Goal: Transaction & Acquisition: Purchase product/service

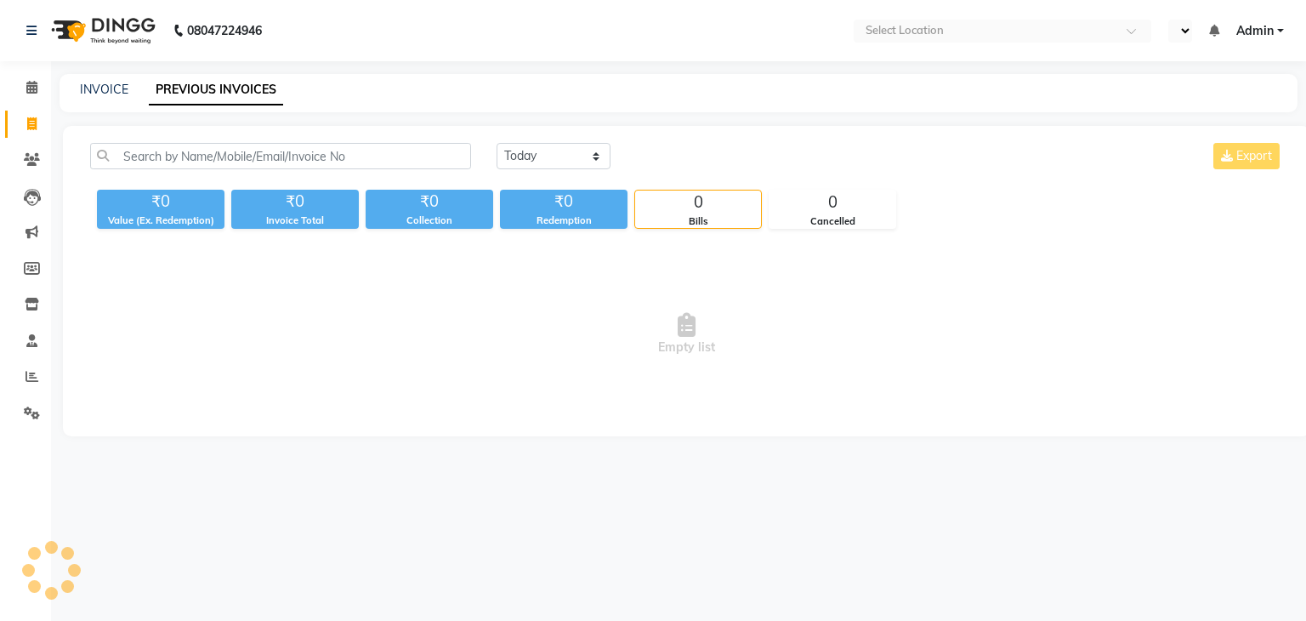
select select "en"
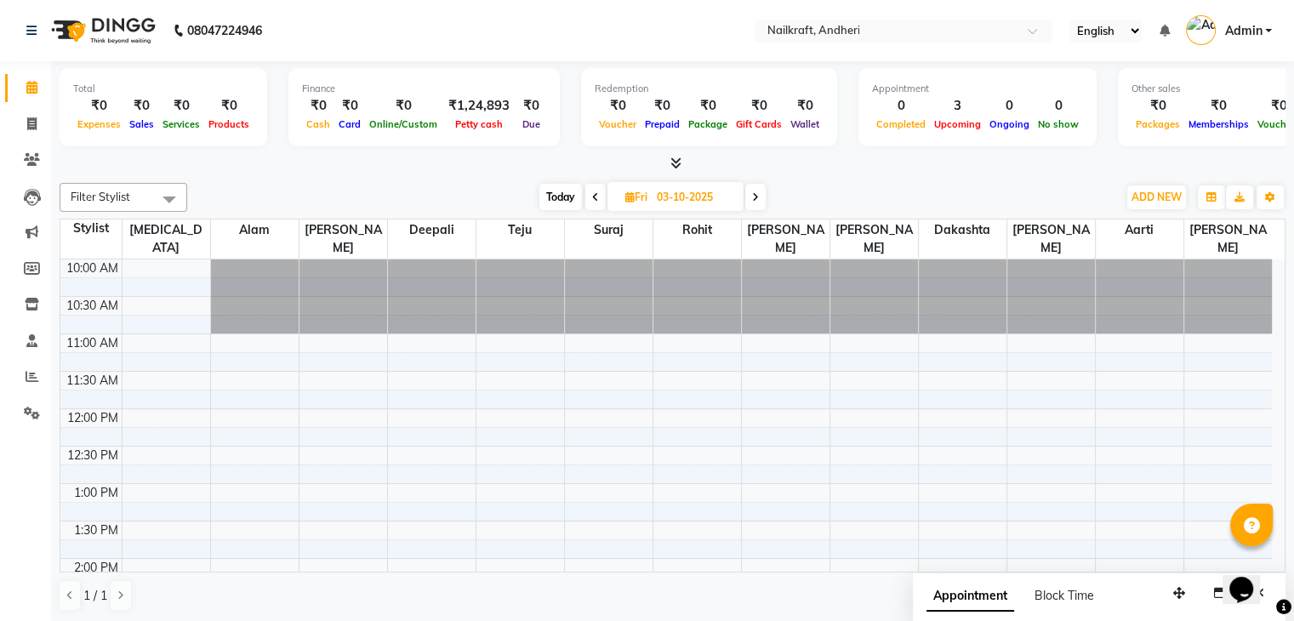
scroll to position [521, 0]
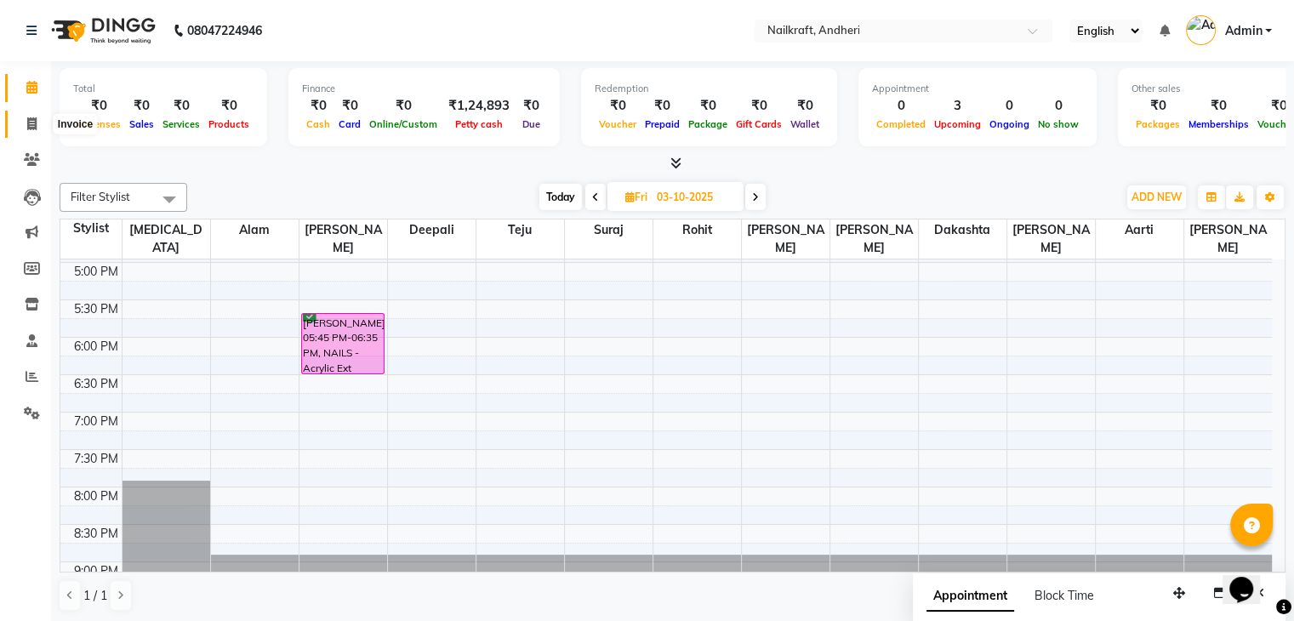
click at [31, 122] on icon at bounding box center [31, 123] width 9 height 13
select select "service"
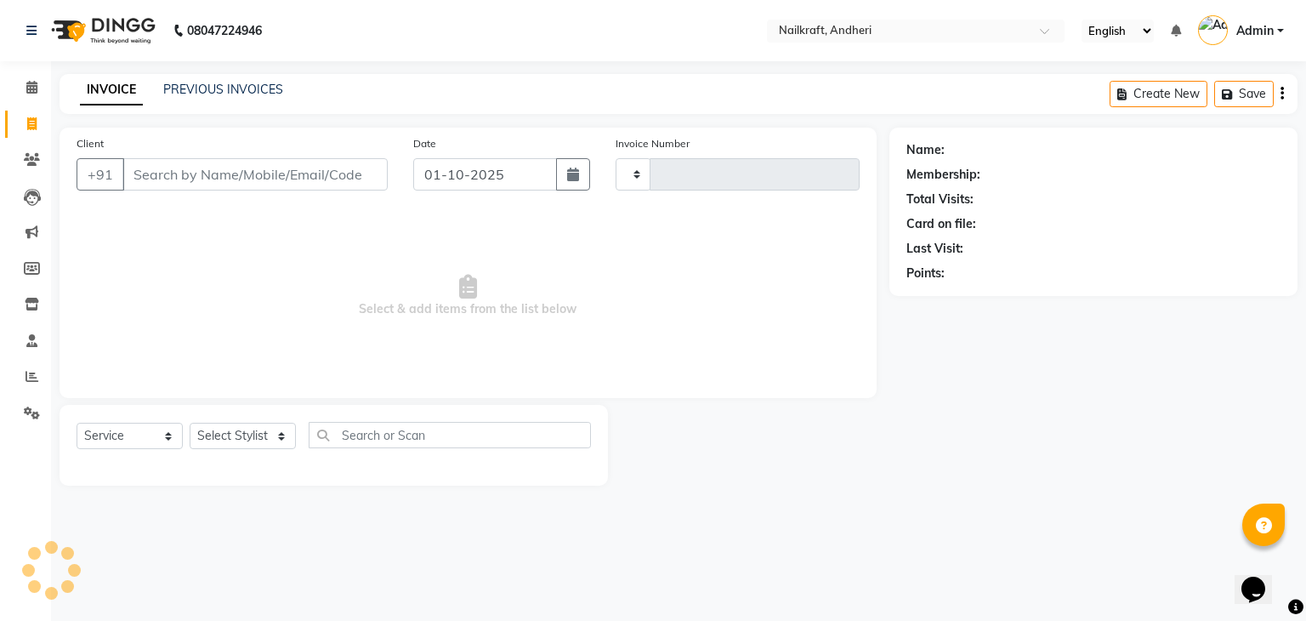
type input "2366"
select select "6081"
click at [198, 179] on input "Client" at bounding box center [254, 174] width 265 height 32
click at [143, 171] on input "Client" at bounding box center [254, 174] width 265 height 32
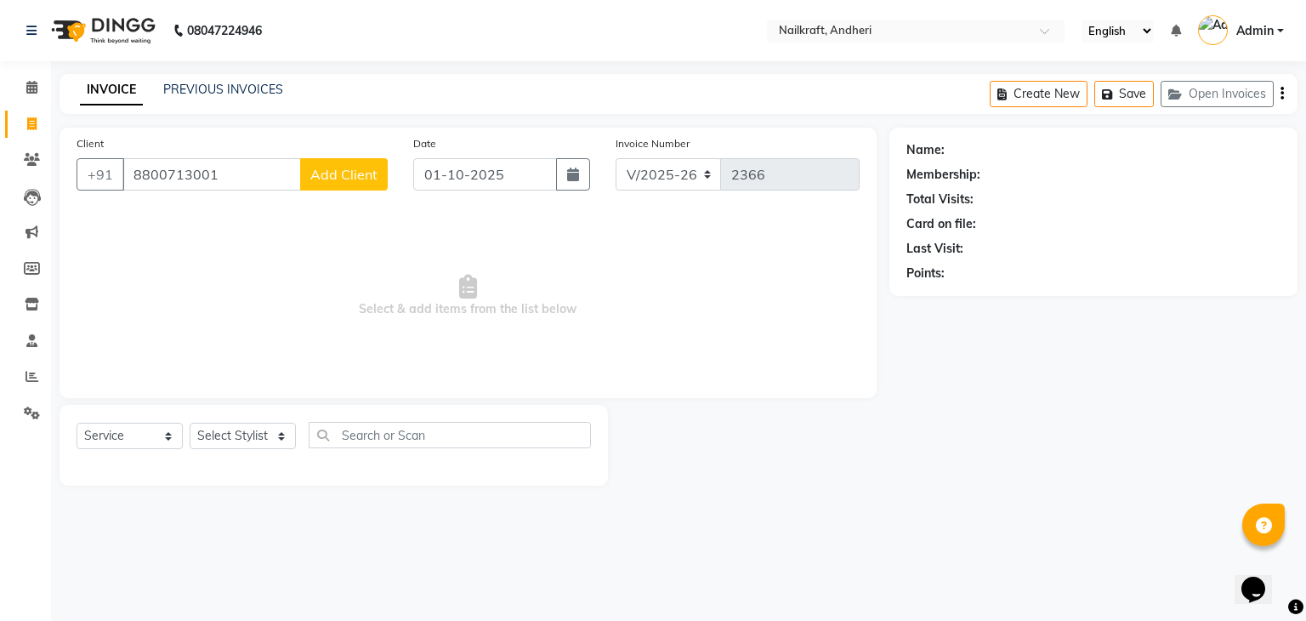
type input "8800713001"
click at [339, 175] on span "Add Client" at bounding box center [343, 174] width 67 height 17
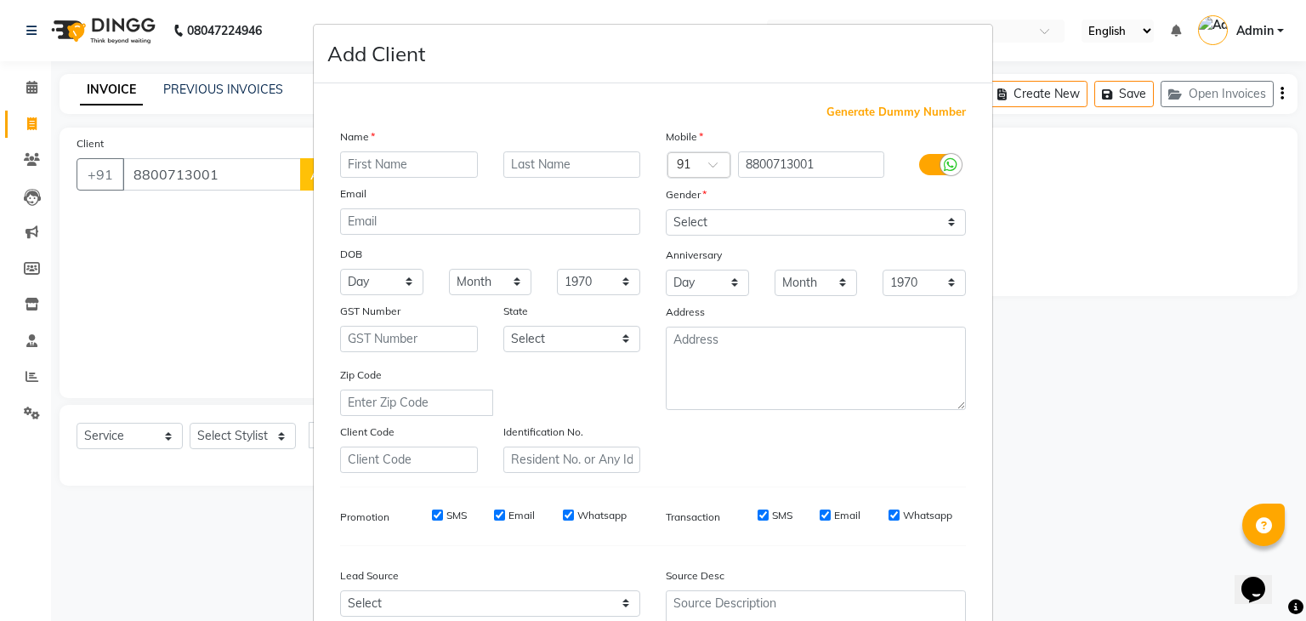
click at [400, 167] on input "text" at bounding box center [409, 164] width 138 height 26
type input "Ashish"
click at [711, 225] on select "Select [DEMOGRAPHIC_DATA] [DEMOGRAPHIC_DATA] Other Prefer Not To Say" at bounding box center [816, 222] width 300 height 26
select select "[DEMOGRAPHIC_DATA]"
click at [666, 210] on select "Select [DEMOGRAPHIC_DATA] [DEMOGRAPHIC_DATA] Other Prefer Not To Say" at bounding box center [816, 222] width 300 height 26
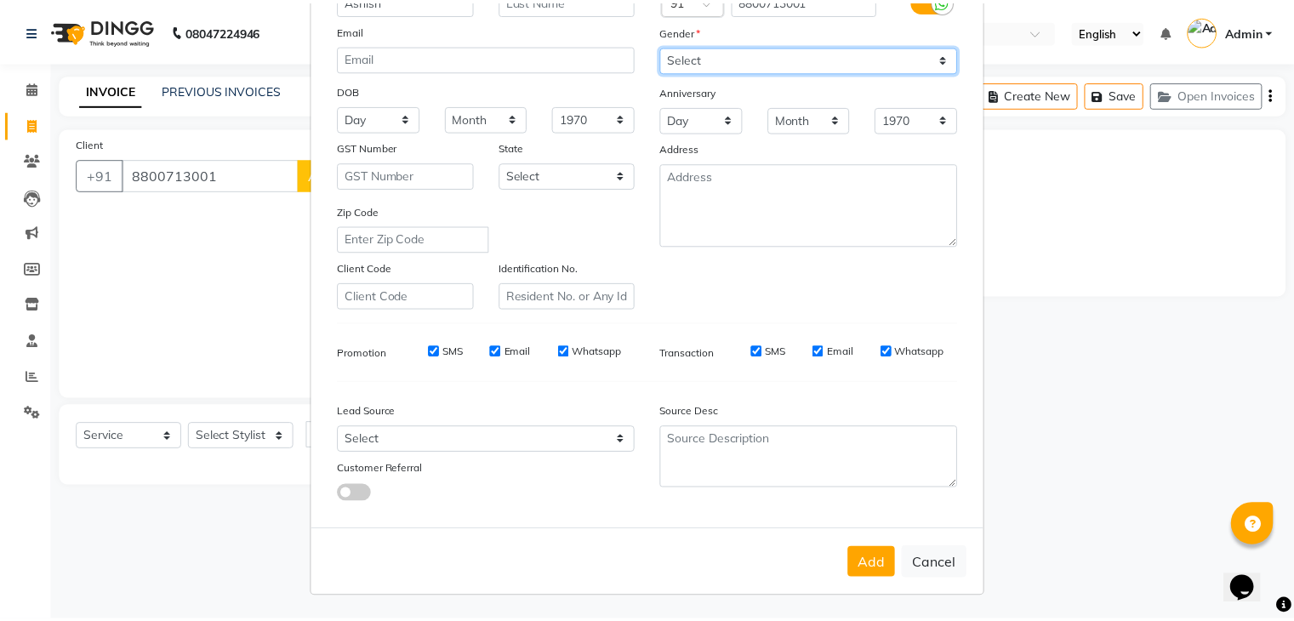
scroll to position [173, 0]
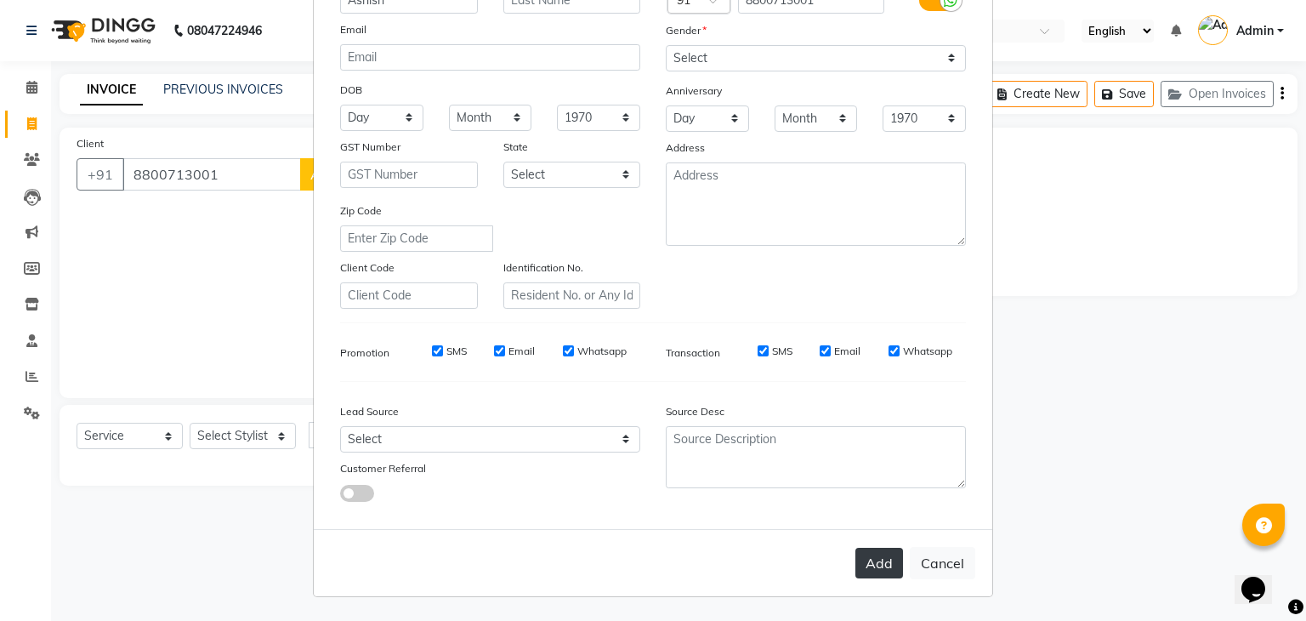
click at [863, 566] on button "Add" at bounding box center [880, 563] width 48 height 31
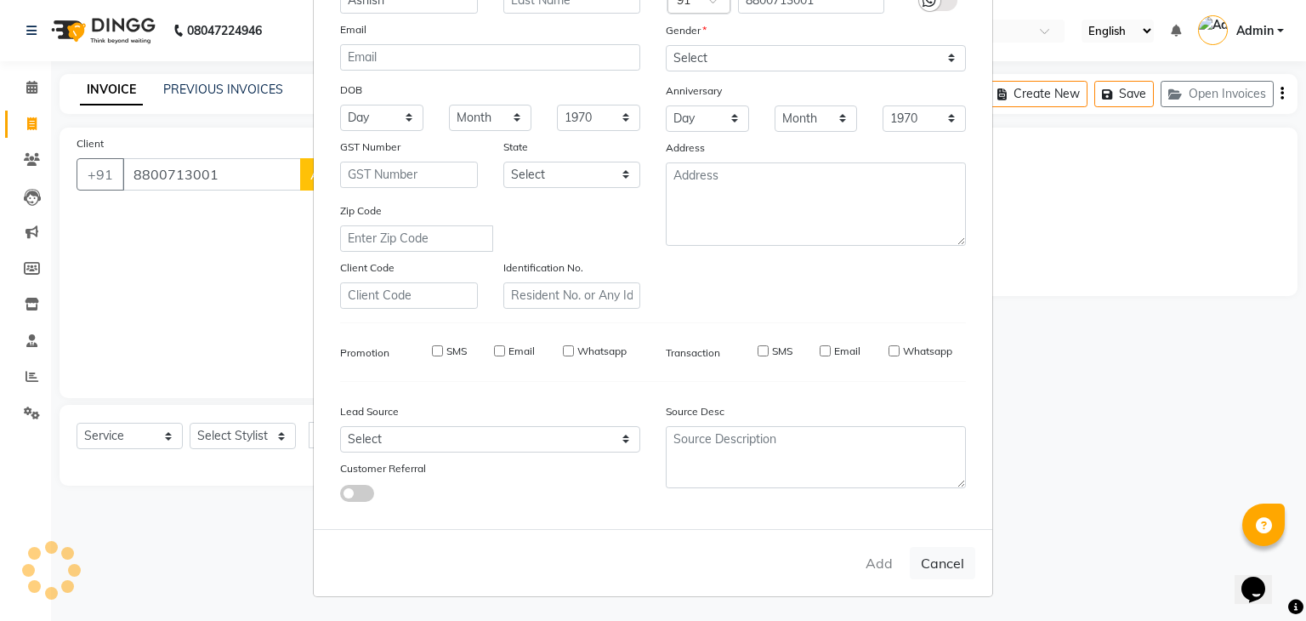
select select
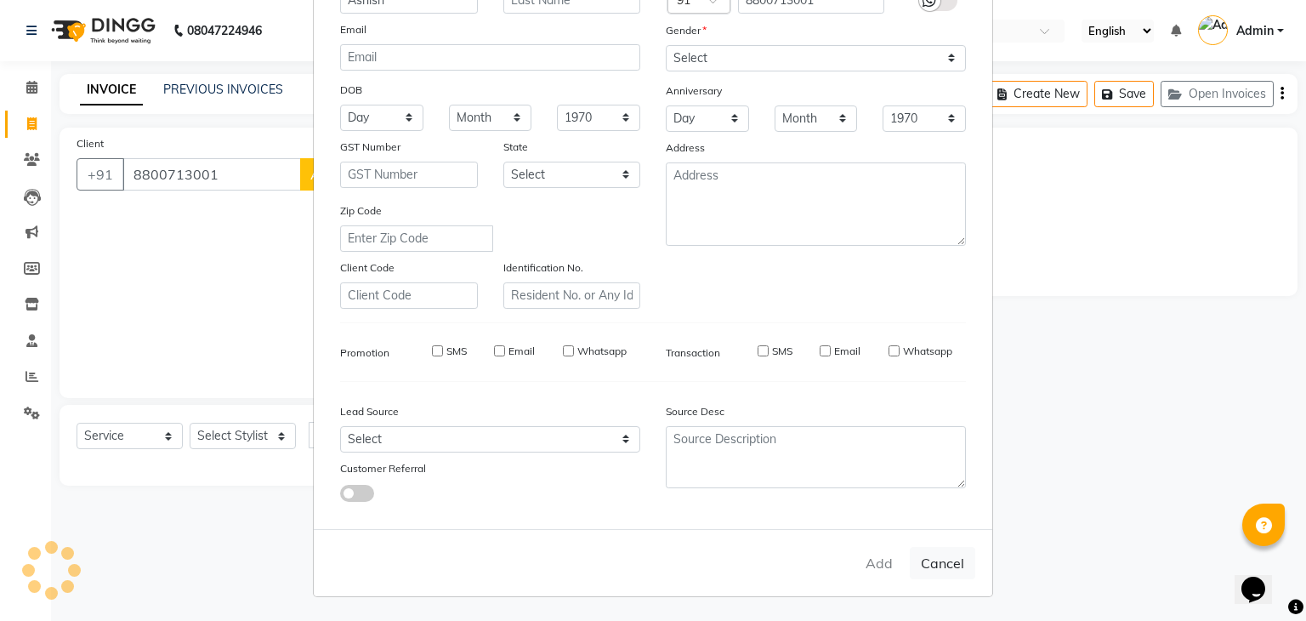
select select
checkbox input "false"
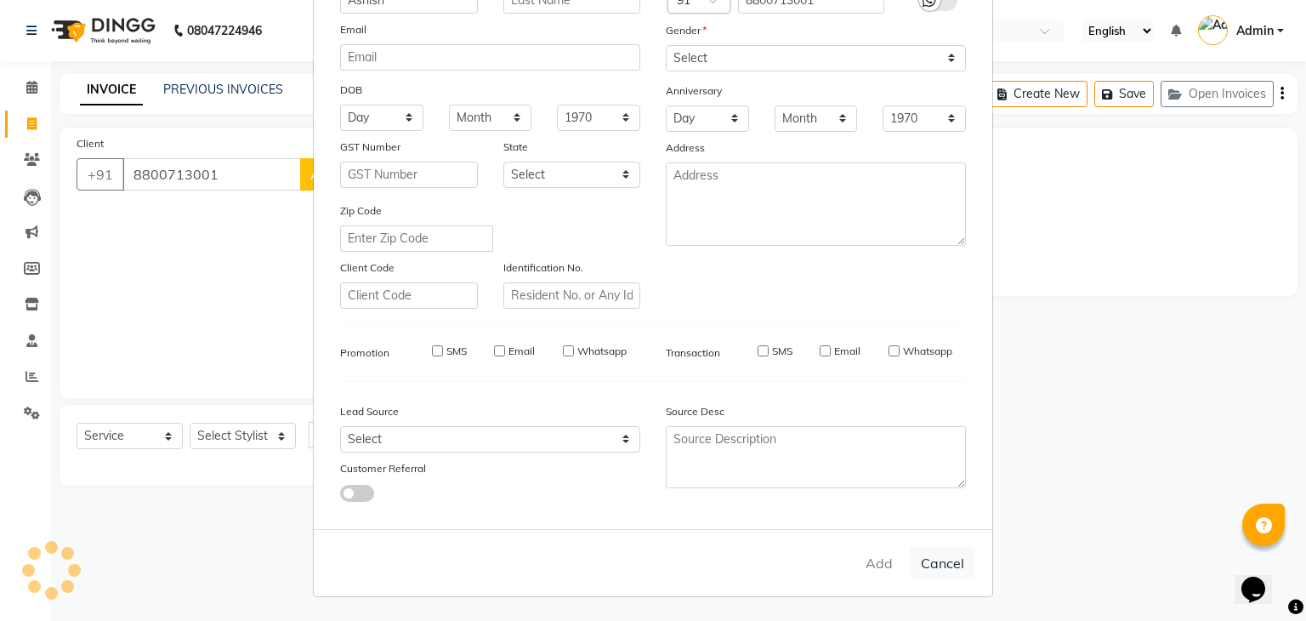
checkbox input "false"
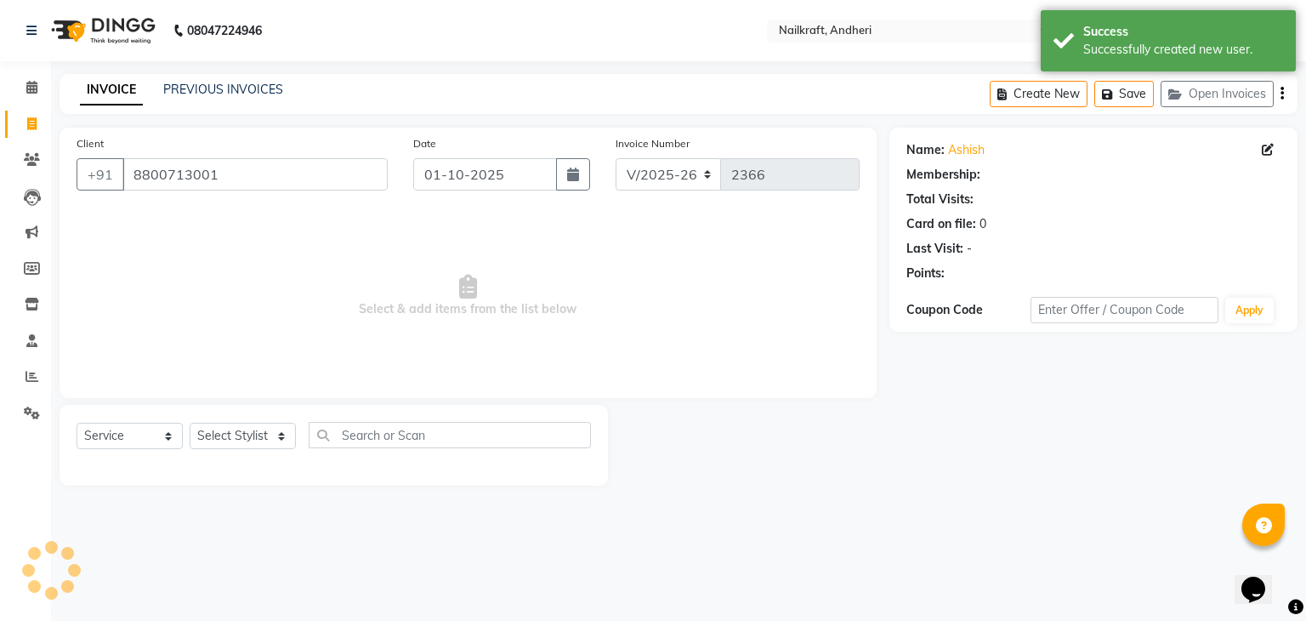
select select "1: Object"
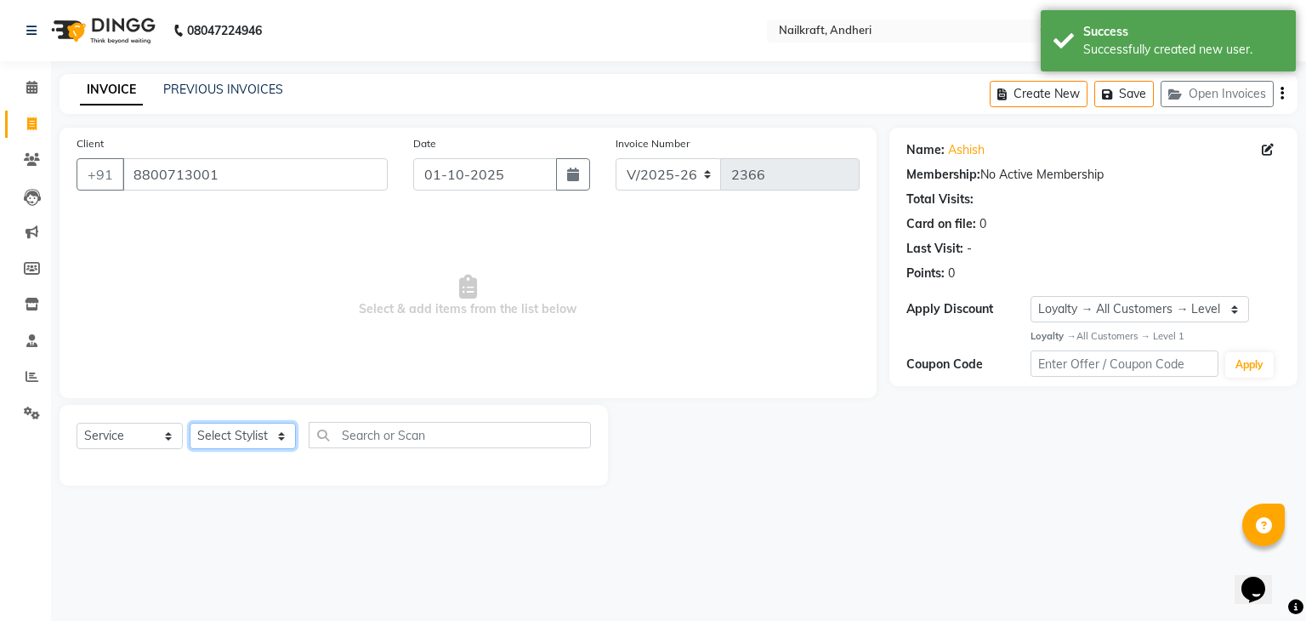
click at [259, 432] on select "Select Stylist Aarti Alam Alfred Dakashta Deepali Deepu Chatry NailKraft Nikita…" at bounding box center [243, 436] width 106 height 26
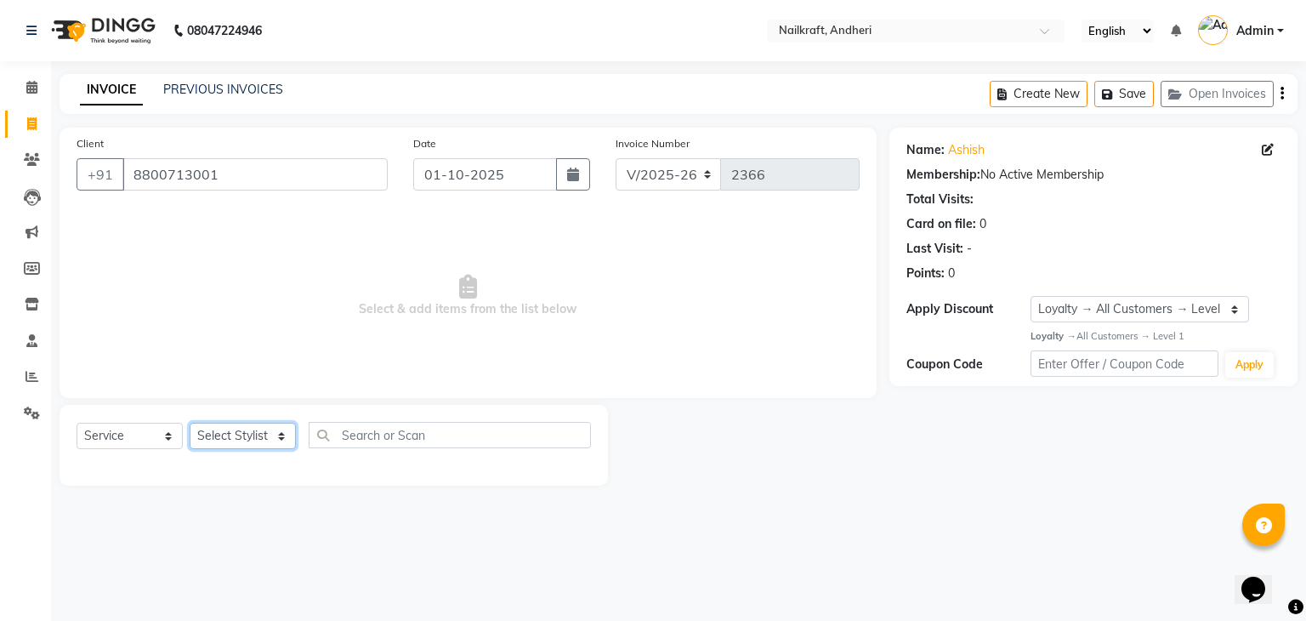
select select "88727"
click at [190, 424] on select "Select Stylist Aarti Alam Alfred Dakashta Deepali Deepu Chatry NailKraft Nikita…" at bounding box center [243, 436] width 106 height 26
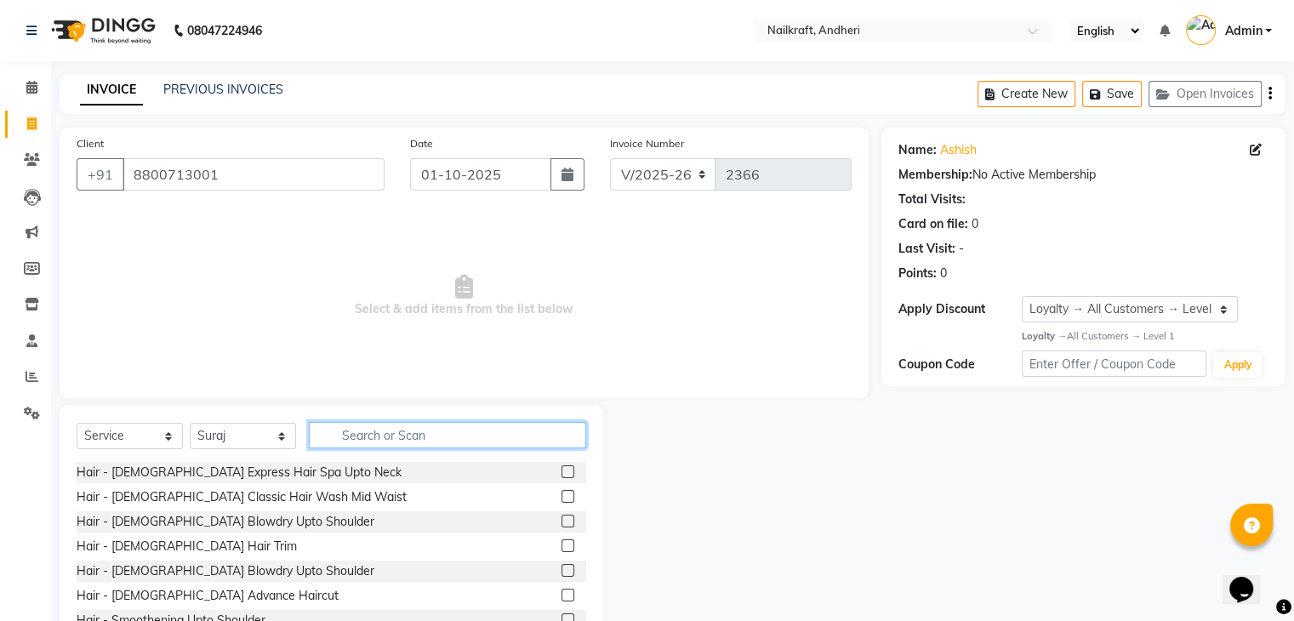
click at [401, 439] on input "text" at bounding box center [447, 435] width 277 height 26
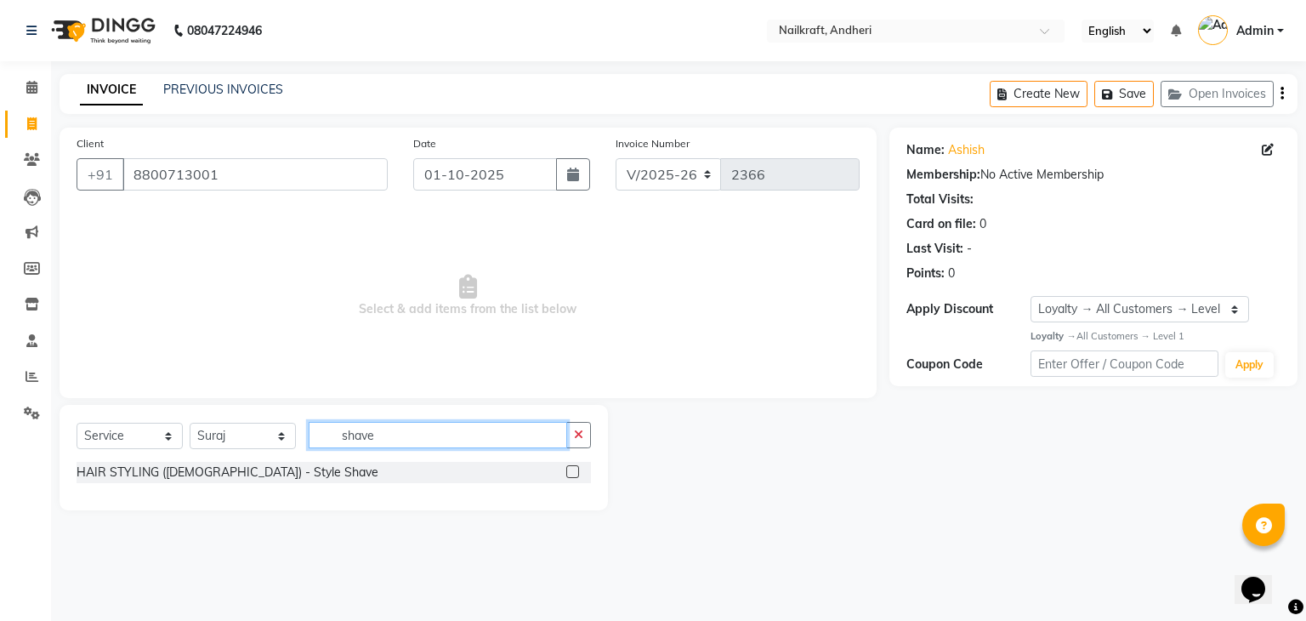
type input "shave"
click at [578, 474] on label at bounding box center [572, 471] width 13 height 13
click at [578, 474] on input "checkbox" at bounding box center [571, 472] width 11 height 11
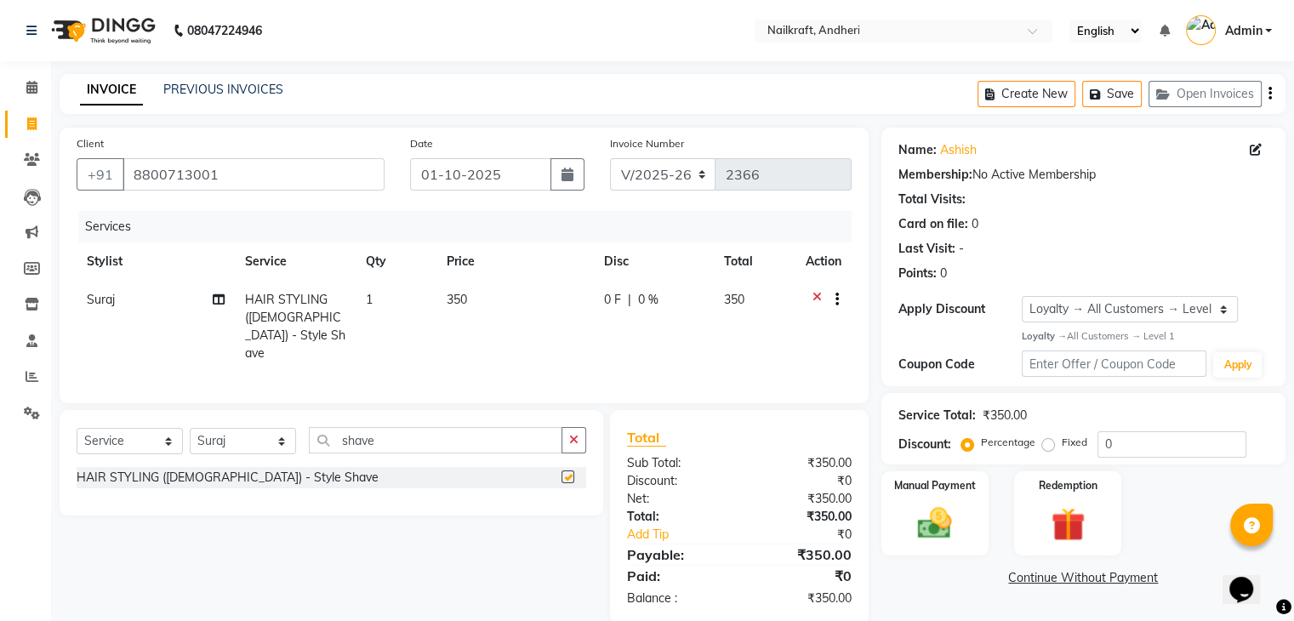
checkbox input "false"
click at [452, 306] on span "350" at bounding box center [457, 299] width 20 height 15
select select "88727"
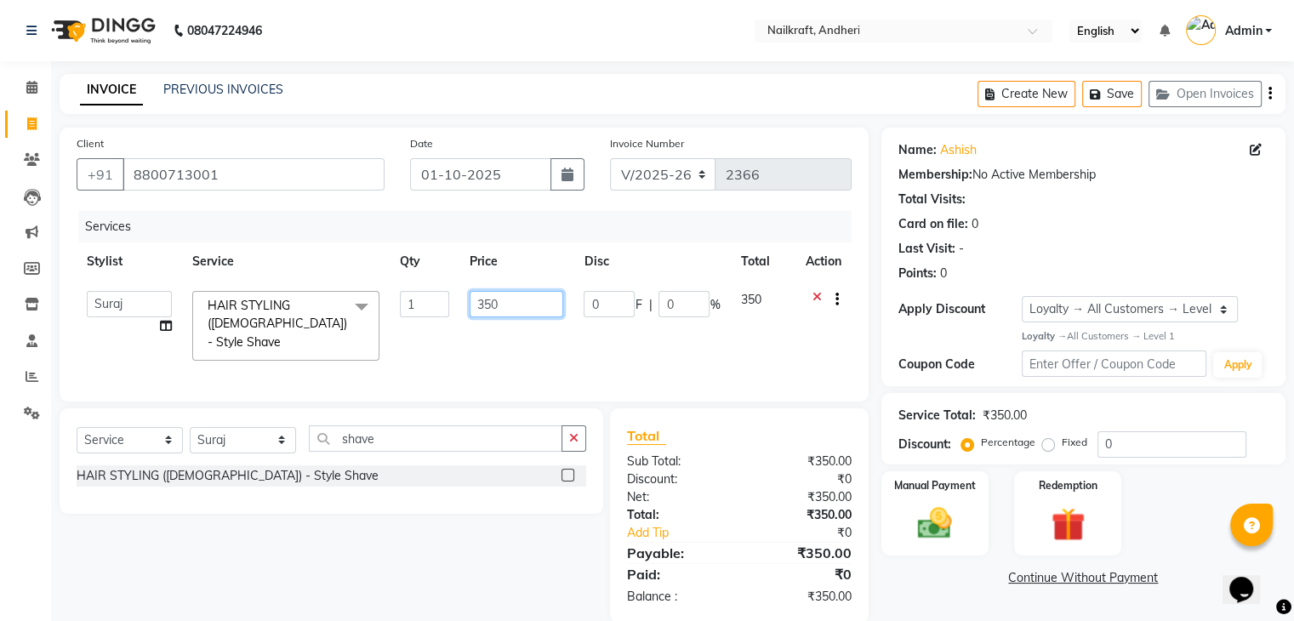
click at [495, 305] on input "350" at bounding box center [517, 304] width 94 height 26
type input "300"
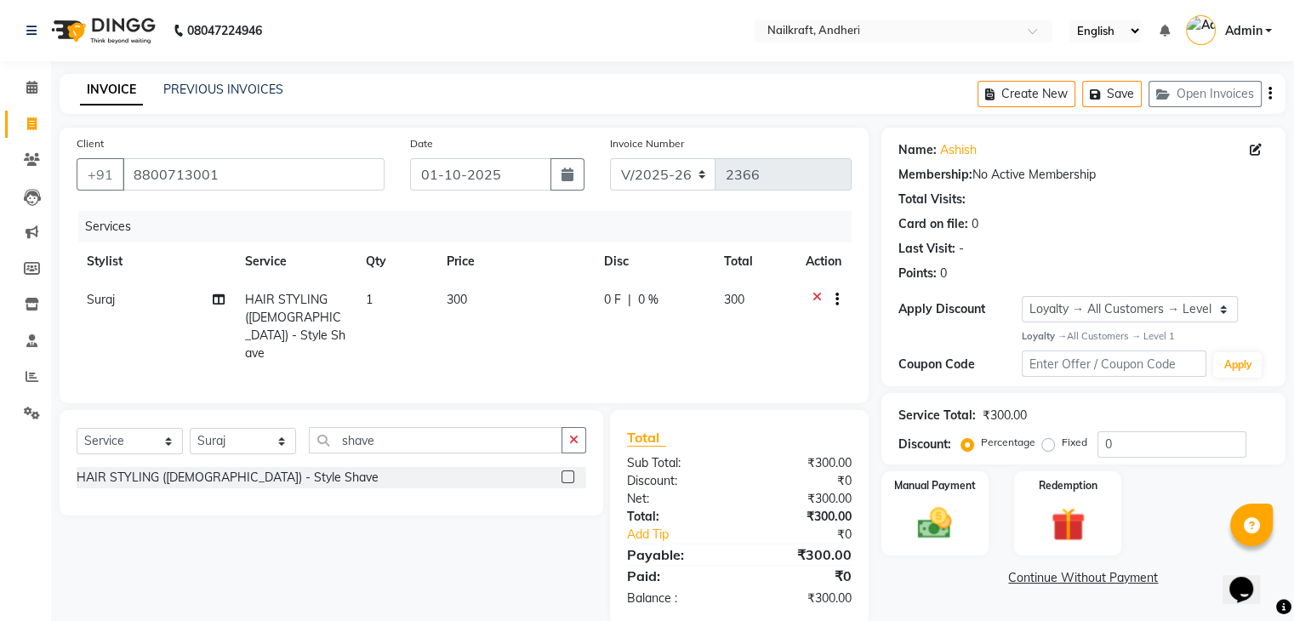
click at [566, 566] on div "Select Service Product Membership Package Voucher Prepaid Gift Card Select Styl…" at bounding box center [325, 517] width 556 height 214
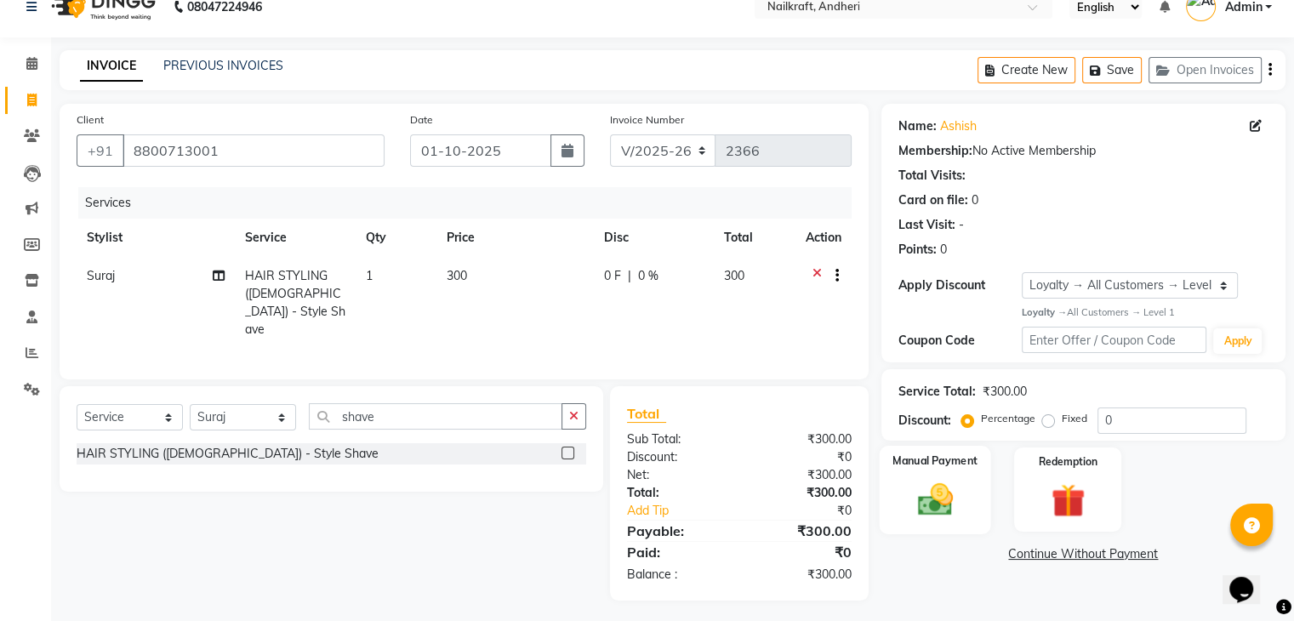
click at [929, 482] on img at bounding box center [934, 499] width 57 height 41
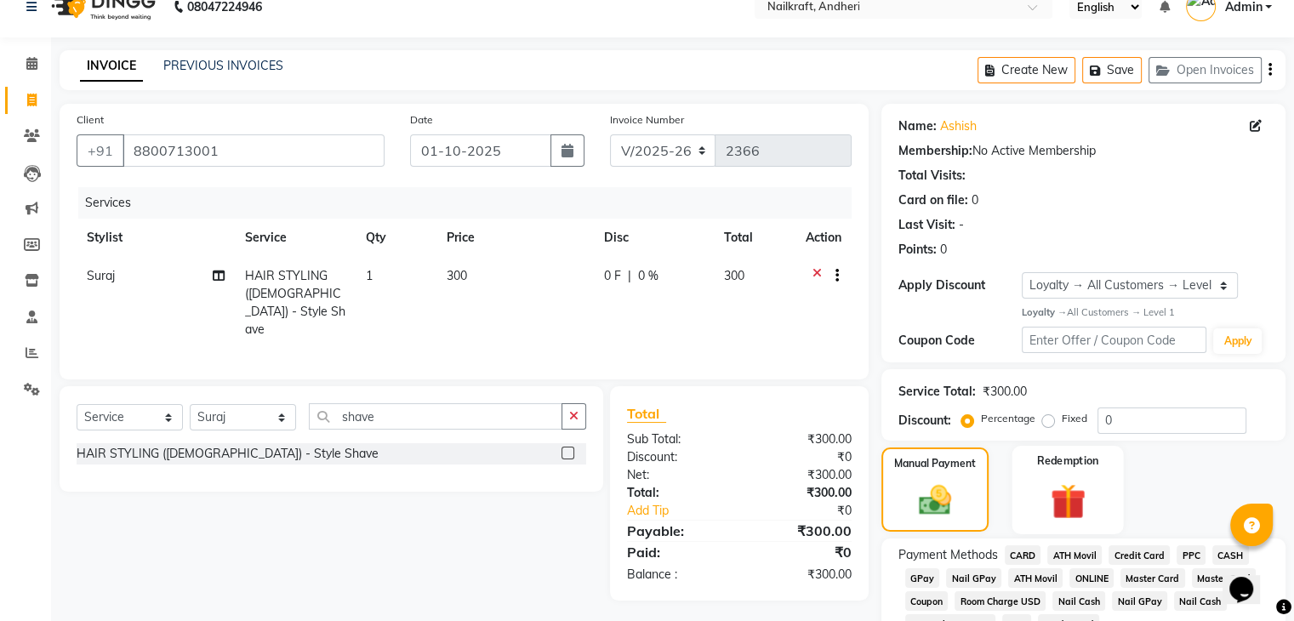
click at [1020, 490] on div "Redemption" at bounding box center [1066, 490] width 111 height 88
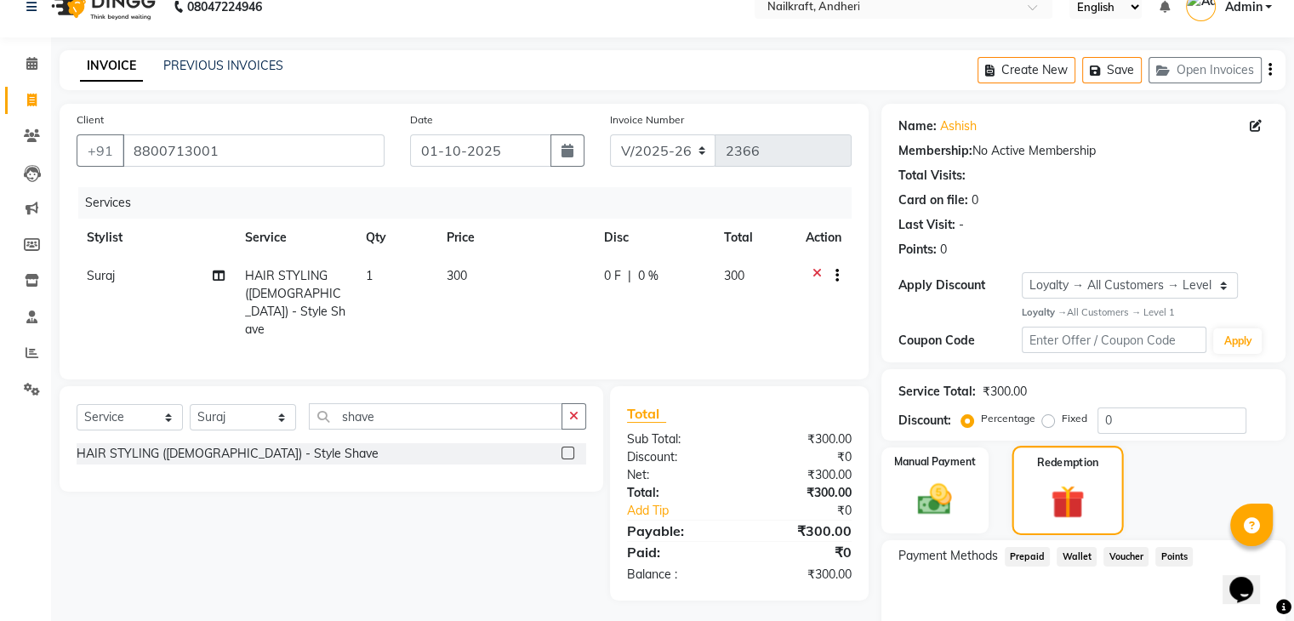
scroll to position [105, 0]
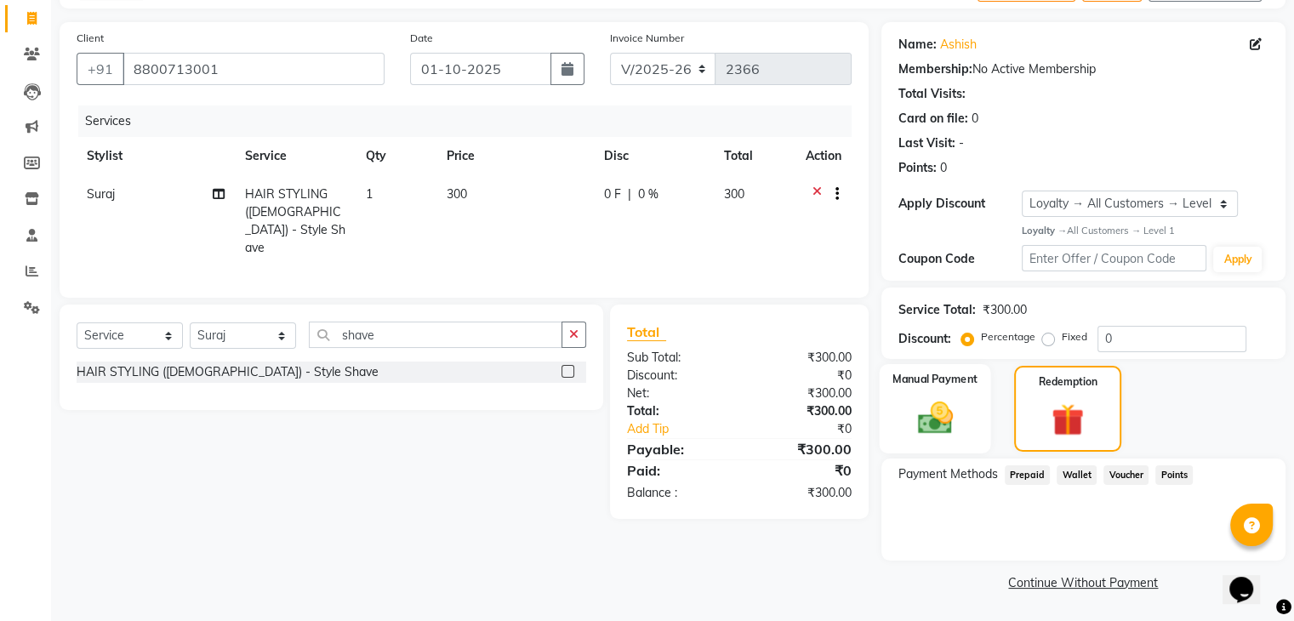
click at [967, 426] on div "Manual Payment" at bounding box center [934, 408] width 111 height 89
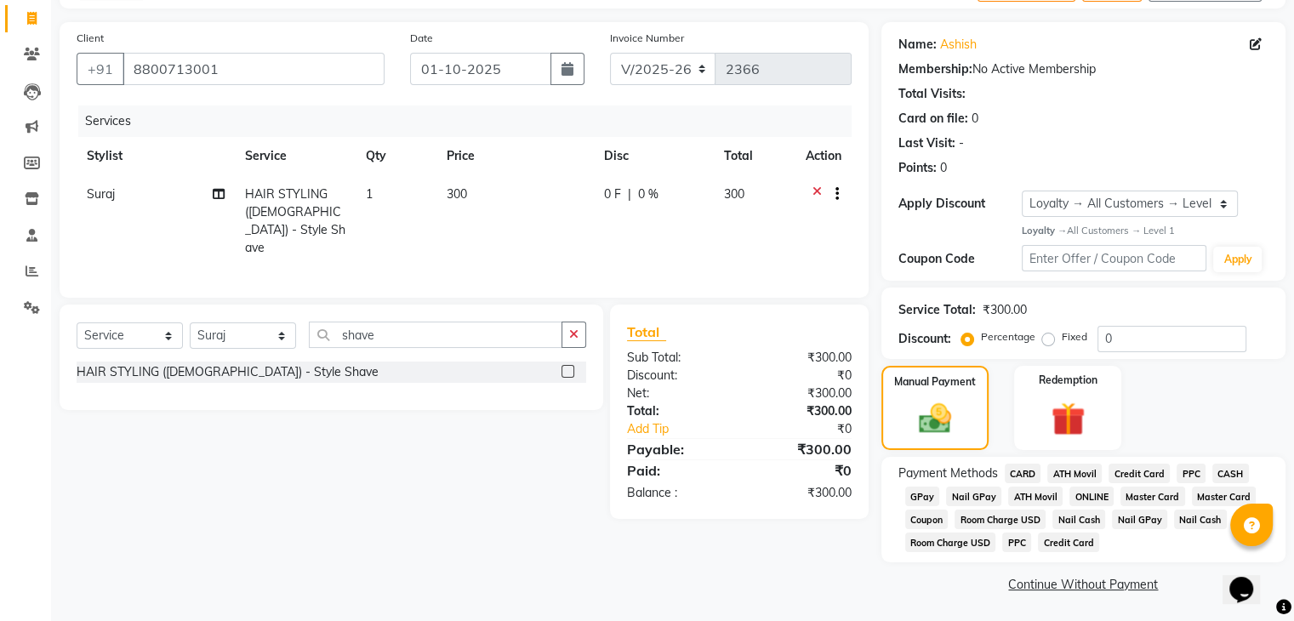
click at [1228, 475] on span "CASH" at bounding box center [1230, 474] width 37 height 20
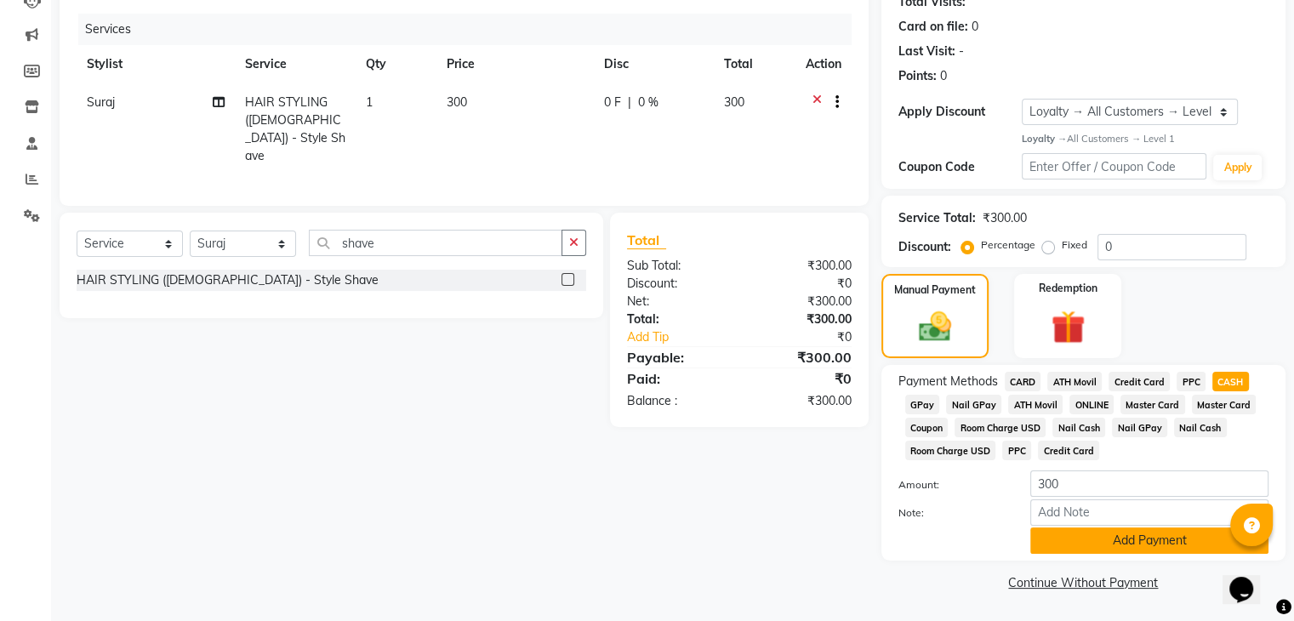
click at [1125, 545] on button "Add Payment" at bounding box center [1149, 540] width 238 height 26
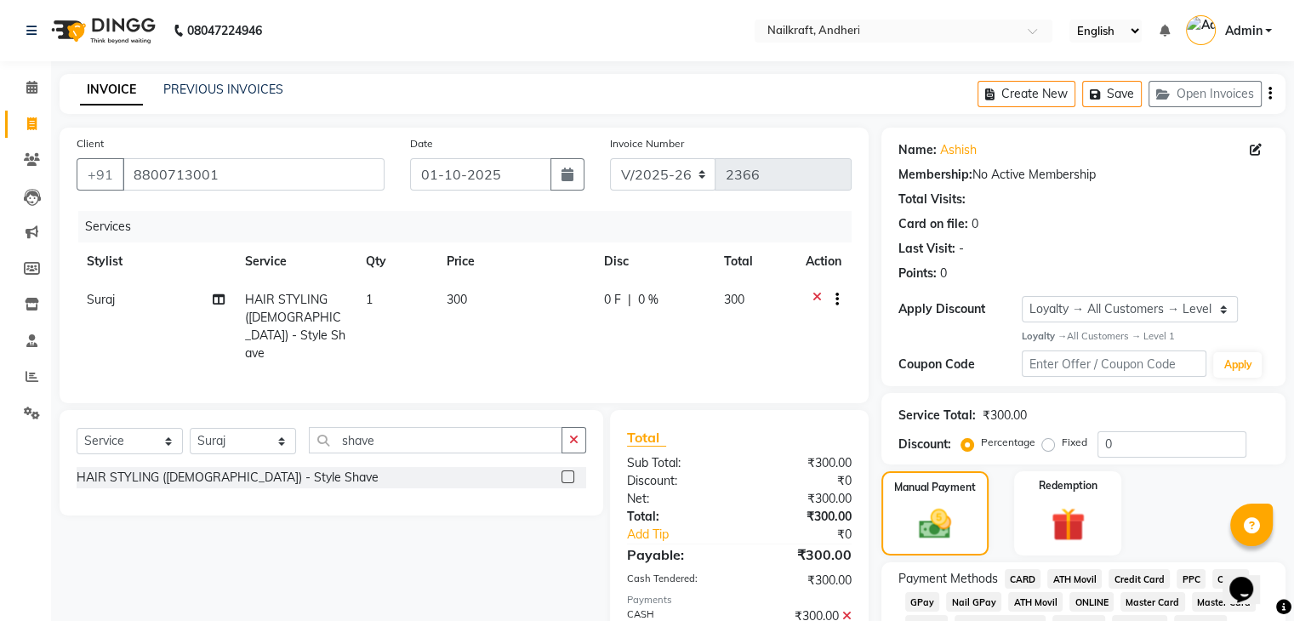
scroll to position [205, 0]
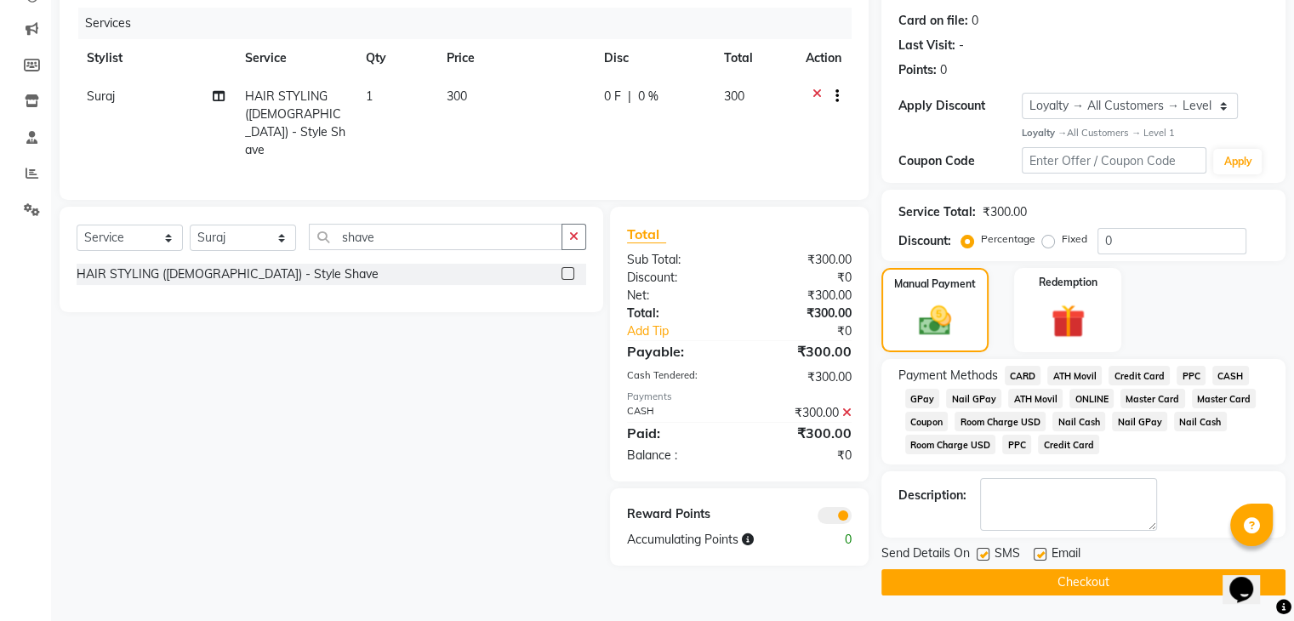
click at [995, 584] on button "Checkout" at bounding box center [1083, 582] width 404 height 26
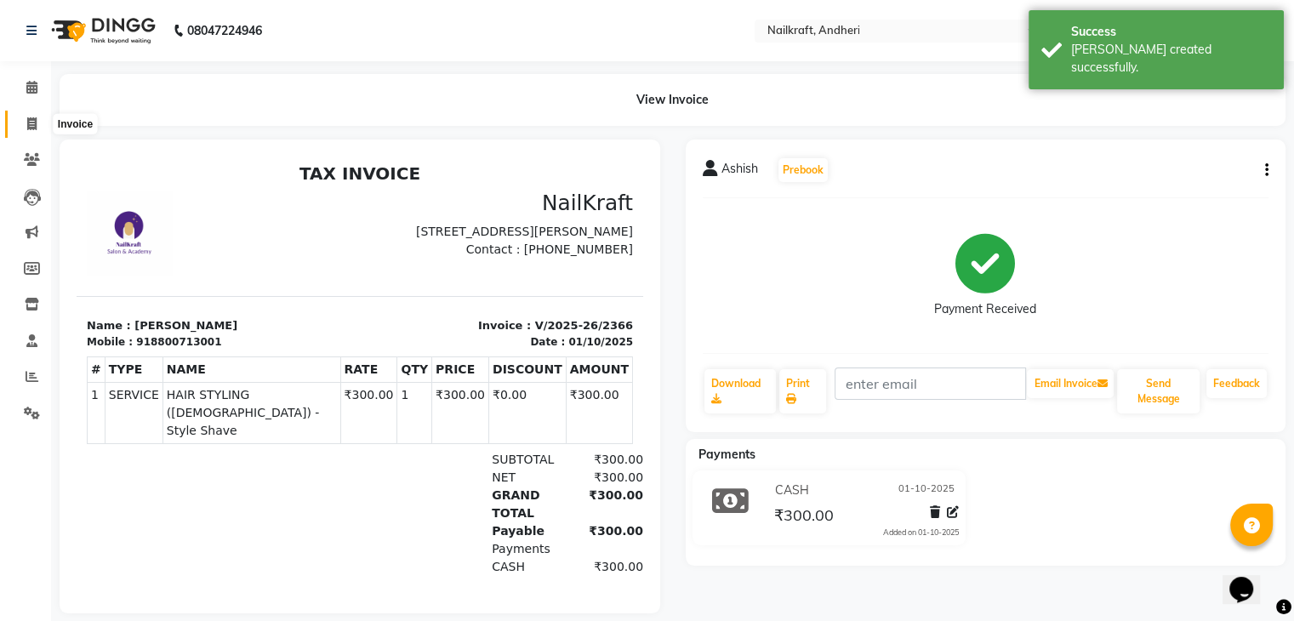
click at [31, 129] on icon at bounding box center [31, 123] width 9 height 13
select select "6081"
select select "service"
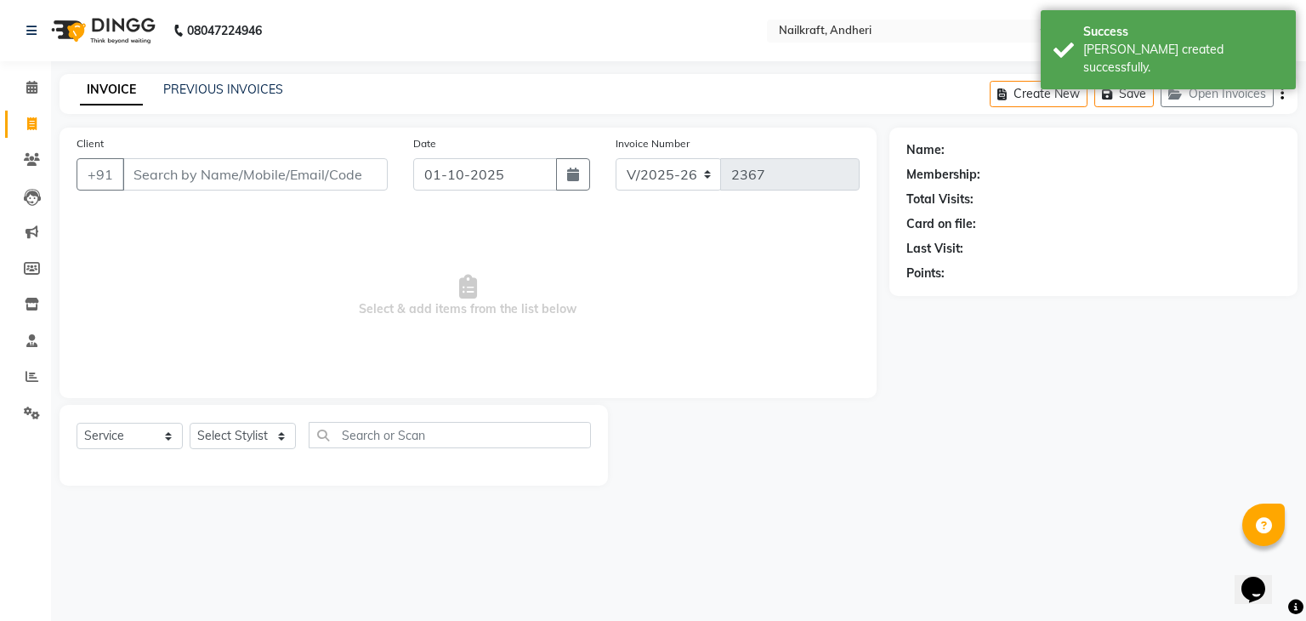
click at [237, 170] on input "Client" at bounding box center [254, 174] width 265 height 32
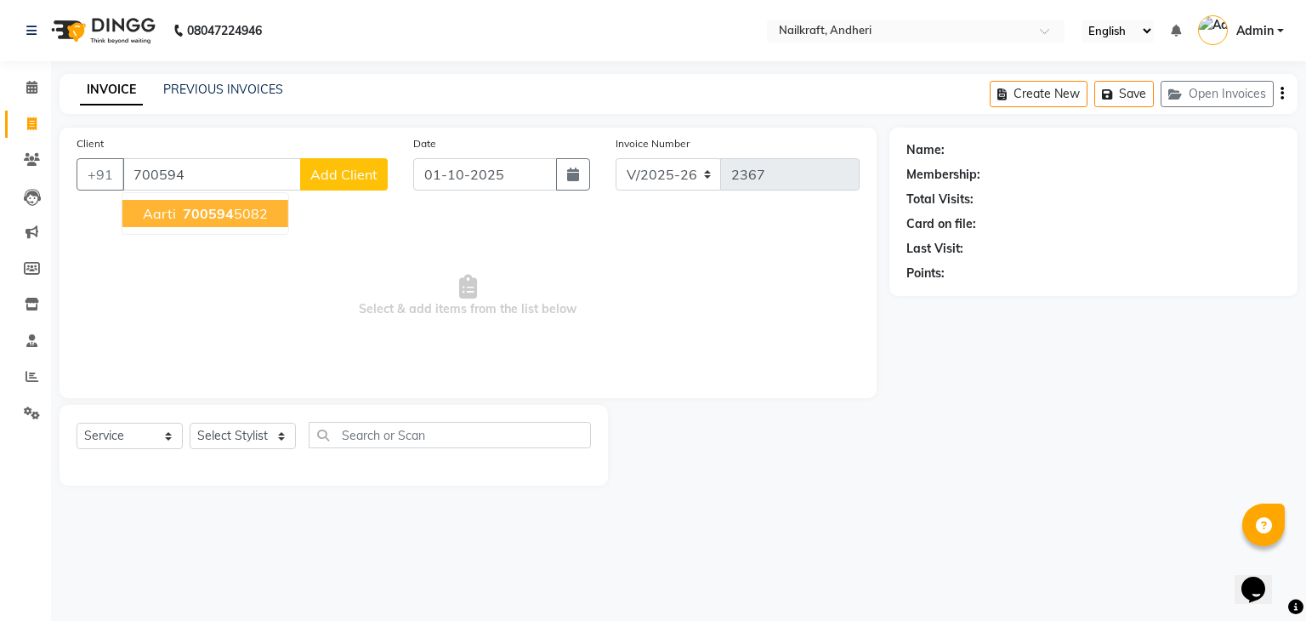
click at [229, 219] on span "700594" at bounding box center [208, 213] width 51 height 17
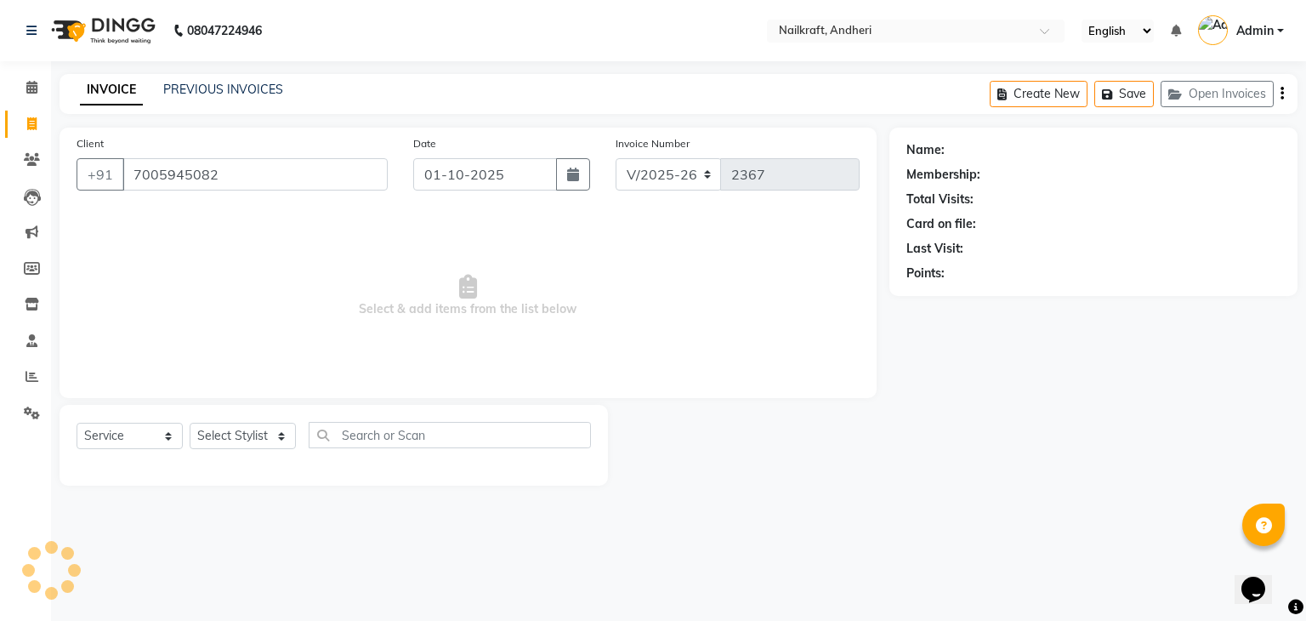
type input "7005945082"
select select "1: Object"
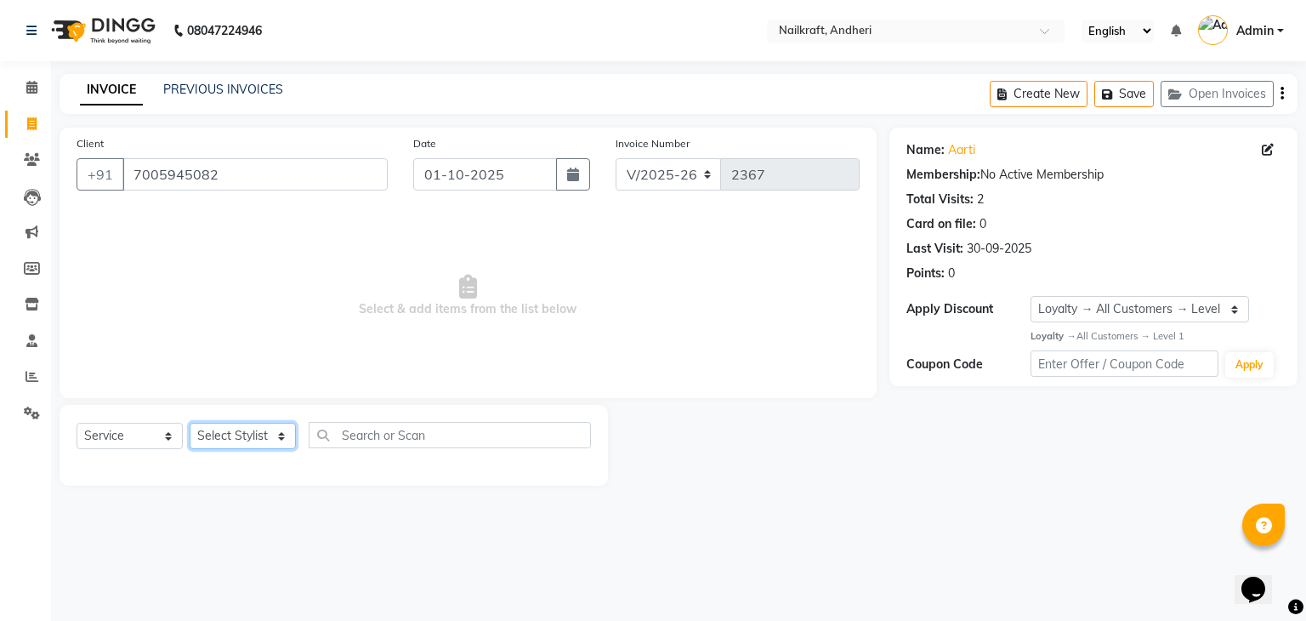
click at [236, 433] on select "Select Stylist Aarti Alam Alfred Dakashta Deepali Deepu Chatry NailKraft Nikita…" at bounding box center [243, 436] width 106 height 26
click at [190, 424] on select "Select Stylist Aarti Alam Alfred Dakashta Deepali Deepu Chatry NailKraft Nikita…" at bounding box center [243, 436] width 106 height 26
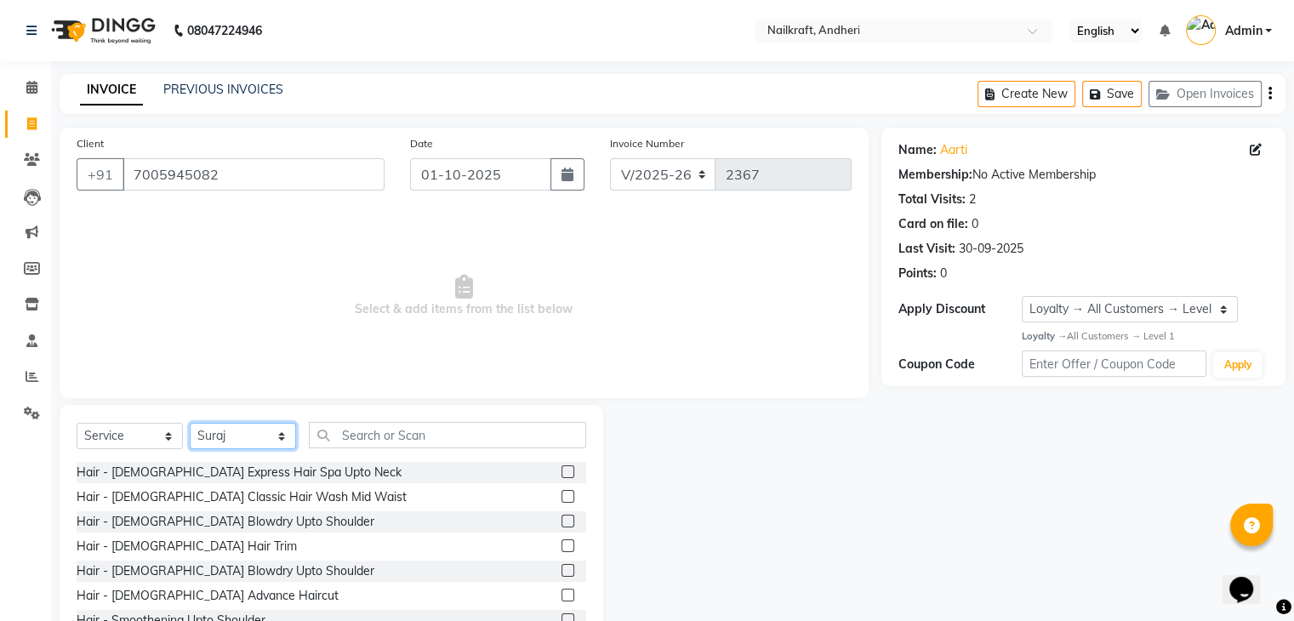
click at [259, 435] on select "Select Stylist Aarti Alam Alfred Dakashta Deepali Deepu Chatry NailKraft Nikita…" at bounding box center [243, 436] width 106 height 26
select select "92124"
click at [190, 424] on select "Select Stylist Aarti Alam Alfred Dakashta Deepali Deepu Chatry NailKraft Nikita…" at bounding box center [243, 436] width 106 height 26
click at [399, 431] on input "text" at bounding box center [447, 435] width 277 height 26
type input "S"
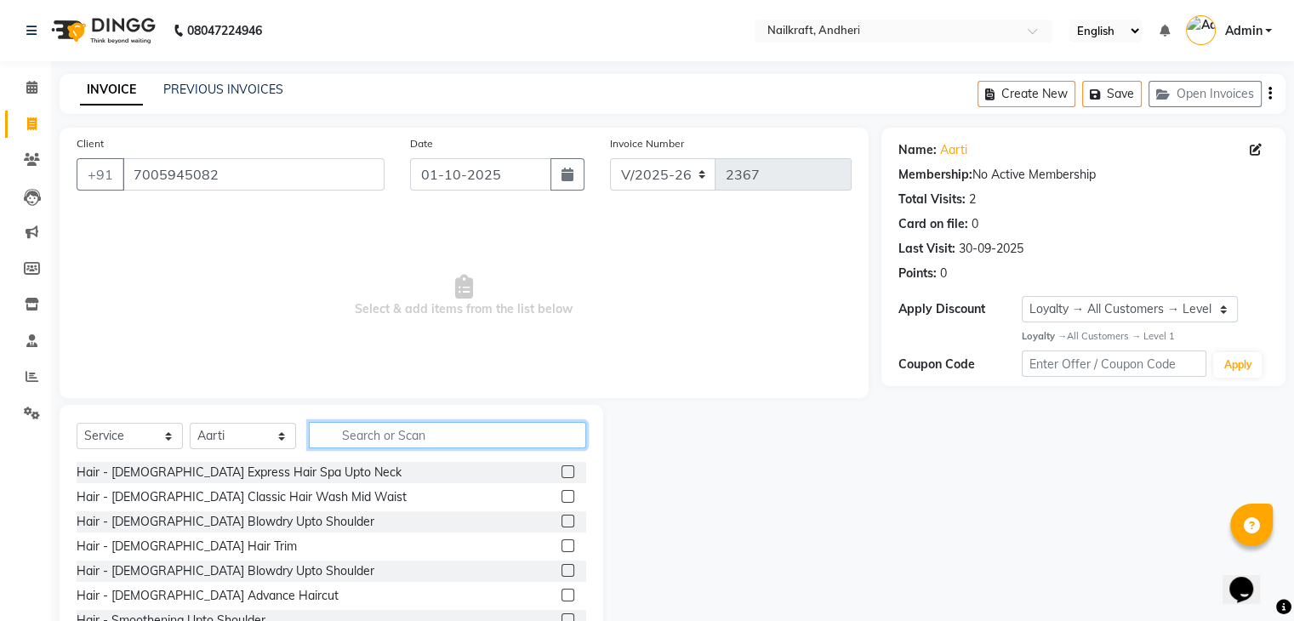
type input "d"
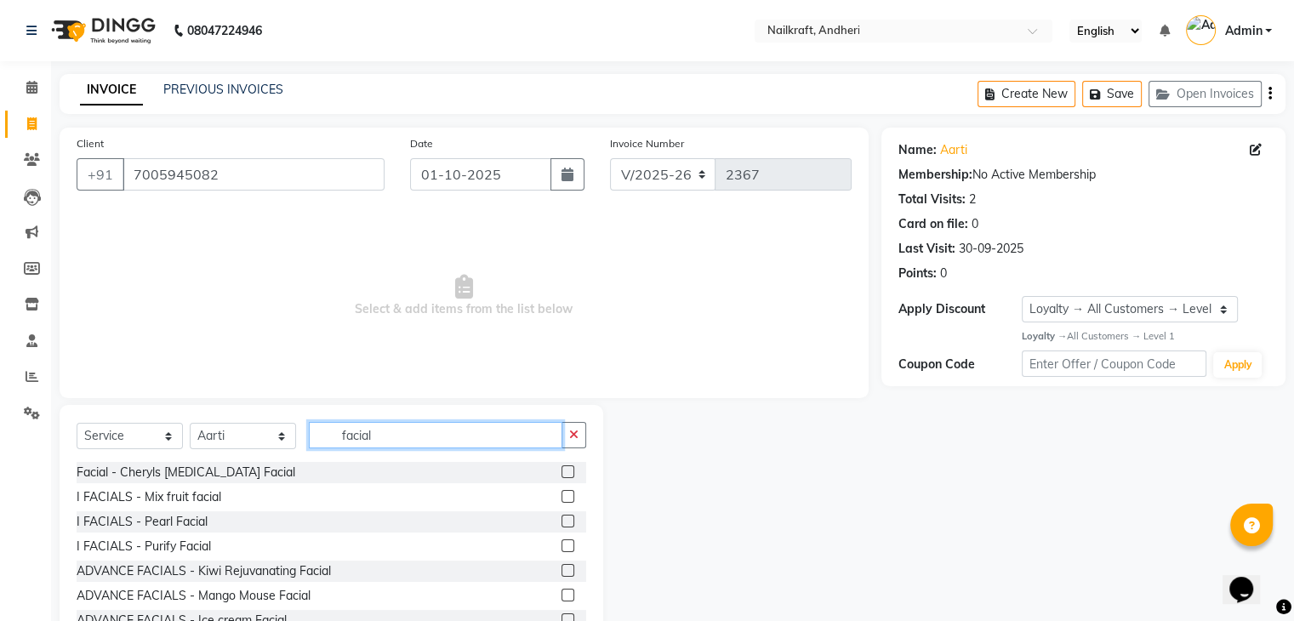
scroll to position [61, 0]
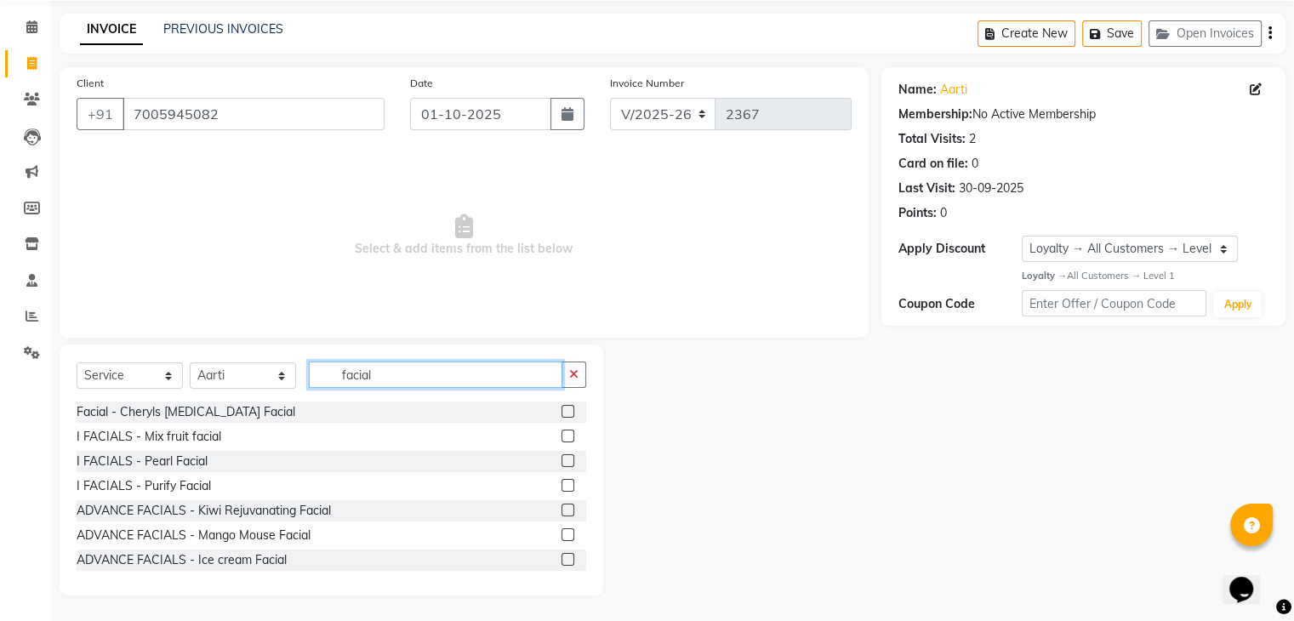
type input "facial"
click at [561, 556] on label at bounding box center [567, 559] width 13 height 13
click at [561, 556] on input "checkbox" at bounding box center [566, 560] width 11 height 11
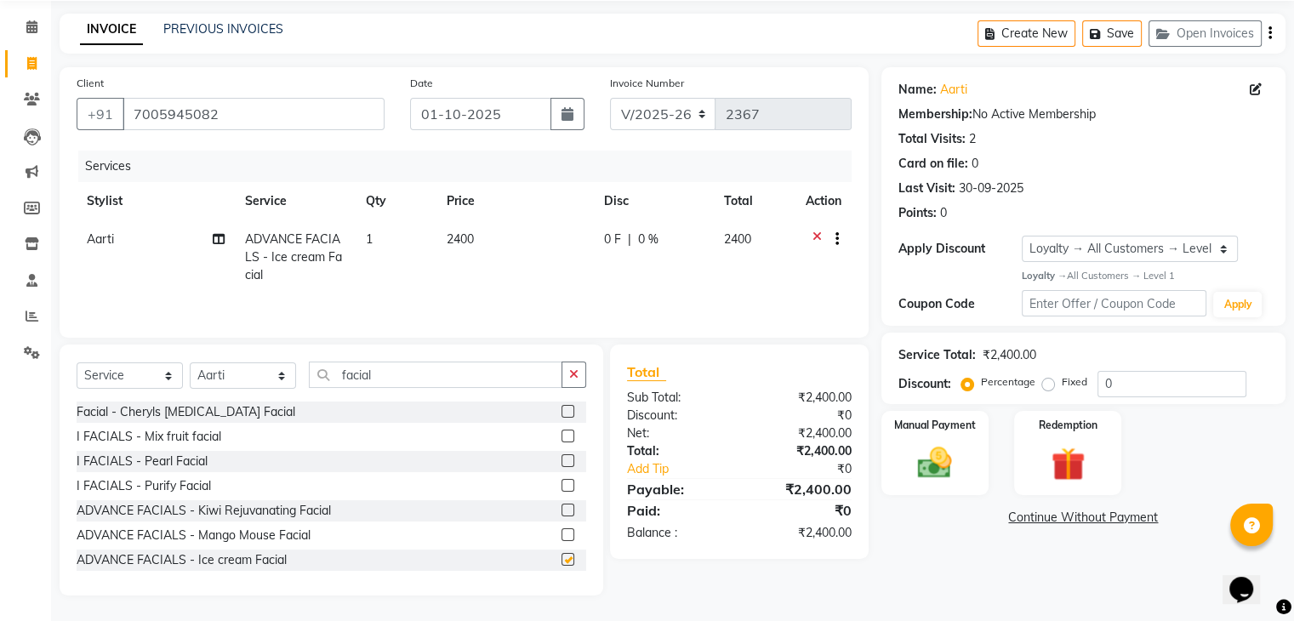
checkbox input "false"
click at [399, 375] on input "facial" at bounding box center [435, 374] width 253 height 26
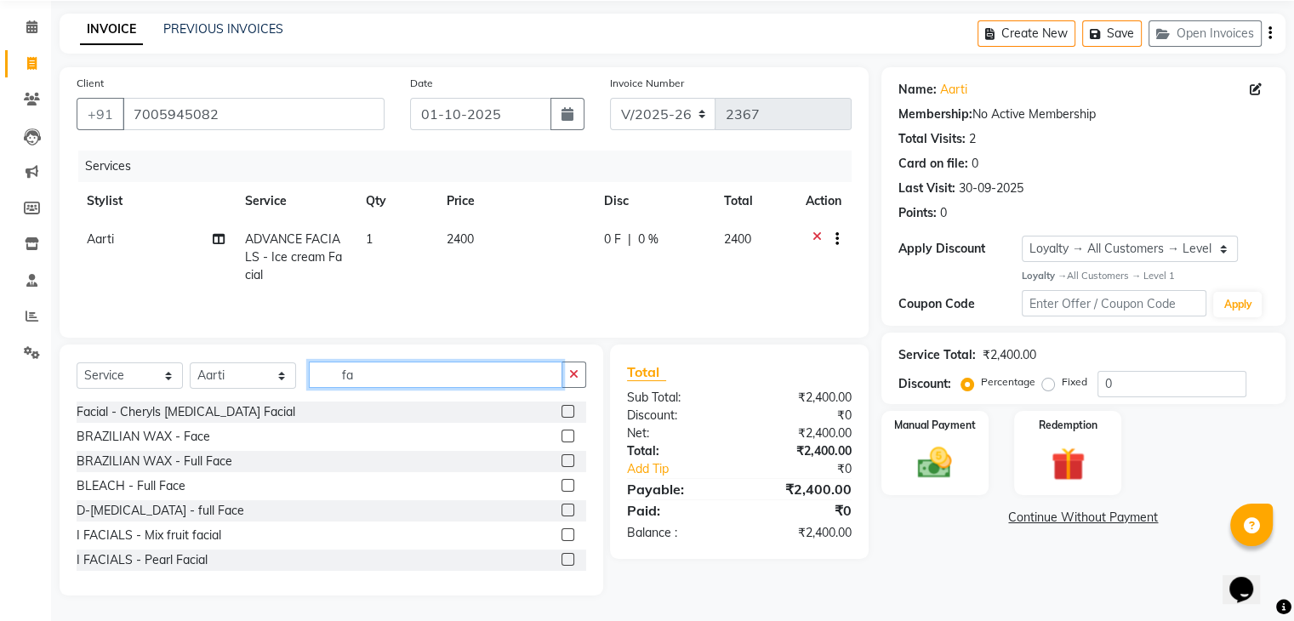
type input "f"
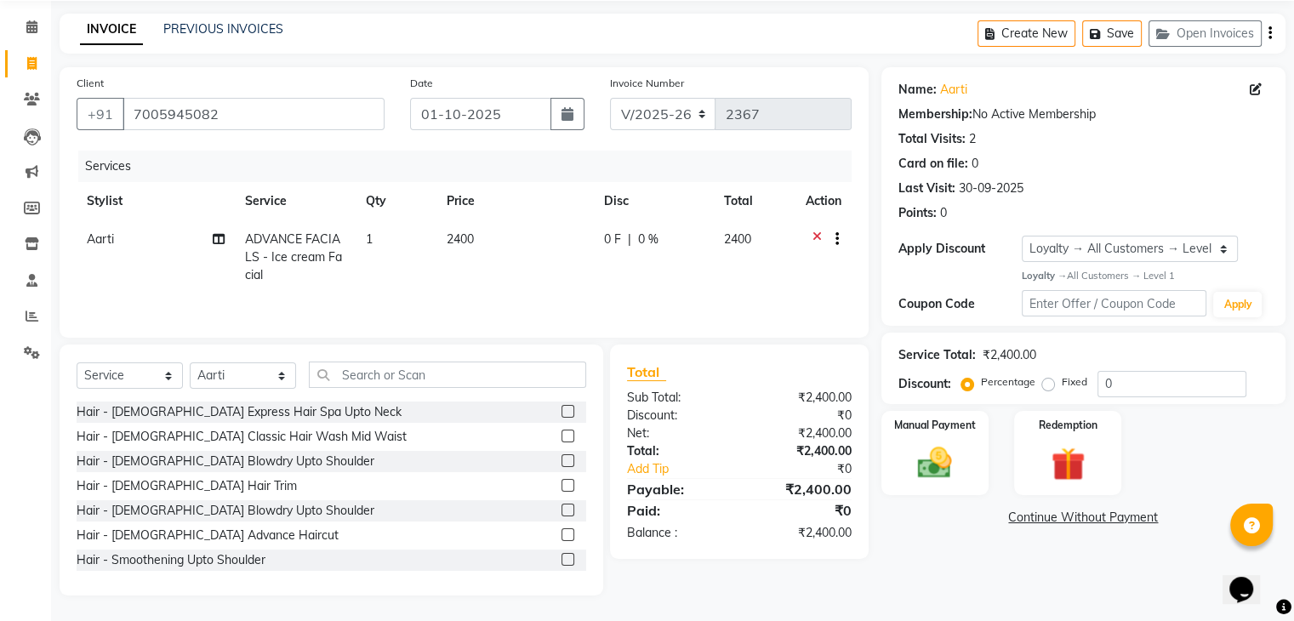
click at [215, 341] on div "Client +91 7005945082 Date 01-10-2025 Invoice Number V/2025 V/2025-26 2367 Serv…" at bounding box center [464, 331] width 834 height 528
click at [376, 379] on input "text" at bounding box center [447, 374] width 277 height 26
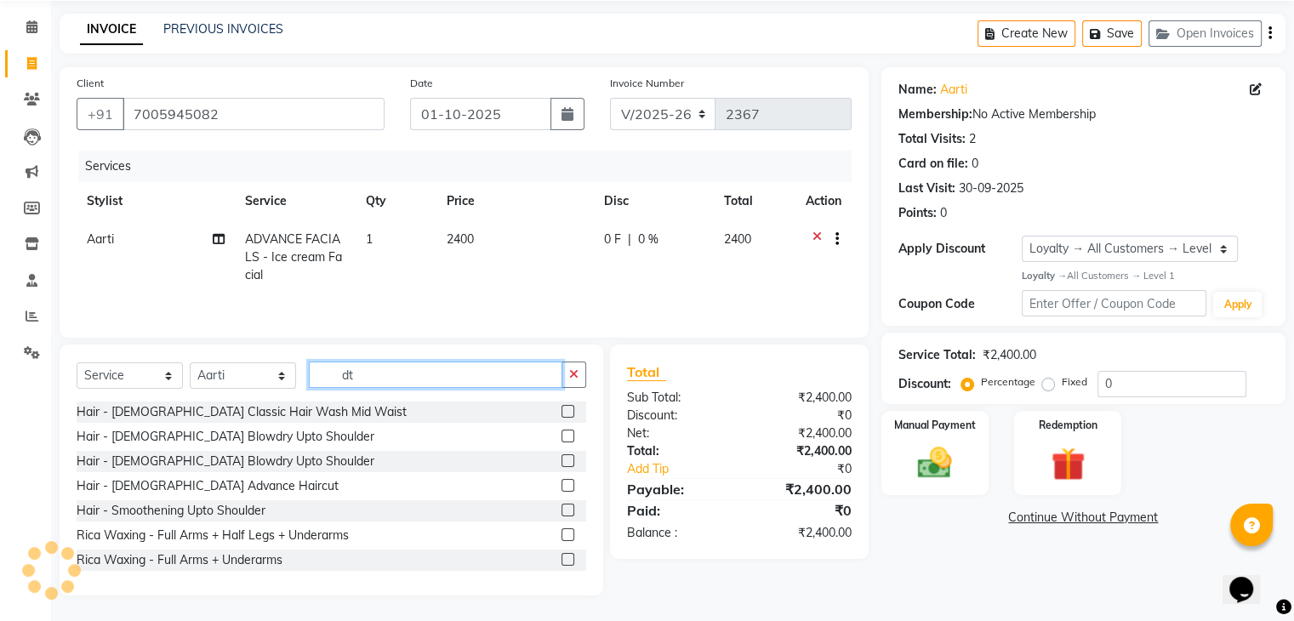
scroll to position [24, 0]
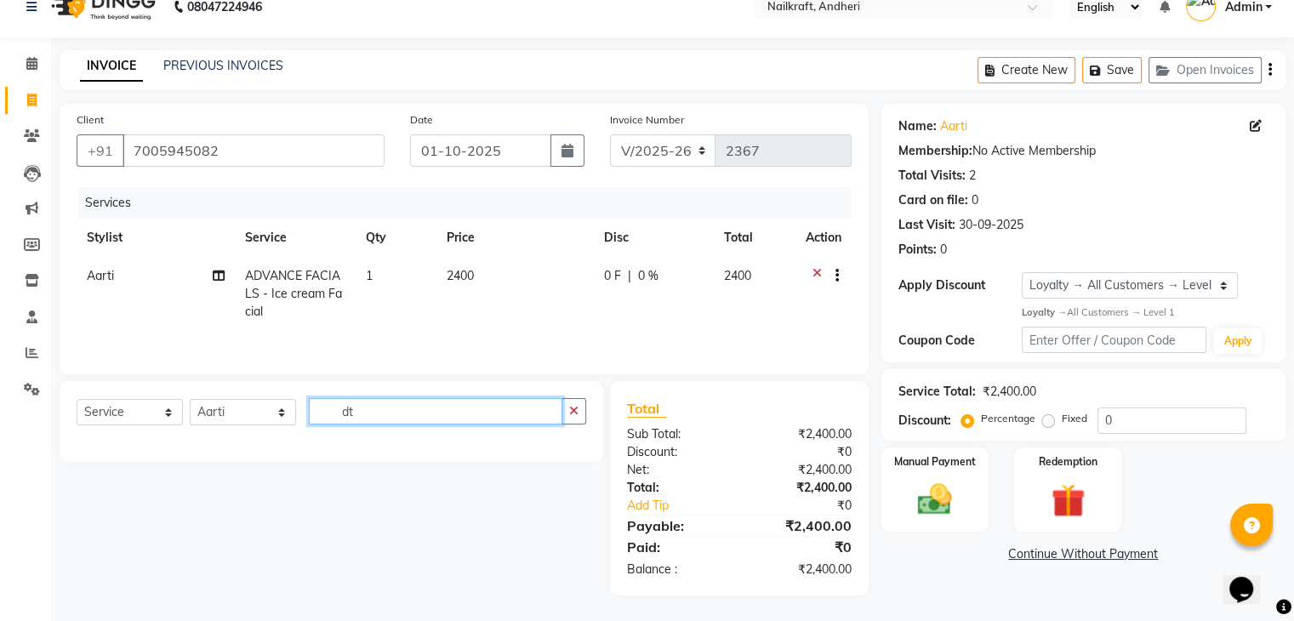
type input "d"
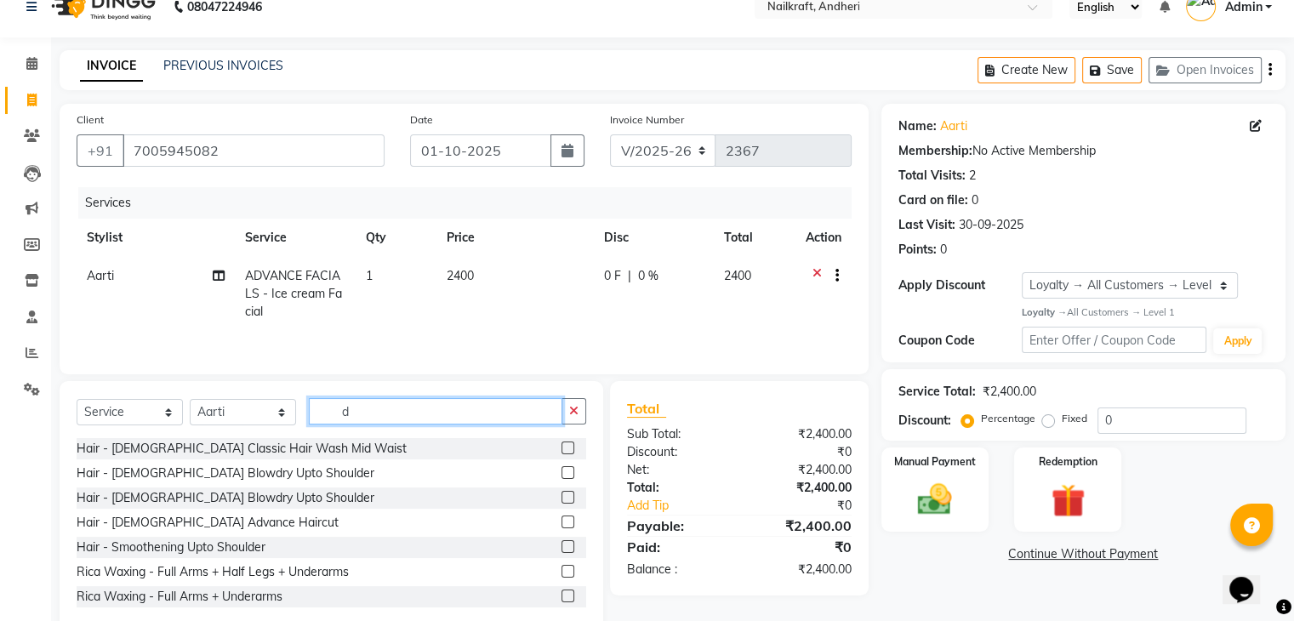
scroll to position [61, 0]
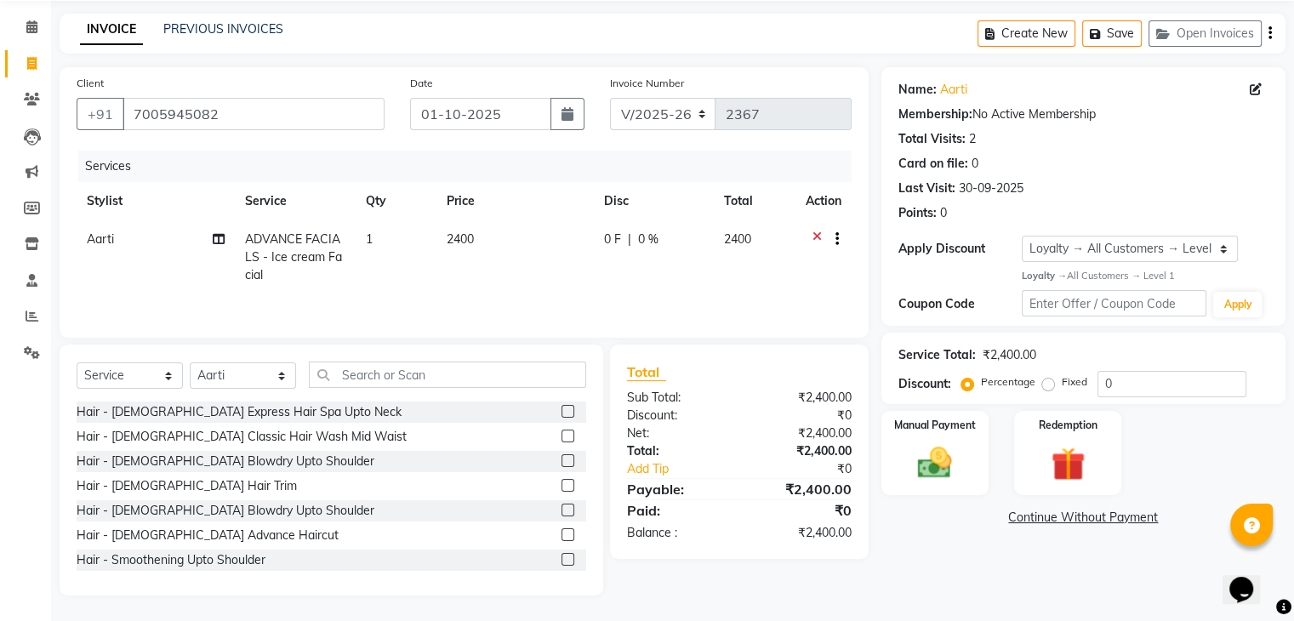
click at [463, 239] on span "2400" at bounding box center [460, 238] width 27 height 15
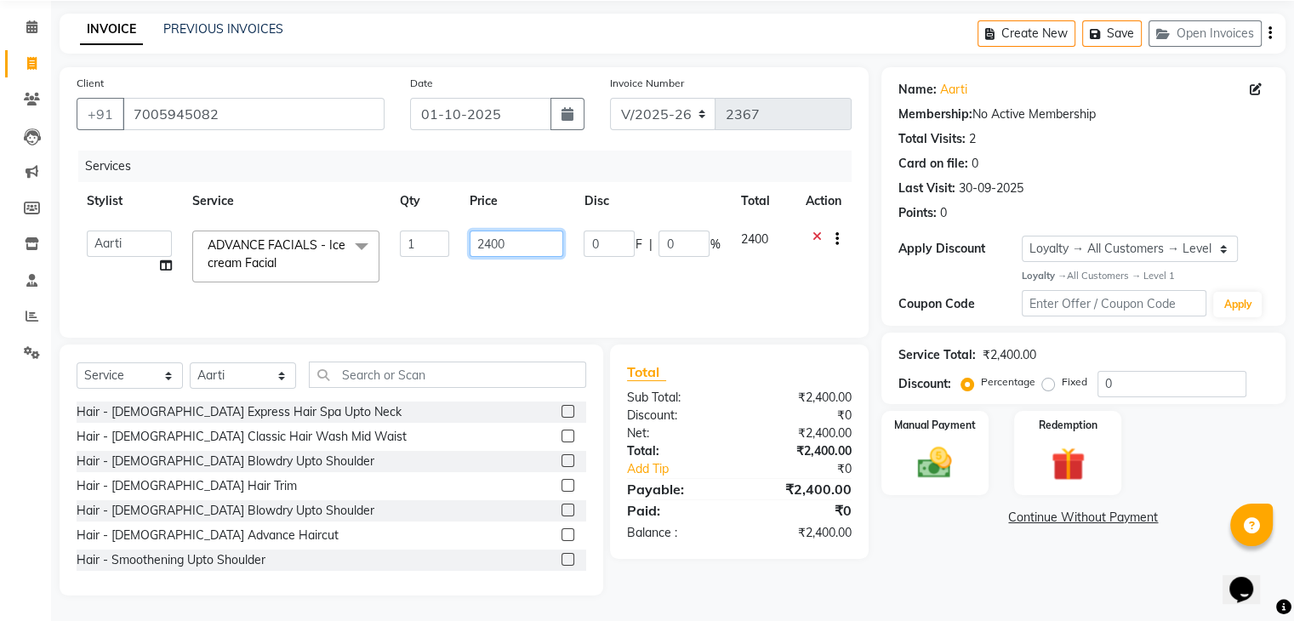
click at [492, 243] on input "2400" at bounding box center [517, 244] width 94 height 26
type input "2500"
click at [502, 366] on input "text" at bounding box center [447, 374] width 277 height 26
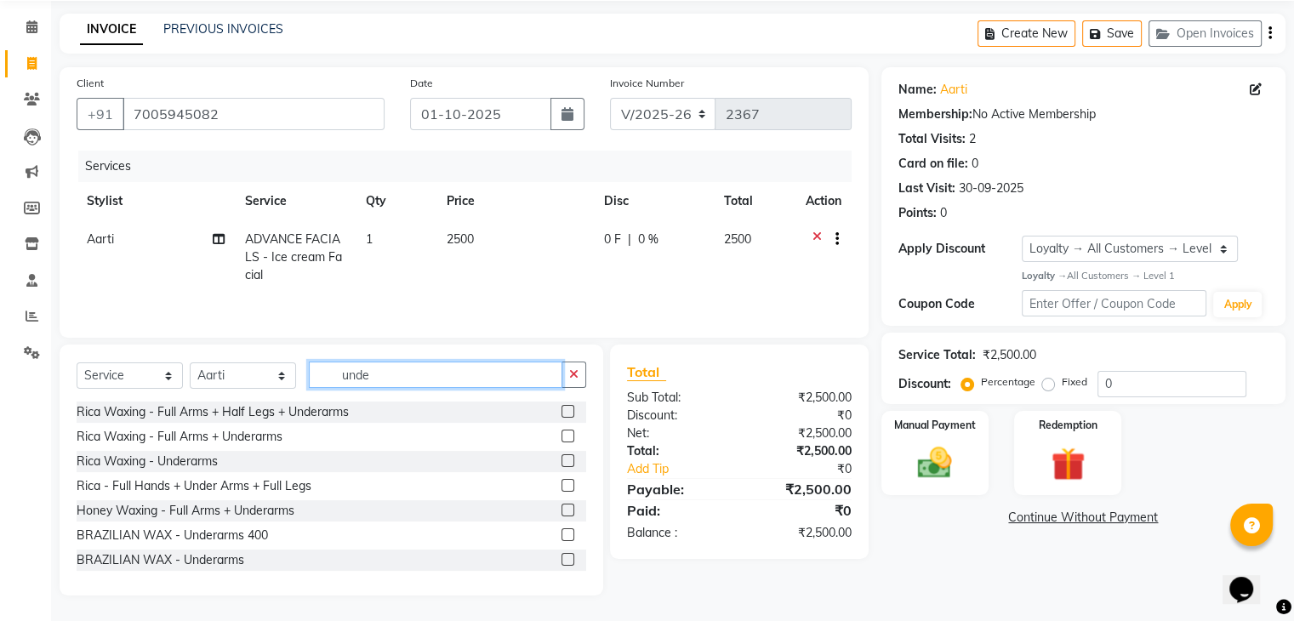
type input "unde"
click at [561, 461] on label at bounding box center [567, 460] width 13 height 13
click at [561, 461] on input "checkbox" at bounding box center [566, 461] width 11 height 11
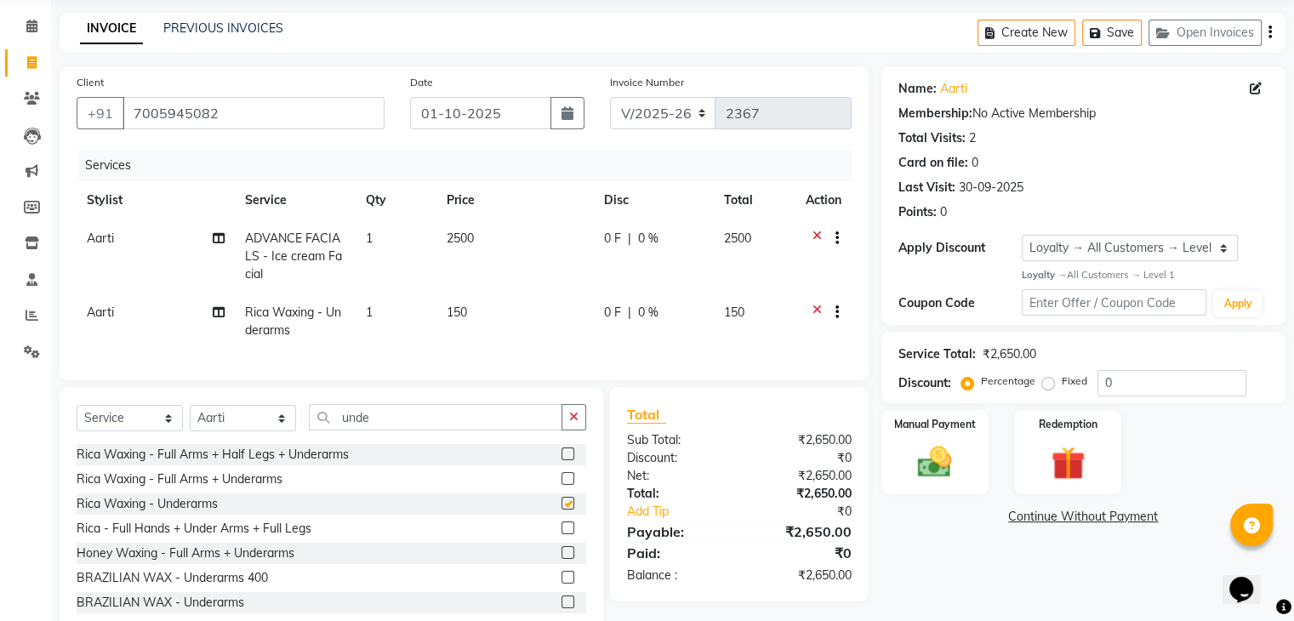
checkbox input "false"
click at [456, 315] on span "150" at bounding box center [457, 312] width 20 height 15
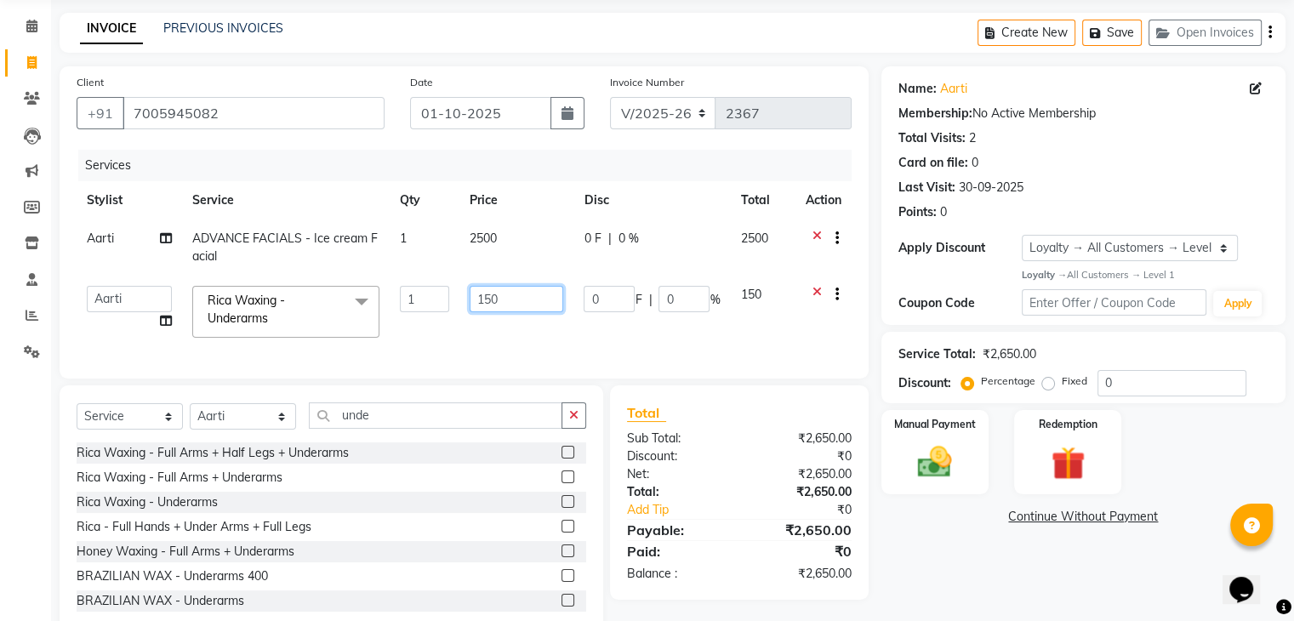
click at [483, 302] on input "150" at bounding box center [517, 299] width 94 height 26
type input "350"
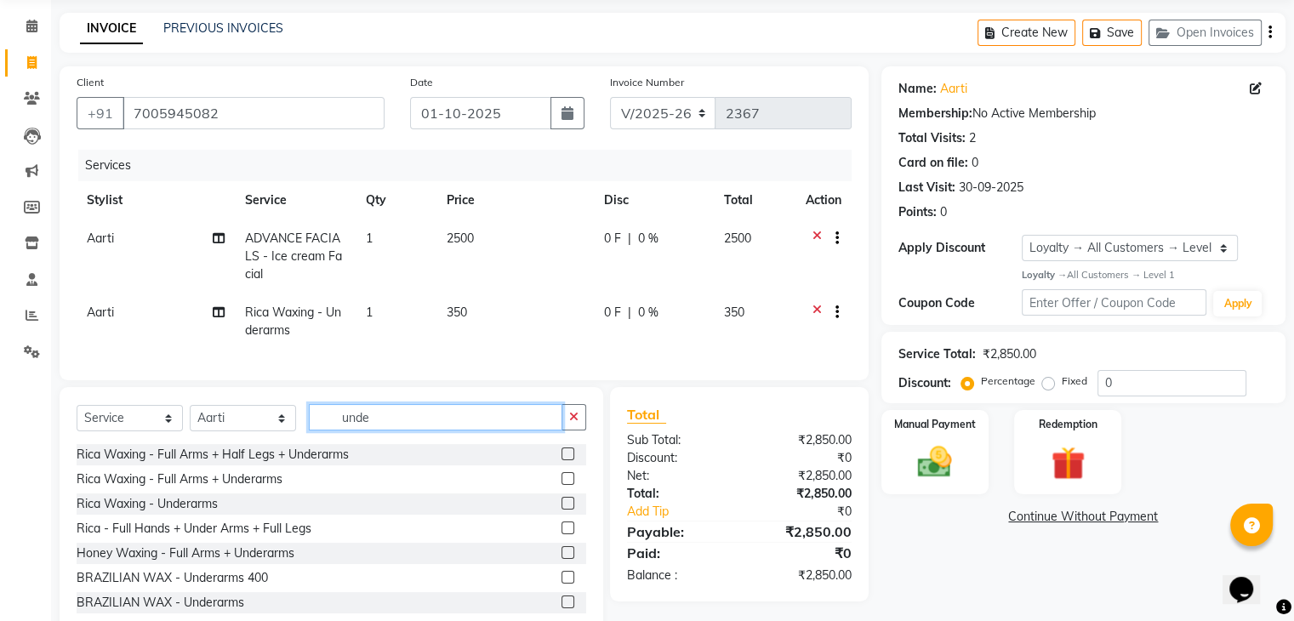
click at [442, 430] on input "unde" at bounding box center [435, 417] width 253 height 26
type input "u"
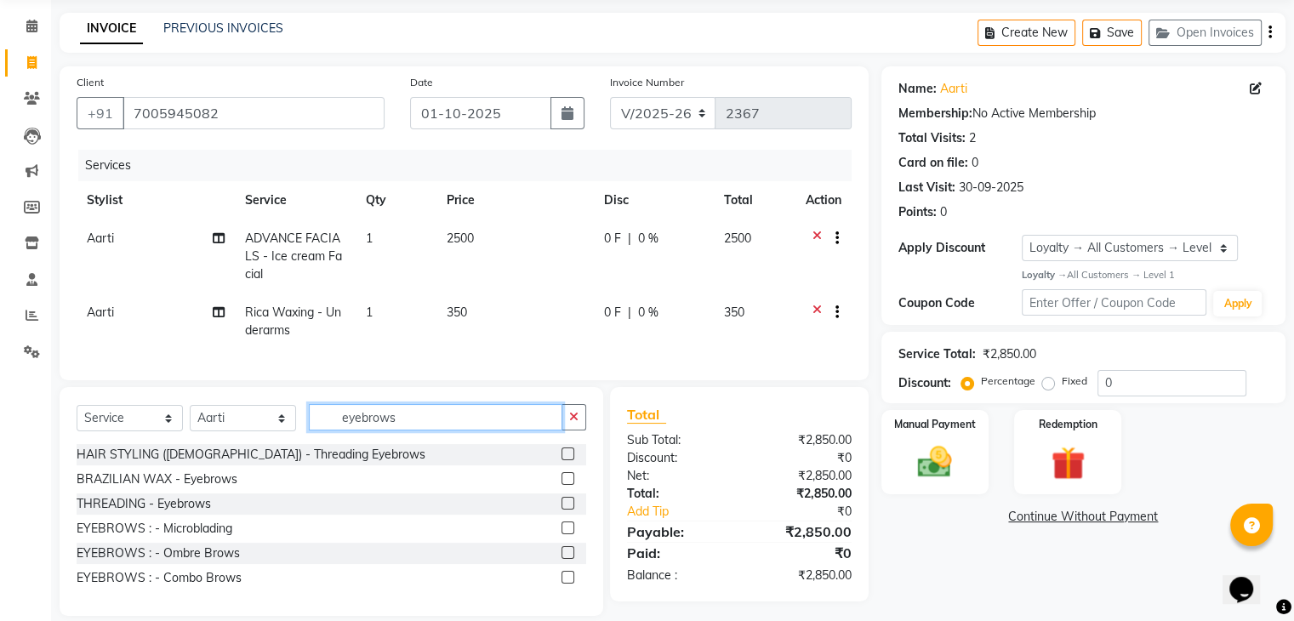
type input "eyebrows"
click at [569, 509] on label at bounding box center [567, 503] width 13 height 13
click at [569, 509] on input "checkbox" at bounding box center [566, 503] width 11 height 11
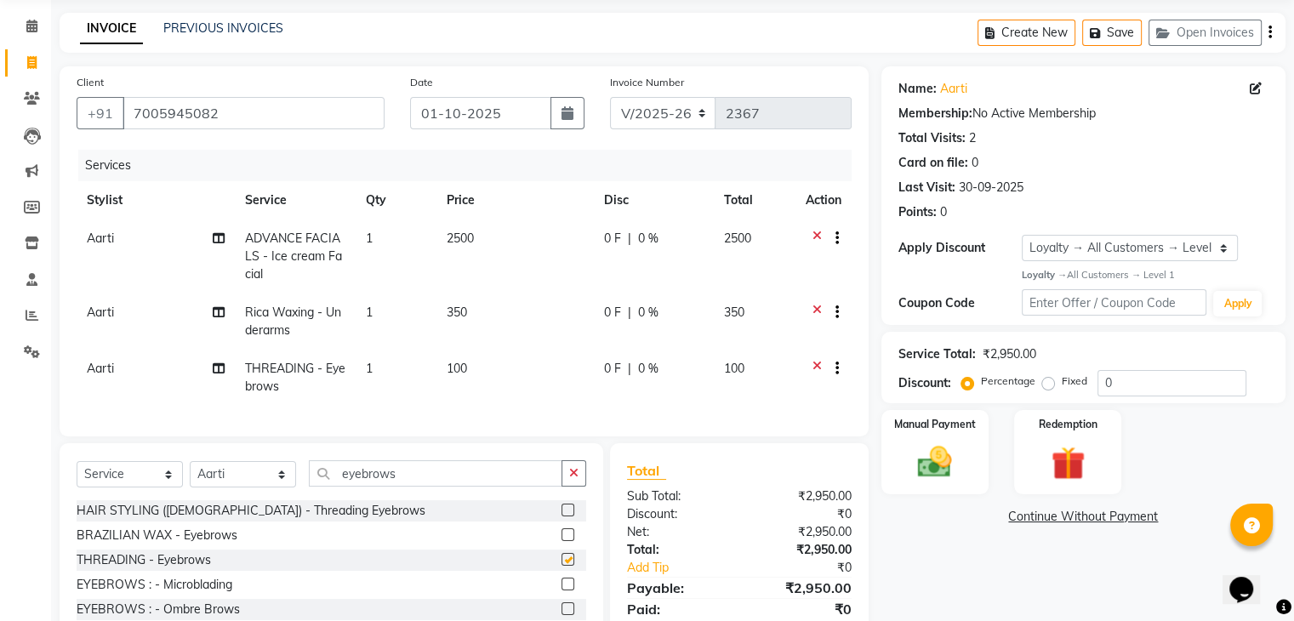
checkbox input "false"
click at [448, 367] on span "100" at bounding box center [457, 368] width 20 height 15
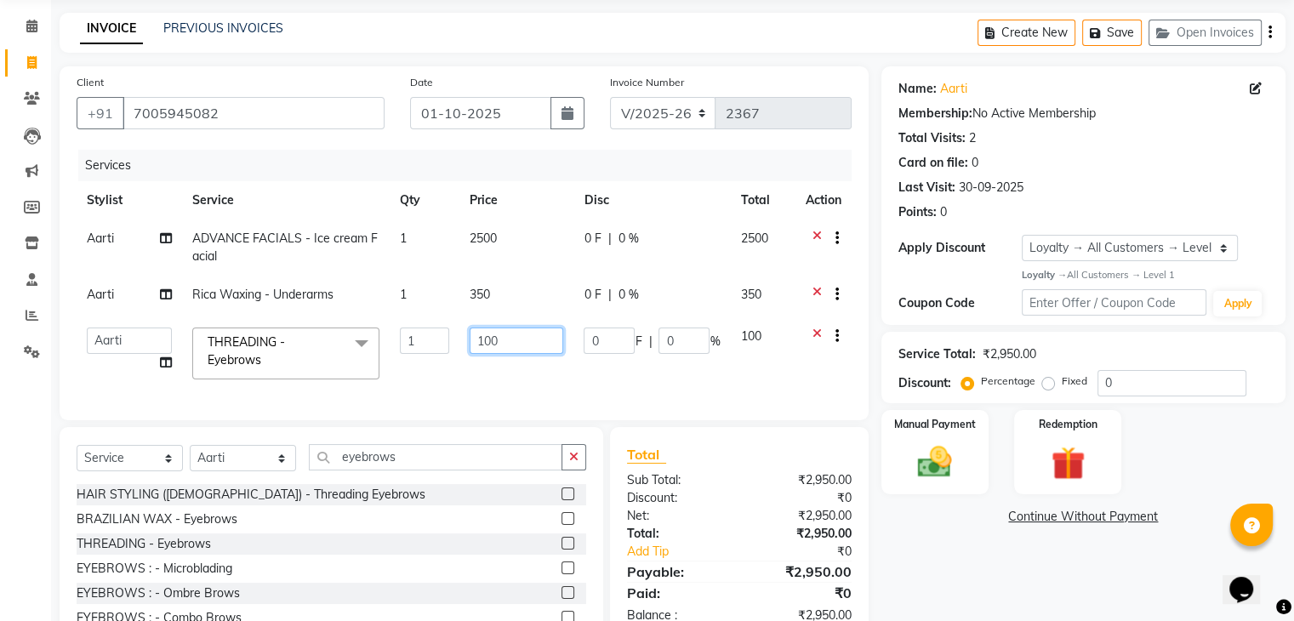
click at [480, 342] on input "100" at bounding box center [517, 340] width 94 height 26
type input "300"
click at [438, 470] on input "eyebrows" at bounding box center [435, 457] width 253 height 26
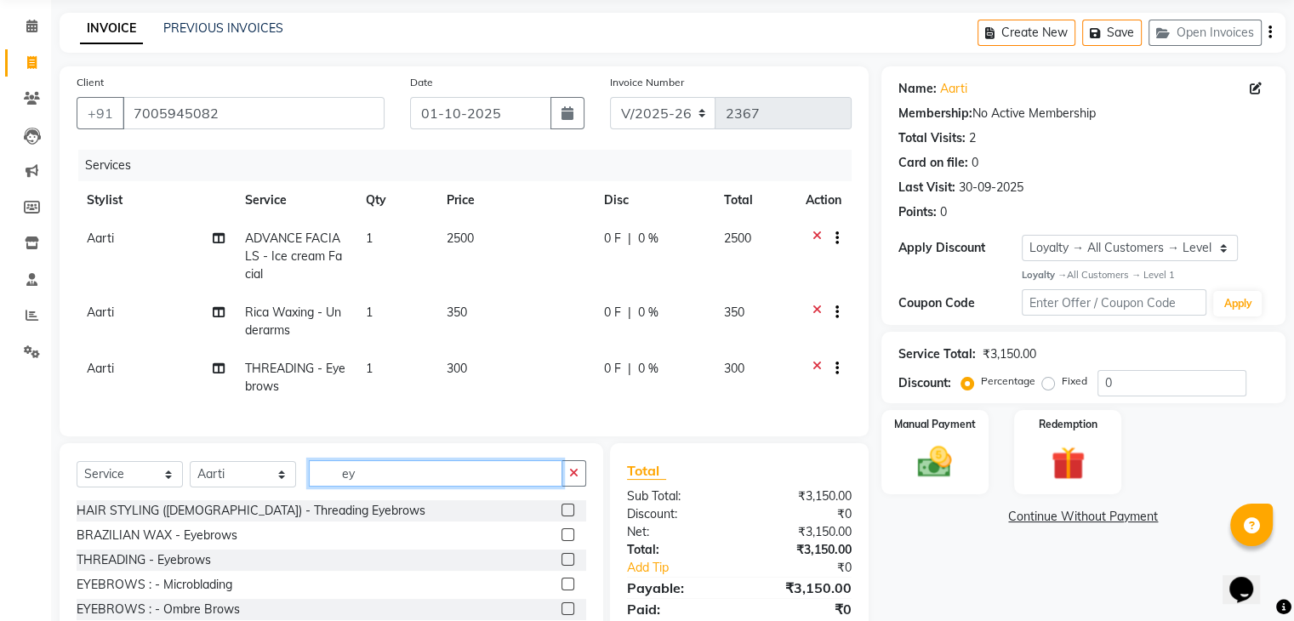
type input "e"
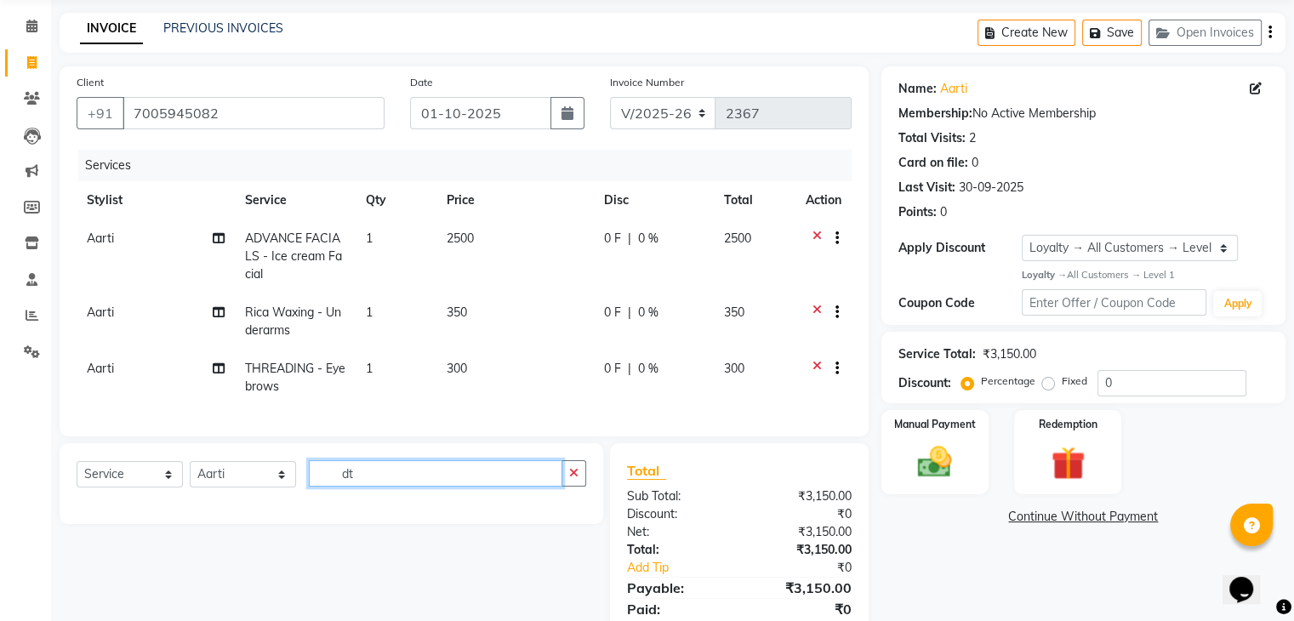
type input "d"
type input "D"
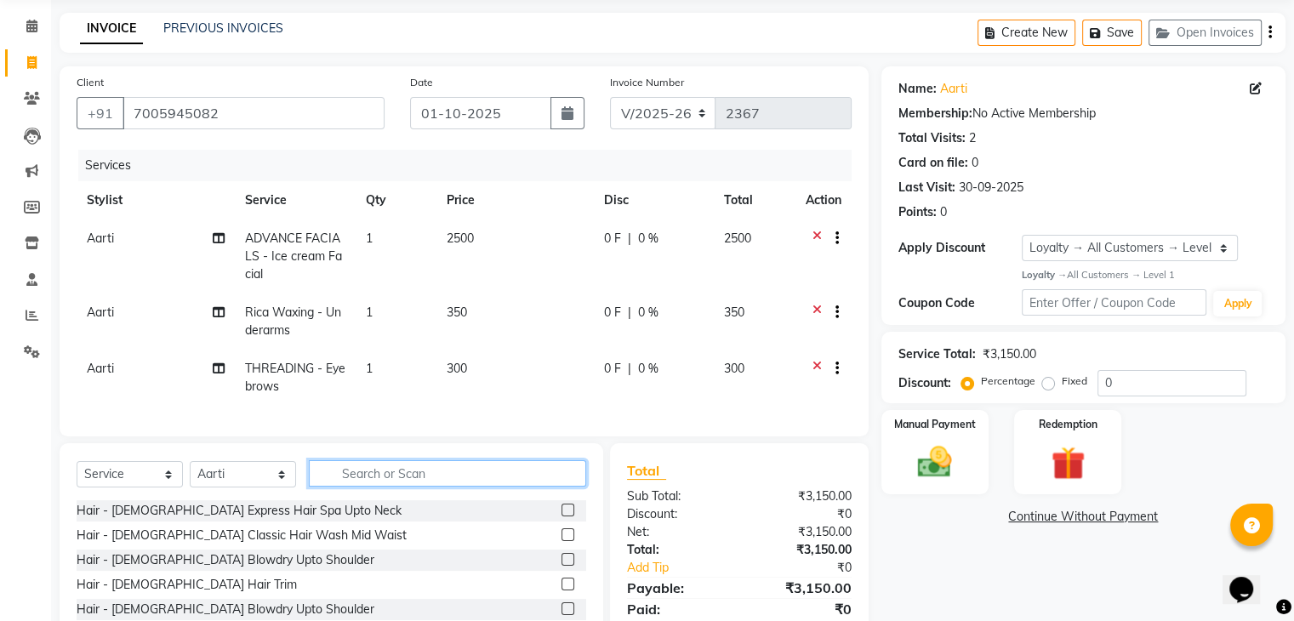
type input "r"
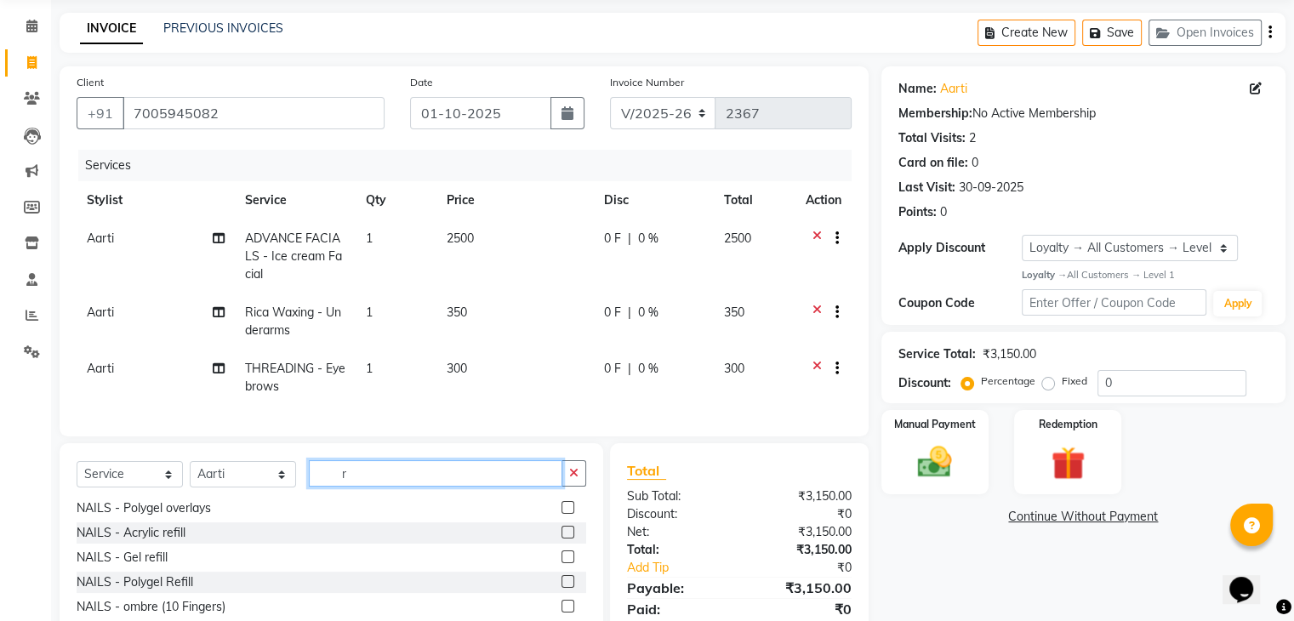
scroll to position [174, 0]
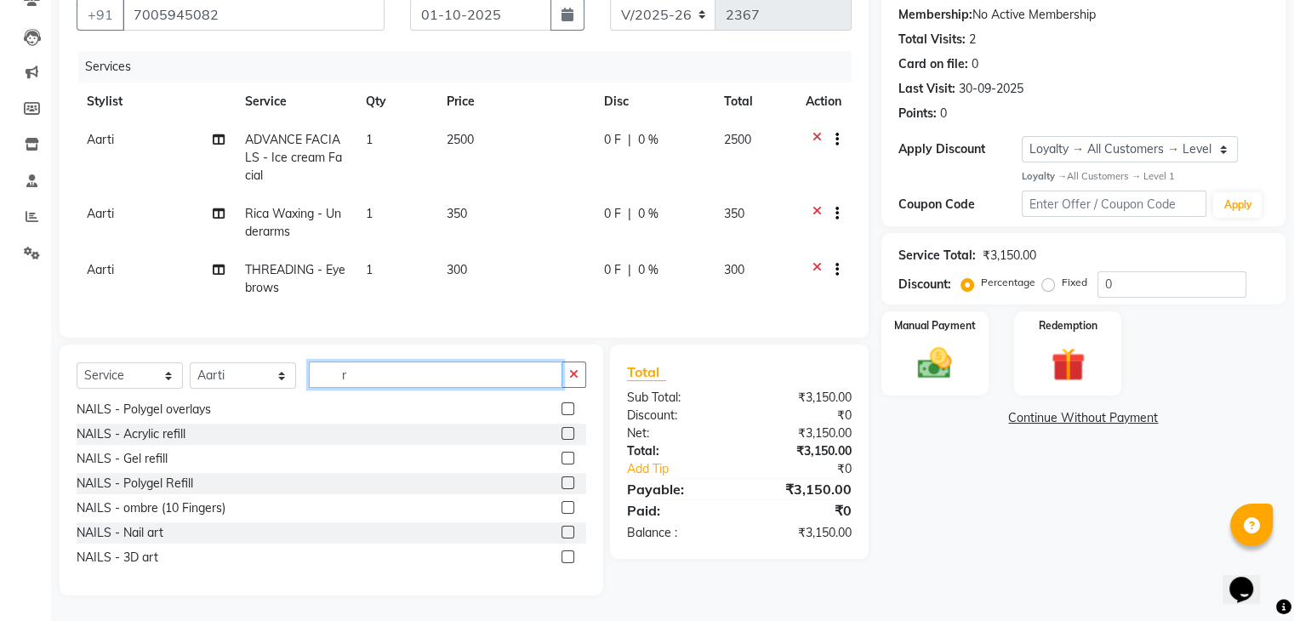
click at [369, 378] on input "r" at bounding box center [435, 374] width 253 height 26
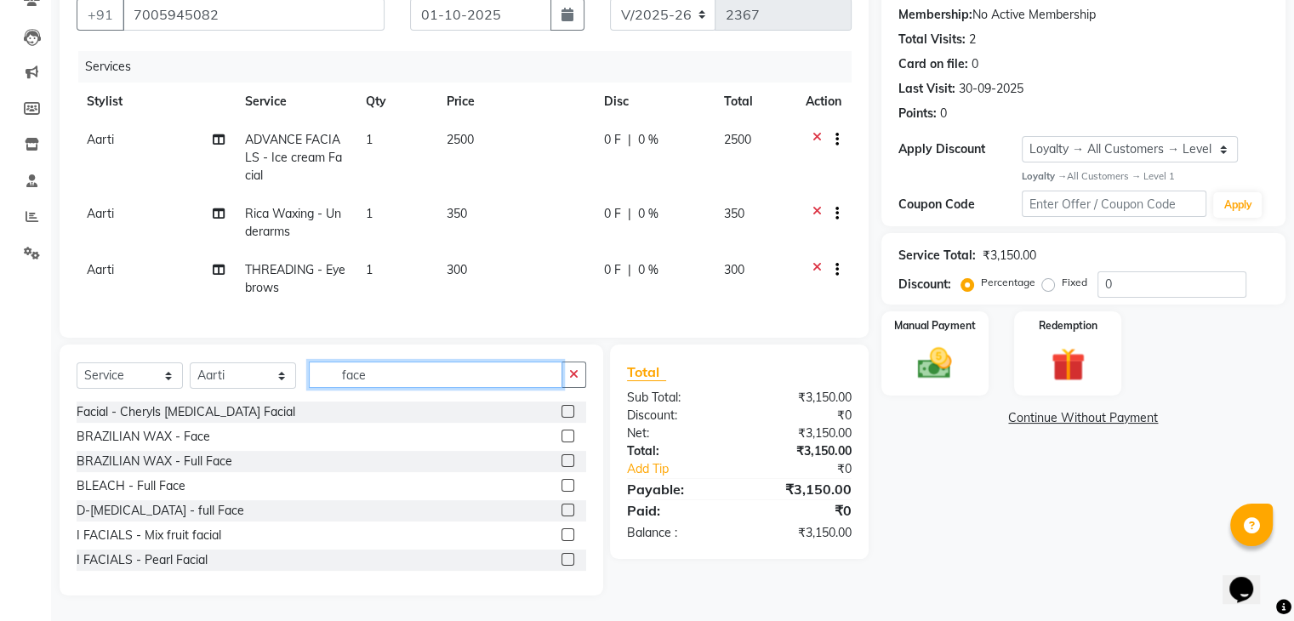
scroll to position [136, 0]
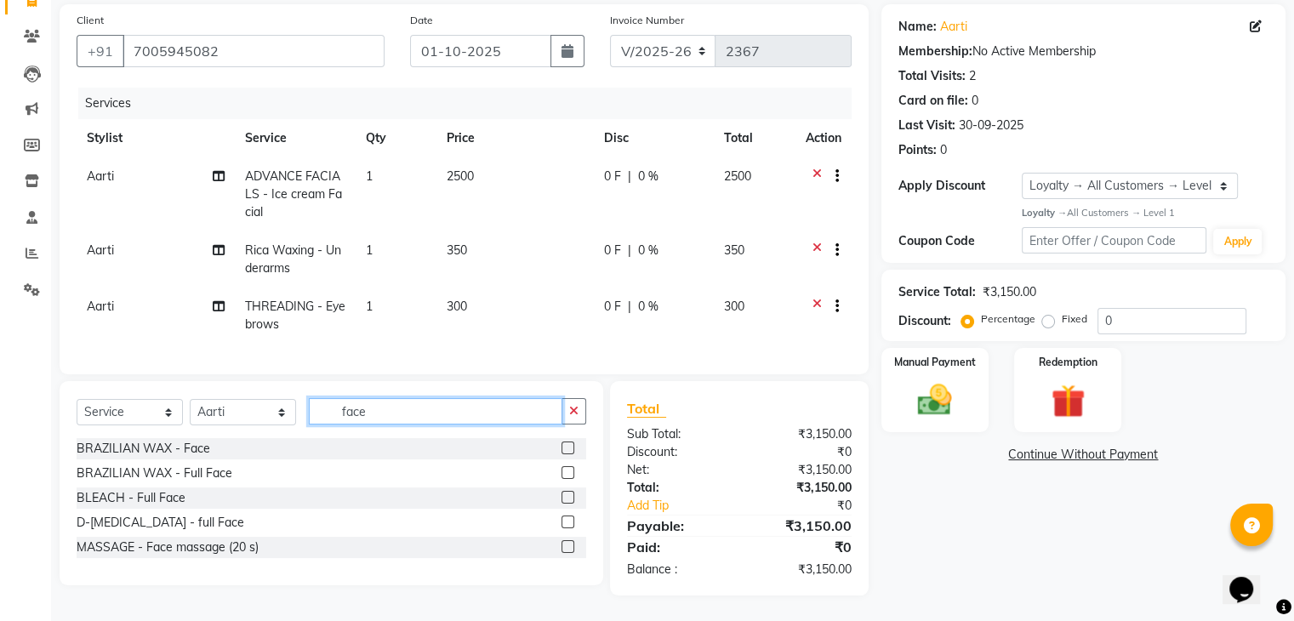
type input "face"
click at [566, 522] on label at bounding box center [567, 521] width 13 height 13
click at [566, 522] on input "checkbox" at bounding box center [566, 522] width 11 height 11
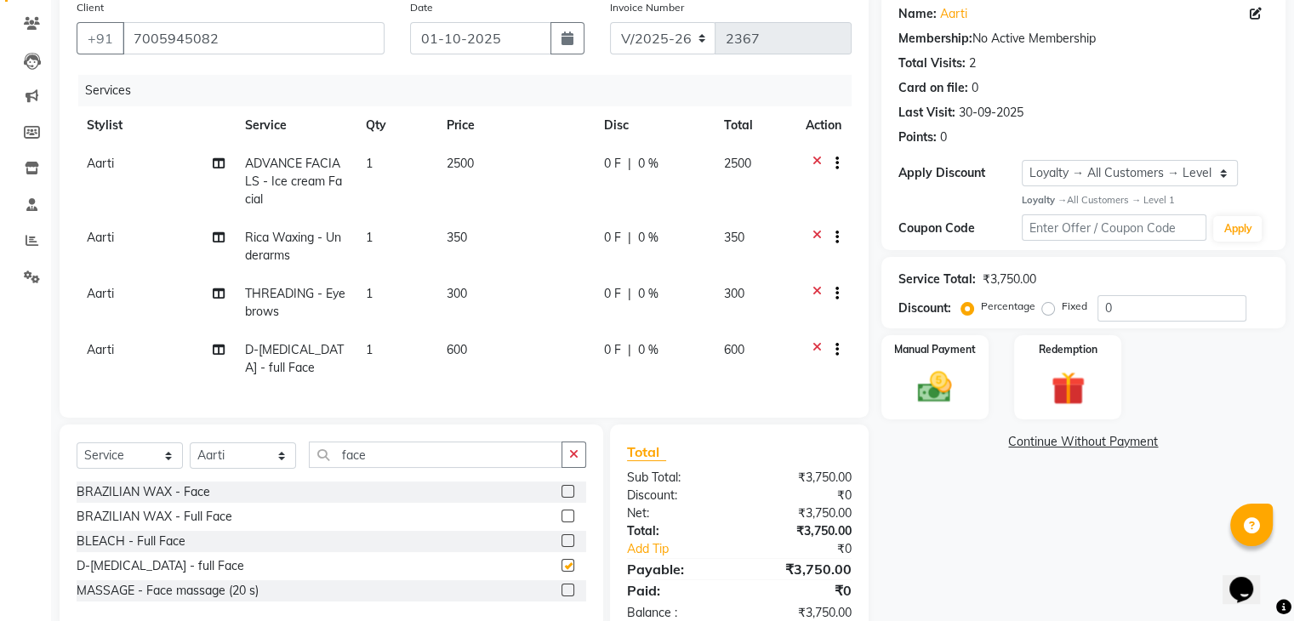
checkbox input "false"
click at [452, 356] on span "600" at bounding box center [457, 349] width 20 height 15
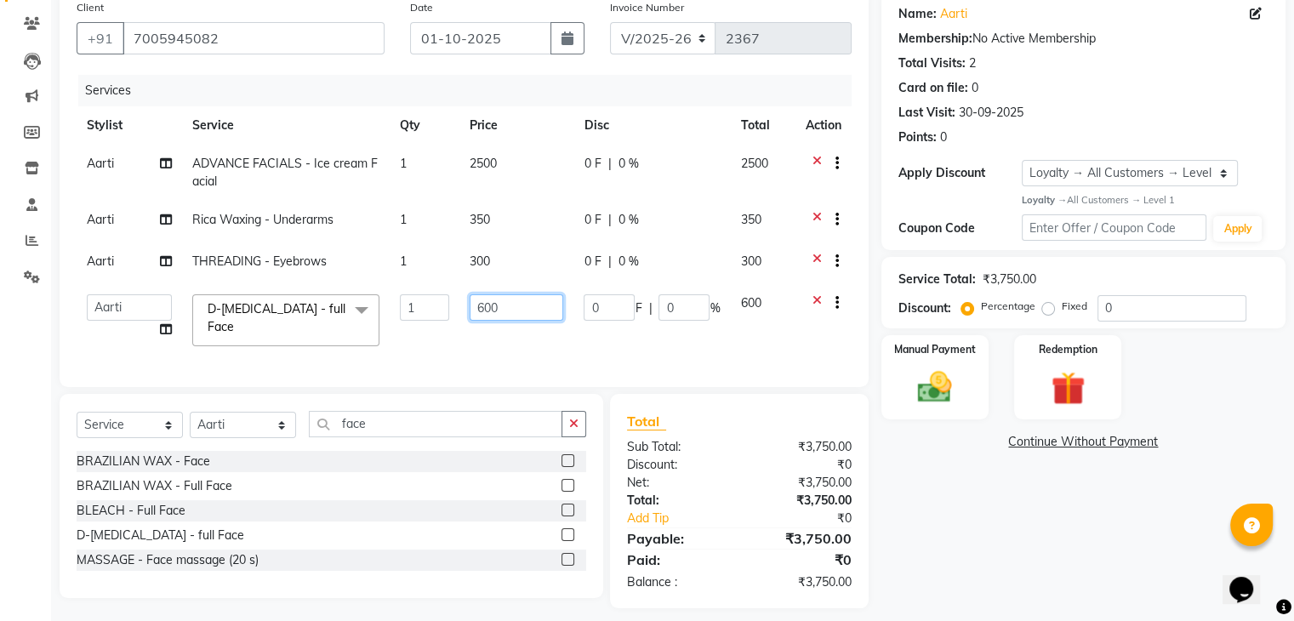
click at [483, 308] on input "600" at bounding box center [517, 307] width 94 height 26
type input "500"
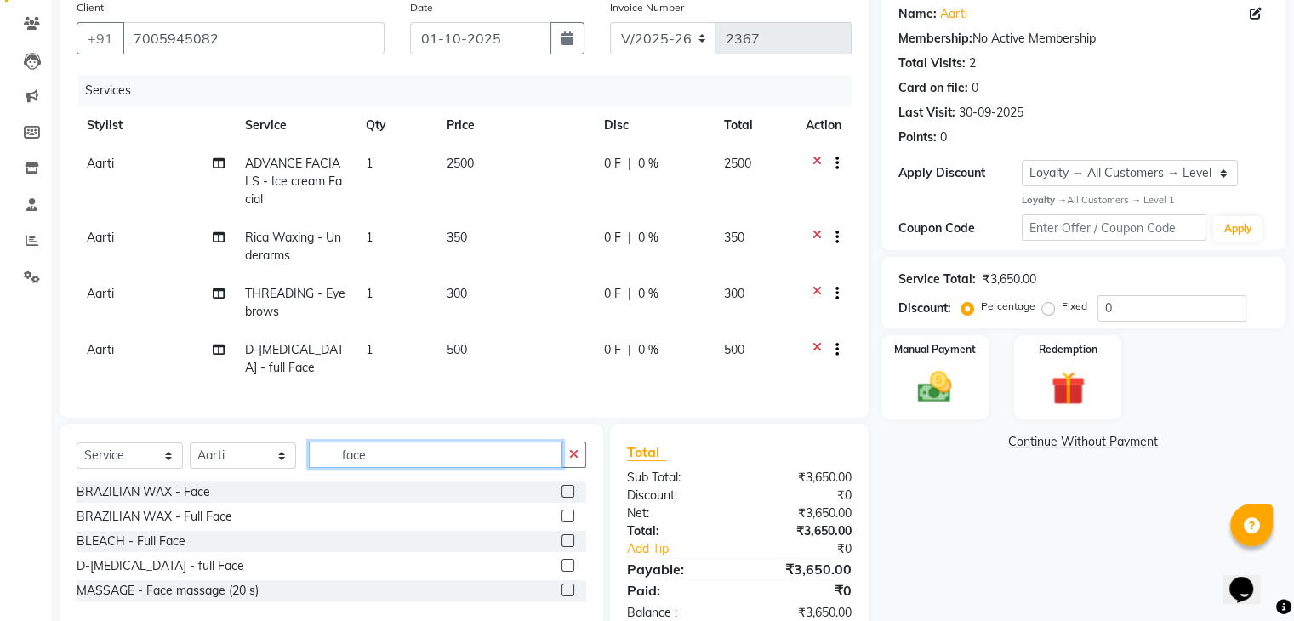
click at [452, 434] on div "Client +91 7005945082 Date 01-10-2025 Invoice Number V/2025 V/2025-26 2367 Serv…" at bounding box center [464, 314] width 834 height 647
type input "f"
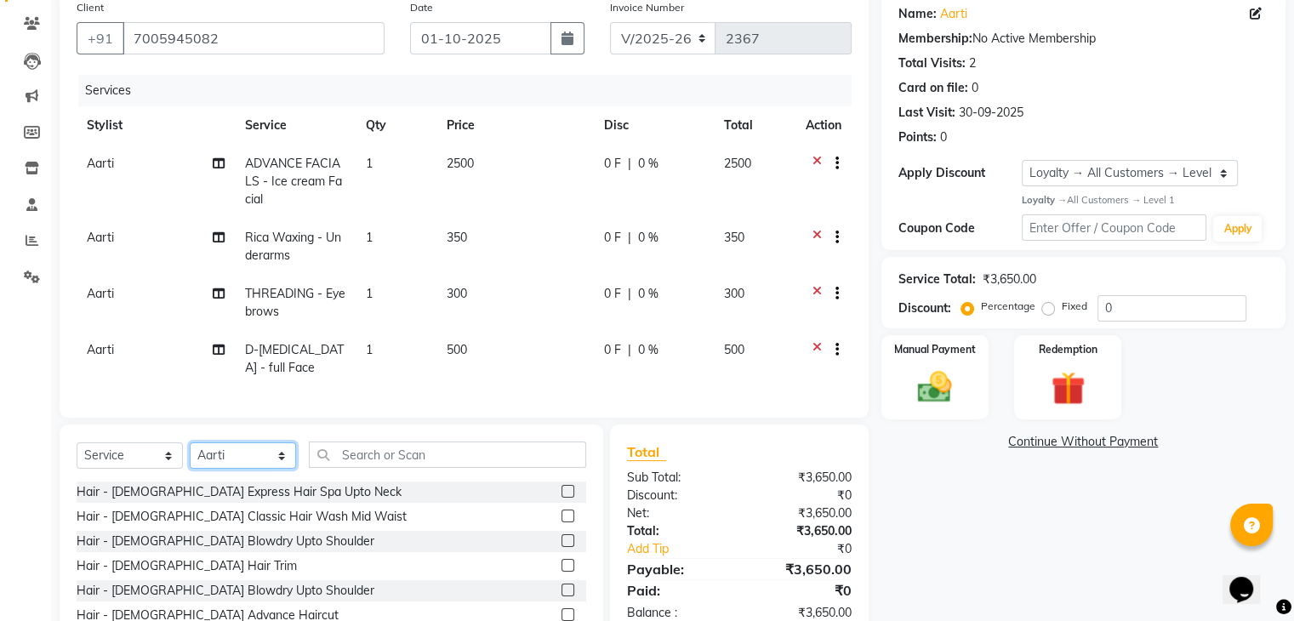
click at [234, 469] on select "Select Stylist Aarti Alam Alfred Dakashta Deepali Deepu Chatry NailKraft Nikita…" at bounding box center [243, 455] width 106 height 26
select select "90866"
click at [190, 456] on select "Select Stylist Aarti Alam Alfred Dakashta Deepali Deepu Chatry NailKraft Nikita…" at bounding box center [243, 455] width 106 height 26
click at [366, 462] on input "text" at bounding box center [447, 454] width 277 height 26
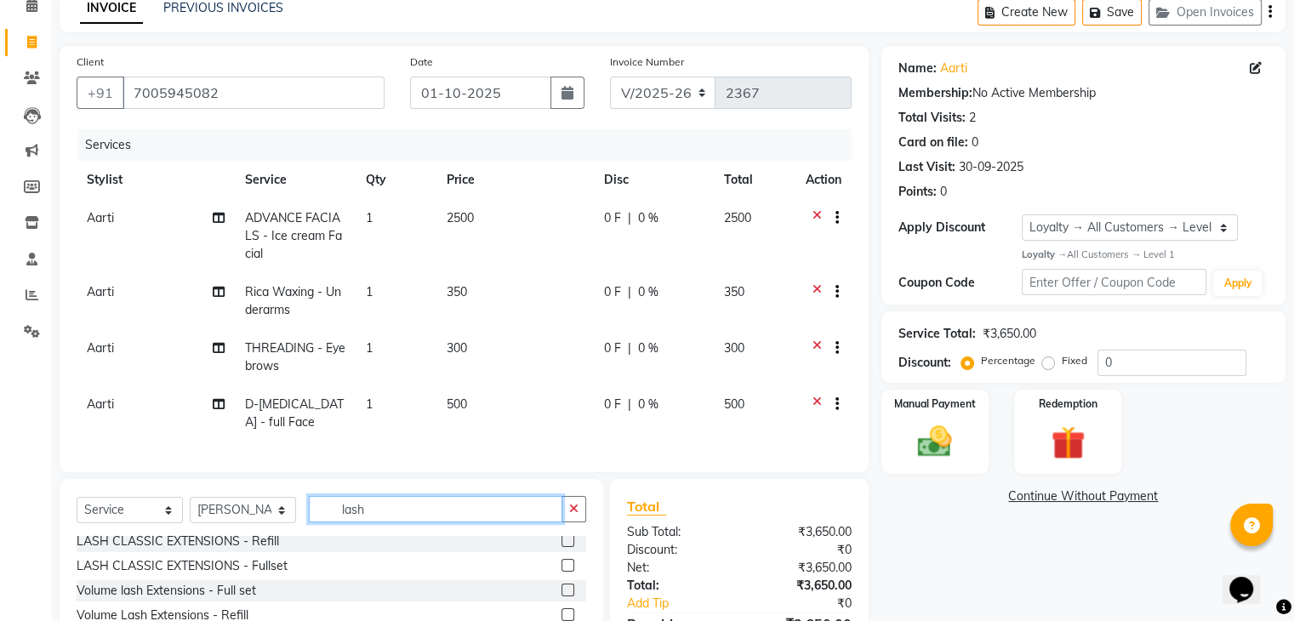
scroll to position [230, 0]
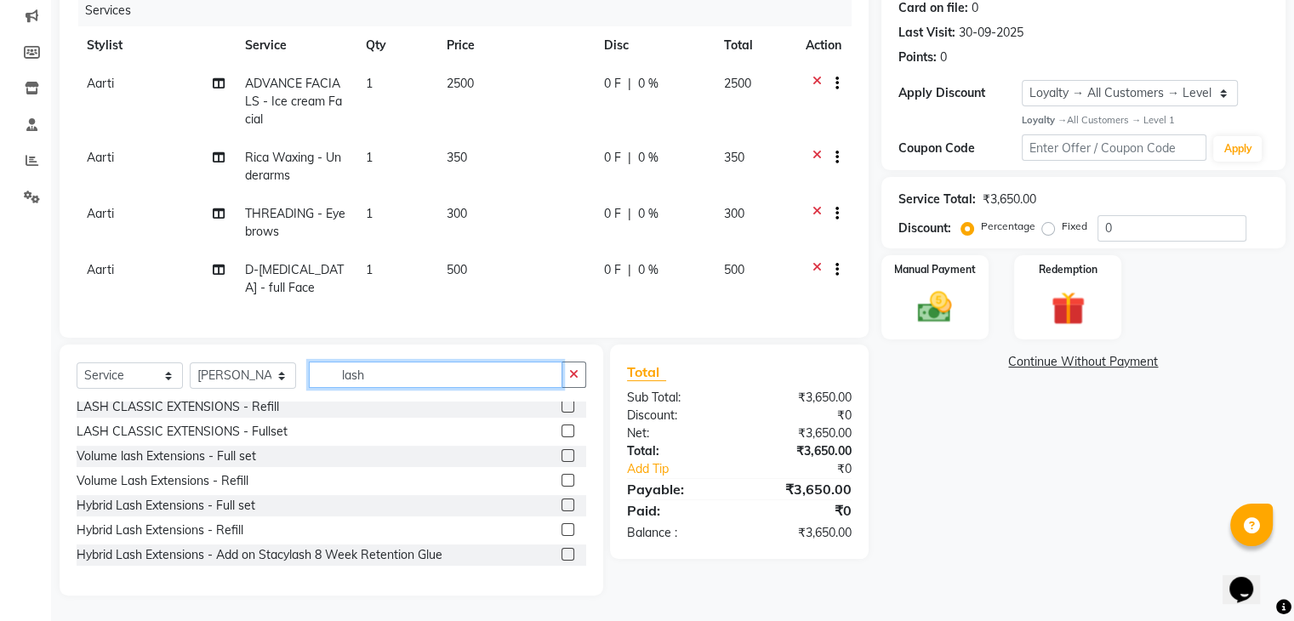
type input "lash"
click at [561, 429] on label at bounding box center [567, 430] width 13 height 13
click at [561, 429] on input "checkbox" at bounding box center [566, 431] width 11 height 11
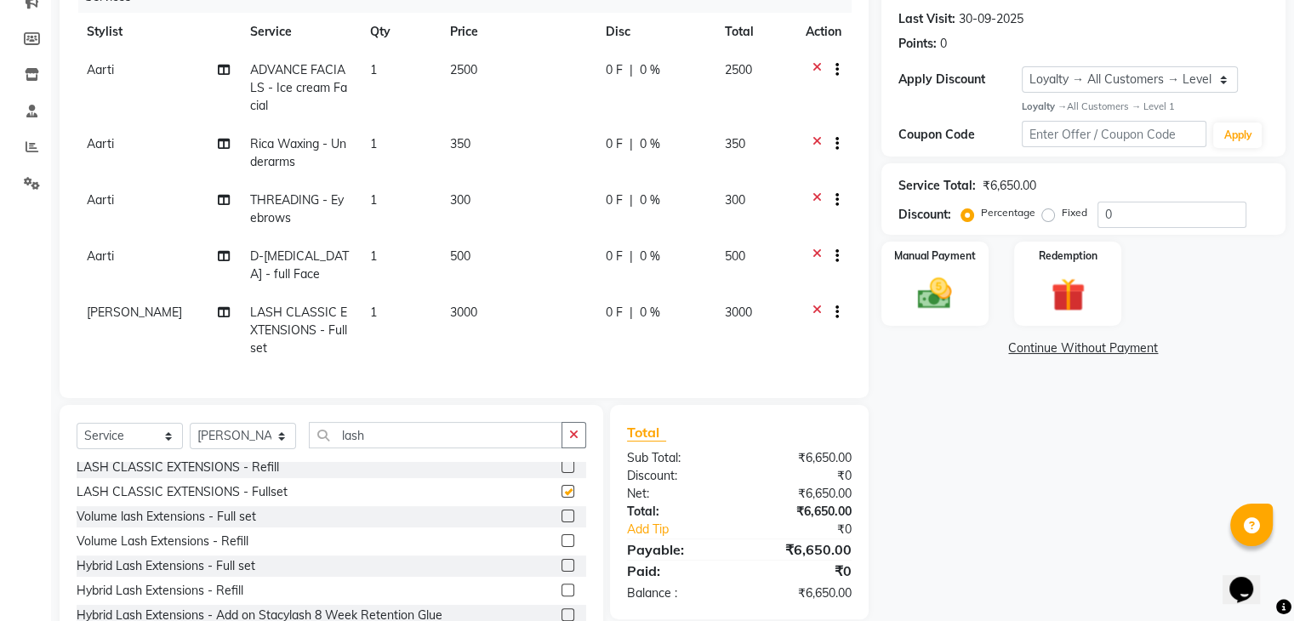
checkbox input "false"
click at [462, 304] on td "3000" at bounding box center [518, 330] width 156 height 74
select select "90866"
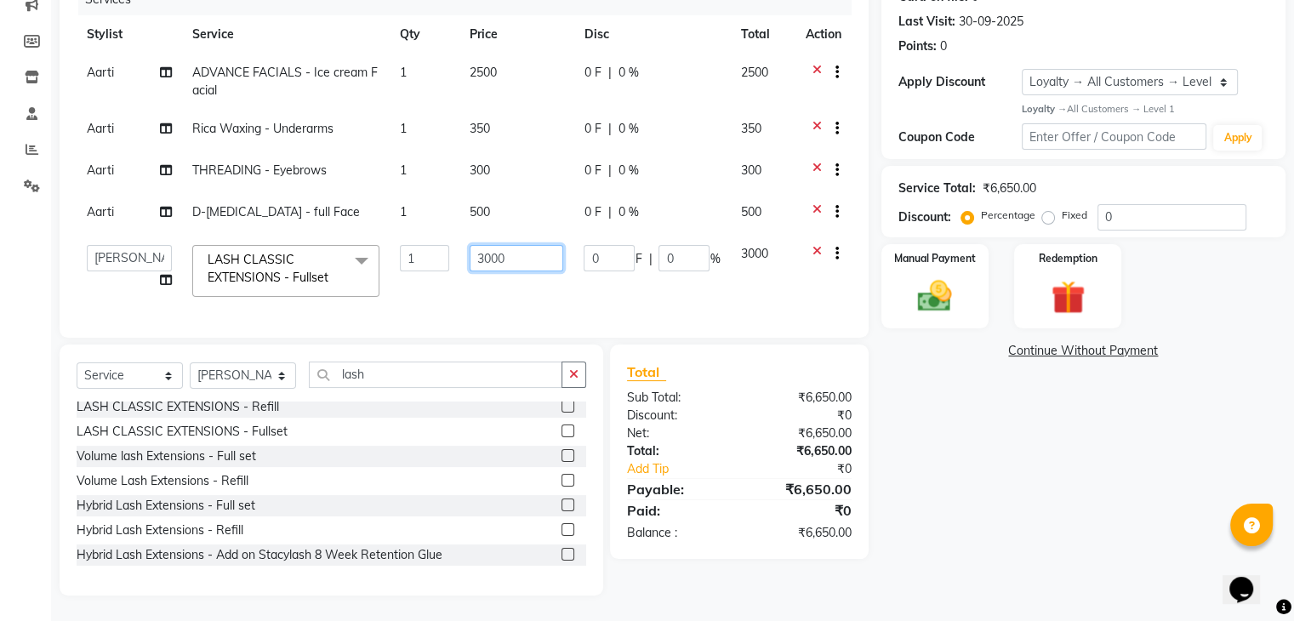
click at [532, 254] on input "3000" at bounding box center [517, 258] width 94 height 26
type input "3"
type input "2800"
click at [431, 391] on div "Client +91 7005945082 Date 01-10-2025 Invoice Number V/2025 V/2025-26 2367 Serv…" at bounding box center [464, 247] width 834 height 695
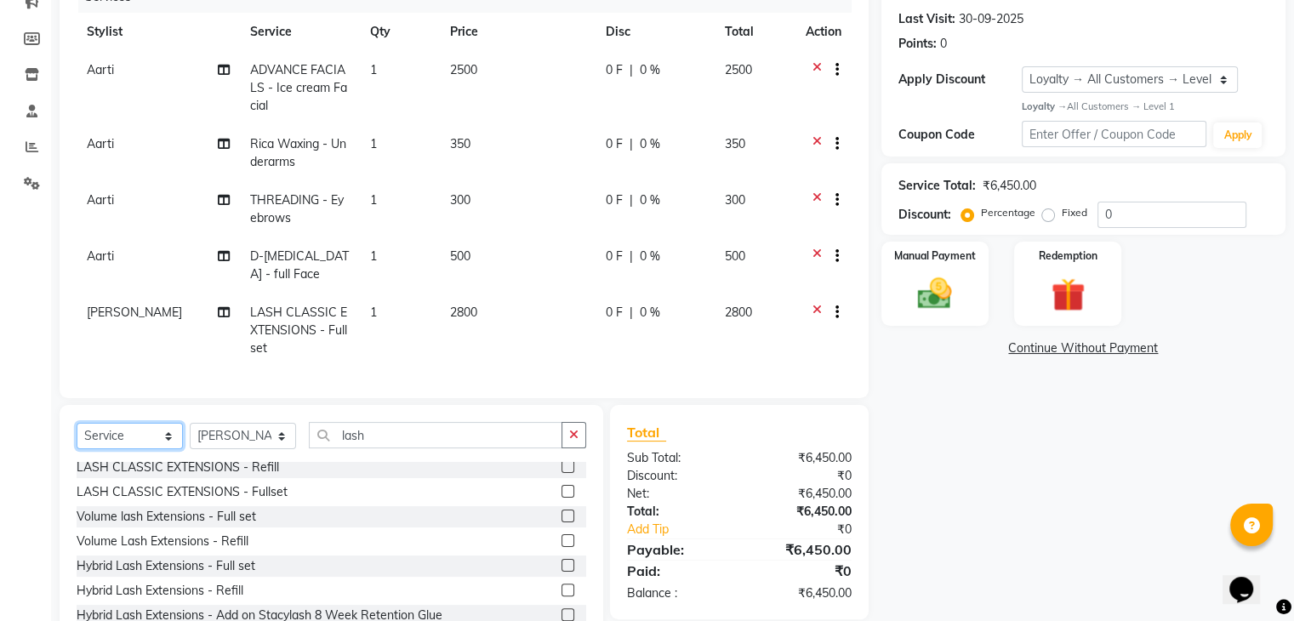
click at [112, 442] on select "Select Service Product Membership Package Voucher Prepaid Gift Card" at bounding box center [130, 436] width 106 height 26
select select "product"
click at [77, 436] on select "Select Service Product Membership Package Voucher Prepaid Gift Card" at bounding box center [130, 436] width 106 height 26
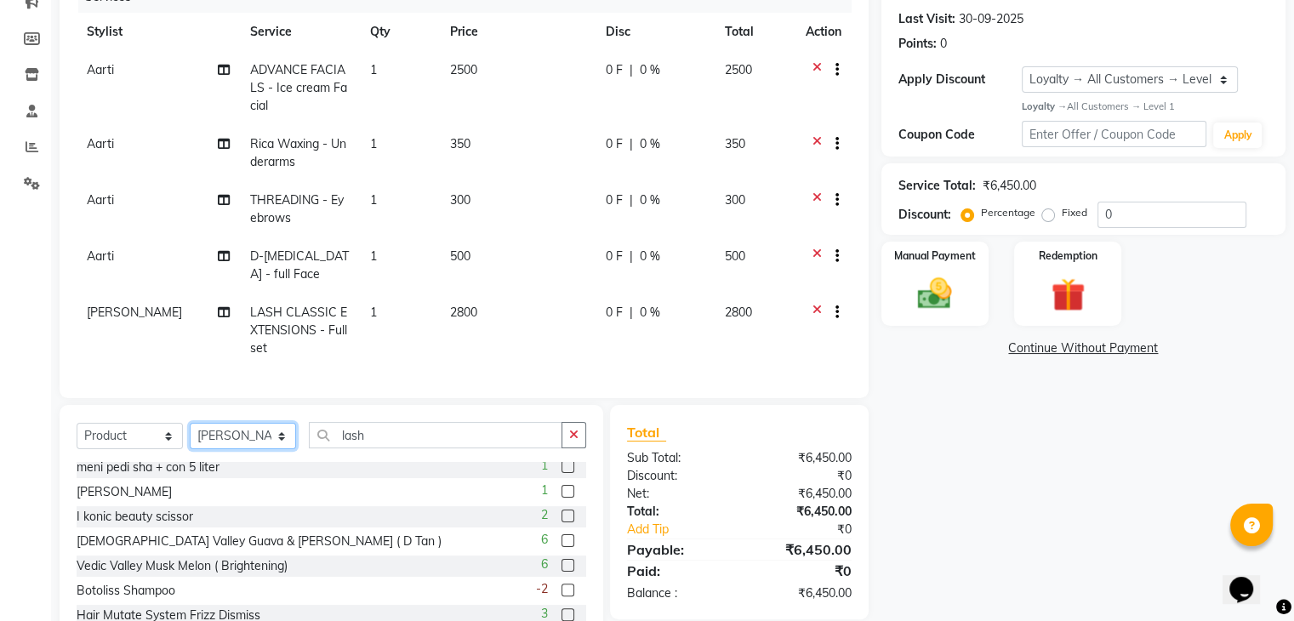
click at [262, 449] on select "Select Stylist Aarti Alam Alfred Dakashta Deepali Deepu Chatry NailKraft Nikita…" at bounding box center [243, 436] width 106 height 26
select select "88727"
click at [190, 436] on select "Select Stylist Aarti Alam Alfred Dakashta Deepali Deepu Chatry NailKraft Nikita…" at bounding box center [243, 436] width 106 height 26
click at [401, 462] on div "Select Service Product Membership Package Voucher Prepaid Gift Card Select Styl…" at bounding box center [331, 442] width 509 height 40
click at [378, 446] on input "lash" at bounding box center [435, 435] width 253 height 26
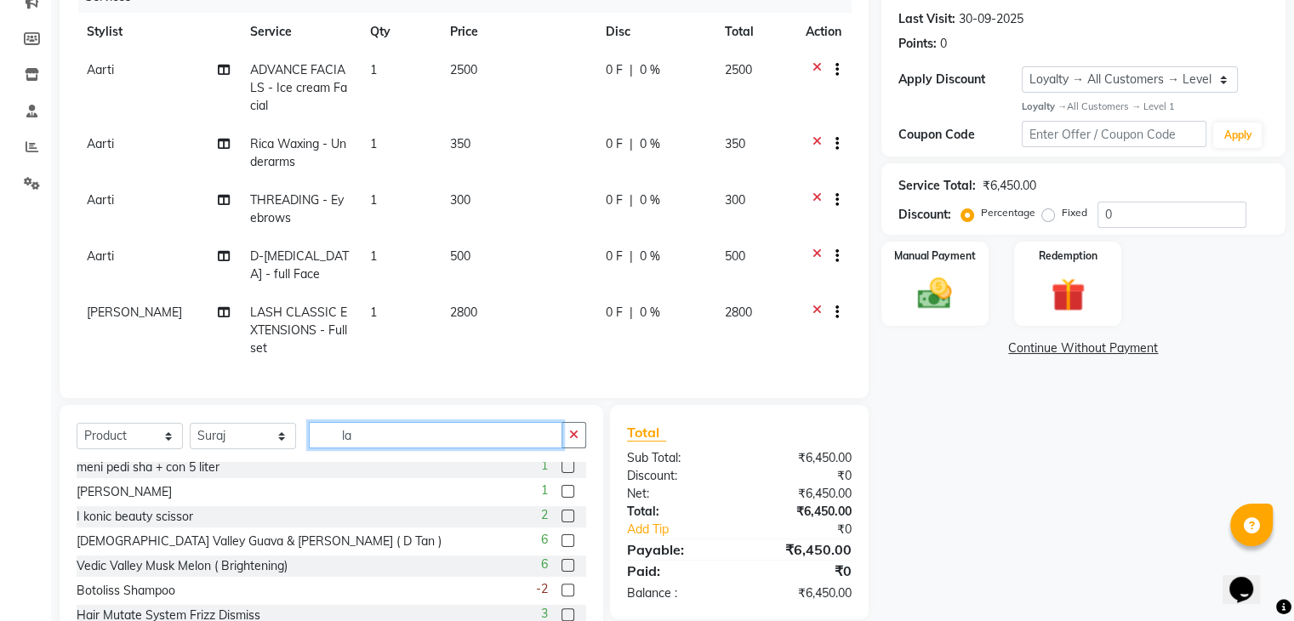
type input "l"
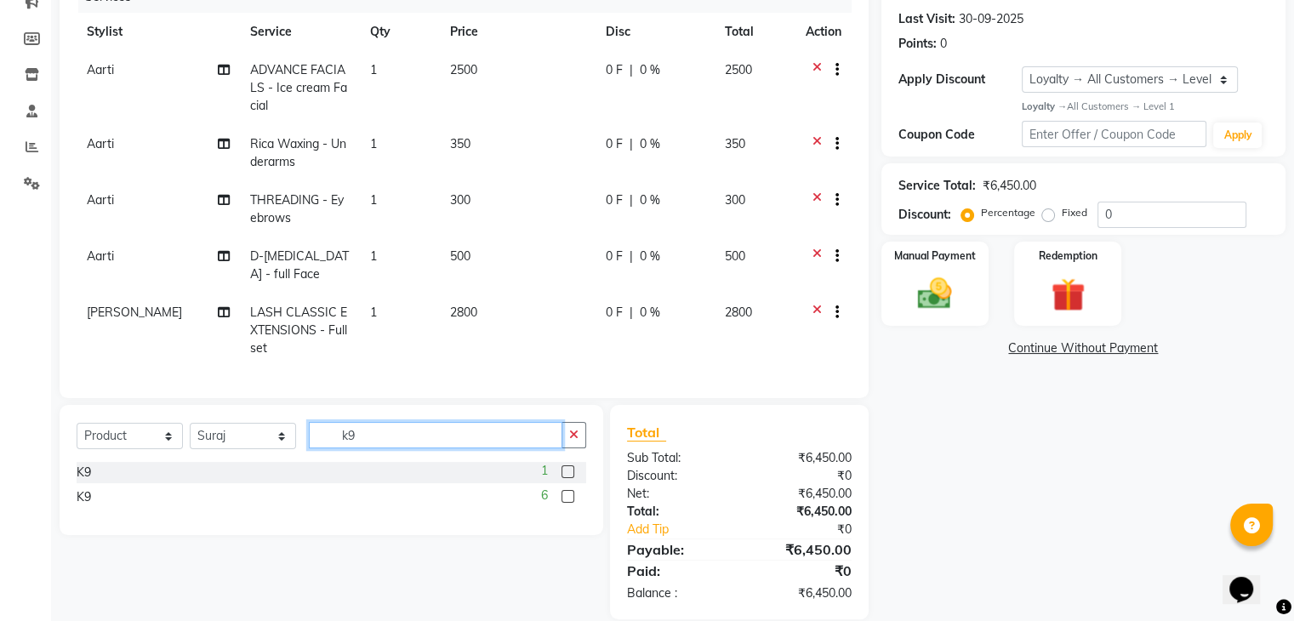
scroll to position [0, 0]
type input "k9"
click at [567, 478] on label at bounding box center [567, 471] width 13 height 13
click at [567, 478] on input "checkbox" at bounding box center [566, 472] width 11 height 11
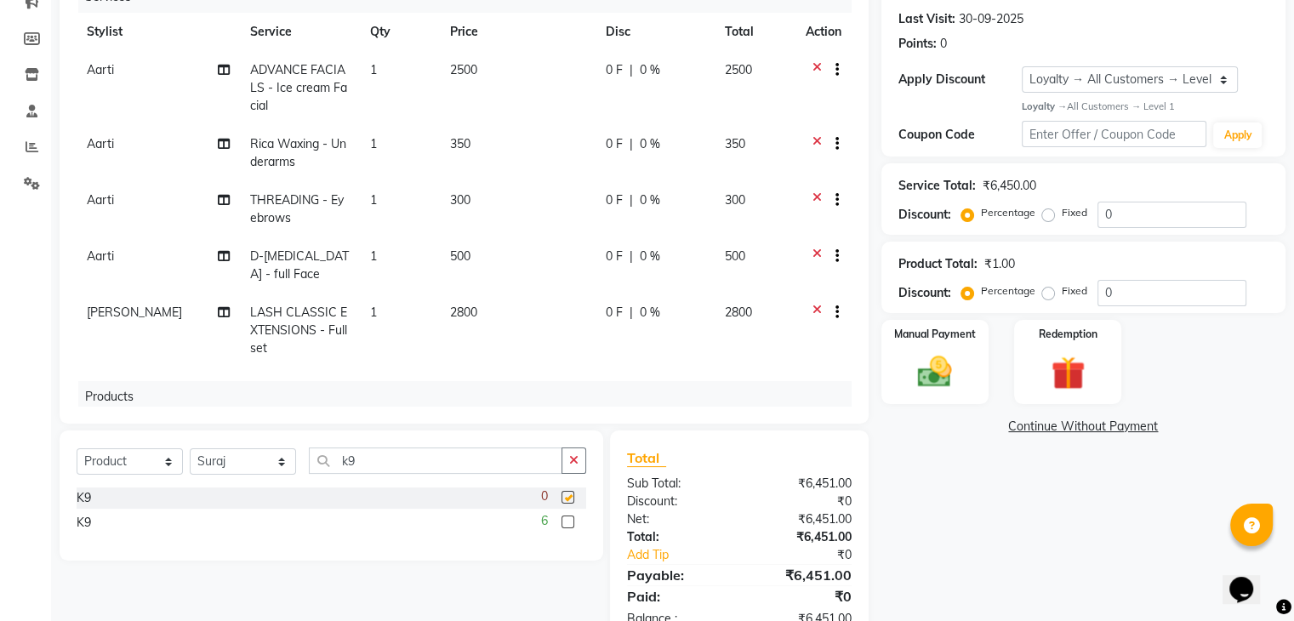
checkbox input "false"
click at [566, 525] on label at bounding box center [567, 521] width 13 height 13
click at [566, 525] on input "checkbox" at bounding box center [566, 522] width 11 height 11
checkbox input "false"
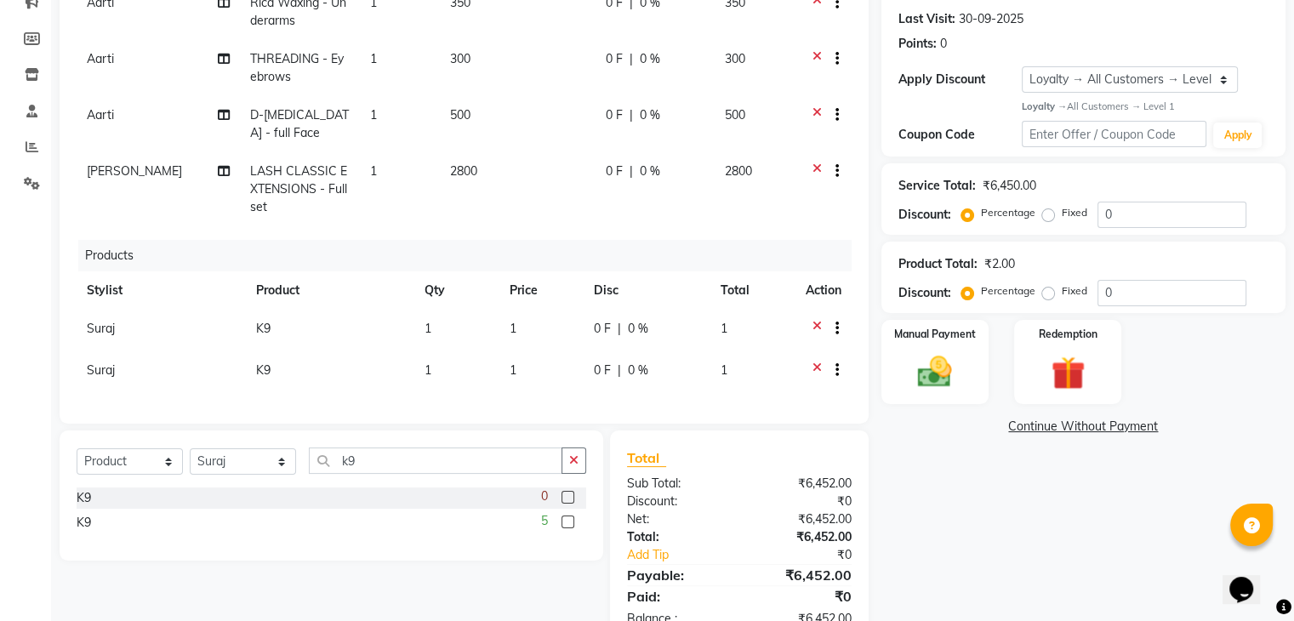
scroll to position [256, 0]
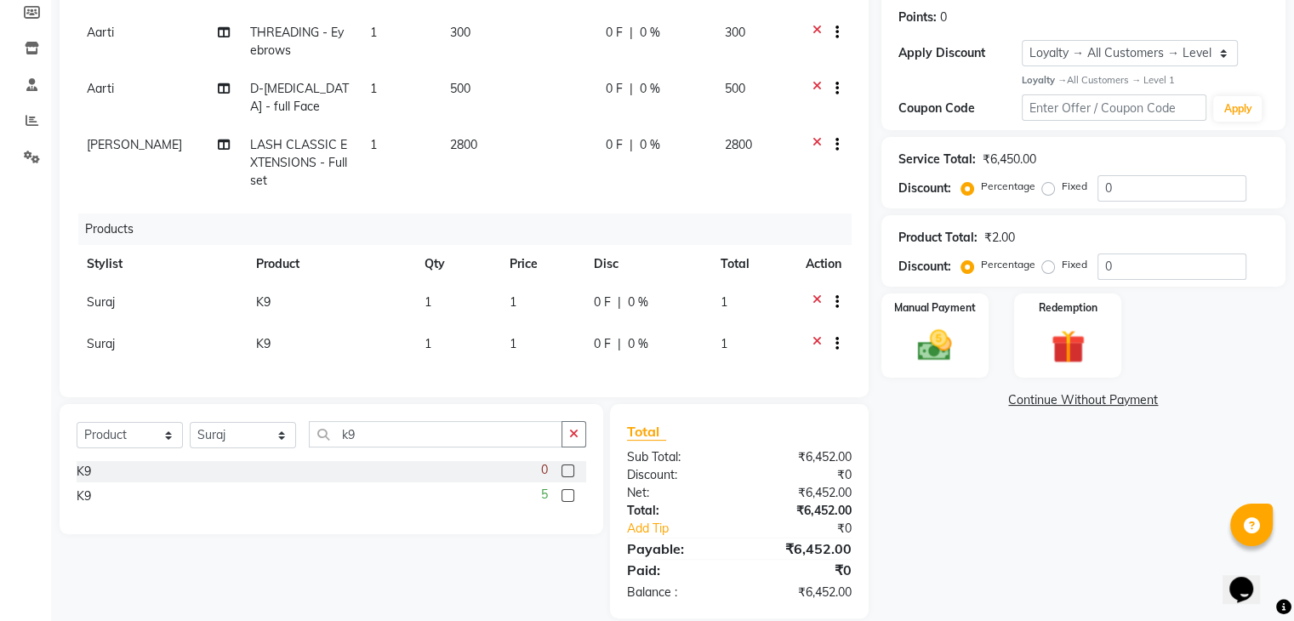
click at [1038, 577] on div "Name: Aarti Membership: No Active Membership Total Visits: 2 Card on file: 0 La…" at bounding box center [1089, 245] width 417 height 747
click at [401, 435] on input "k9" at bounding box center [435, 434] width 253 height 26
type input "k"
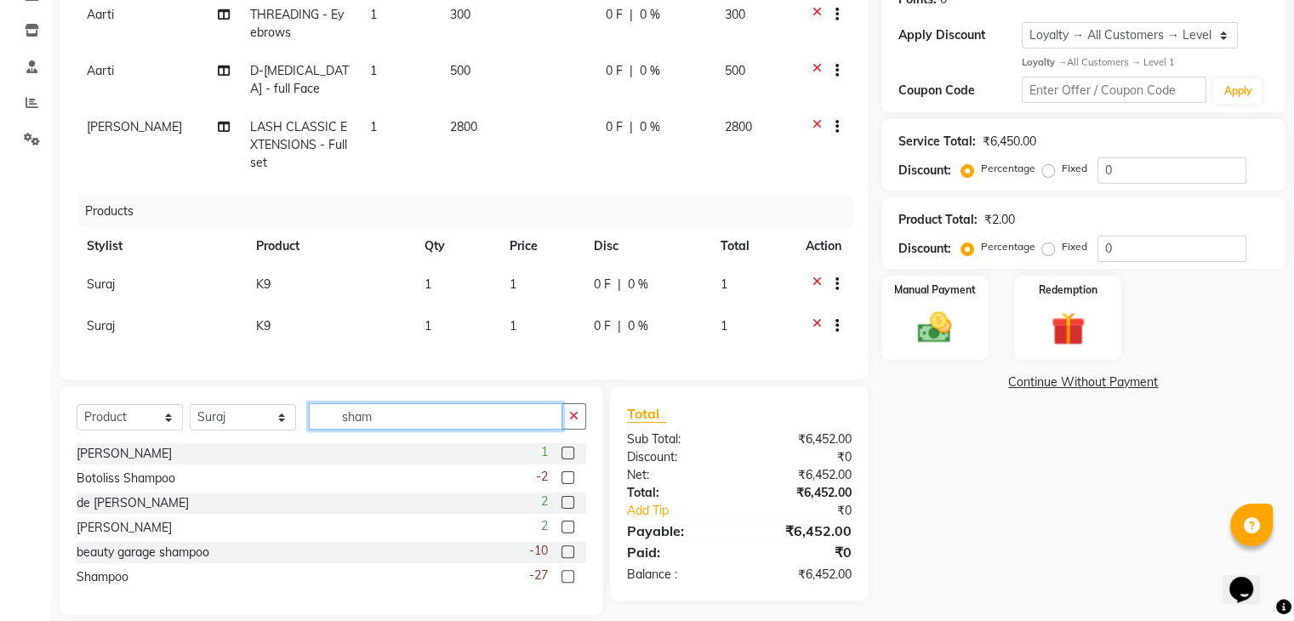
scroll to position [283, 0]
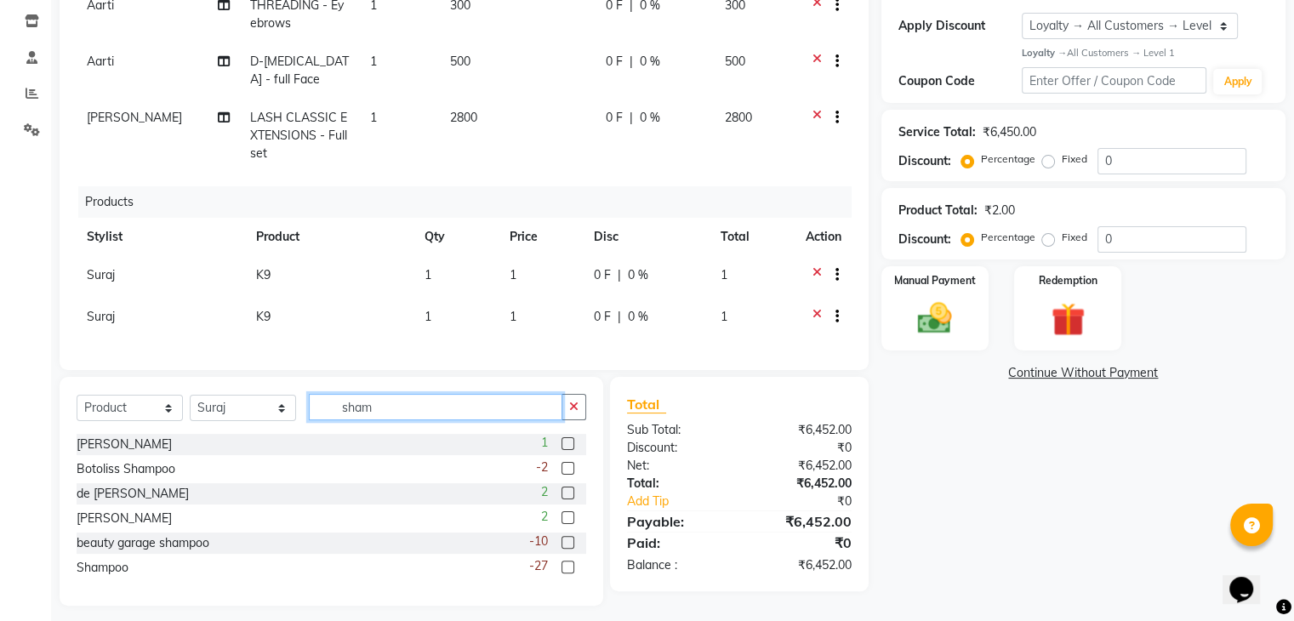
type input "sham"
click at [566, 542] on label at bounding box center [567, 542] width 13 height 13
click at [566, 542] on input "checkbox" at bounding box center [566, 543] width 11 height 11
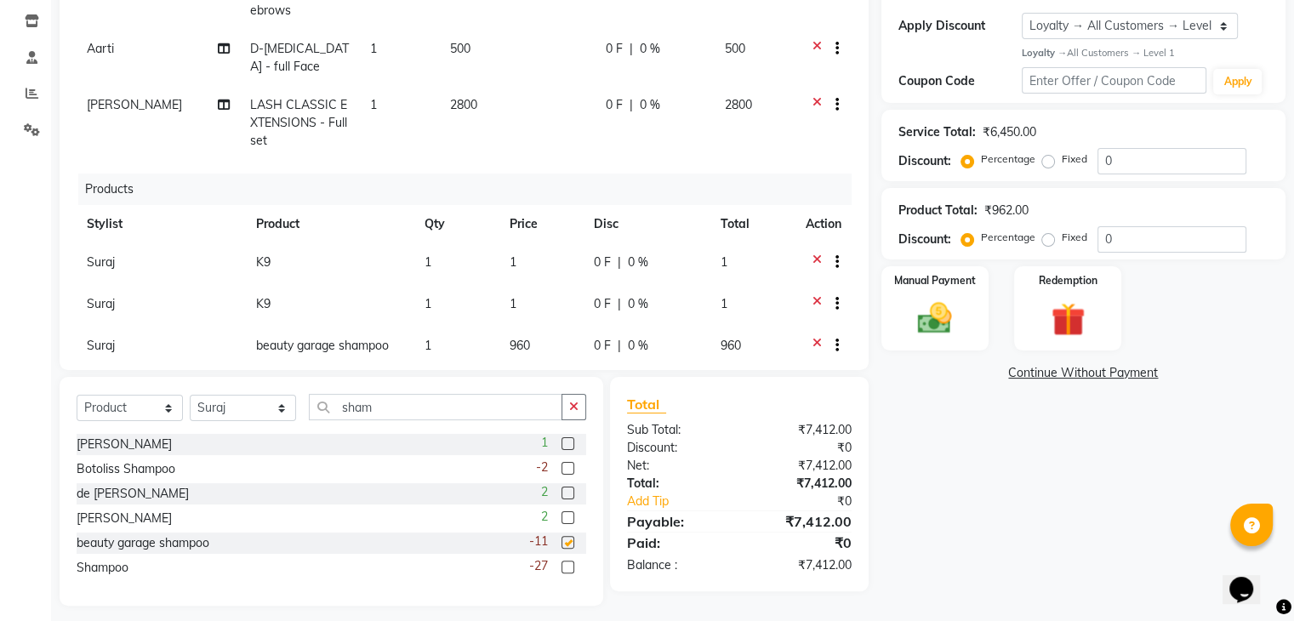
checkbox input "false"
drag, startPoint x: 566, startPoint y: 542, endPoint x: 931, endPoint y: 505, distance: 367.6
click at [931, 505] on div "Name: Aarti Membership: No Active Membership Total Visits: 2 Card on file: 0 La…" at bounding box center [1089, 224] width 417 height 761
click at [428, 259] on td "1" at bounding box center [456, 264] width 84 height 42
select select "88727"
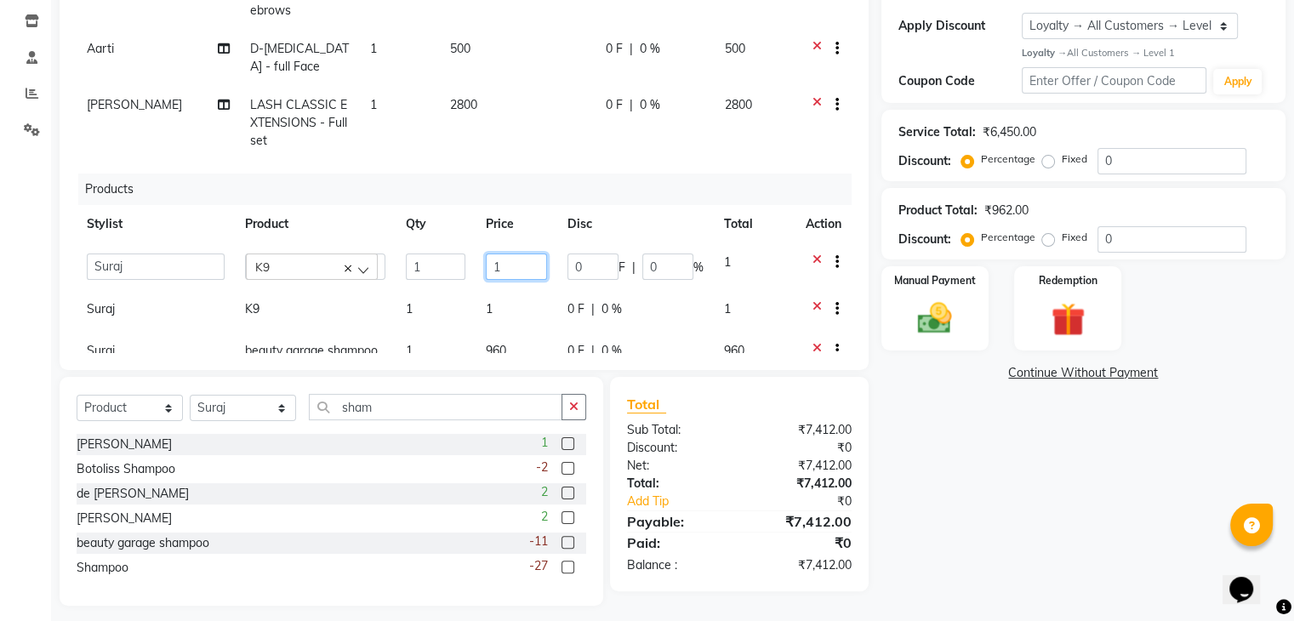
click at [509, 259] on input "1" at bounding box center [516, 266] width 61 height 26
type input "1"
type input "1140"
click at [493, 314] on td "1" at bounding box center [516, 311] width 82 height 42
select select "88727"
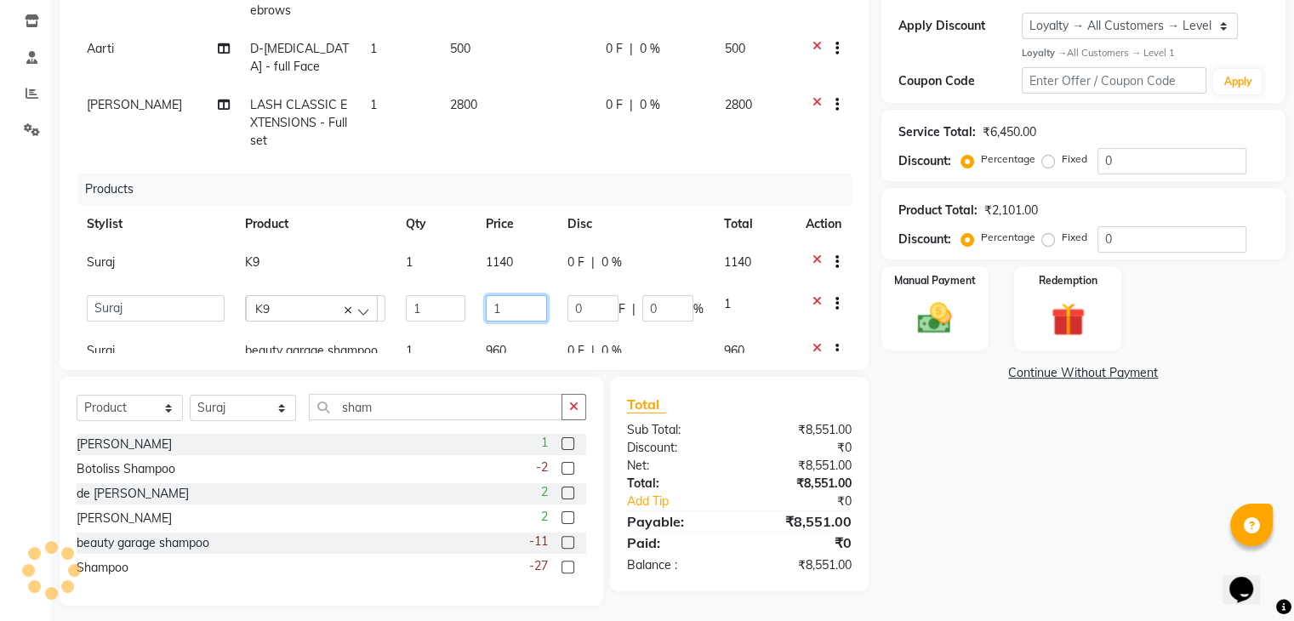
click at [506, 307] on input "1" at bounding box center [516, 308] width 61 height 26
type input "1140"
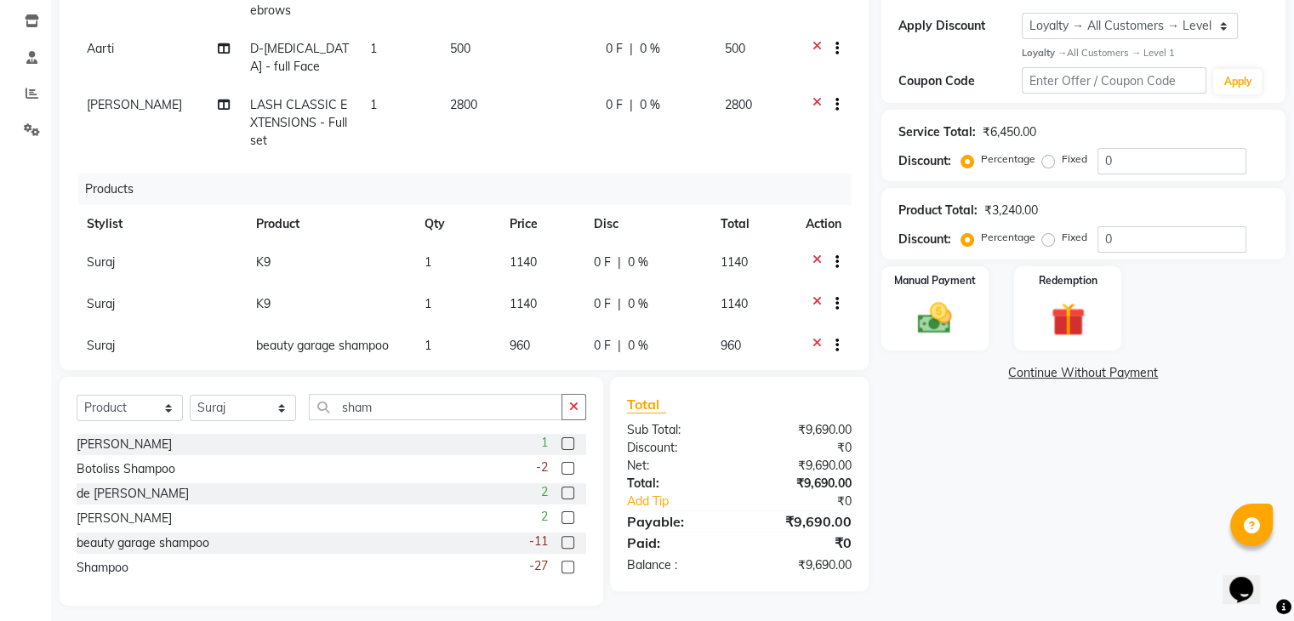
click at [1062, 501] on div "Name: Aarti Membership: No Active Membership Total Visits: 2 Card on file: 0 La…" at bounding box center [1089, 224] width 417 height 761
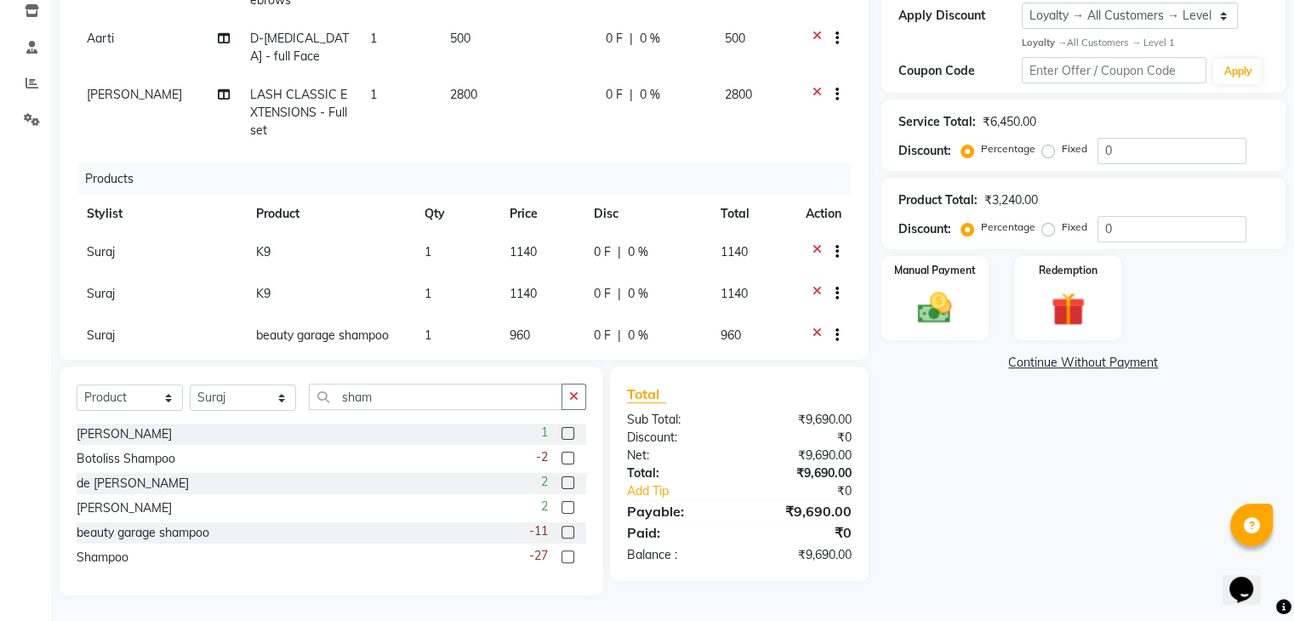
click at [432, 242] on td "1" at bounding box center [456, 254] width 84 height 42
select select "88727"
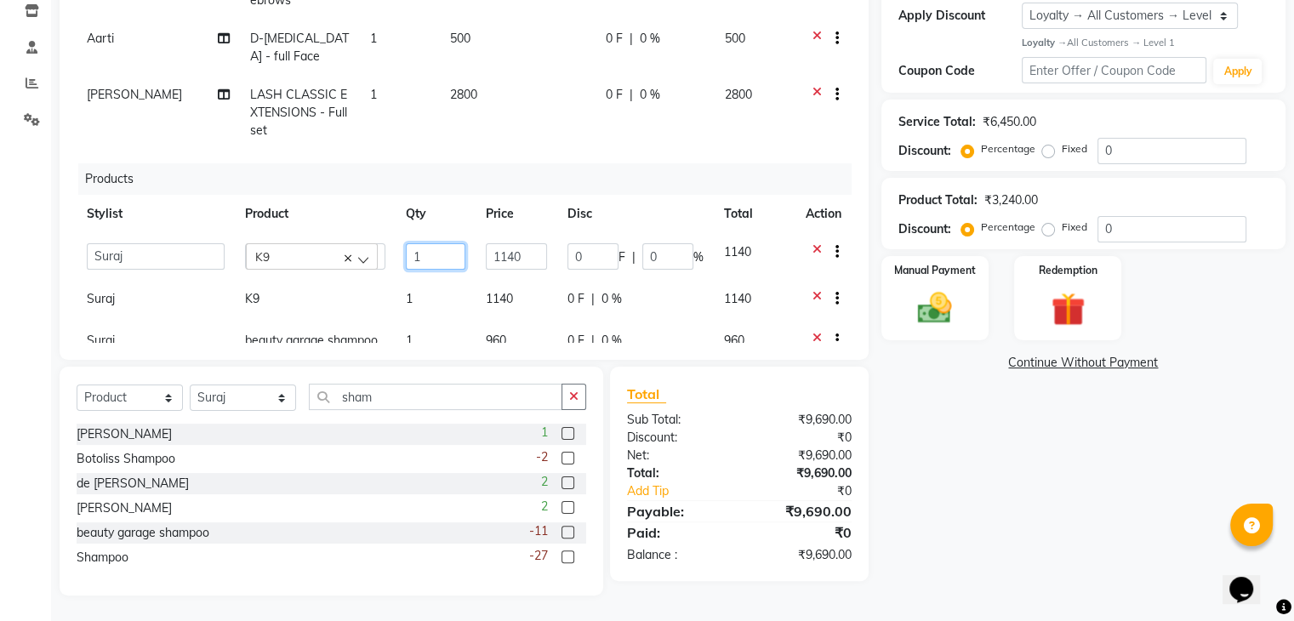
click at [434, 253] on input "1" at bounding box center [436, 256] width 60 height 26
type input "3"
click at [970, 509] on div "Name: Aarti Membership: No Active Membership Total Visits: 2 Card on file: 0 La…" at bounding box center [1089, 214] width 417 height 761
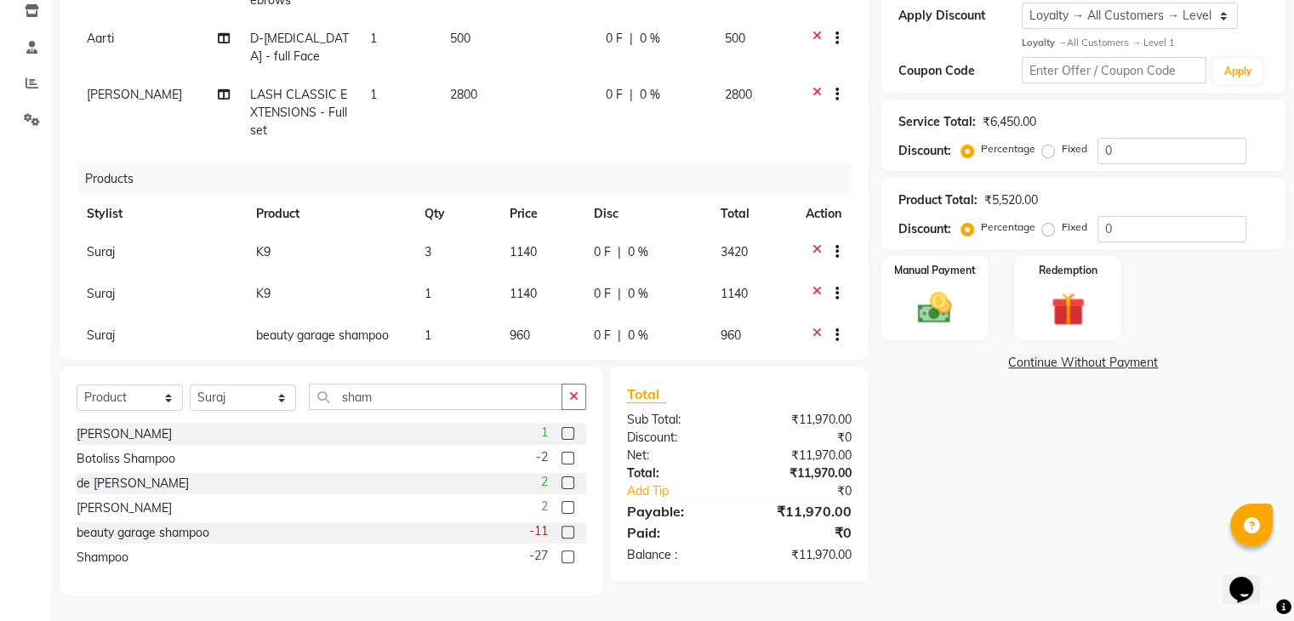
click at [812, 288] on icon at bounding box center [816, 295] width 9 height 21
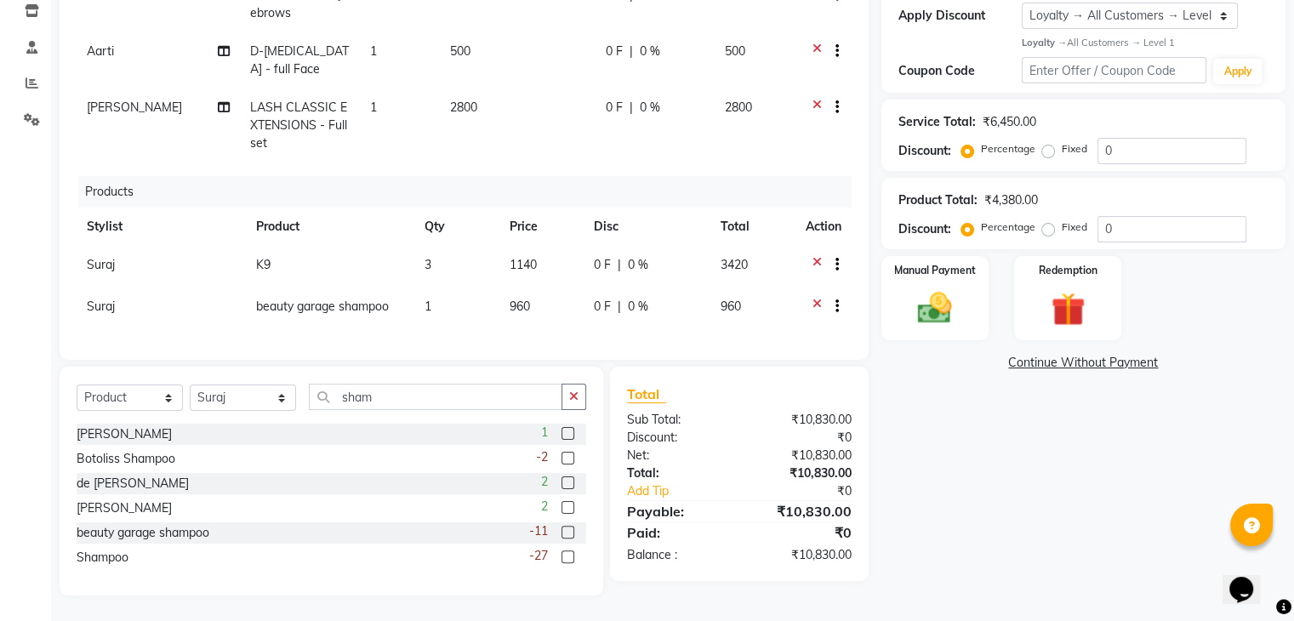
click at [1082, 559] on div "Name: Aarti Membership: No Active Membership Total Visits: 2 Card on file: 0 La…" at bounding box center [1089, 214] width 417 height 761
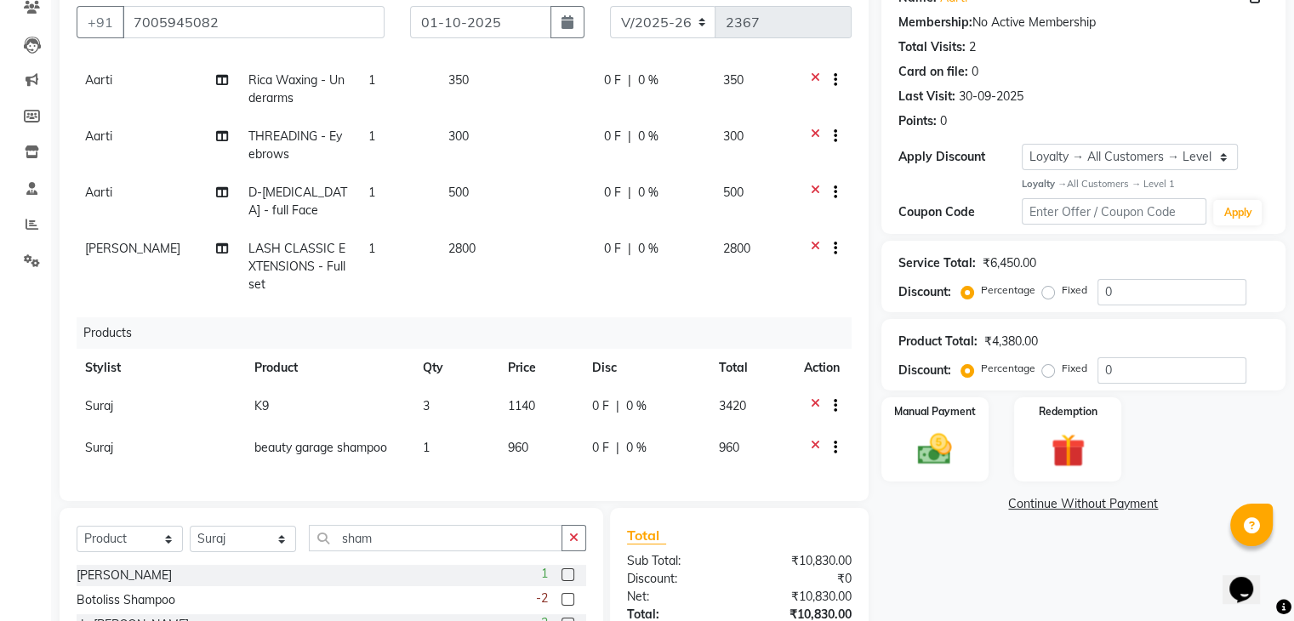
scroll to position [151, 0]
click at [811, 440] on icon at bounding box center [815, 450] width 9 height 21
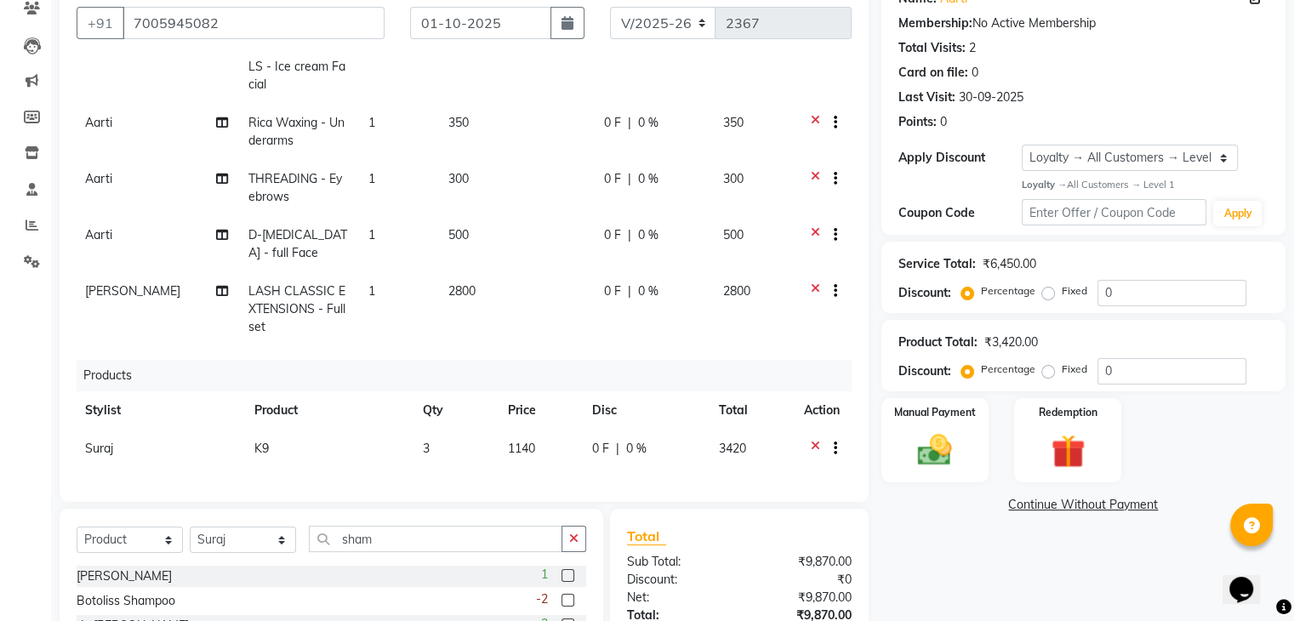
scroll to position [294, 0]
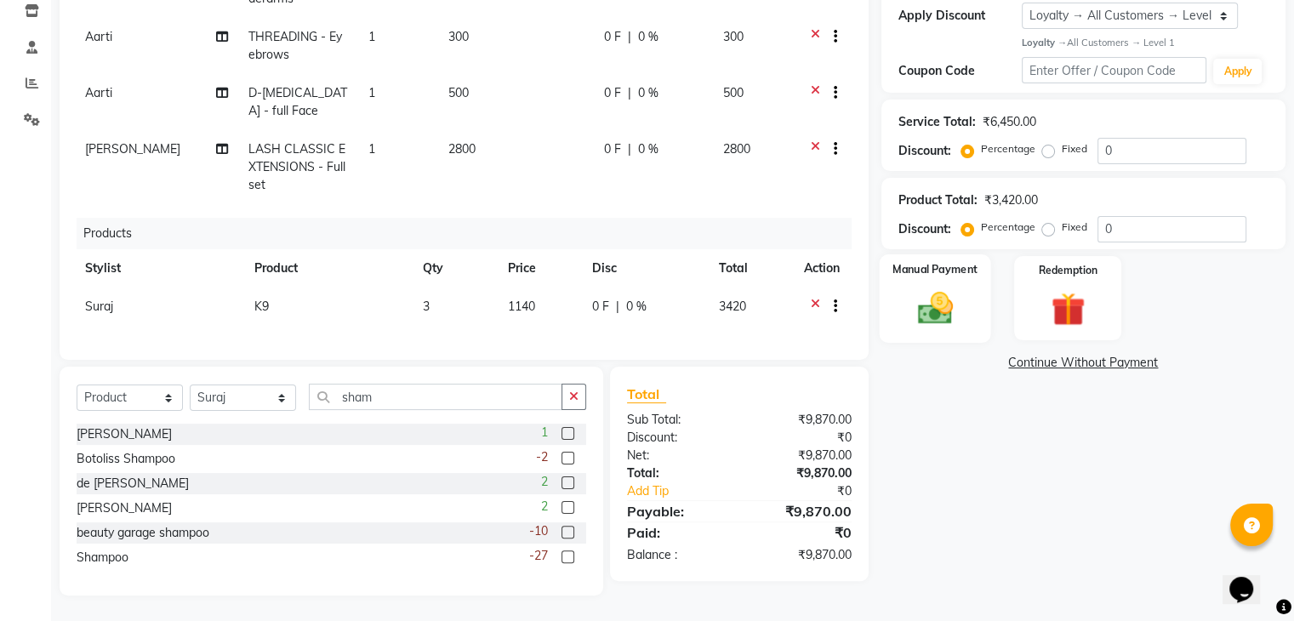
click at [955, 314] on img at bounding box center [934, 307] width 57 height 41
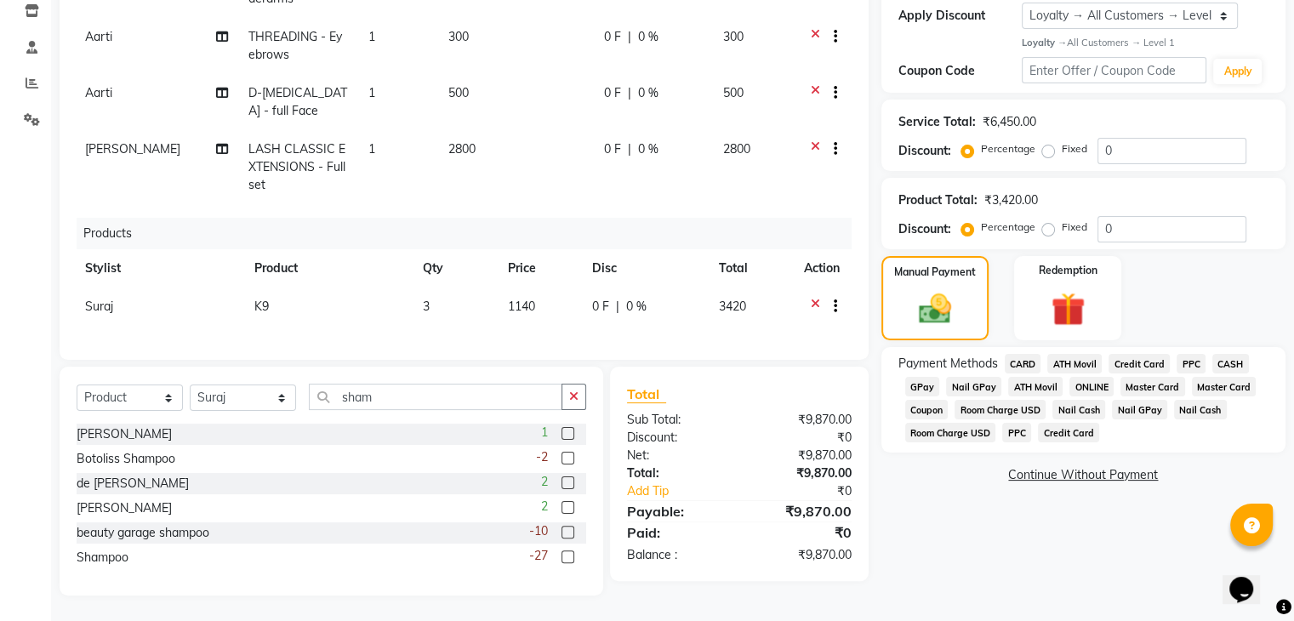
click at [927, 379] on span "GPay" at bounding box center [922, 387] width 35 height 20
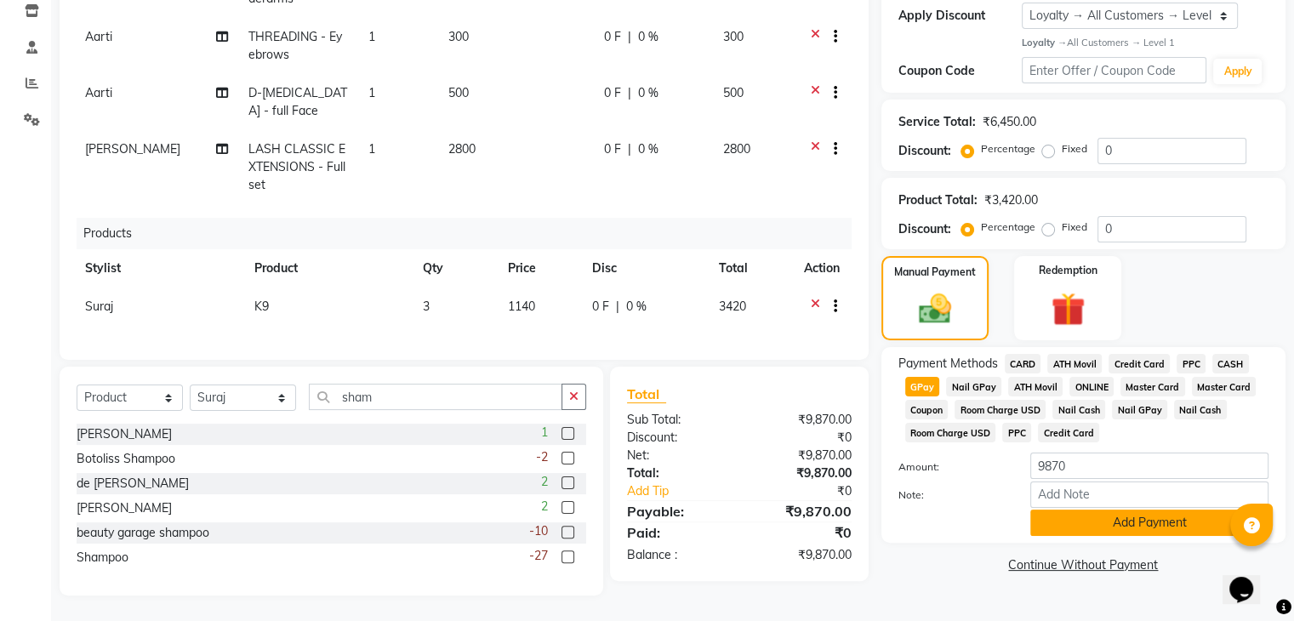
click at [1096, 526] on button "Add Payment" at bounding box center [1149, 522] width 238 height 26
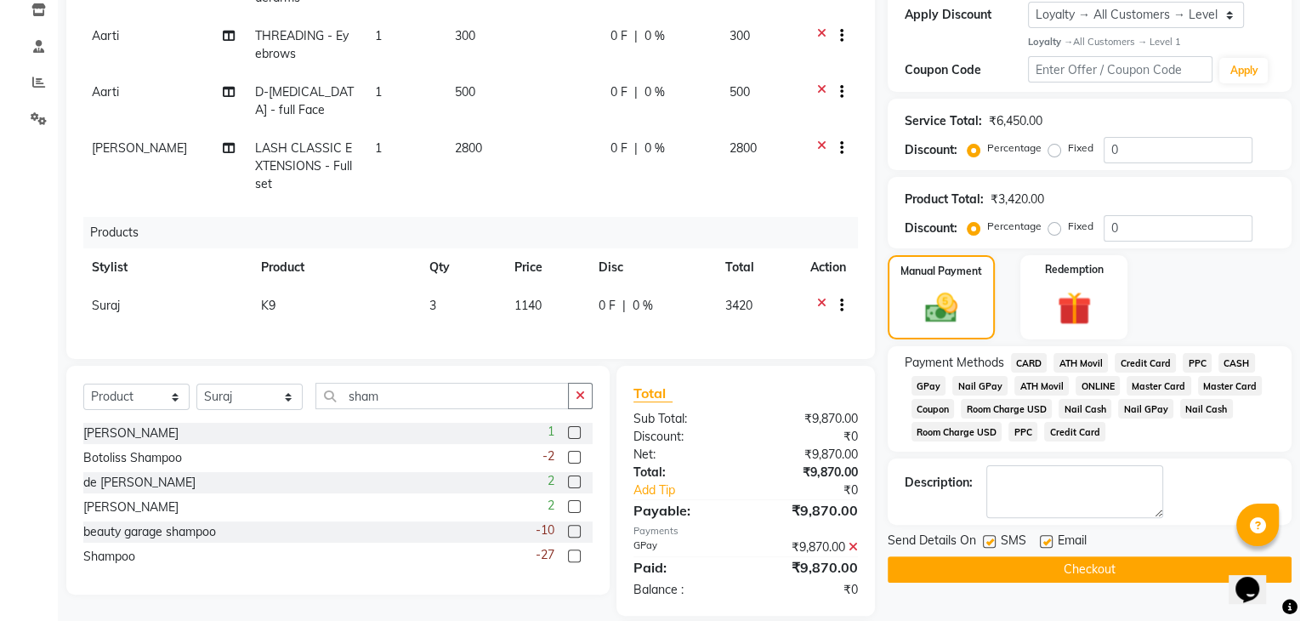
scroll to position [401, 0]
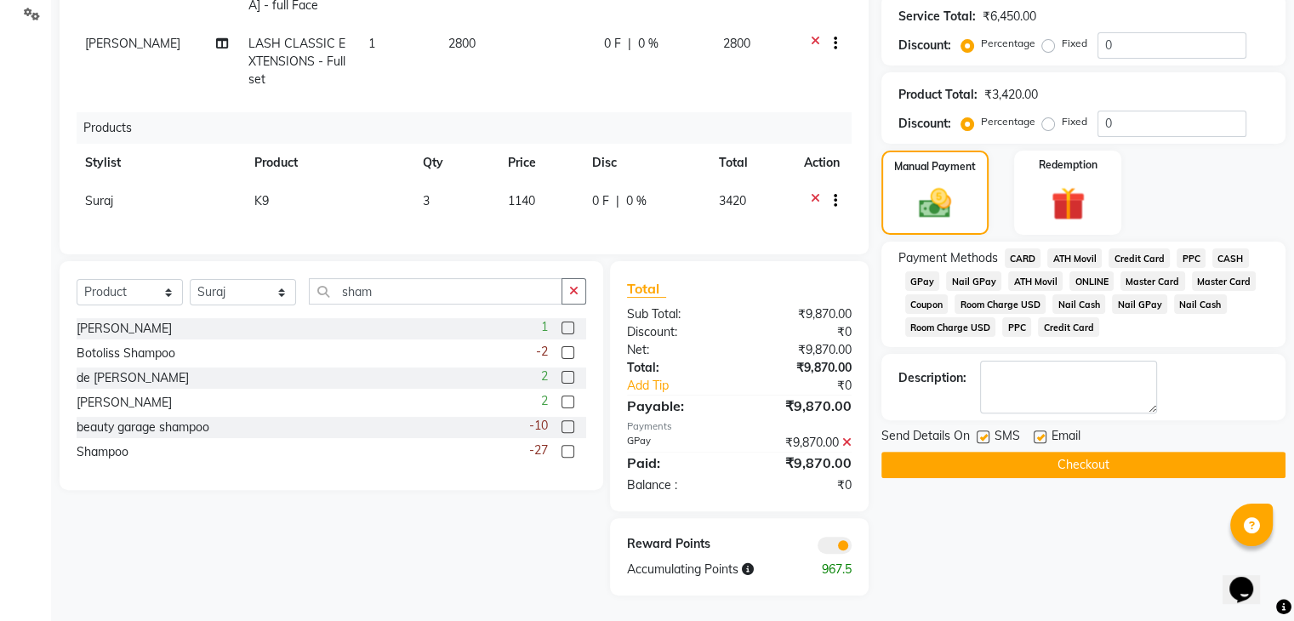
click at [836, 545] on span at bounding box center [834, 545] width 34 height 17
click at [851, 548] on input "checkbox" at bounding box center [851, 548] width 0 height 0
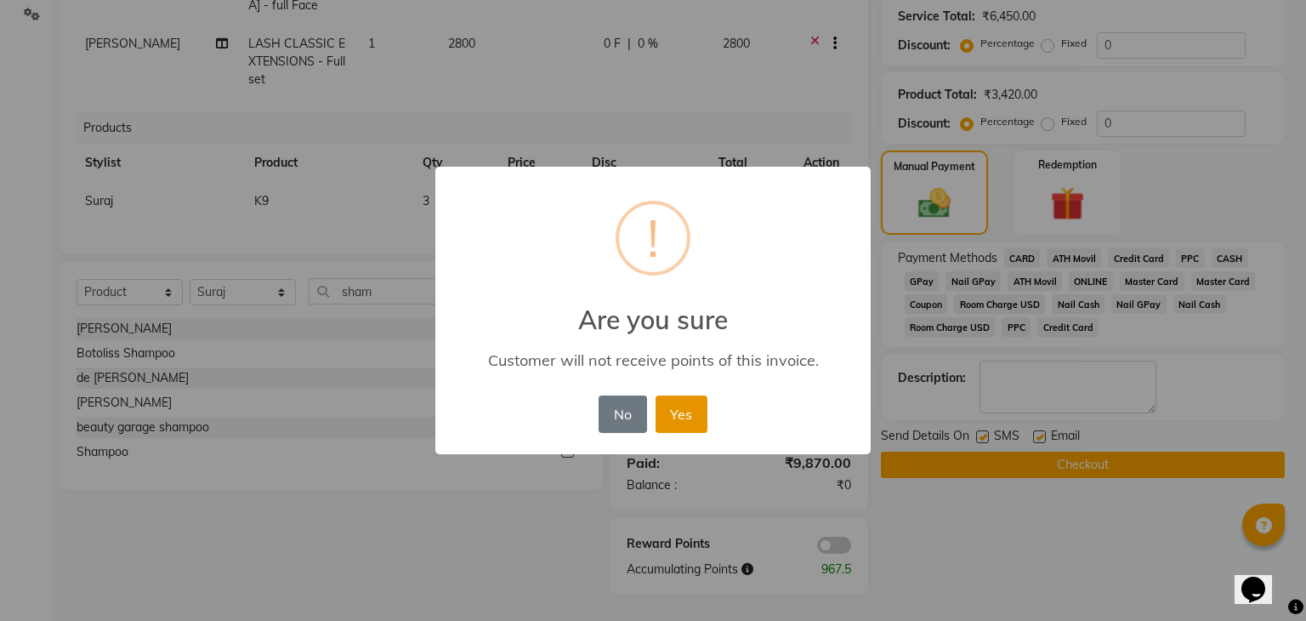
click at [682, 413] on button "Yes" at bounding box center [682, 414] width 52 height 37
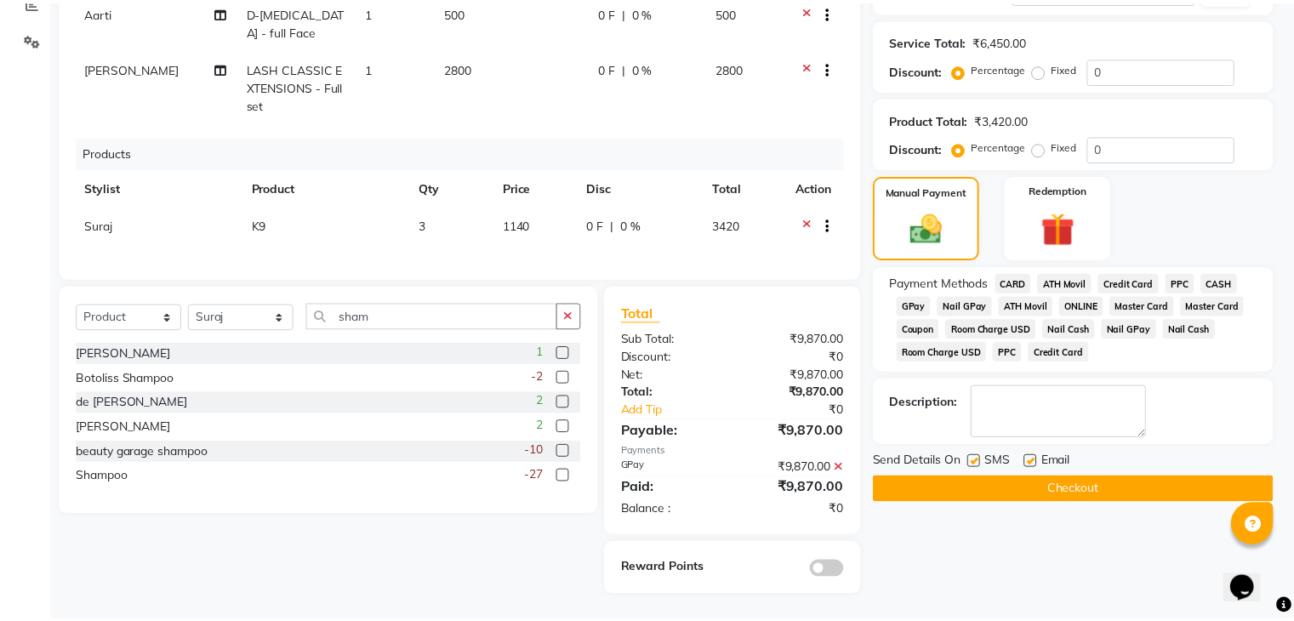
scroll to position [375, 0]
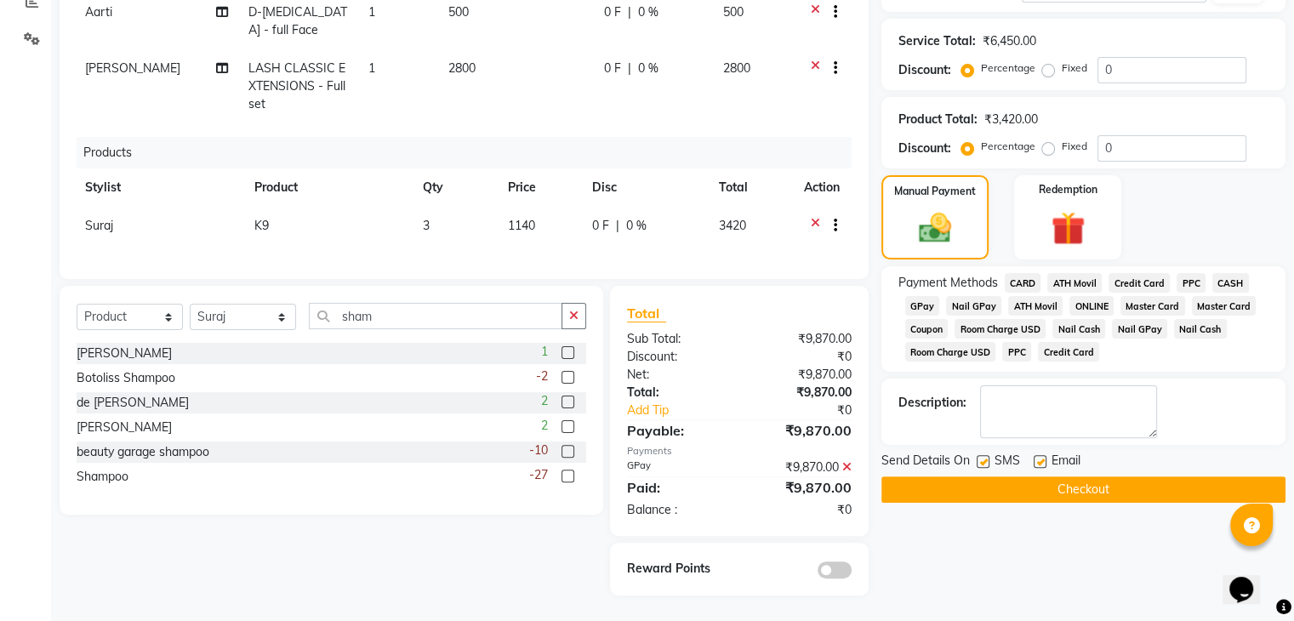
click at [958, 487] on button "Checkout" at bounding box center [1083, 489] width 404 height 26
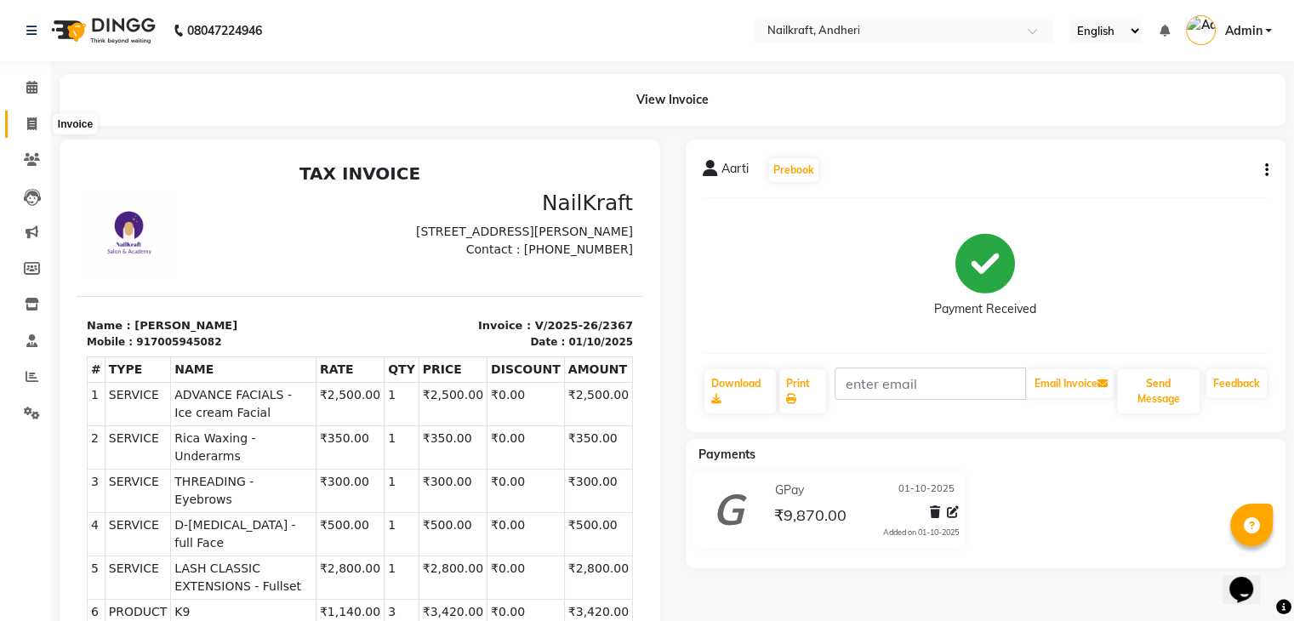
click at [31, 123] on icon at bounding box center [31, 123] width 9 height 13
select select "service"
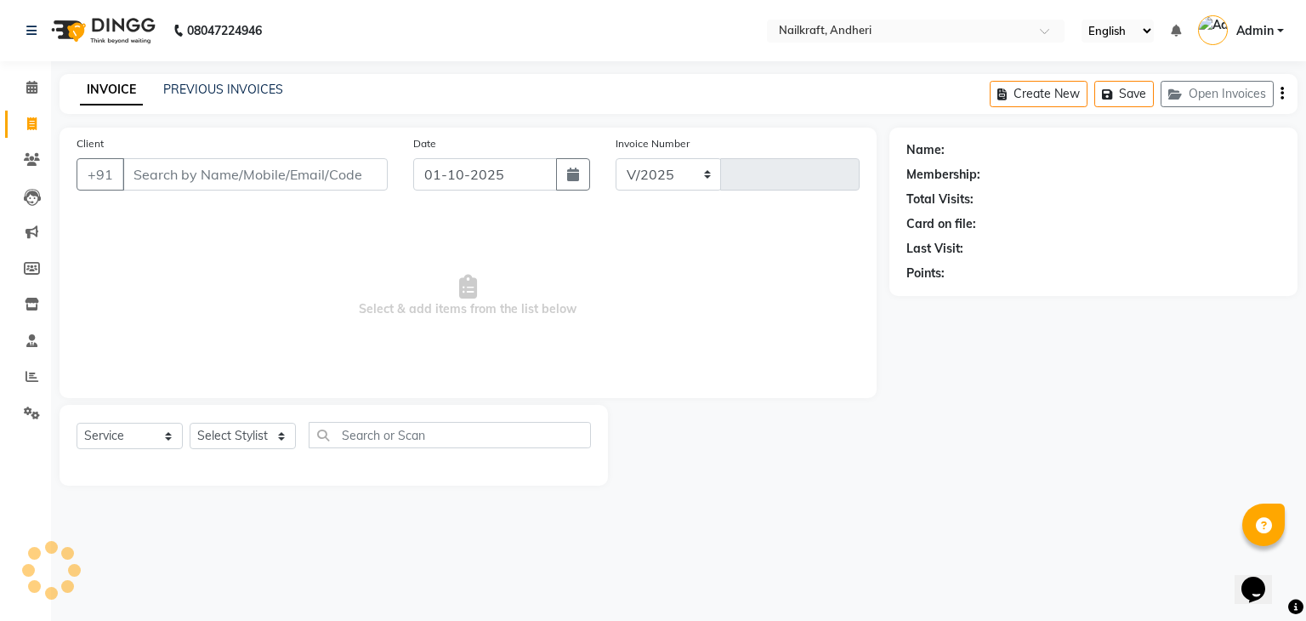
select select "6081"
type input "2368"
click at [163, 176] on input "Client" at bounding box center [254, 174] width 265 height 32
click at [145, 175] on input "717012565297" at bounding box center [211, 174] width 179 height 32
type input "7012565297"
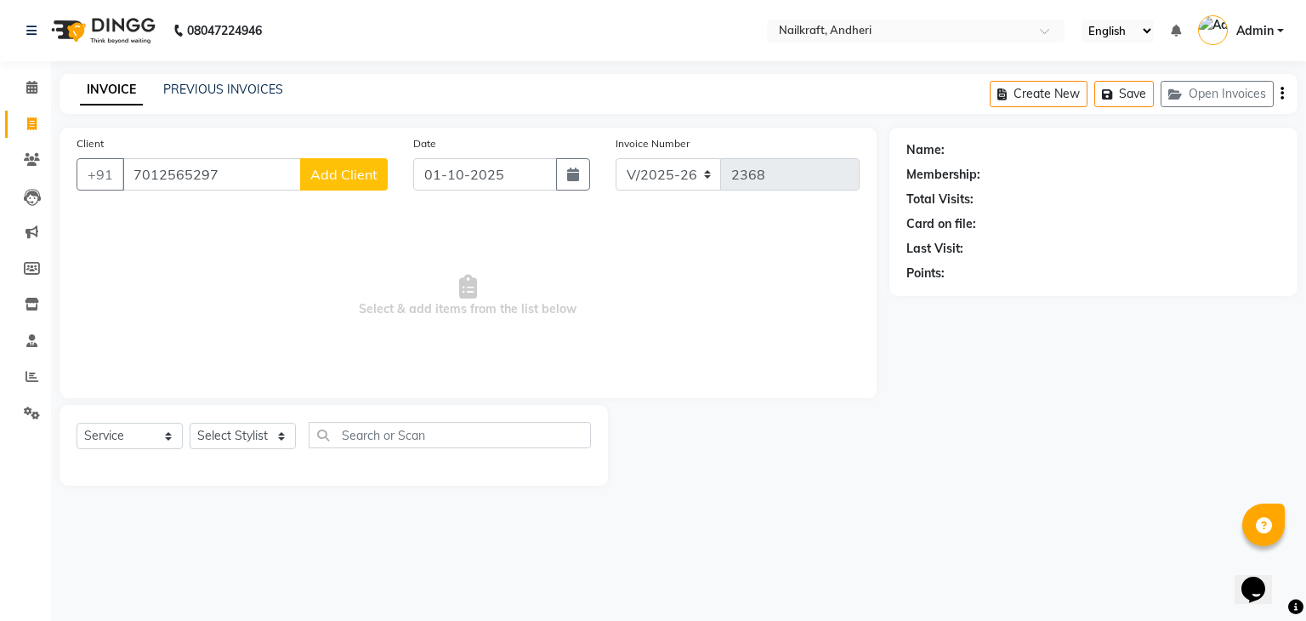
click at [364, 172] on span "Add Client" at bounding box center [343, 174] width 67 height 17
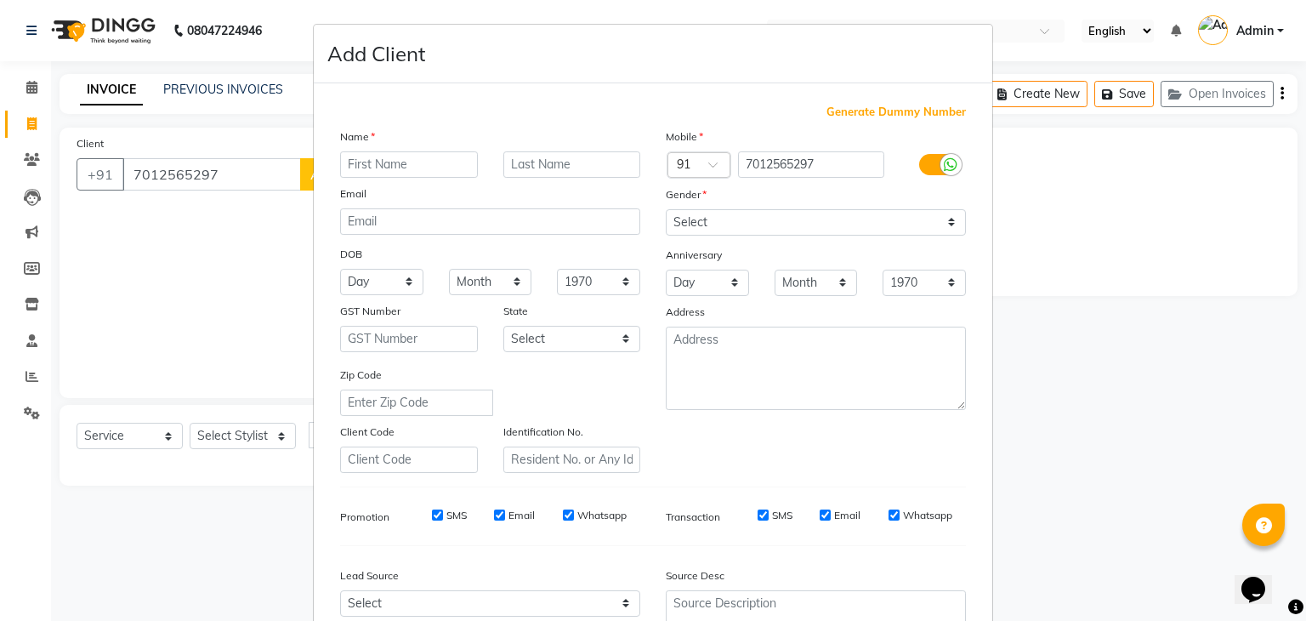
scroll to position [173, 0]
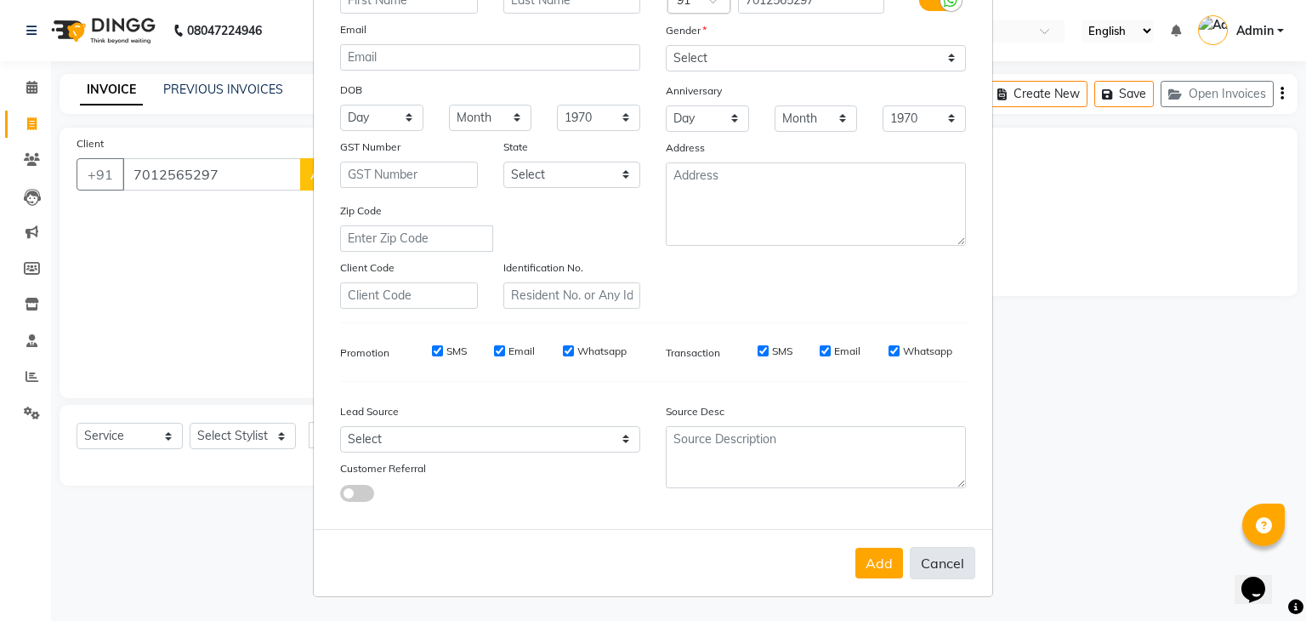
click at [945, 569] on button "Cancel" at bounding box center [942, 563] width 65 height 32
select select
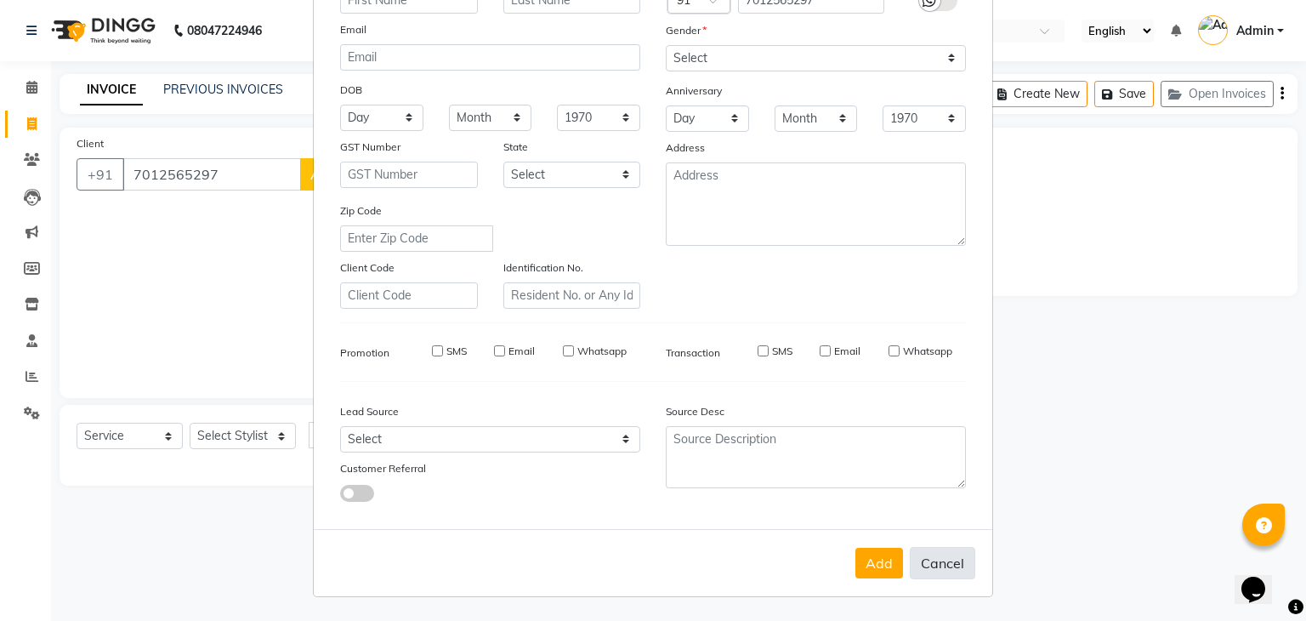
select select
checkbox input "false"
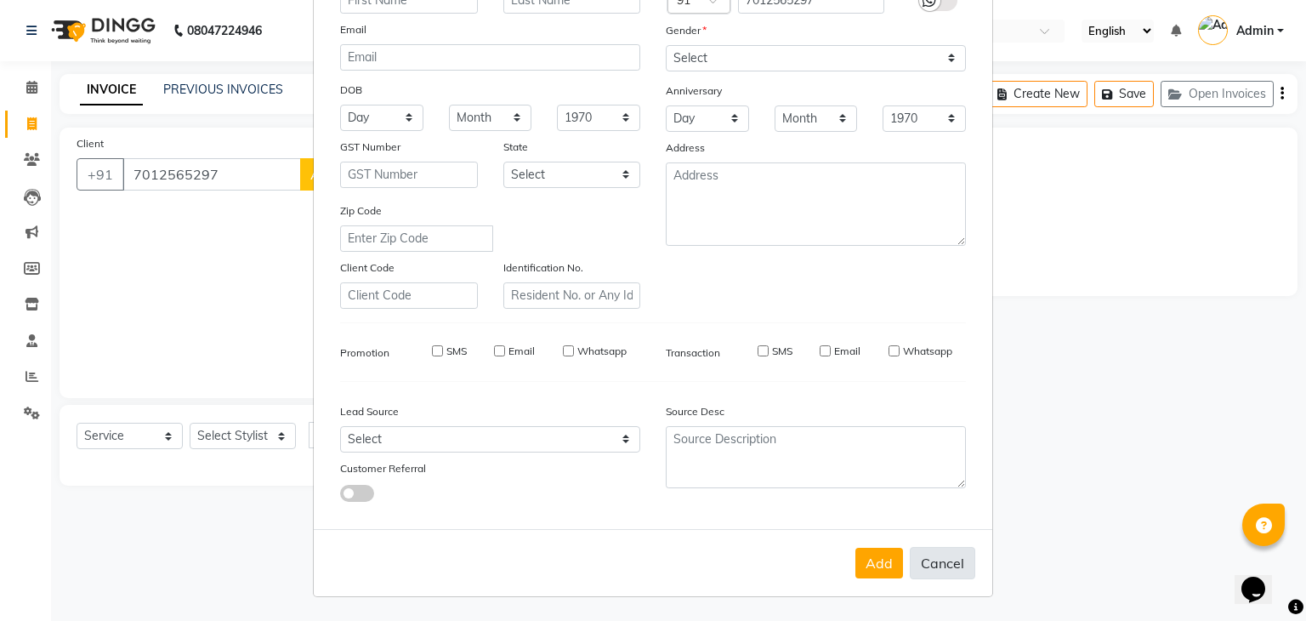
checkbox input "false"
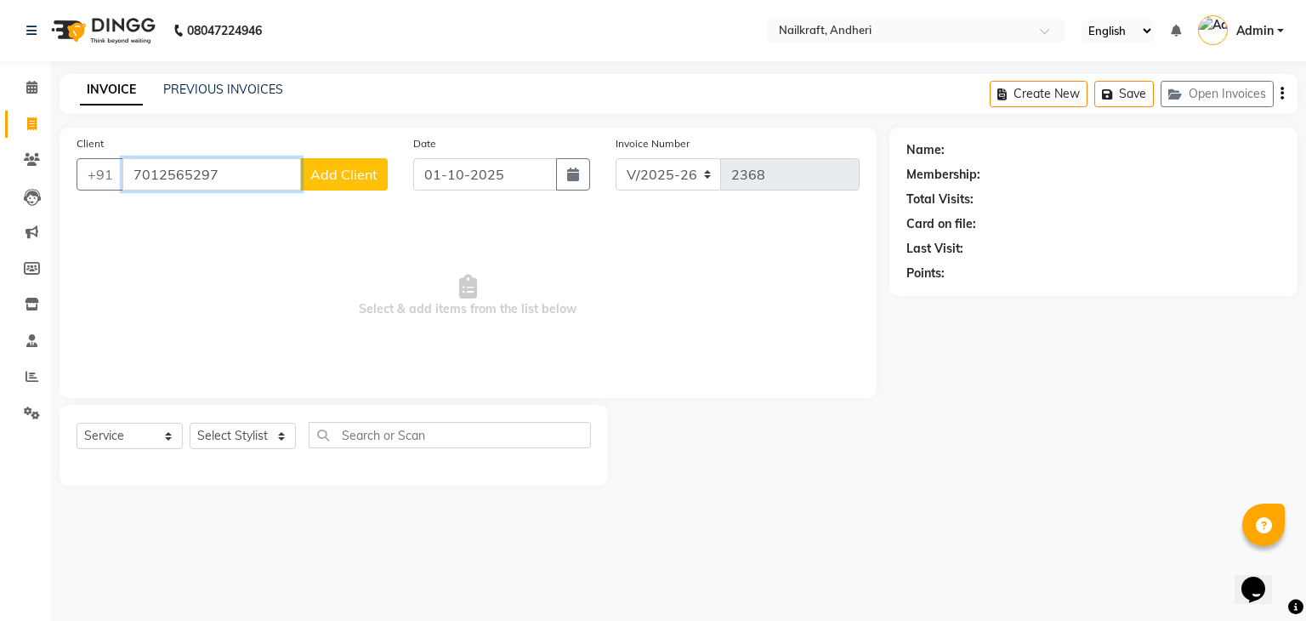
click at [252, 179] on input "7012565297" at bounding box center [211, 174] width 179 height 32
type input "7"
type input "7012565297"
click at [371, 173] on span "Add Client" at bounding box center [343, 174] width 67 height 17
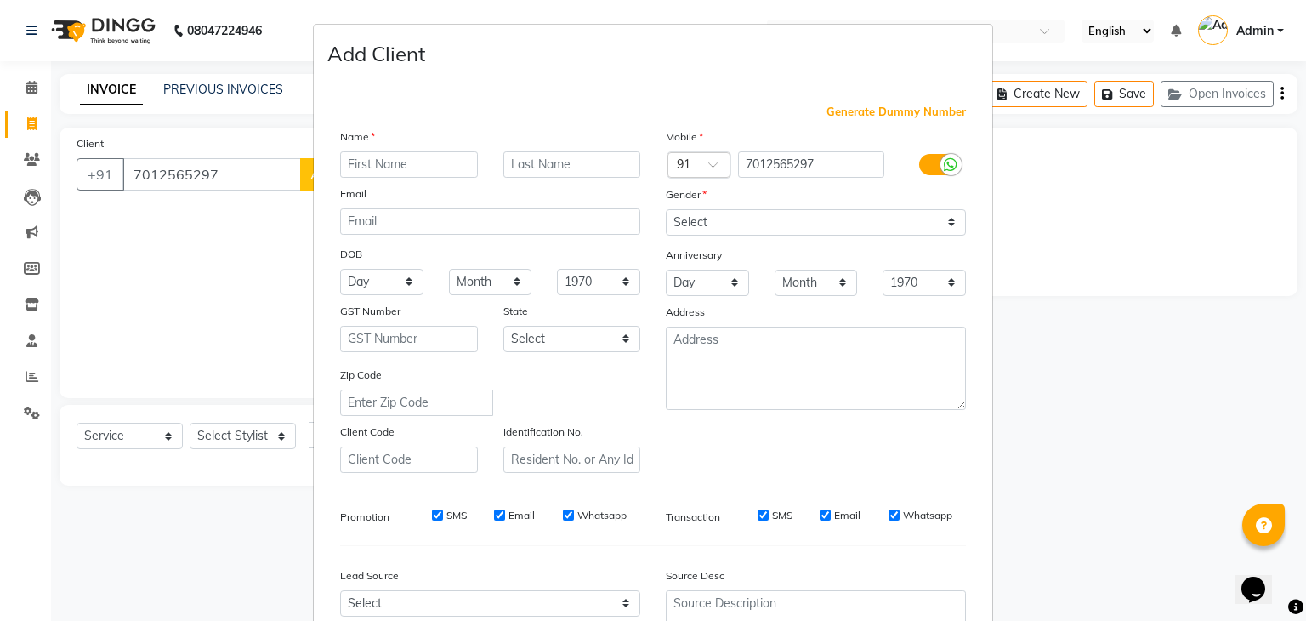
click at [381, 160] on input "text" at bounding box center [409, 164] width 138 height 26
type input "client"
click at [696, 220] on select "Select [DEMOGRAPHIC_DATA] [DEMOGRAPHIC_DATA] Other Prefer Not To Say" at bounding box center [816, 222] width 300 height 26
select select "[DEMOGRAPHIC_DATA]"
click at [666, 210] on select "Select [DEMOGRAPHIC_DATA] [DEMOGRAPHIC_DATA] Other Prefer Not To Say" at bounding box center [816, 222] width 300 height 26
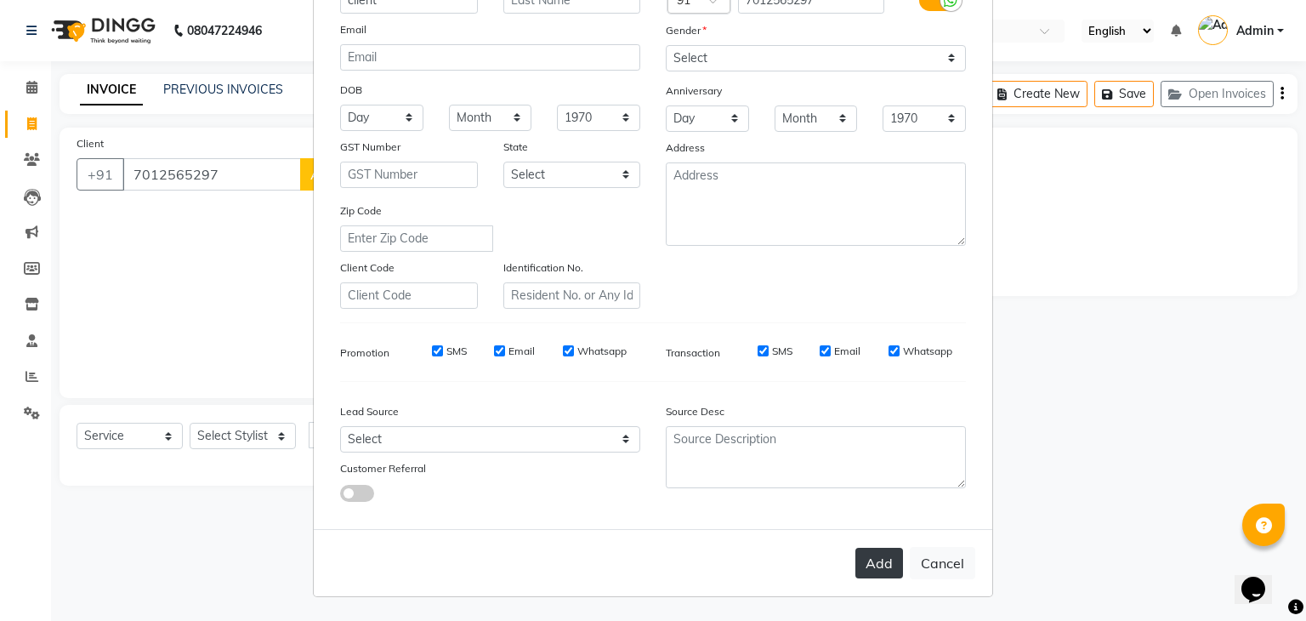
click at [887, 569] on button "Add" at bounding box center [880, 563] width 48 height 31
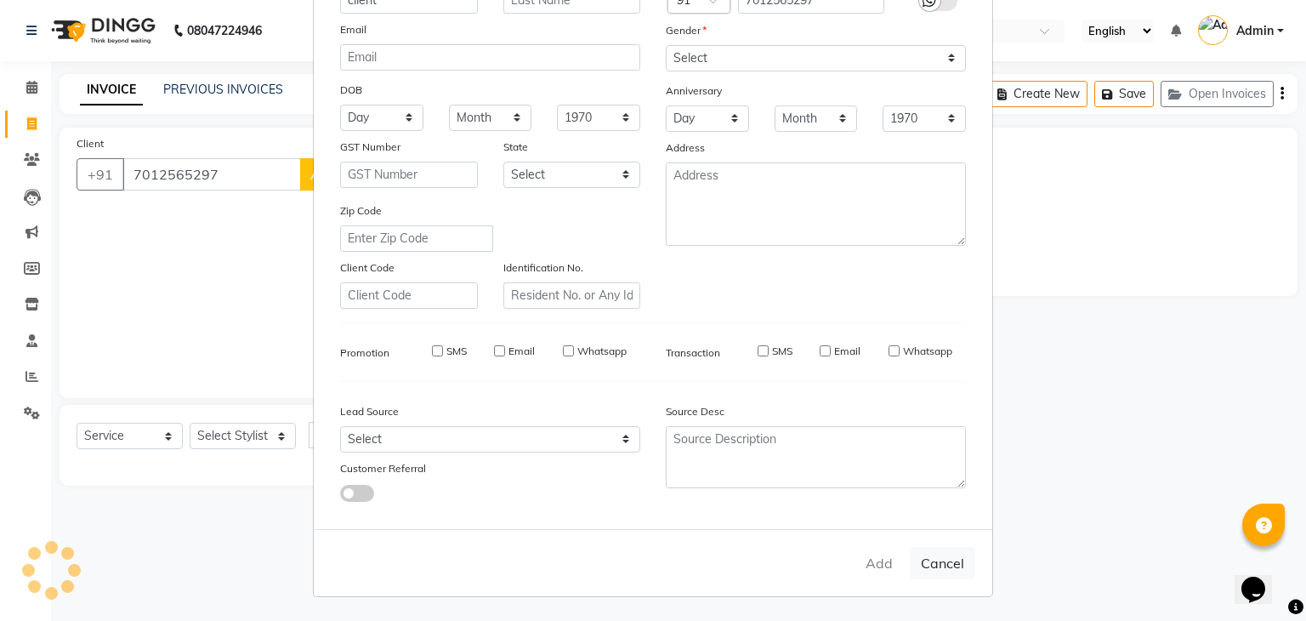
select select
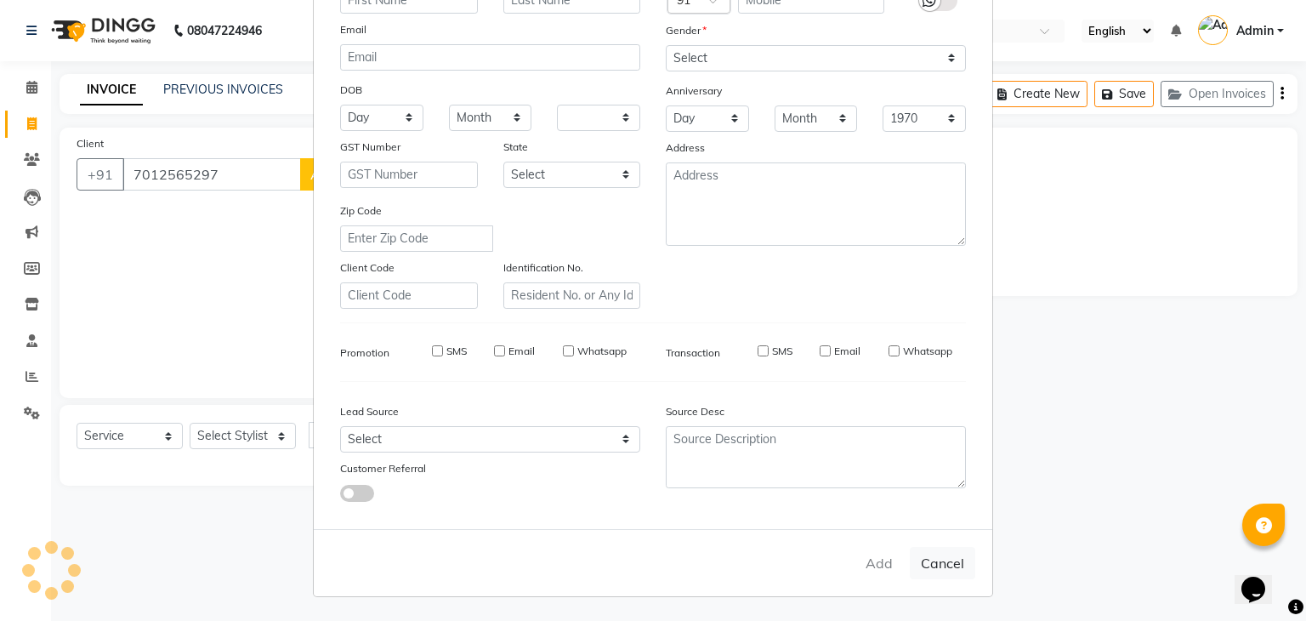
select select
checkbox input "false"
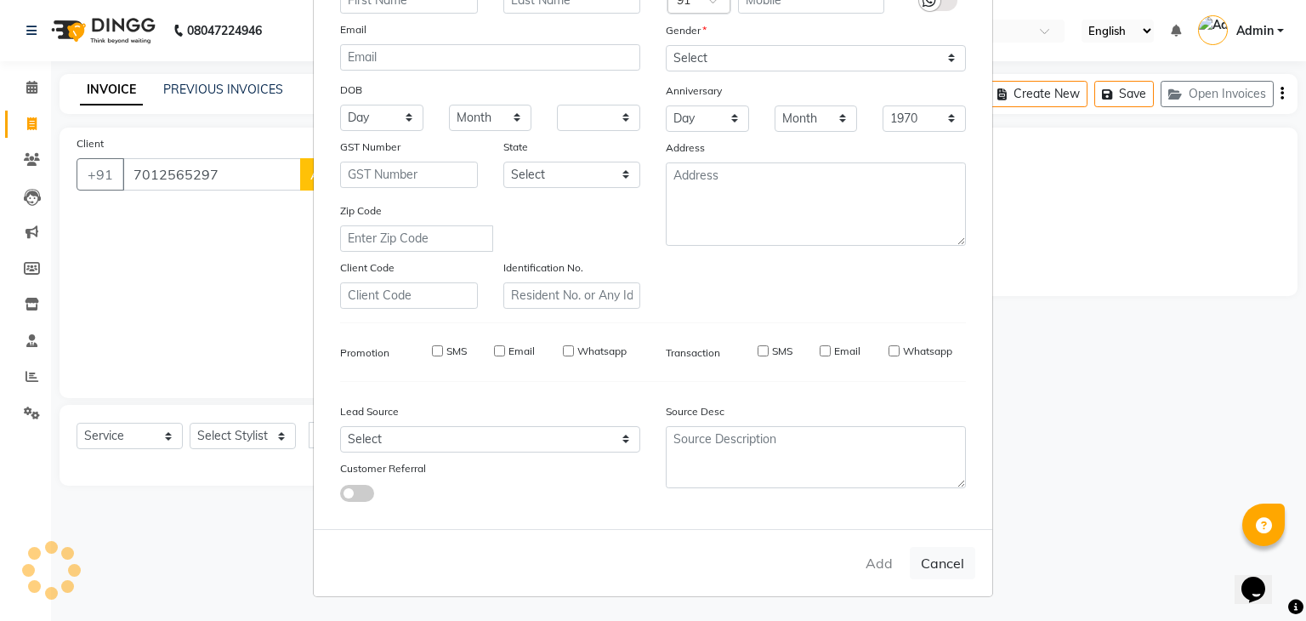
checkbox input "false"
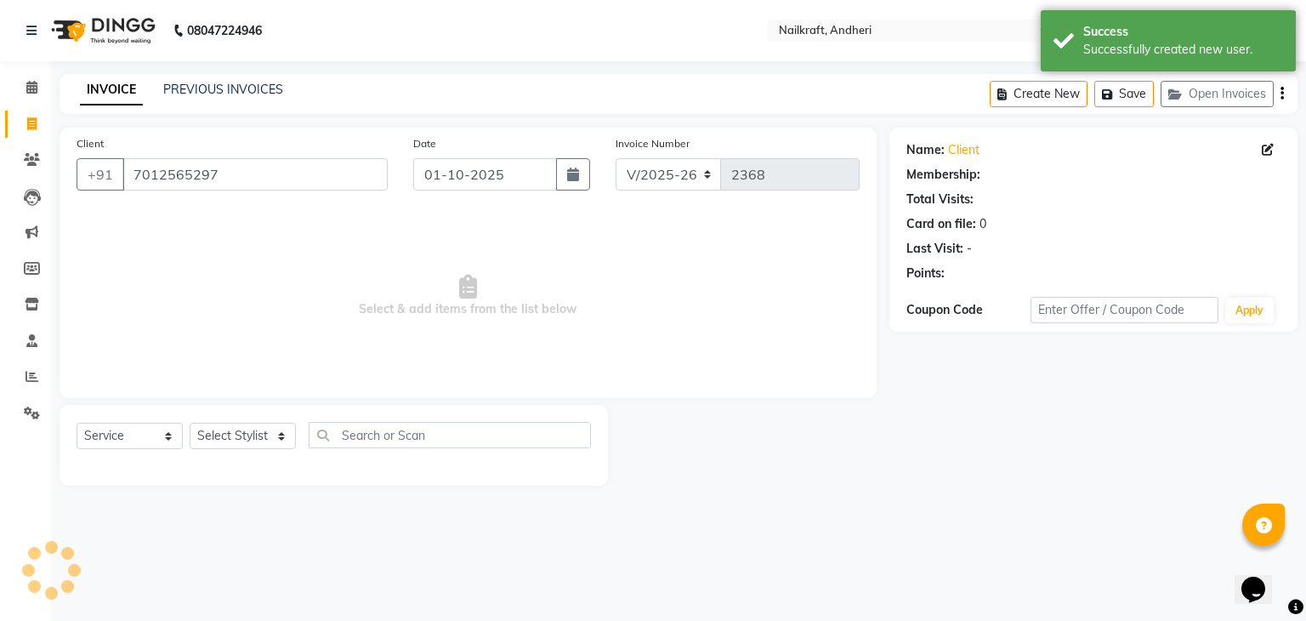
select select "1: Object"
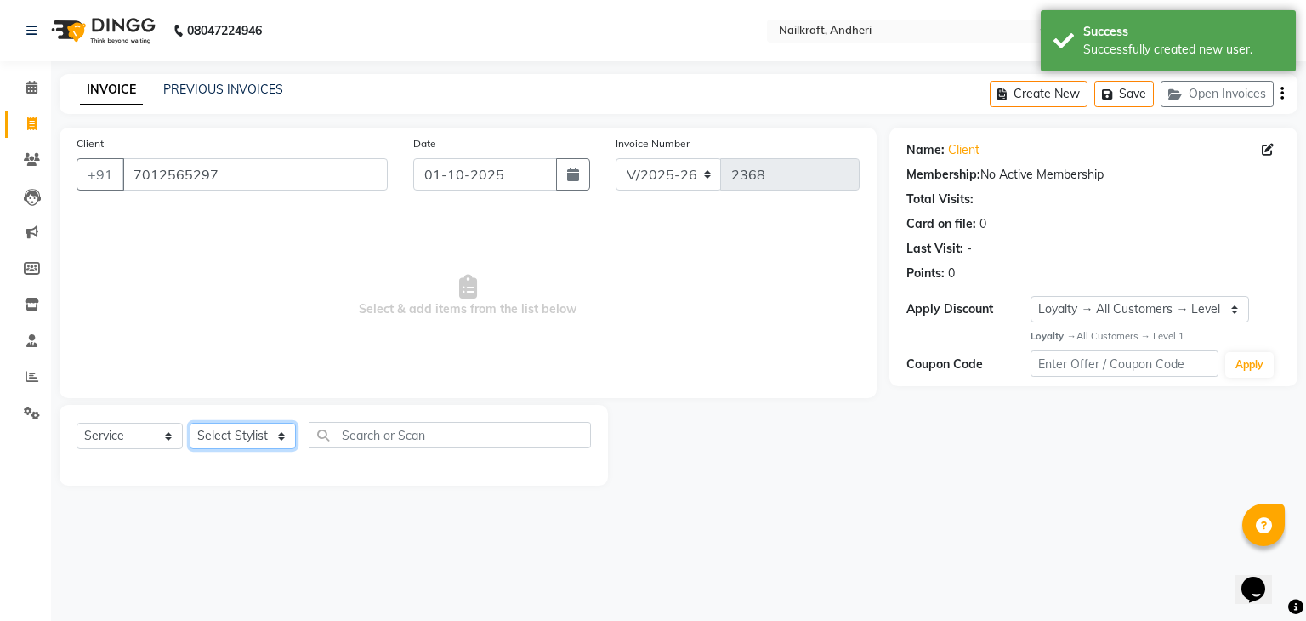
click at [269, 437] on select "Select Stylist Aarti Alam Alfred Dakashta Deepali Deepu Chatry NailKraft Nikita…" at bounding box center [243, 436] width 106 height 26
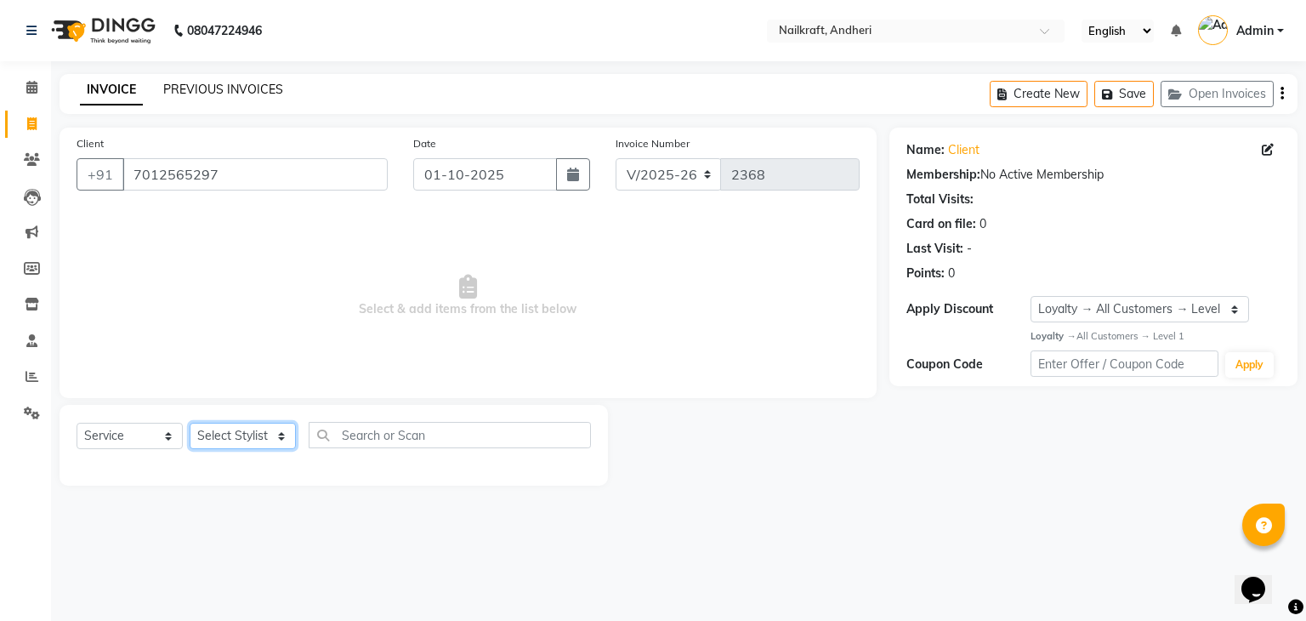
select select "92124"
click at [190, 424] on select "Select Stylist Aarti Alam Alfred Dakashta Deepali Deepu Chatry NailKraft Nikita…" at bounding box center [243, 436] width 106 height 26
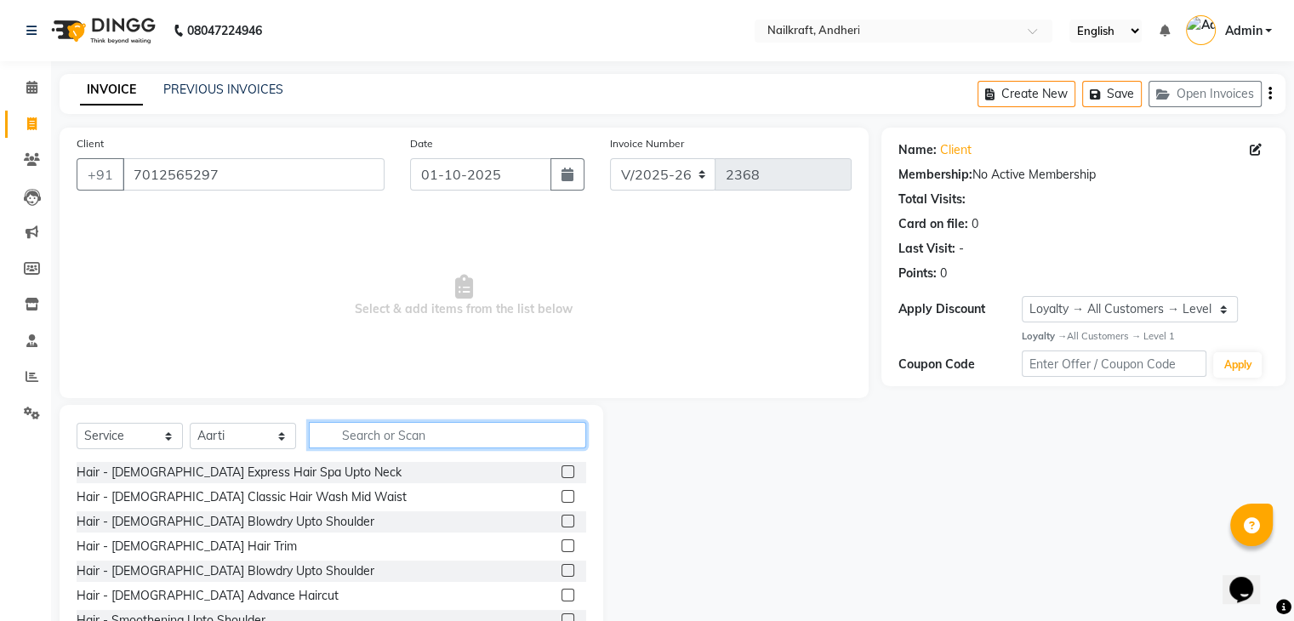
click at [367, 438] on input "text" at bounding box center [447, 435] width 277 height 26
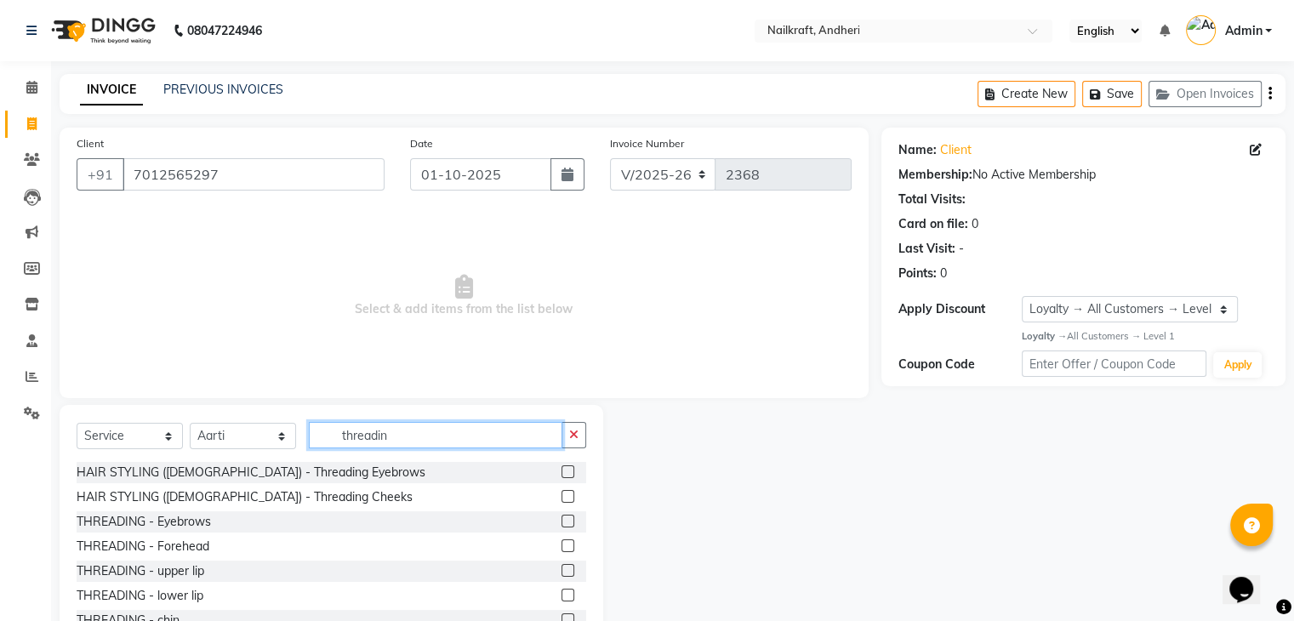
type input "threadin"
click at [561, 518] on label at bounding box center [567, 521] width 13 height 13
click at [561, 518] on input "checkbox" at bounding box center [566, 521] width 11 height 11
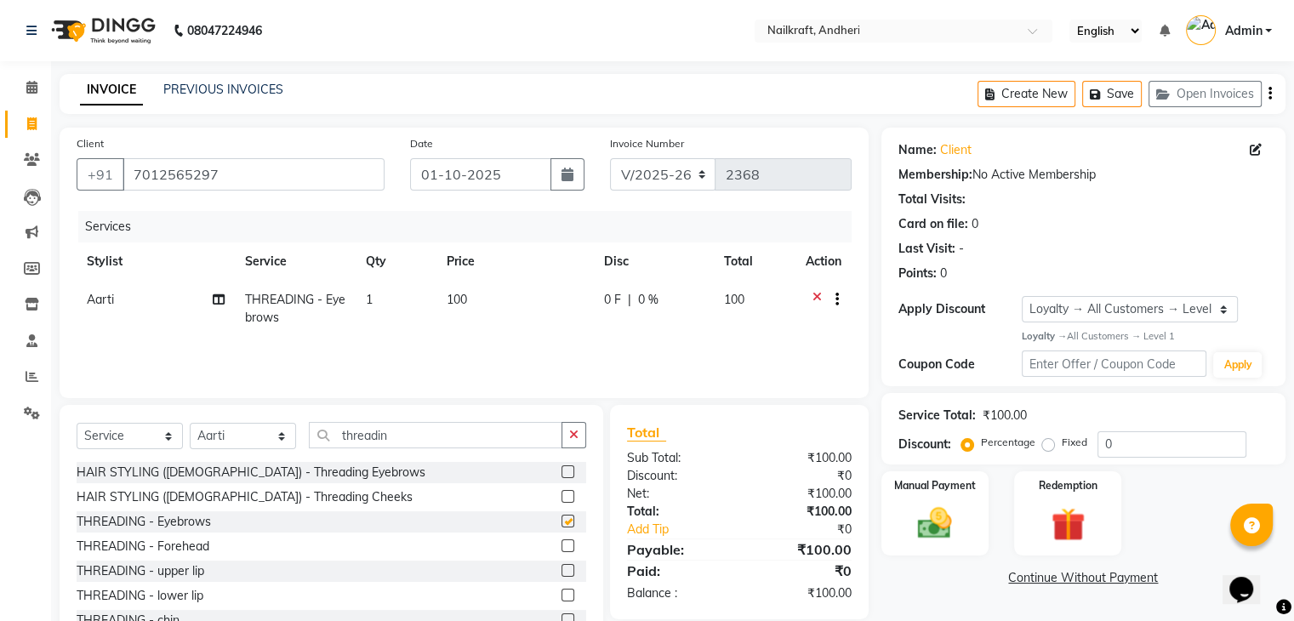
checkbox input "false"
click at [921, 529] on img at bounding box center [934, 523] width 57 height 41
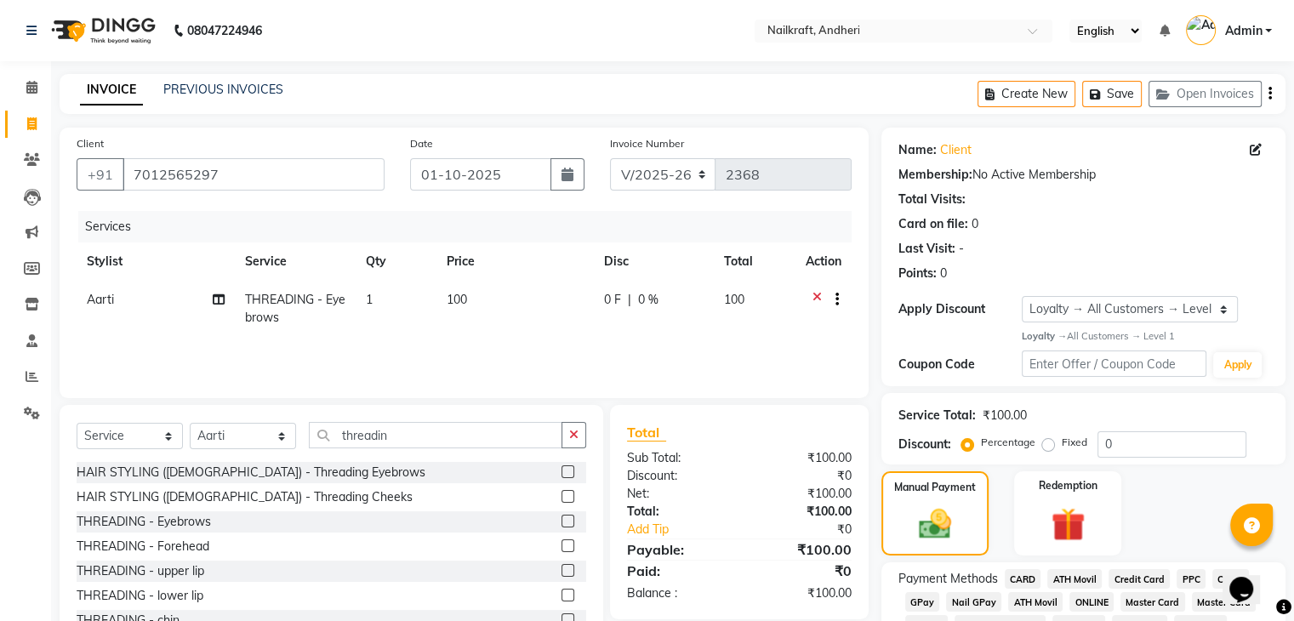
click at [920, 602] on span "GPay" at bounding box center [922, 602] width 35 height 20
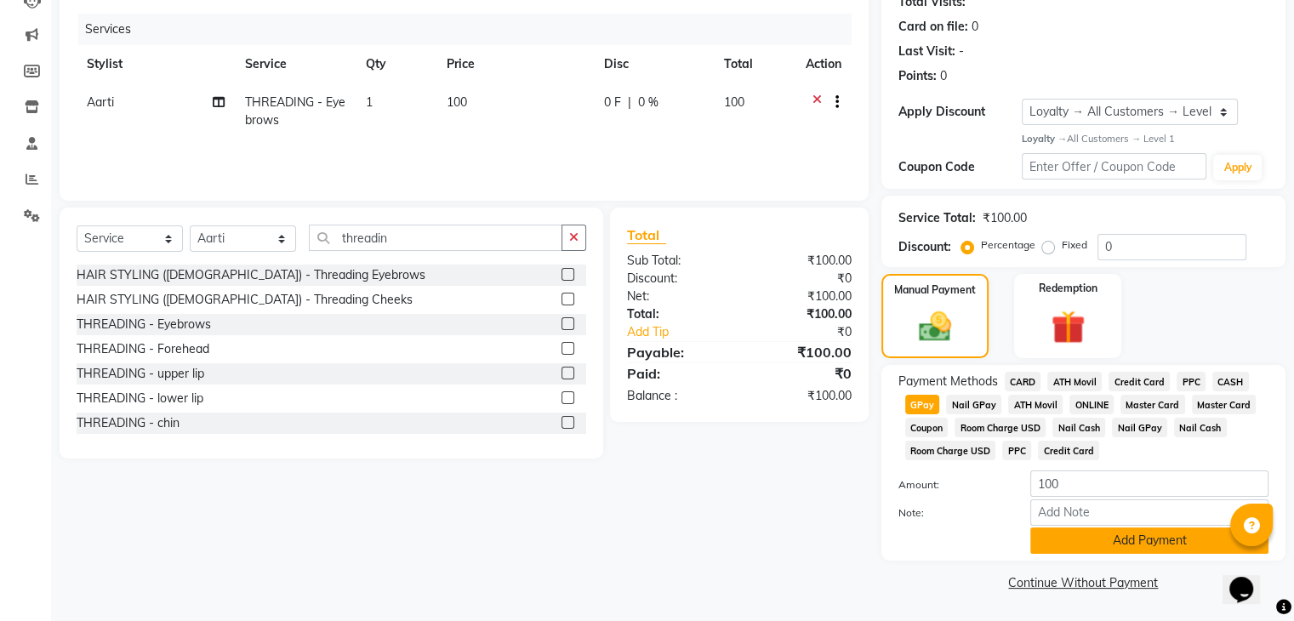
click at [1113, 541] on button "Add Payment" at bounding box center [1149, 540] width 238 height 26
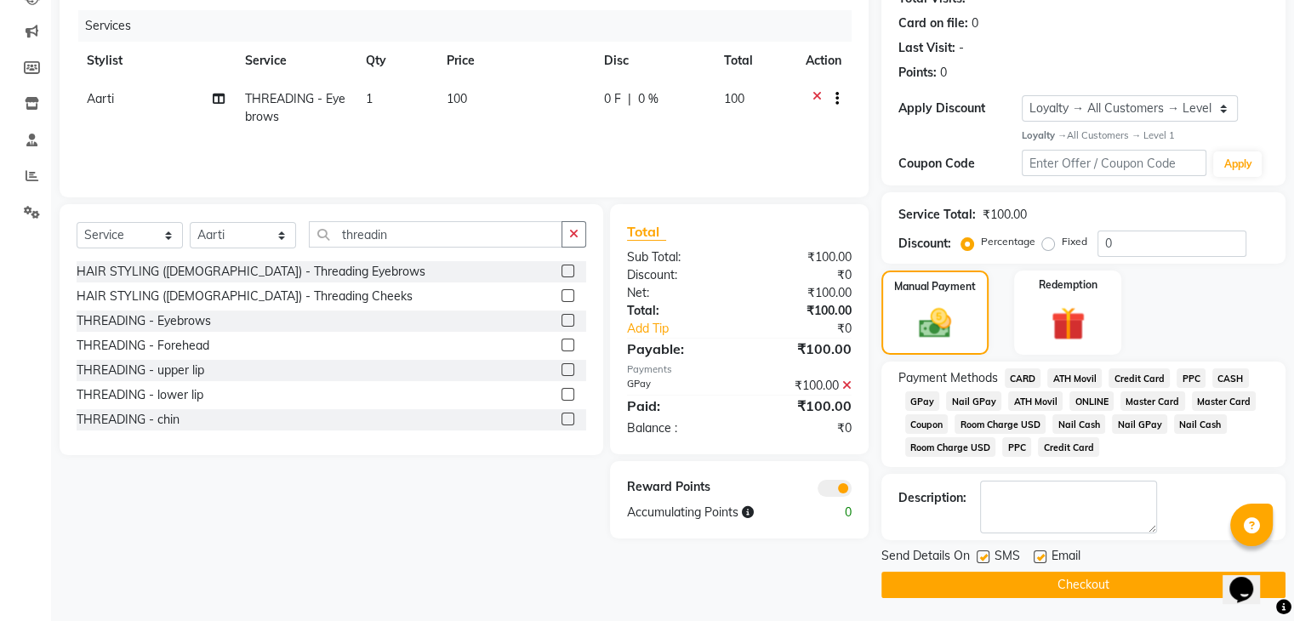
scroll to position [205, 0]
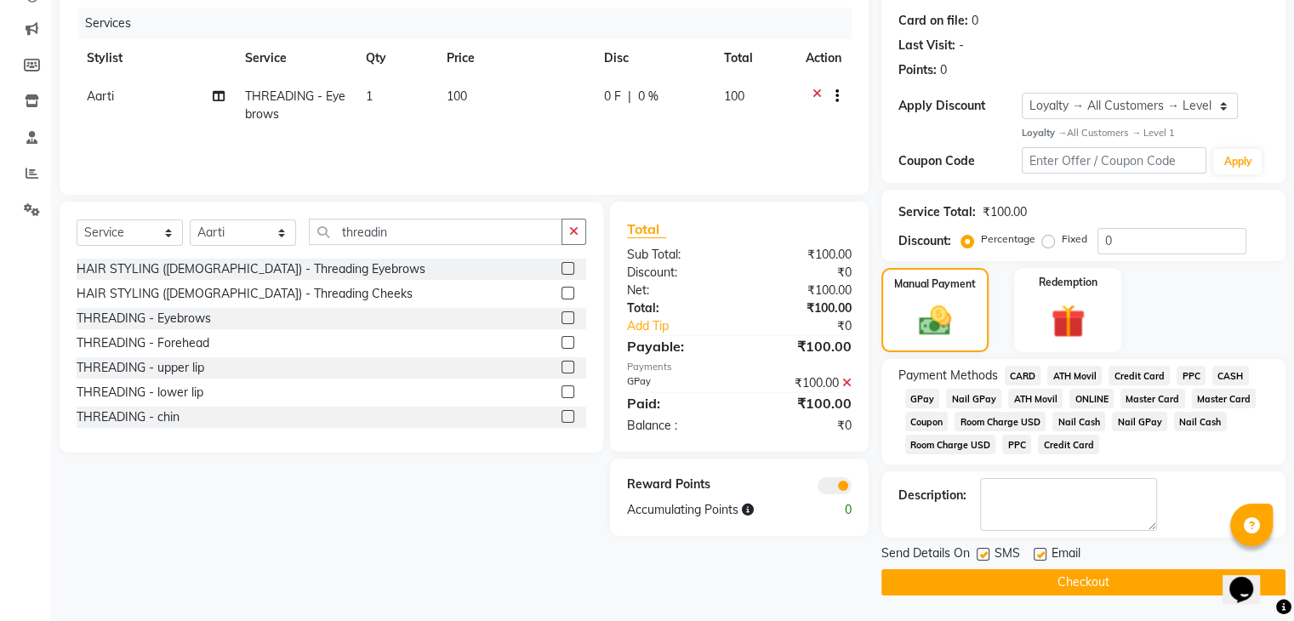
click at [1044, 583] on button "Checkout" at bounding box center [1083, 582] width 404 height 26
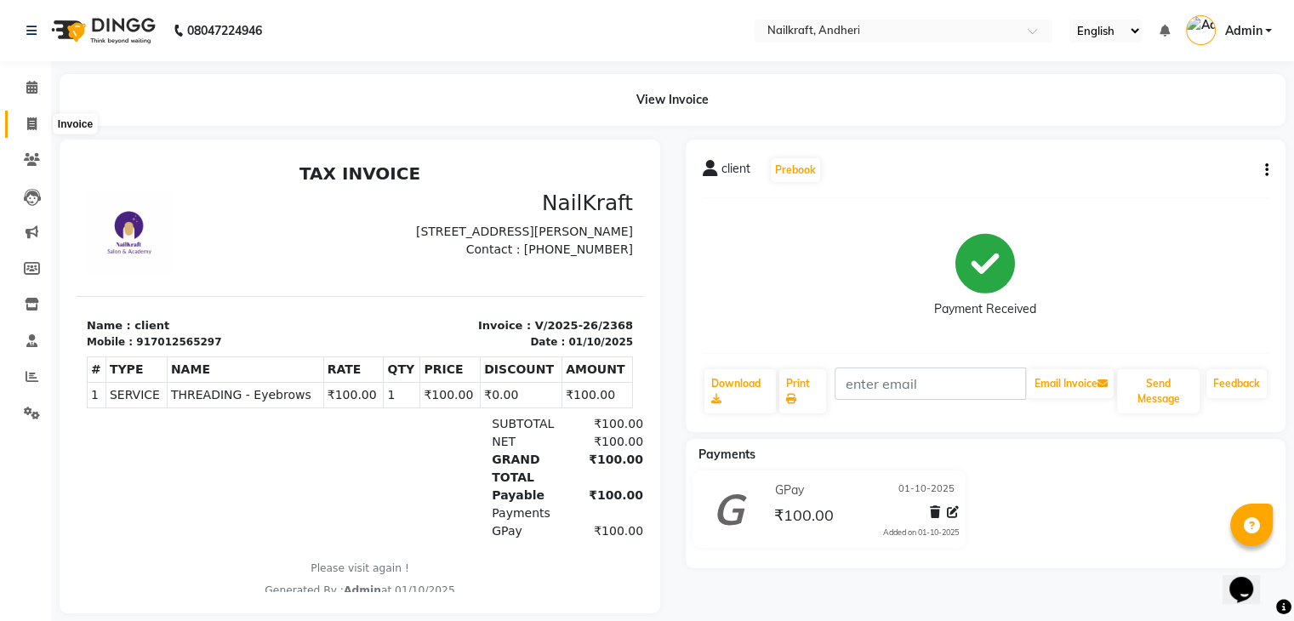
click at [30, 122] on icon at bounding box center [31, 123] width 9 height 13
select select "service"
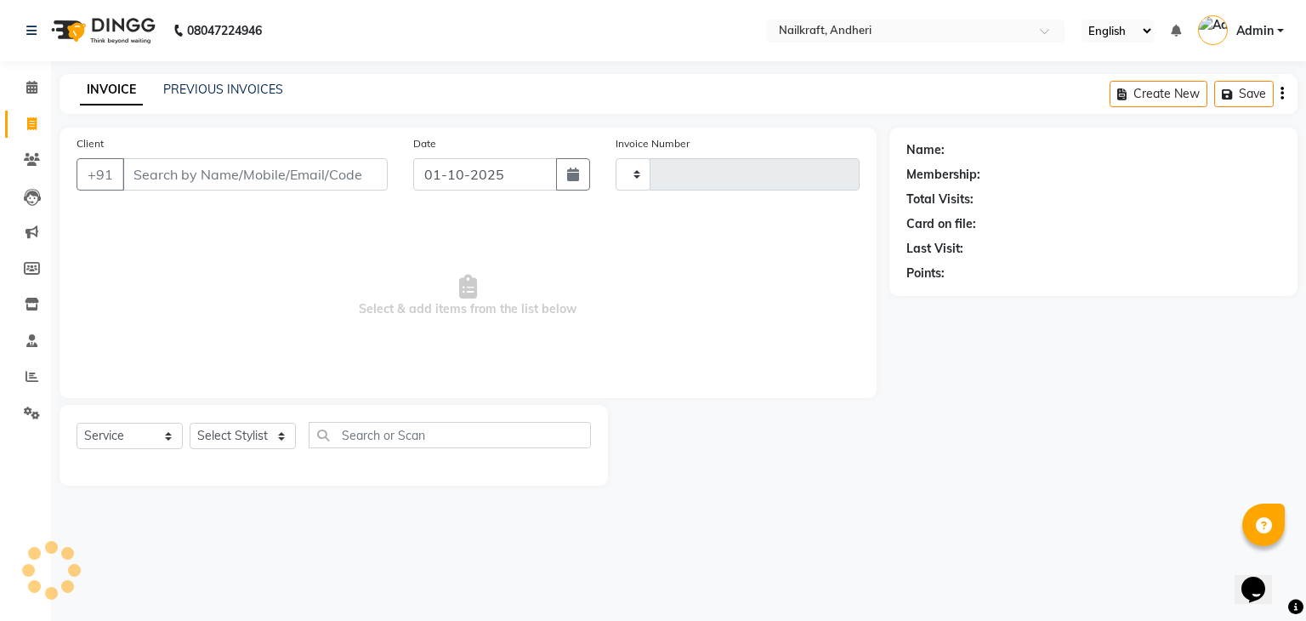
type input "2369"
select select "6081"
click at [194, 174] on input "Client" at bounding box center [254, 174] width 265 height 32
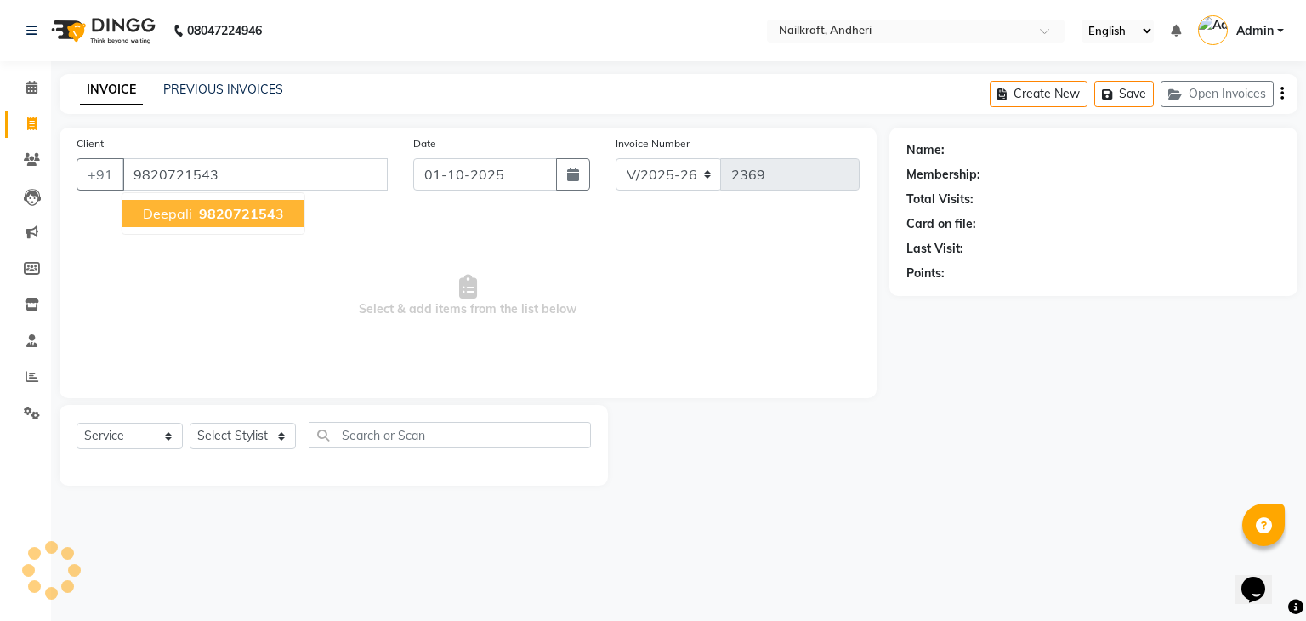
type input "9820721543"
select select "1: Object"
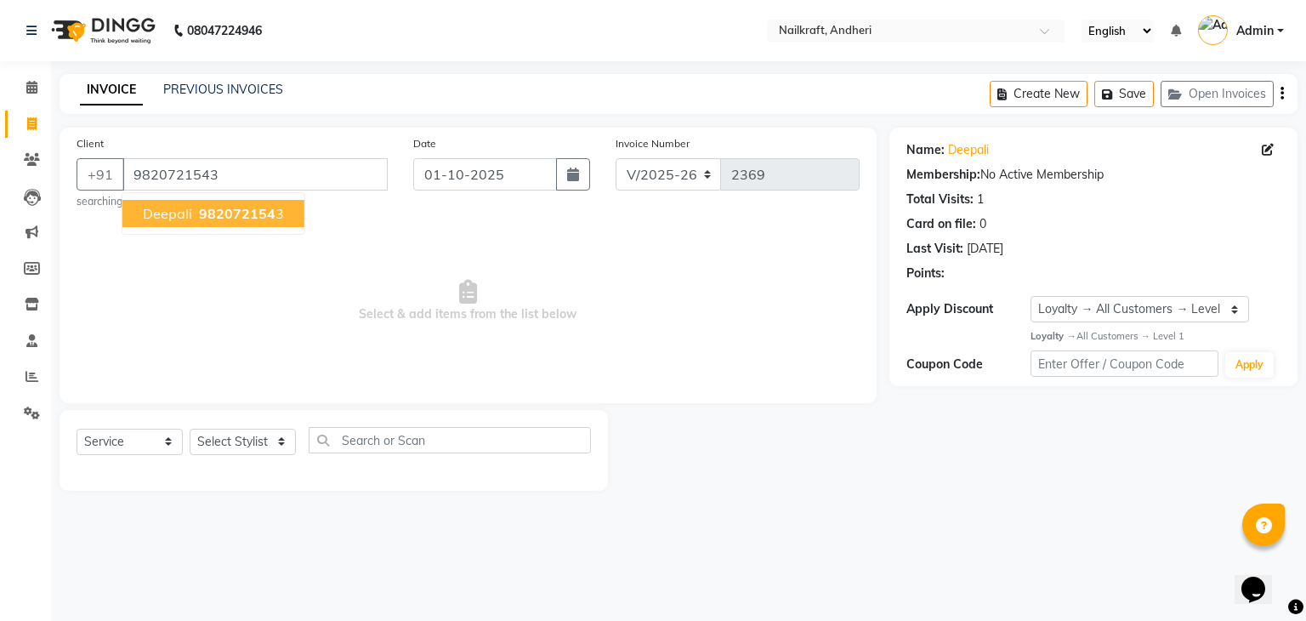
click at [225, 208] on span "982072154" at bounding box center [237, 213] width 77 height 17
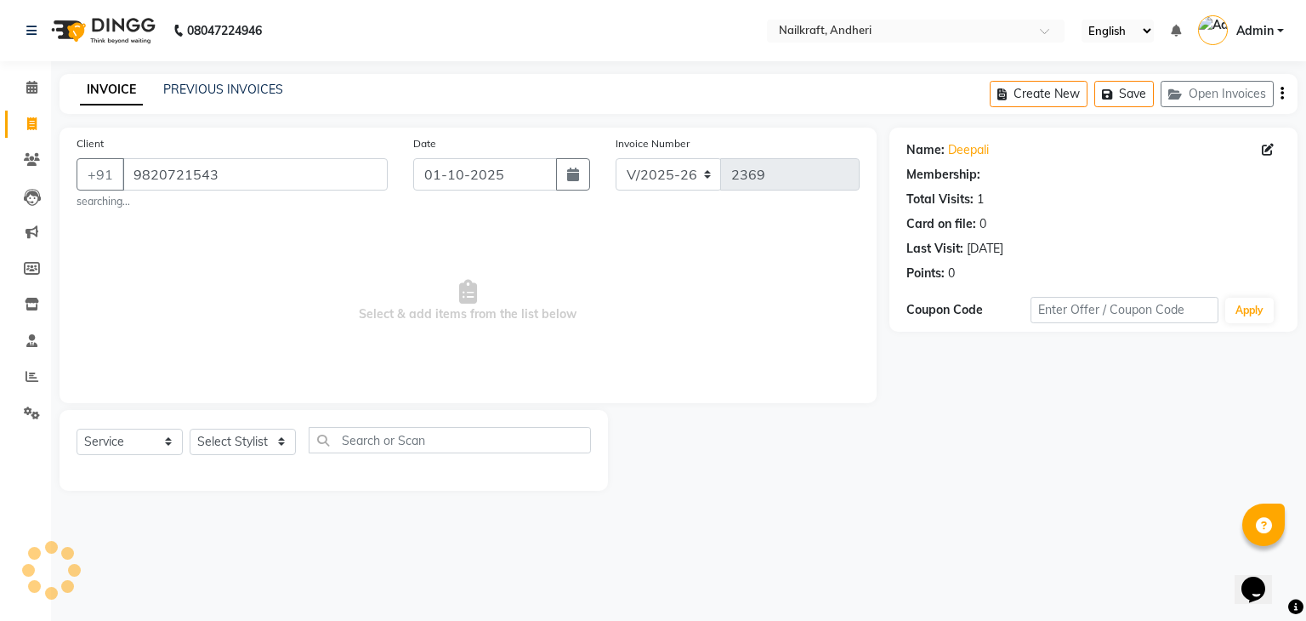
select select "1: Object"
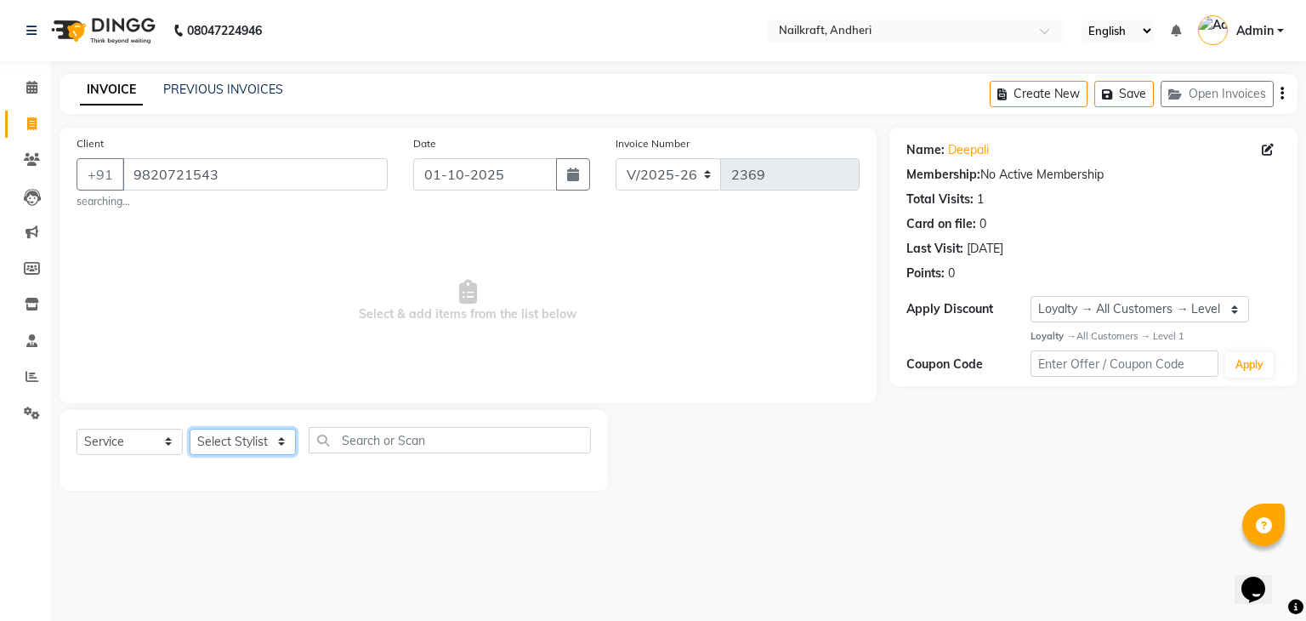
click at [264, 443] on select "Select Stylist Aarti Alam Alfred Dakashta Deepali Deepu Chatry NailKraft Nikita…" at bounding box center [243, 442] width 106 height 26
select select "76535"
click at [190, 430] on select "Select Stylist Aarti Alam Alfred Dakashta Deepali Deepu Chatry NailKraft Nikita…" at bounding box center [243, 442] width 106 height 26
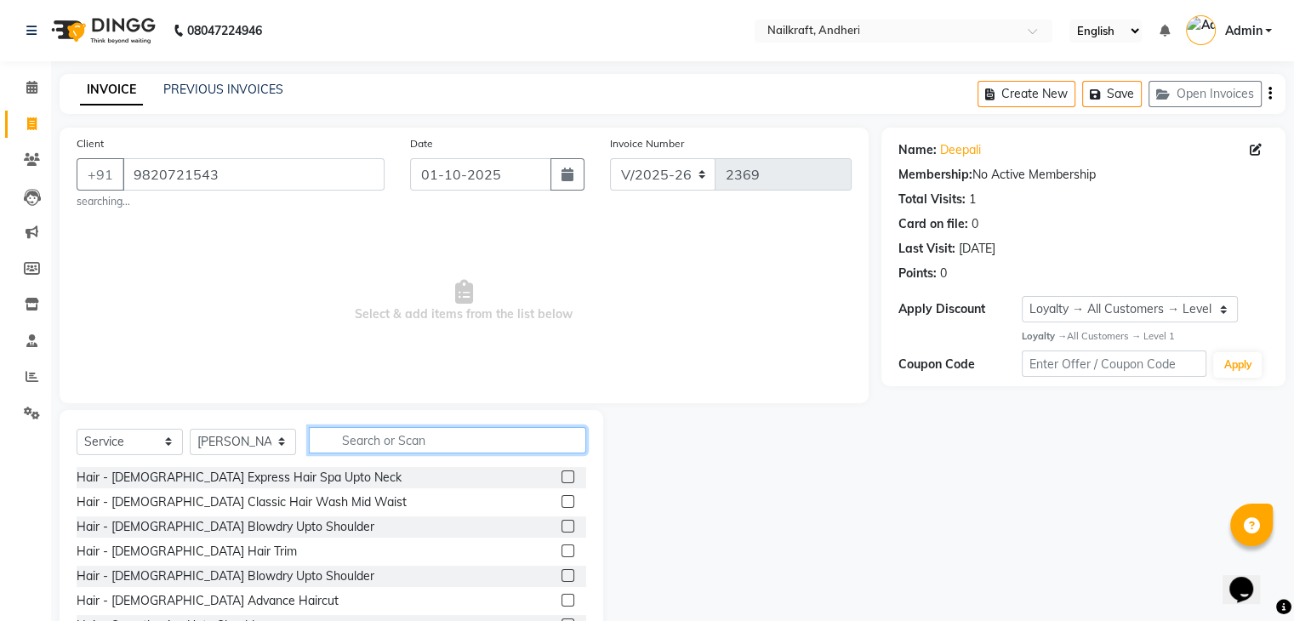
click at [407, 436] on input "text" at bounding box center [447, 440] width 277 height 26
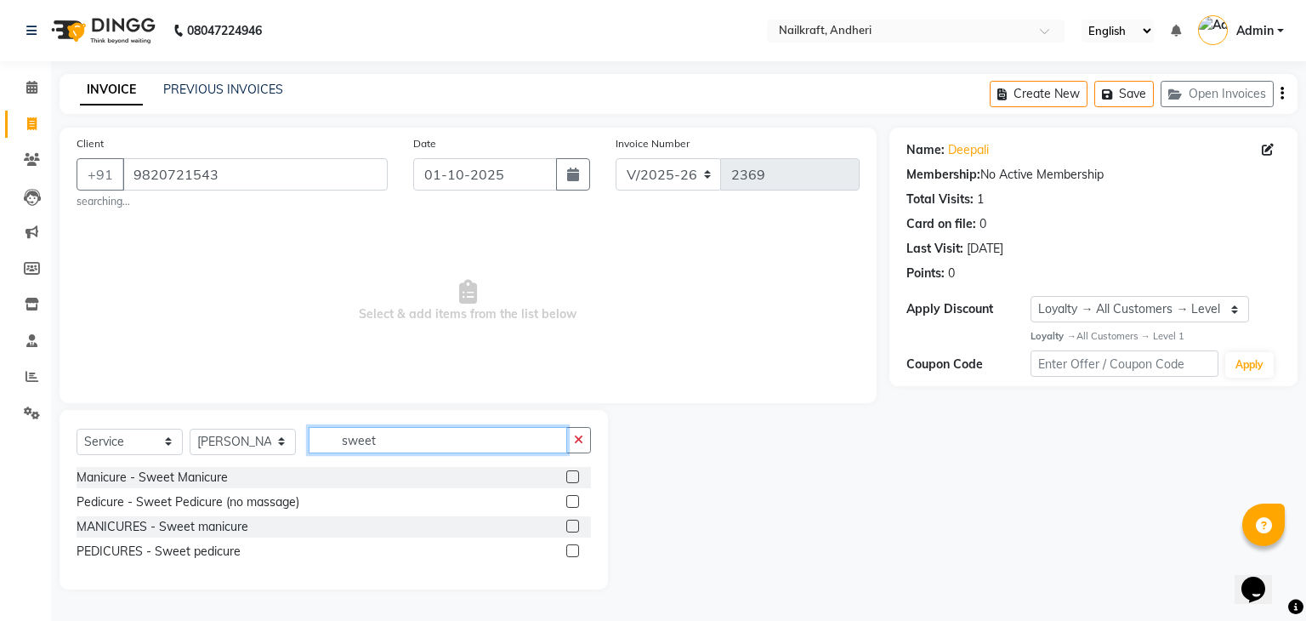
type input "sweet"
click at [572, 500] on label at bounding box center [572, 501] width 13 height 13
click at [572, 500] on input "checkbox" at bounding box center [571, 502] width 11 height 11
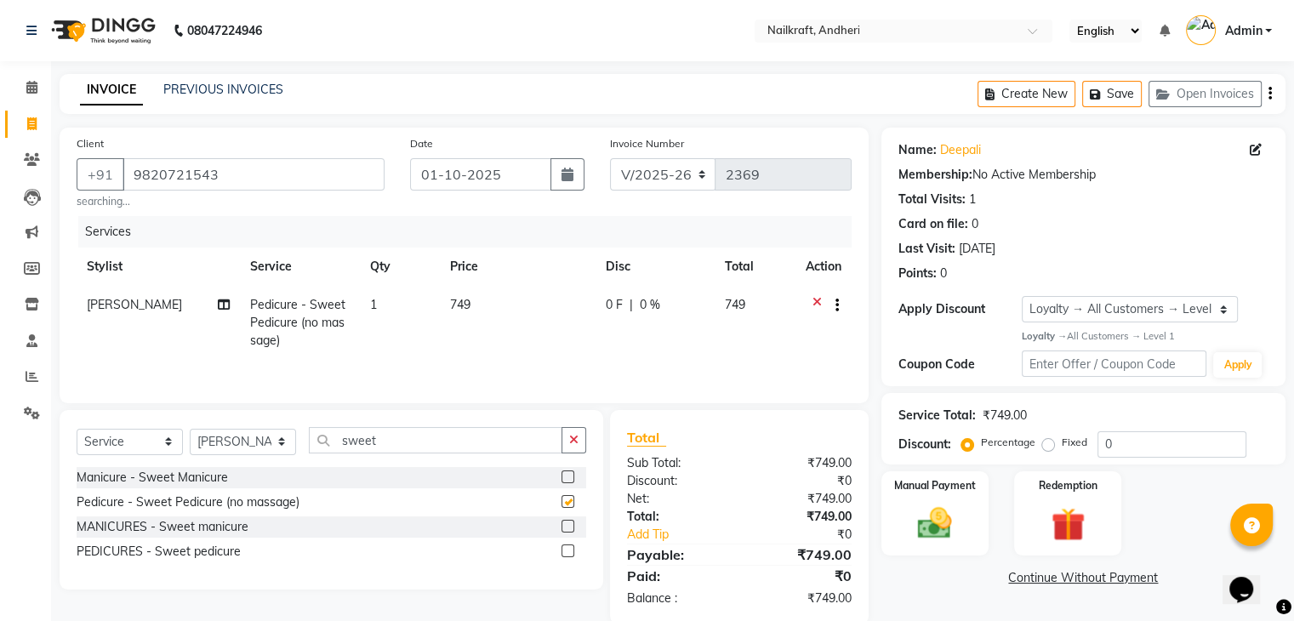
checkbox input "false"
click at [418, 444] on input "sweet" at bounding box center [435, 440] width 253 height 26
type input "swee"
click at [565, 480] on label at bounding box center [567, 476] width 13 height 13
click at [565, 480] on input "checkbox" at bounding box center [566, 477] width 11 height 11
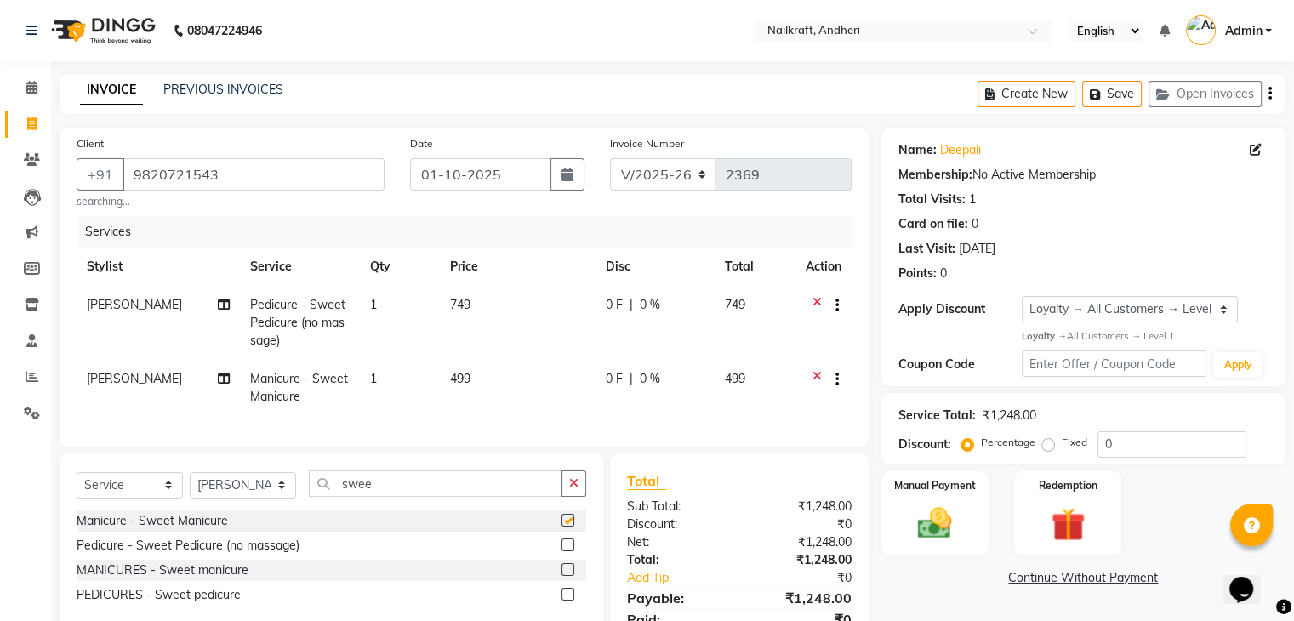
checkbox input "false"
click at [380, 497] on input "swee" at bounding box center [435, 483] width 253 height 26
type input "s"
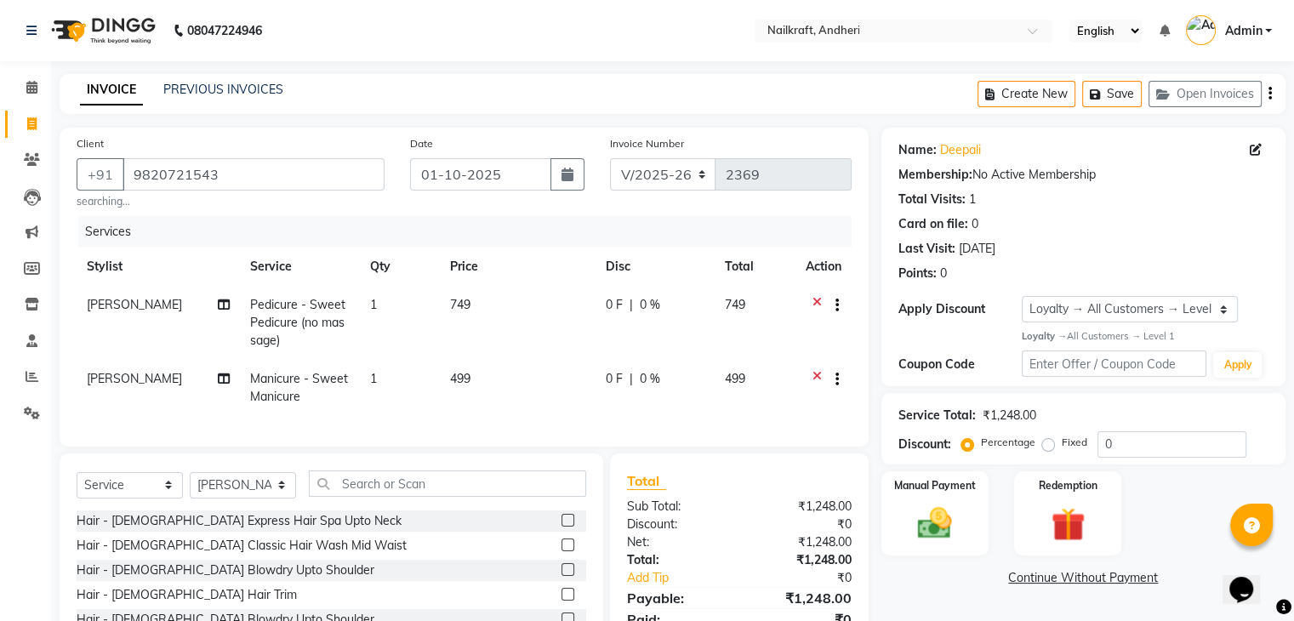
click at [117, 382] on span "[PERSON_NAME]" at bounding box center [134, 378] width 95 height 15
select select "76535"
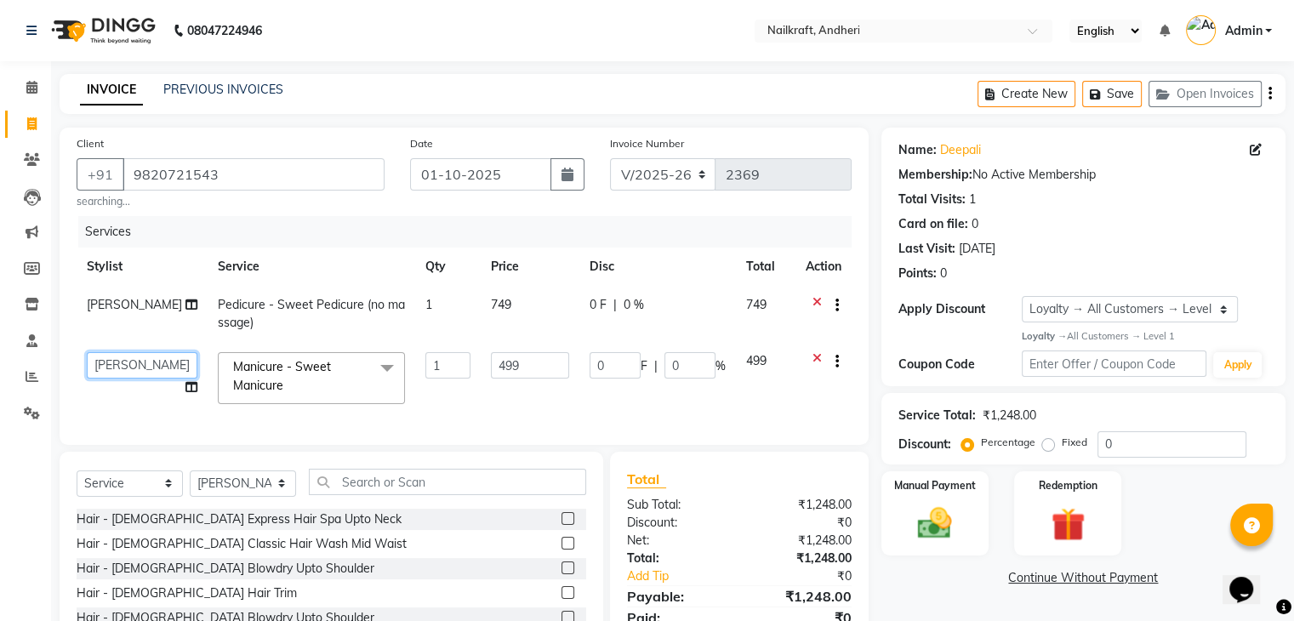
click at [117, 365] on select "Aarti Alam Alfred Dakashta Deepali Deepu Chatry NailKraft Nikita Rohit sangeeta…" at bounding box center [142, 365] width 111 height 26
click at [221, 484] on select "Select Stylist Aarti Alam Alfred Dakashta Deepali Deepu Chatry NailKraft Nikita…" at bounding box center [243, 483] width 106 height 26
select select "47008"
click at [190, 483] on select "Select Stylist Aarti Alam Alfred Dakashta Deepali Deepu Chatry NailKraft Nikita…" at bounding box center [243, 483] width 106 height 26
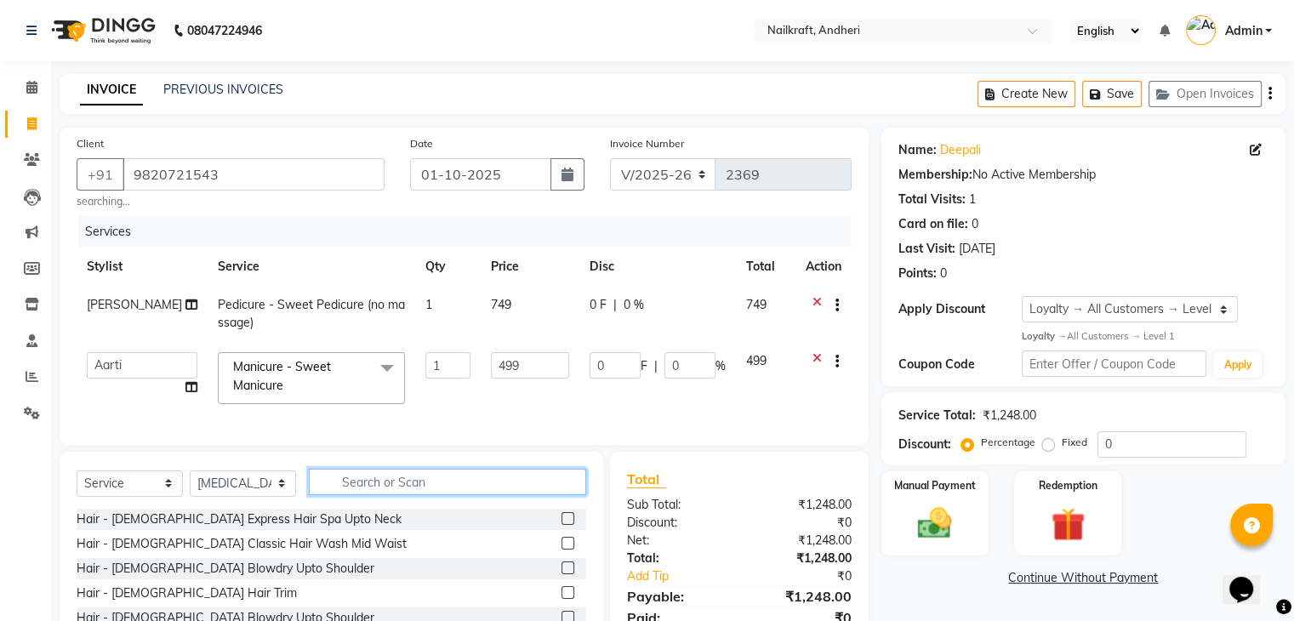
click at [381, 495] on input "text" at bounding box center [447, 482] width 277 height 26
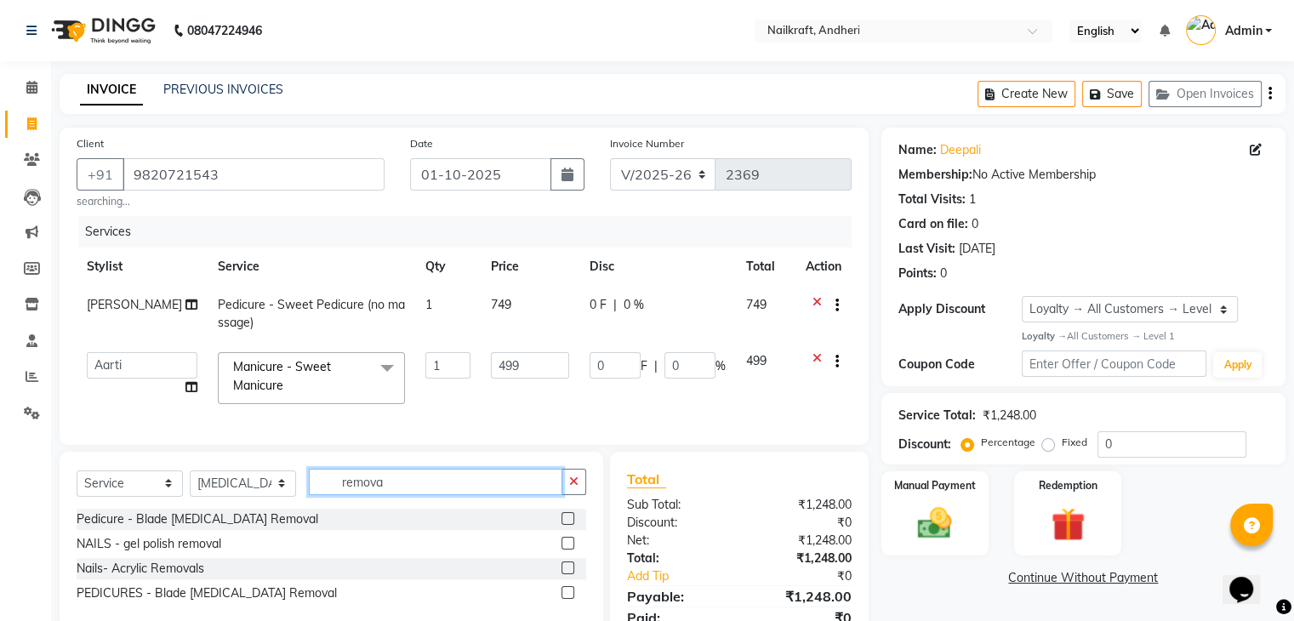
type input "remova"
click at [565, 549] on label at bounding box center [567, 543] width 13 height 13
click at [565, 549] on input "checkbox" at bounding box center [566, 543] width 11 height 11
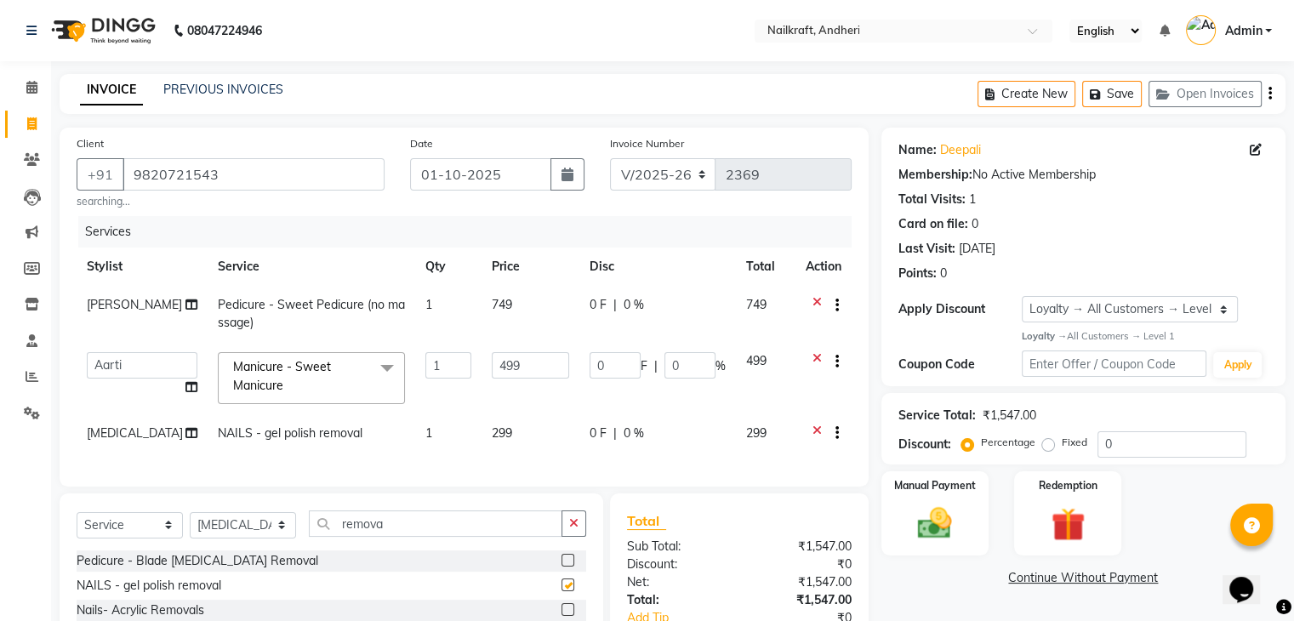
checkbox input "false"
click at [415, 425] on td "1" at bounding box center [447, 435] width 65 height 42
select select "47008"
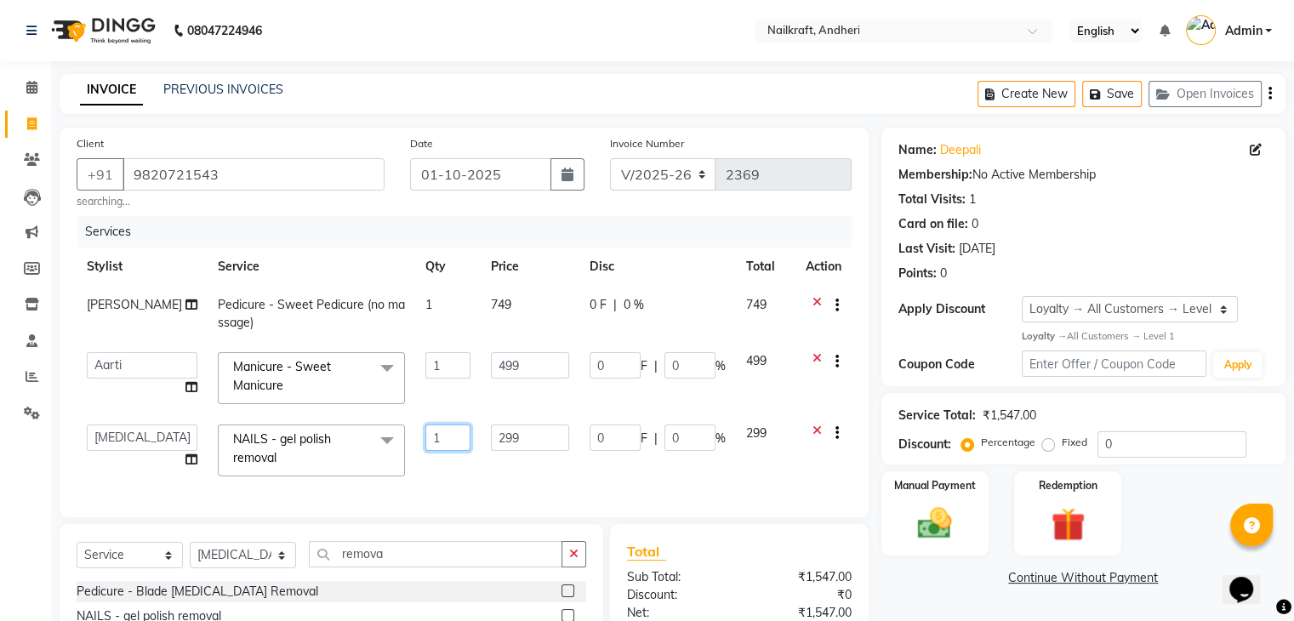
click at [434, 446] on input "1" at bounding box center [448, 437] width 46 height 26
type input "2"
click at [139, 555] on div "Select Service Product Membership Package Voucher Prepaid Gift Card Select Styl…" at bounding box center [331, 561] width 509 height 40
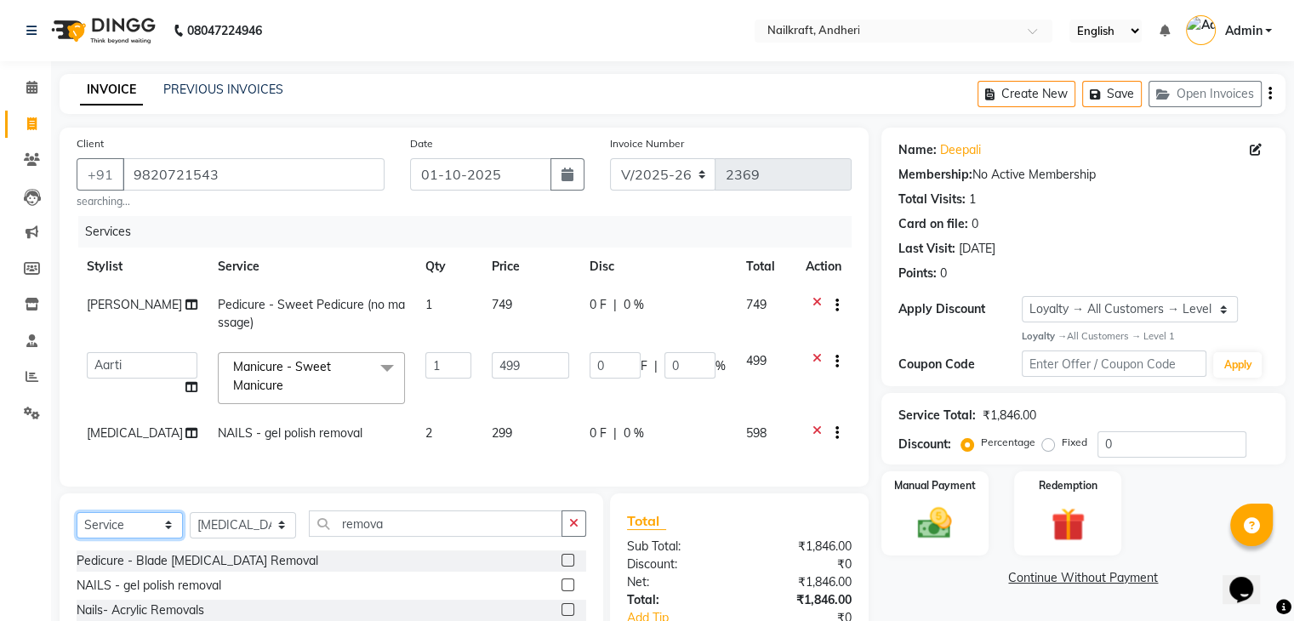
select select "membership"
click at [77, 525] on select "Select Service Product Membership Package Voucher Prepaid Gift Card" at bounding box center [130, 525] width 106 height 26
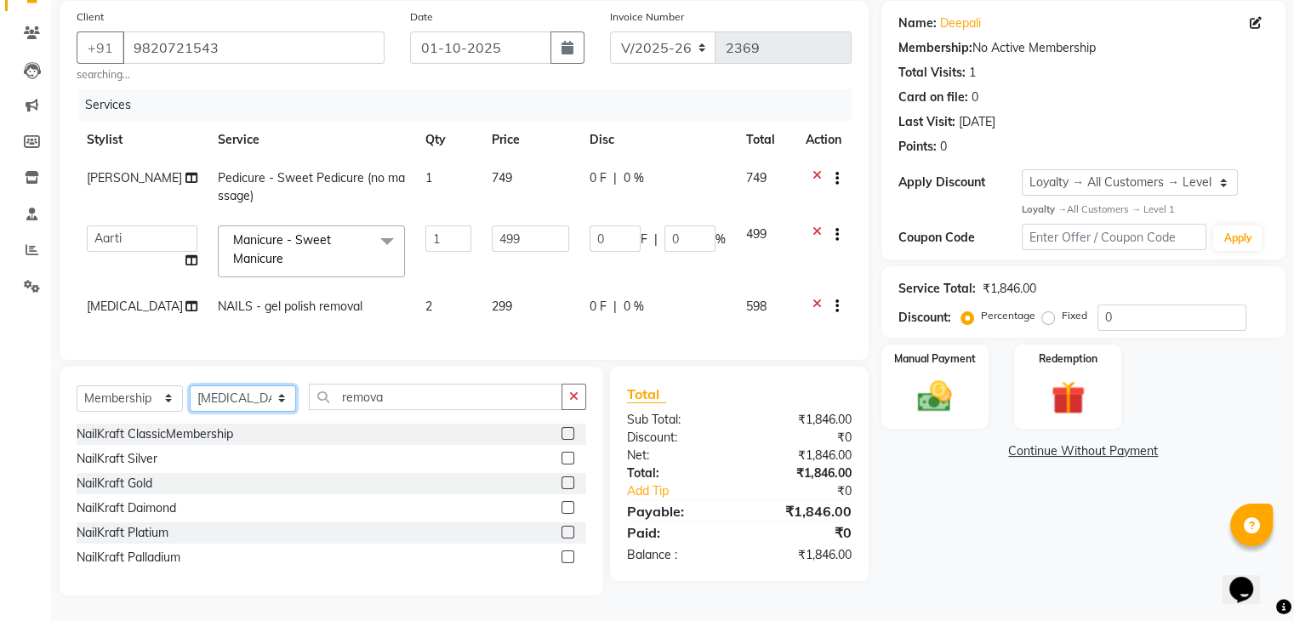
click at [237, 399] on select "Select Stylist Aarti Alam Alfred Dakashta Deepali Deepu Chatry NailKraft Nikita…" at bounding box center [243, 398] width 106 height 26
select select "92124"
click at [190, 385] on select "Select Stylist Aarti Alam Alfred Dakashta Deepali Deepu Chatry NailKraft Nikita…" at bounding box center [243, 398] width 106 height 26
click at [566, 430] on label at bounding box center [567, 433] width 13 height 13
click at [566, 430] on input "checkbox" at bounding box center [566, 434] width 11 height 11
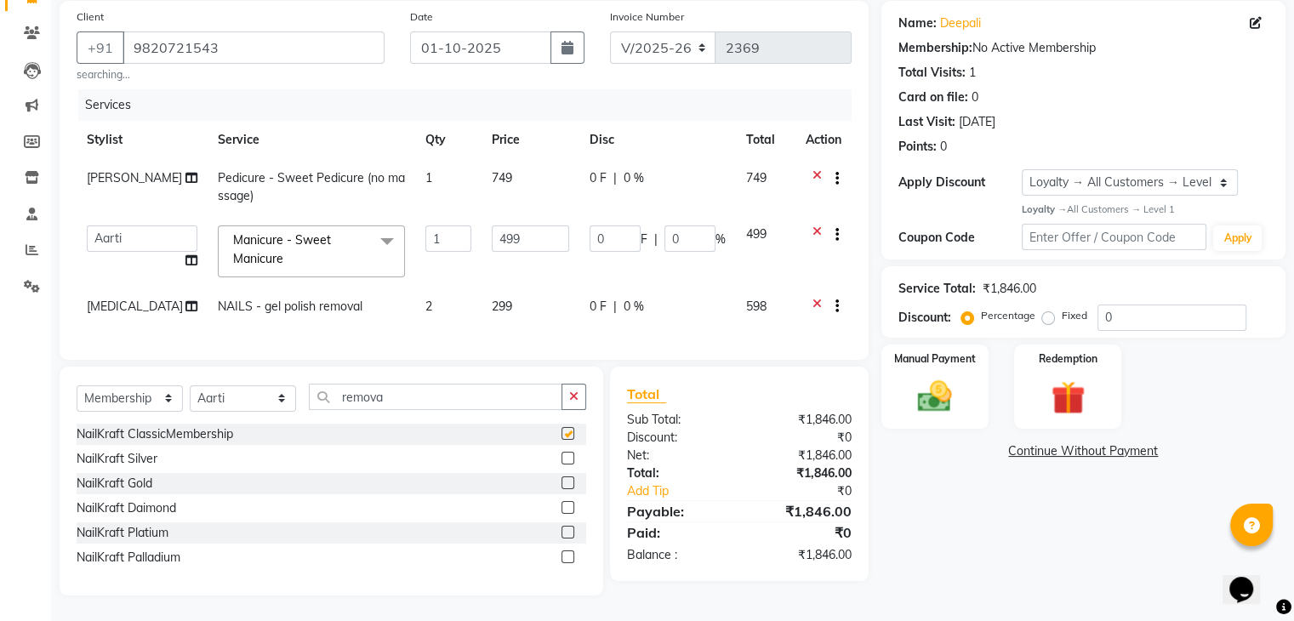
select select "select"
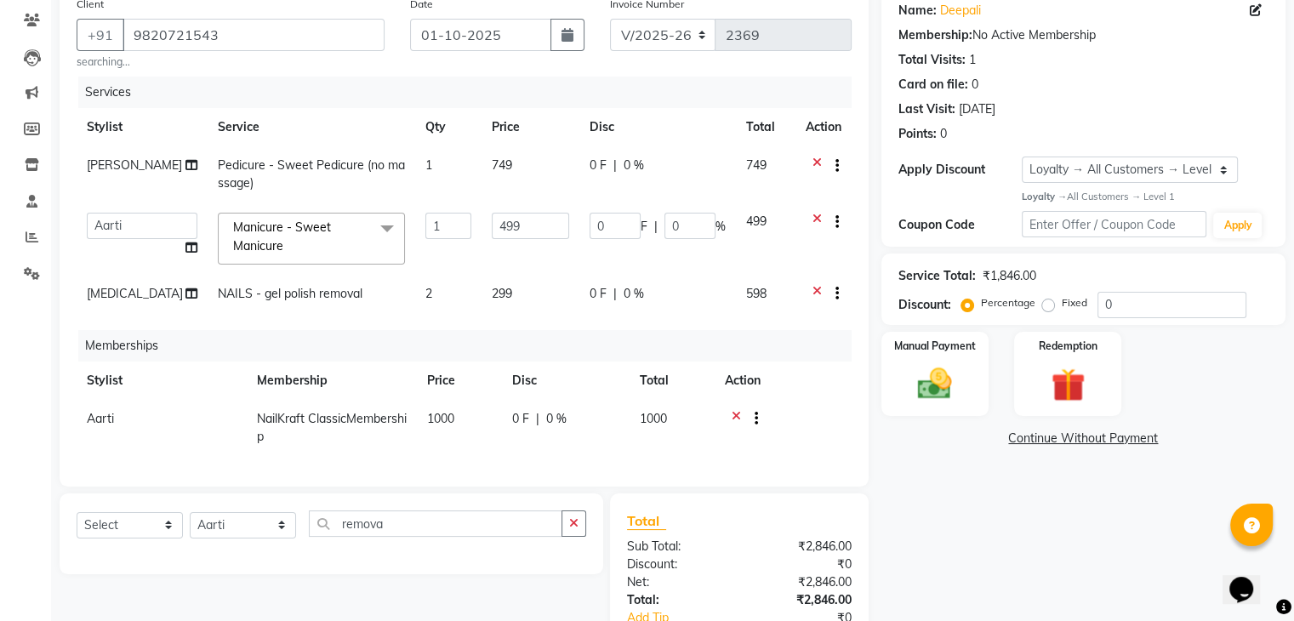
click at [1088, 302] on div "Percentage Fixed" at bounding box center [1031, 304] width 133 height 22
click at [1104, 307] on input "0" at bounding box center [1171, 305] width 149 height 26
type input "20"
type input "99.8"
type input "20"
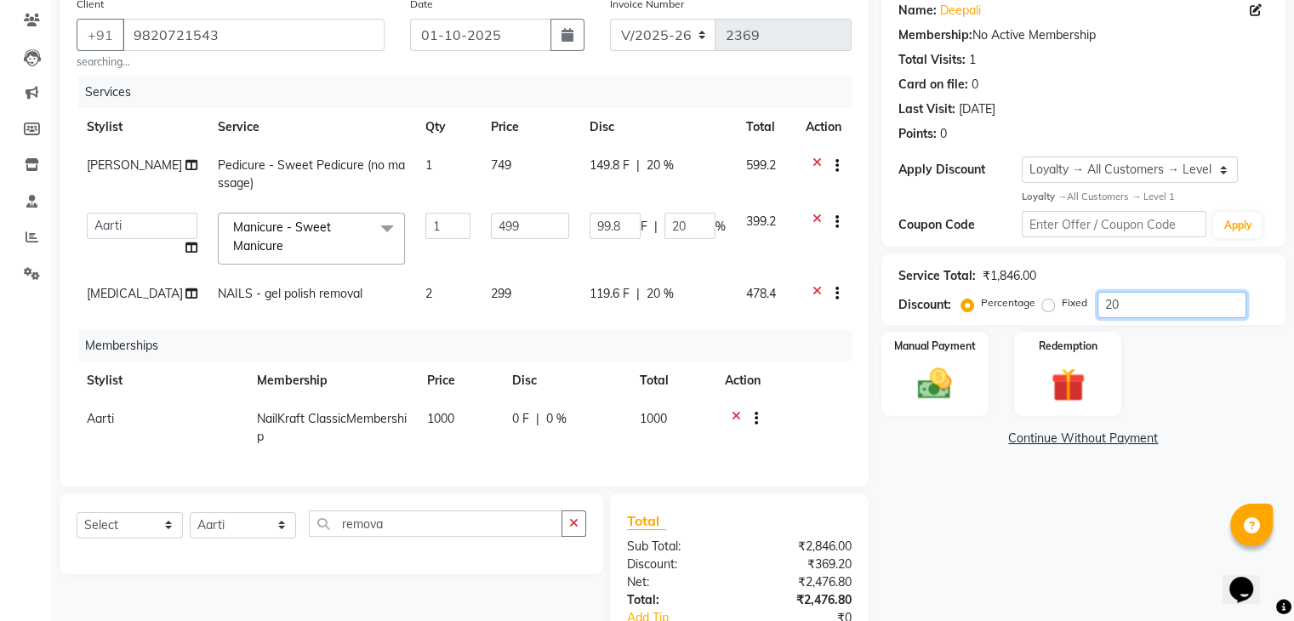
type input "20"
click at [1250, 406] on div "Manual Payment Redemption" at bounding box center [1083, 374] width 430 height 85
click at [914, 387] on img at bounding box center [934, 383] width 57 height 41
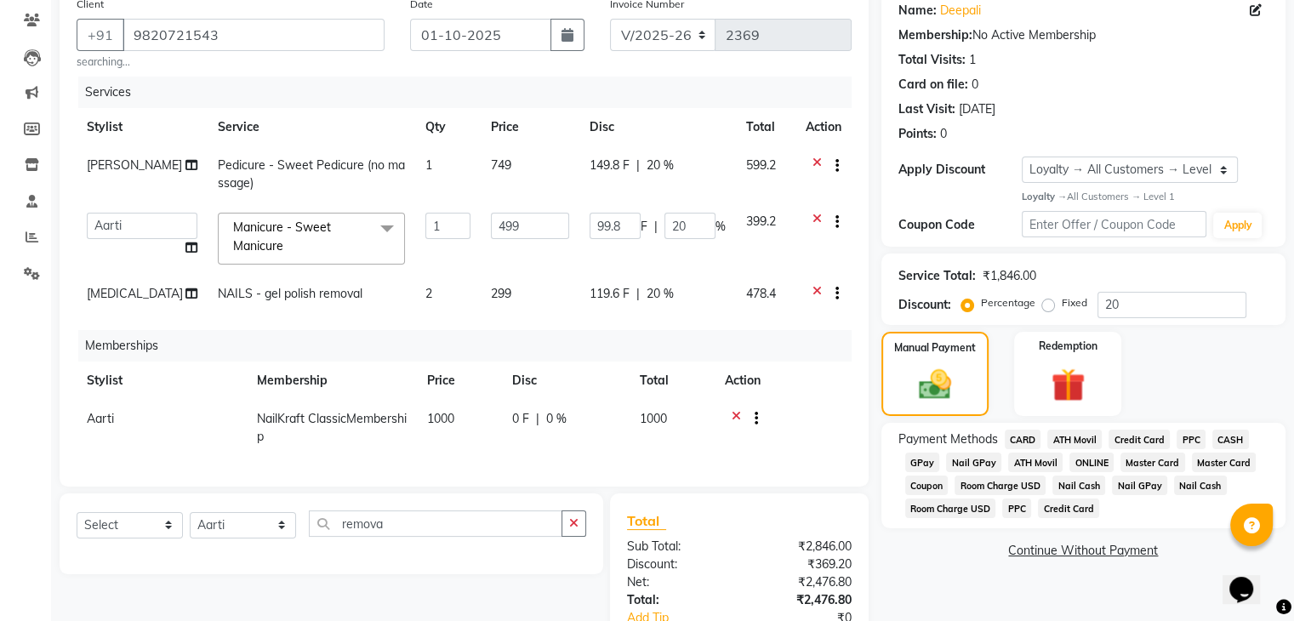
scroll to position [208, 0]
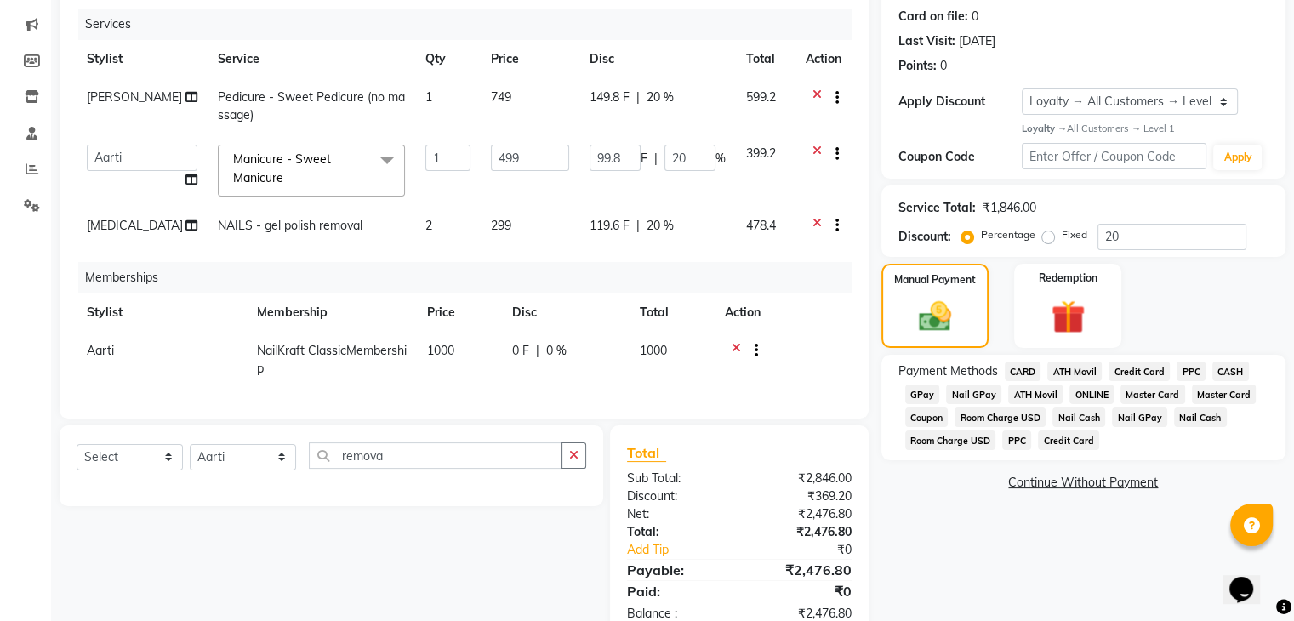
click at [914, 390] on span "GPay" at bounding box center [922, 394] width 35 height 20
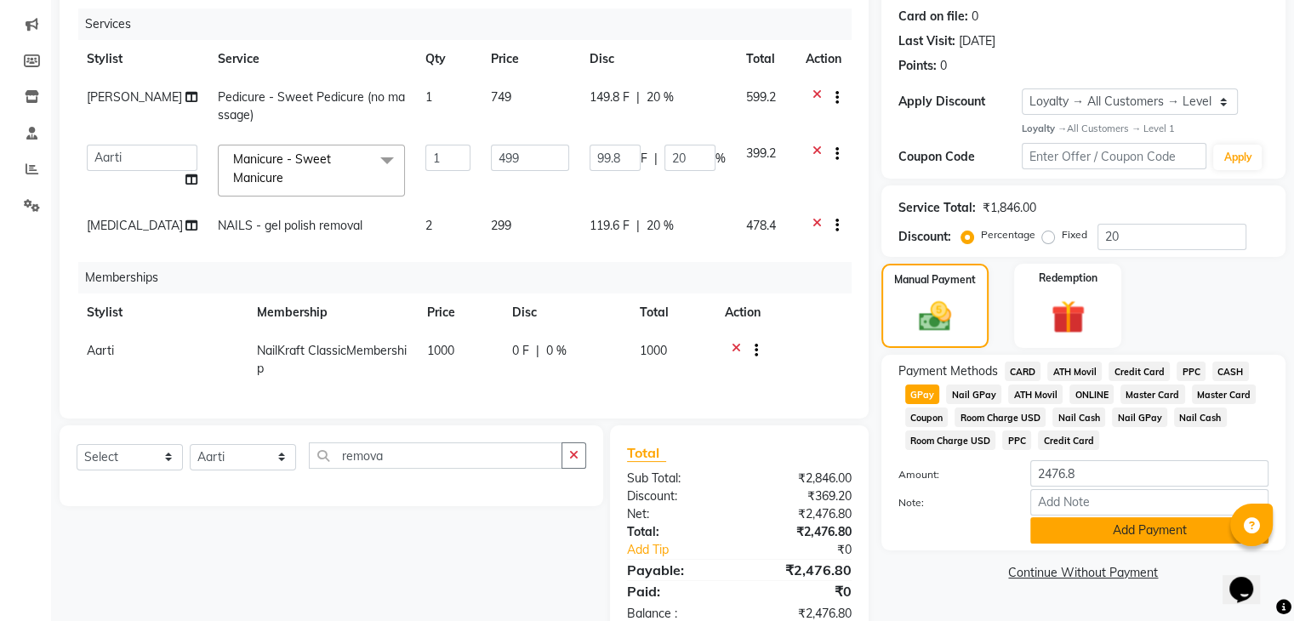
click at [1069, 521] on button "Add Payment" at bounding box center [1149, 530] width 238 height 26
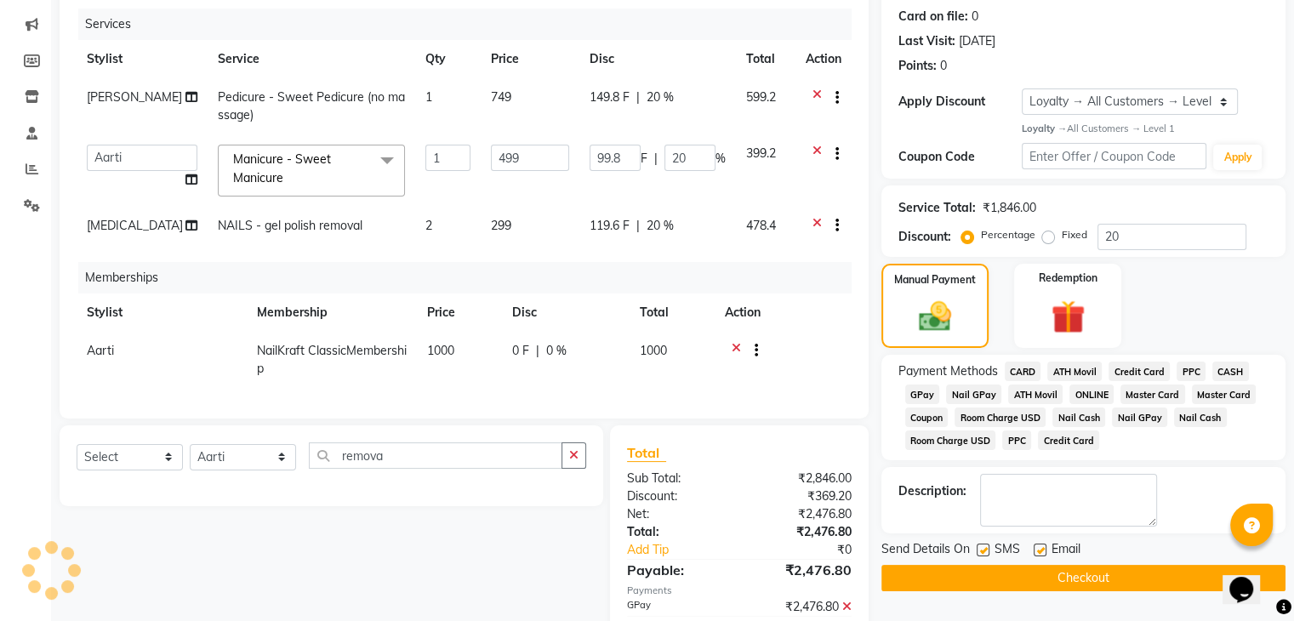
scroll to position [385, 0]
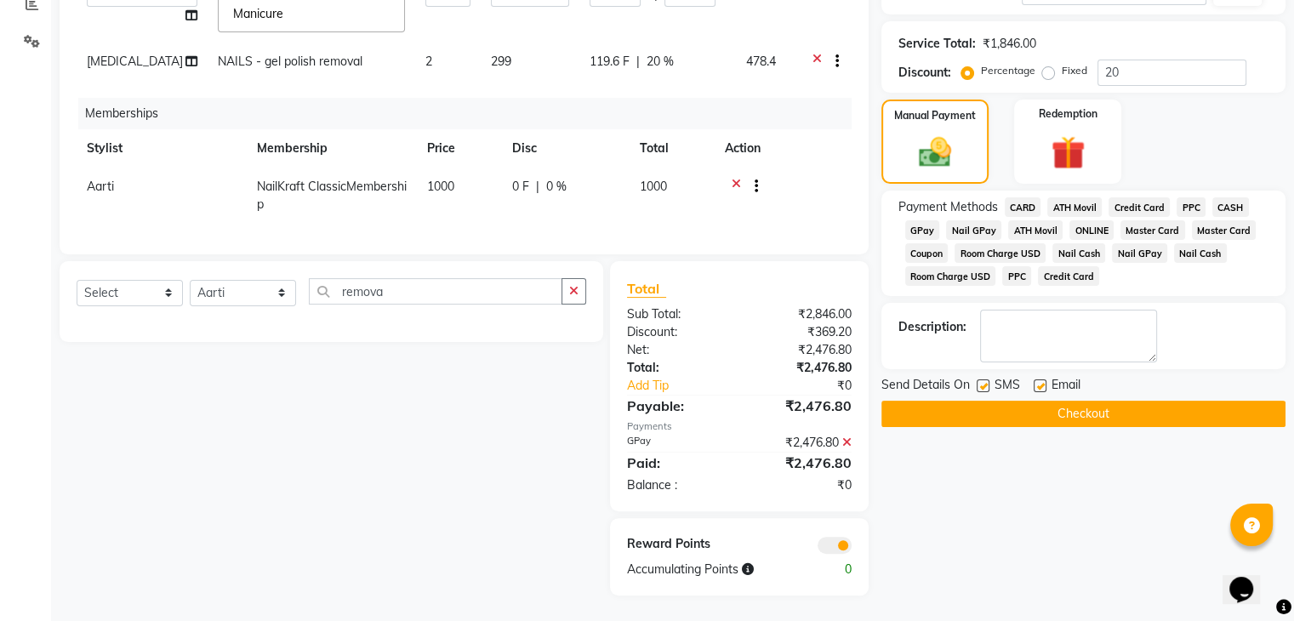
click at [1010, 404] on button "Checkout" at bounding box center [1083, 414] width 404 height 26
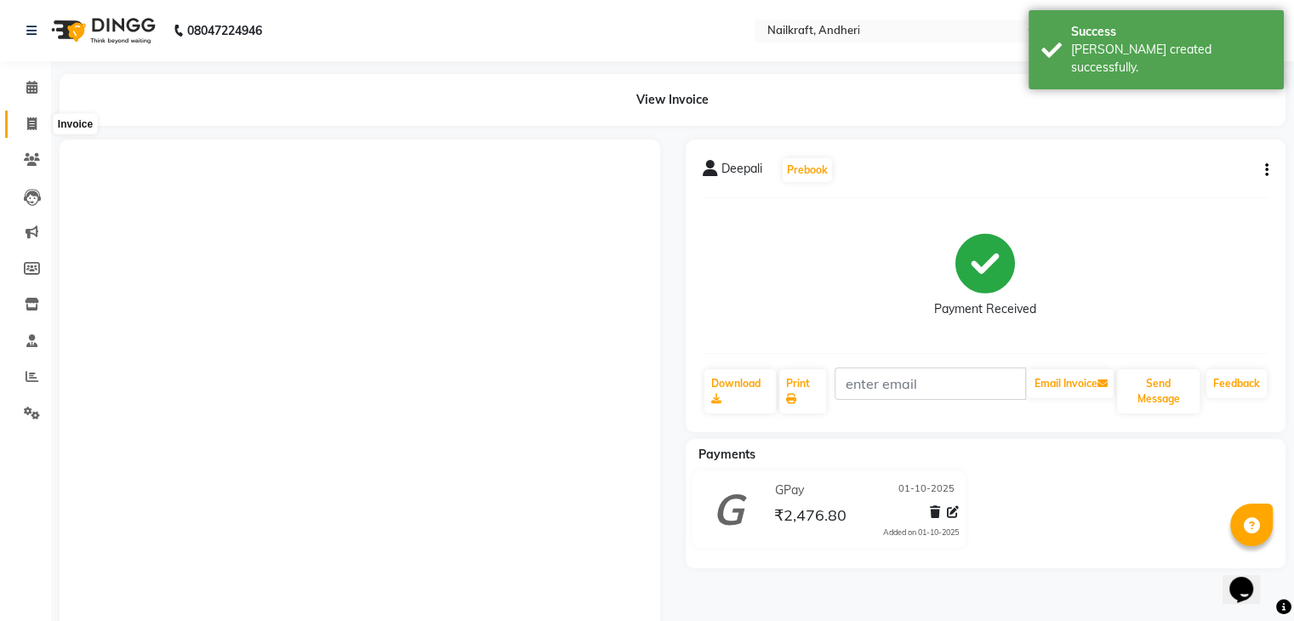
click at [20, 118] on span at bounding box center [32, 125] width 30 height 20
select select "service"
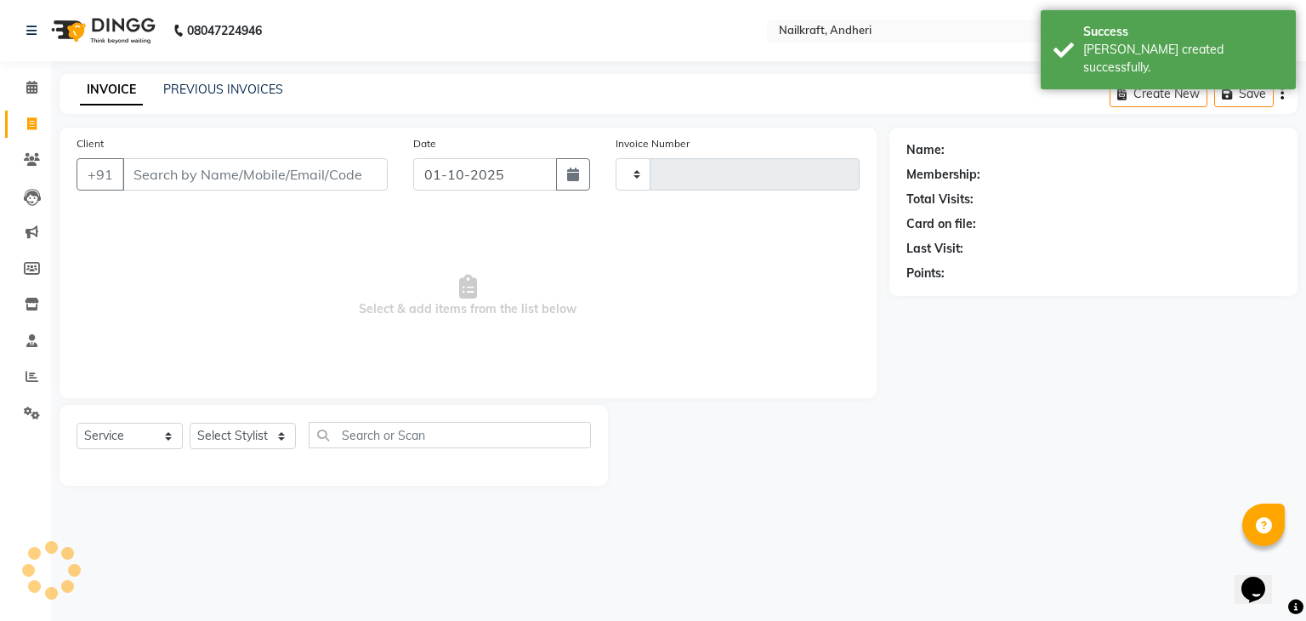
type input "2370"
select select "6081"
click at [151, 175] on input "Client" at bounding box center [254, 174] width 265 height 32
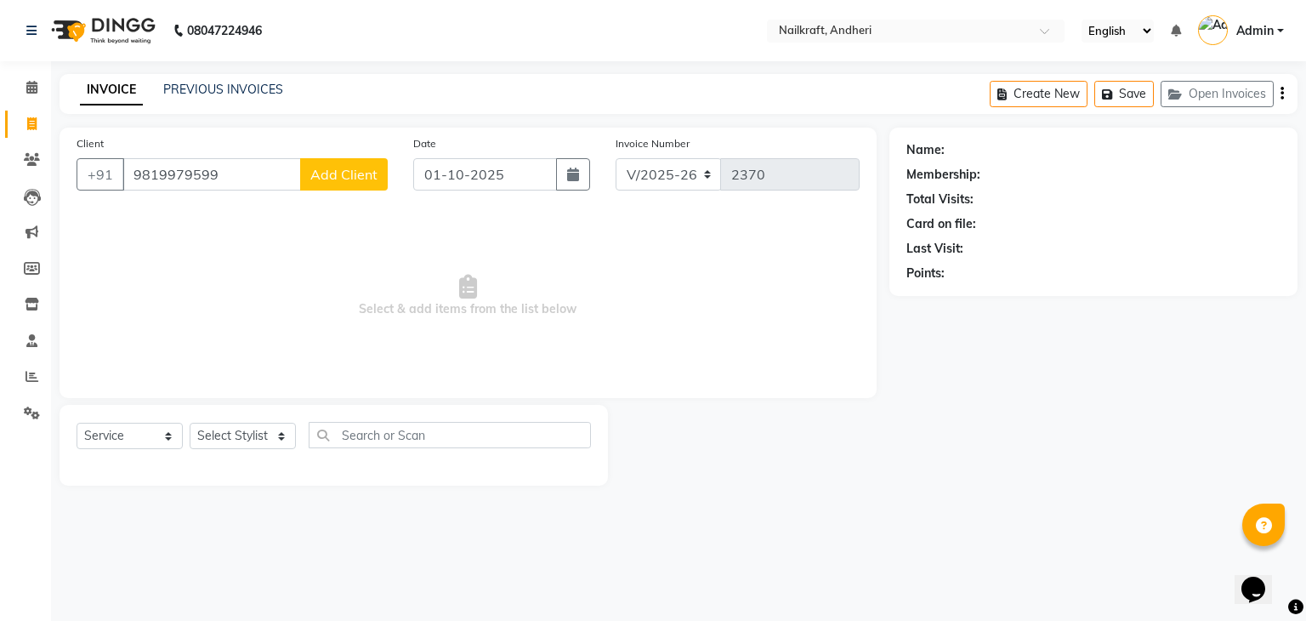
type input "9819979599"
click at [367, 164] on button "Add Client" at bounding box center [344, 174] width 88 height 32
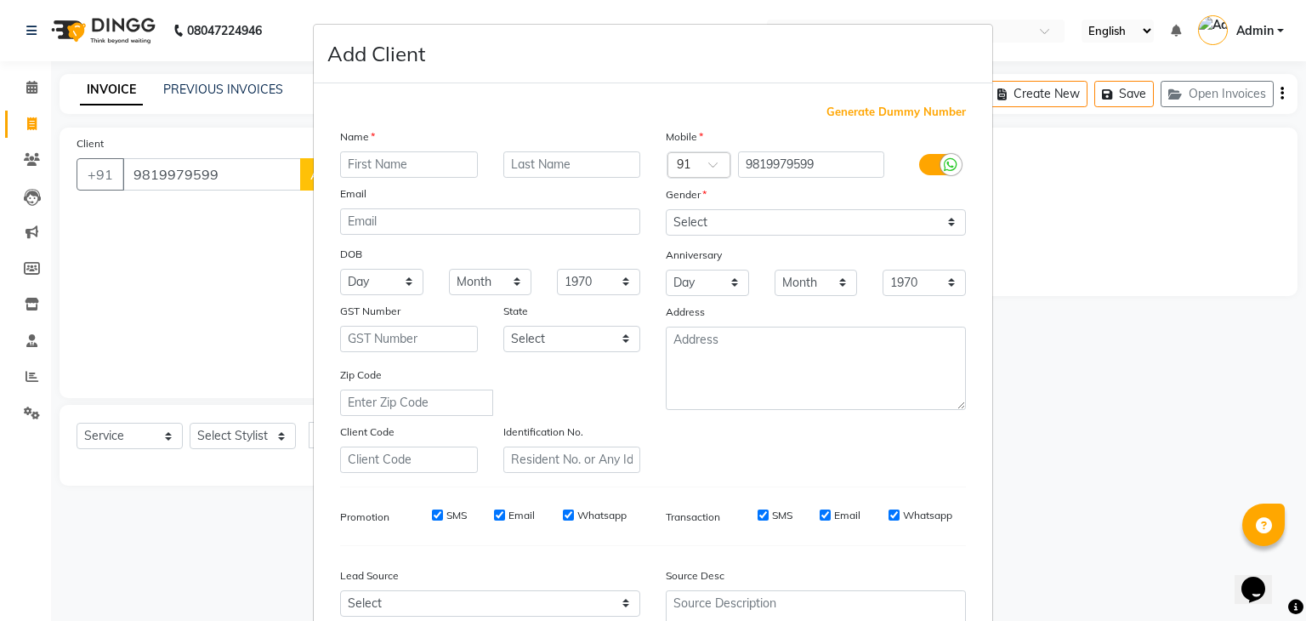
click at [369, 163] on input "text" at bounding box center [409, 164] width 138 height 26
type input "Renu"
click at [706, 222] on select "Select [DEMOGRAPHIC_DATA] [DEMOGRAPHIC_DATA] Other Prefer Not To Say" at bounding box center [816, 222] width 300 height 26
select select "[DEMOGRAPHIC_DATA]"
click at [666, 210] on select "Select [DEMOGRAPHIC_DATA] [DEMOGRAPHIC_DATA] Other Prefer Not To Say" at bounding box center [816, 222] width 300 height 26
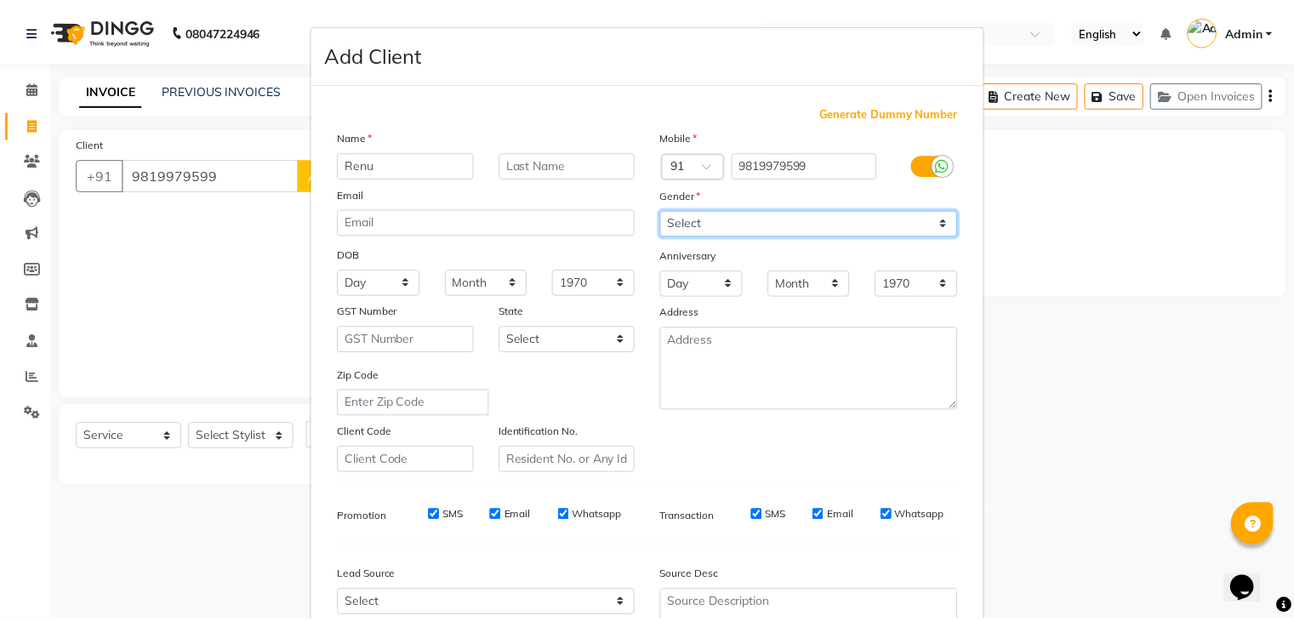
scroll to position [173, 0]
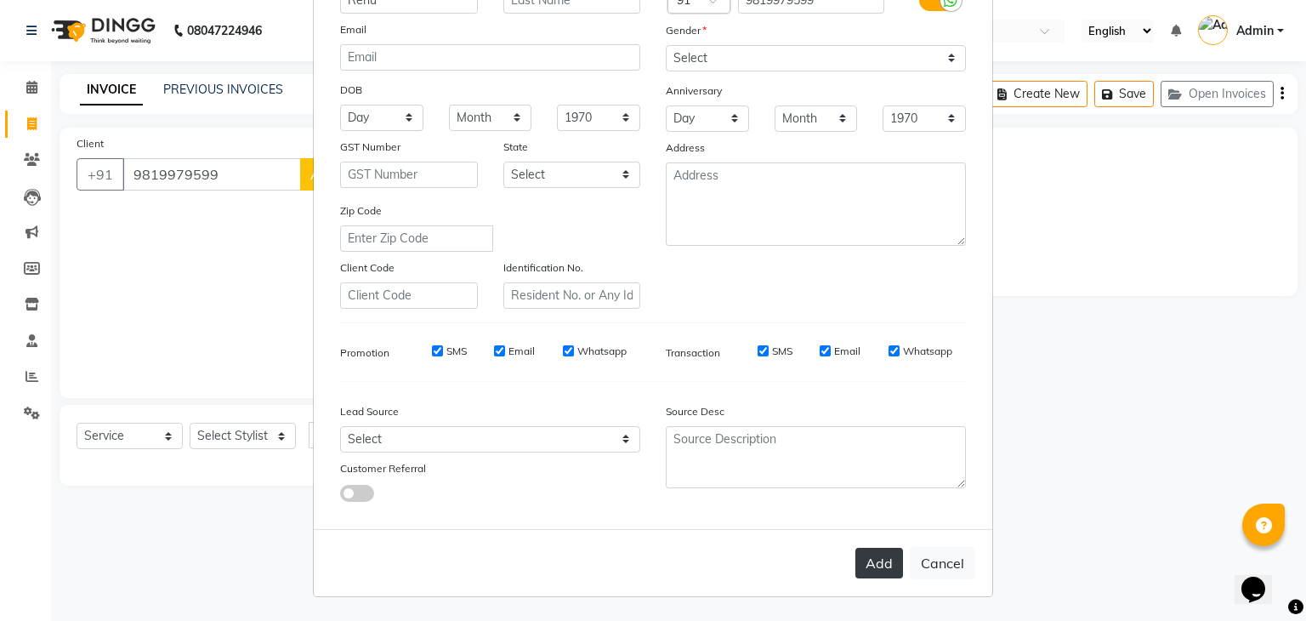
click at [874, 556] on button "Add" at bounding box center [880, 563] width 48 height 31
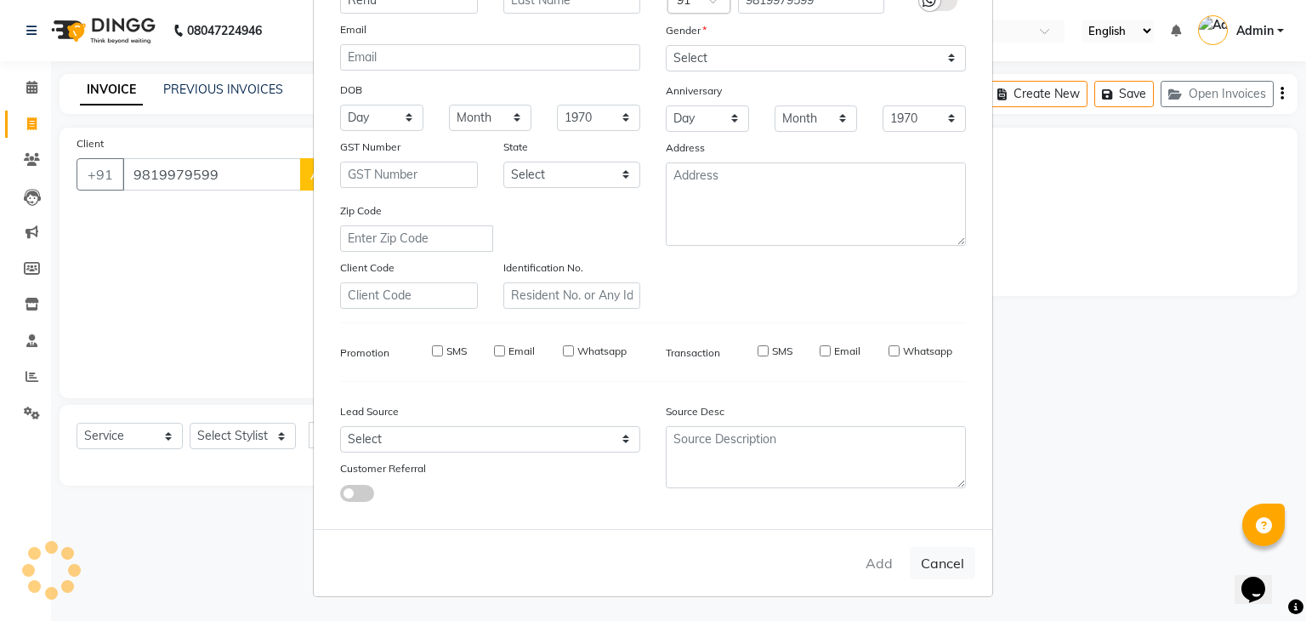
select select
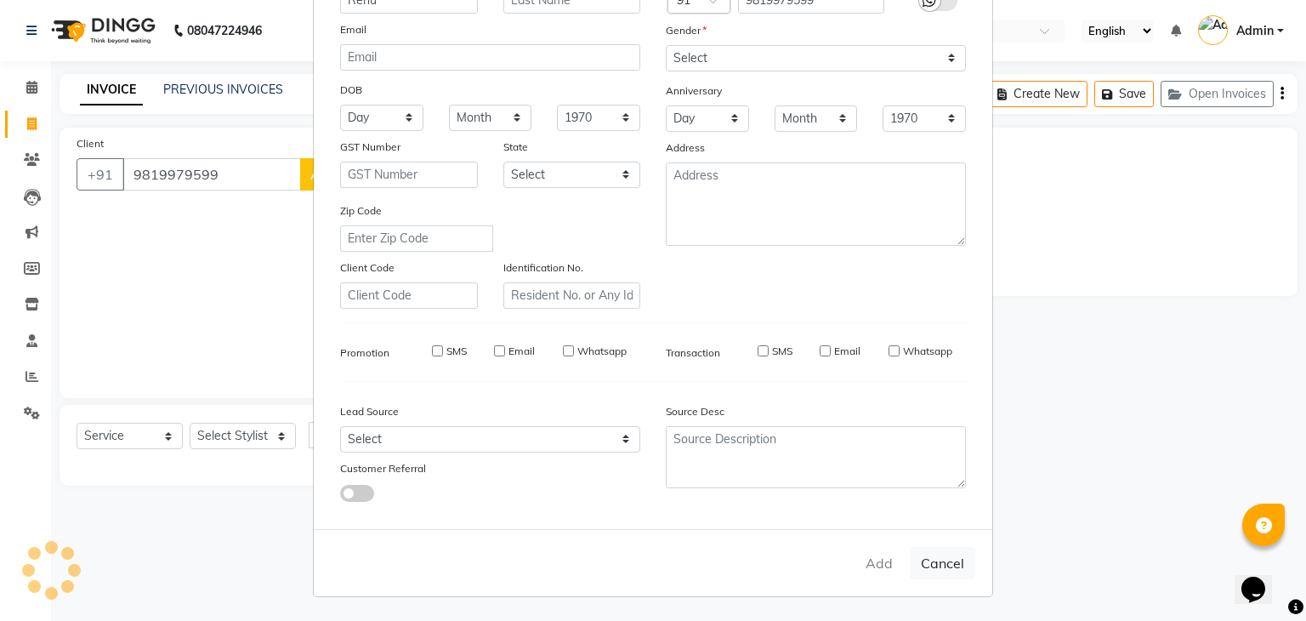
select select
checkbox input "false"
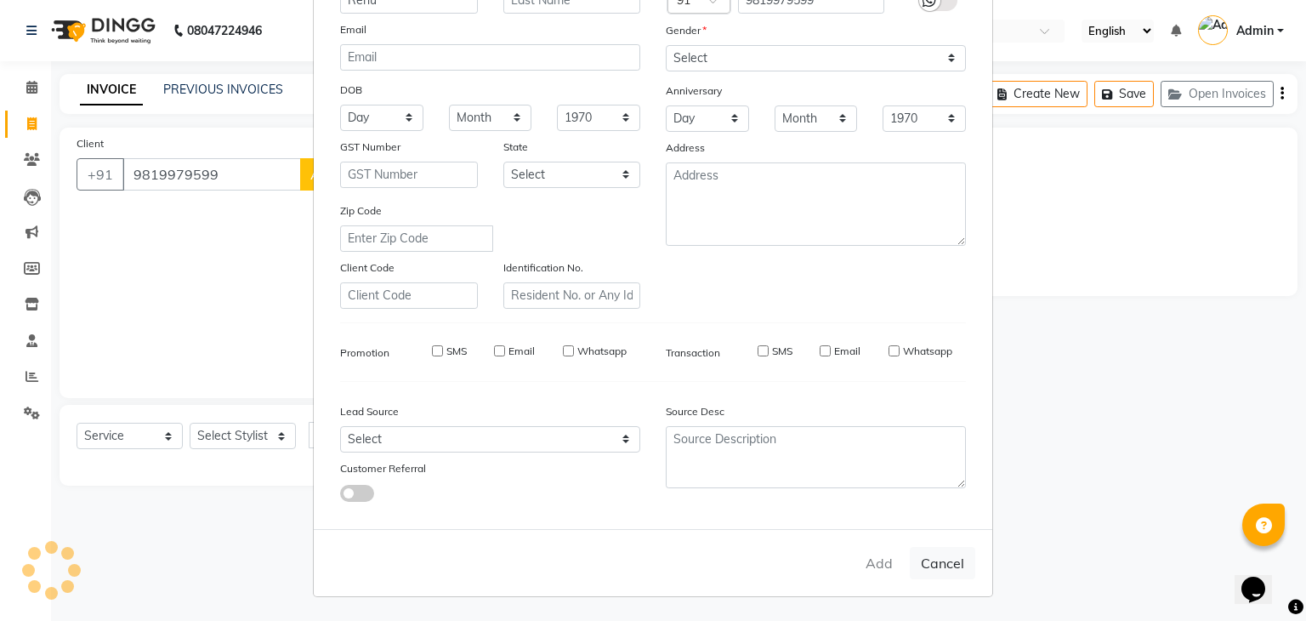
checkbox input "false"
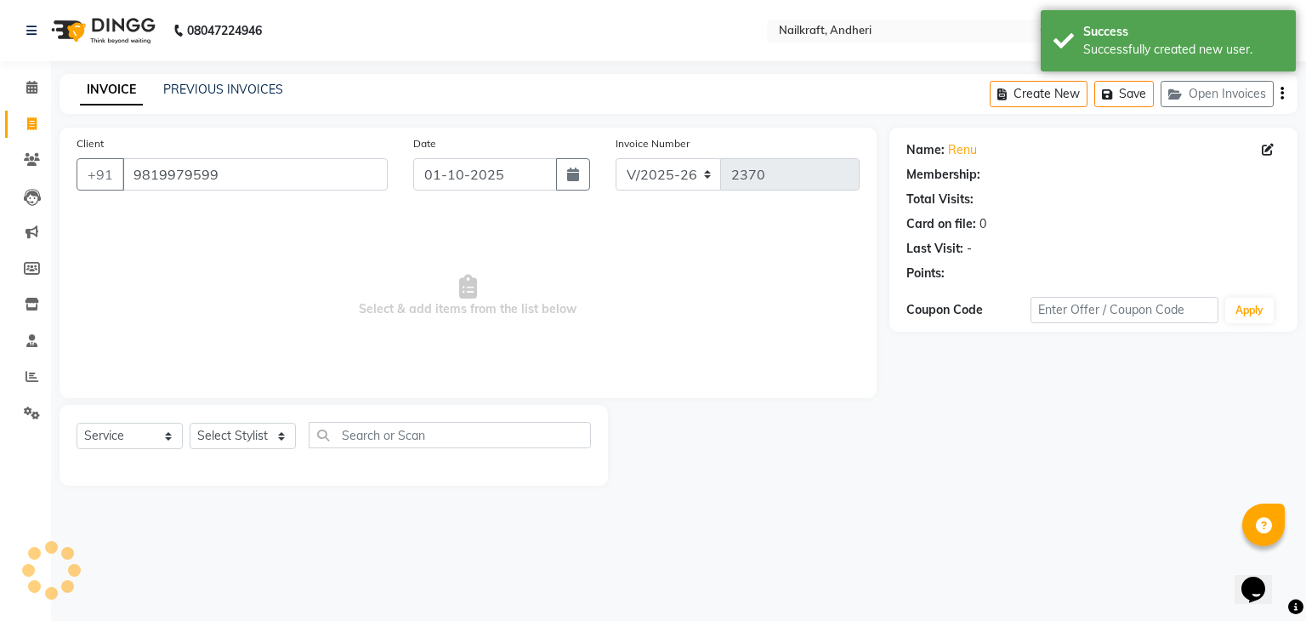
select select "1: Object"
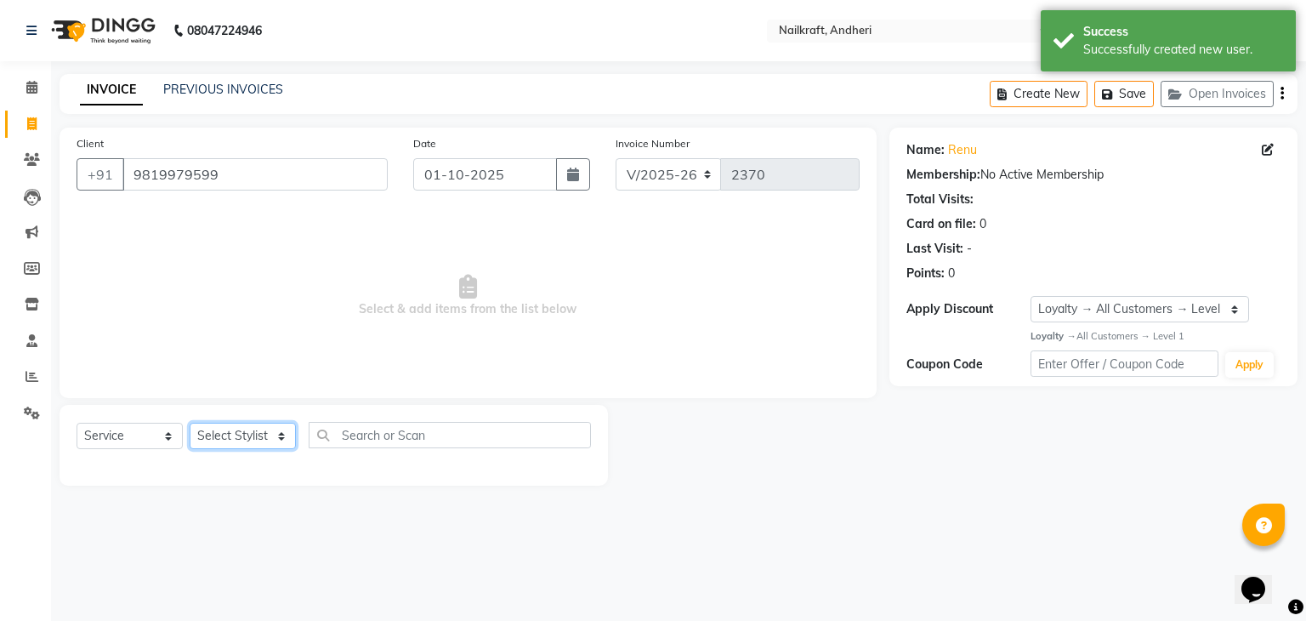
click at [228, 437] on select "Select Stylist Aarti Alam Alfred Dakashta Deepali Deepu Chatry NailKraft Nikita…" at bounding box center [243, 436] width 106 height 26
select select "76535"
click at [190, 424] on select "Select Stylist Aarti Alam Alfred Dakashta Deepali Deepu Chatry NailKraft Nikita…" at bounding box center [243, 436] width 106 height 26
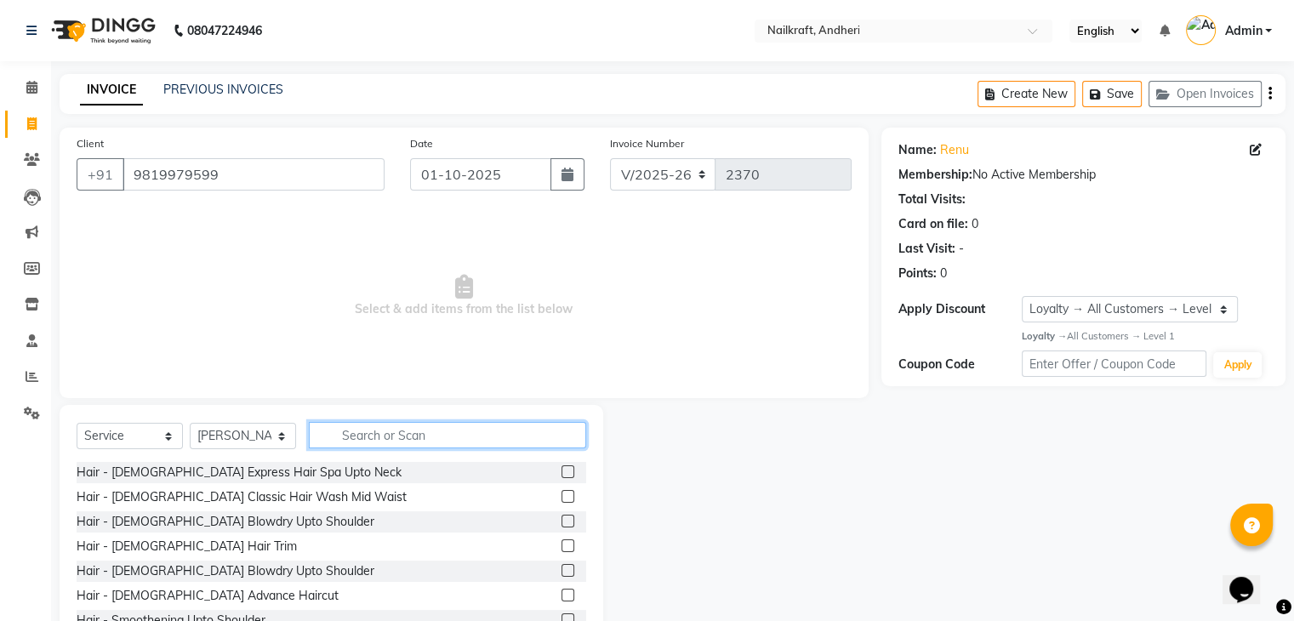
click at [432, 444] on input "text" at bounding box center [447, 435] width 277 height 26
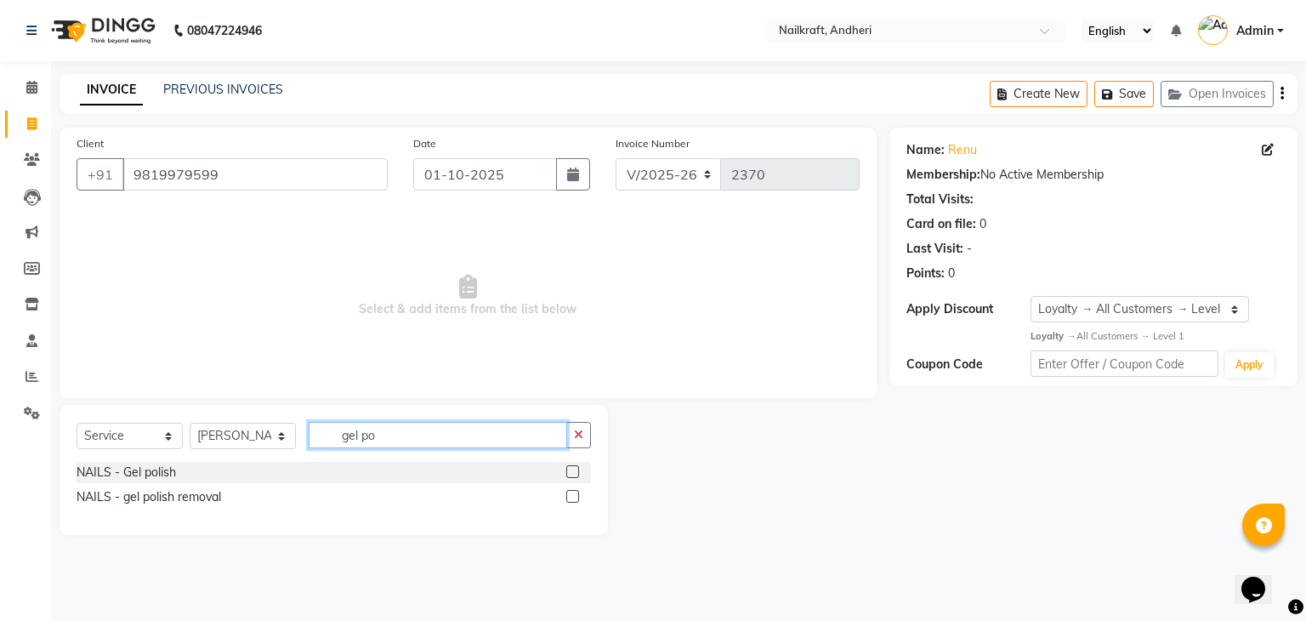
type input "gel po"
click at [571, 475] on label at bounding box center [572, 471] width 13 height 13
click at [571, 475] on input "checkbox" at bounding box center [571, 472] width 11 height 11
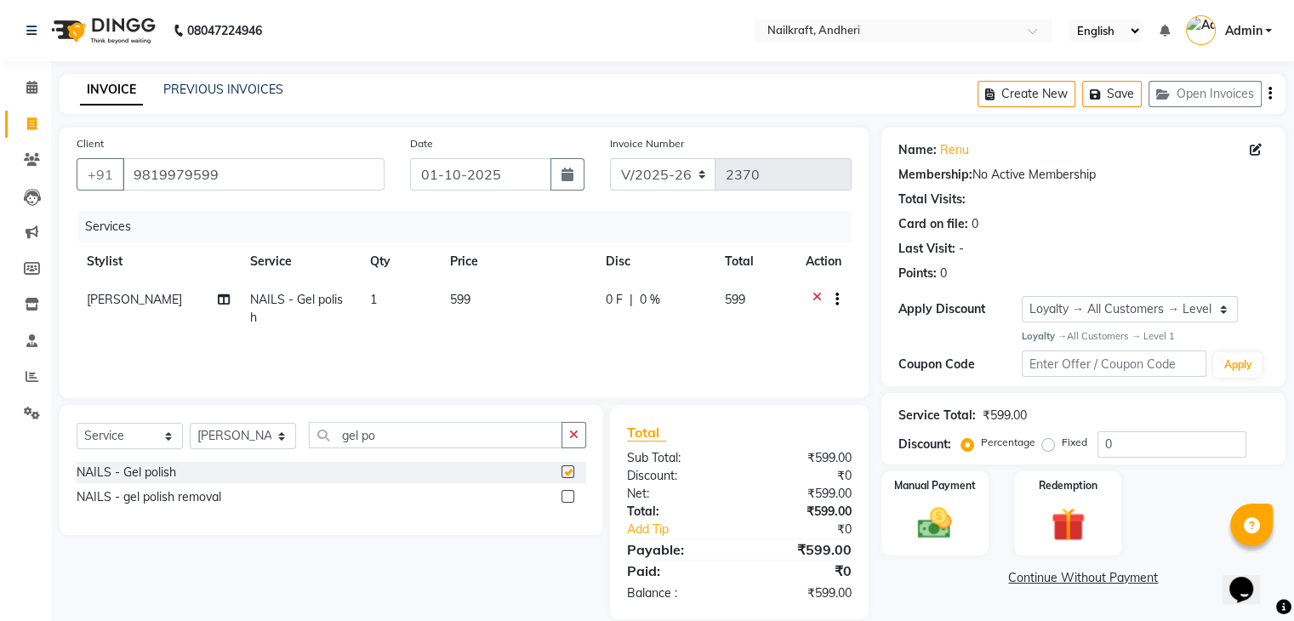
checkbox input "false"
click at [458, 304] on span "599" at bounding box center [460, 299] width 20 height 15
select select "76535"
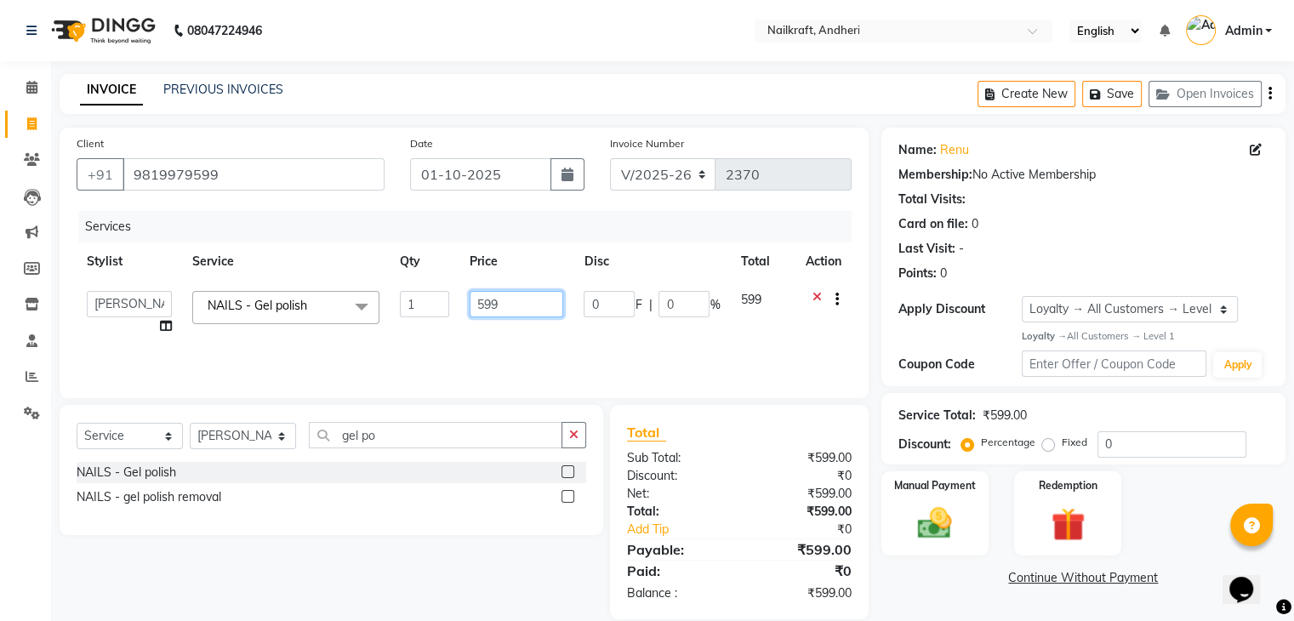
click at [476, 308] on input "599" at bounding box center [517, 304] width 94 height 26
type input "699"
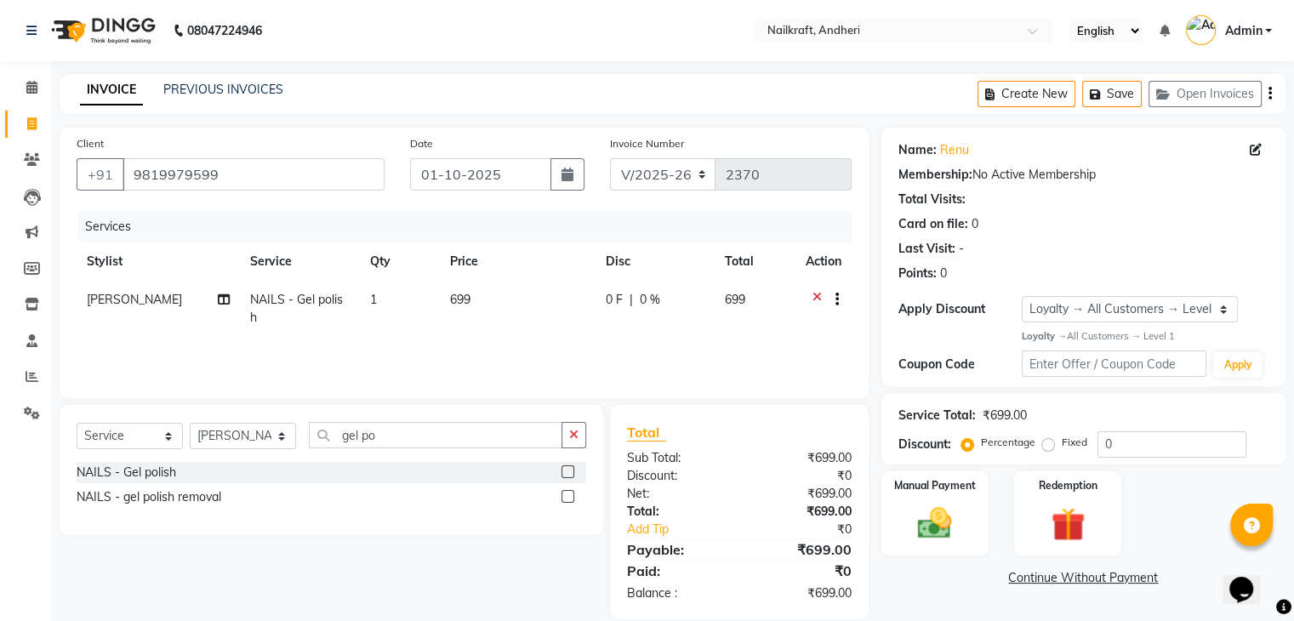
click at [961, 608] on div "Name: Renu Membership: No Active Membership Total Visits: Card on file: 0 Last …" at bounding box center [1089, 374] width 417 height 492
click at [941, 498] on div "Manual Payment" at bounding box center [934, 514] width 111 height 88
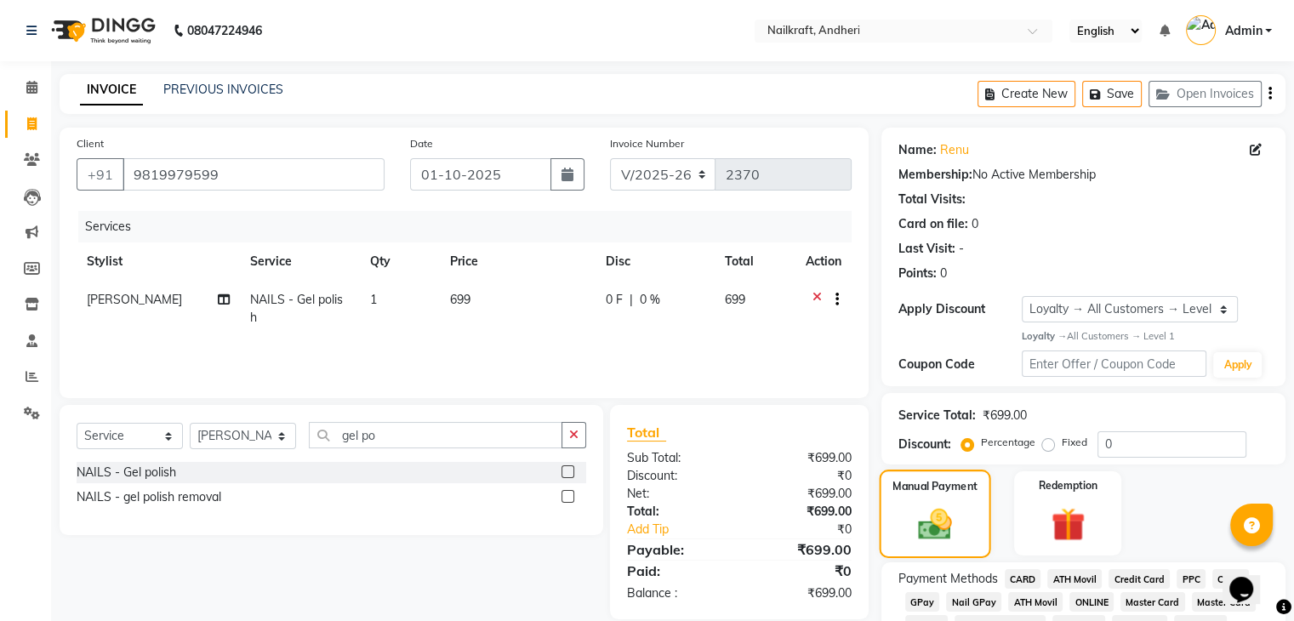
scroll to position [110, 0]
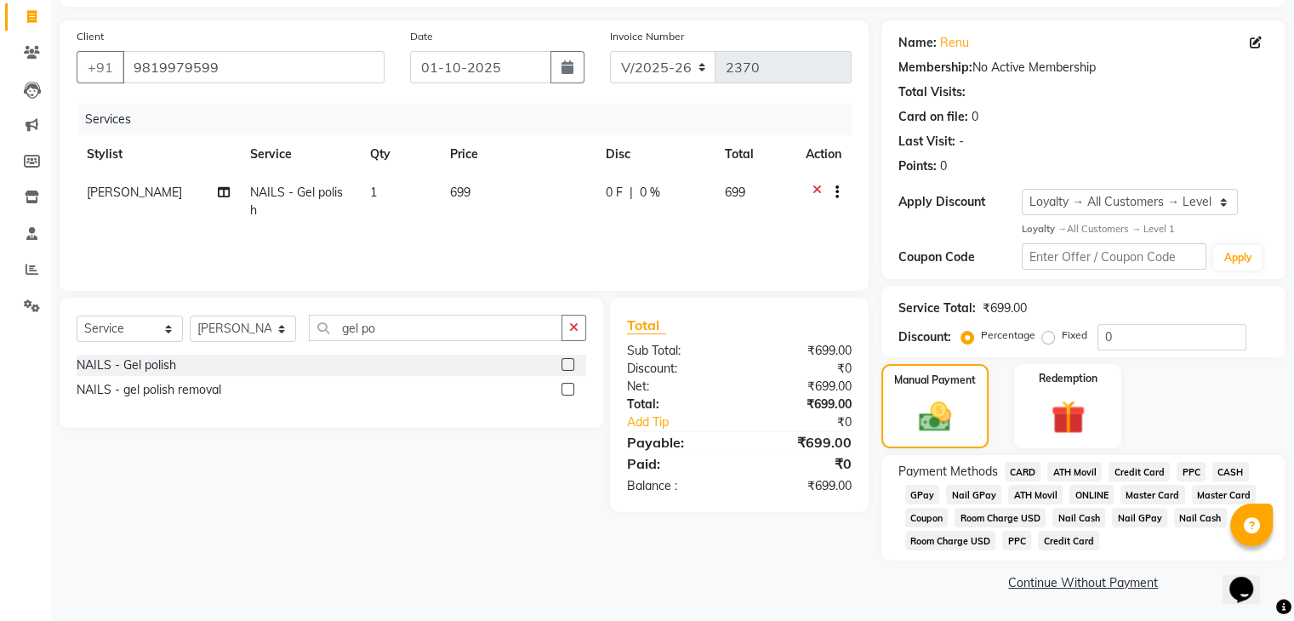
click at [924, 491] on span "GPay" at bounding box center [922, 495] width 35 height 20
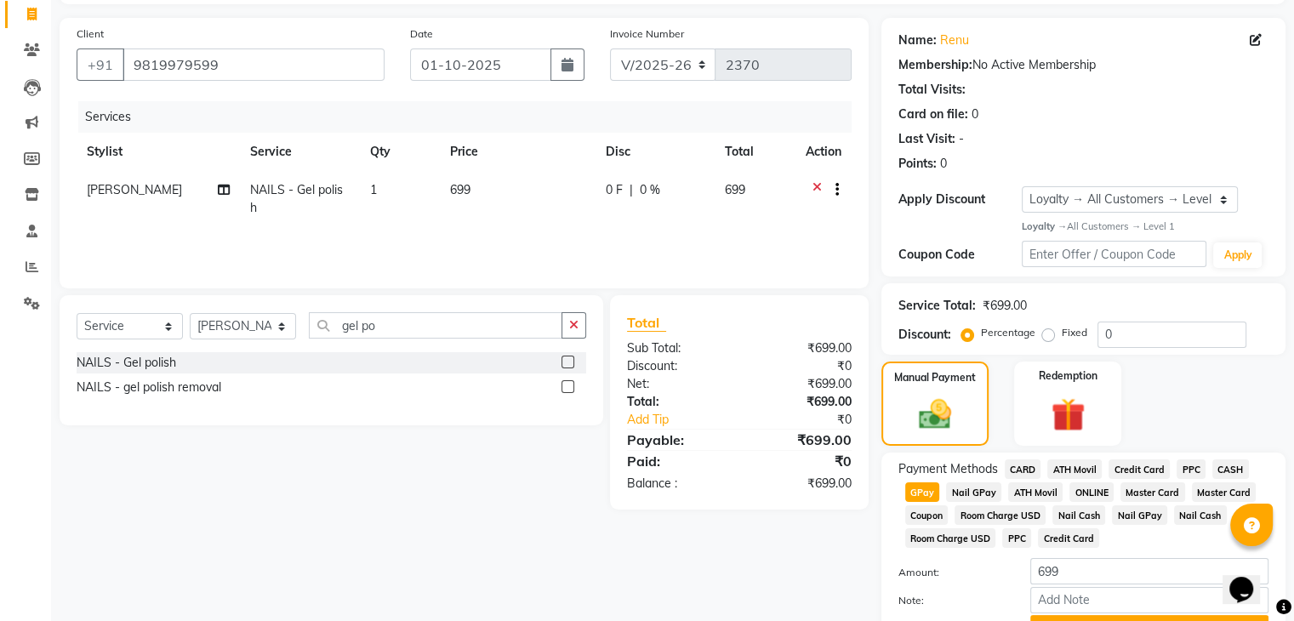
scroll to position [201, 0]
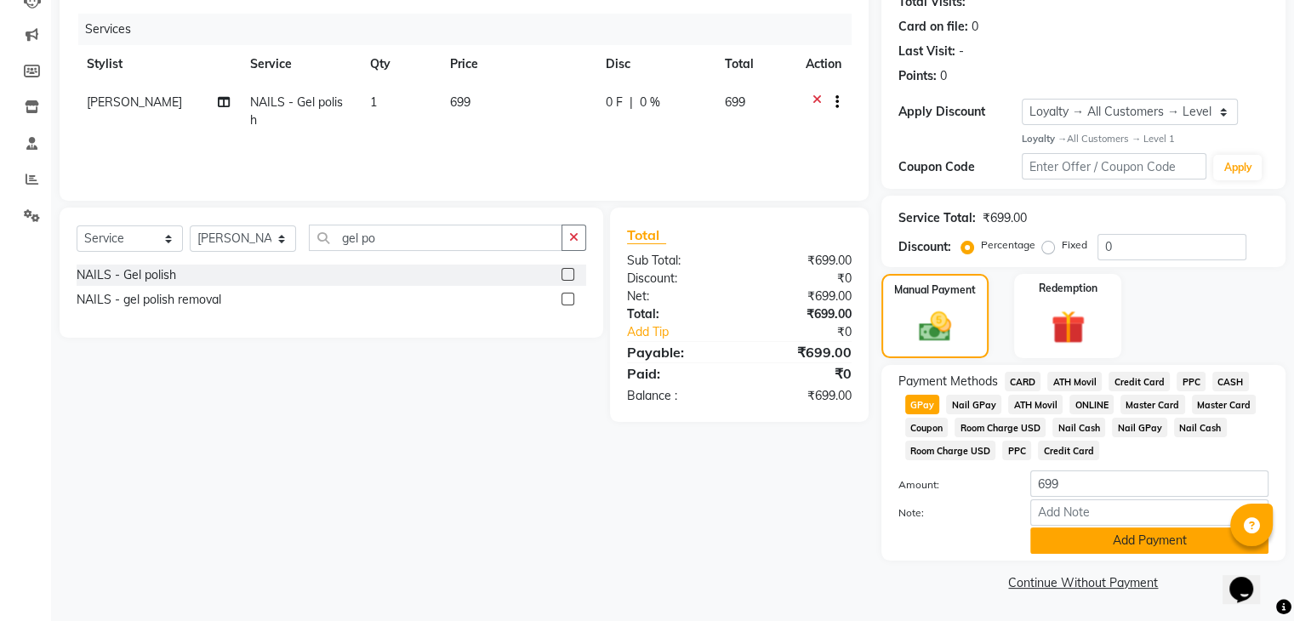
click at [1130, 542] on button "Add Payment" at bounding box center [1149, 540] width 238 height 26
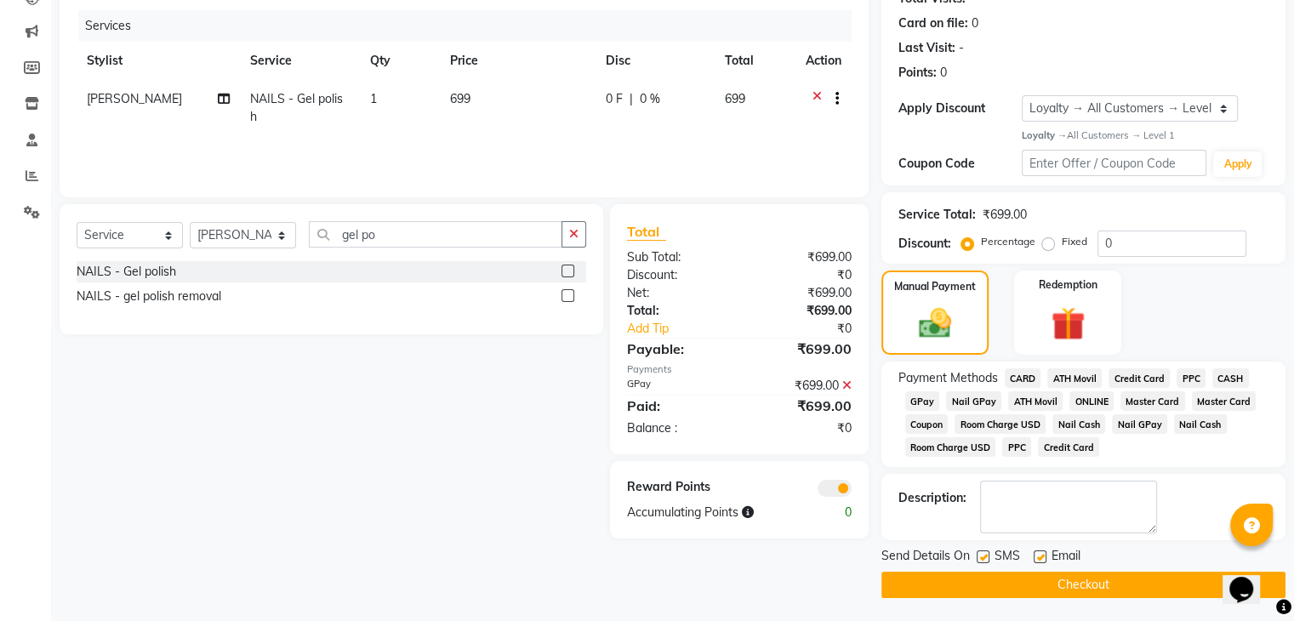
scroll to position [205, 0]
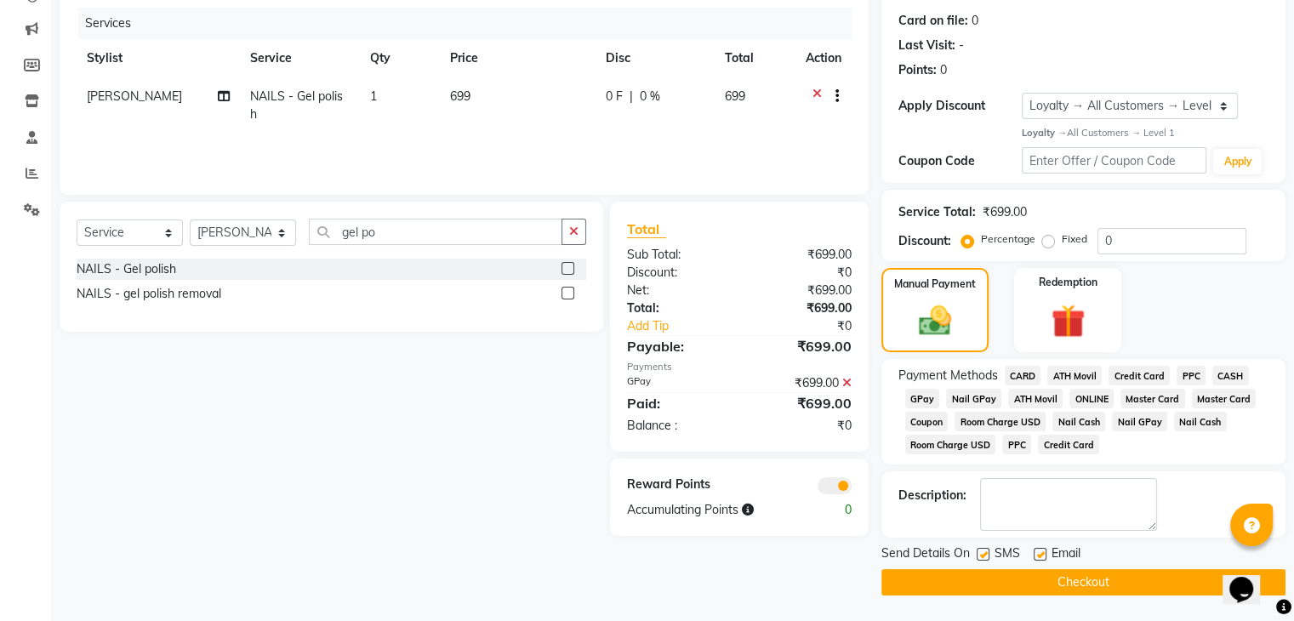
click at [1090, 579] on button "Checkout" at bounding box center [1083, 582] width 404 height 26
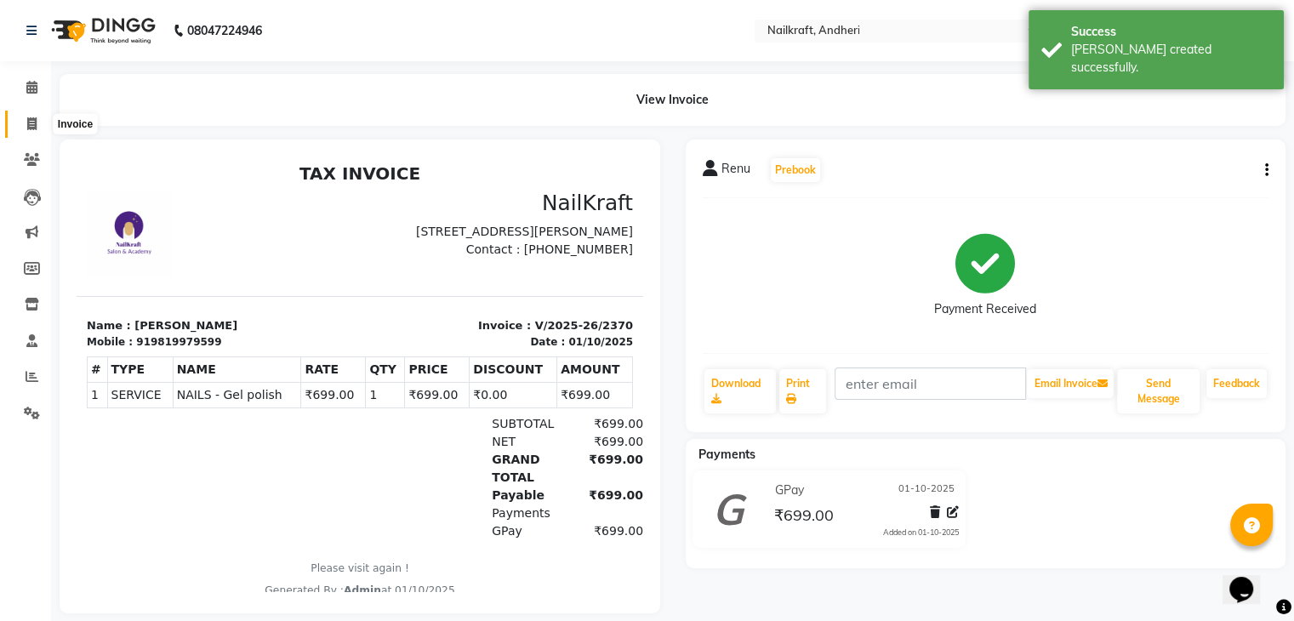
click at [31, 126] on icon at bounding box center [31, 123] width 9 height 13
select select "service"
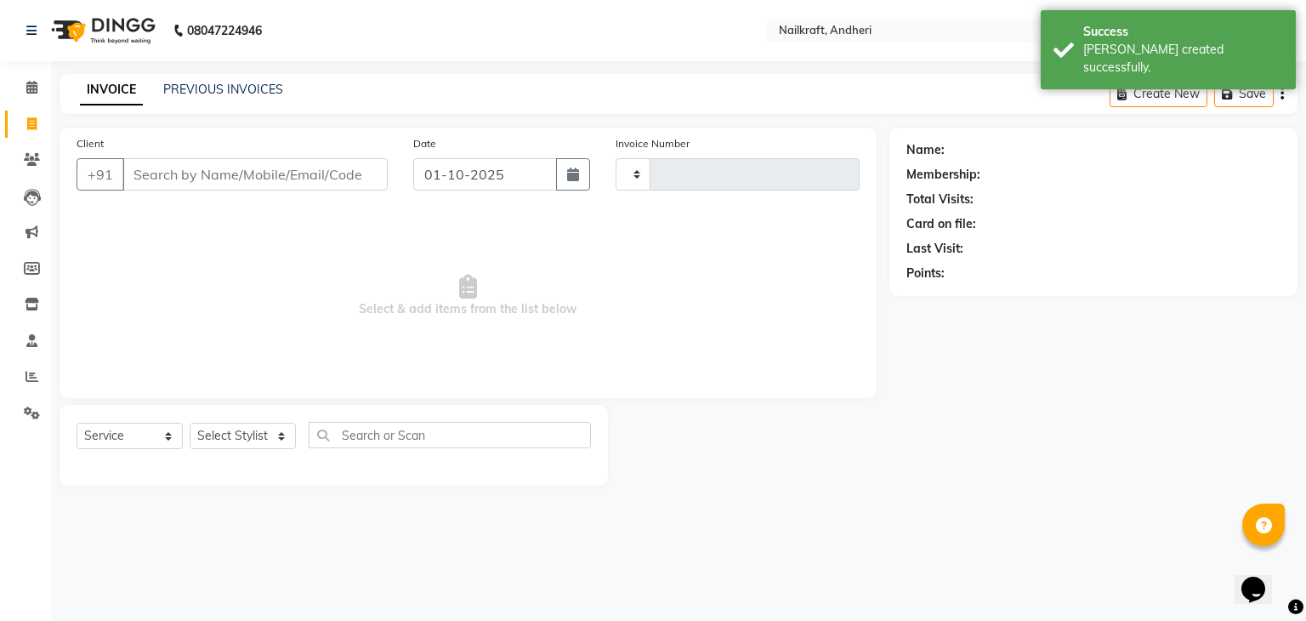
type input "2371"
select select "6081"
click at [162, 180] on input "Client" at bounding box center [254, 174] width 265 height 32
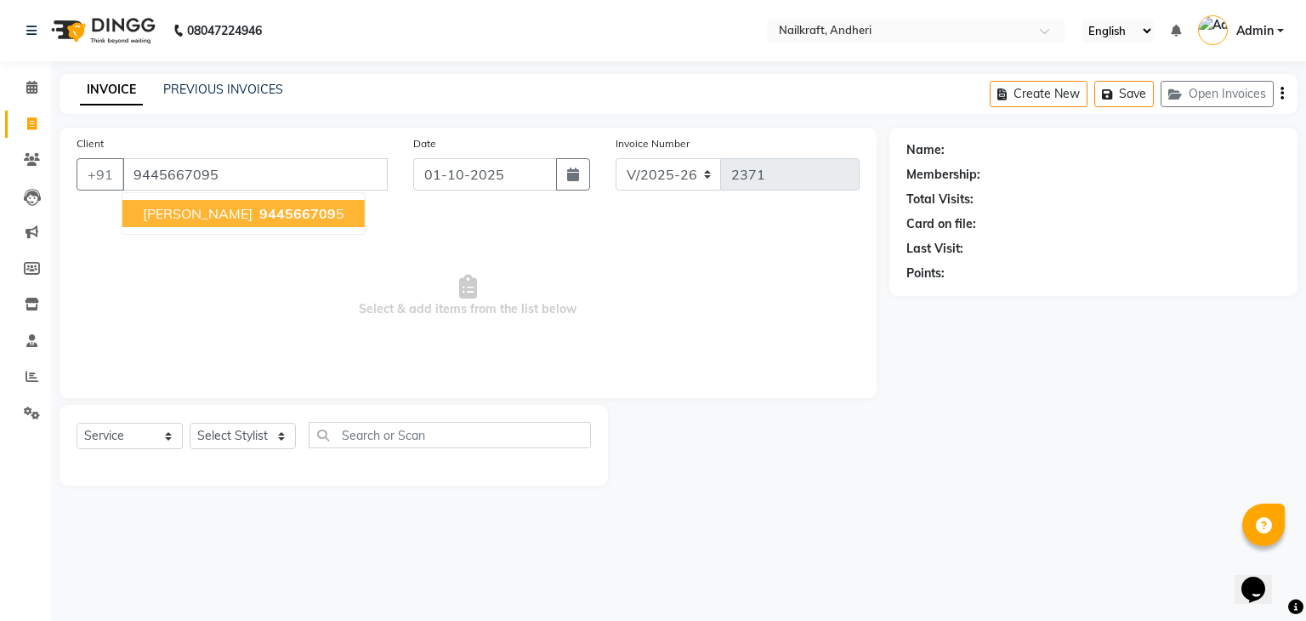
type input "9445667095"
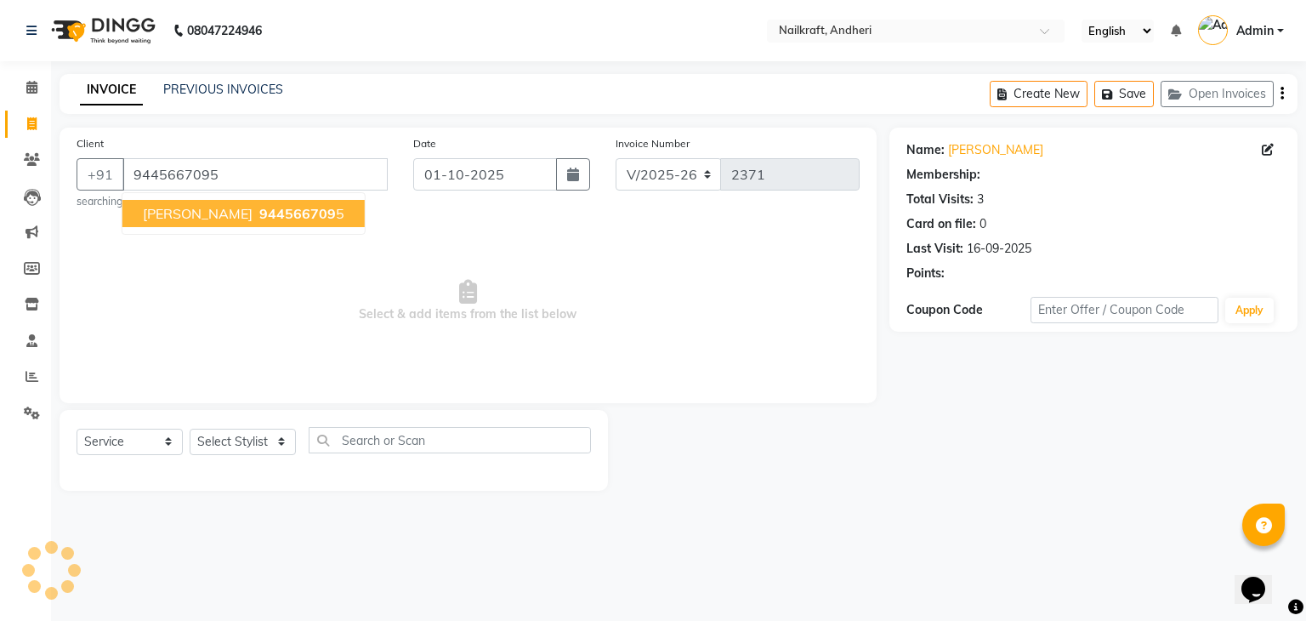
select select "1: Object"
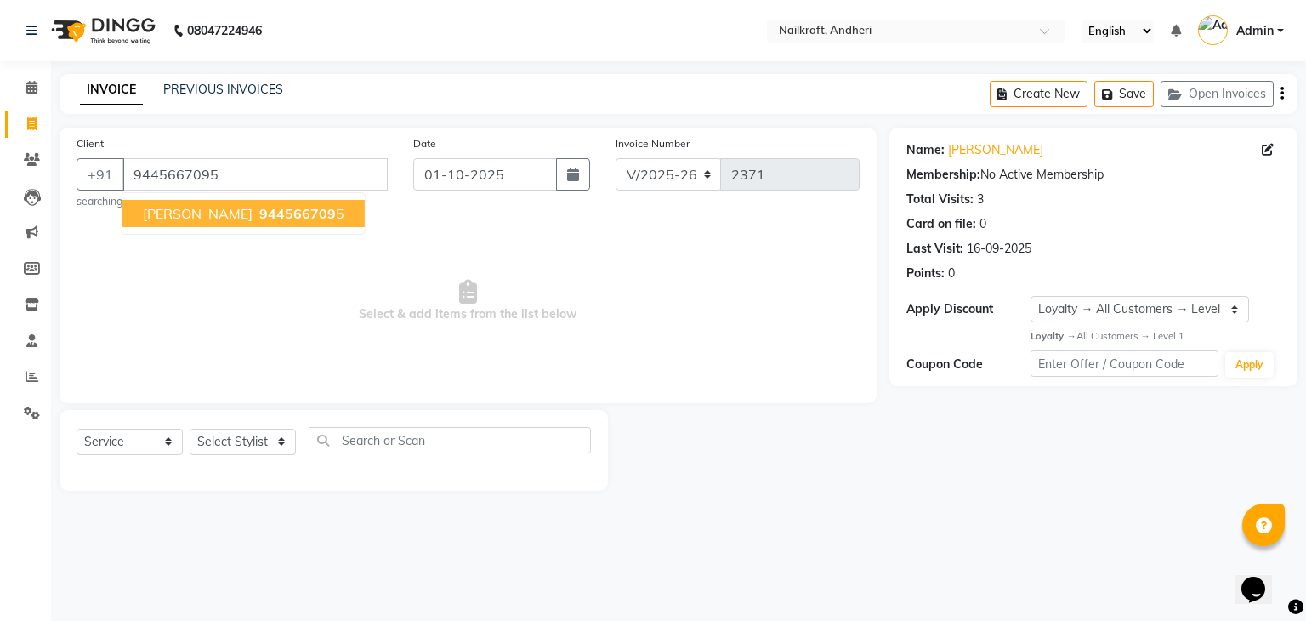
click at [168, 208] on span "Yashodhara Yadav" at bounding box center [198, 213] width 110 height 17
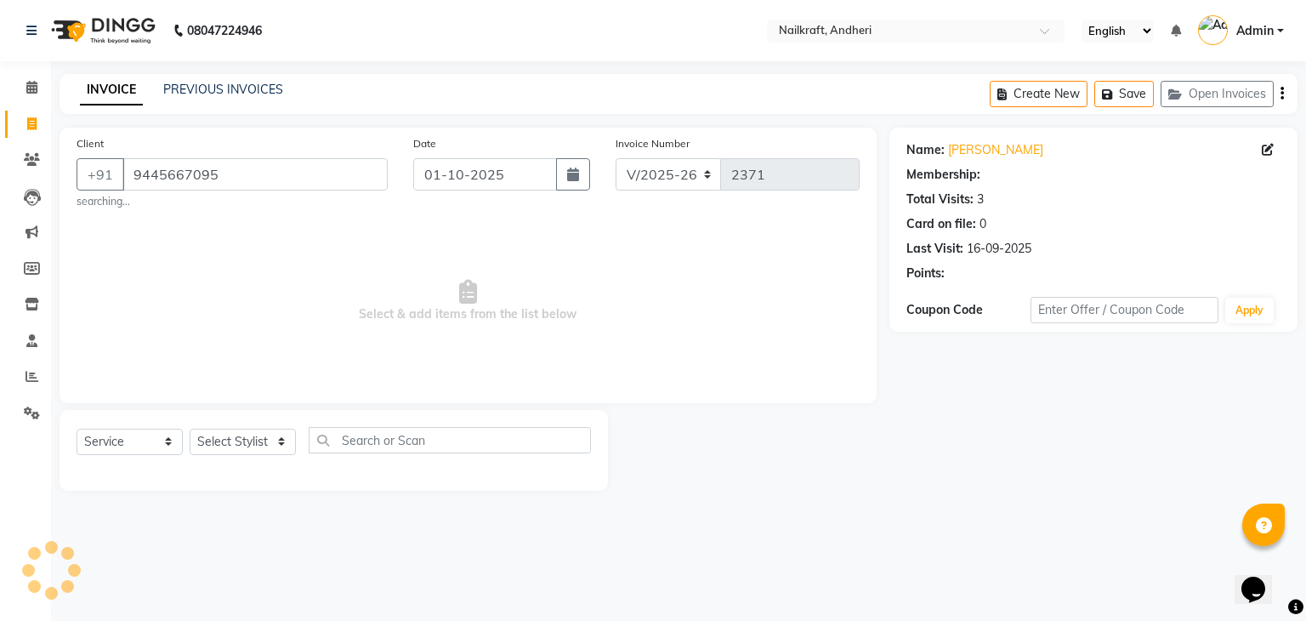
select select "1: Object"
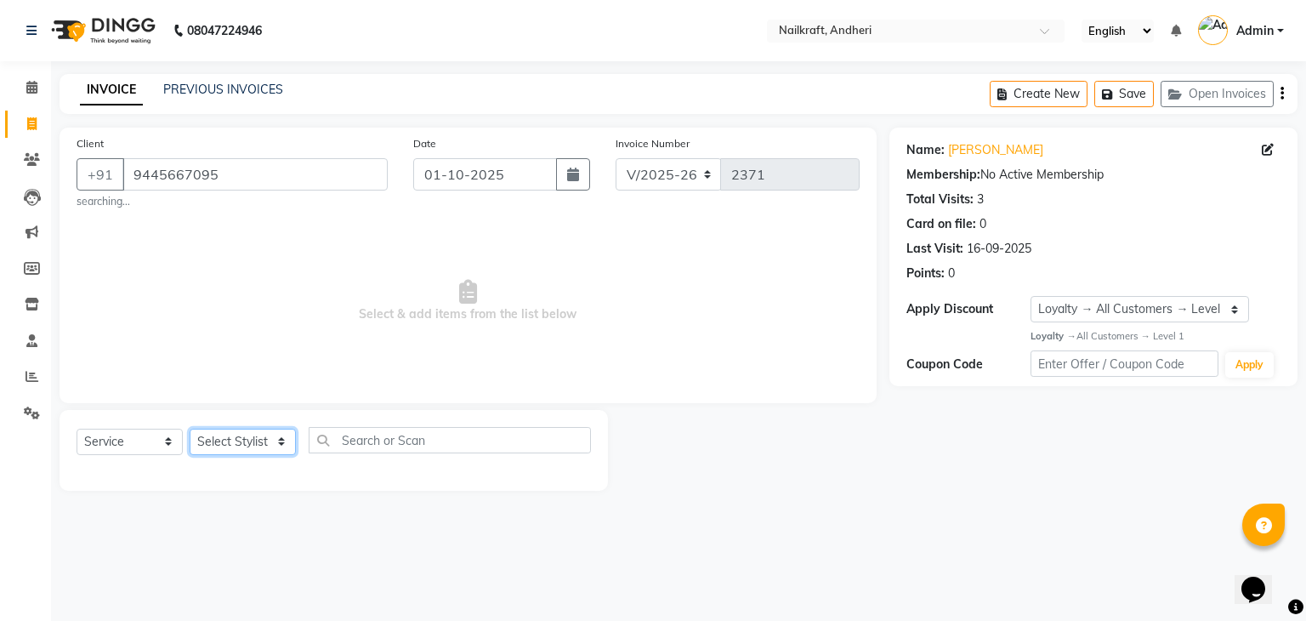
click at [242, 451] on select "Select Stylist Aarti Alam Alfred Dakashta Deepali Deepu Chatry NailKraft Nikita…" at bounding box center [243, 442] width 106 height 26
select select "47008"
click at [190, 430] on select "Select Stylist Aarti Alam Alfred Dakashta Deepali Deepu Chatry NailKraft Nikita…" at bounding box center [243, 442] width 106 height 26
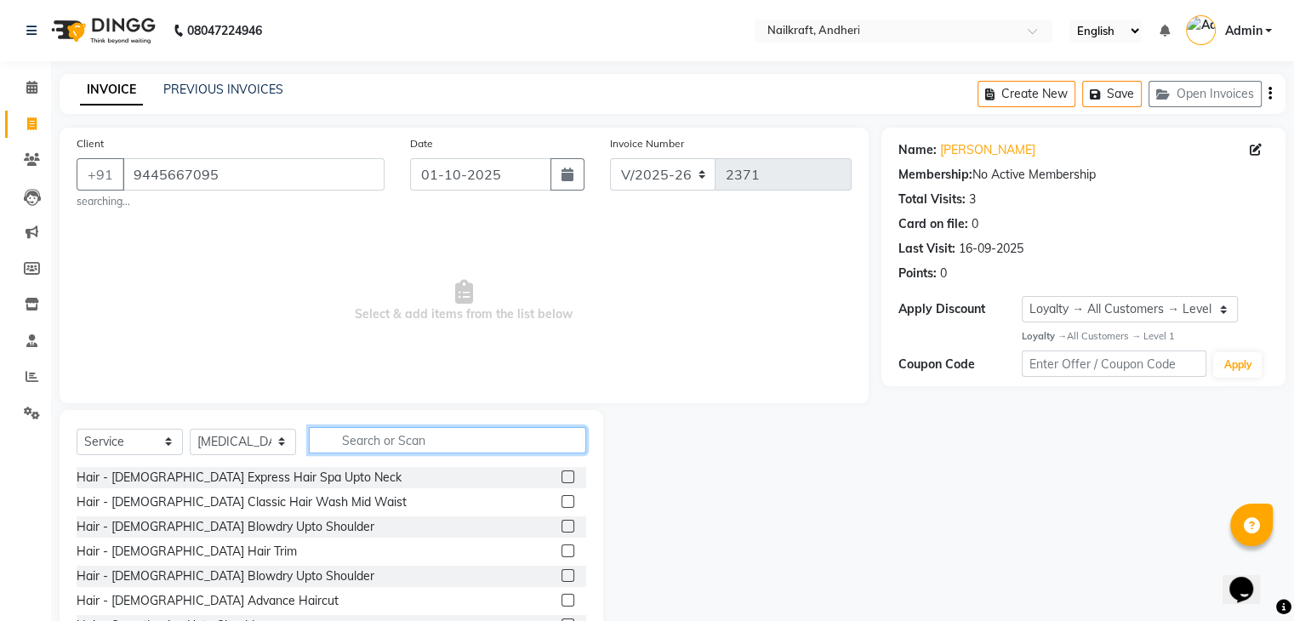
click at [390, 443] on input "text" at bounding box center [447, 440] width 277 height 26
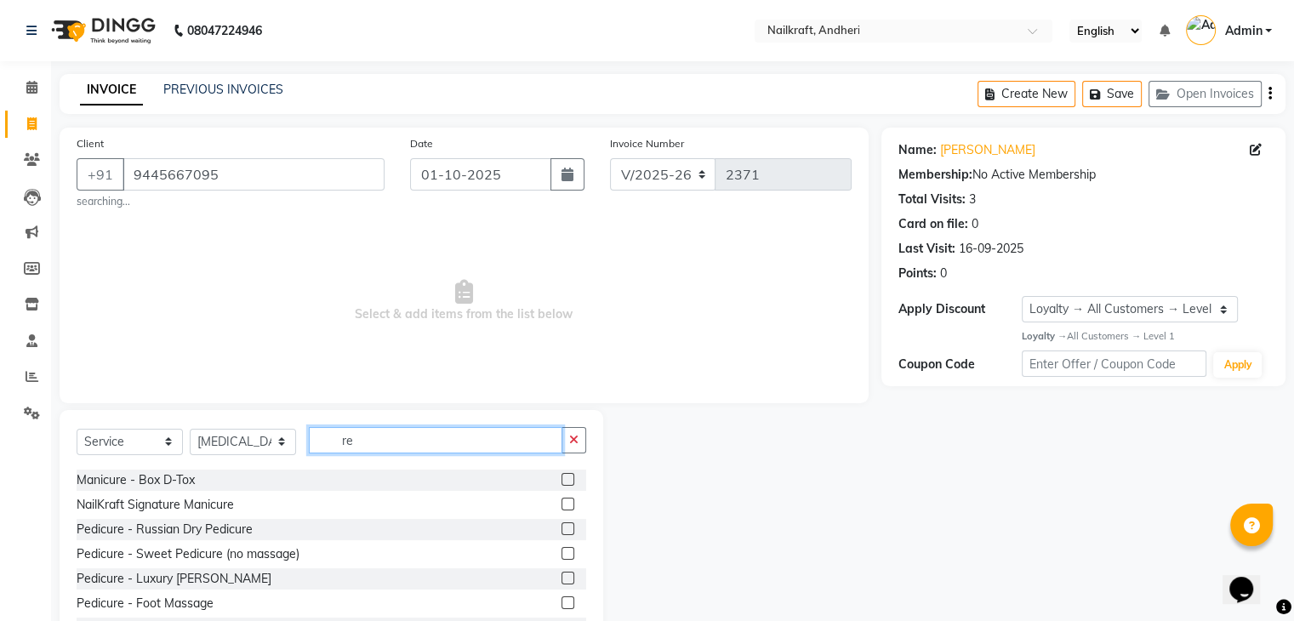
scroll to position [146, 0]
type input "r"
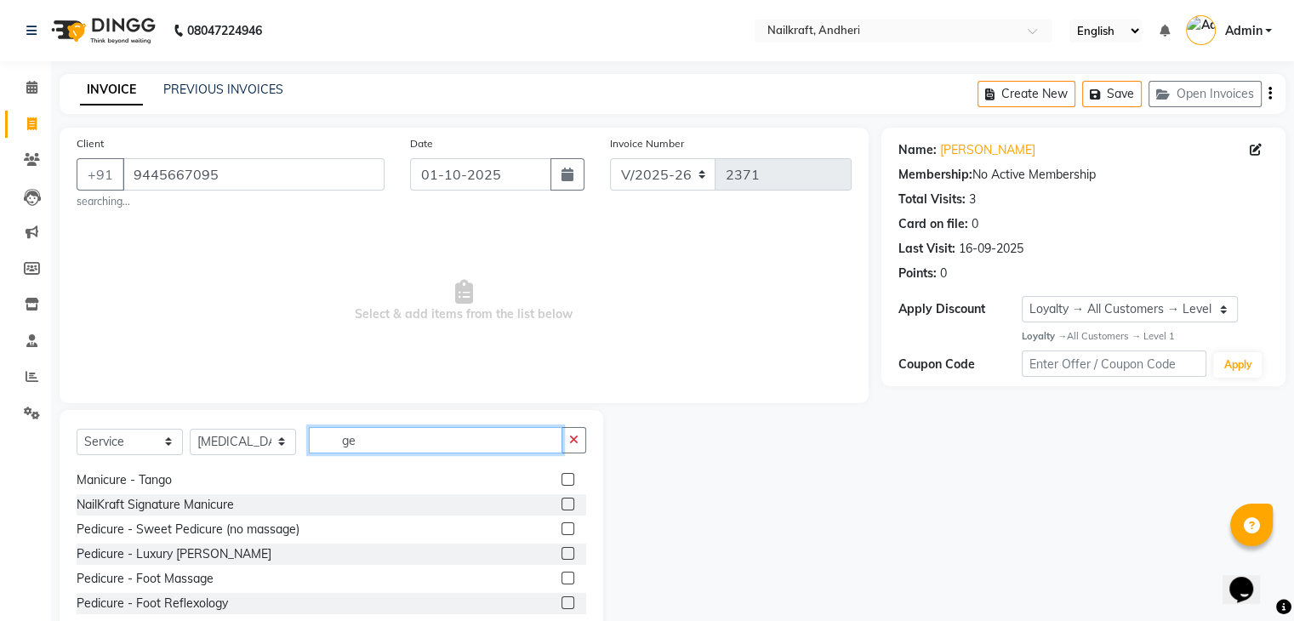
scroll to position [0, 0]
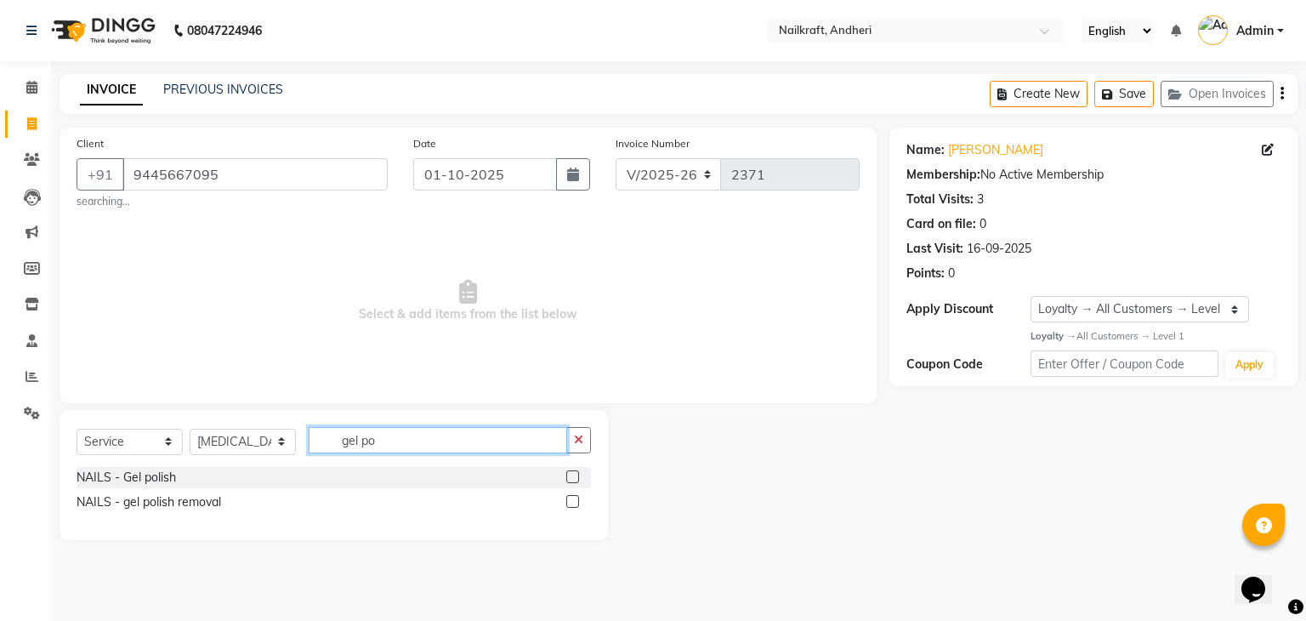
type input "gel po"
click at [572, 500] on label at bounding box center [572, 501] width 13 height 13
click at [572, 500] on input "checkbox" at bounding box center [571, 502] width 11 height 11
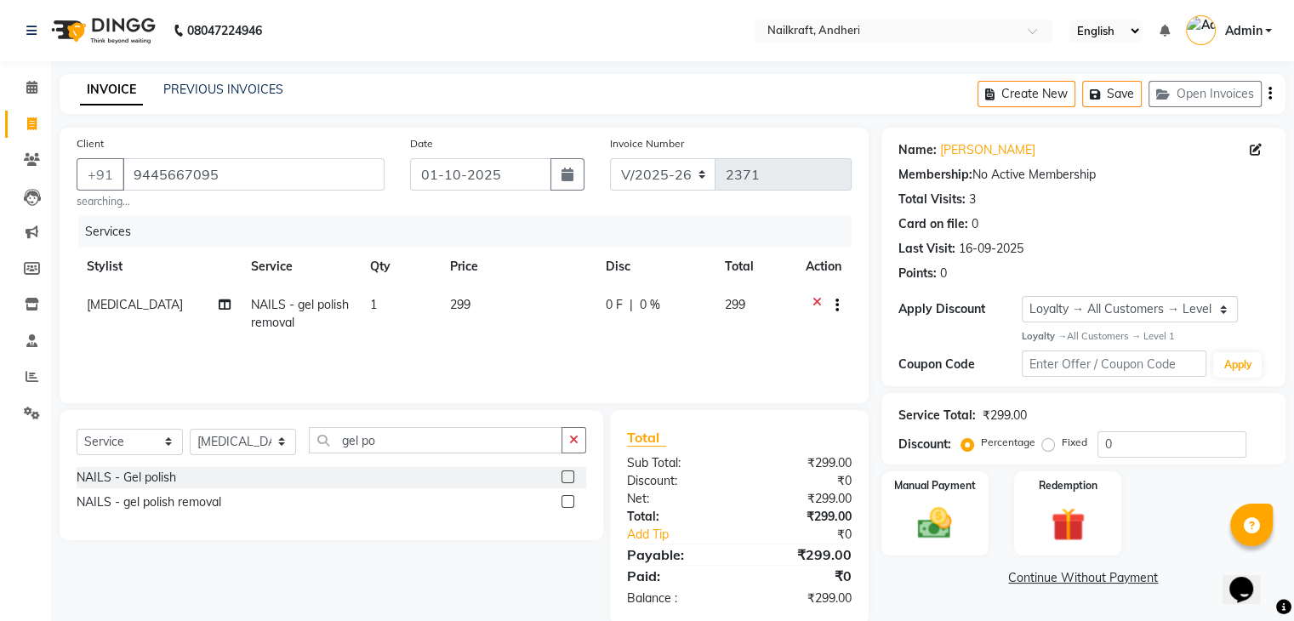
click at [567, 500] on label at bounding box center [567, 501] width 13 height 13
click at [567, 500] on input "checkbox" at bounding box center [566, 502] width 11 height 11
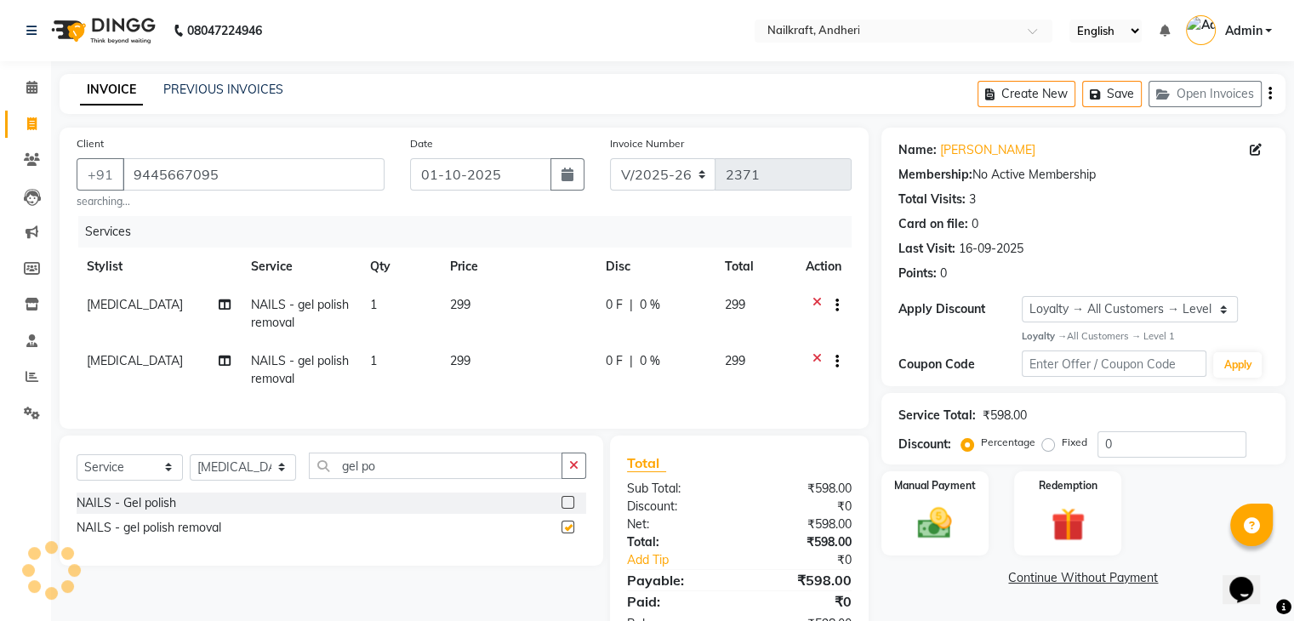
checkbox input "false"
click at [407, 478] on input "gel po" at bounding box center [435, 465] width 253 height 26
click at [563, 509] on label at bounding box center [567, 502] width 13 height 13
click at [563, 509] on input "checkbox" at bounding box center [566, 503] width 11 height 11
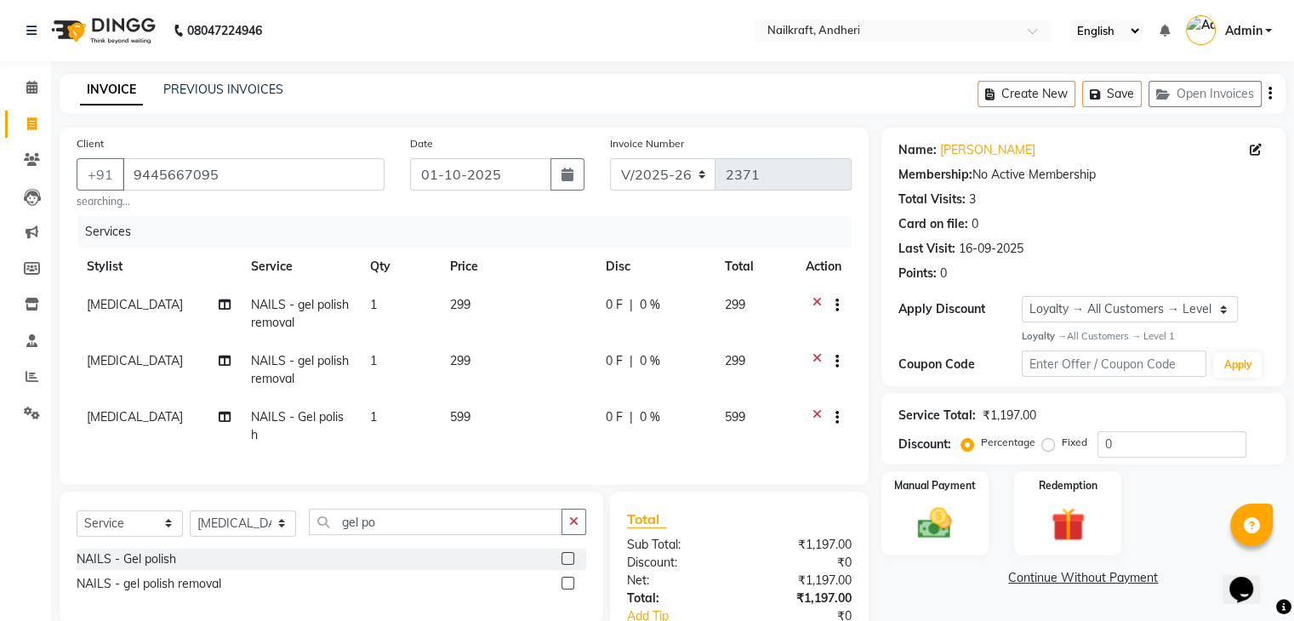
click at [570, 558] on label at bounding box center [567, 558] width 13 height 13
click at [570, 558] on input "checkbox" at bounding box center [566, 559] width 11 height 11
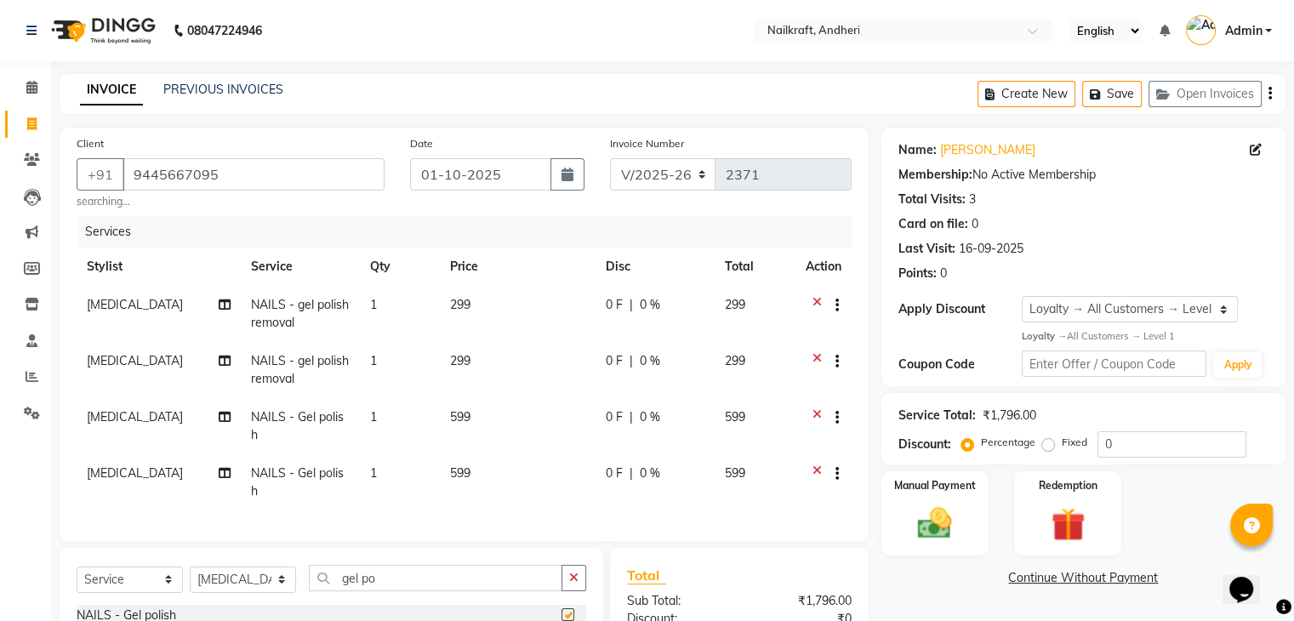
checkbox input "false"
click at [436, 568] on input "gel po" at bounding box center [435, 578] width 253 height 26
type input "g"
type input "chrom"
click at [570, 608] on label at bounding box center [567, 614] width 13 height 13
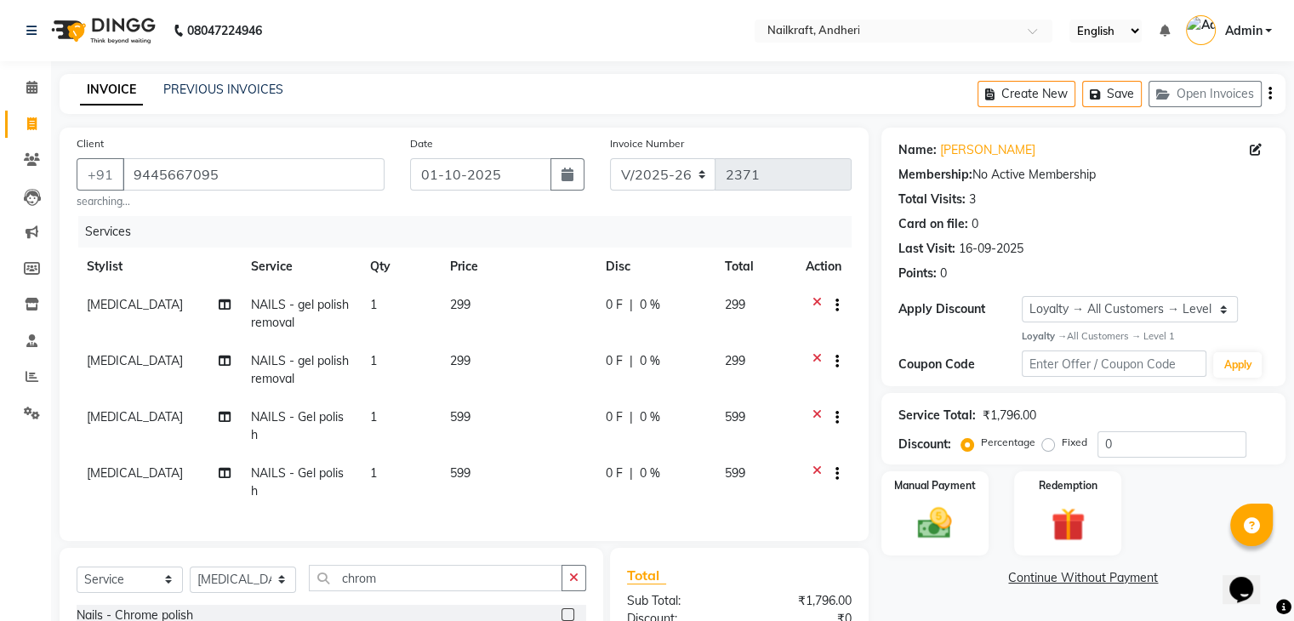
click at [570, 610] on input "checkbox" at bounding box center [566, 615] width 11 height 11
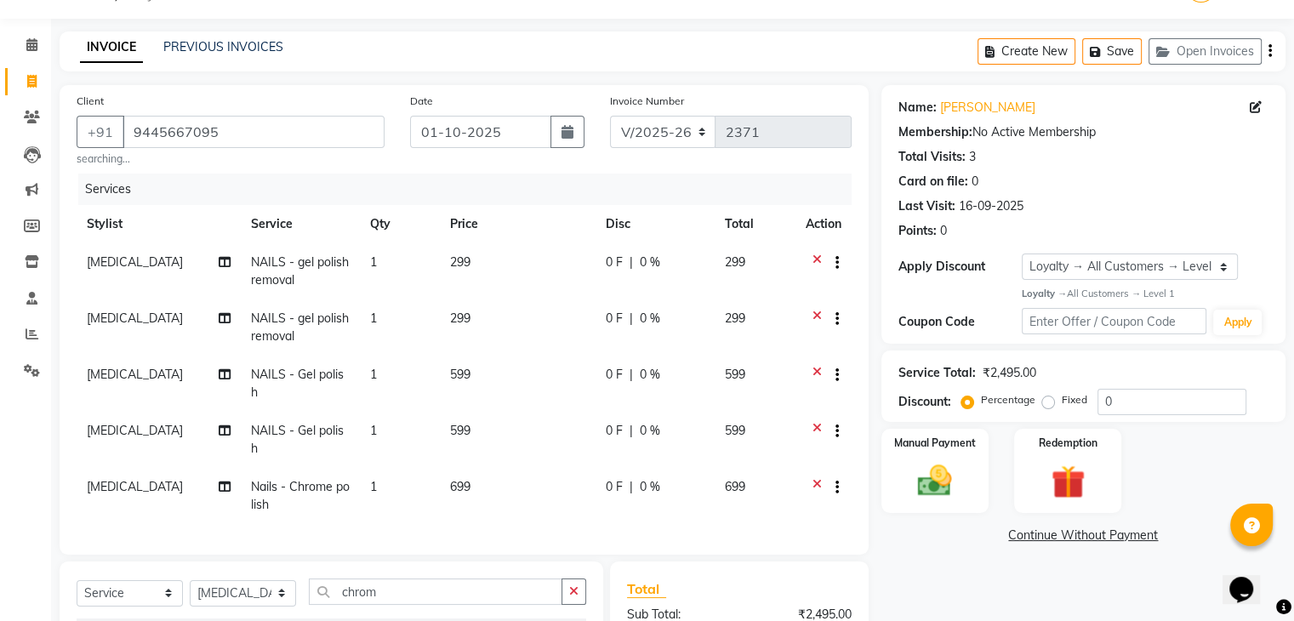
scroll to position [167, 0]
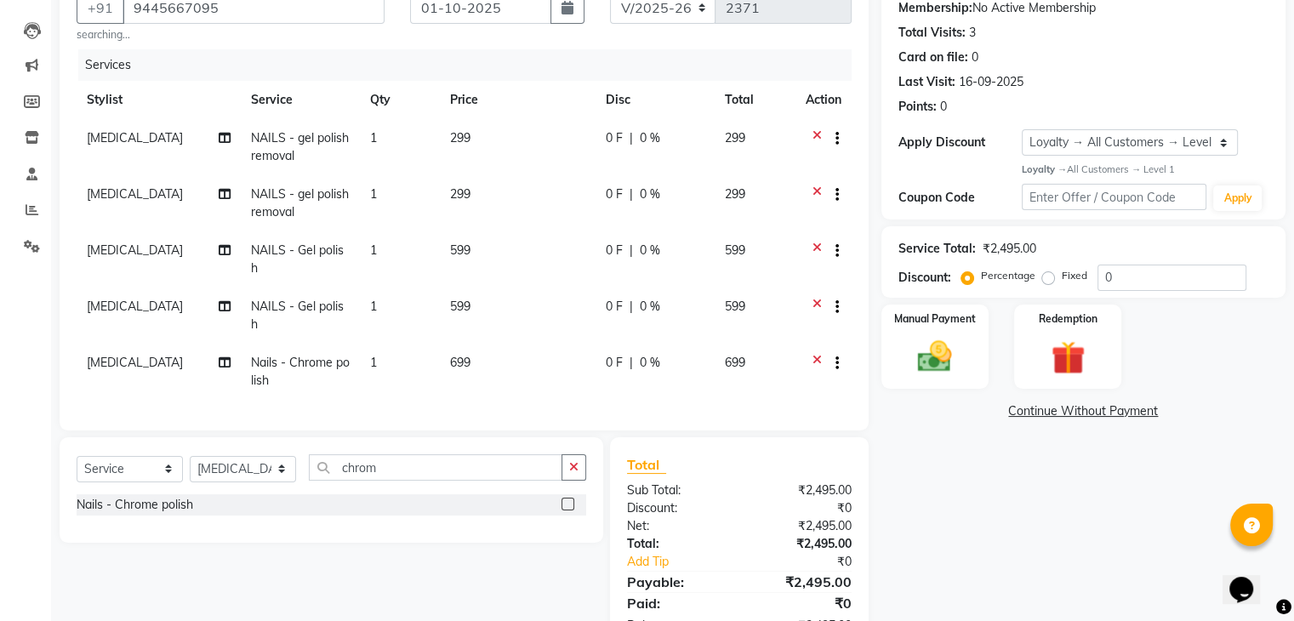
click at [566, 498] on label at bounding box center [567, 504] width 13 height 13
click at [566, 499] on input "checkbox" at bounding box center [566, 504] width 11 height 11
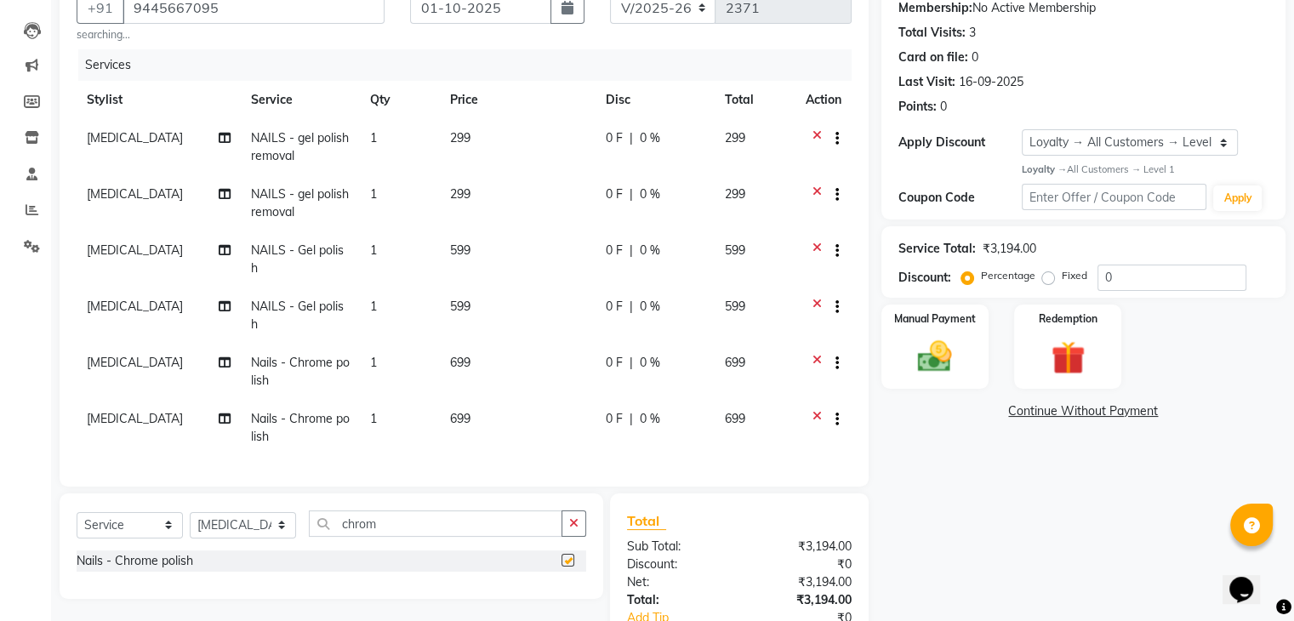
checkbox input "false"
click at [95, 191] on span "[MEDICAL_DATA]" at bounding box center [135, 193] width 96 height 15
select select "47008"
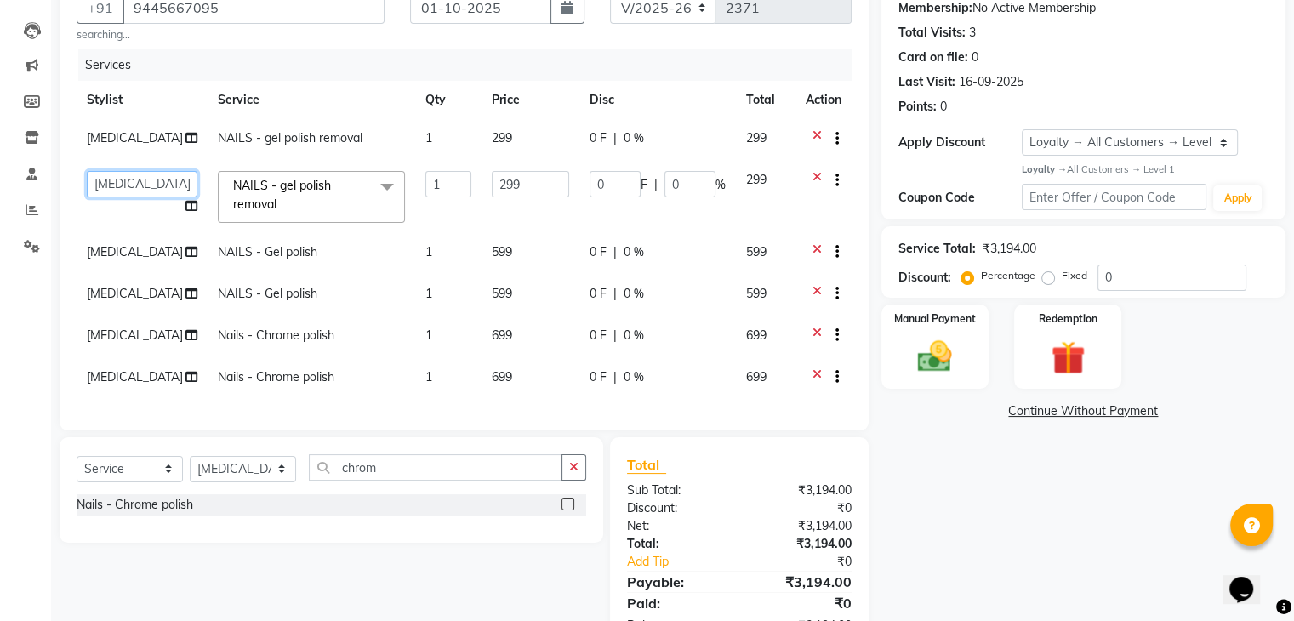
click at [99, 185] on select "Aarti Alam Alfred Dakashta Deepali Deepu Chatry NailKraft Nikita Rohit sangeeta…" at bounding box center [142, 184] width 111 height 26
select select "76535"
click at [102, 256] on span "[MEDICAL_DATA]" at bounding box center [135, 251] width 96 height 15
select select "47008"
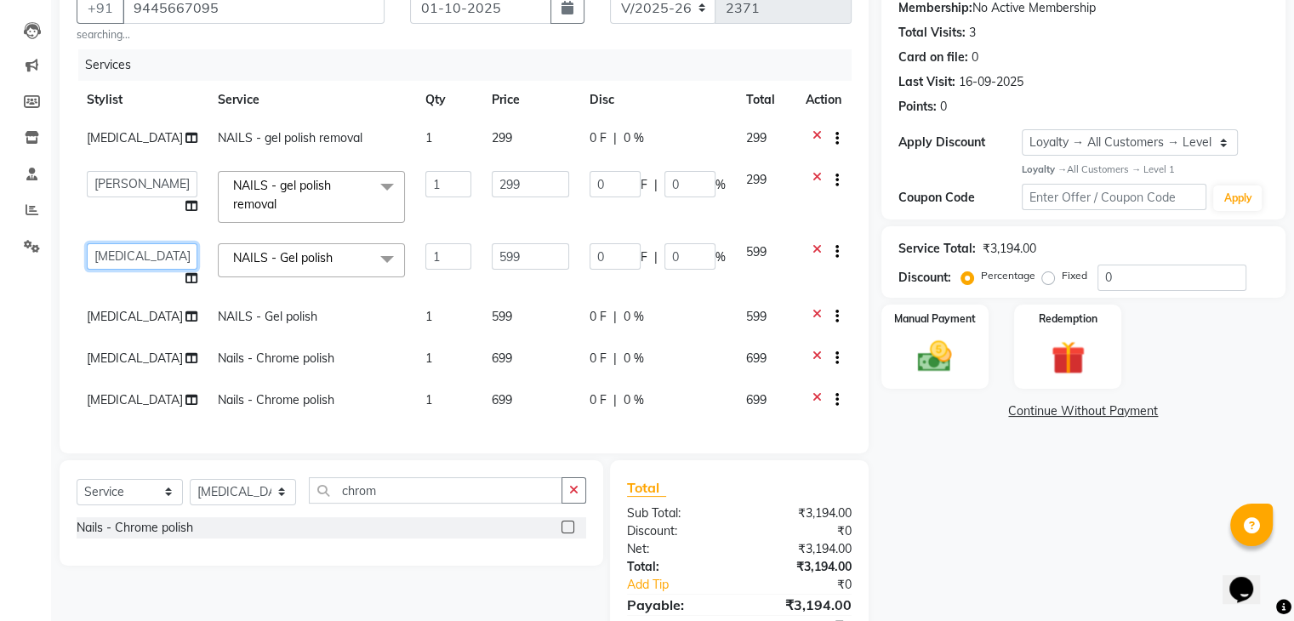
click at [108, 250] on select "Aarti Alam Alfred Dakashta Deepali Deepu Chatry NailKraft Nikita Rohit sangeeta…" at bounding box center [142, 256] width 111 height 26
click at [61, 205] on div "Client +91 9445667095 searching... Date 01-10-2025 Invoice Number V/2025 V/2025…" at bounding box center [464, 207] width 809 height 492
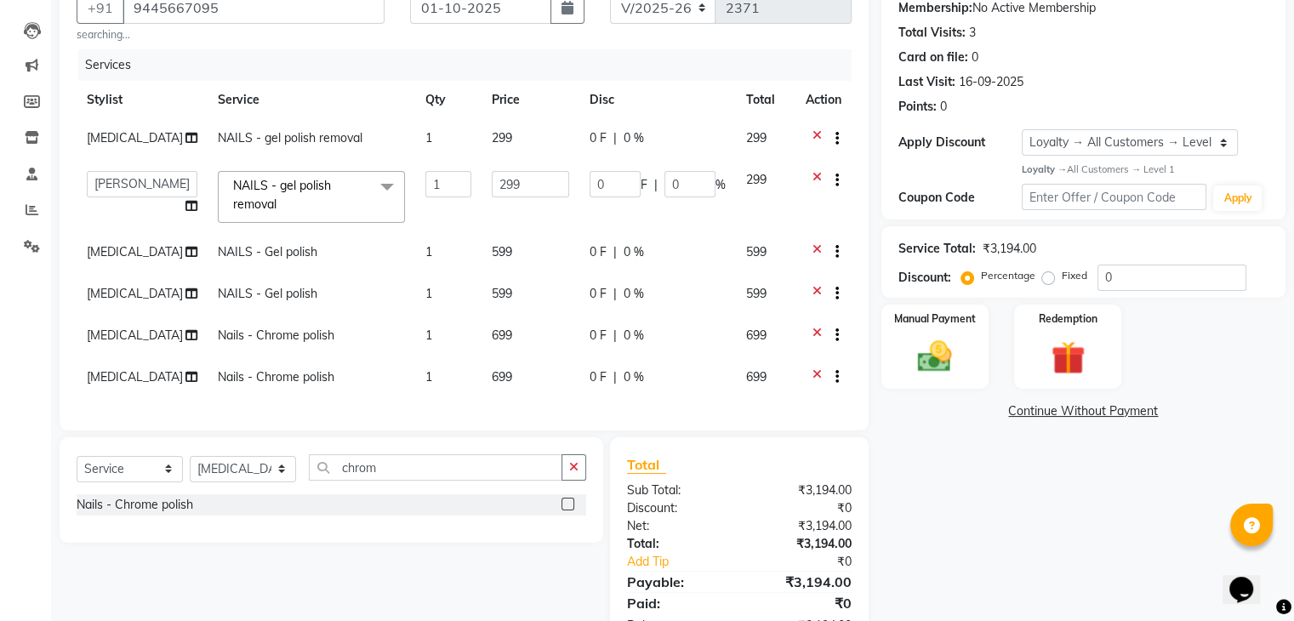
click at [106, 300] on span "[MEDICAL_DATA]" at bounding box center [135, 293] width 96 height 15
select select "47008"
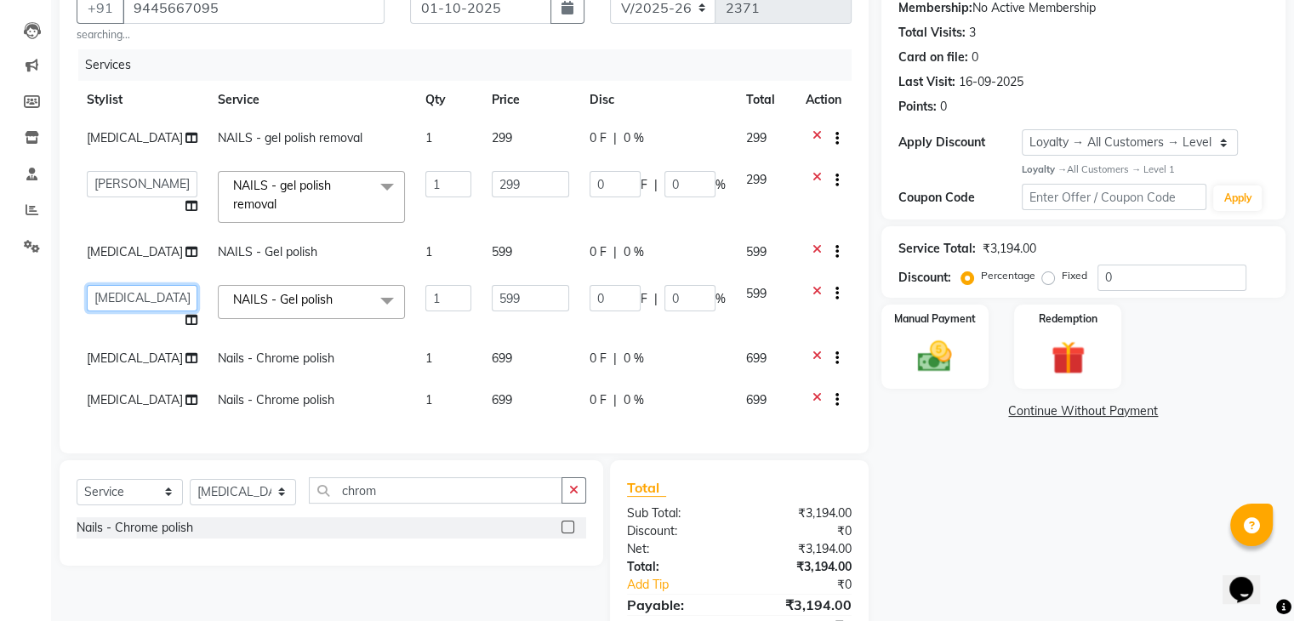
click at [106, 300] on select "Aarti Alam Alfred Dakashta Deepali Deepu Chatry NailKraft Nikita Rohit sangeeta…" at bounding box center [142, 298] width 111 height 26
select select "76535"
click at [112, 399] on span "[MEDICAL_DATA]" at bounding box center [135, 399] width 96 height 15
select select "47008"
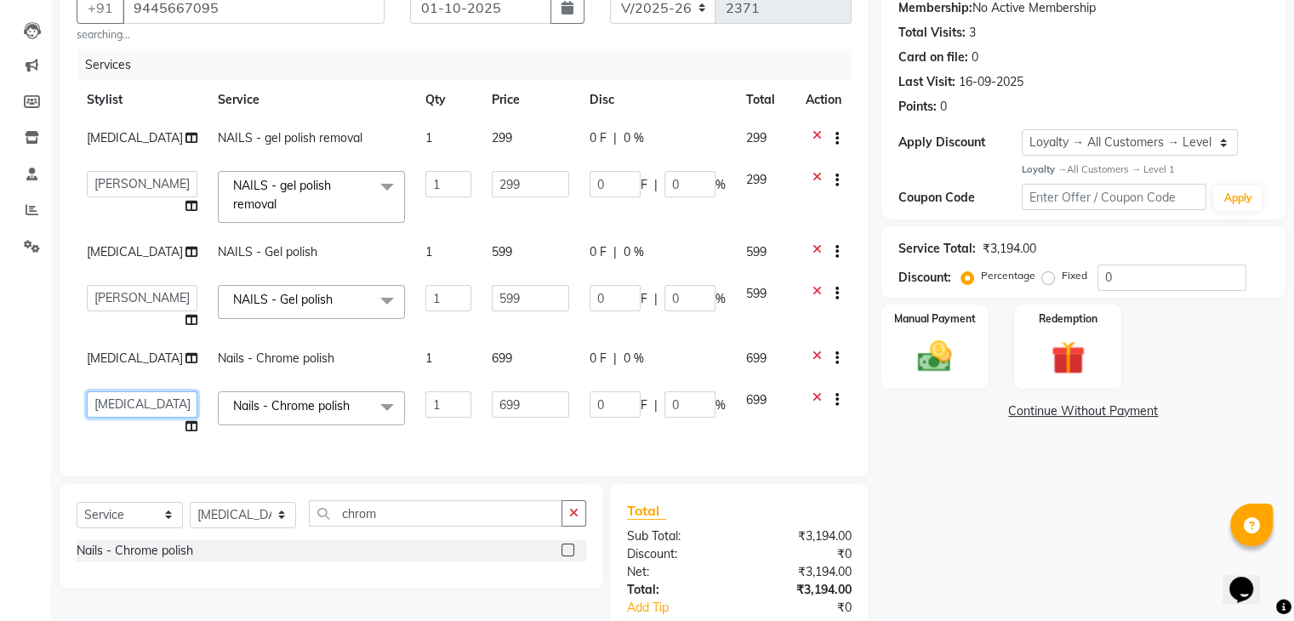
click at [112, 399] on select "Aarti Alam Alfred Dakashta Deepali Deepu Chatry NailKraft Nikita Rohit sangeeta…" at bounding box center [142, 404] width 111 height 26
select select "76535"
click at [1035, 586] on div "Name: Yashodhara Yadav Membership: No Active Membership Total Visits: 3 Card on…" at bounding box center [1089, 329] width 417 height 737
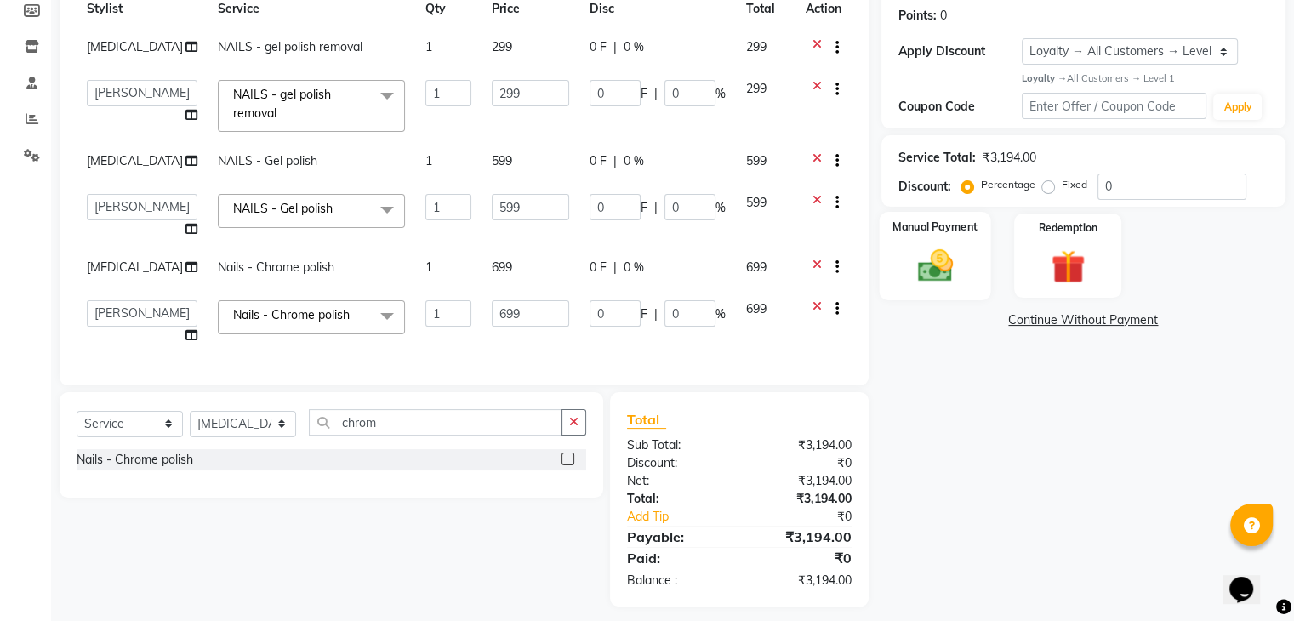
click at [939, 270] on img at bounding box center [934, 265] width 57 height 41
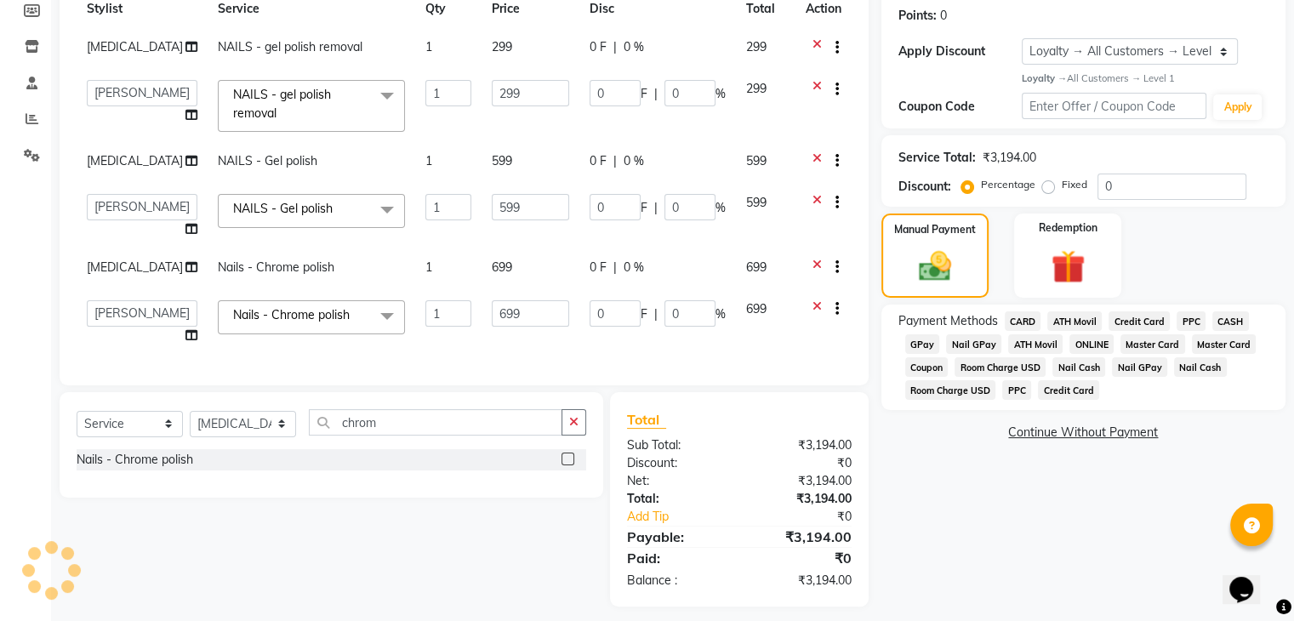
click at [919, 342] on span "GPay" at bounding box center [922, 344] width 35 height 20
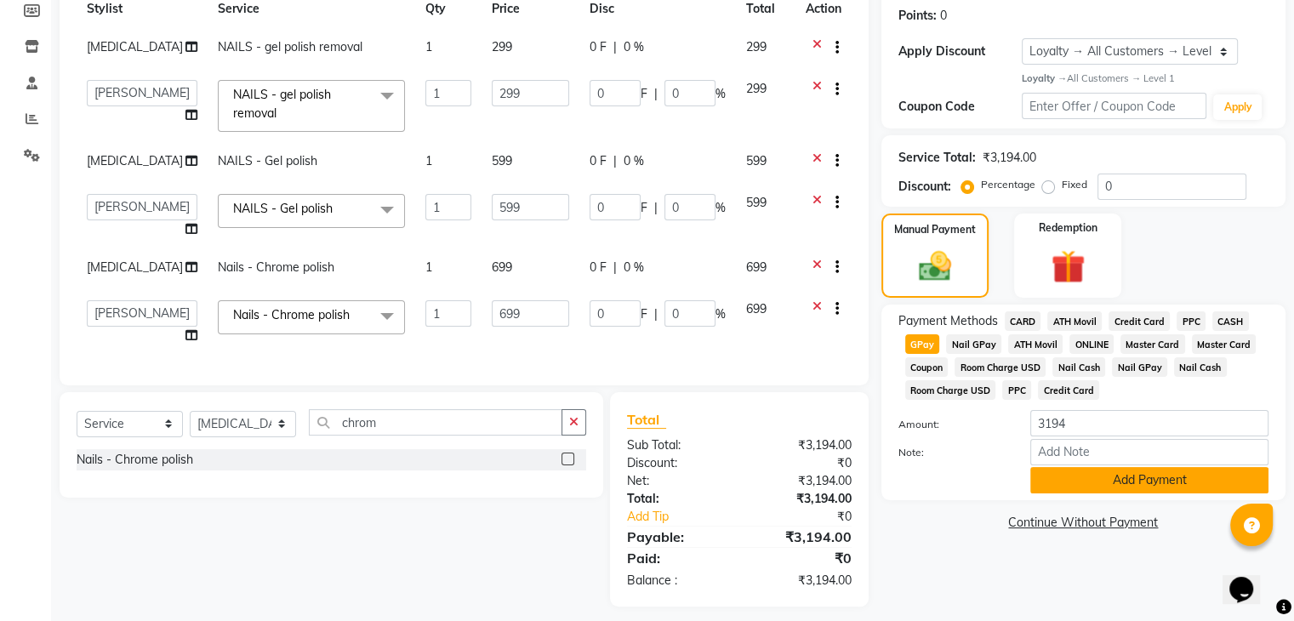
click at [1112, 482] on button "Add Payment" at bounding box center [1149, 480] width 238 height 26
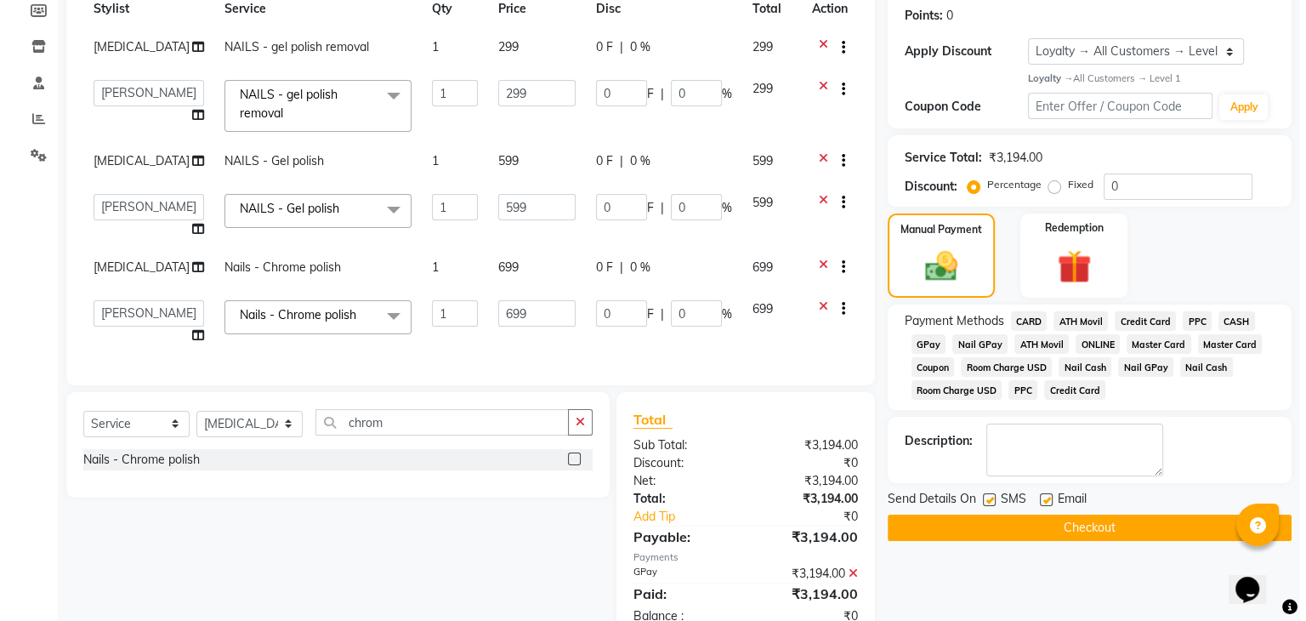
scroll to position [402, 0]
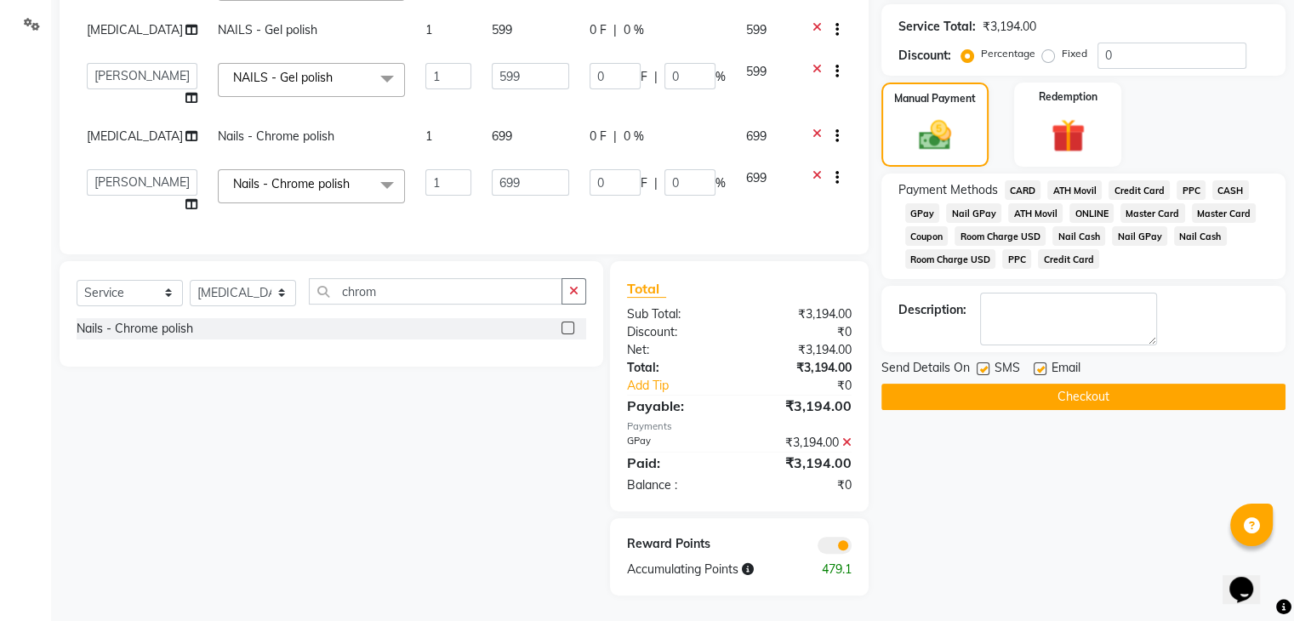
click at [832, 543] on span at bounding box center [834, 545] width 34 height 17
click at [851, 548] on input "checkbox" at bounding box center [851, 548] width 0 height 0
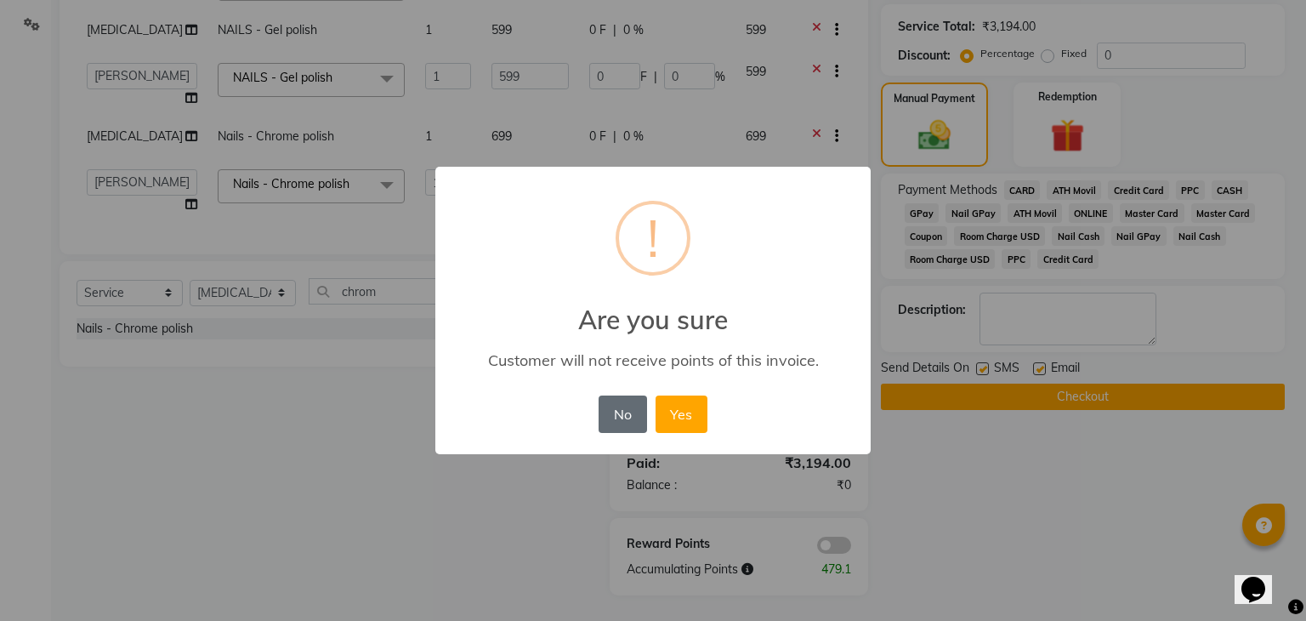
click at [631, 409] on button "No" at bounding box center [623, 414] width 48 height 37
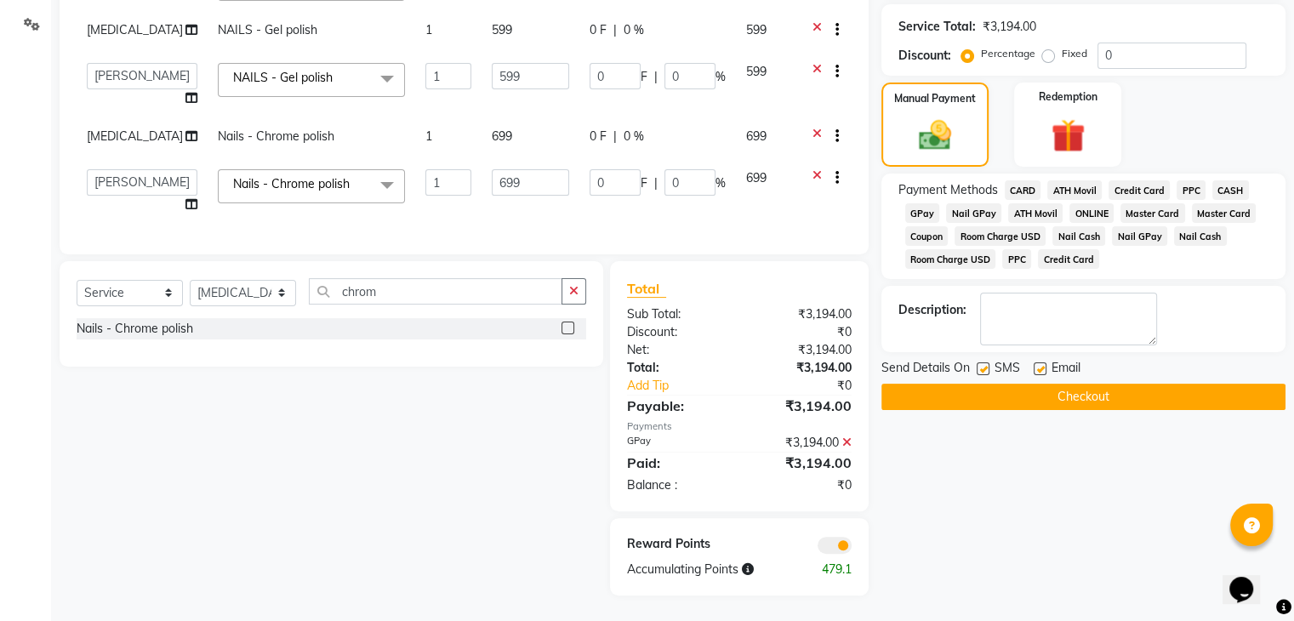
click at [831, 538] on span at bounding box center [834, 545] width 34 height 17
click at [851, 548] on input "checkbox" at bounding box center [851, 548] width 0 height 0
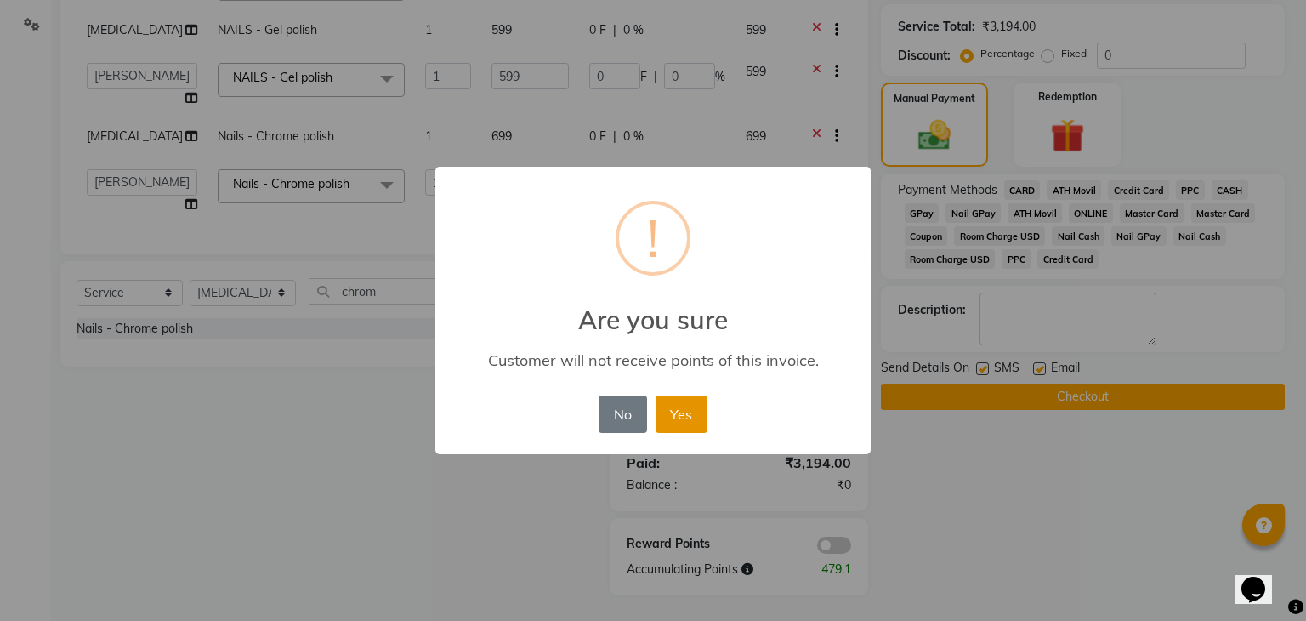
click at [696, 402] on button "Yes" at bounding box center [682, 414] width 52 height 37
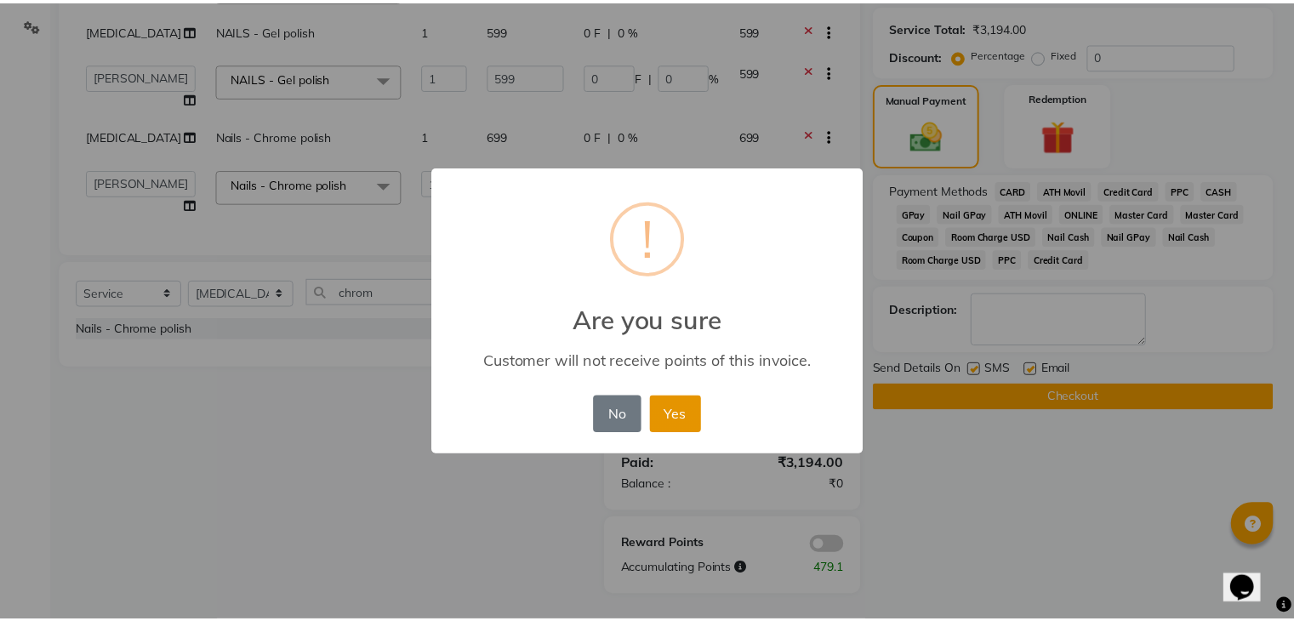
scroll to position [378, 0]
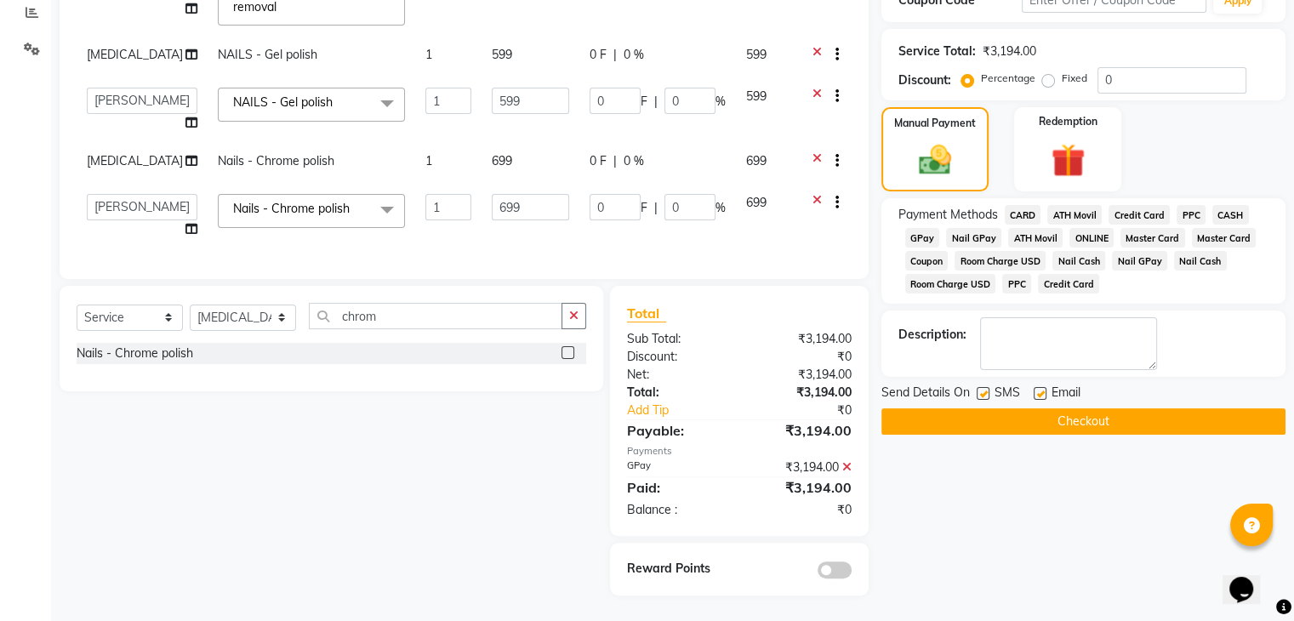
click at [1056, 408] on button "Checkout" at bounding box center [1083, 421] width 404 height 26
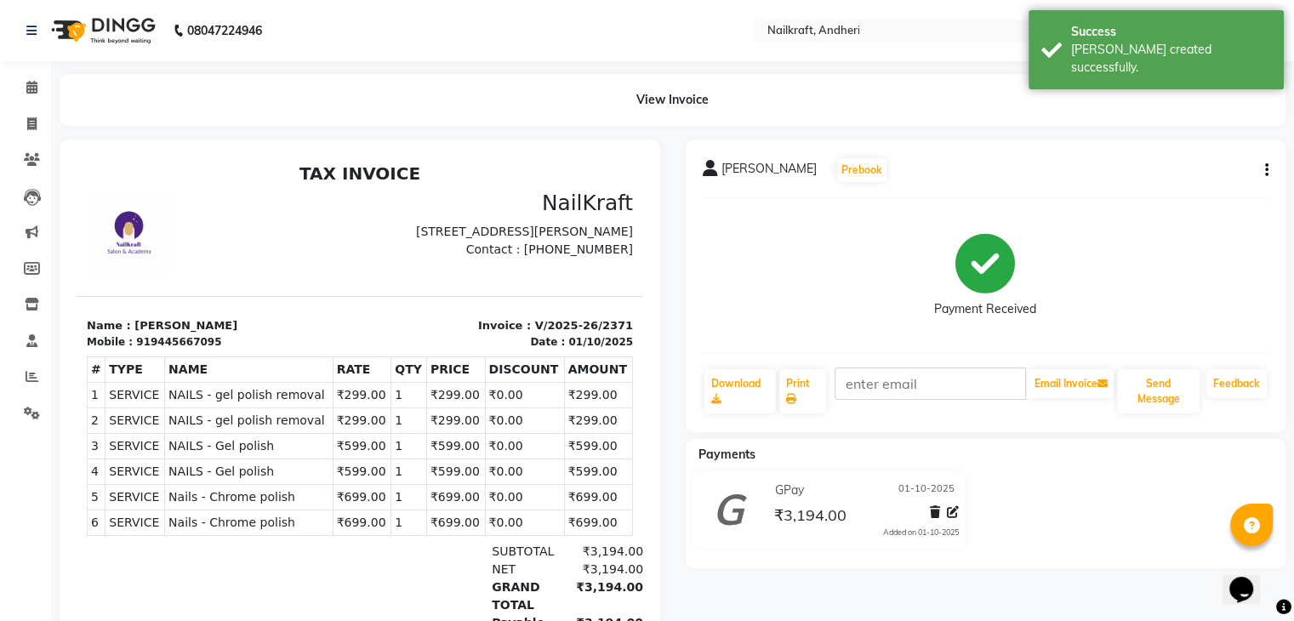
scroll to position [2, 0]
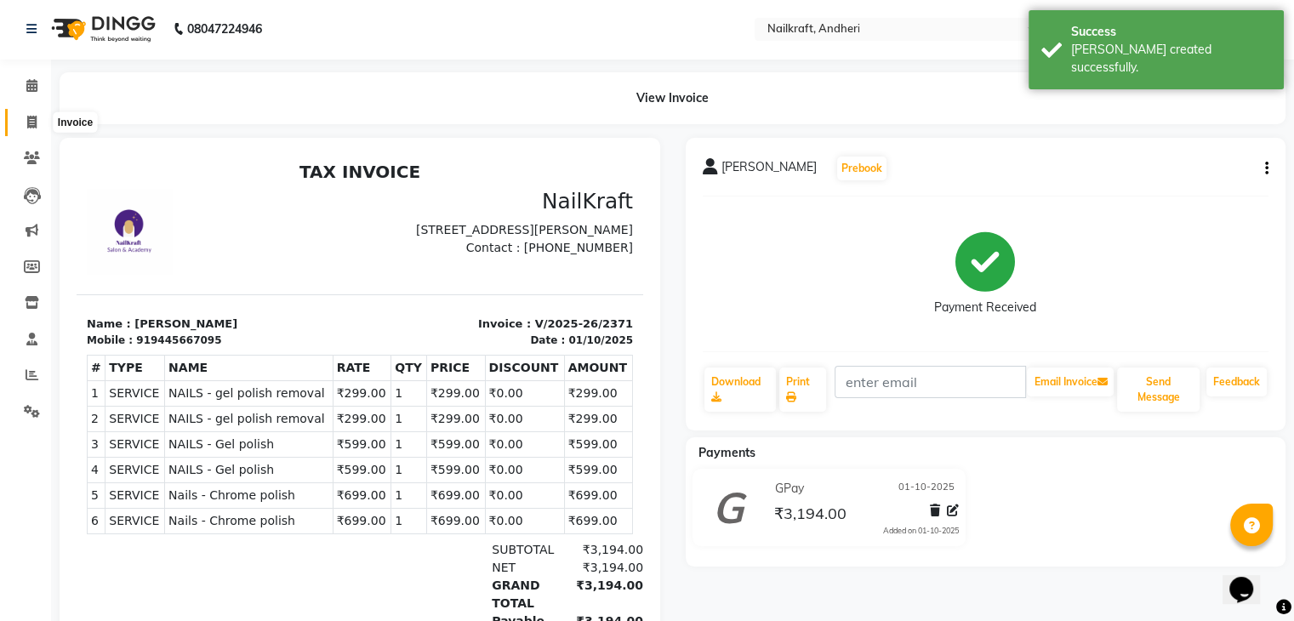
click at [30, 123] on icon at bounding box center [31, 122] width 9 height 13
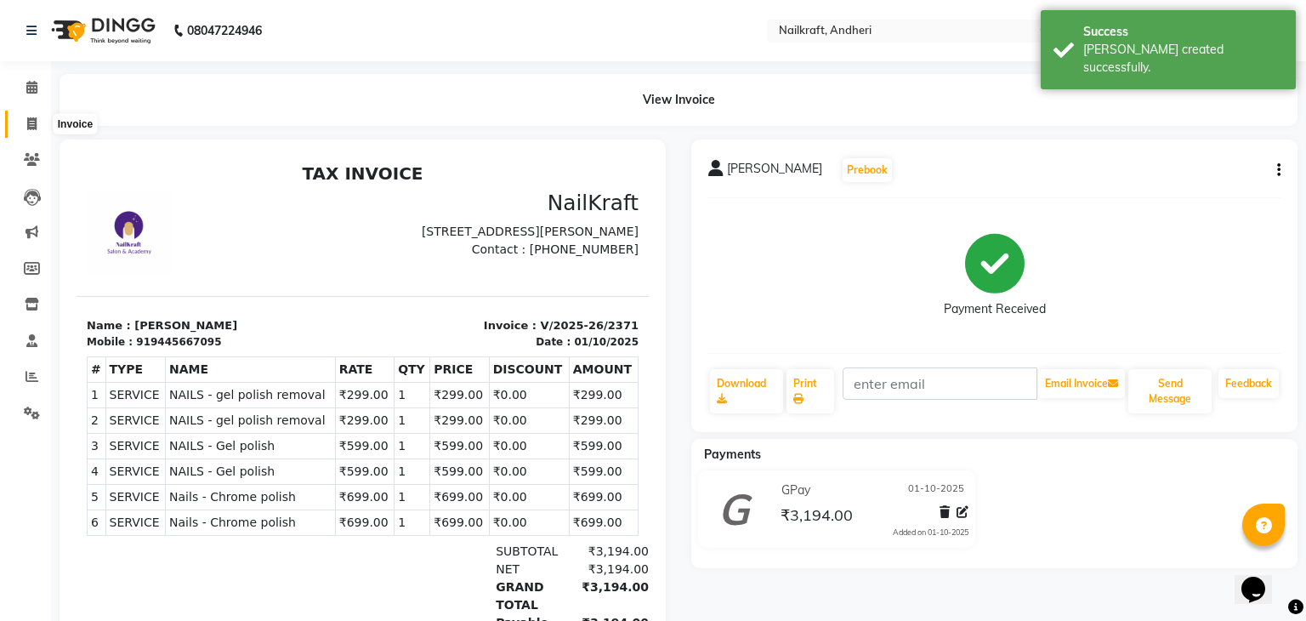
select select "service"
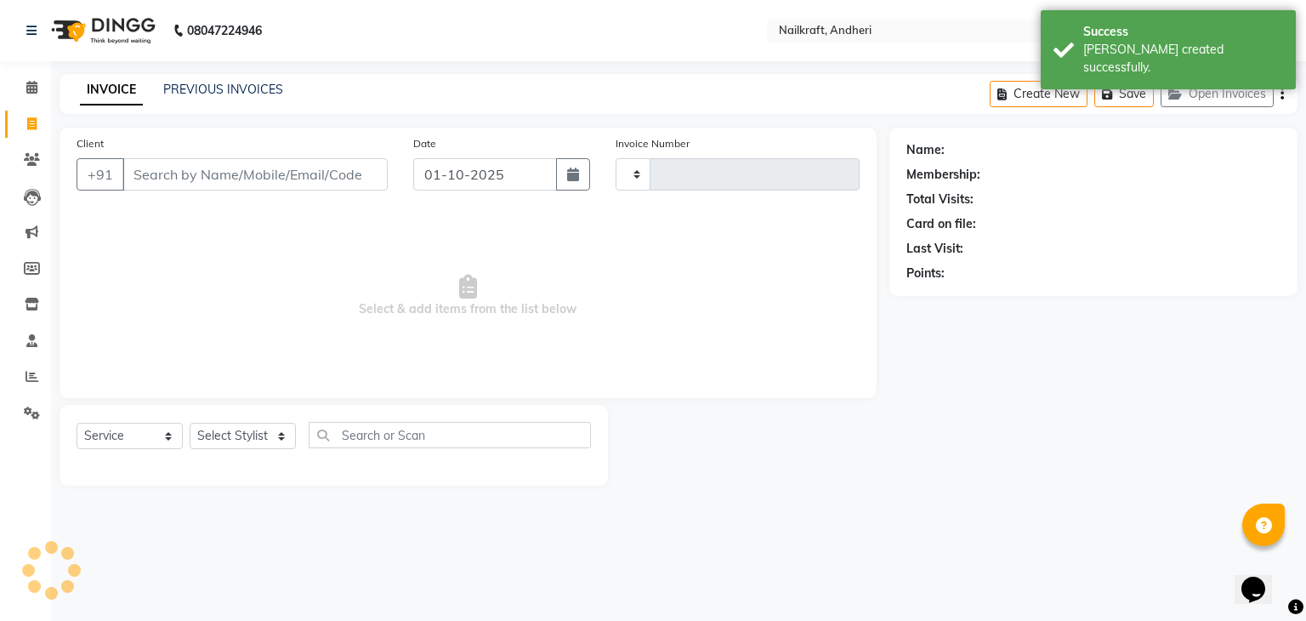
click at [213, 175] on input "Client" at bounding box center [254, 174] width 265 height 32
type input "2372"
select select "6081"
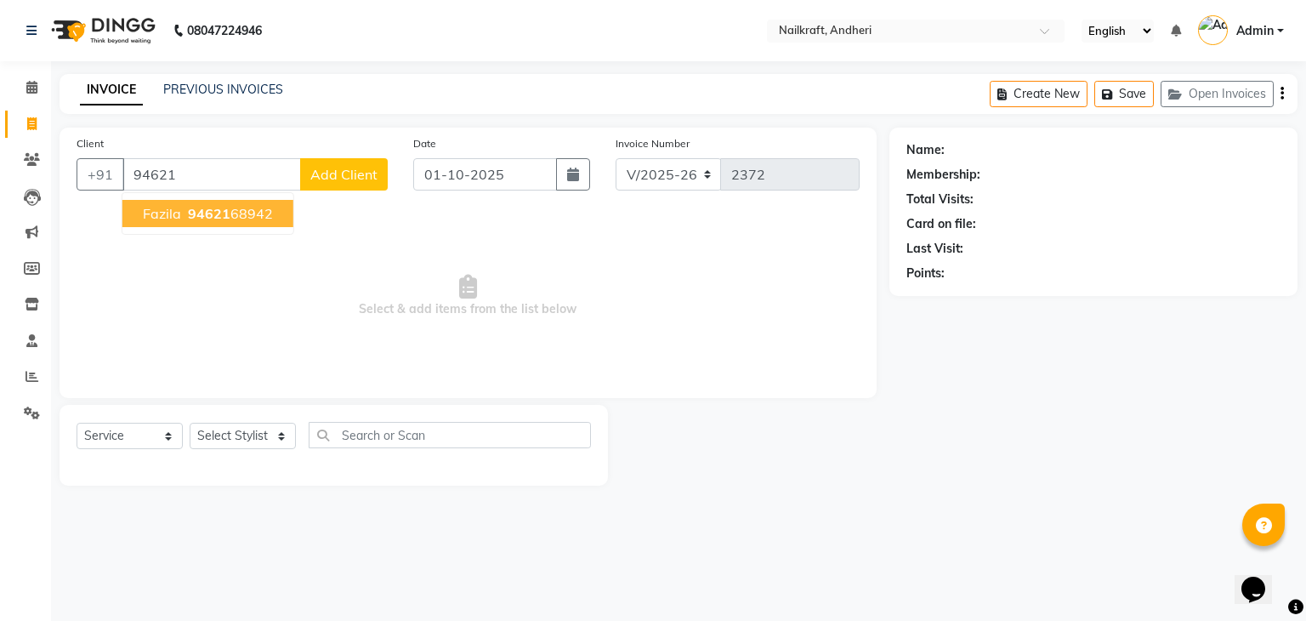
click at [219, 213] on span "94621" at bounding box center [209, 213] width 43 height 17
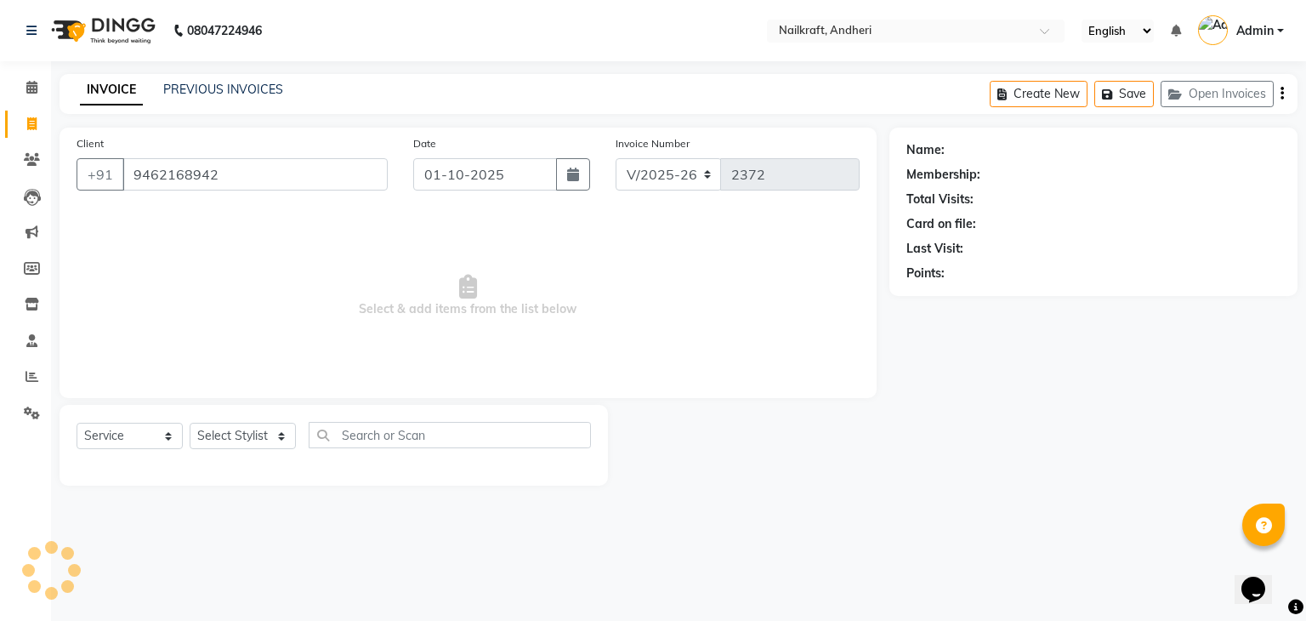
type input "9462168942"
select select "1: Object"
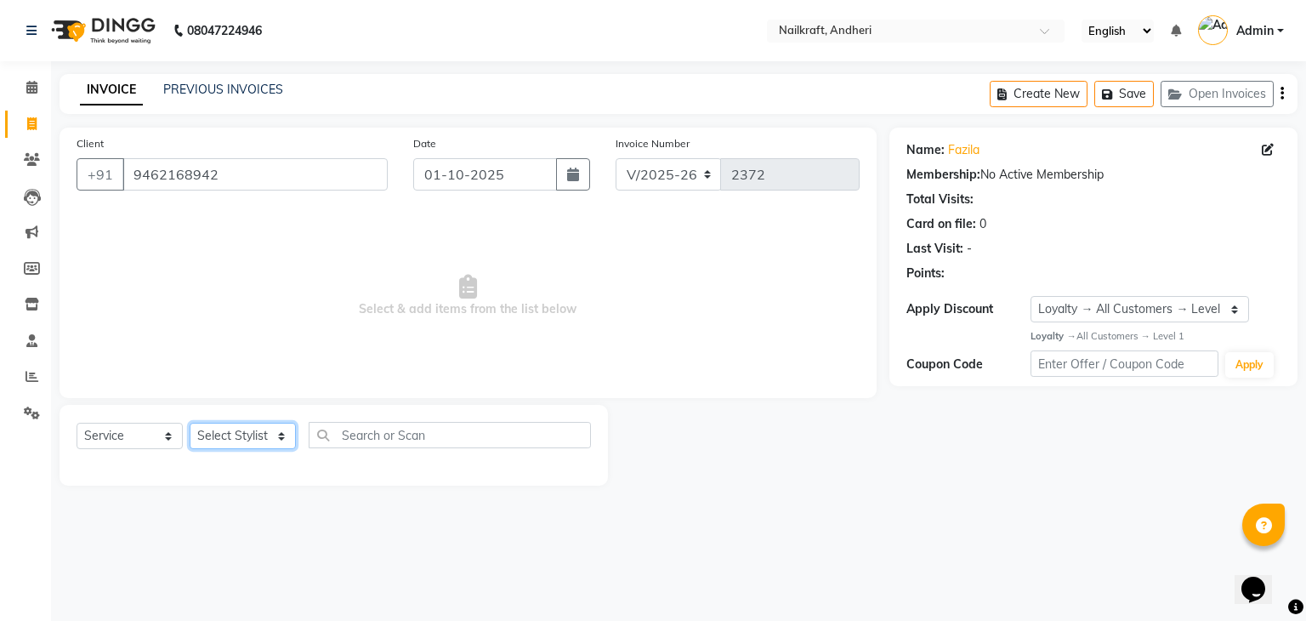
click at [231, 433] on select "Select Stylist Aarti Alam Alfred Dakashta Deepali Deepu Chatry NailKraft Nikita…" at bounding box center [243, 436] width 106 height 26
select select "92124"
click at [190, 424] on select "Select Stylist Aarti Alam Alfred Dakashta Deepali Deepu Chatry NailKraft Nikita…" at bounding box center [243, 436] width 106 height 26
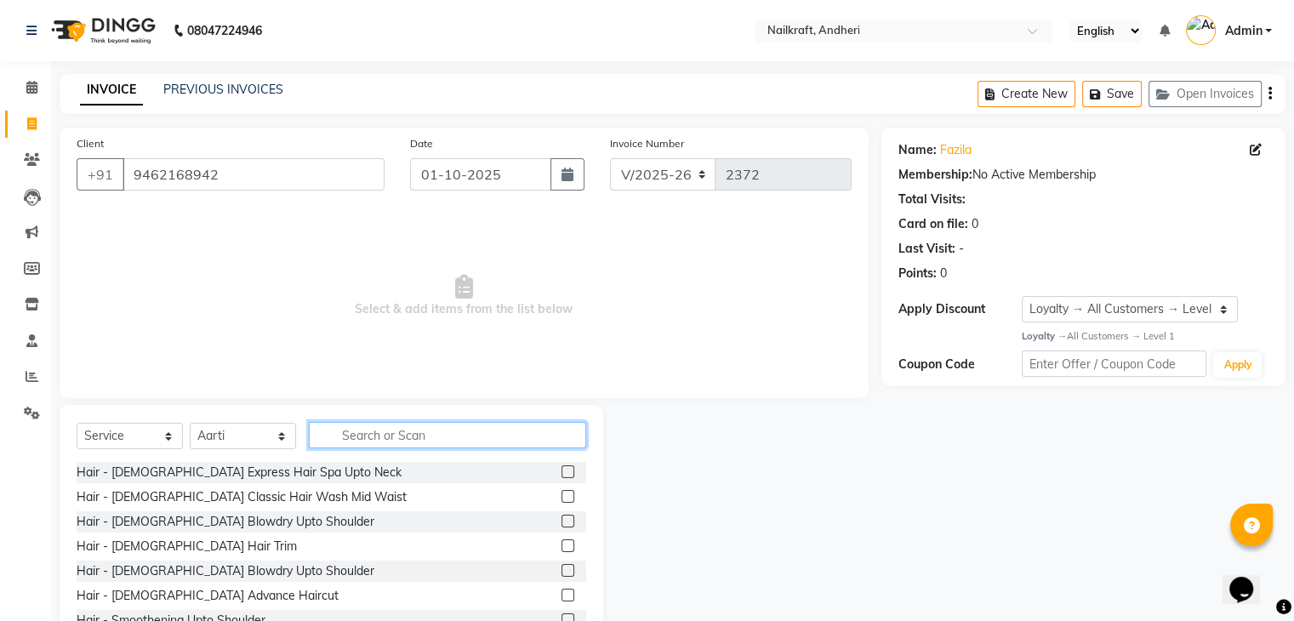
click at [340, 435] on input "text" at bounding box center [447, 435] width 277 height 26
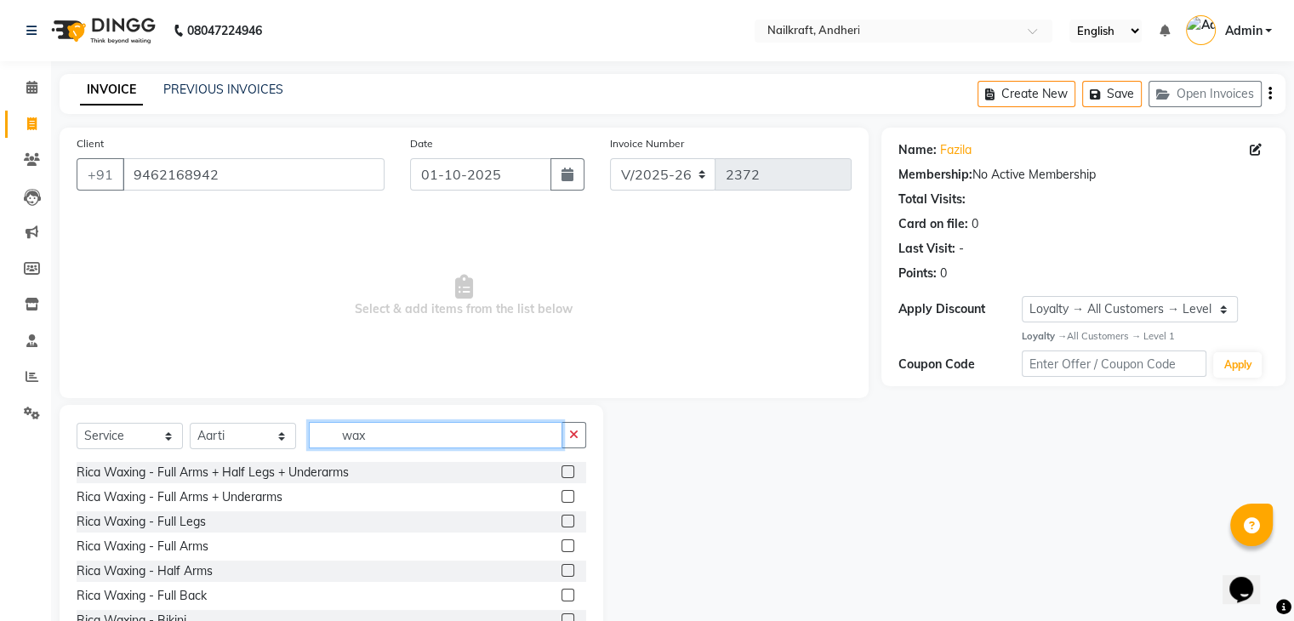
type input "wax"
click at [122, 431] on select "Select Service Product Membership Package Voucher Prepaid Gift Card" at bounding box center [130, 436] width 106 height 26
select select "package"
click at [77, 424] on select "Select Service Product Membership Package Voucher Prepaid Gift Card" at bounding box center [130, 436] width 106 height 26
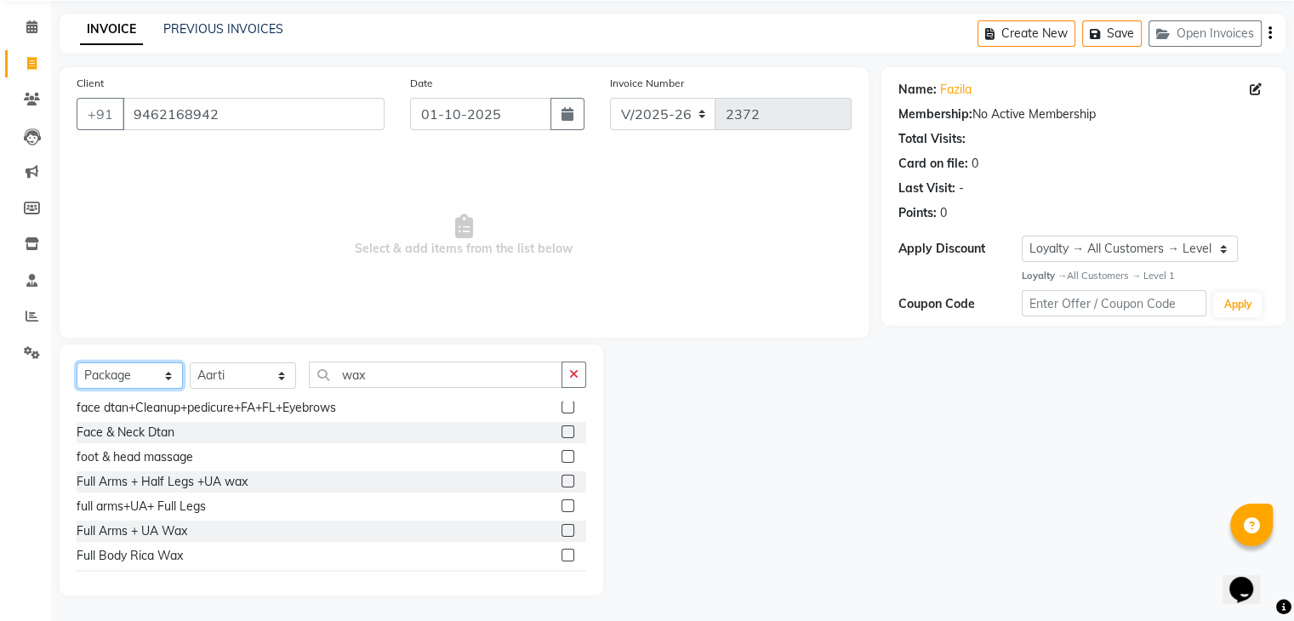
scroll to position [90, 0]
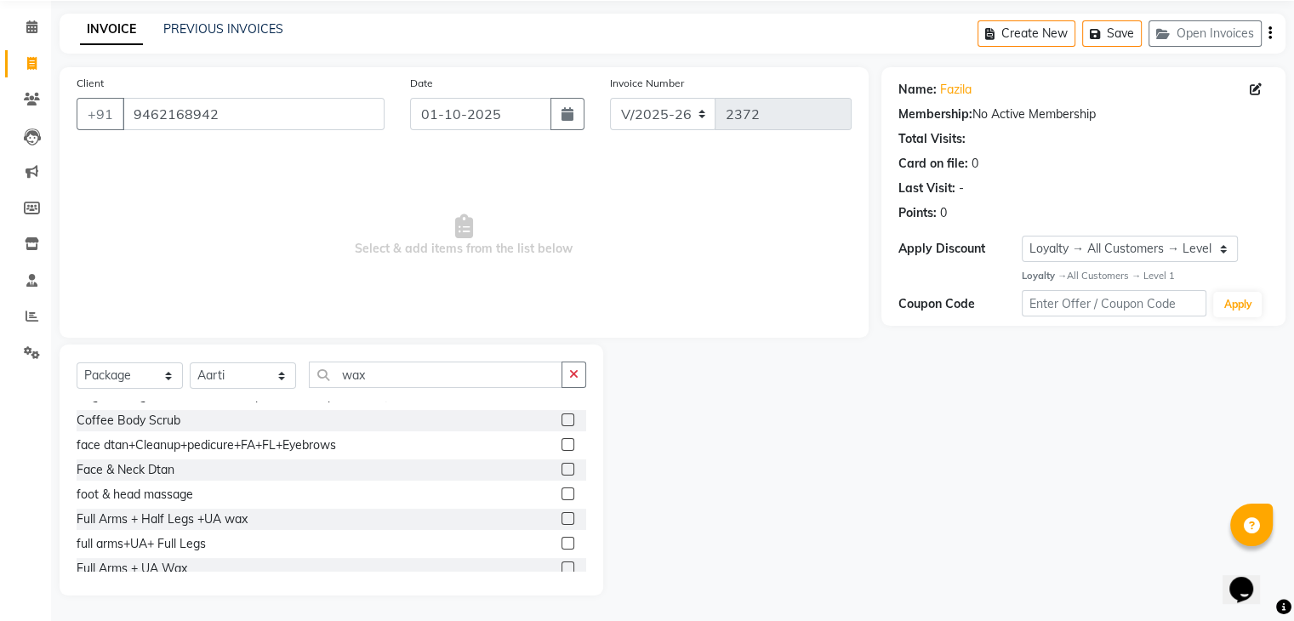
click at [561, 541] on label at bounding box center [567, 543] width 13 height 13
click at [561, 541] on input "checkbox" at bounding box center [566, 543] width 11 height 11
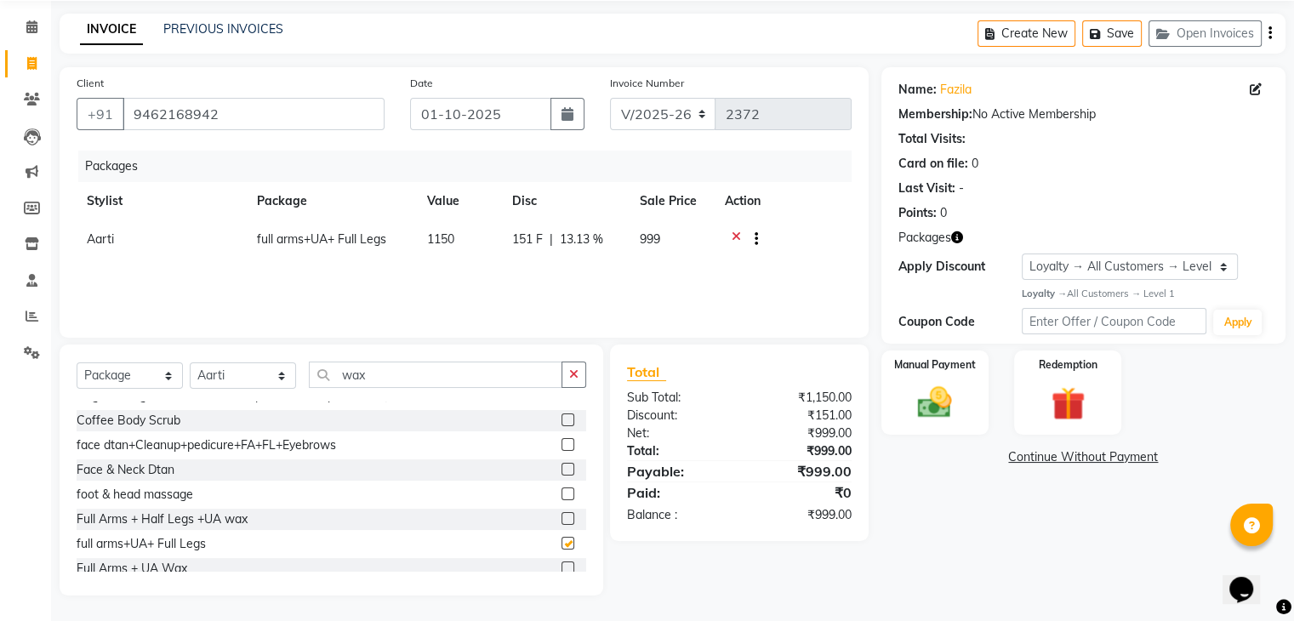
checkbox input "false"
click at [1092, 574] on div "Name: Fazila Membership: No Active Membership Total Visits: Card on file: 0 Las…" at bounding box center [1089, 331] width 417 height 528
click at [937, 377] on div "Manual Payment" at bounding box center [934, 393] width 111 height 88
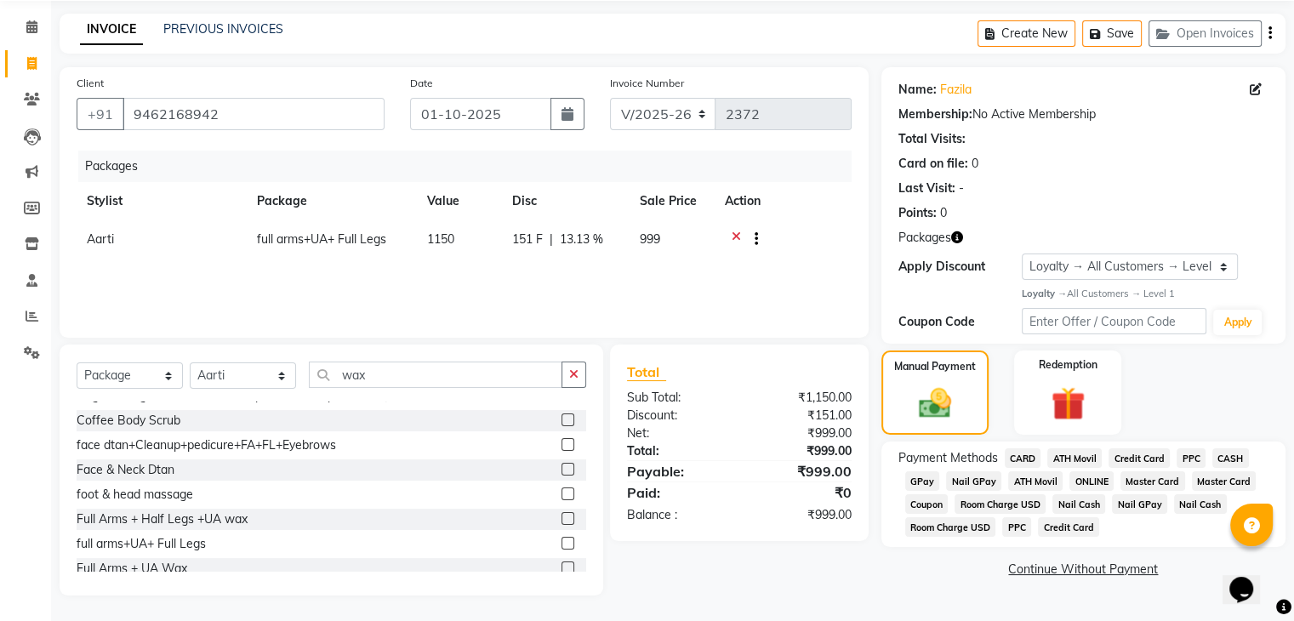
click at [915, 477] on span "GPay" at bounding box center [922, 481] width 35 height 20
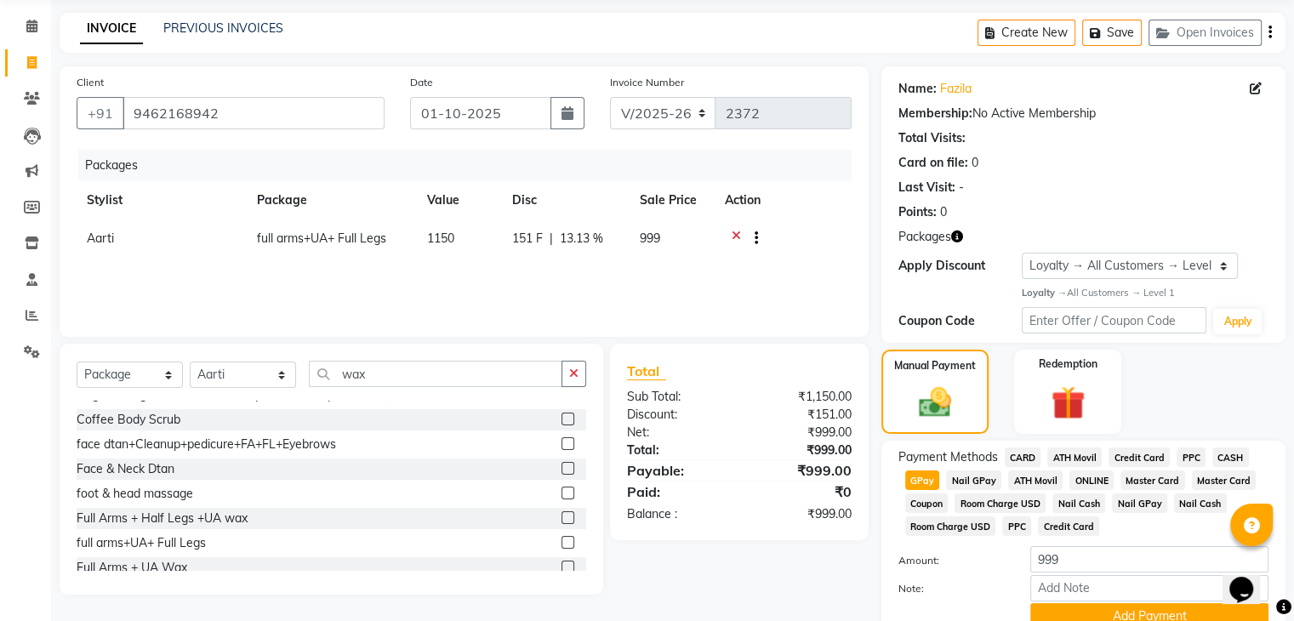
scroll to position [140, 0]
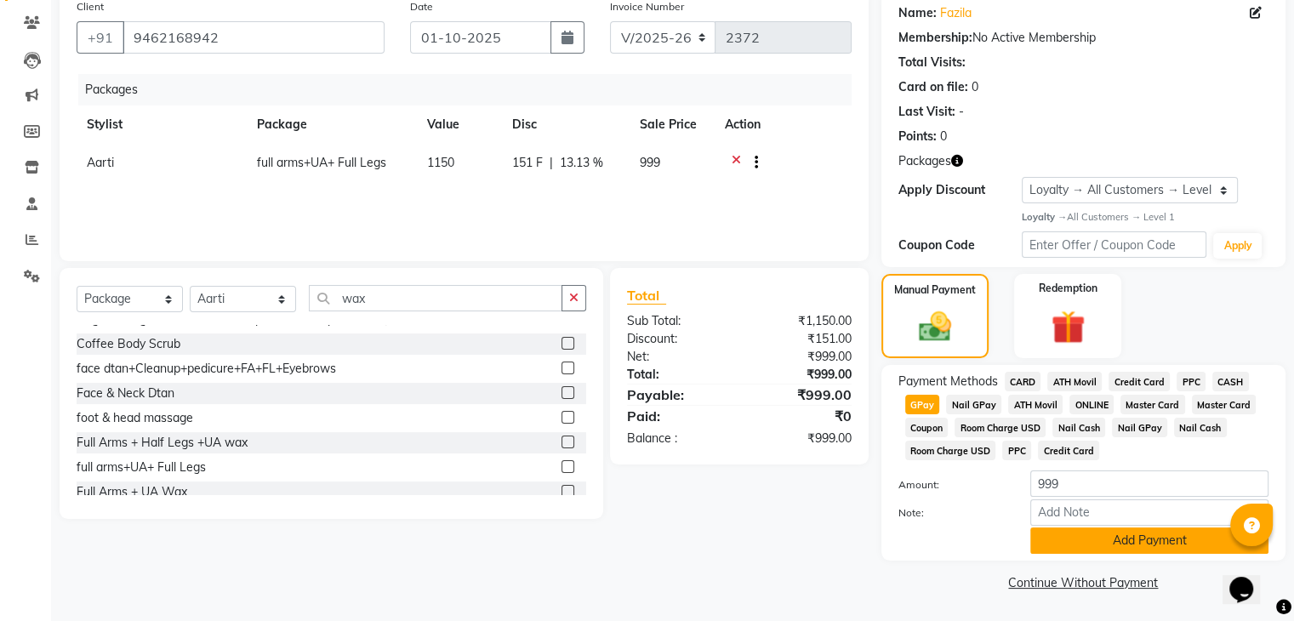
click at [1059, 532] on button "Add Payment" at bounding box center [1149, 540] width 238 height 26
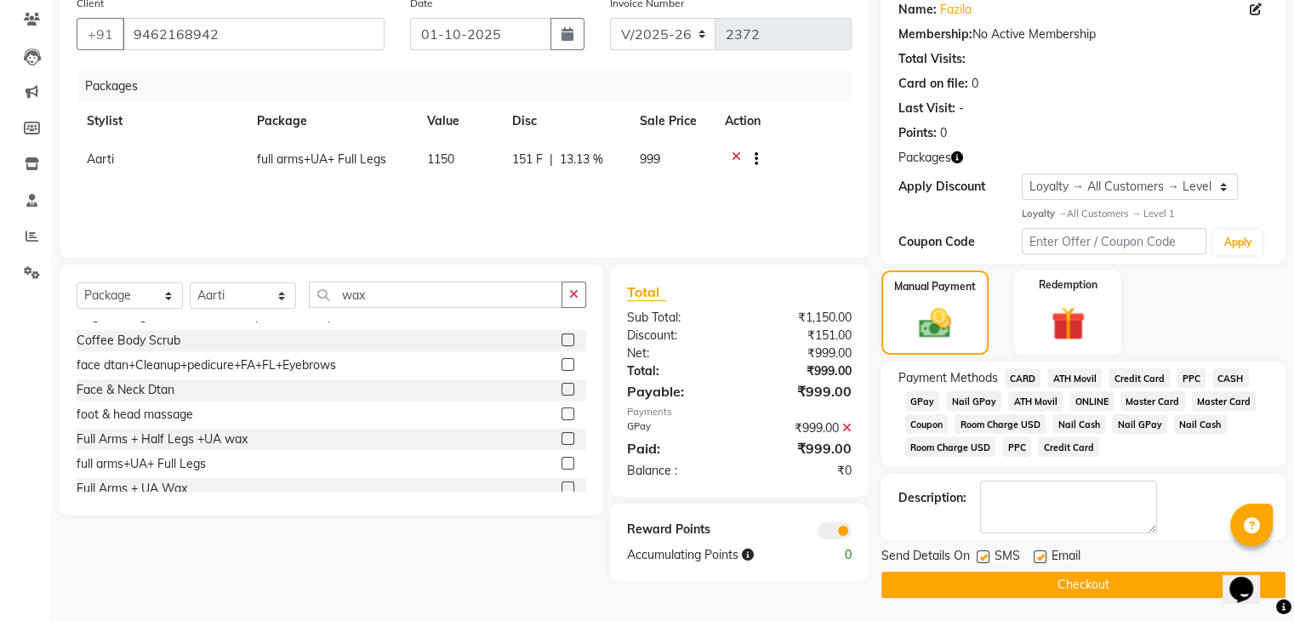
scroll to position [145, 0]
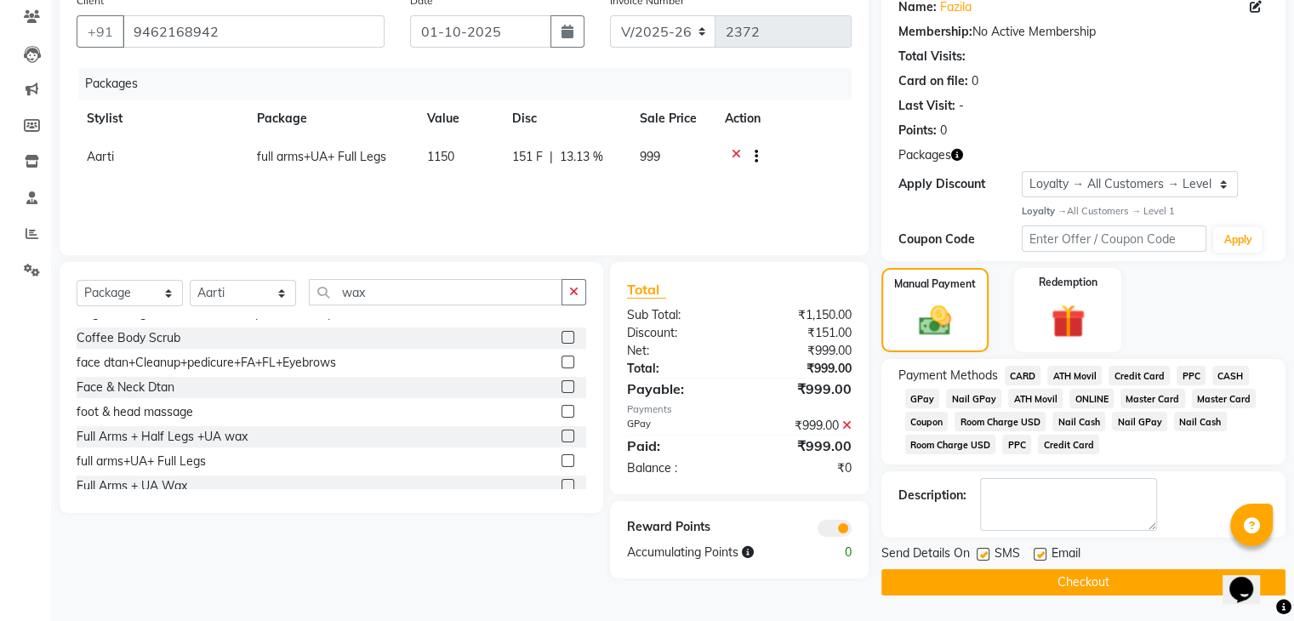
click at [971, 573] on button "Checkout" at bounding box center [1083, 582] width 404 height 26
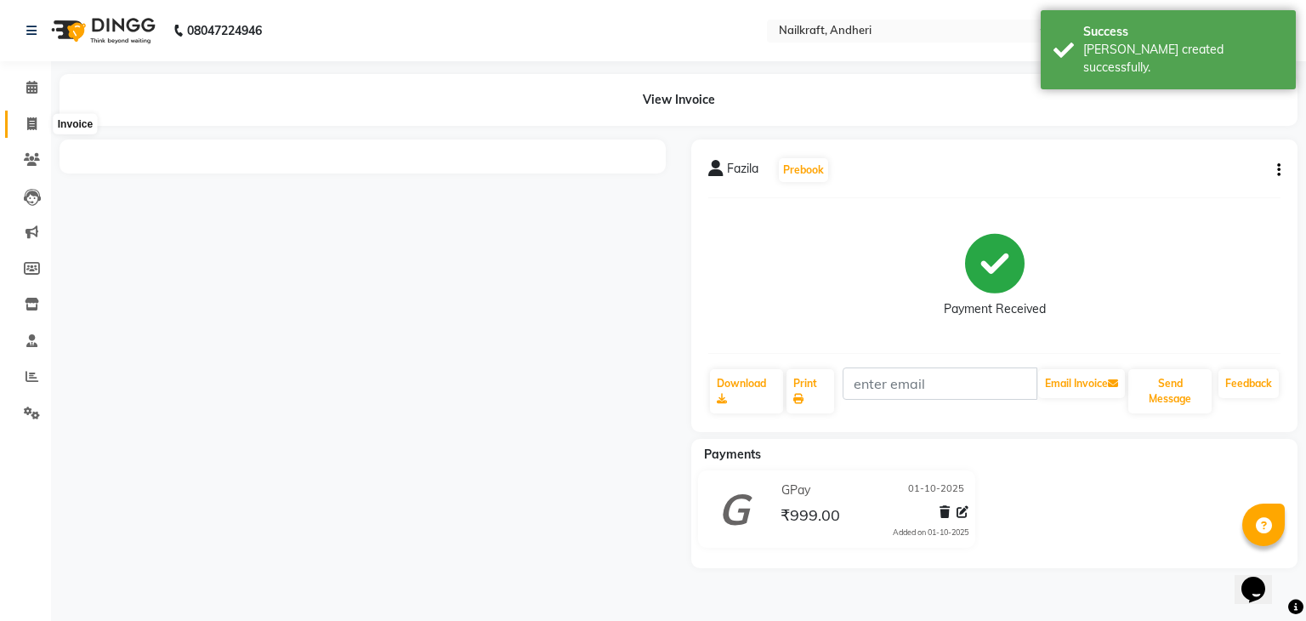
click at [32, 127] on icon at bounding box center [31, 123] width 9 height 13
select select "service"
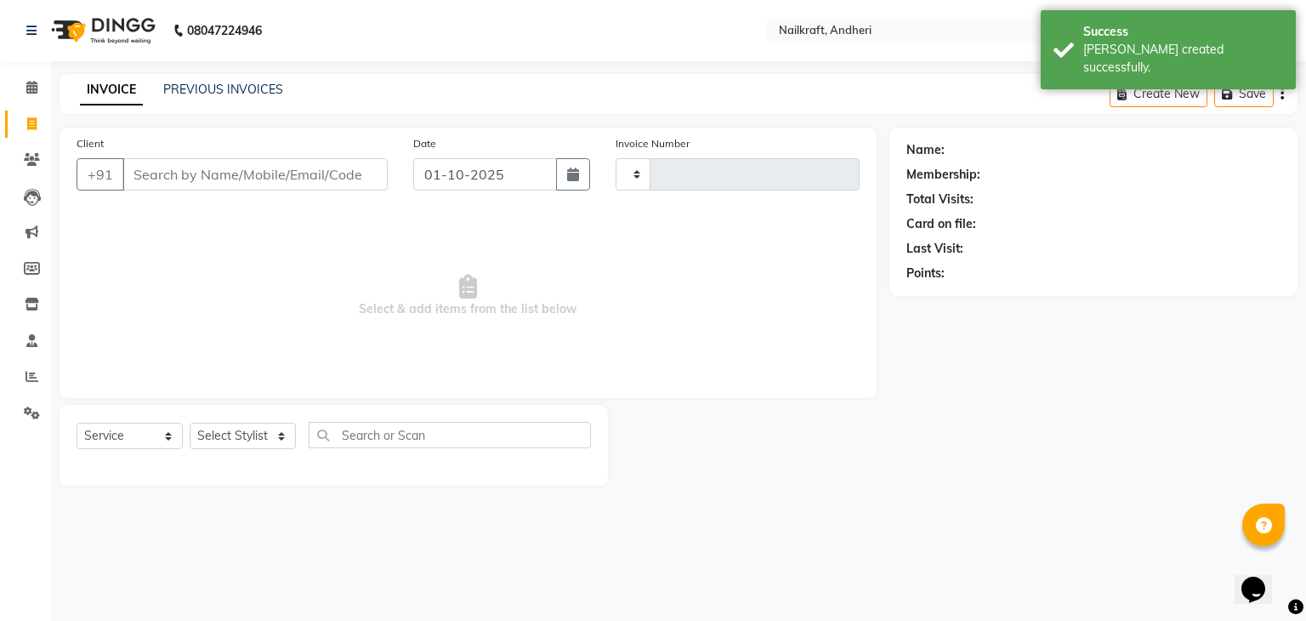
type input "2373"
select select "6081"
click at [189, 185] on input "Client" at bounding box center [254, 174] width 265 height 32
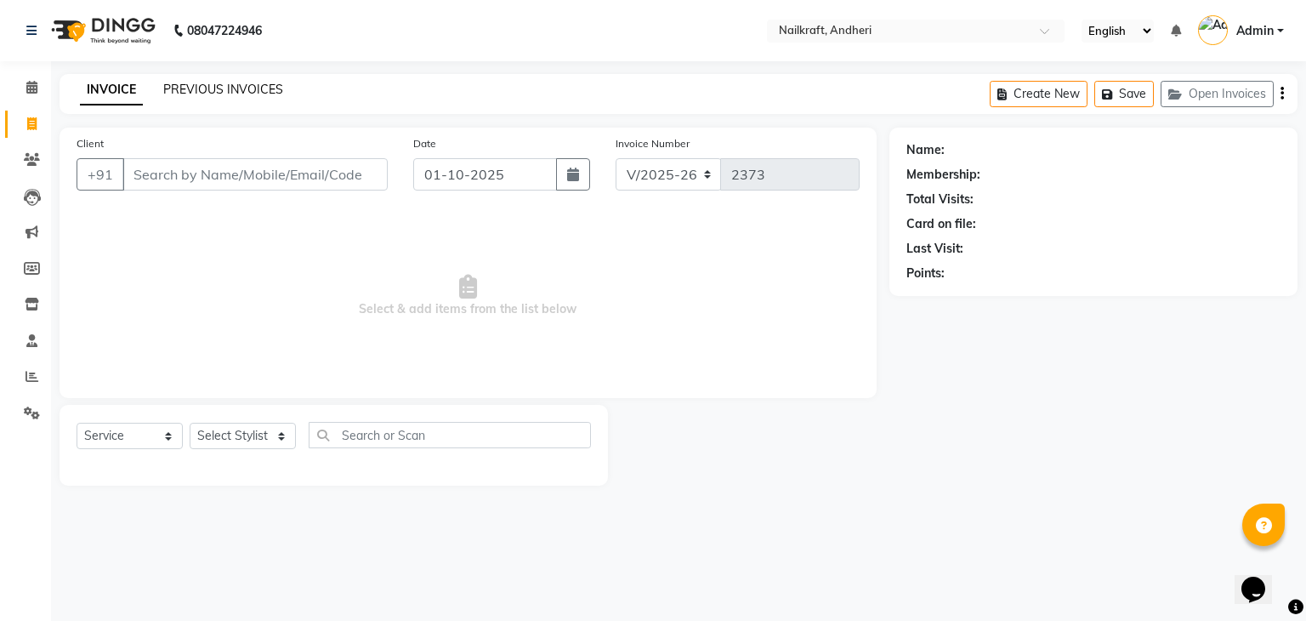
click at [243, 89] on link "PREVIOUS INVOICES" at bounding box center [223, 89] width 120 height 15
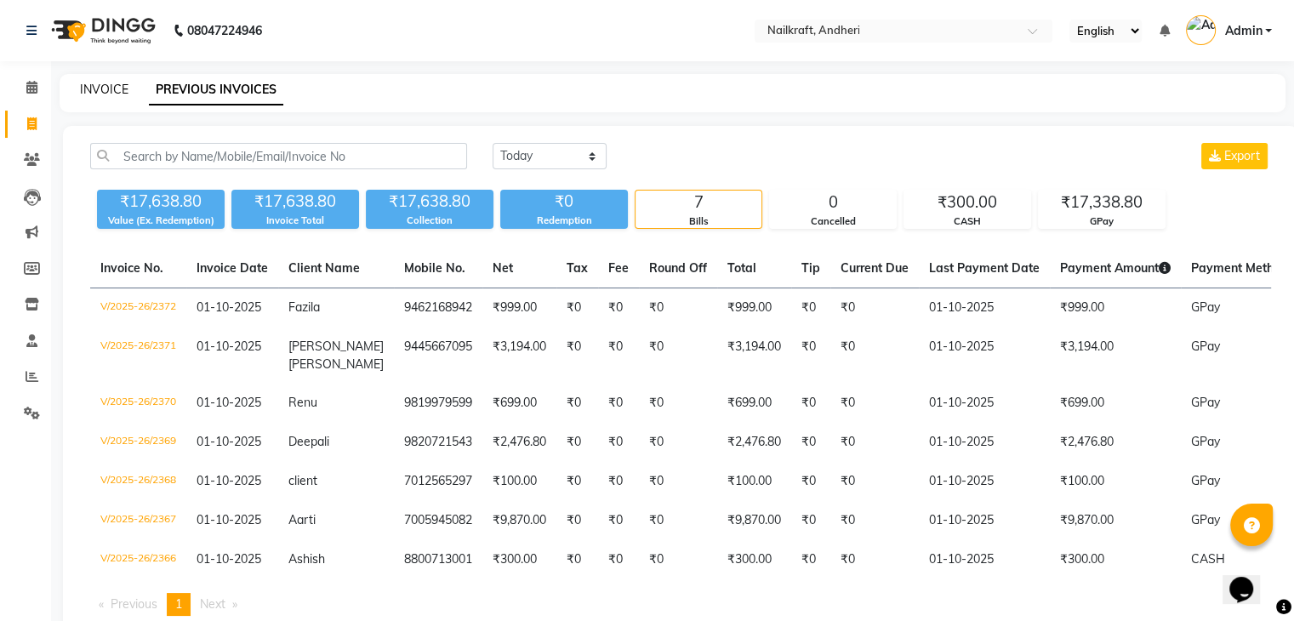
click at [95, 88] on link "INVOICE" at bounding box center [104, 89] width 48 height 15
select select "service"
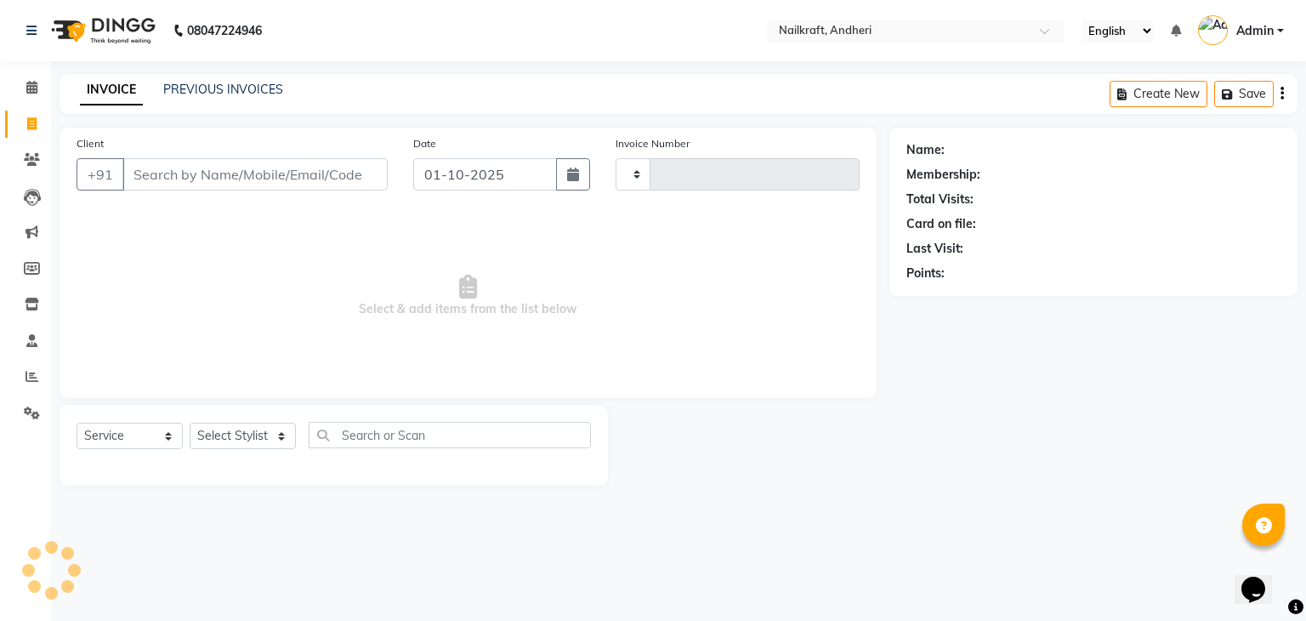
type input "2373"
select select "6081"
click at [843, 29] on input "text" at bounding box center [899, 32] width 247 height 17
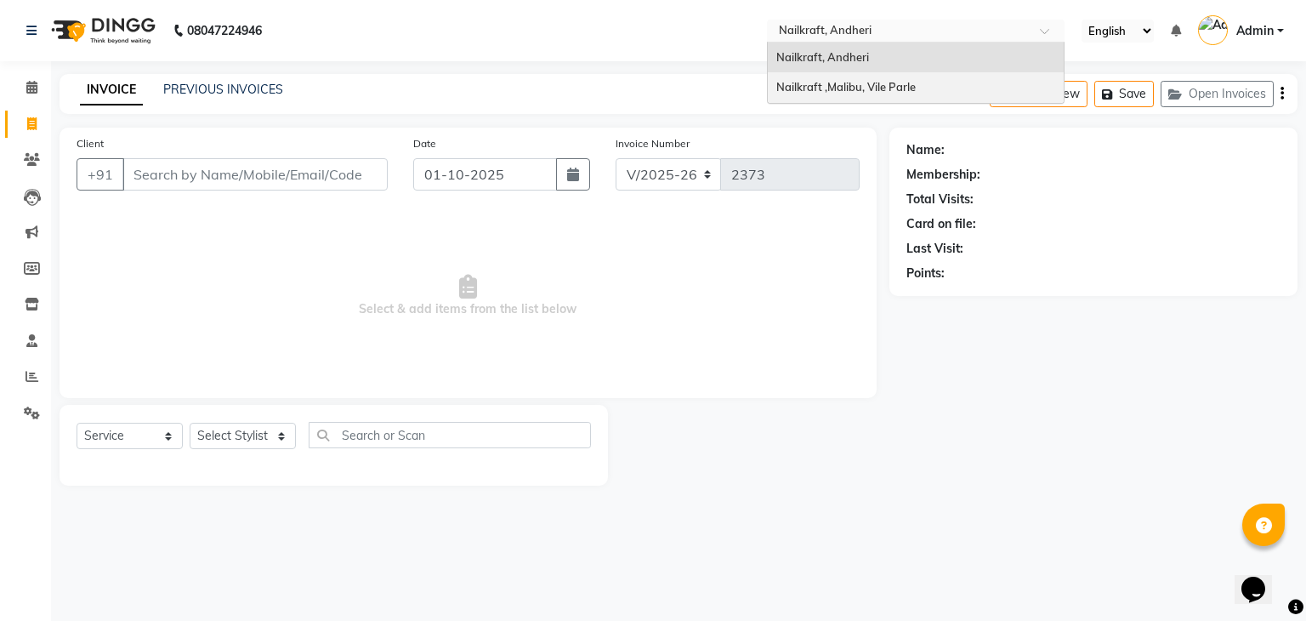
click at [833, 86] on span "Nailkraft ,Malibu, Vile Parle" at bounding box center [846, 87] width 139 height 14
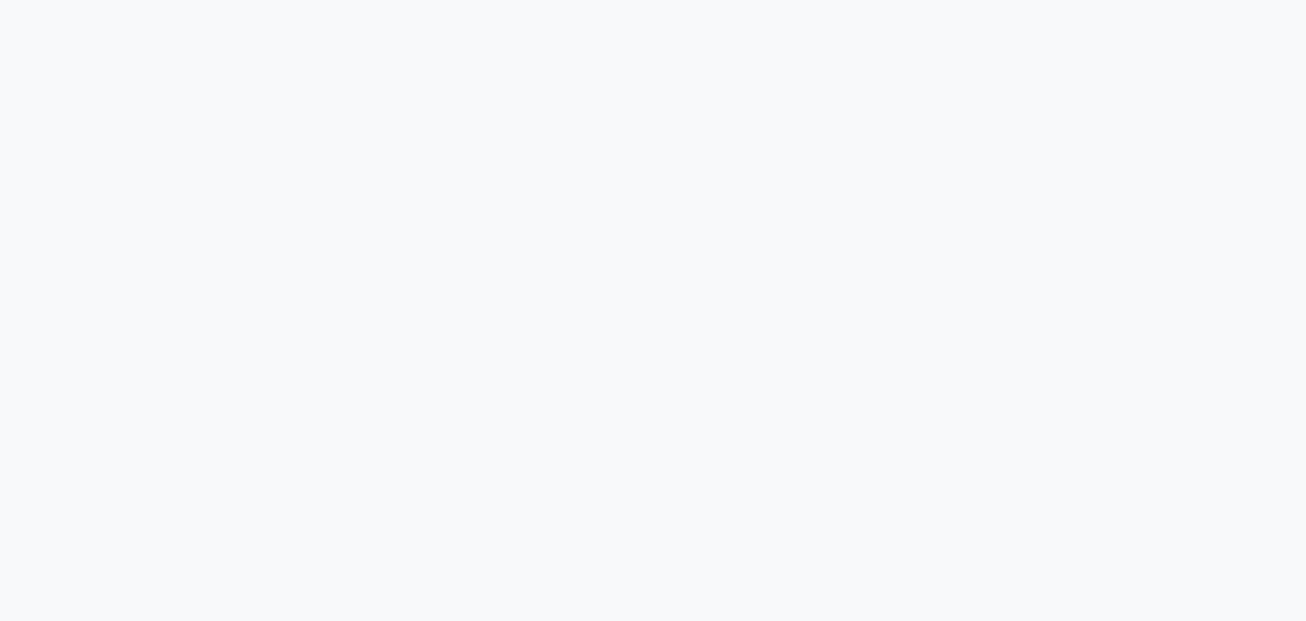
select select "service"
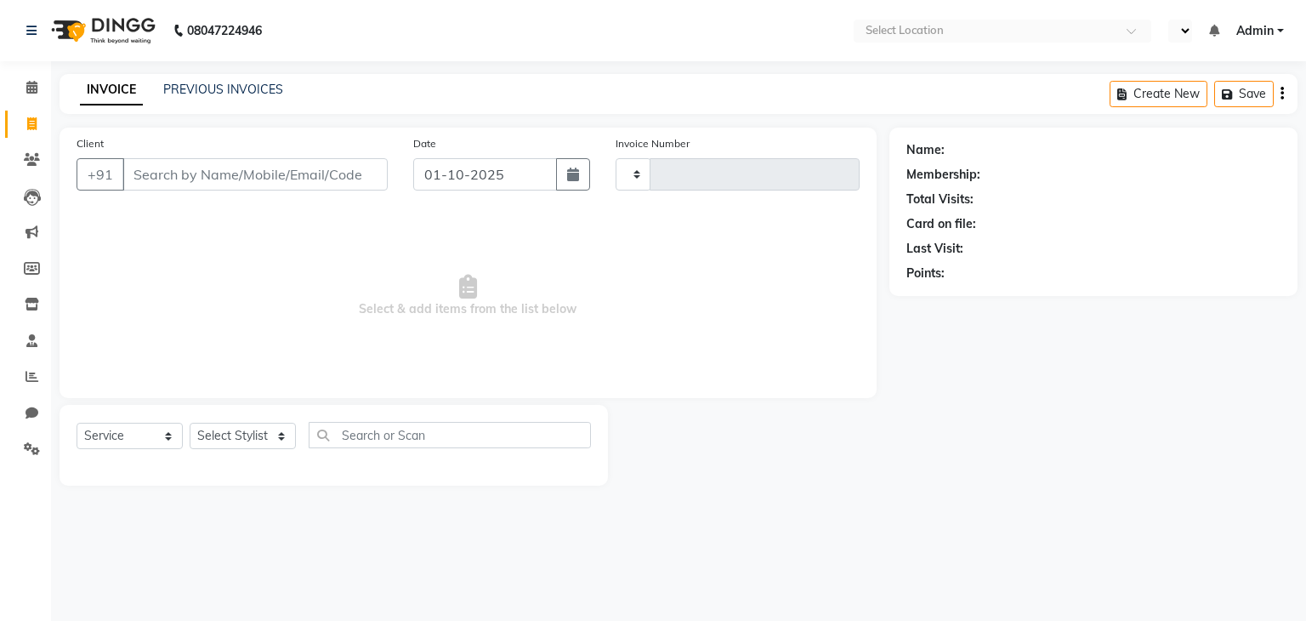
select select "en"
select select "8988"
type input "0149"
click at [181, 87] on link "PREVIOUS INVOICES" at bounding box center [223, 89] width 120 height 15
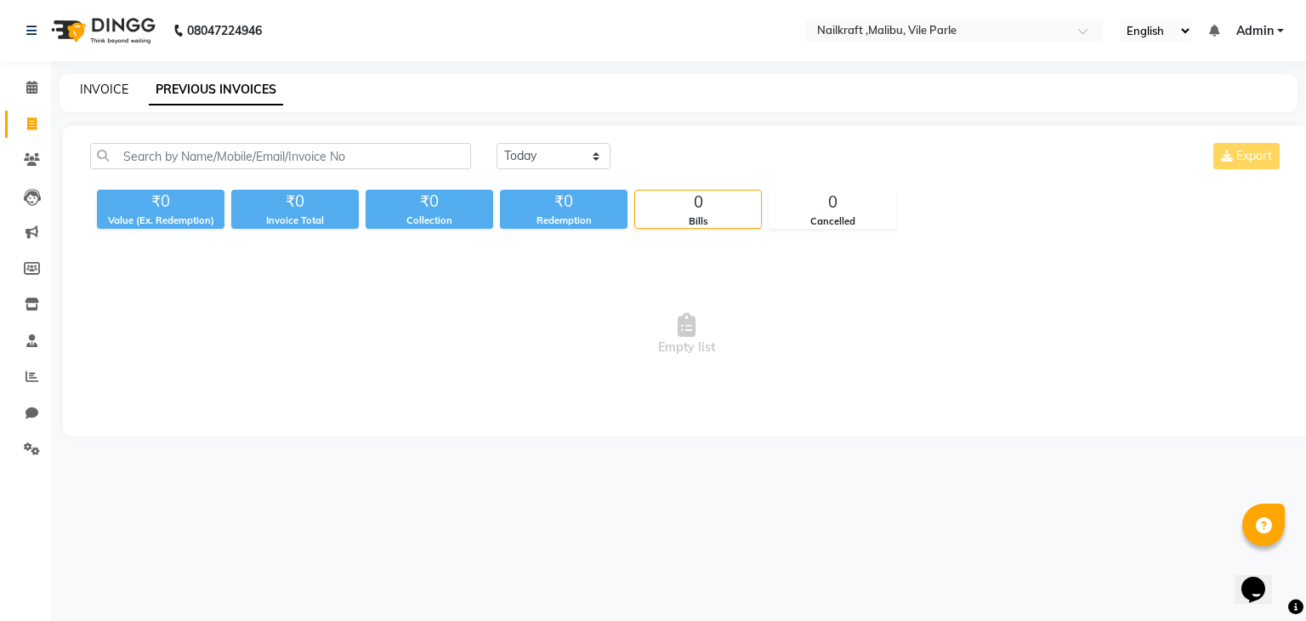
click at [102, 88] on link "INVOICE" at bounding box center [104, 89] width 48 height 15
select select "service"
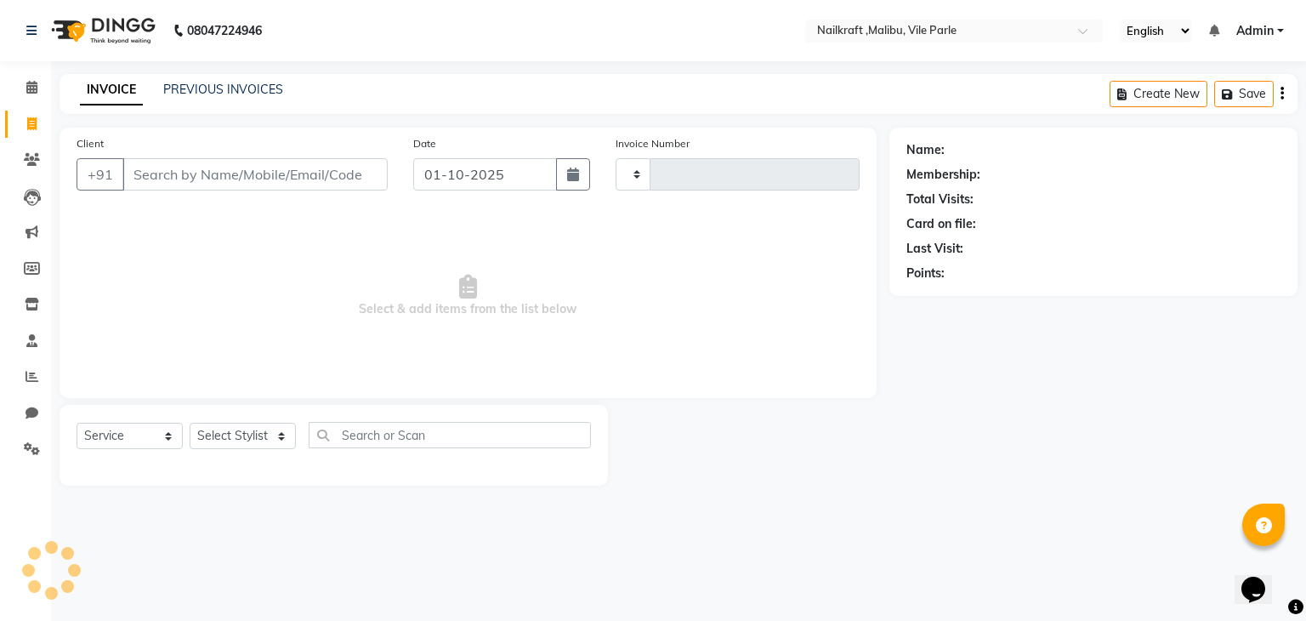
type input "0149"
select select "8988"
click at [317, 174] on input "Client" at bounding box center [254, 174] width 265 height 32
click at [30, 82] on icon at bounding box center [31, 87] width 11 height 13
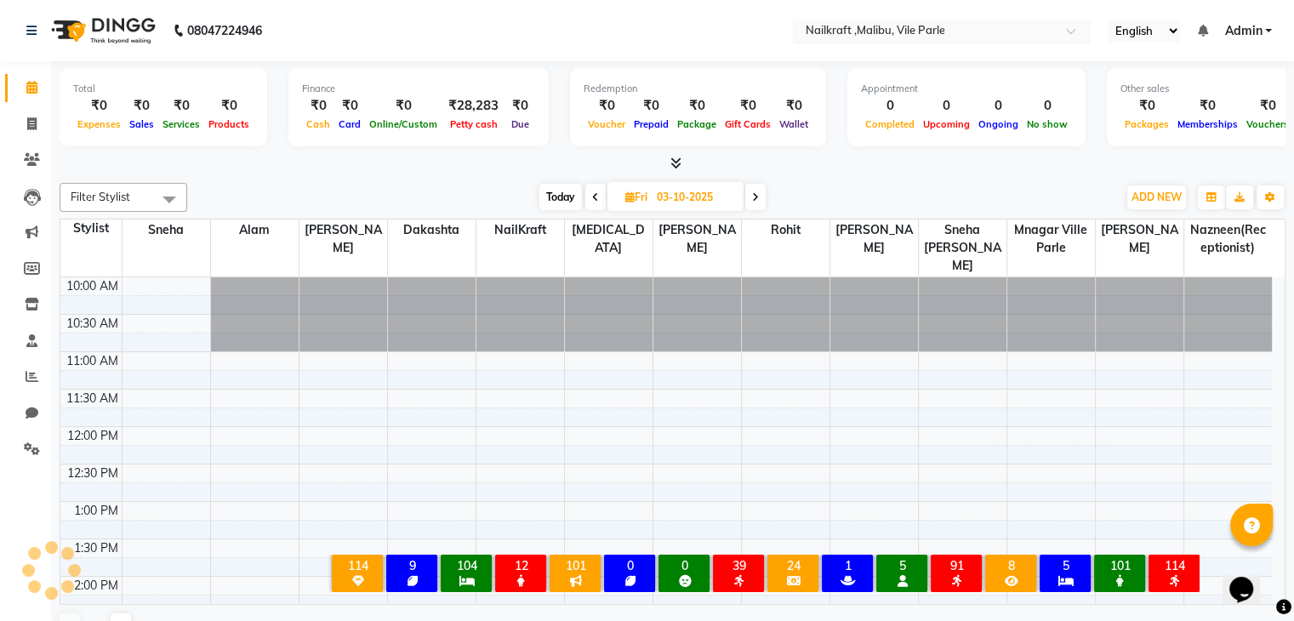
click at [998, 29] on input "text" at bounding box center [924, 32] width 247 height 17
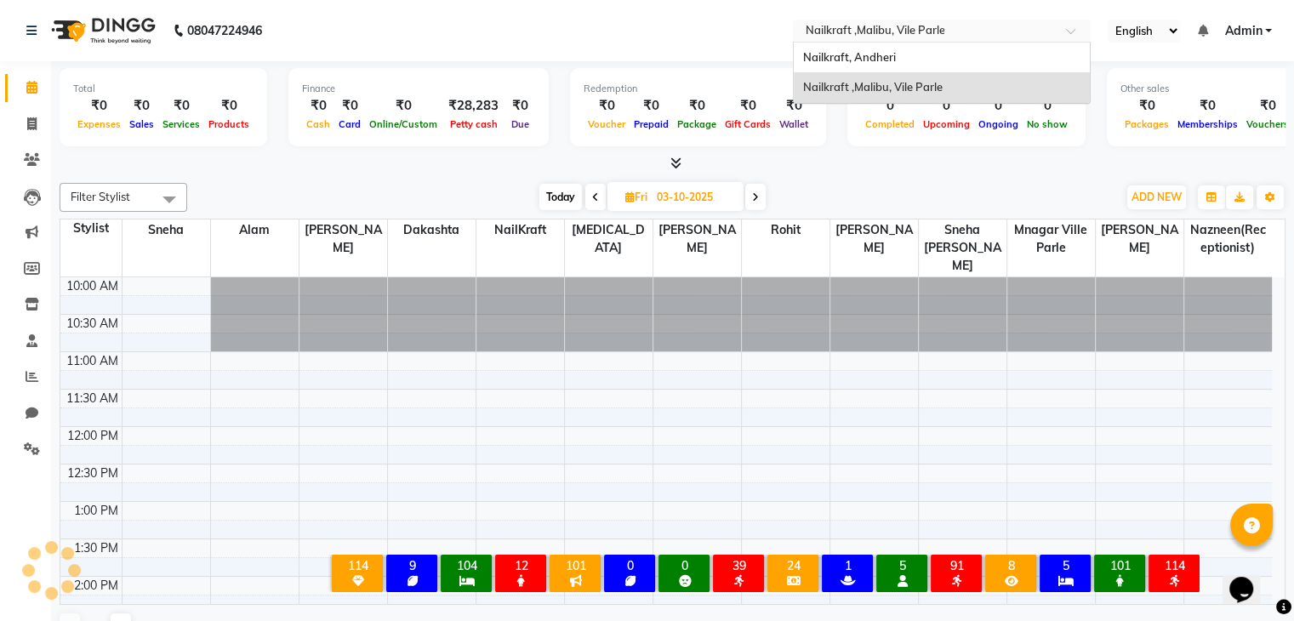
scroll to position [544, 0]
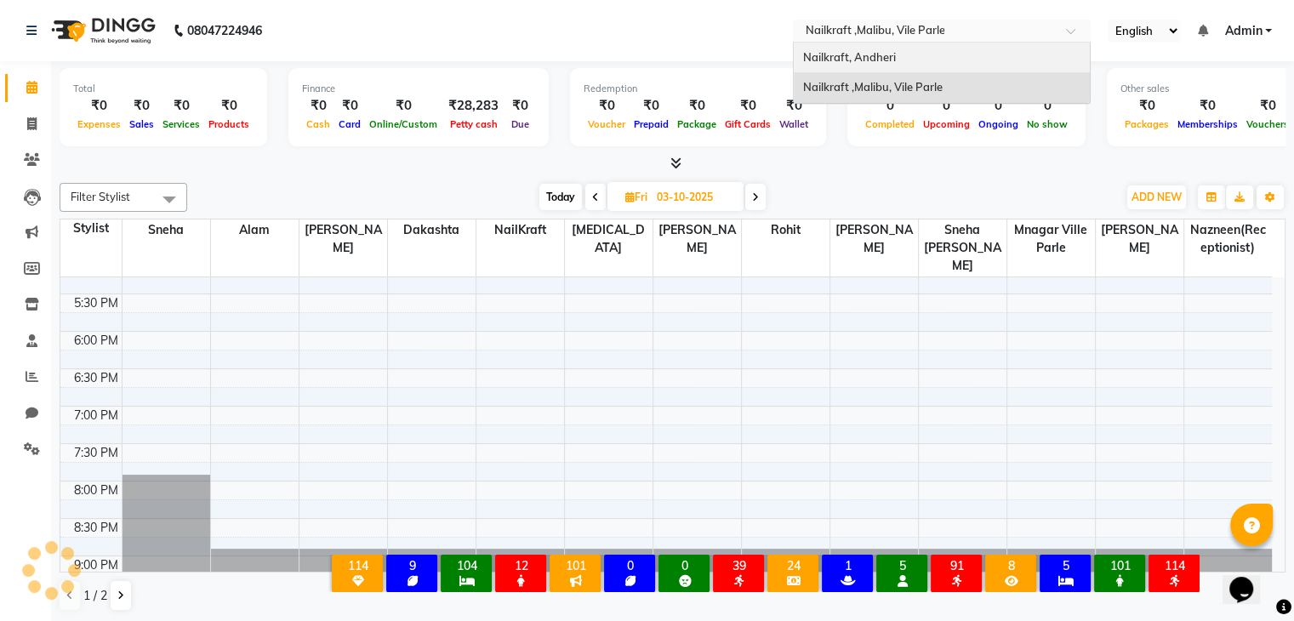
click at [971, 55] on div "Nailkraft, Andheri" at bounding box center [942, 58] width 296 height 31
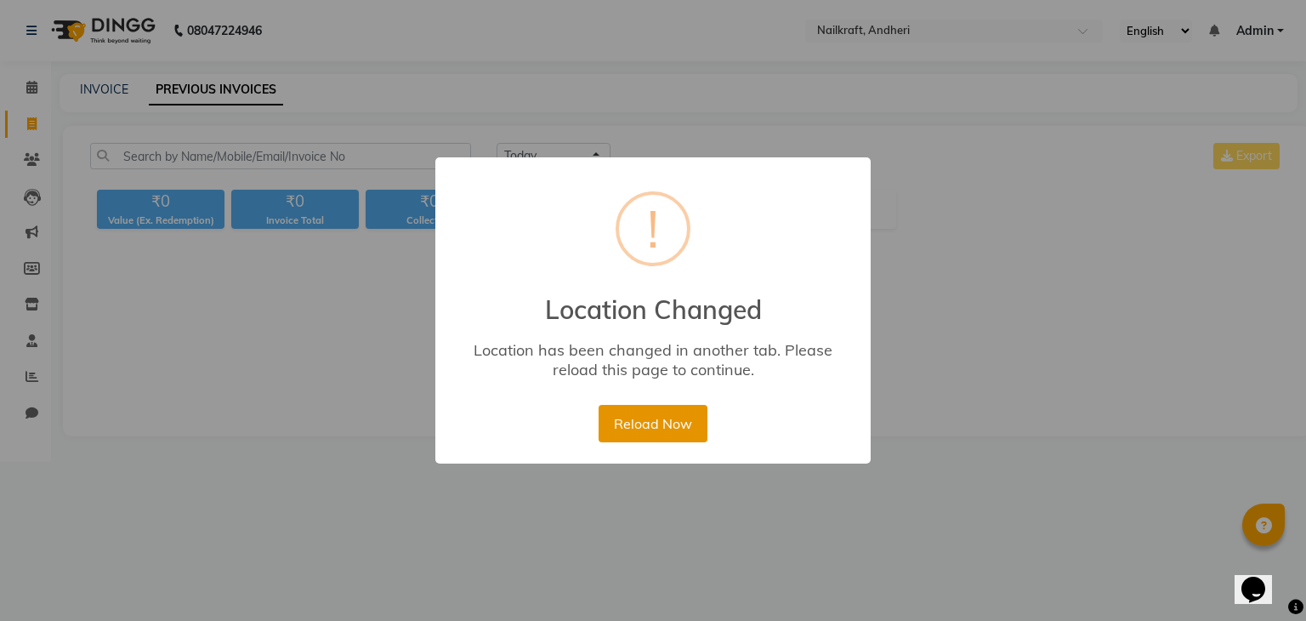
click at [636, 421] on button "Reload Now" at bounding box center [653, 423] width 108 height 37
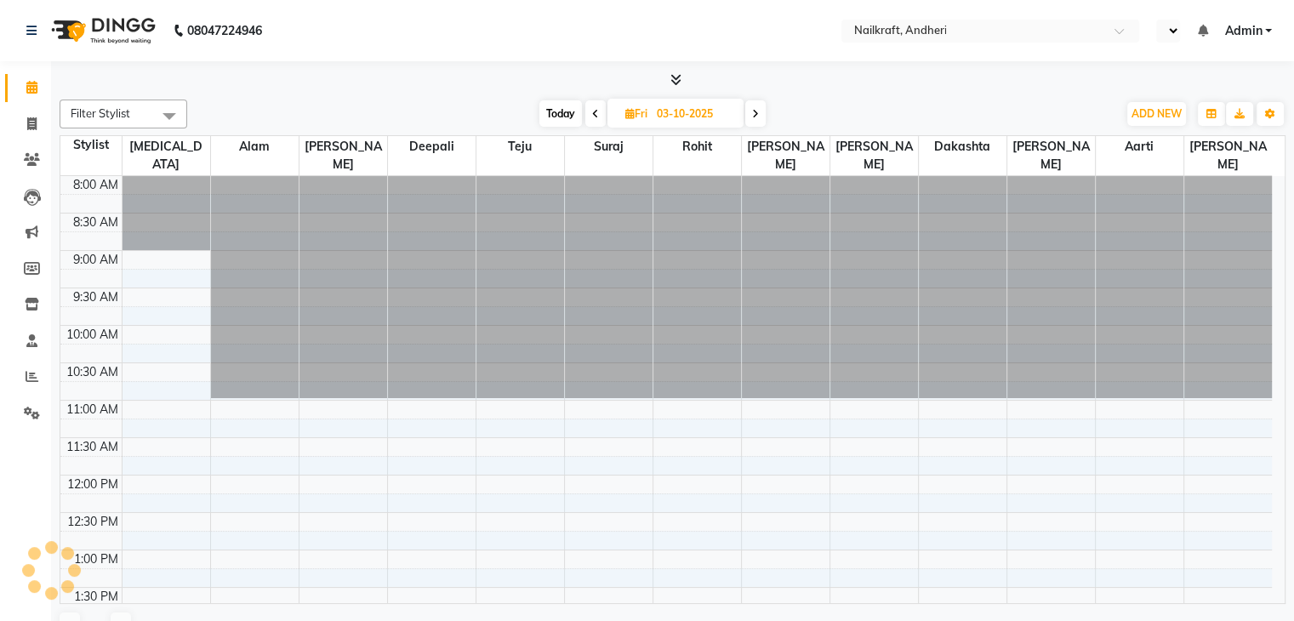
select select "en"
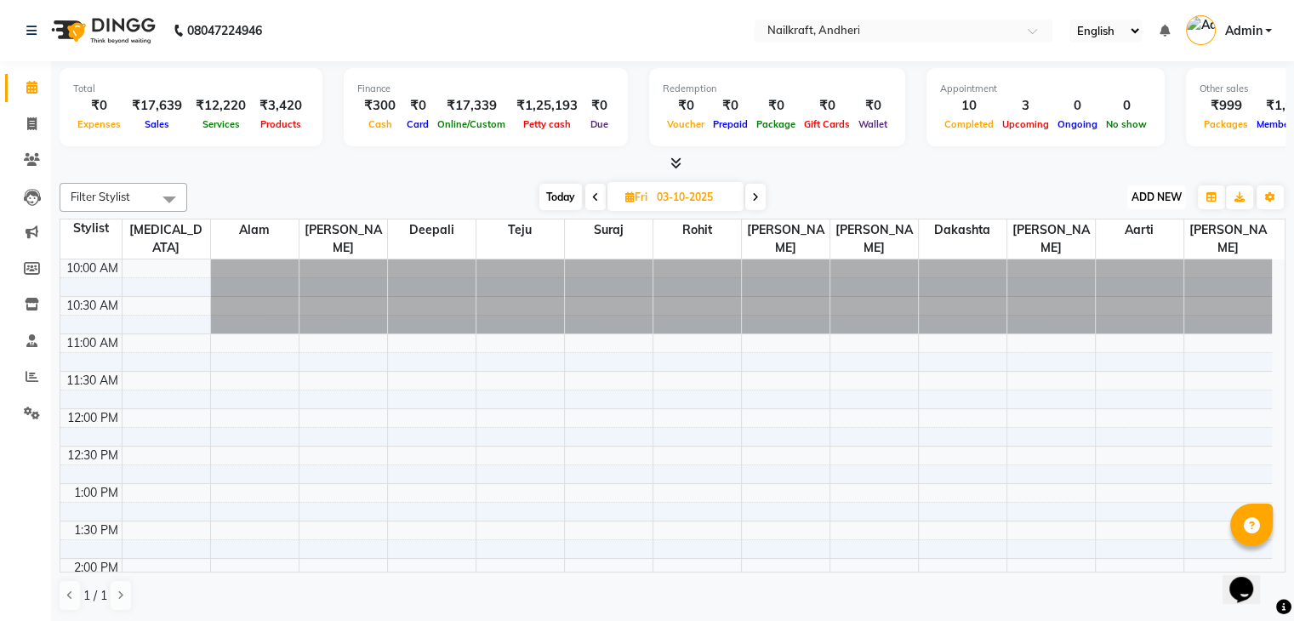
click at [1150, 191] on span "ADD NEW" at bounding box center [1156, 197] width 50 height 13
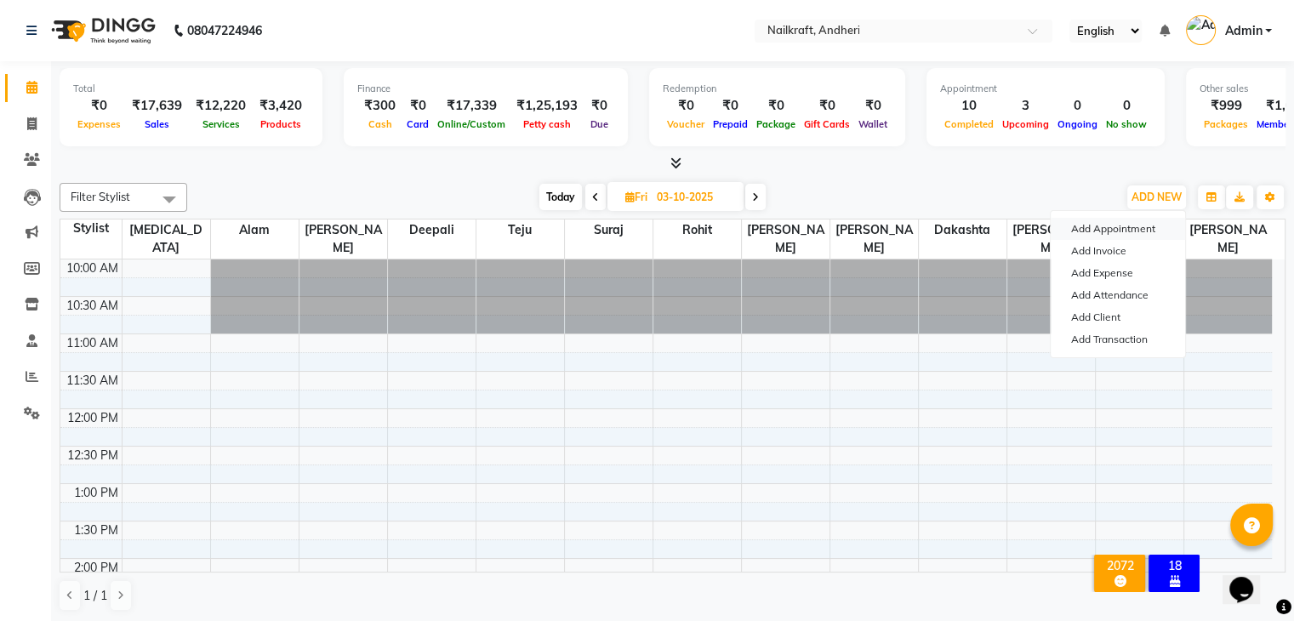
click at [1078, 227] on button "Add Appointment" at bounding box center [1117, 229] width 134 height 22
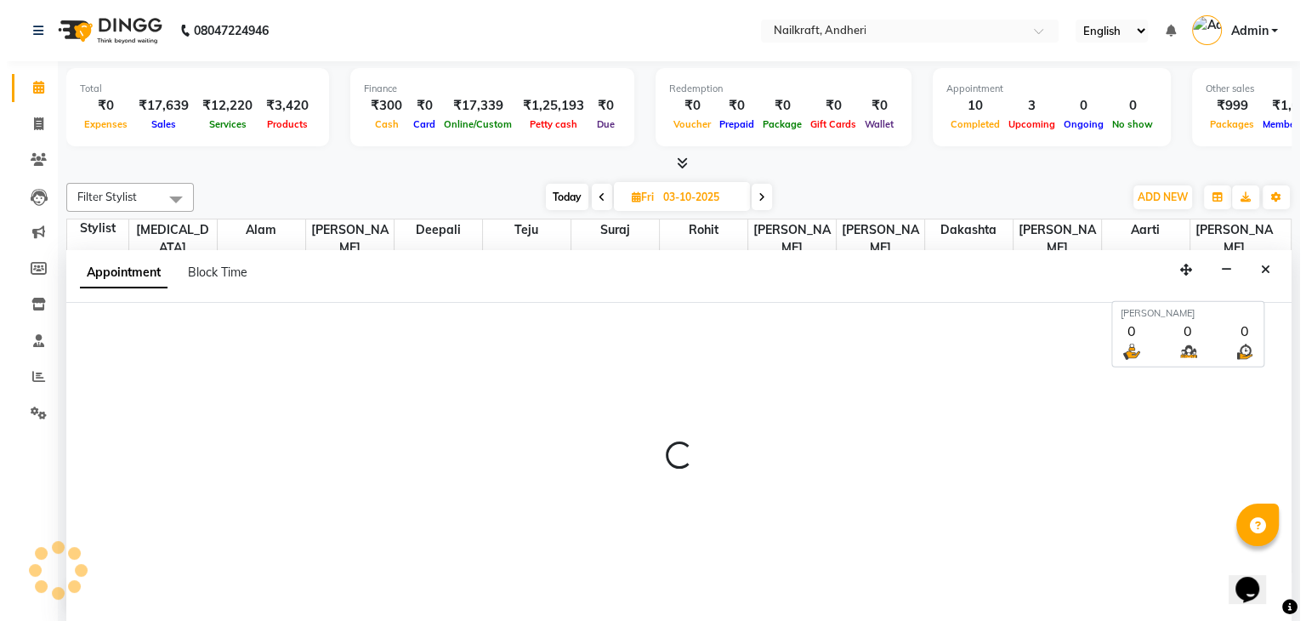
scroll to position [1, 0]
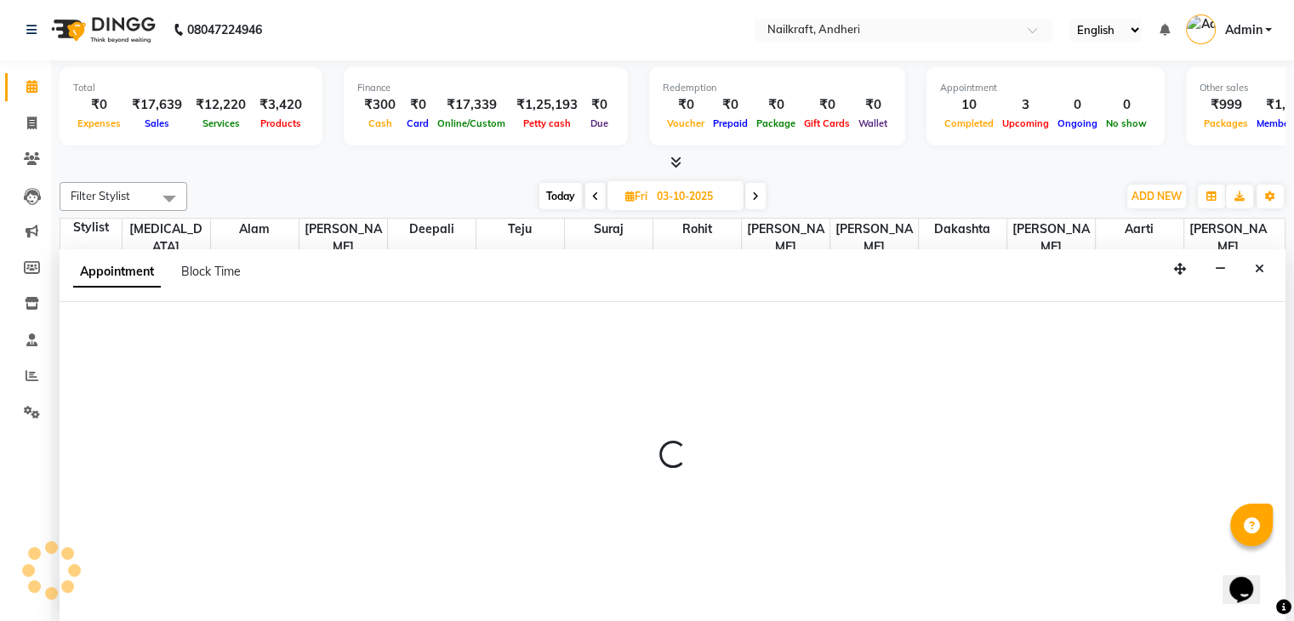
select select "tentative"
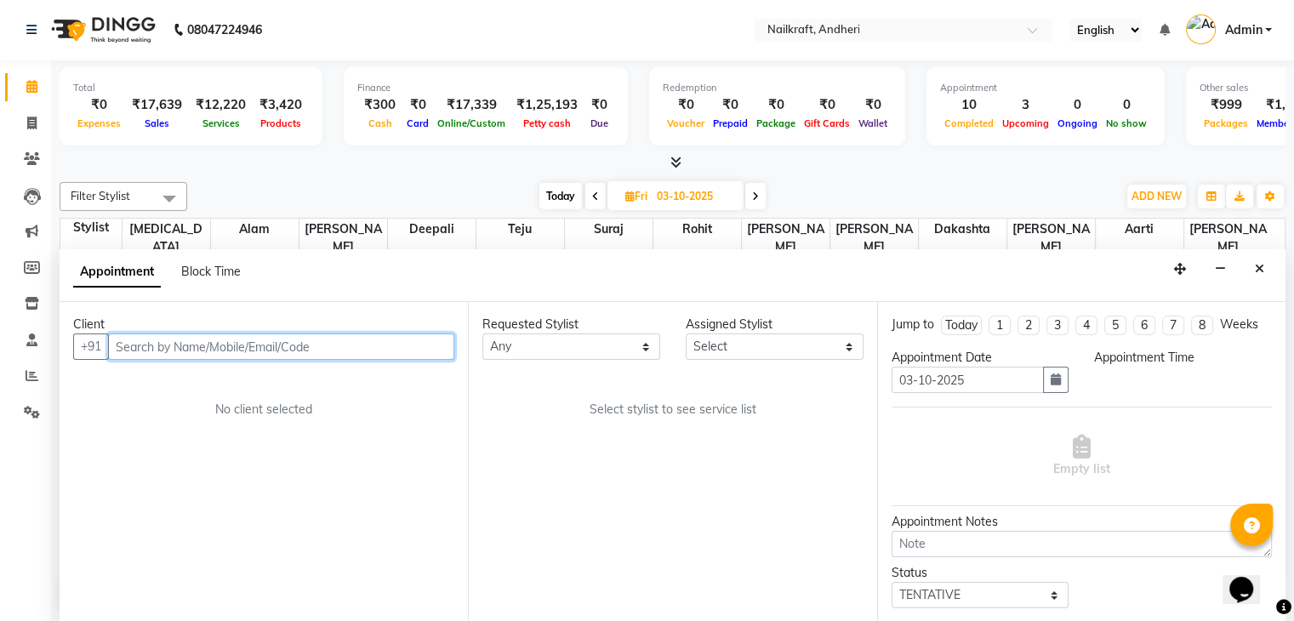
select select "660"
click at [153, 353] on input "text" at bounding box center [281, 346] width 346 height 26
type input "8780806273"
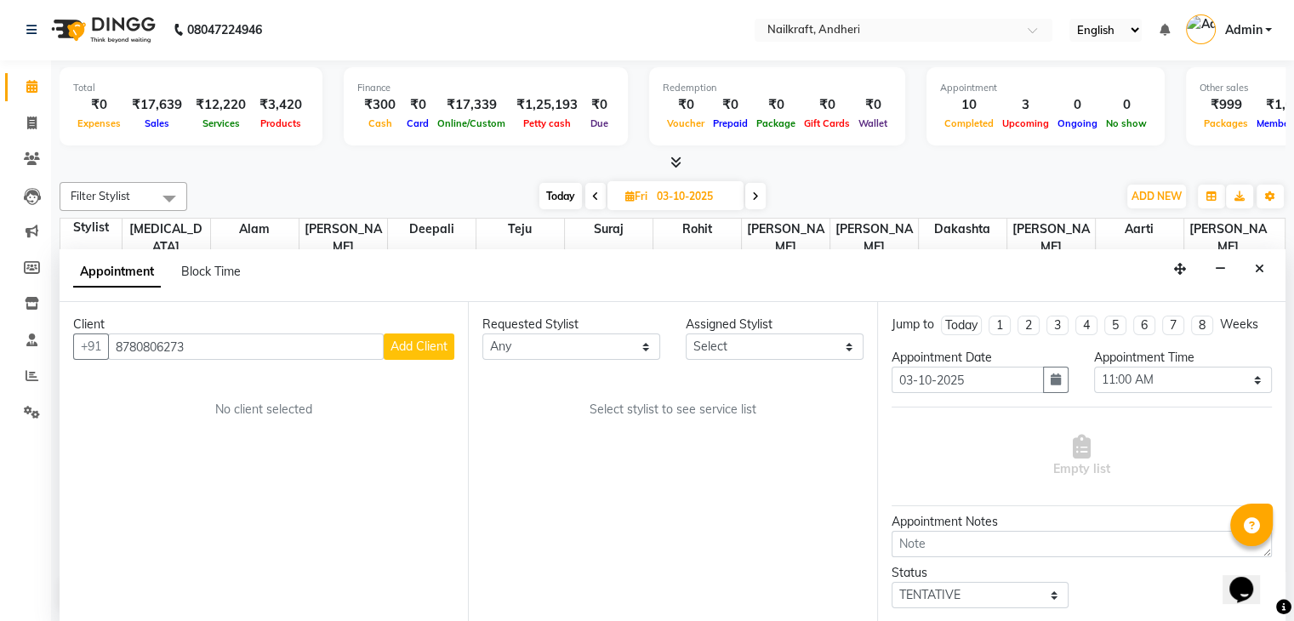
click at [413, 342] on span "Add Client" at bounding box center [418, 346] width 57 height 15
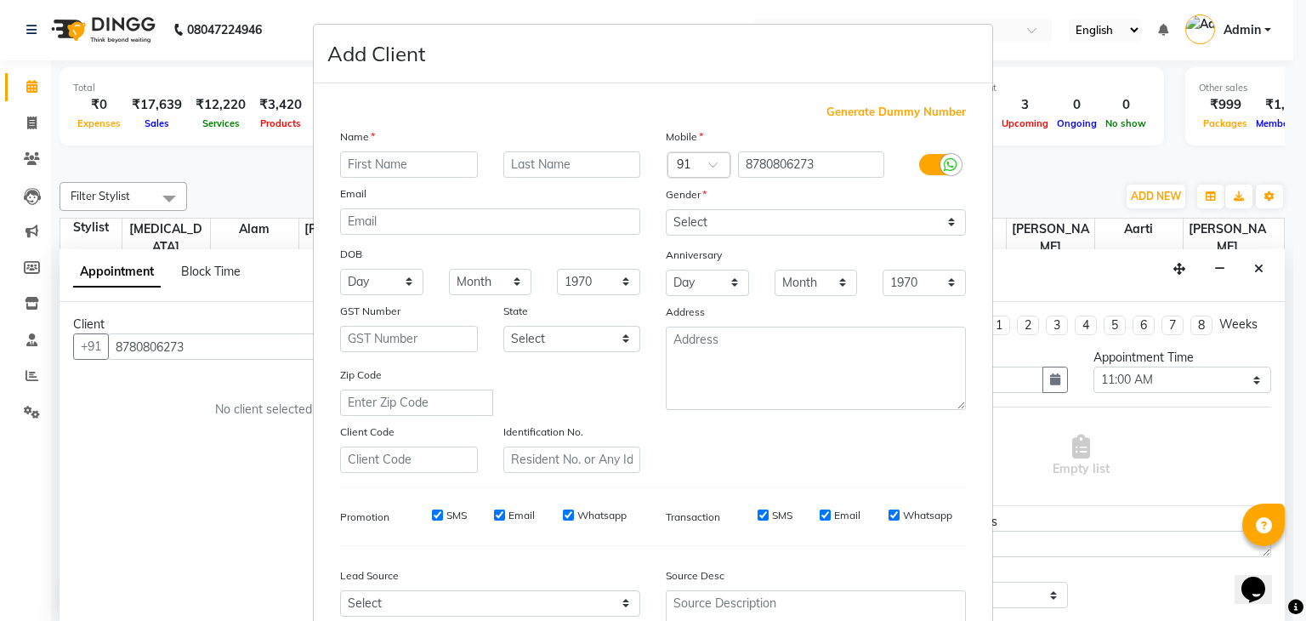
click at [407, 169] on input "text" at bounding box center [409, 164] width 138 height 26
type input "Priyal"
click at [565, 168] on input "text" at bounding box center [573, 164] width 138 height 26
type input "bansal"
click at [735, 226] on select "Select [DEMOGRAPHIC_DATA] [DEMOGRAPHIC_DATA] Other Prefer Not To Say" at bounding box center [816, 222] width 300 height 26
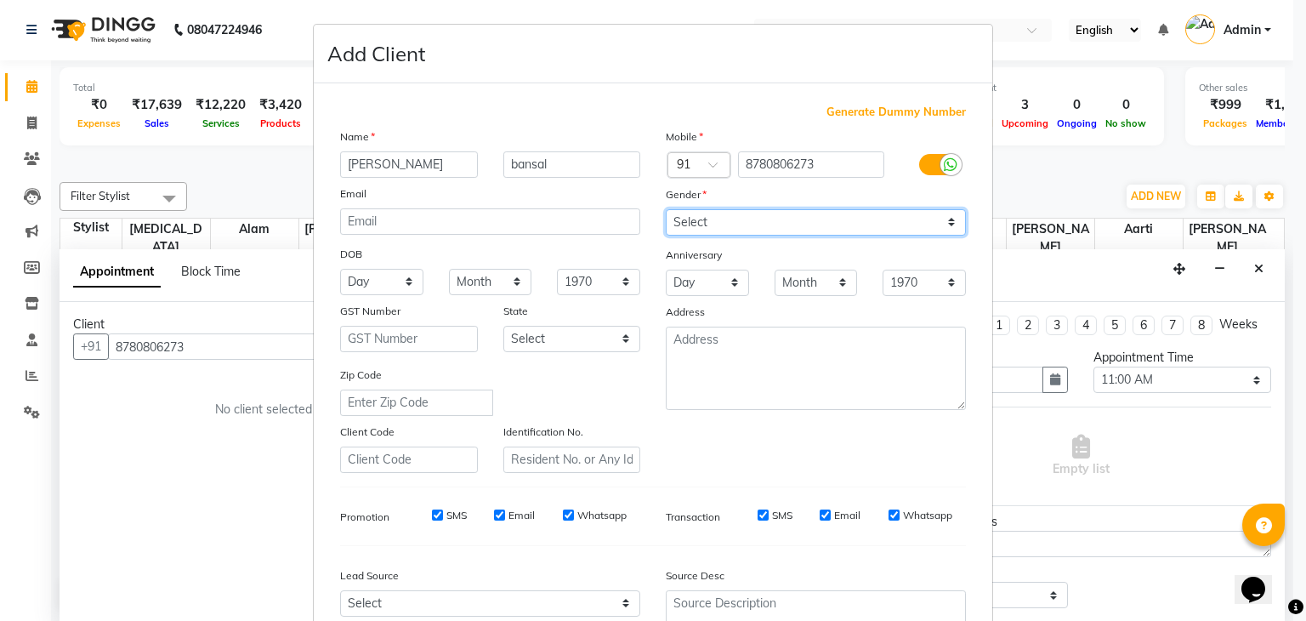
select select "[DEMOGRAPHIC_DATA]"
click at [666, 210] on select "Select [DEMOGRAPHIC_DATA] [DEMOGRAPHIC_DATA] Other Prefer Not To Say" at bounding box center [816, 222] width 300 height 26
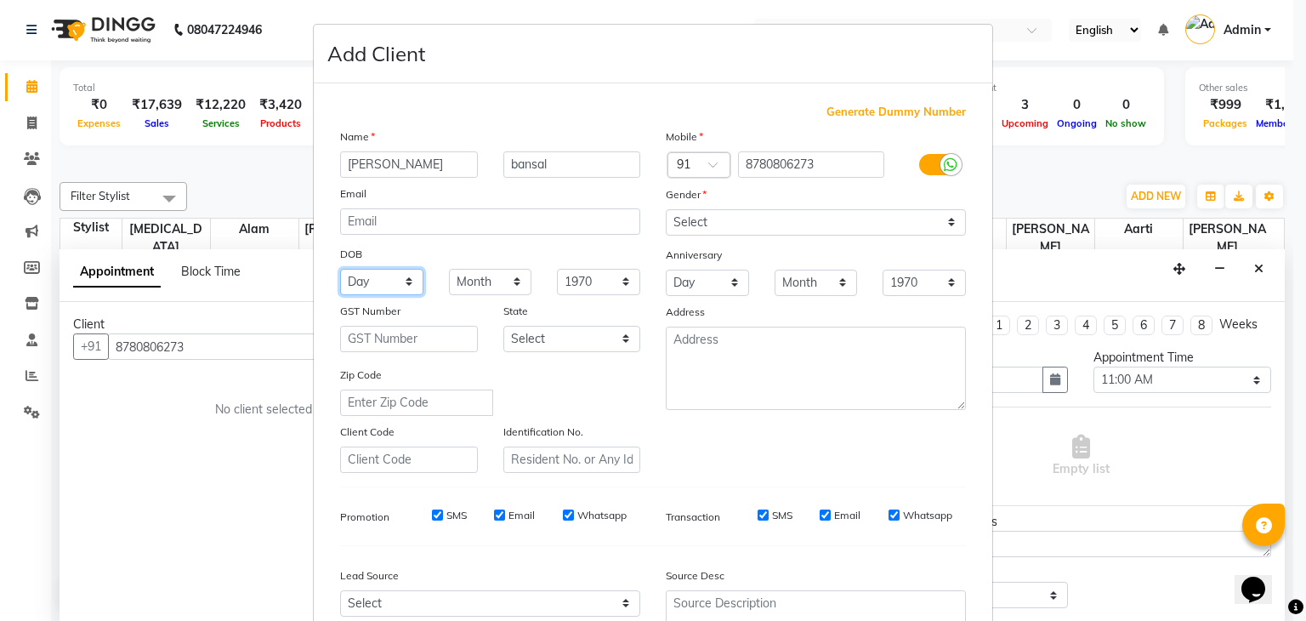
click at [367, 283] on select "Day 01 02 03 04 05 06 07 08 09 10 11 12 13 14 15 16 17 18 19 20 21 22 23 24 25 …" at bounding box center [381, 282] width 83 height 26
select select "01"
click at [340, 270] on select "Day 01 02 03 04 05 06 07 08 09 10 11 12 13 14 15 16 17 18 19 20 21 22 23 24 25 …" at bounding box center [381, 282] width 83 height 26
click at [502, 272] on select "Month January February March April May June July August September October Novem…" at bounding box center [490, 282] width 83 height 26
select select "04"
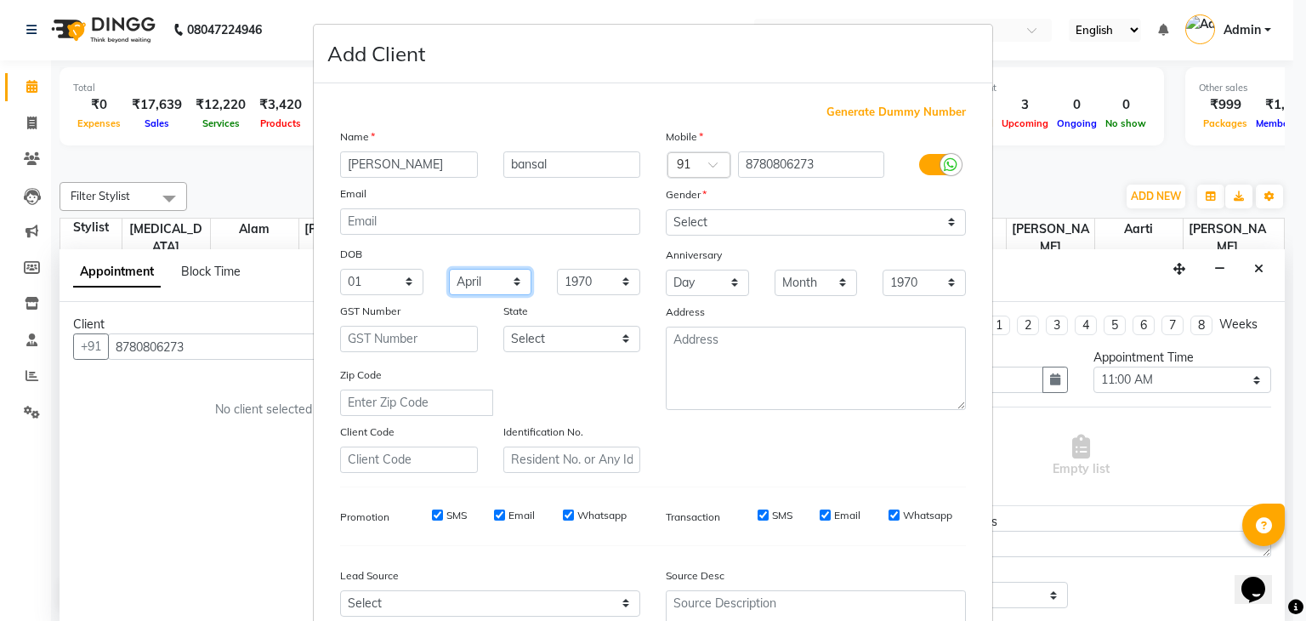
click at [449, 270] on select "Month January February March April May June July August September October Novem…" at bounding box center [490, 282] width 83 height 26
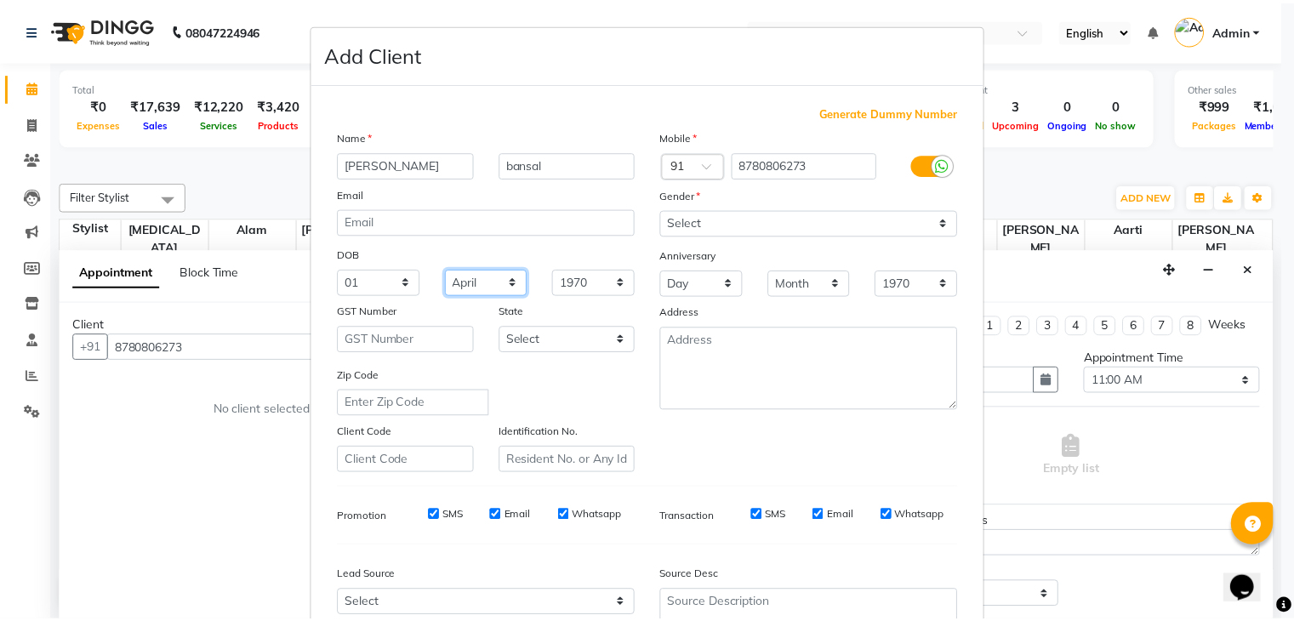
scroll to position [173, 0]
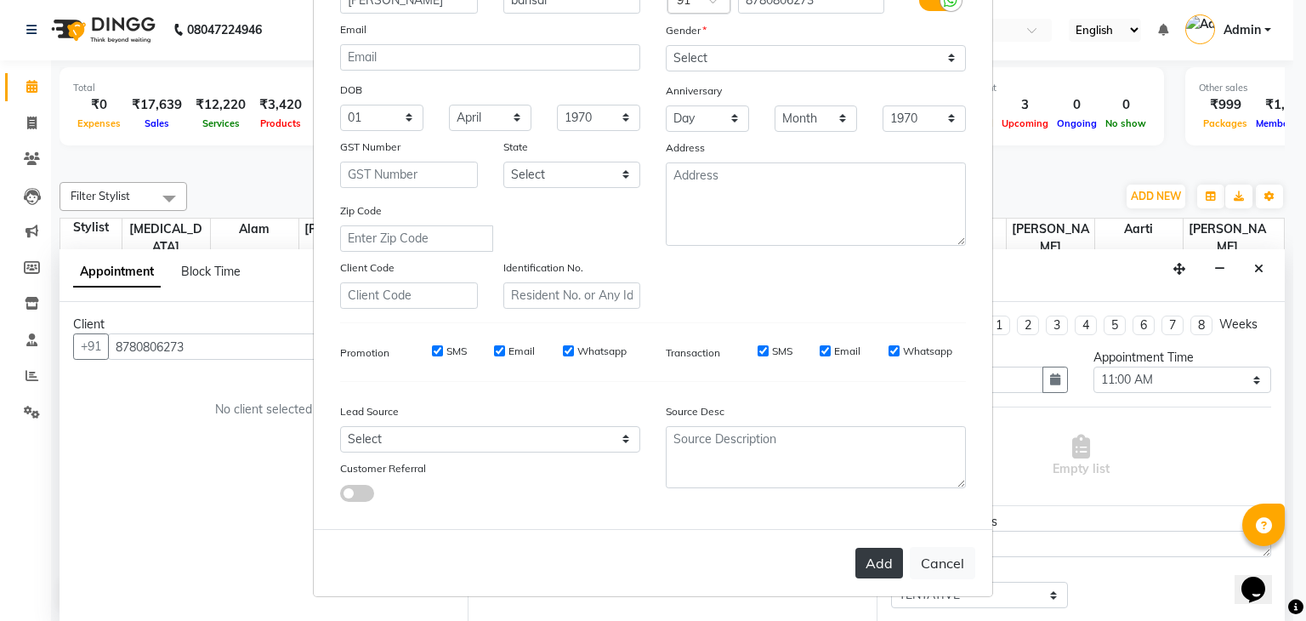
click at [879, 552] on button "Add" at bounding box center [880, 563] width 48 height 31
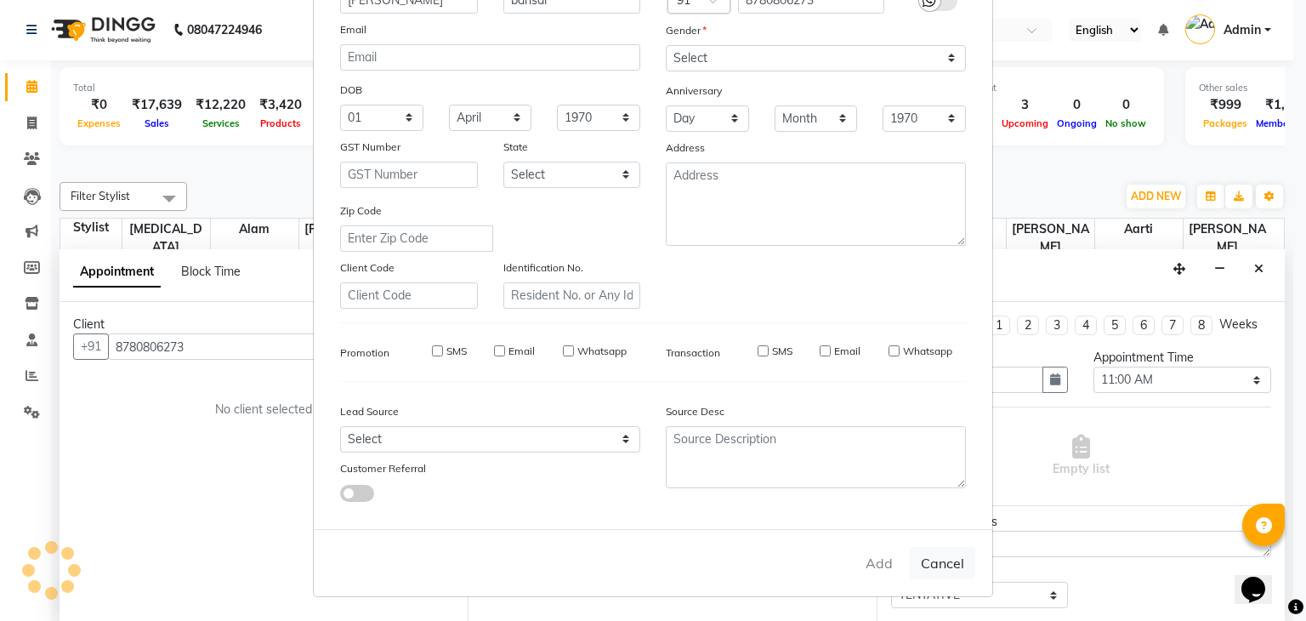
select select
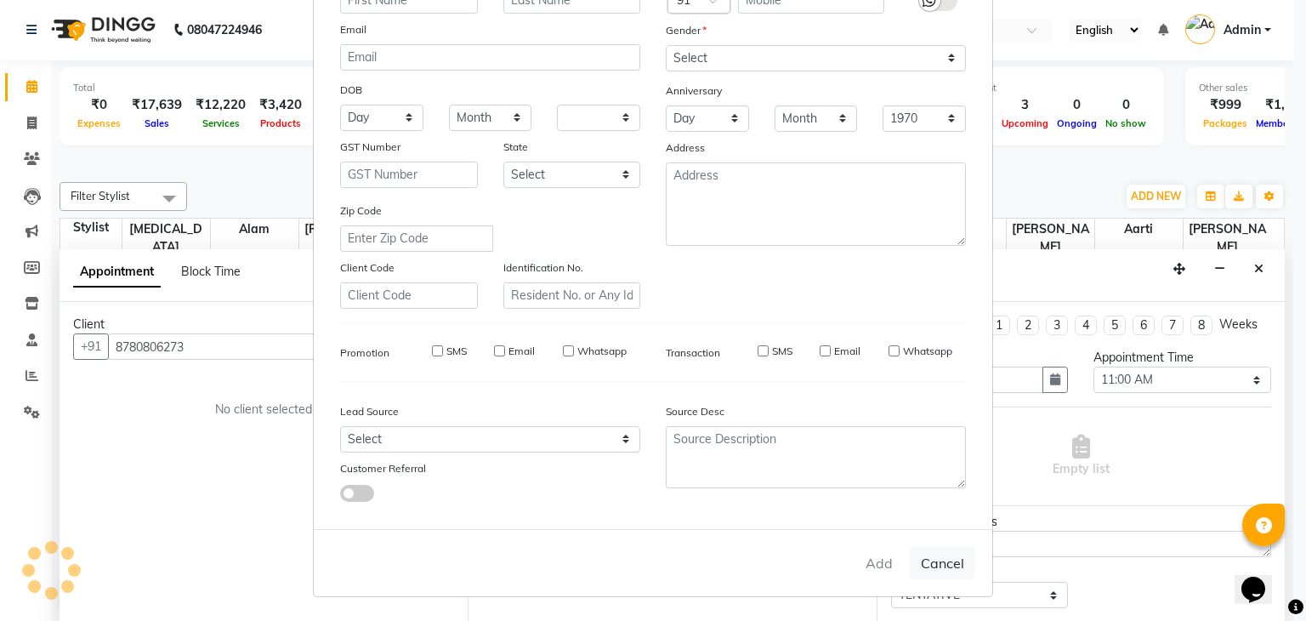
select select
checkbox input "false"
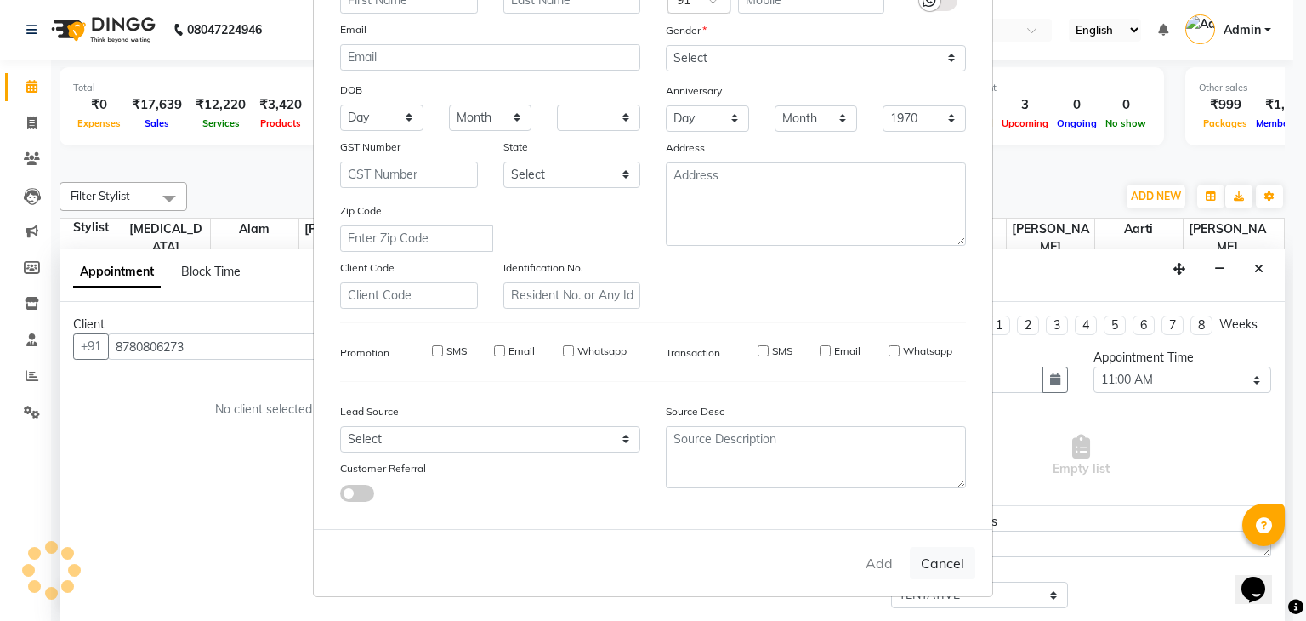
checkbox input "false"
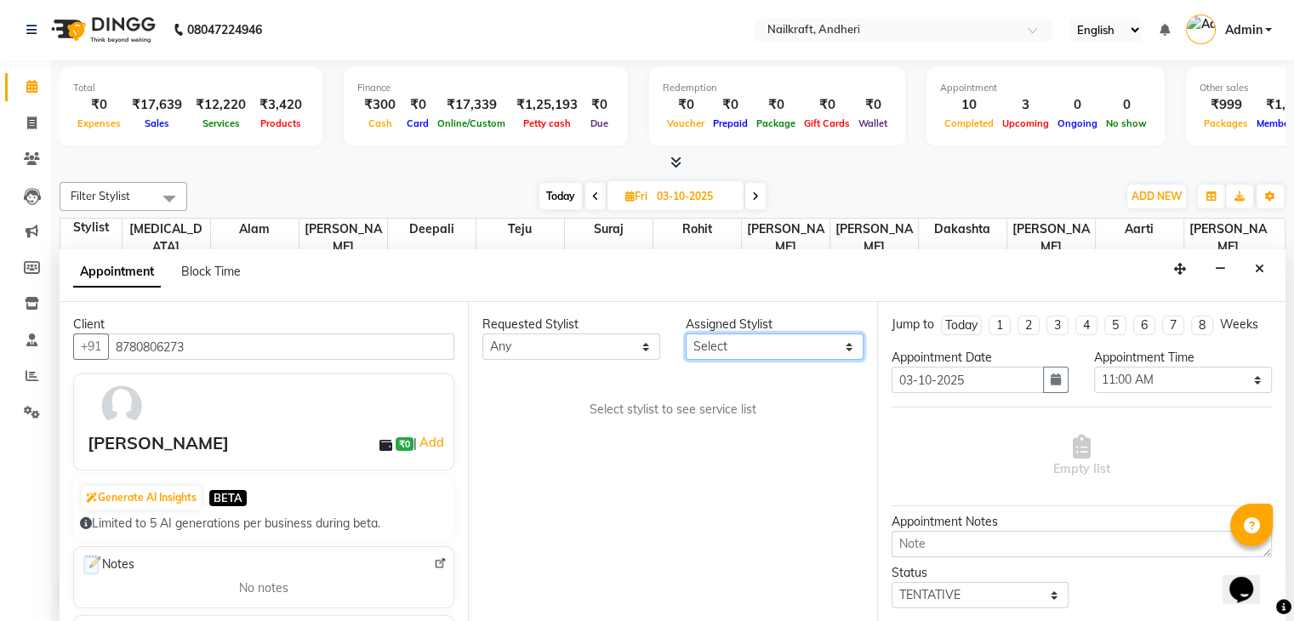
click at [762, 344] on select "Select Aarti Alam Alfred Dakashta Deepali Deepu Chatry Nikita Rohit sangeeta Sh…" at bounding box center [775, 346] width 178 height 26
select select "88169"
click at [686, 333] on select "Select Aarti Alam Alfred Dakashta Deepali Deepu Chatry Nikita Rohit sangeeta Sh…" at bounding box center [775, 346] width 178 height 26
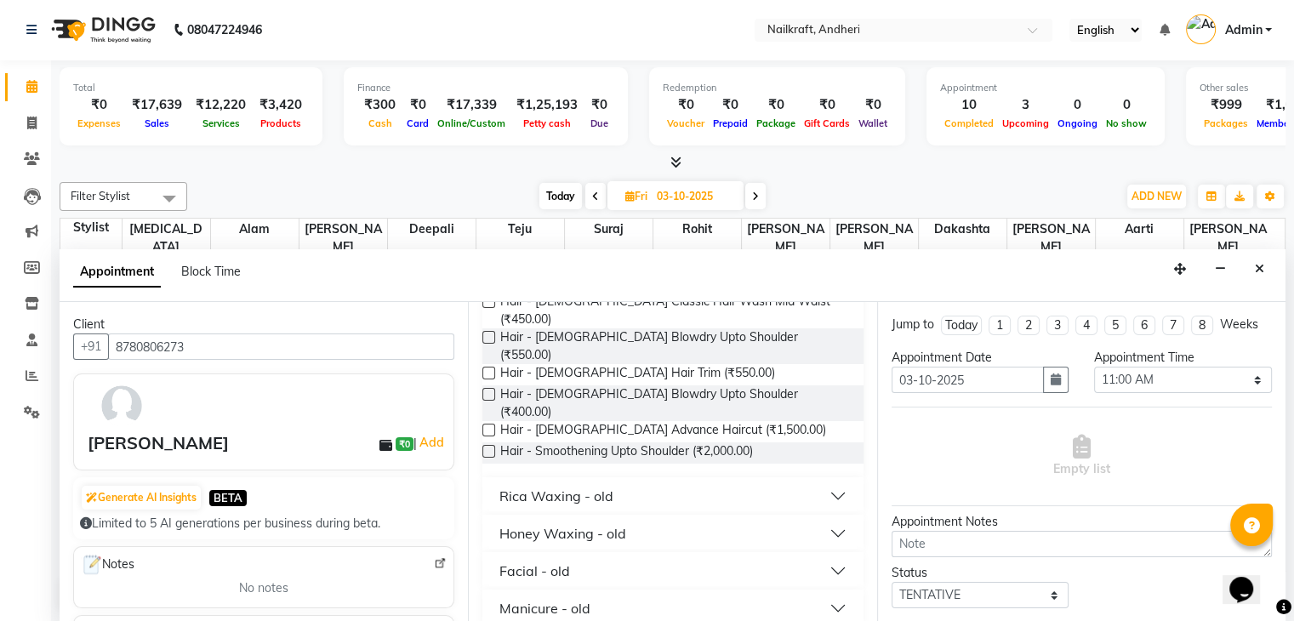
scroll to position [0, 0]
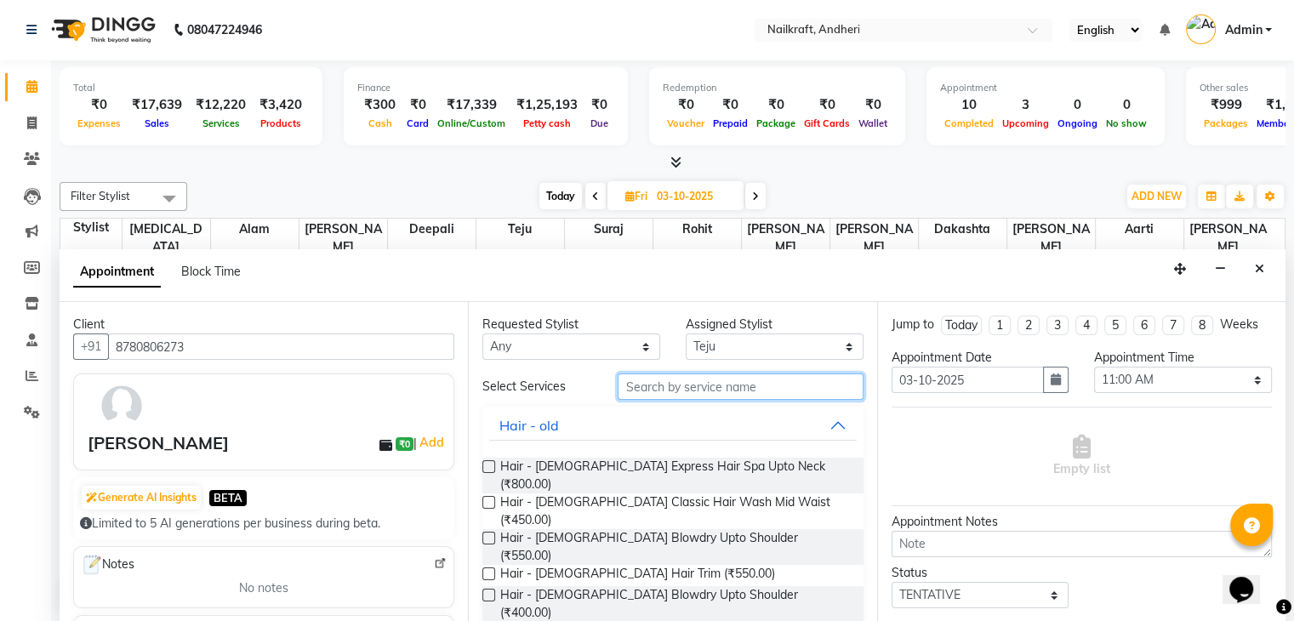
click at [629, 383] on input "text" at bounding box center [740, 386] width 245 height 26
type input "A"
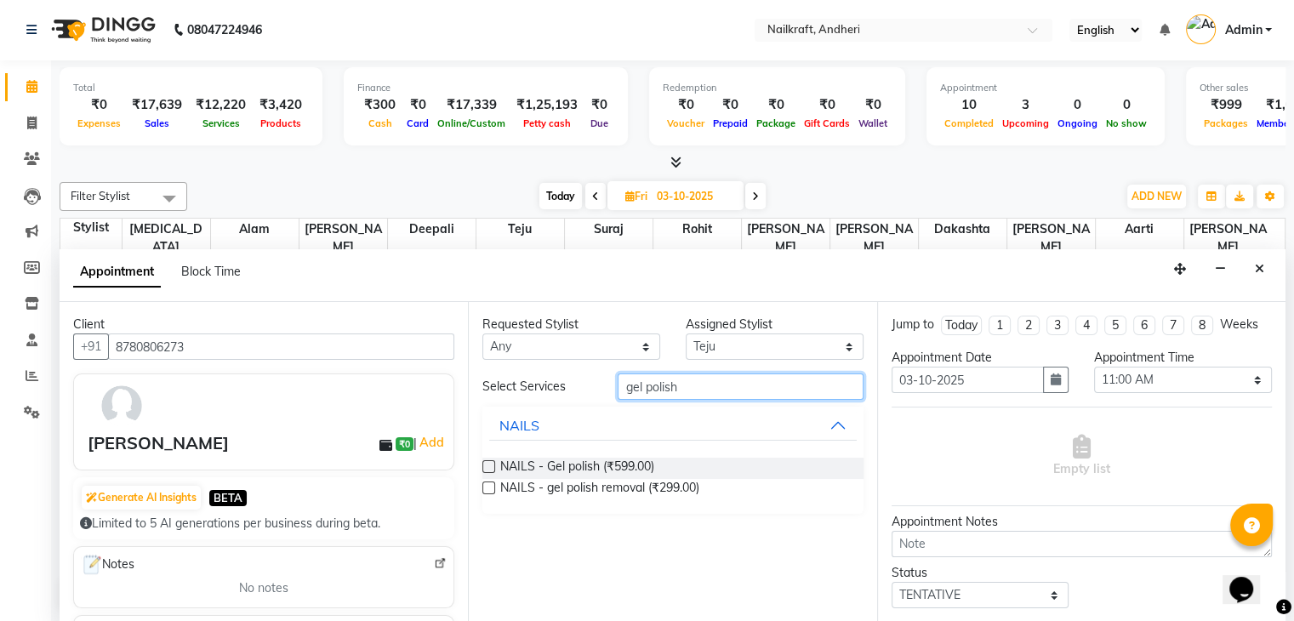
type input "gel polish"
click at [492, 462] on label at bounding box center [488, 466] width 13 height 13
click at [492, 463] on input "checkbox" at bounding box center [487, 468] width 11 height 11
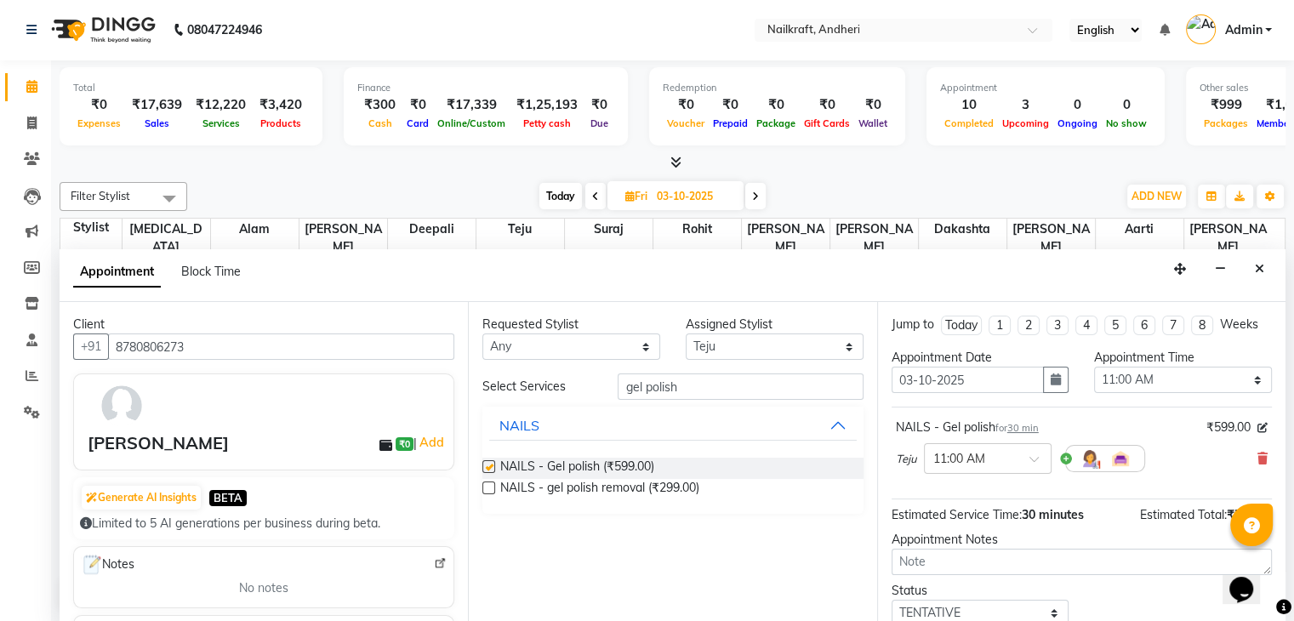
checkbox input "false"
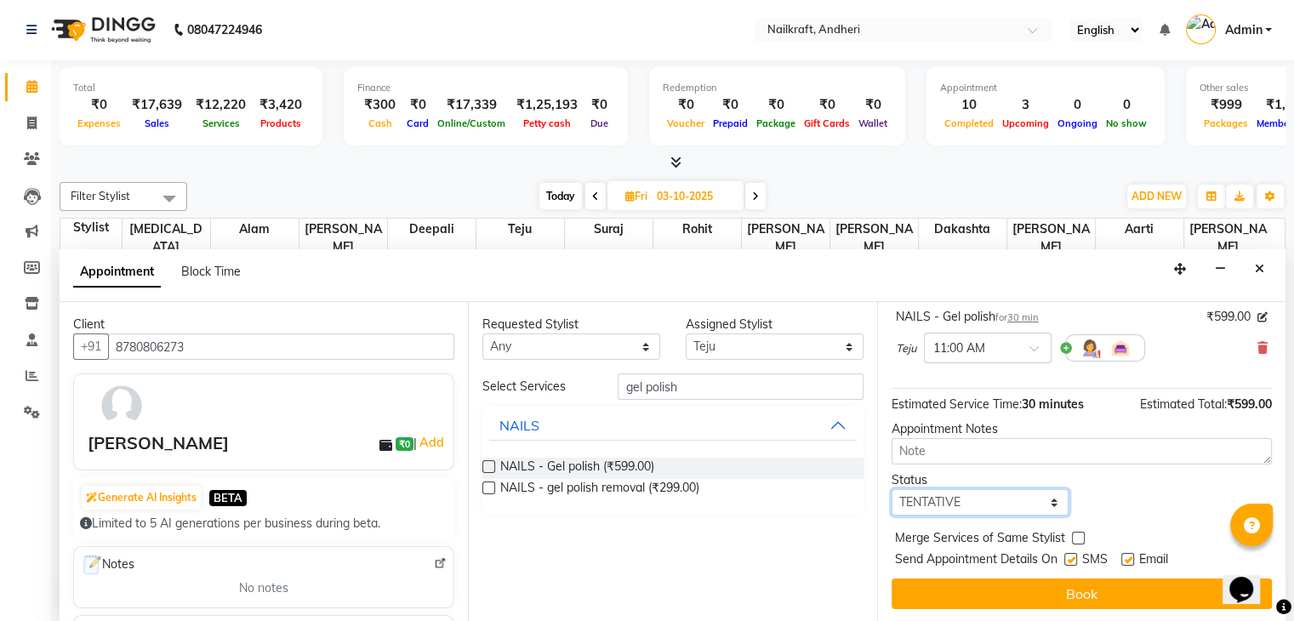
click at [955, 501] on select "Select TENTATIVE CONFIRM UPCOMING" at bounding box center [980, 502] width 178 height 26
select select "confirm booking"
click at [891, 489] on select "Select TENTATIVE CONFIRM UPCOMING" at bounding box center [980, 502] width 178 height 26
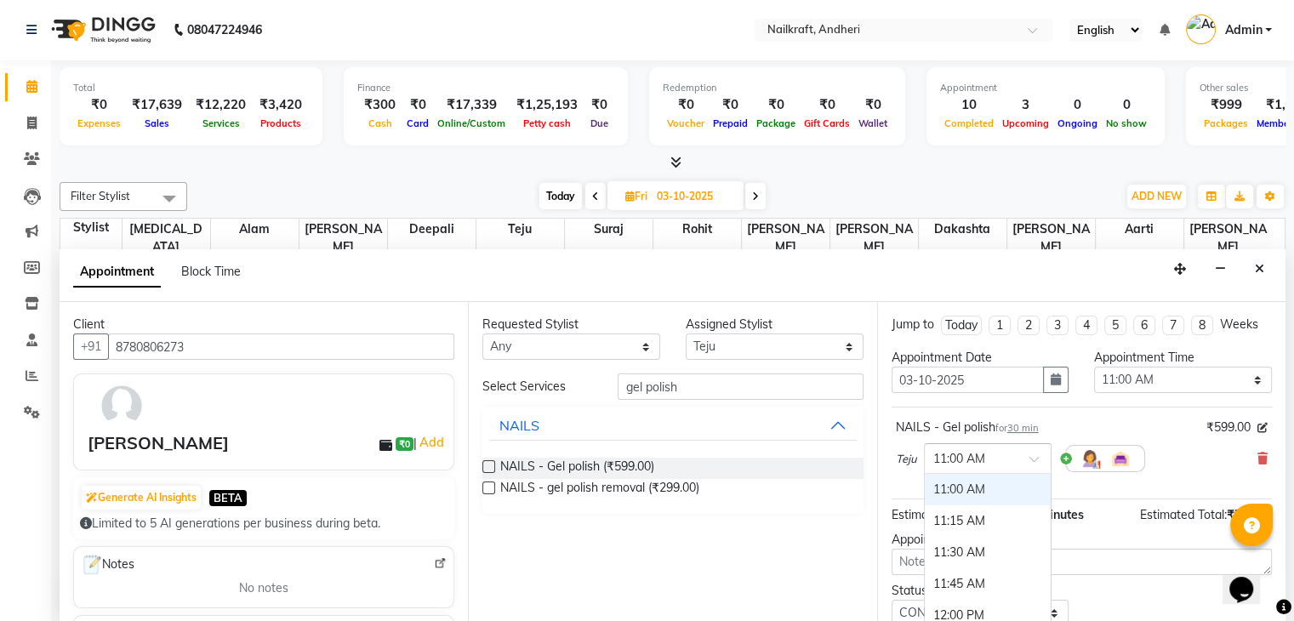
click at [965, 454] on input "text" at bounding box center [970, 457] width 75 height 18
click at [1050, 373] on icon "button" at bounding box center [1055, 379] width 10 height 12
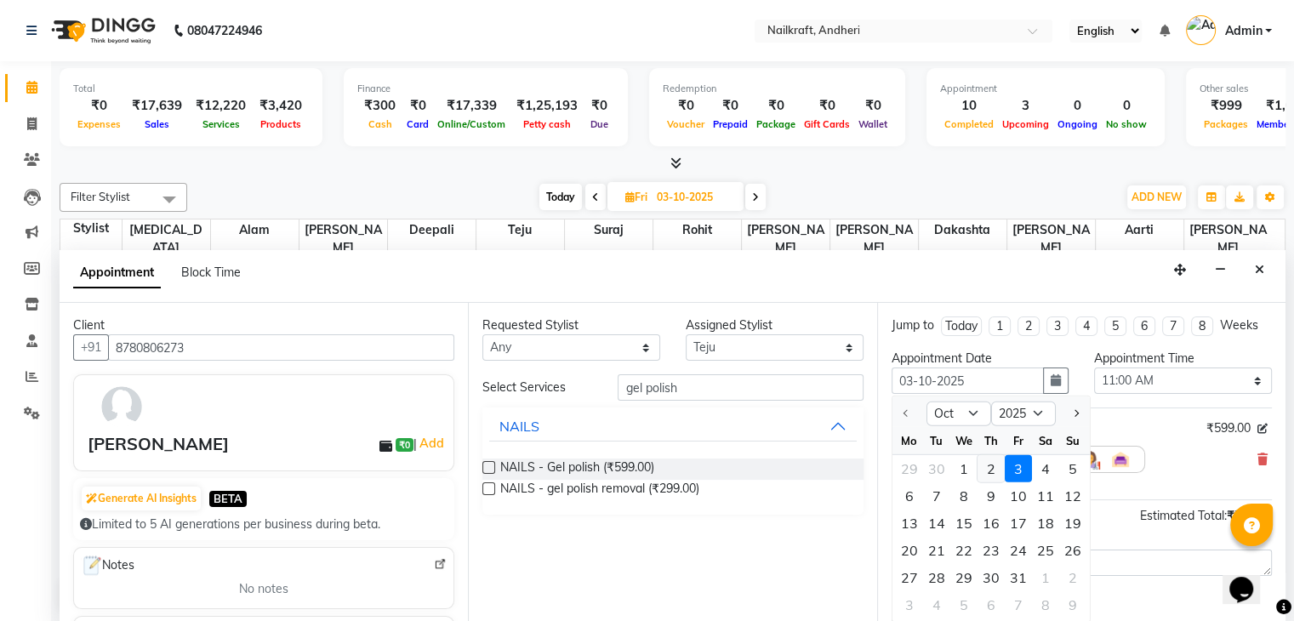
click at [983, 462] on div "2" at bounding box center [990, 468] width 27 height 27
type input "02-10-2025"
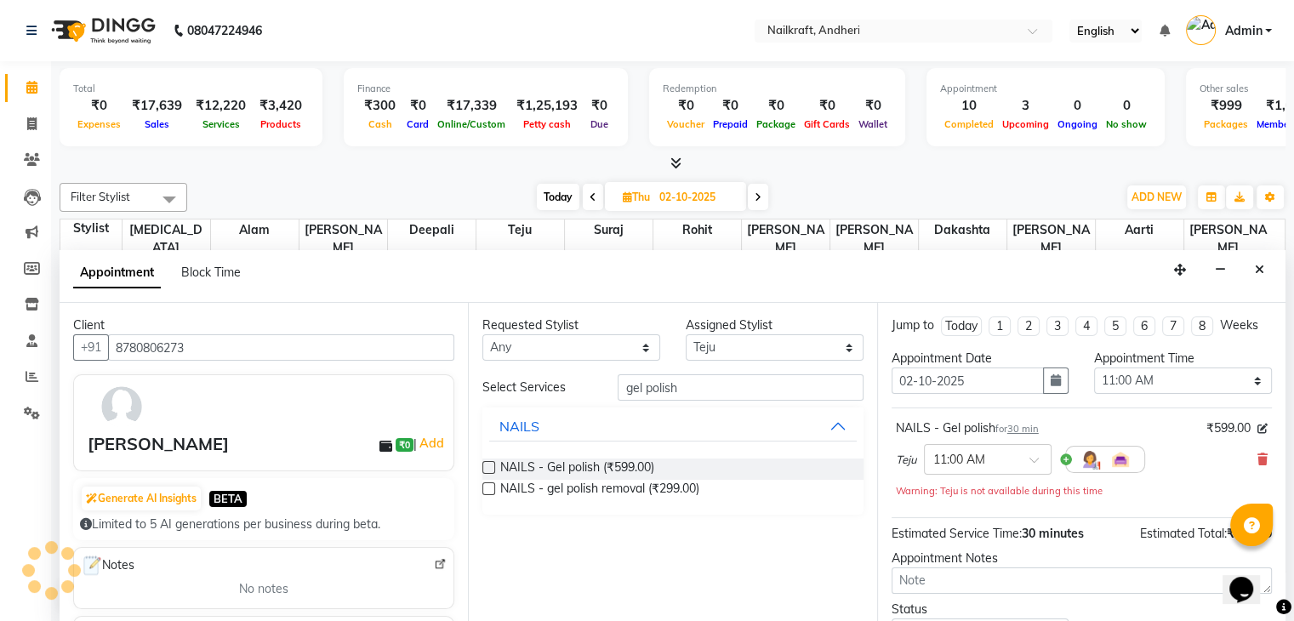
scroll to position [559, 0]
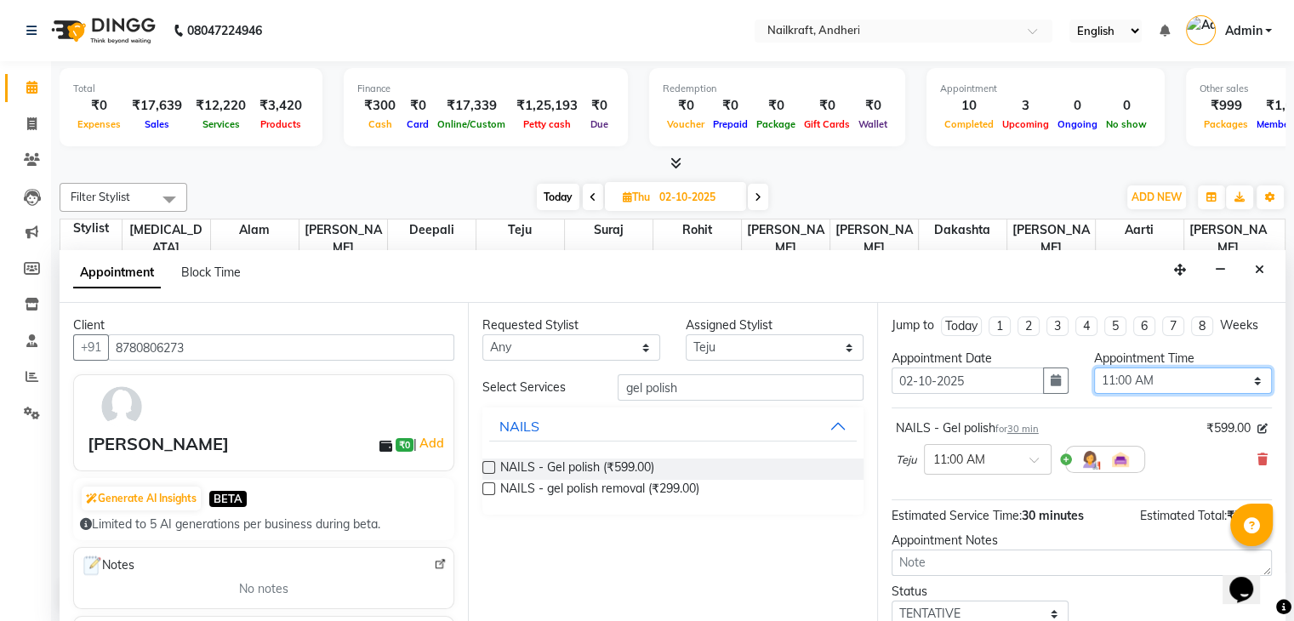
click at [1164, 379] on select "Select 11:00 AM 11:15 AM 11:30 AM 11:45 AM 12:00 PM 12:15 PM 12:30 PM 12:45 PM …" at bounding box center [1183, 380] width 178 height 26
select select "960"
click at [1094, 367] on select "Select 11:00 AM 11:15 AM 11:30 AM 11:45 AM 12:00 PM 12:15 PM 12:30 PM 12:45 PM …" at bounding box center [1183, 380] width 178 height 26
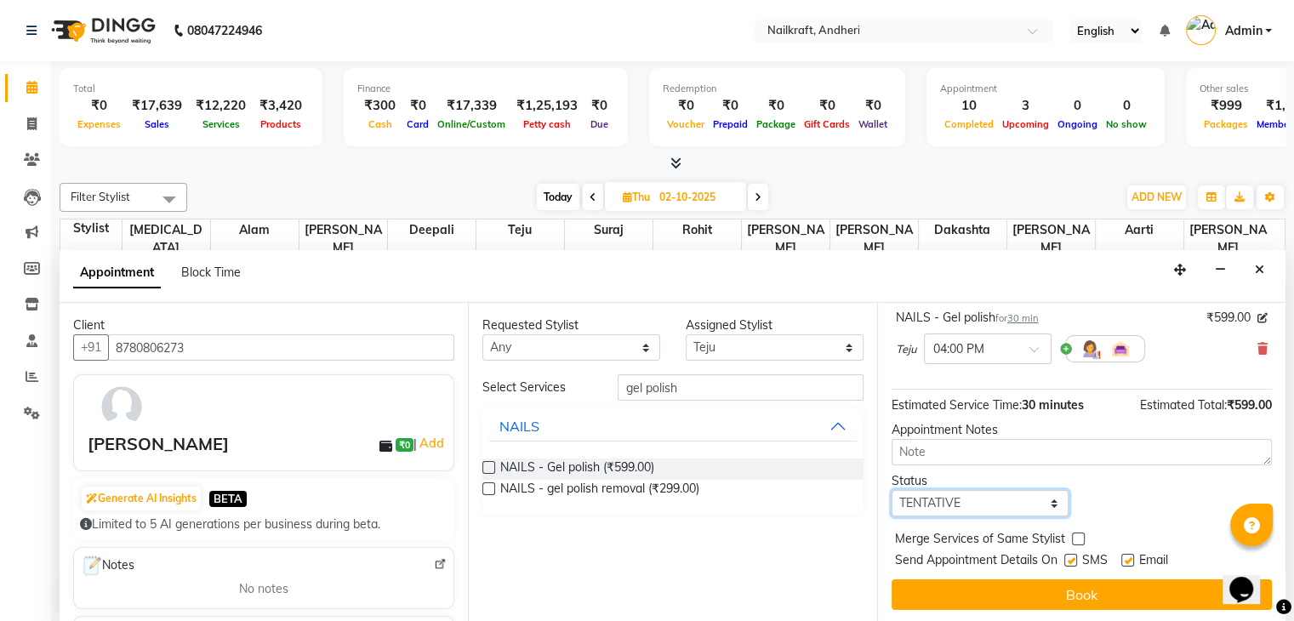
click at [948, 499] on select "Select TENTATIVE CONFIRM UPCOMING" at bounding box center [980, 503] width 178 height 26
select select "confirm booking"
click at [891, 490] on select "Select TENTATIVE CONFIRM UPCOMING" at bounding box center [980, 503] width 178 height 26
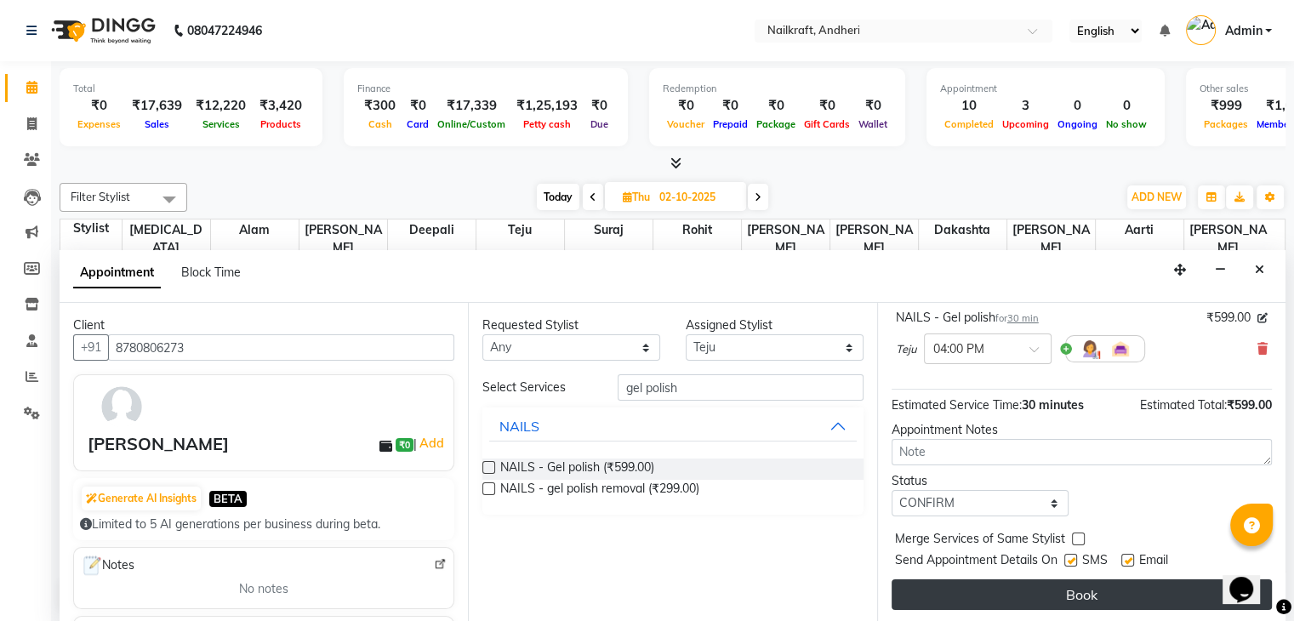
click at [1111, 589] on button "Book" at bounding box center [1081, 594] width 380 height 31
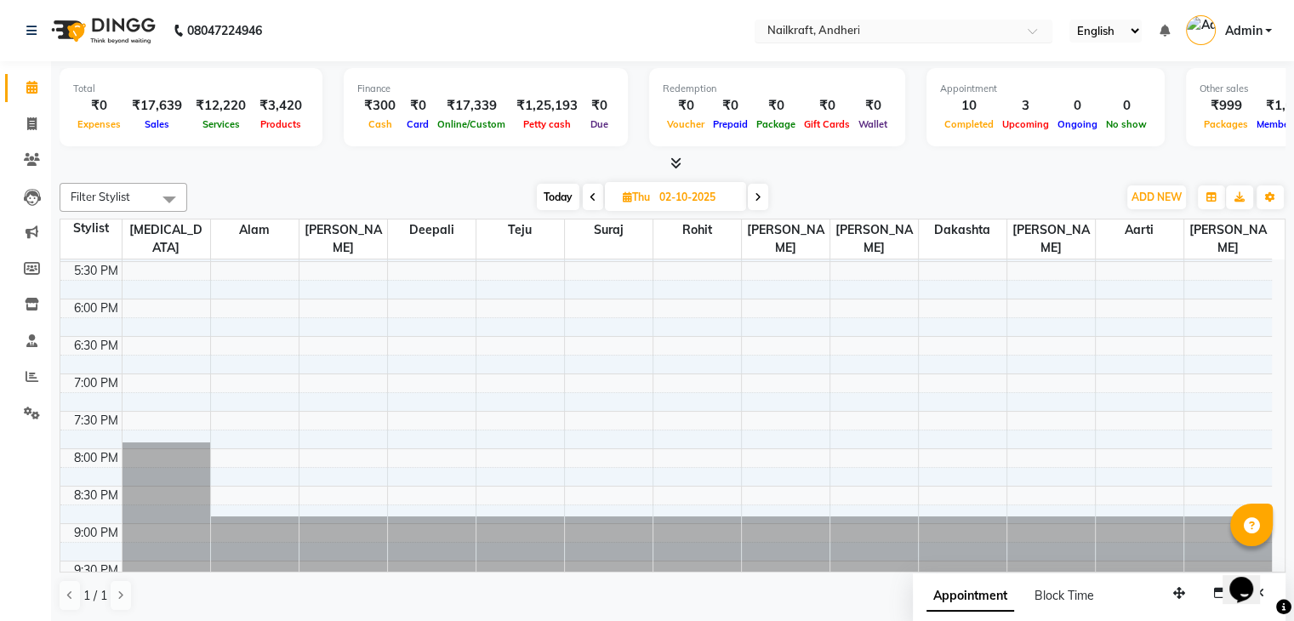
click at [901, 34] on input "text" at bounding box center [886, 32] width 247 height 17
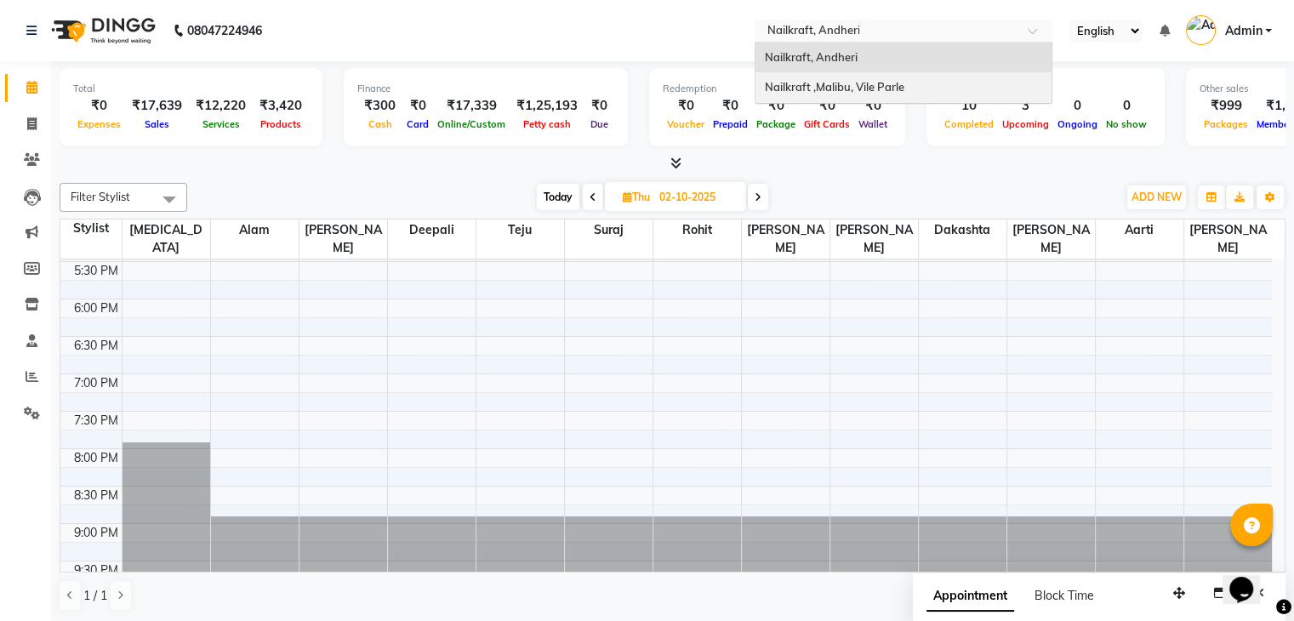
click at [858, 81] on span "Nailkraft ,Malibu, Vile Parle" at bounding box center [833, 87] width 139 height 14
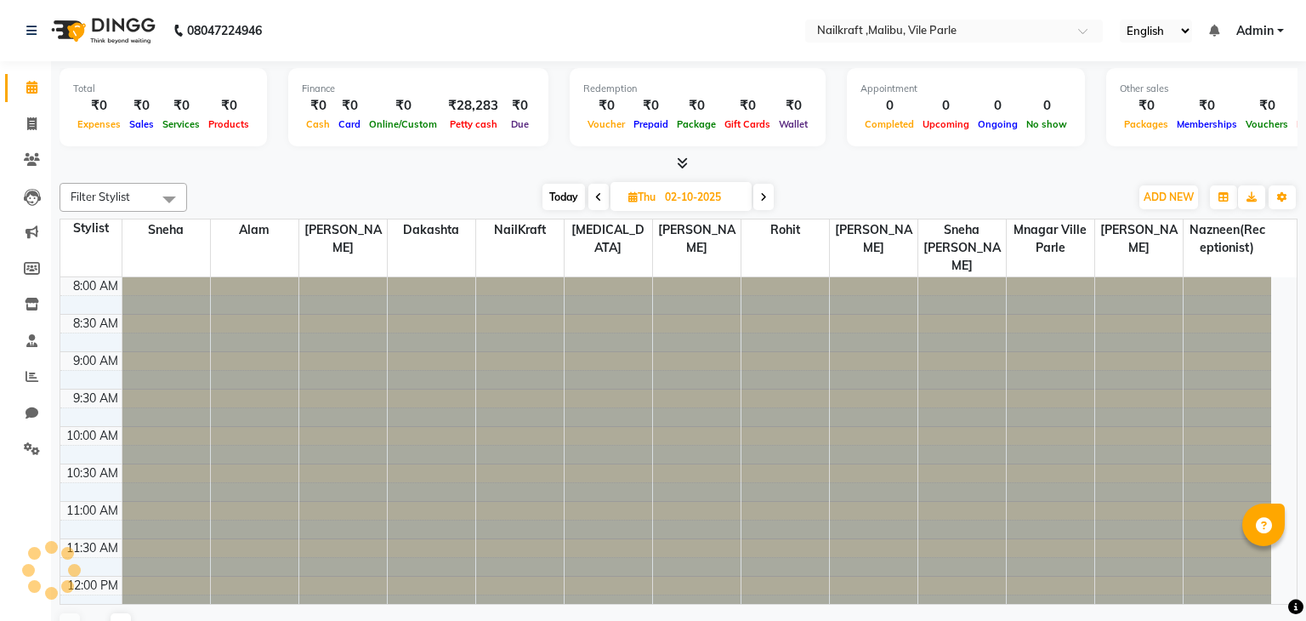
select select "en"
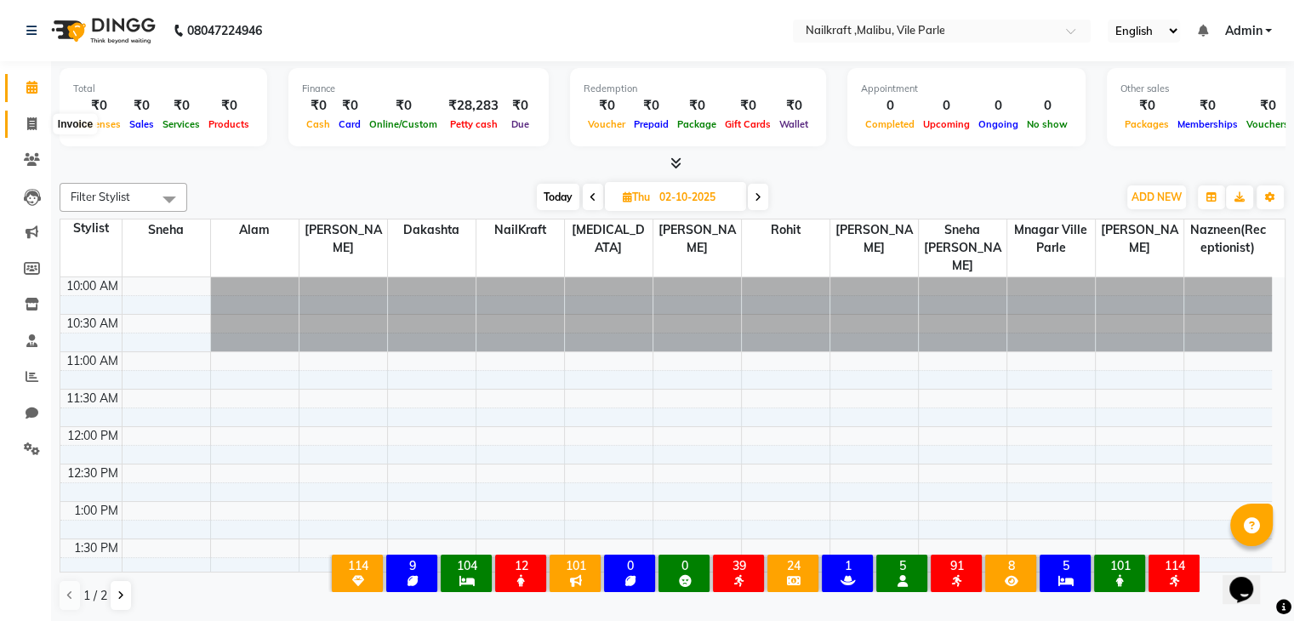
click at [28, 122] on icon at bounding box center [31, 123] width 9 height 13
select select "service"
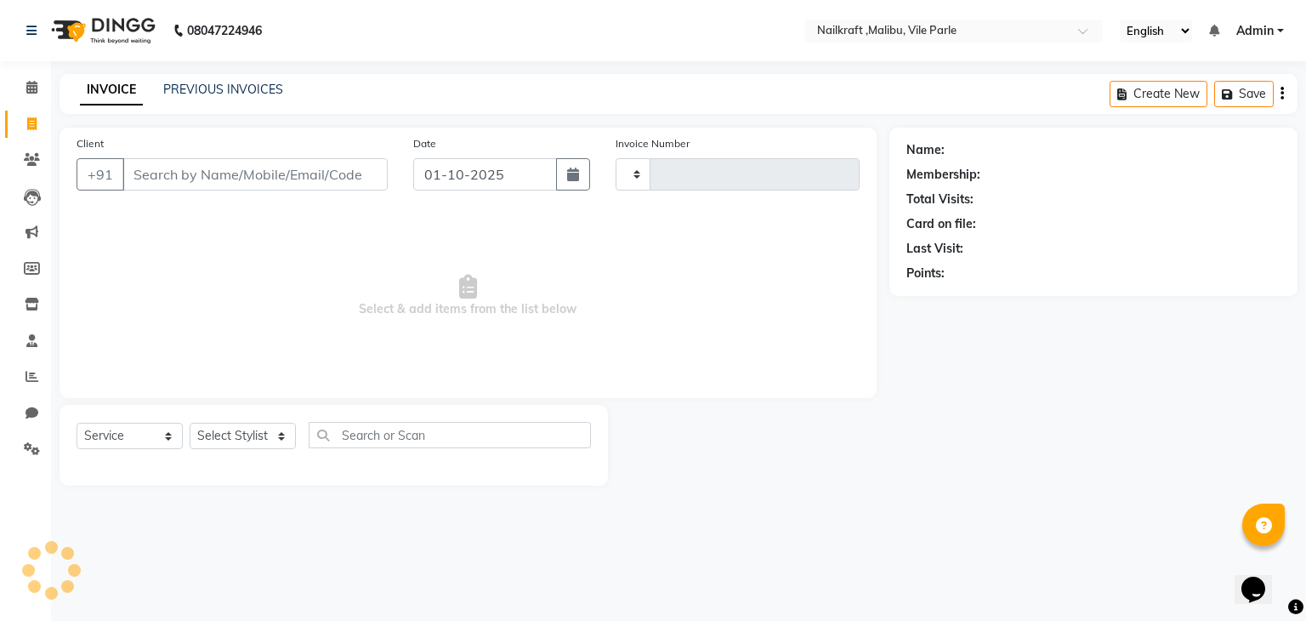
type input "0149"
select select "8988"
click at [187, 179] on input "Client" at bounding box center [254, 174] width 265 height 32
click at [210, 171] on input "Client" at bounding box center [254, 174] width 265 height 32
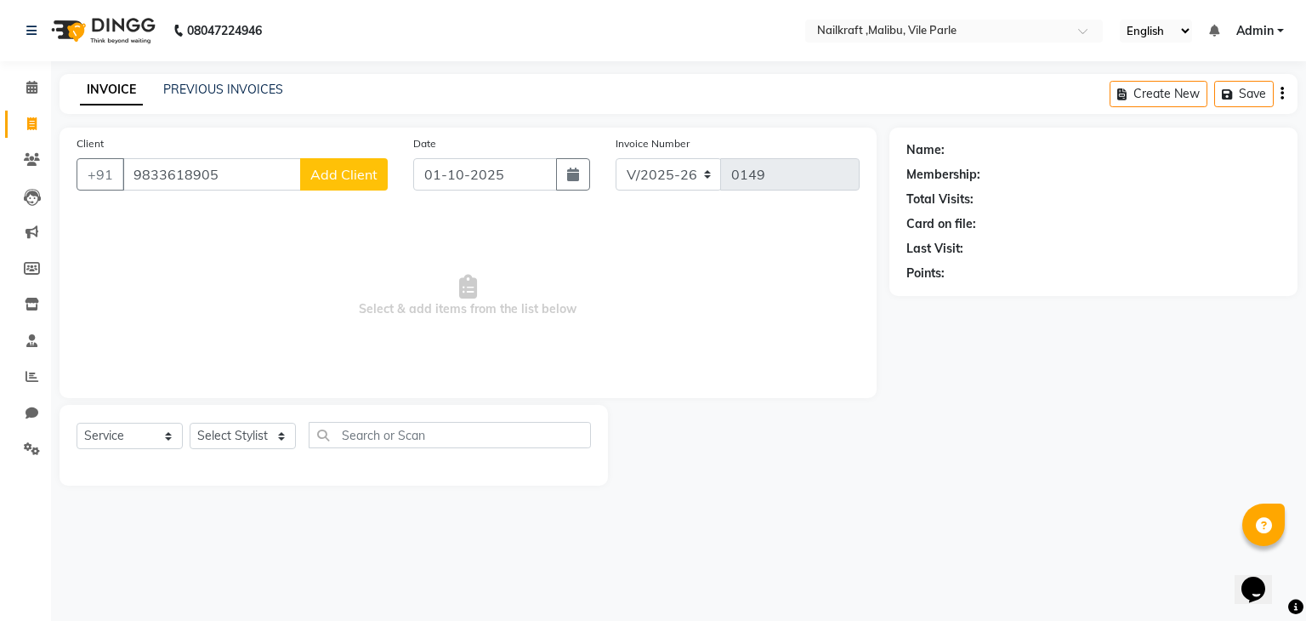
type input "9833618905"
click at [339, 178] on span "Add Client" at bounding box center [343, 174] width 67 height 17
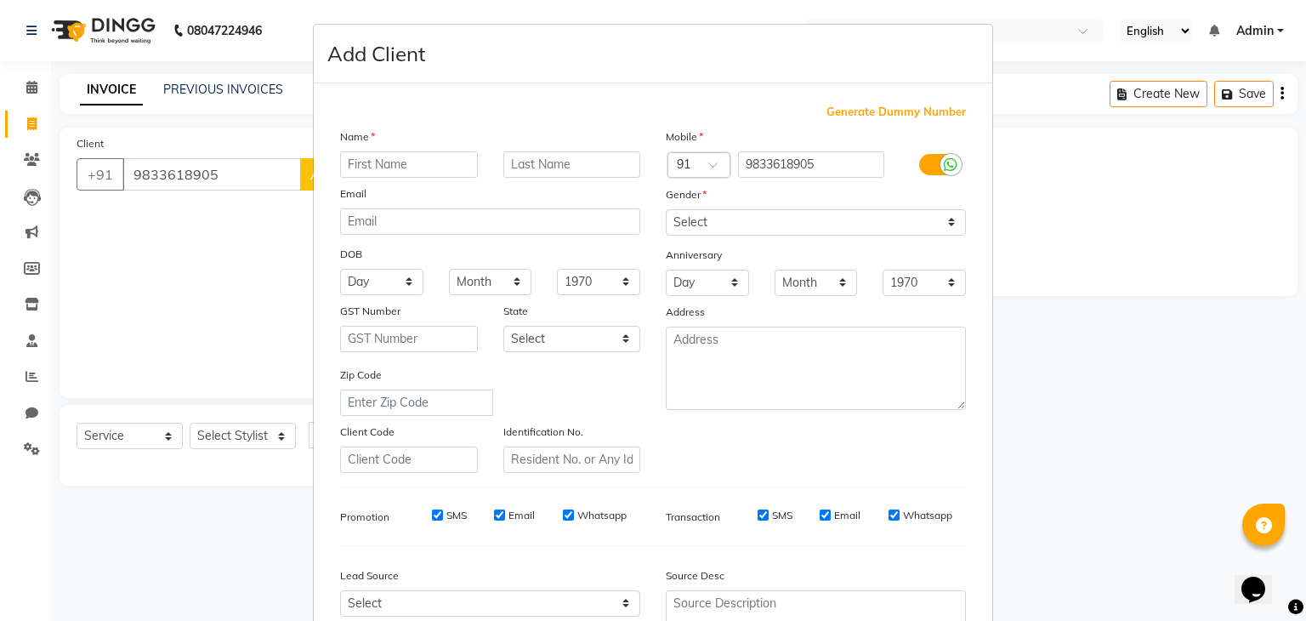
click at [434, 165] on input "text" at bounding box center [409, 164] width 138 height 26
type input "Priyanka"
click at [709, 220] on select "Select [DEMOGRAPHIC_DATA] [DEMOGRAPHIC_DATA] Other Prefer Not To Say" at bounding box center [816, 222] width 300 height 26
select select "[DEMOGRAPHIC_DATA]"
click at [666, 210] on select "Select [DEMOGRAPHIC_DATA] [DEMOGRAPHIC_DATA] Other Prefer Not To Say" at bounding box center [816, 222] width 300 height 26
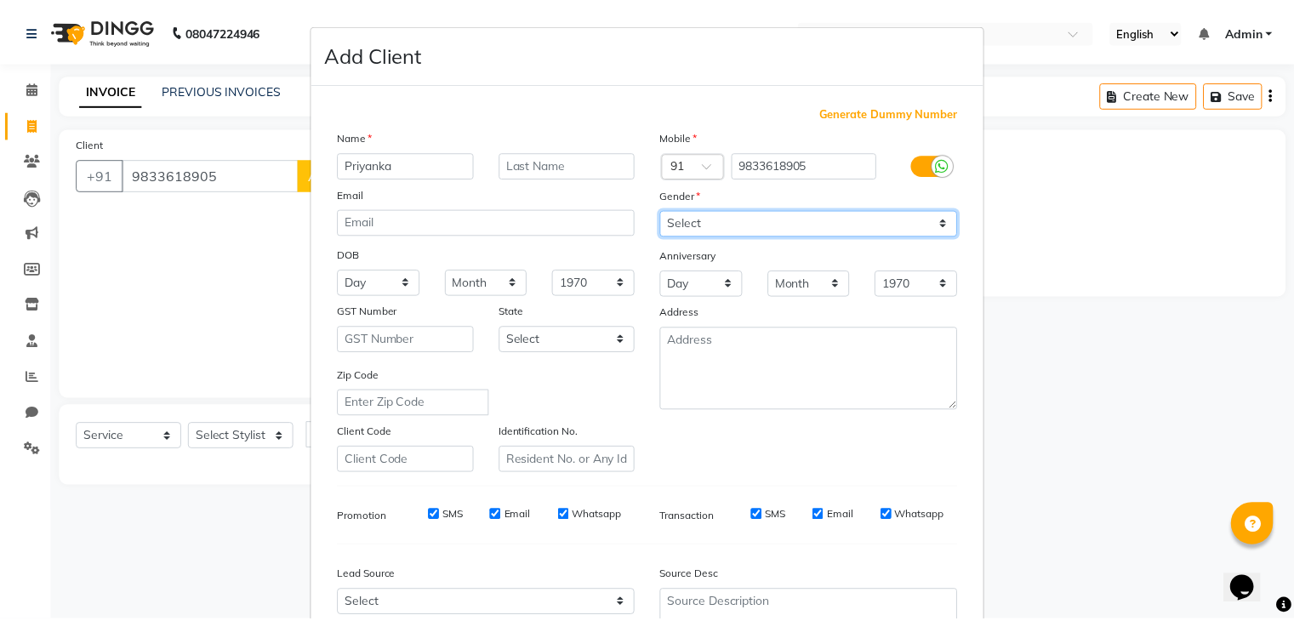
scroll to position [173, 0]
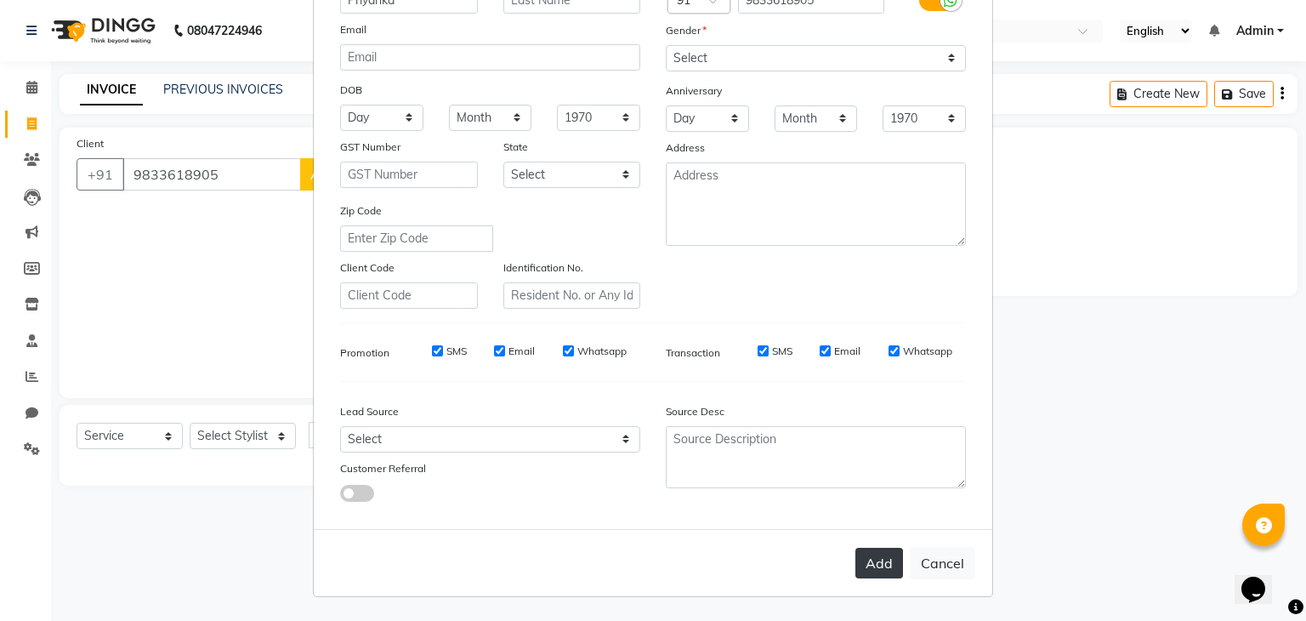
click at [862, 551] on button "Add" at bounding box center [880, 563] width 48 height 31
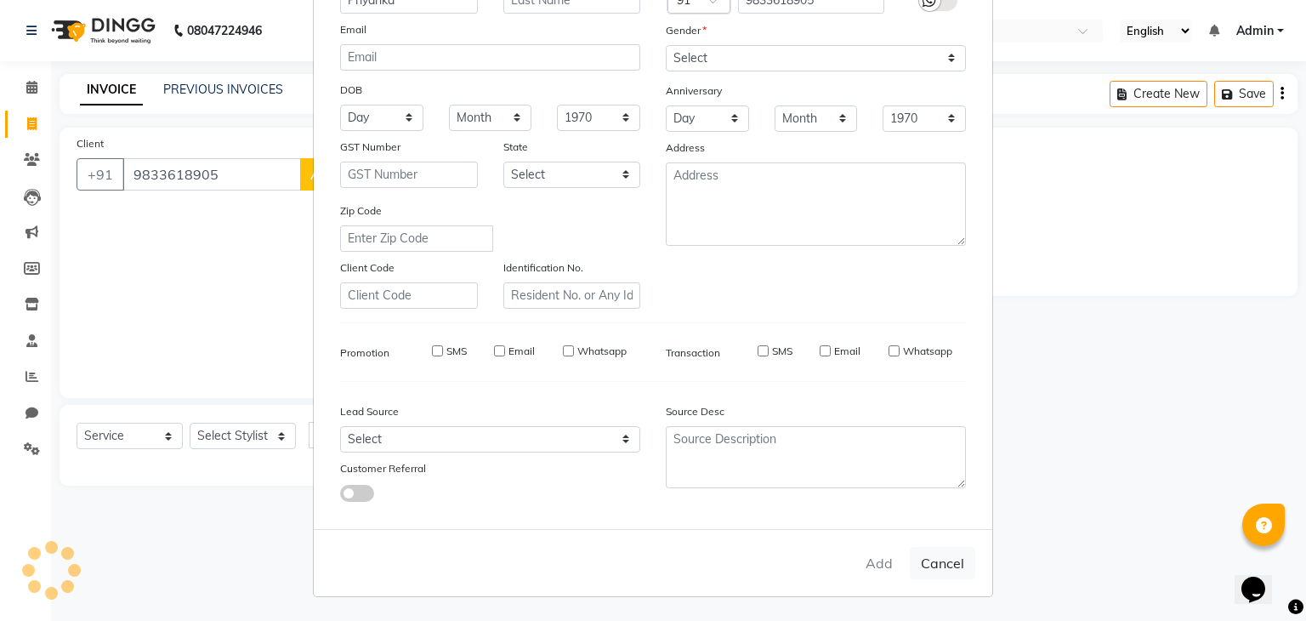
select select
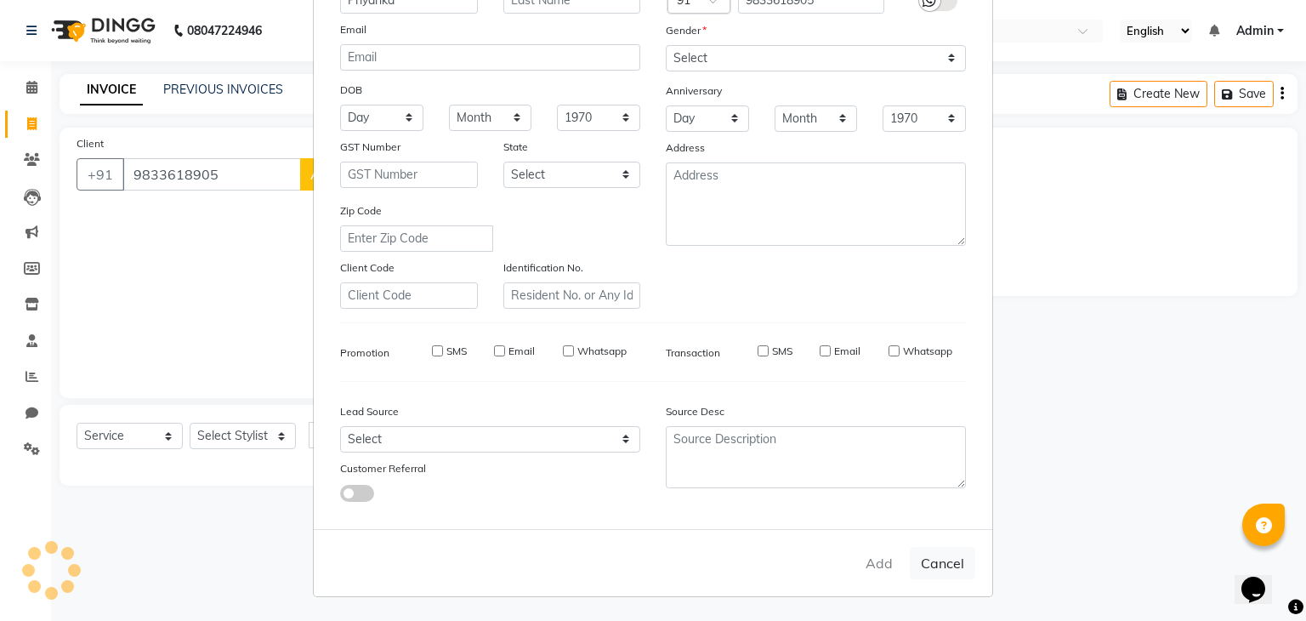
select select
checkbox input "false"
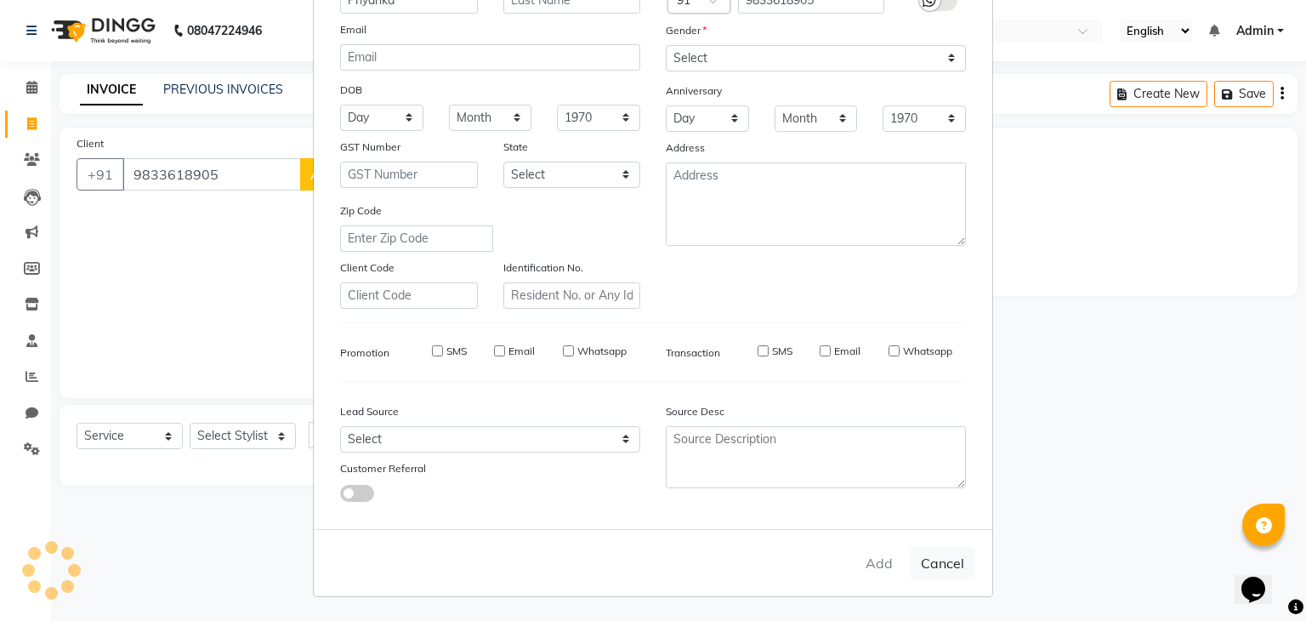
checkbox input "false"
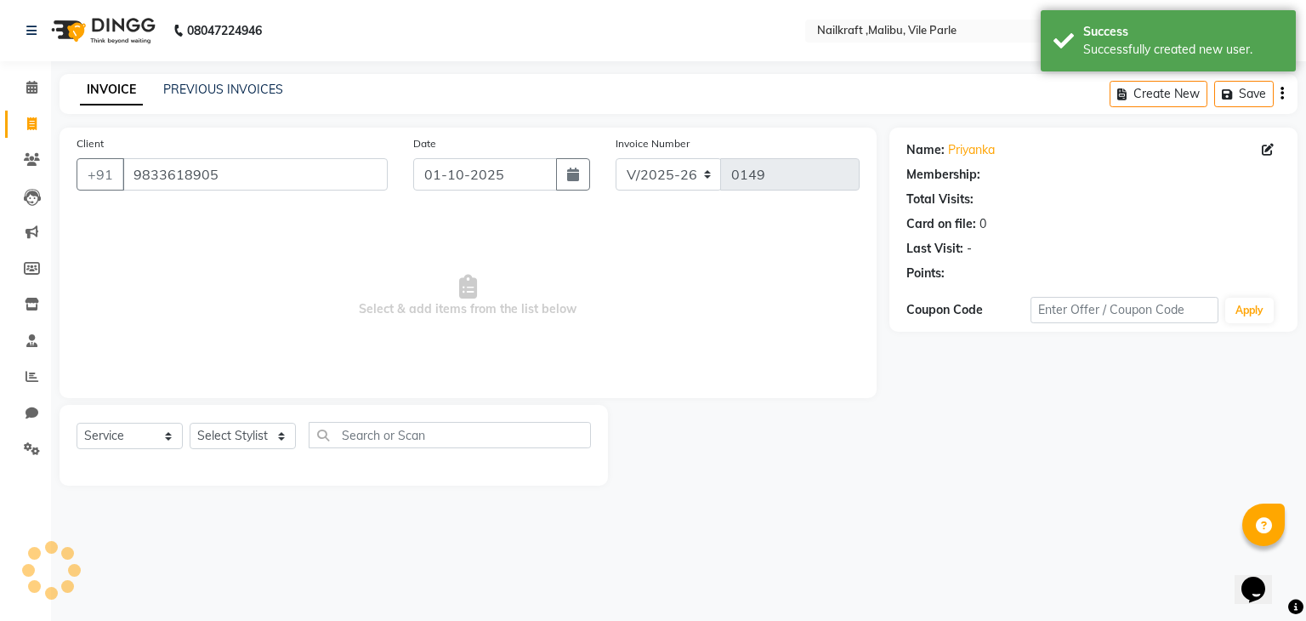
select select "1: Object"
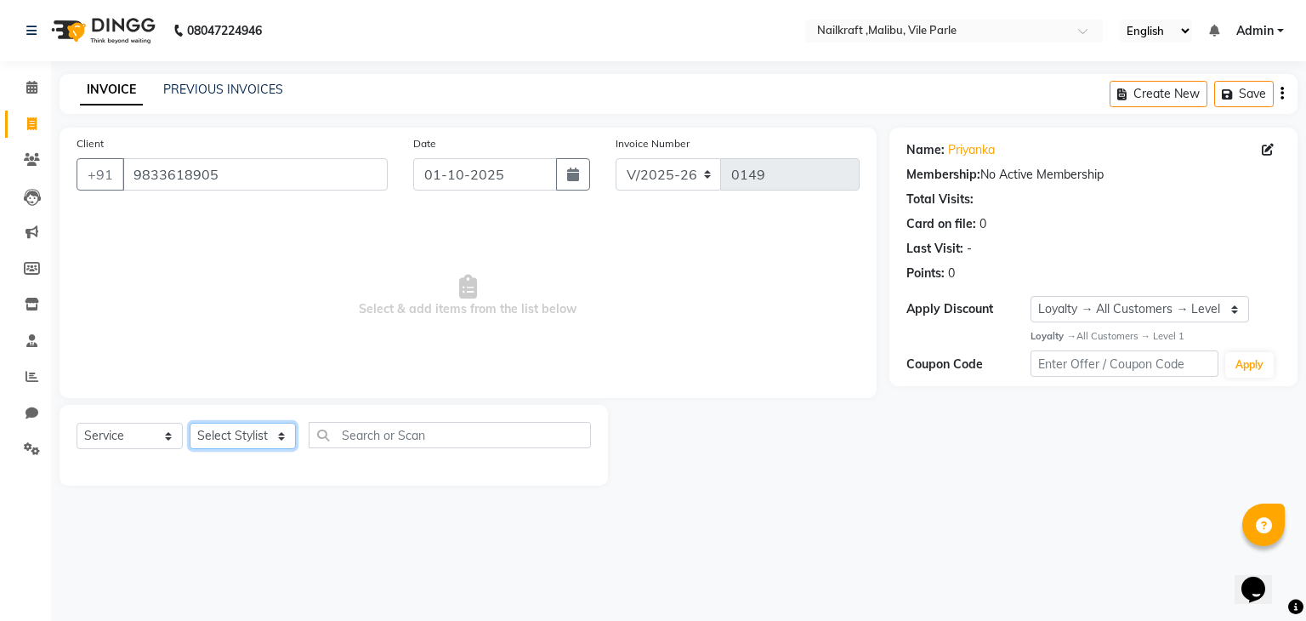
click at [257, 436] on select "Select Stylist [PERSON_NAME] [PERSON_NAME] [PERSON_NAME] ville parle NailKraft …" at bounding box center [243, 436] width 106 height 26
select select "91266"
click at [190, 424] on select "Select Stylist [PERSON_NAME] [PERSON_NAME] [PERSON_NAME] ville parle NailKraft …" at bounding box center [243, 436] width 106 height 26
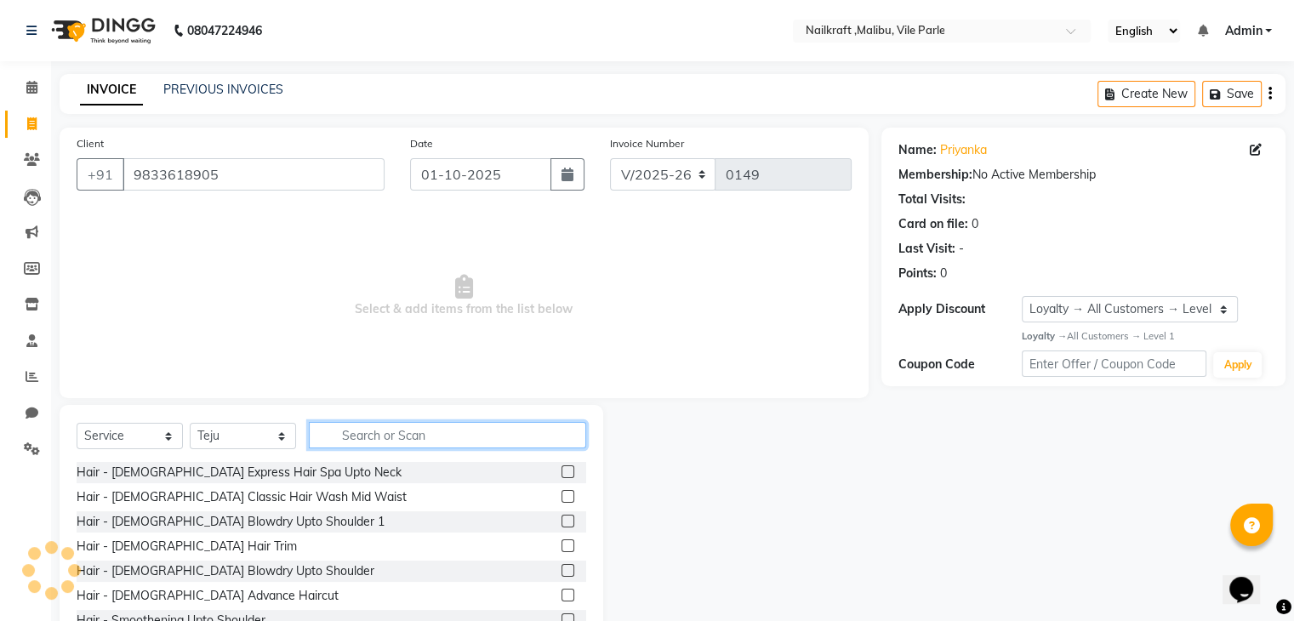
click at [391, 428] on input "text" at bounding box center [447, 435] width 277 height 26
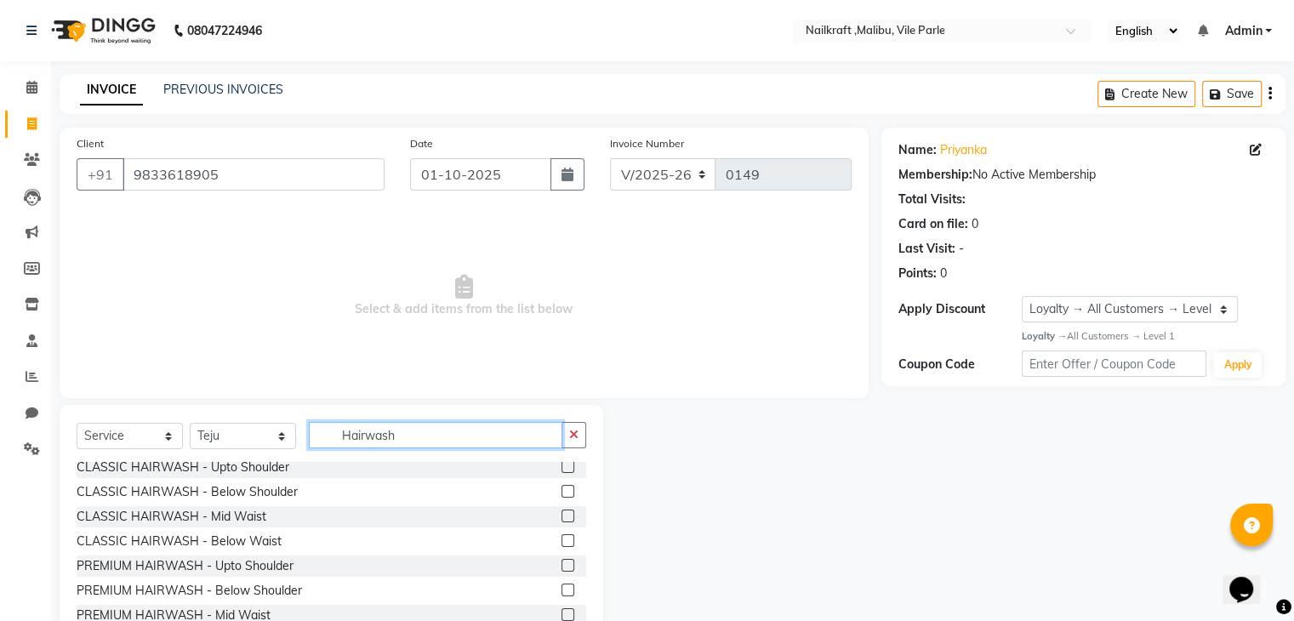
scroll to position [54, 0]
type input "Hairwash"
click at [561, 495] on label at bounding box center [567, 491] width 13 height 13
click at [561, 495] on input "checkbox" at bounding box center [566, 492] width 11 height 11
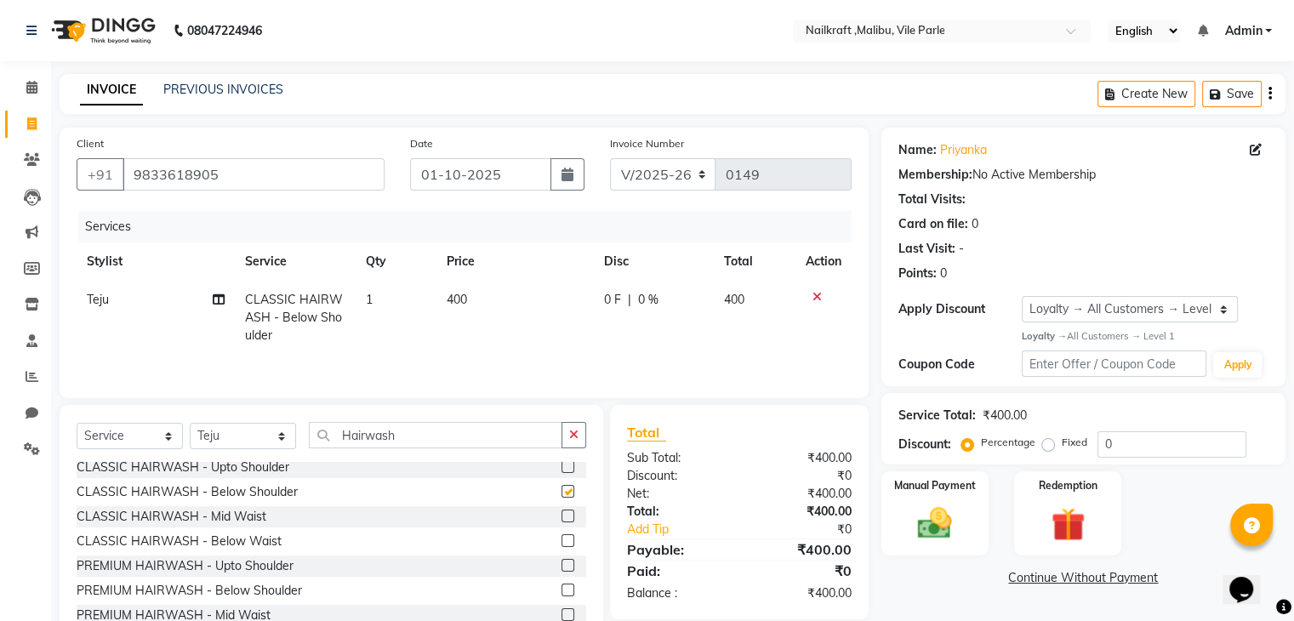
checkbox input "false"
click at [938, 494] on div "Manual Payment" at bounding box center [934, 514] width 111 height 88
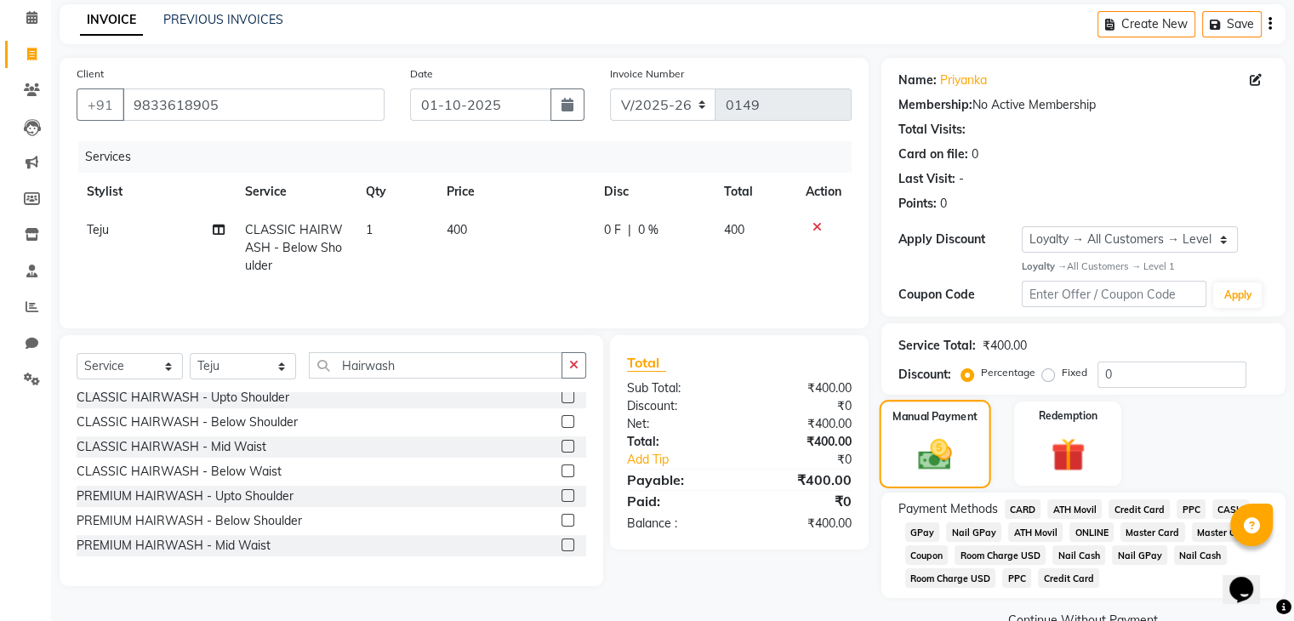
scroll to position [110, 0]
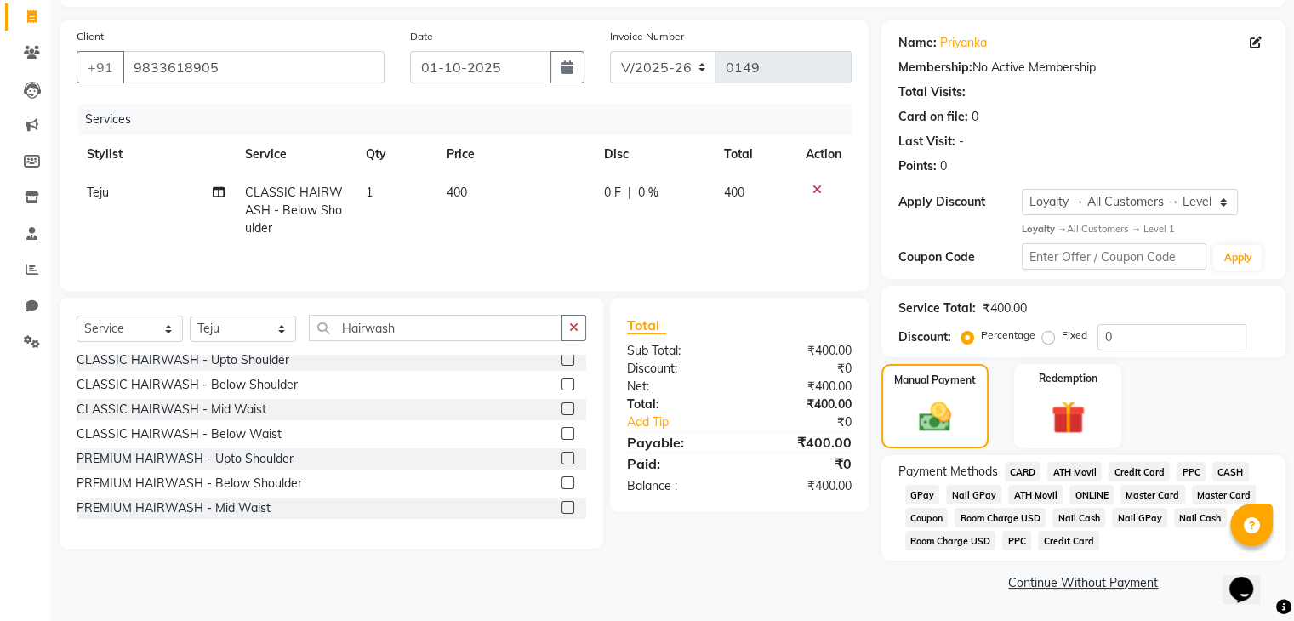
click at [918, 491] on span "GPay" at bounding box center [922, 495] width 35 height 20
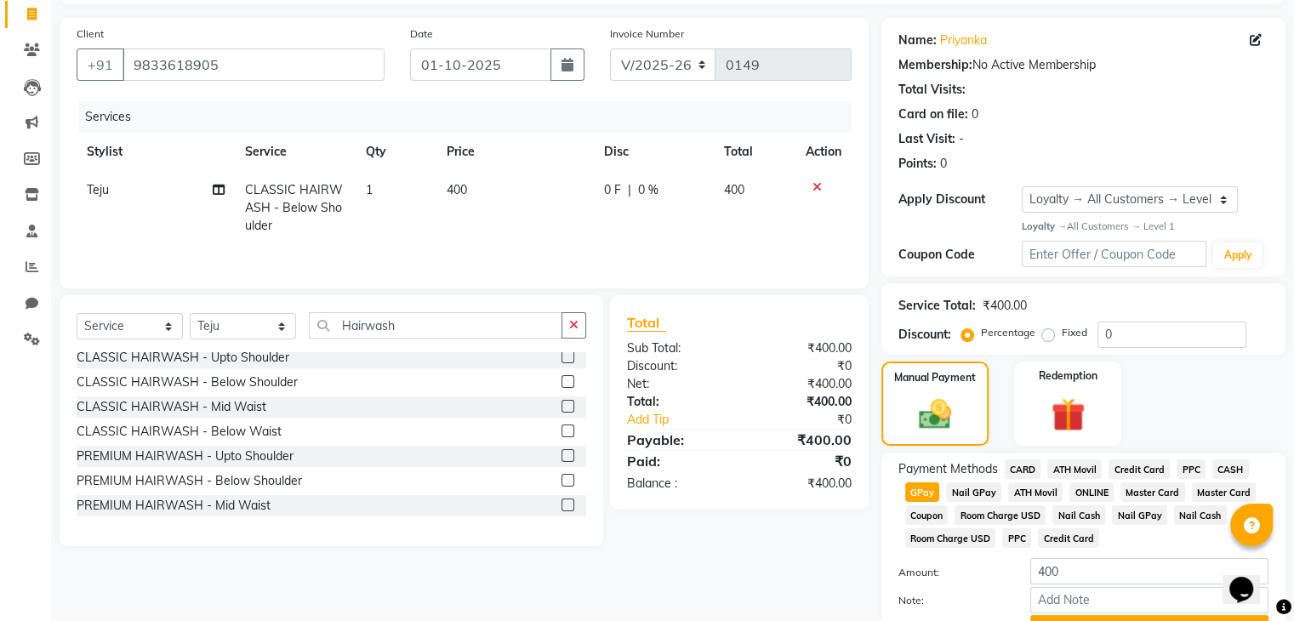
scroll to position [201, 0]
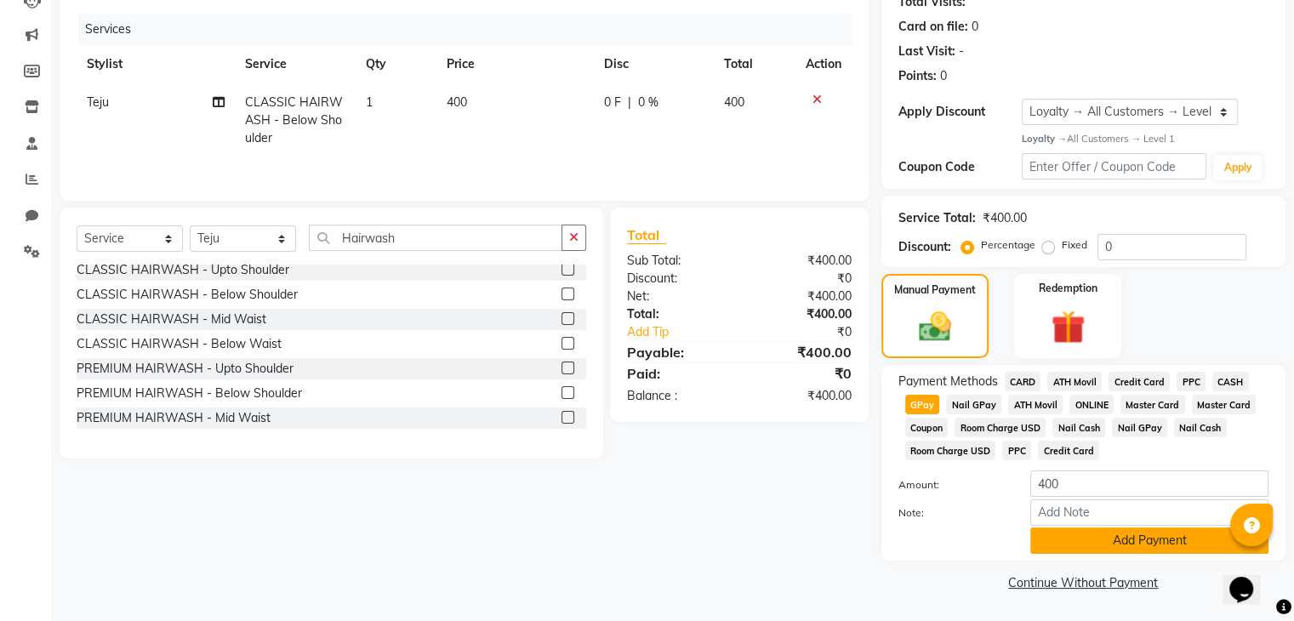
click at [1148, 535] on button "Add Payment" at bounding box center [1149, 540] width 238 height 26
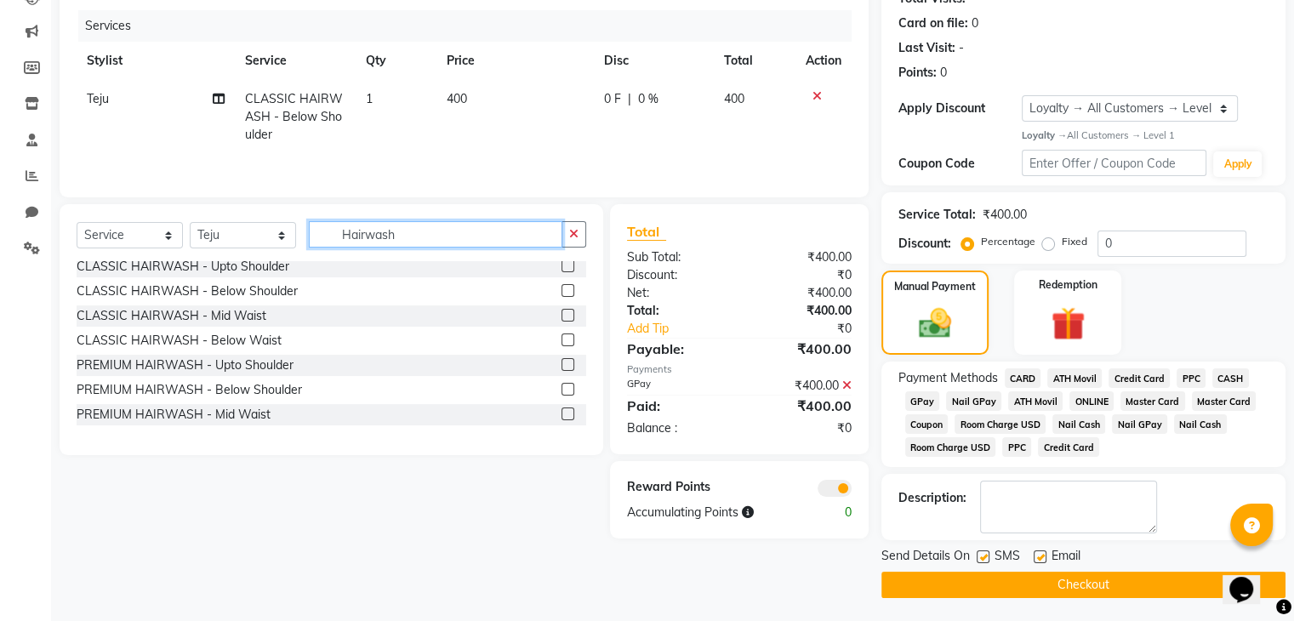
click at [424, 229] on input "Hairwash" at bounding box center [435, 234] width 253 height 26
type input "H"
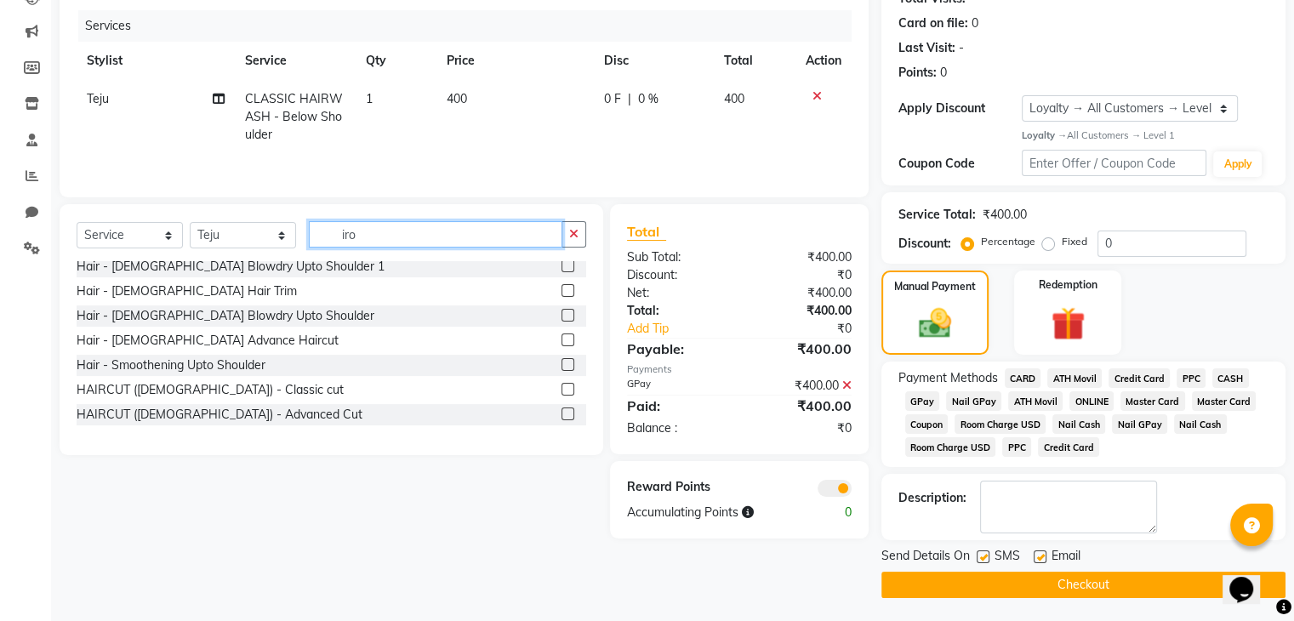
scroll to position [0, 0]
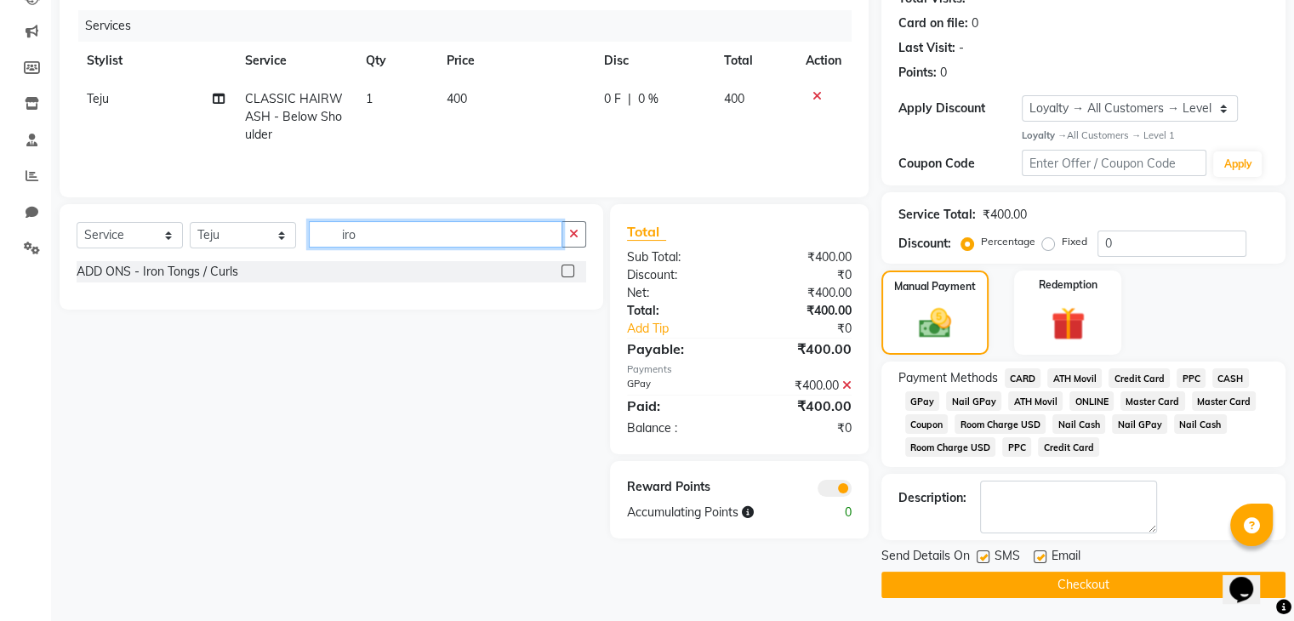
type input "iro"
click at [571, 268] on label at bounding box center [567, 271] width 13 height 13
click at [571, 268] on input "checkbox" at bounding box center [566, 271] width 11 height 11
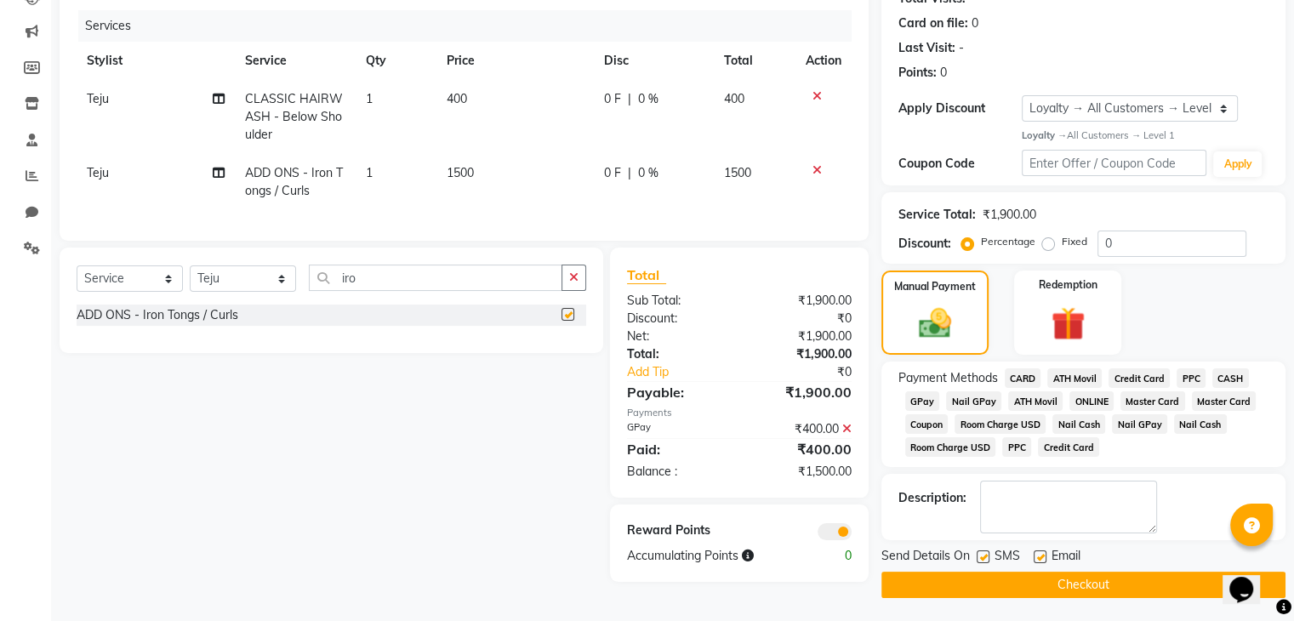
checkbox input "false"
click at [454, 157] on td "1500" at bounding box center [514, 182] width 157 height 56
select select "91266"
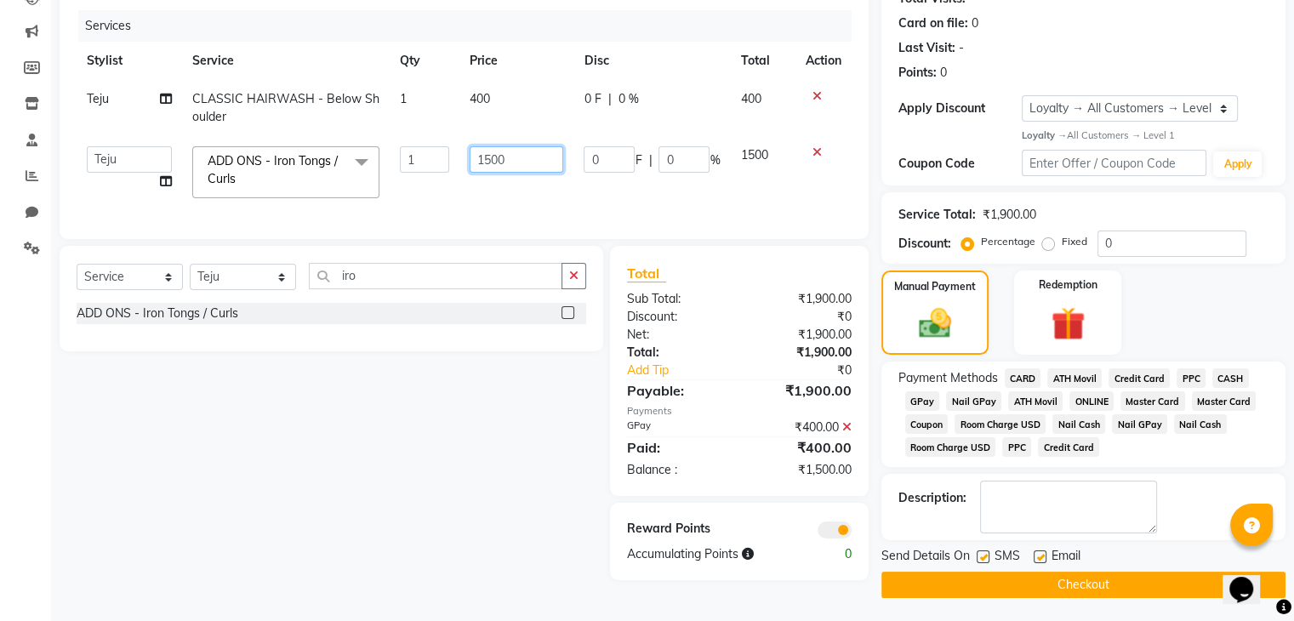
click at [490, 159] on input "1500" at bounding box center [517, 159] width 94 height 26
type input "600"
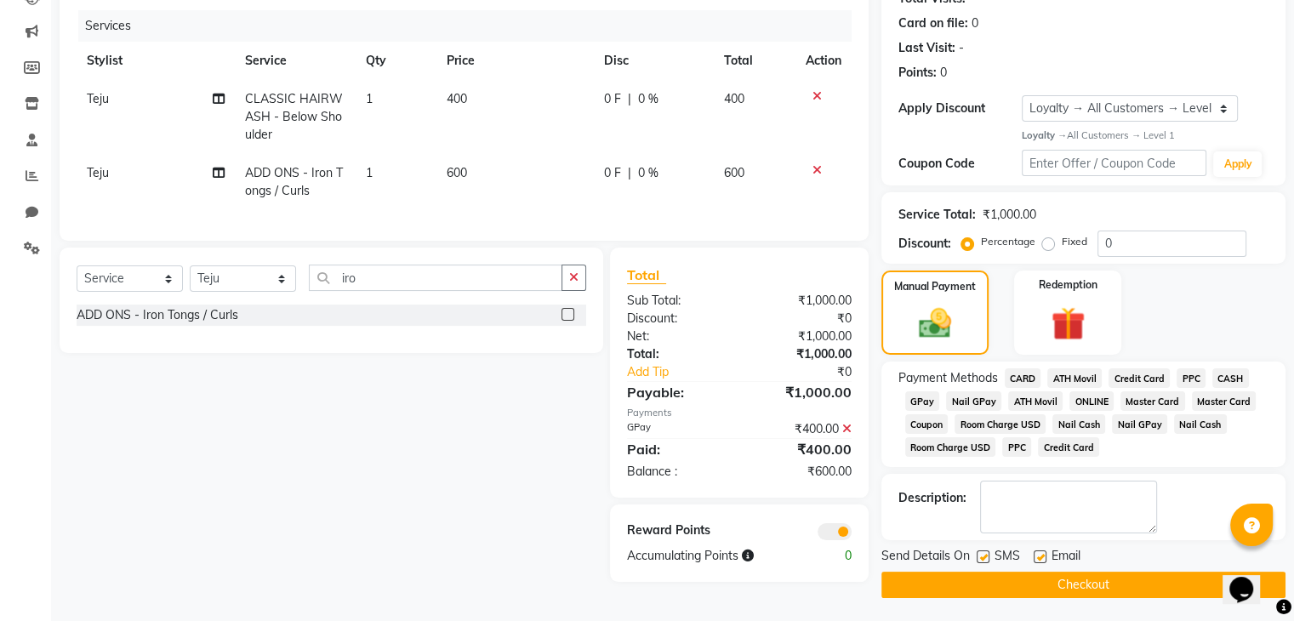
click at [517, 441] on div "Select Service Product Membership Package Voucher Prepaid Gift Card Select Styl…" at bounding box center [325, 415] width 556 height 334
click at [847, 435] on icon at bounding box center [846, 429] width 9 height 12
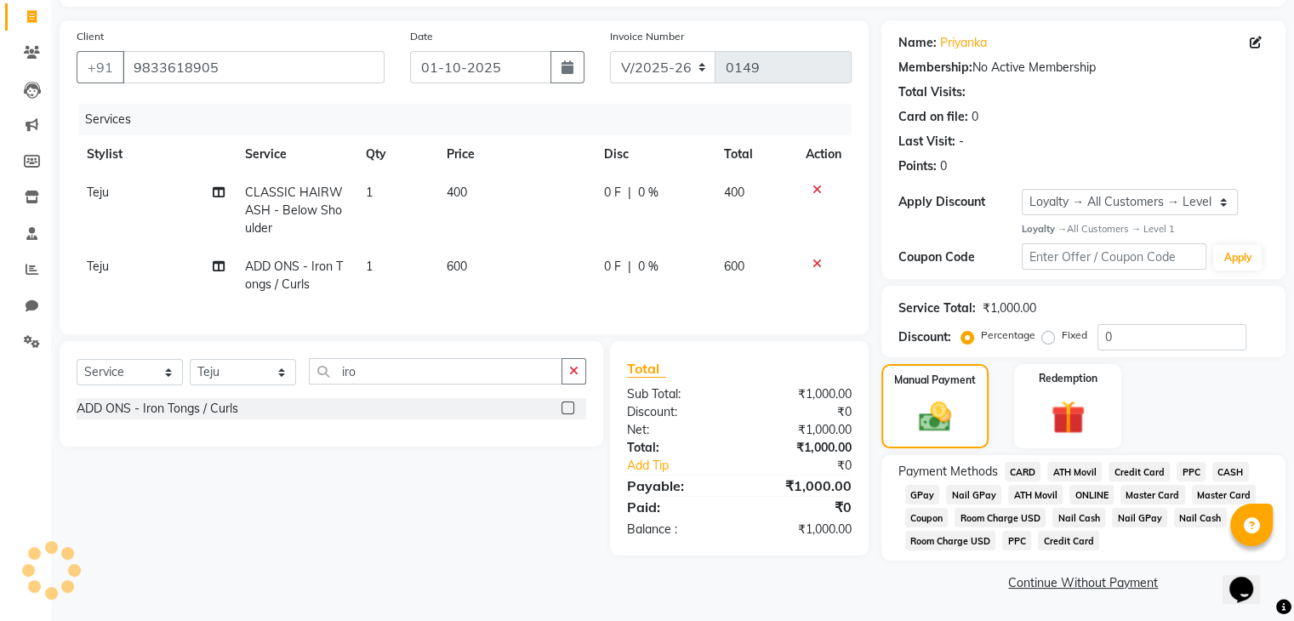
click at [922, 492] on span "GPay" at bounding box center [922, 495] width 35 height 20
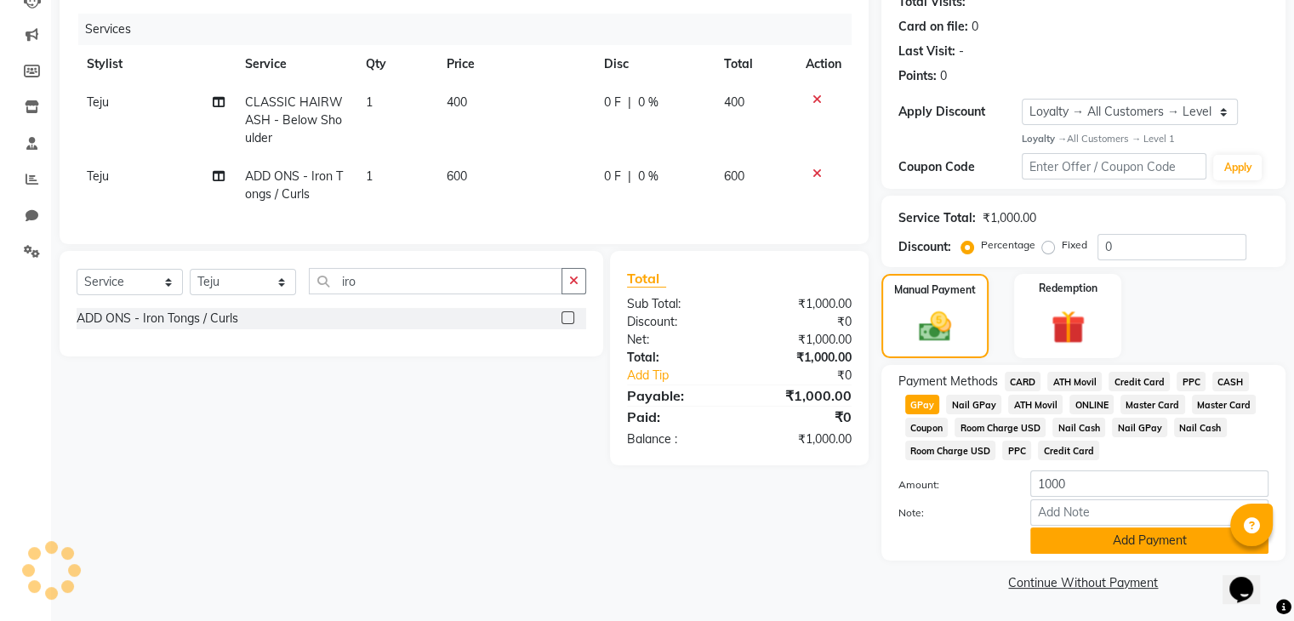
click at [1082, 535] on button "Add Payment" at bounding box center [1149, 540] width 238 height 26
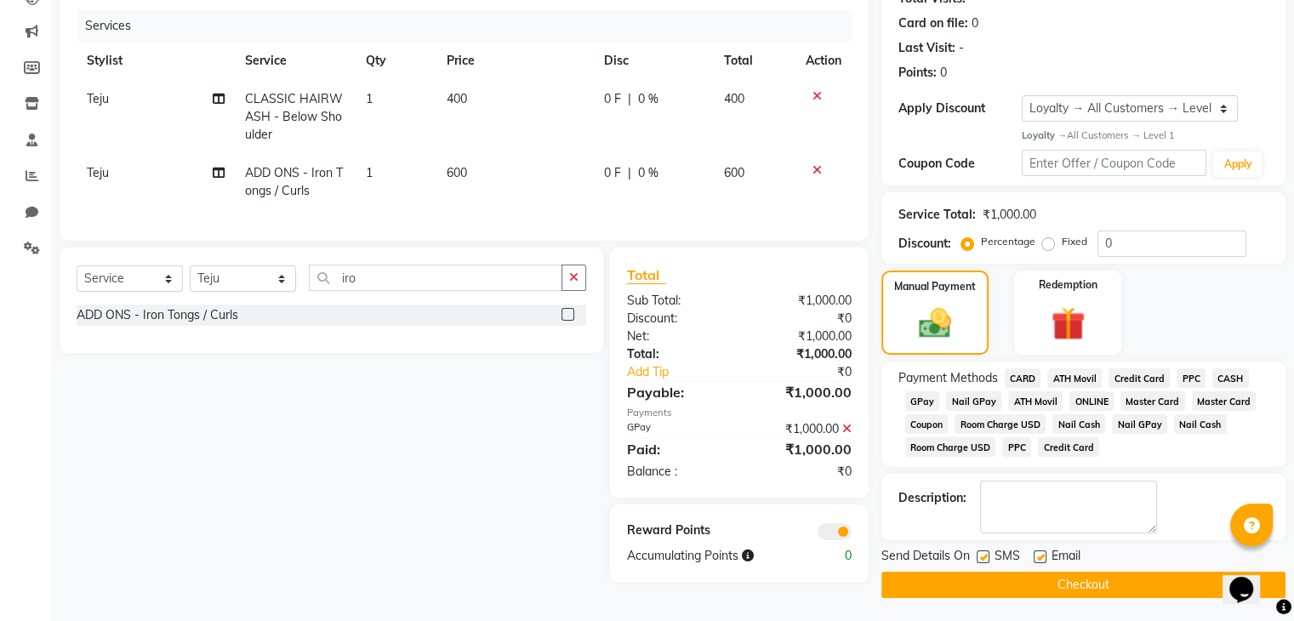
scroll to position [205, 0]
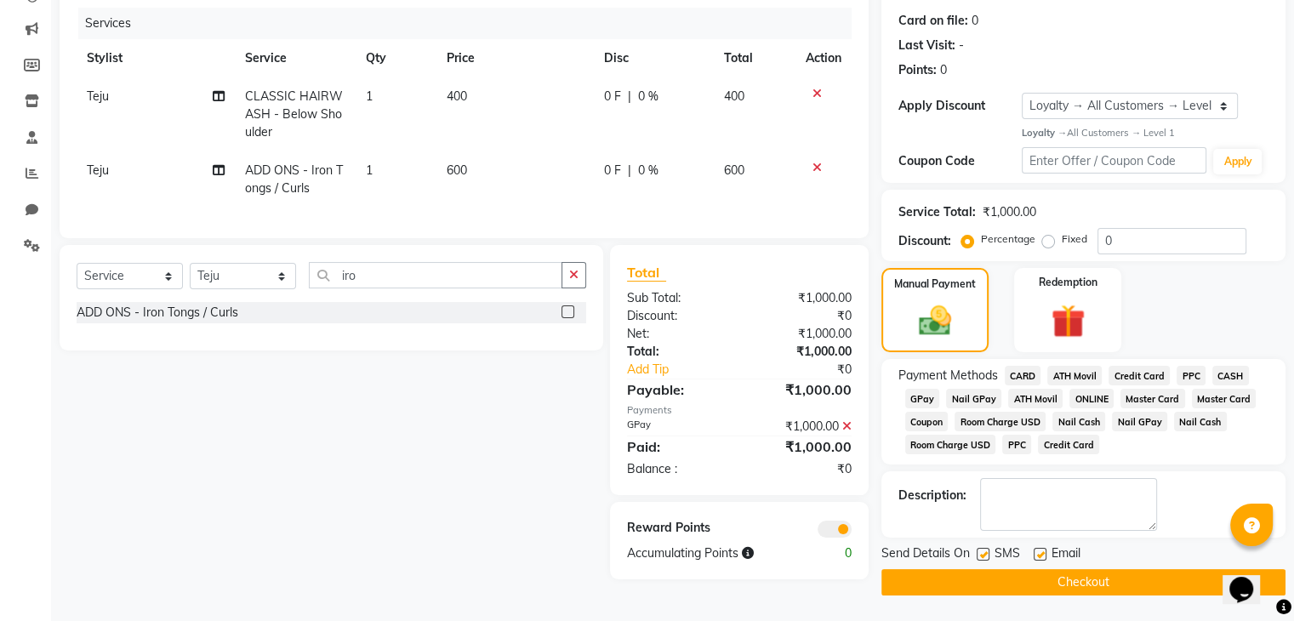
click at [971, 579] on button "Checkout" at bounding box center [1083, 582] width 404 height 26
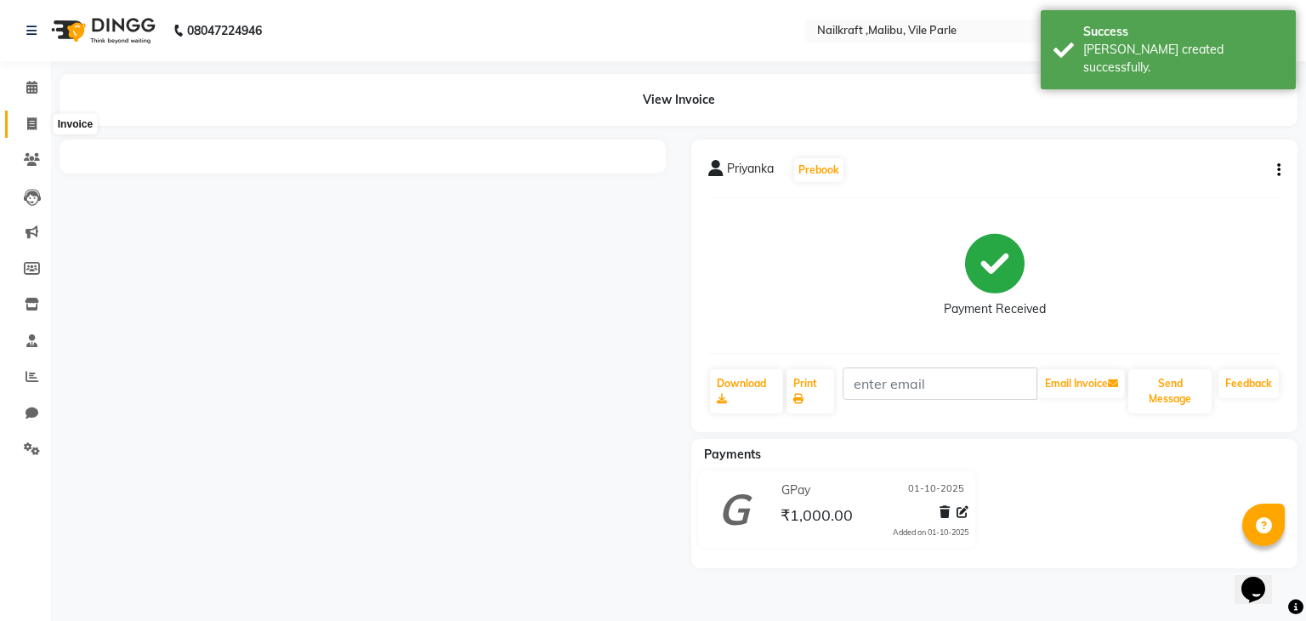
click at [25, 117] on span at bounding box center [32, 125] width 30 height 20
select select "service"
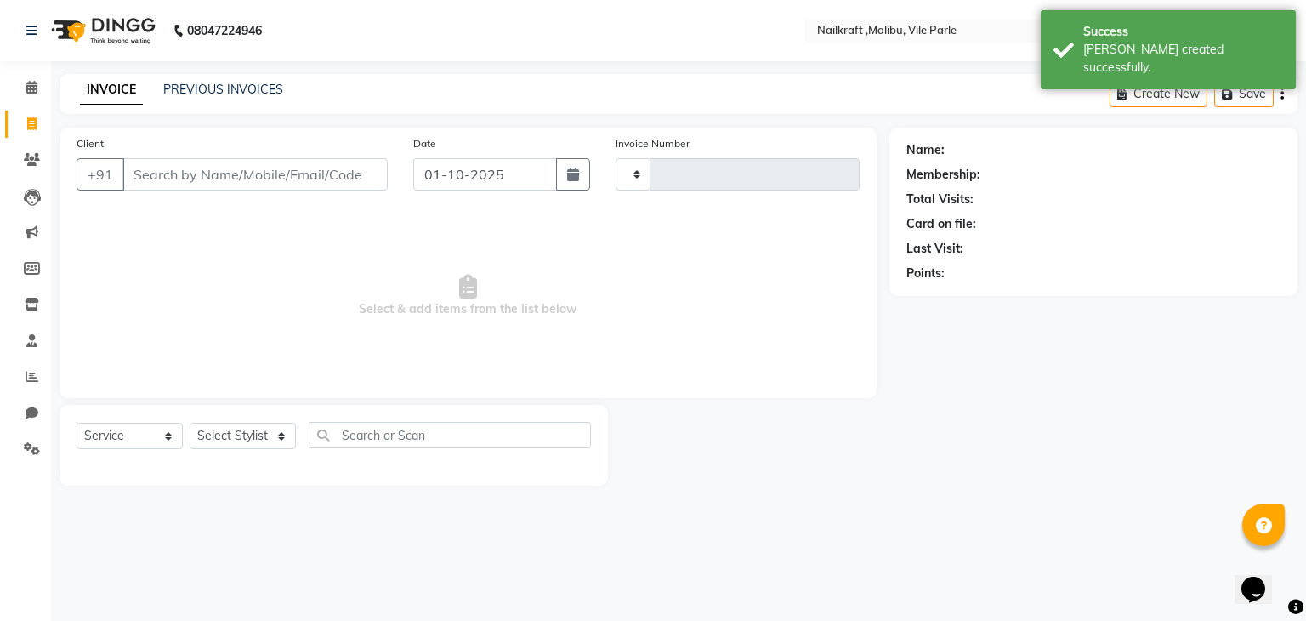
type input "0150"
select select "8988"
click at [177, 174] on input "Client" at bounding box center [254, 174] width 265 height 32
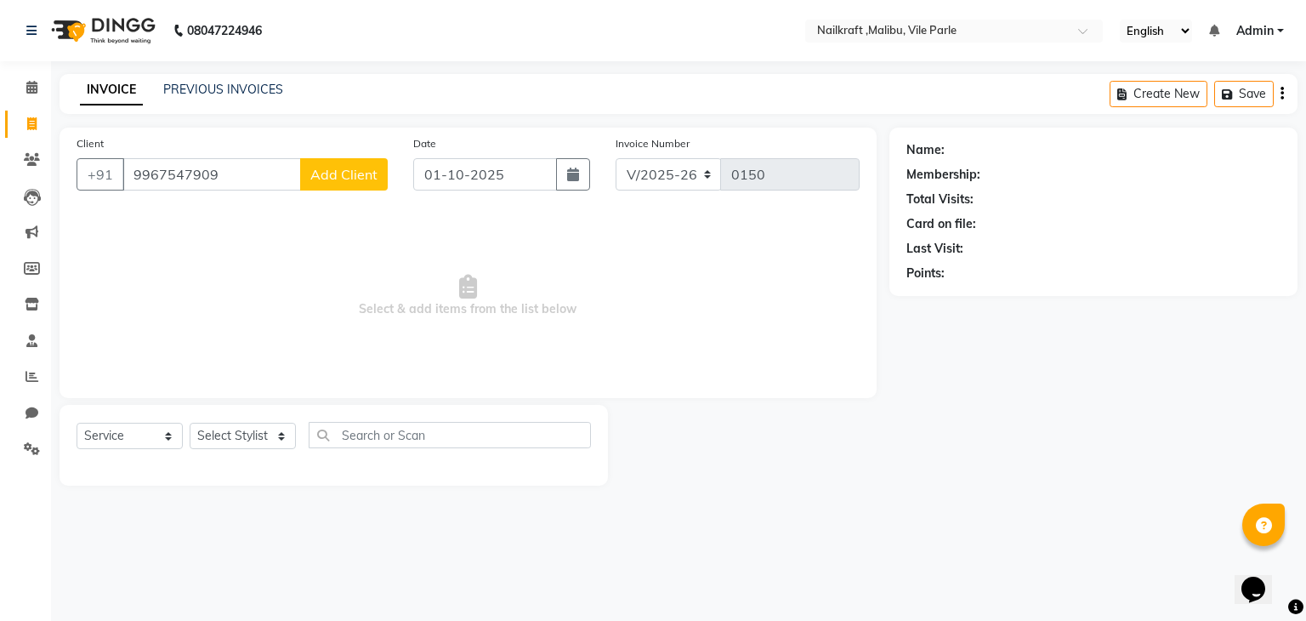
type input "9967547909"
click at [334, 178] on span "Add Client" at bounding box center [343, 174] width 67 height 17
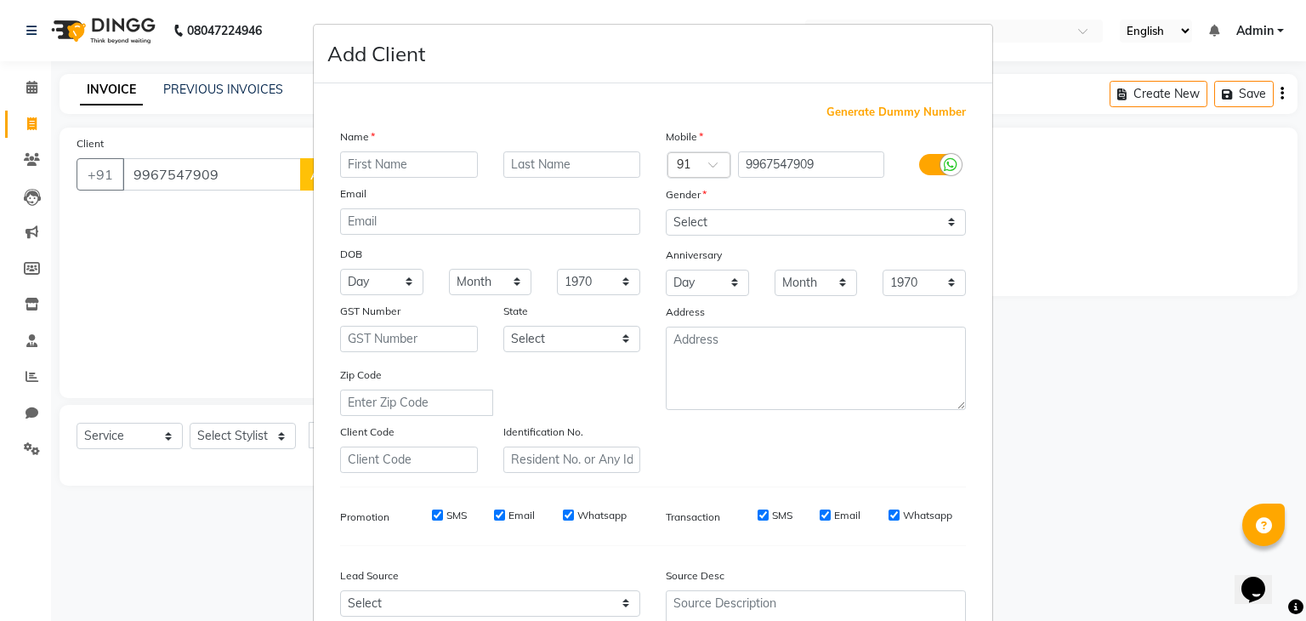
click at [394, 164] on input "text" at bounding box center [409, 164] width 138 height 26
type input "Anu"
click at [678, 223] on select "Select [DEMOGRAPHIC_DATA] [DEMOGRAPHIC_DATA] Other Prefer Not To Say" at bounding box center [816, 222] width 300 height 26
select select "[DEMOGRAPHIC_DATA]"
click at [666, 210] on select "Select [DEMOGRAPHIC_DATA] [DEMOGRAPHIC_DATA] Other Prefer Not To Say" at bounding box center [816, 222] width 300 height 26
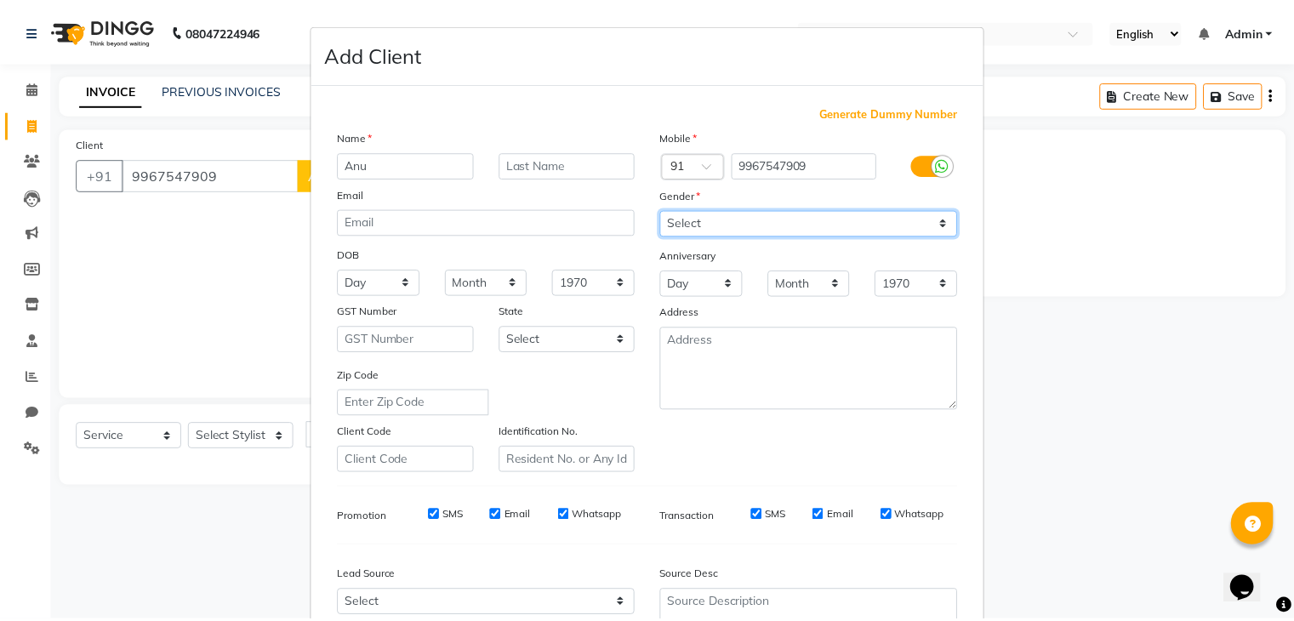
scroll to position [173, 0]
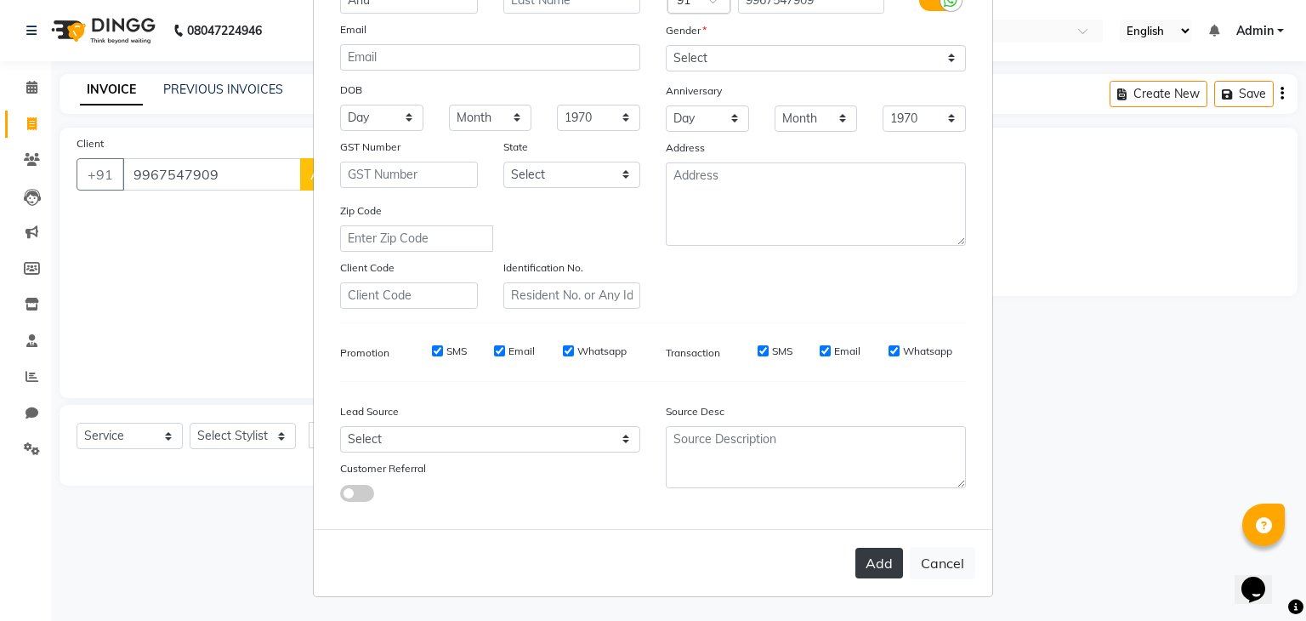
click at [874, 556] on button "Add" at bounding box center [880, 563] width 48 height 31
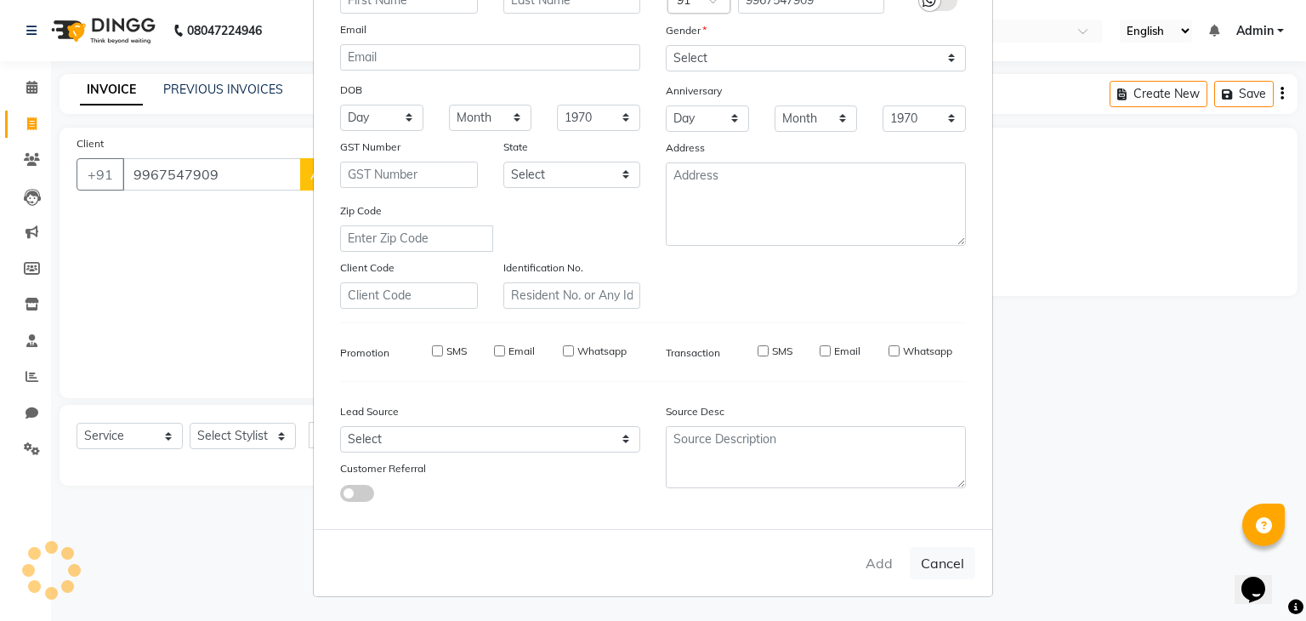
select select
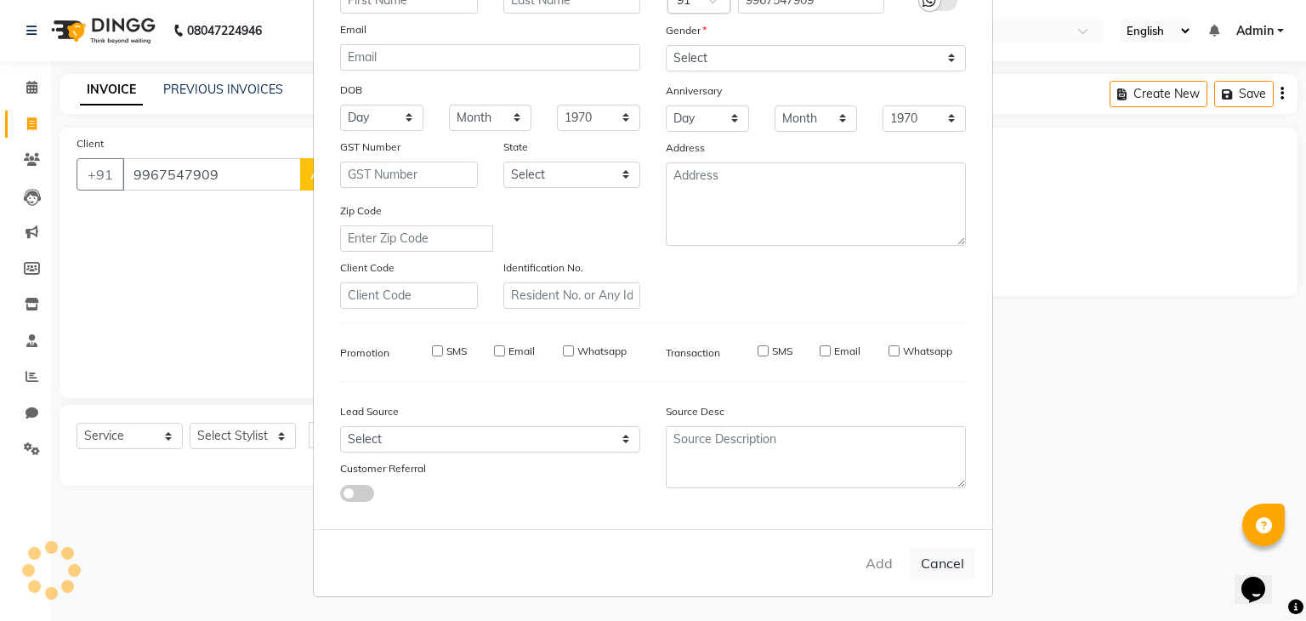
select select
checkbox input "false"
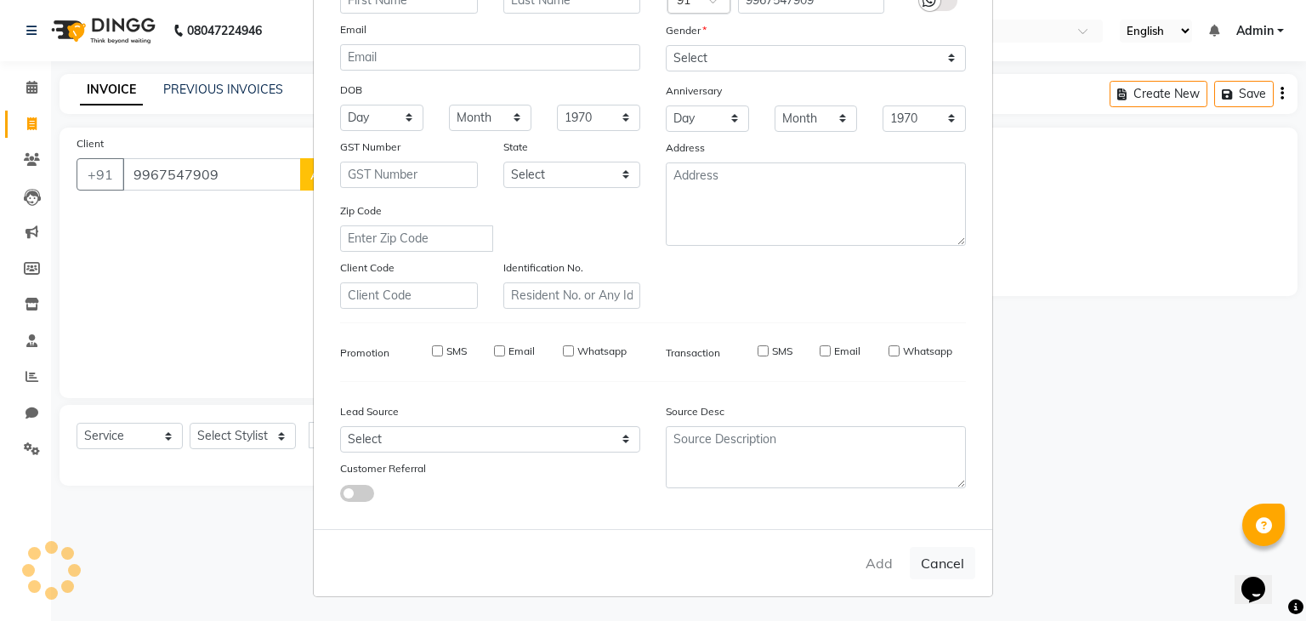
checkbox input "false"
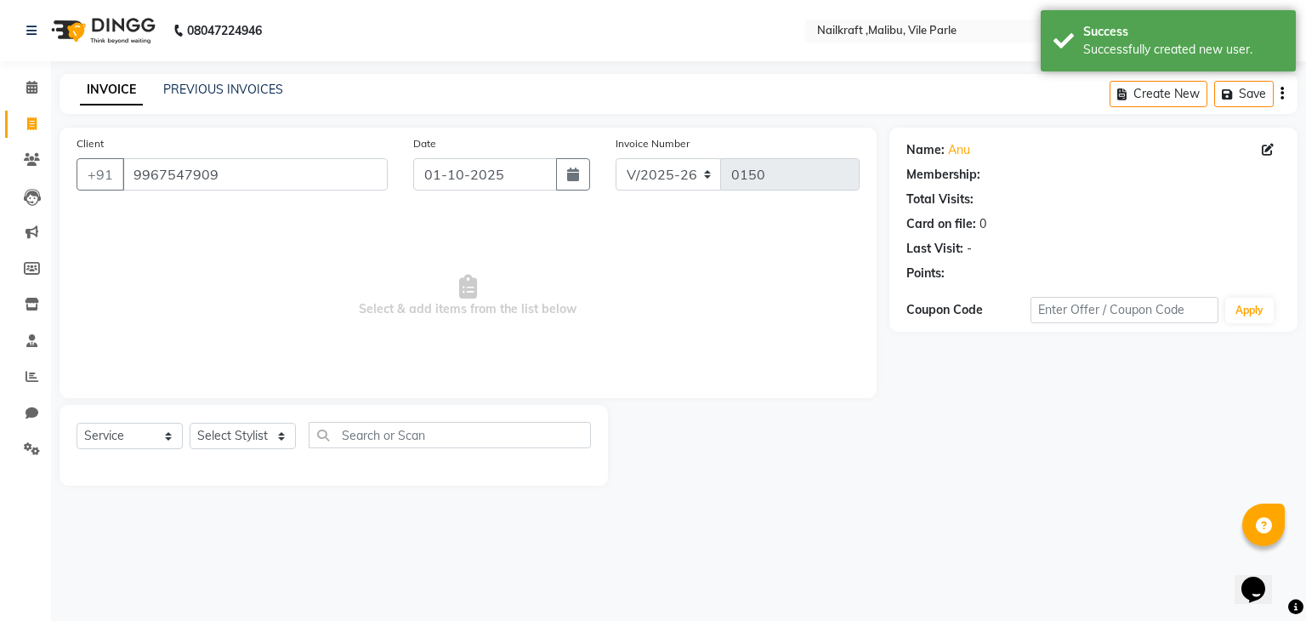
select select "1: Object"
click at [225, 451] on div "Select Service Product Membership Package Voucher Prepaid Gift Card Select Styl…" at bounding box center [334, 442] width 515 height 40
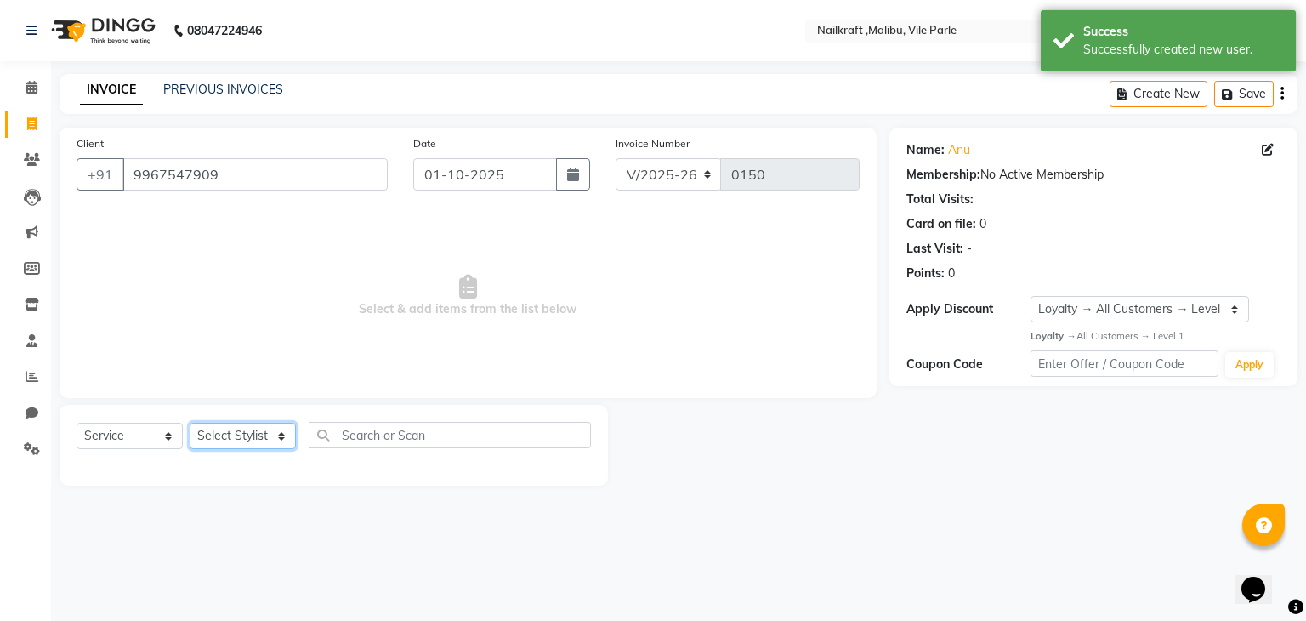
click at [225, 442] on select "Select Stylist [PERSON_NAME] [PERSON_NAME] [PERSON_NAME] ville parle NailKraft …" at bounding box center [243, 436] width 106 height 26
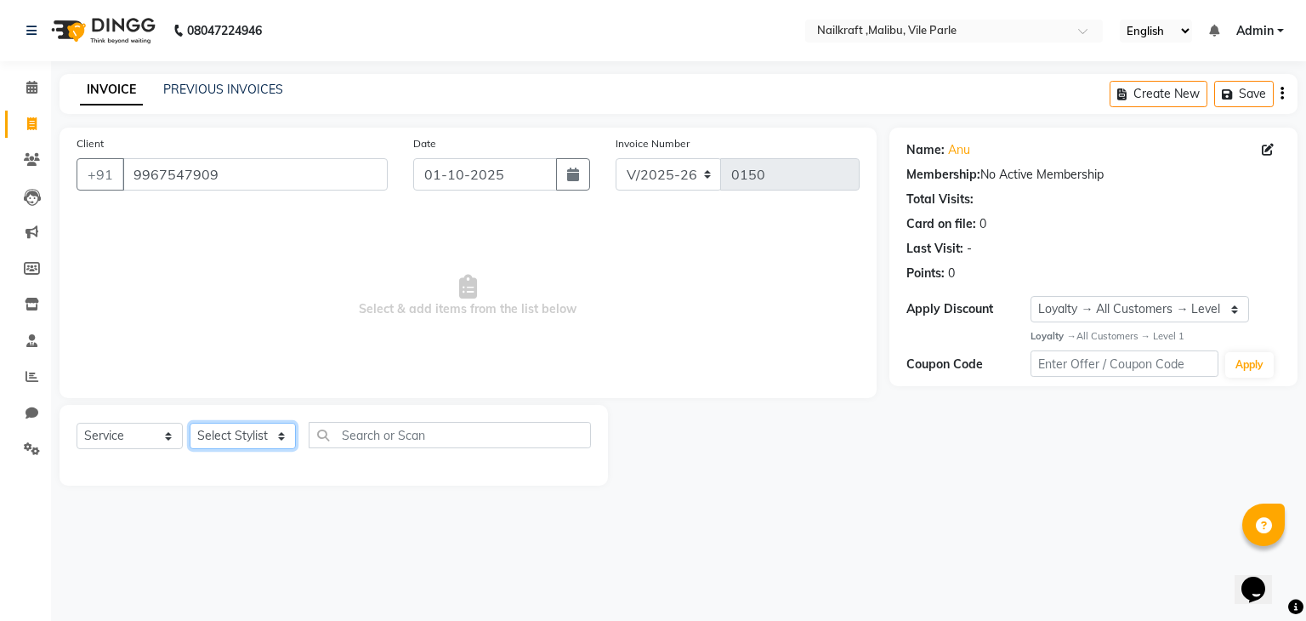
select select "91263"
click at [190, 424] on select "Select Stylist [PERSON_NAME] [PERSON_NAME] [PERSON_NAME] ville parle NailKraft …" at bounding box center [243, 436] width 106 height 26
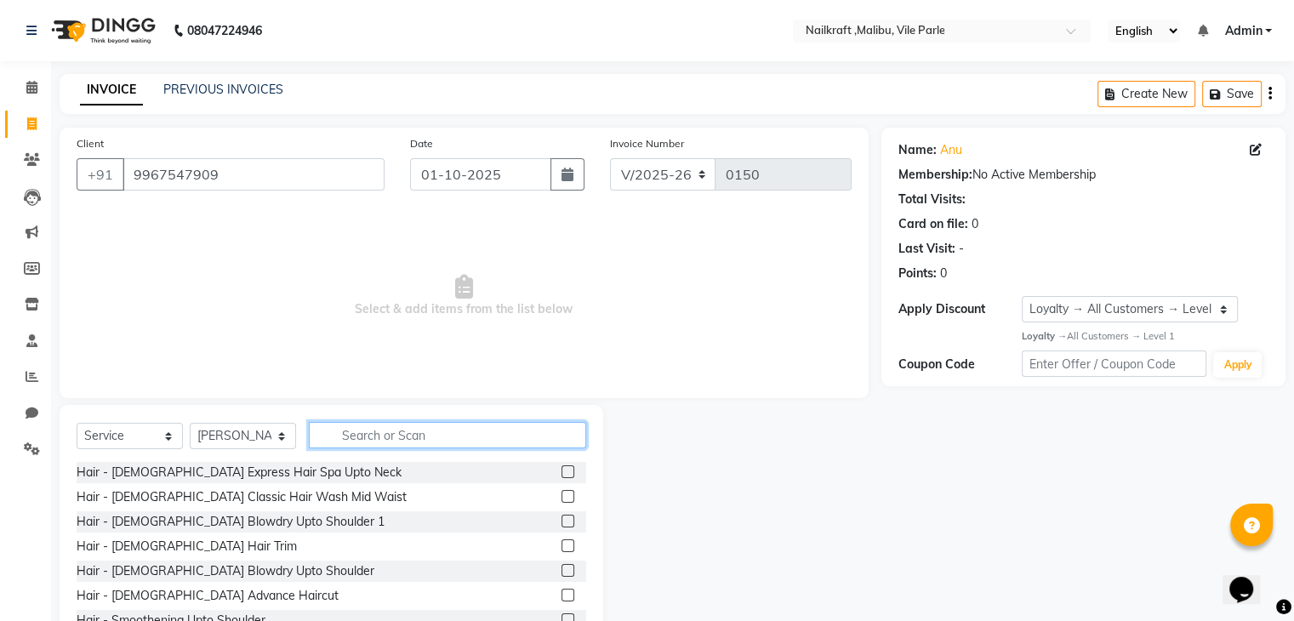
click at [447, 439] on input "text" at bounding box center [447, 435] width 277 height 26
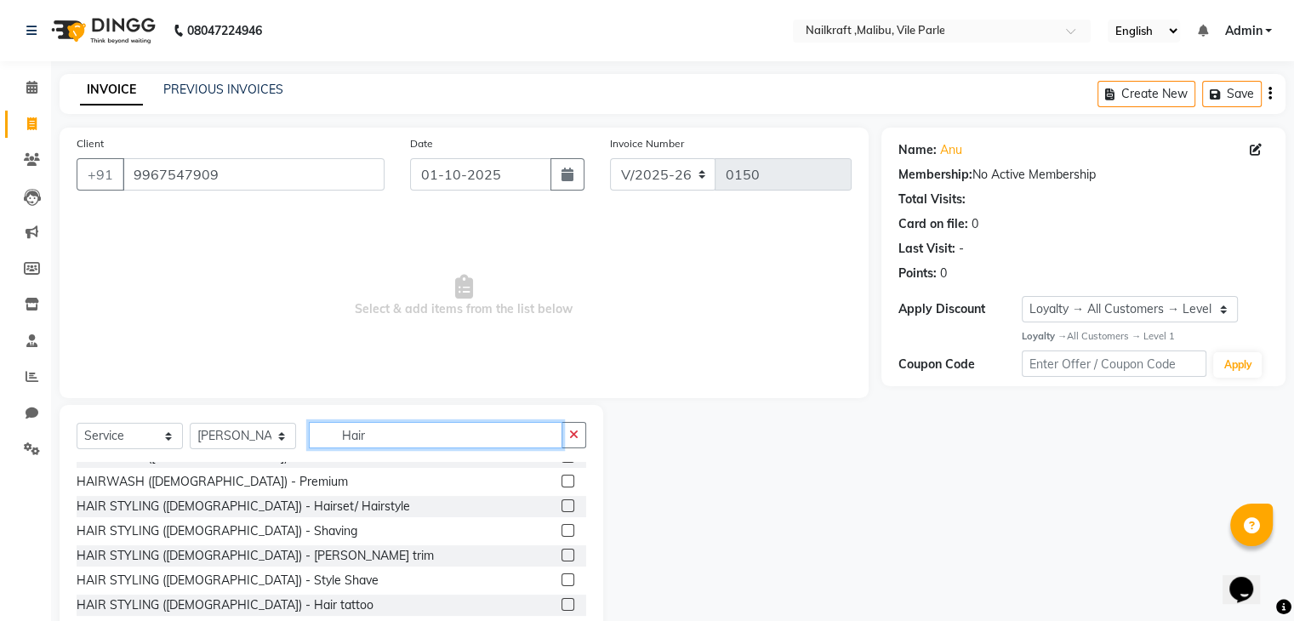
scroll to position [302, 0]
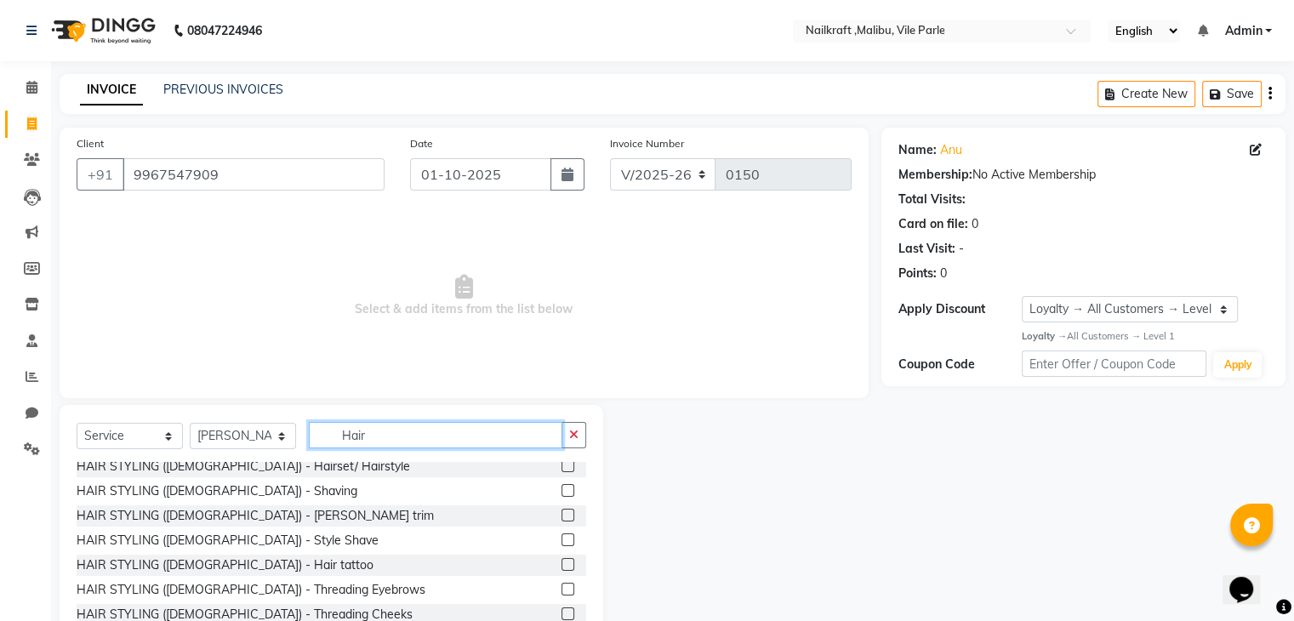
click at [367, 436] on input "Hair" at bounding box center [435, 435] width 253 height 26
type input "H"
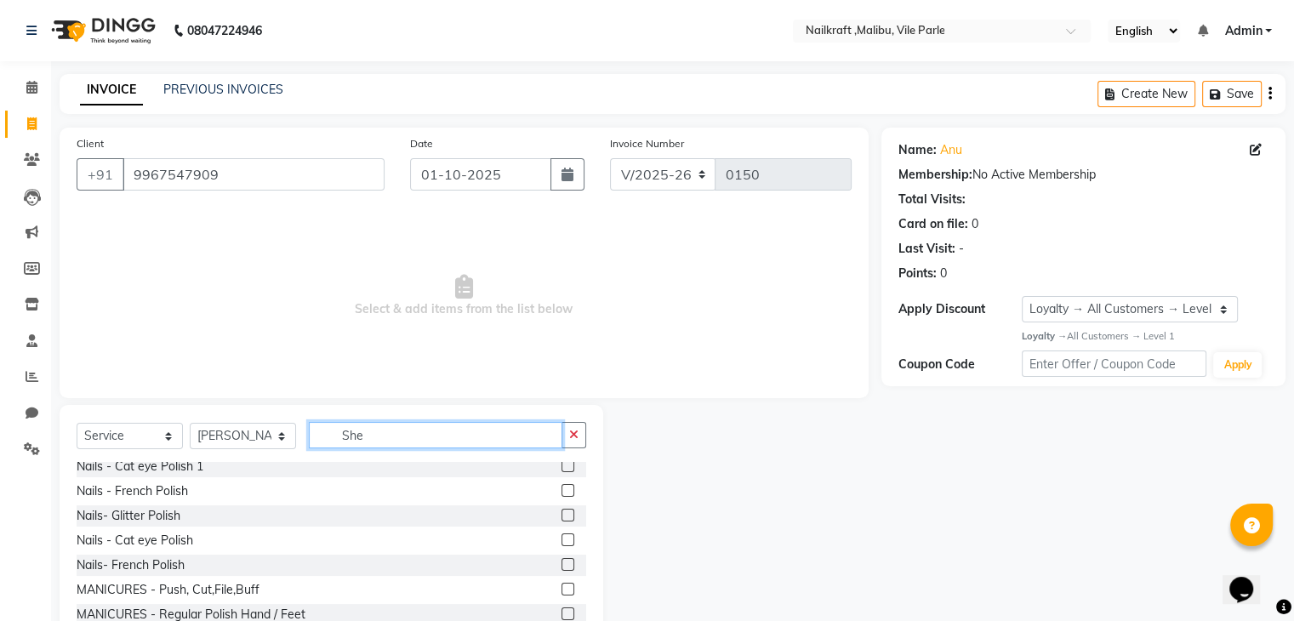
scroll to position [77, 0]
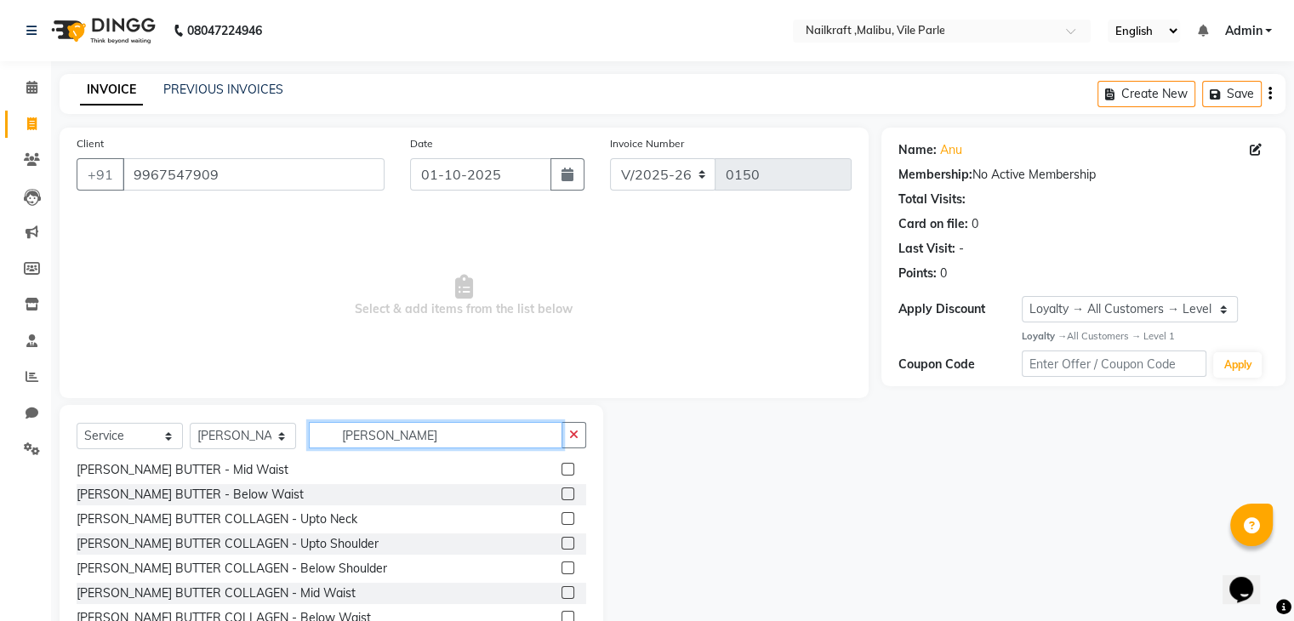
type input "[PERSON_NAME]"
click at [561, 494] on label at bounding box center [567, 493] width 13 height 13
click at [561, 494] on input "checkbox" at bounding box center [566, 494] width 11 height 11
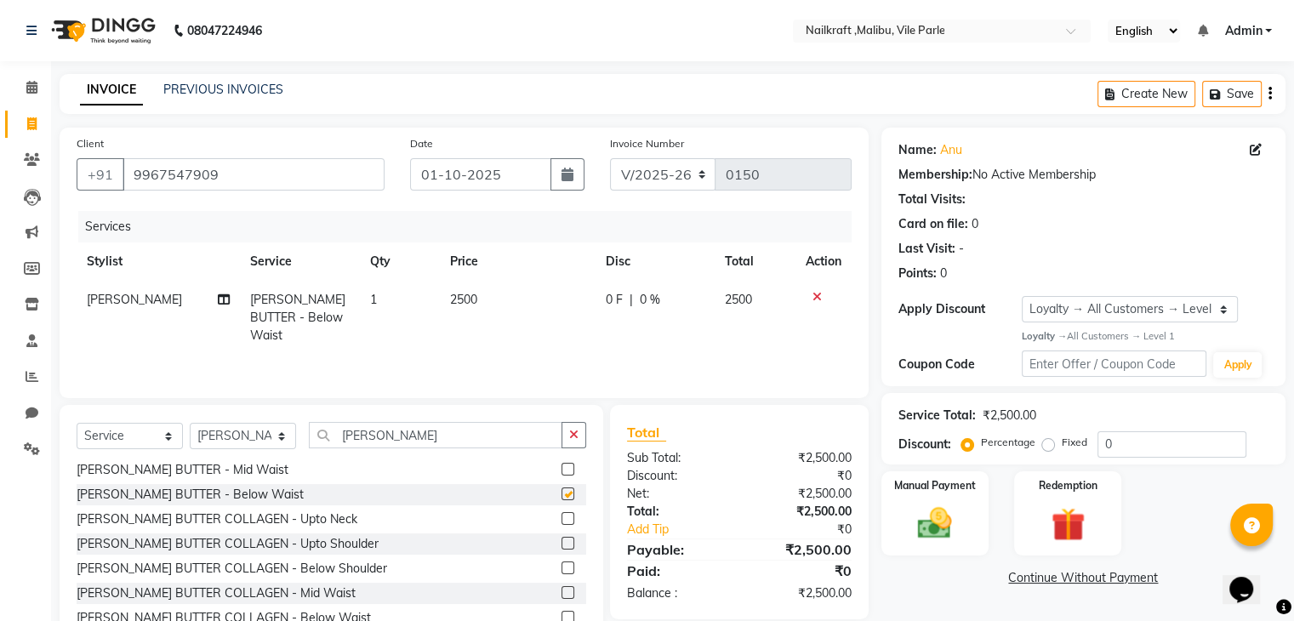
checkbox input "false"
click at [475, 299] on td "2500" at bounding box center [518, 318] width 156 height 74
select select "91263"
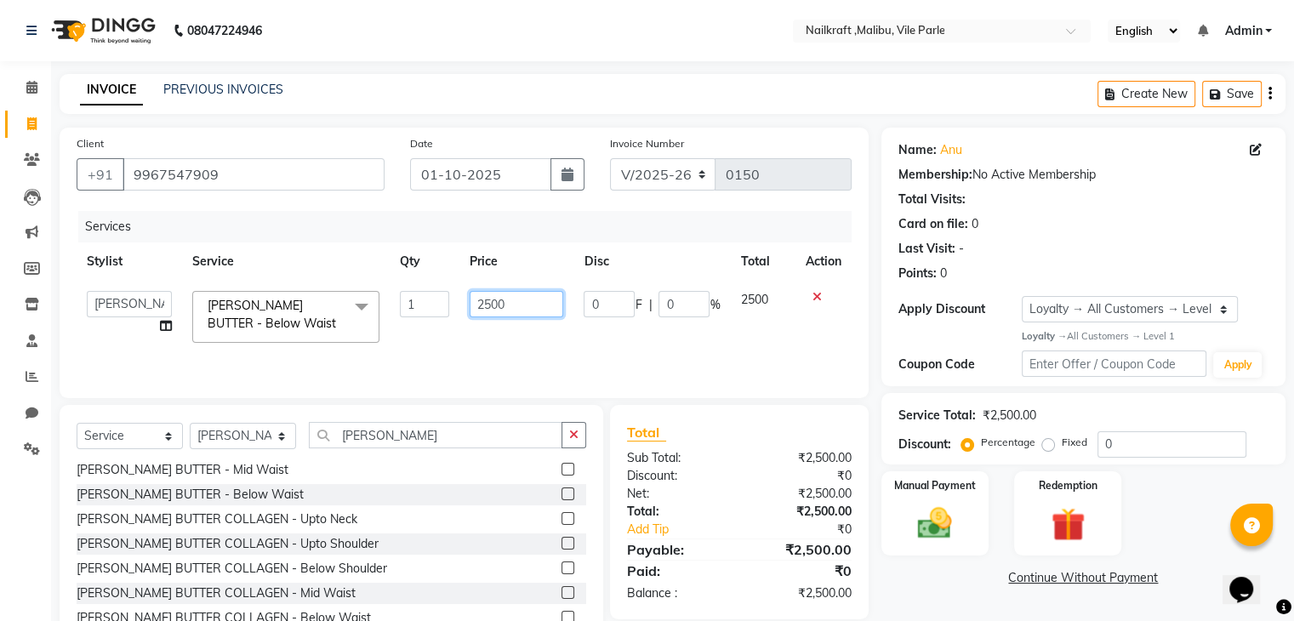
click at [490, 305] on input "2500" at bounding box center [517, 304] width 94 height 26
type input "1600"
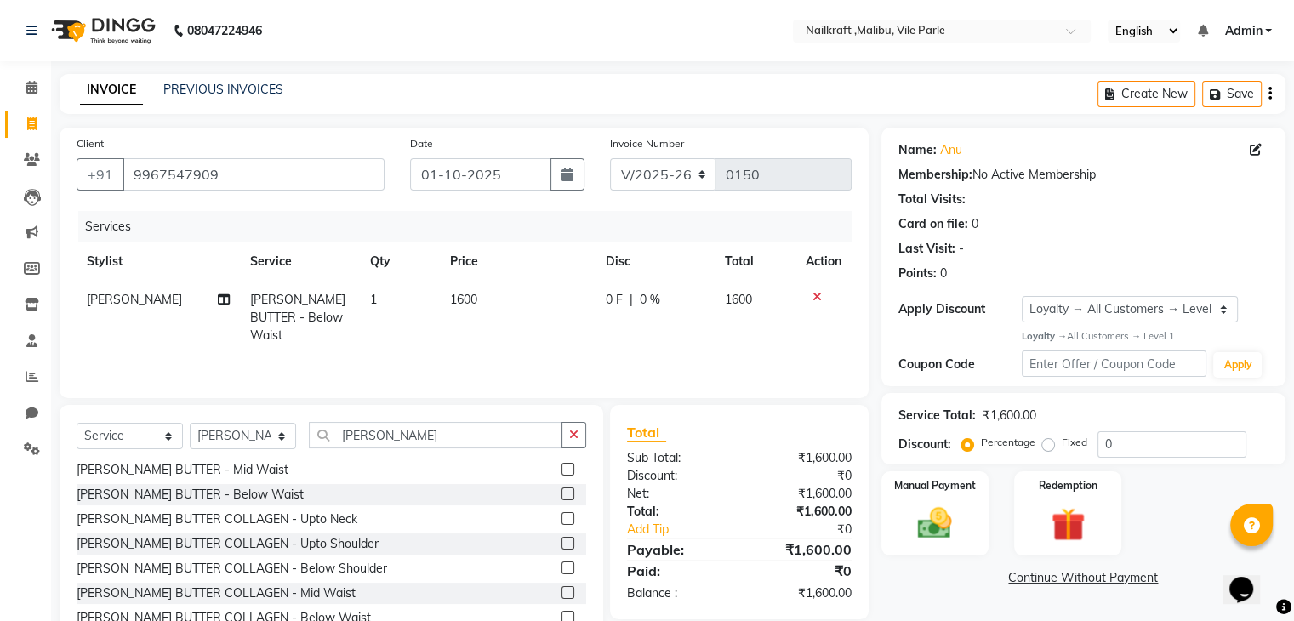
click at [922, 588] on div "Name: Anu Membership: No Active Membership Total Visits: Card on file: 0 Last V…" at bounding box center [1089, 392] width 417 height 528
click at [418, 438] on input "[PERSON_NAME]" at bounding box center [435, 435] width 253 height 26
type input "S"
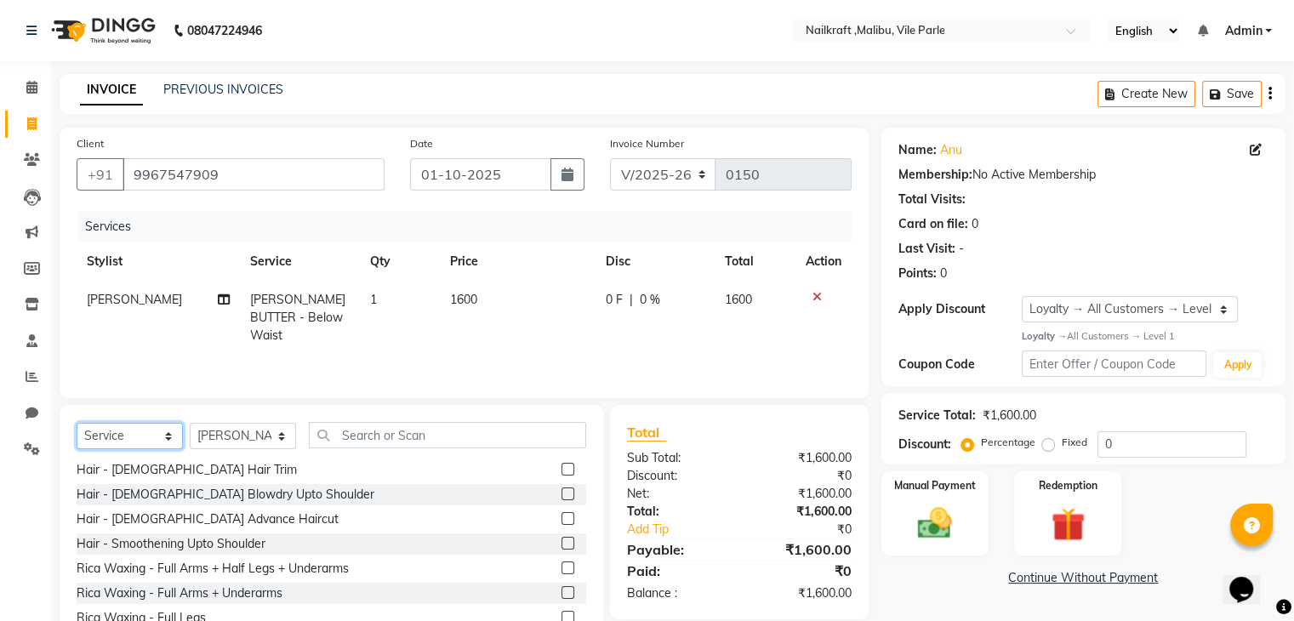
click at [157, 440] on select "Select Service Product Membership Package Voucher Prepaid Gift Card" at bounding box center [130, 436] width 106 height 26
select select "membership"
click at [77, 424] on select "Select Service Product Membership Package Voucher Prepaid Gift Card" at bounding box center [130, 436] width 106 height 26
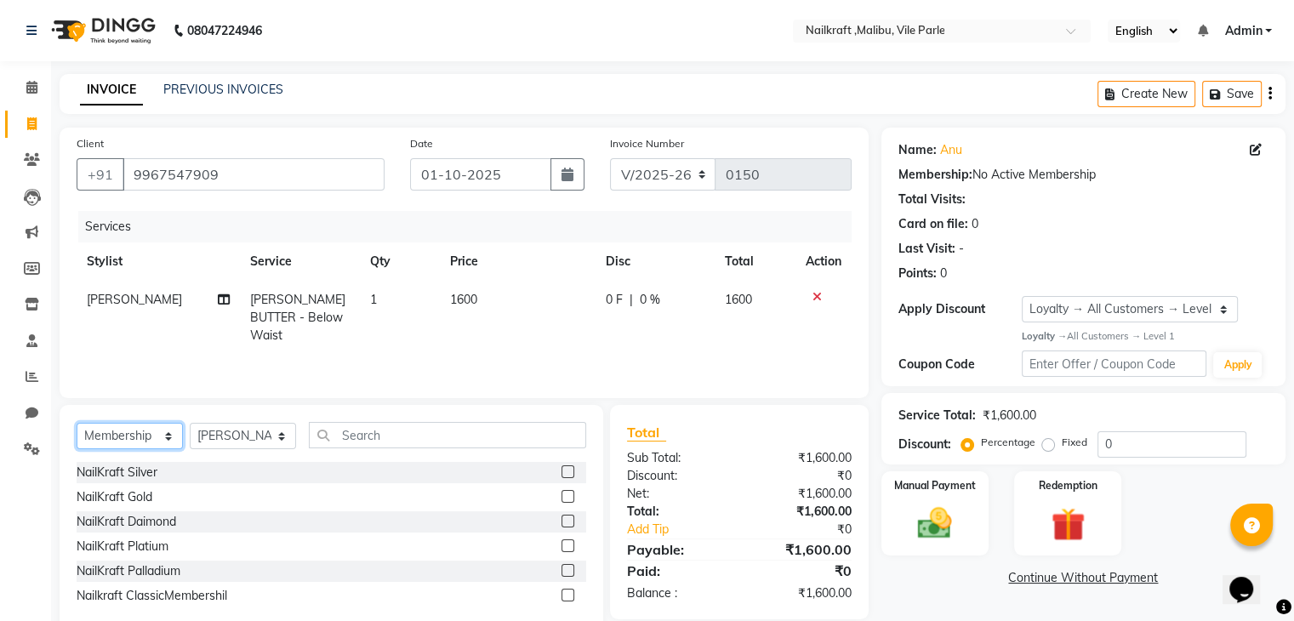
scroll to position [0, 0]
click at [242, 435] on select "Select Stylist [PERSON_NAME] [PERSON_NAME] [PERSON_NAME] ville parle NailKraft …" at bounding box center [243, 436] width 106 height 26
select select "91266"
click at [190, 424] on select "Select Stylist [PERSON_NAME] [PERSON_NAME] [PERSON_NAME] ville parle NailKraft …" at bounding box center [243, 436] width 106 height 26
click at [567, 593] on label at bounding box center [567, 595] width 13 height 13
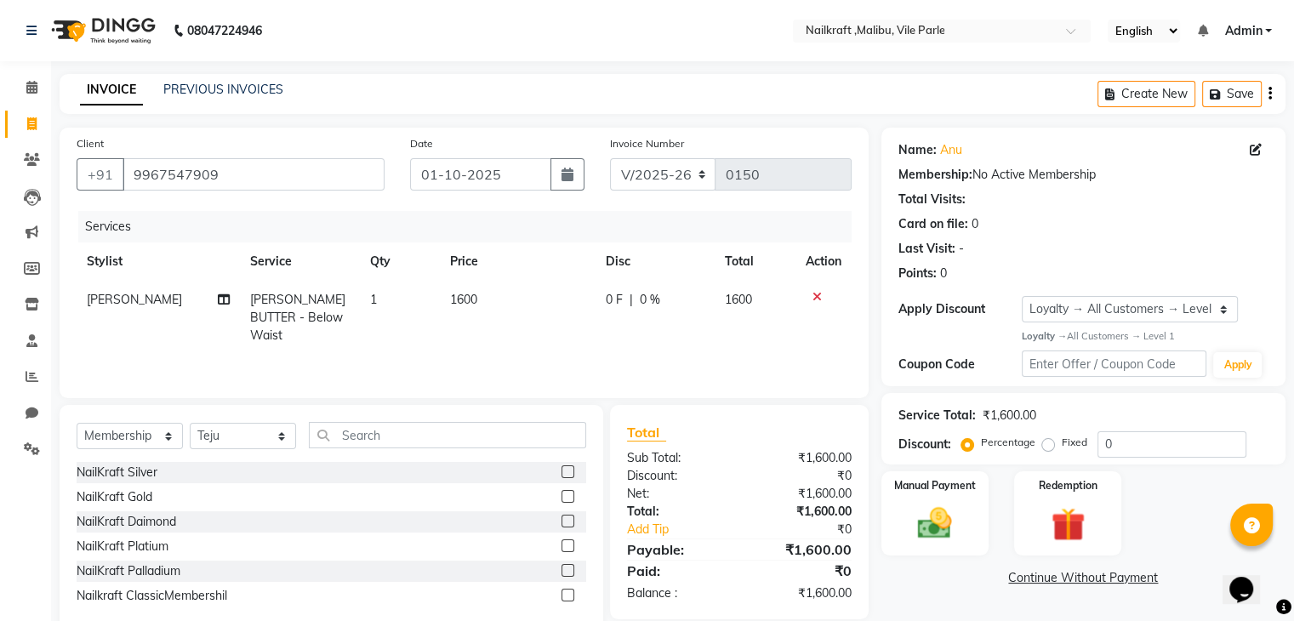
click at [567, 593] on input "checkbox" at bounding box center [566, 595] width 11 height 11
select select "select"
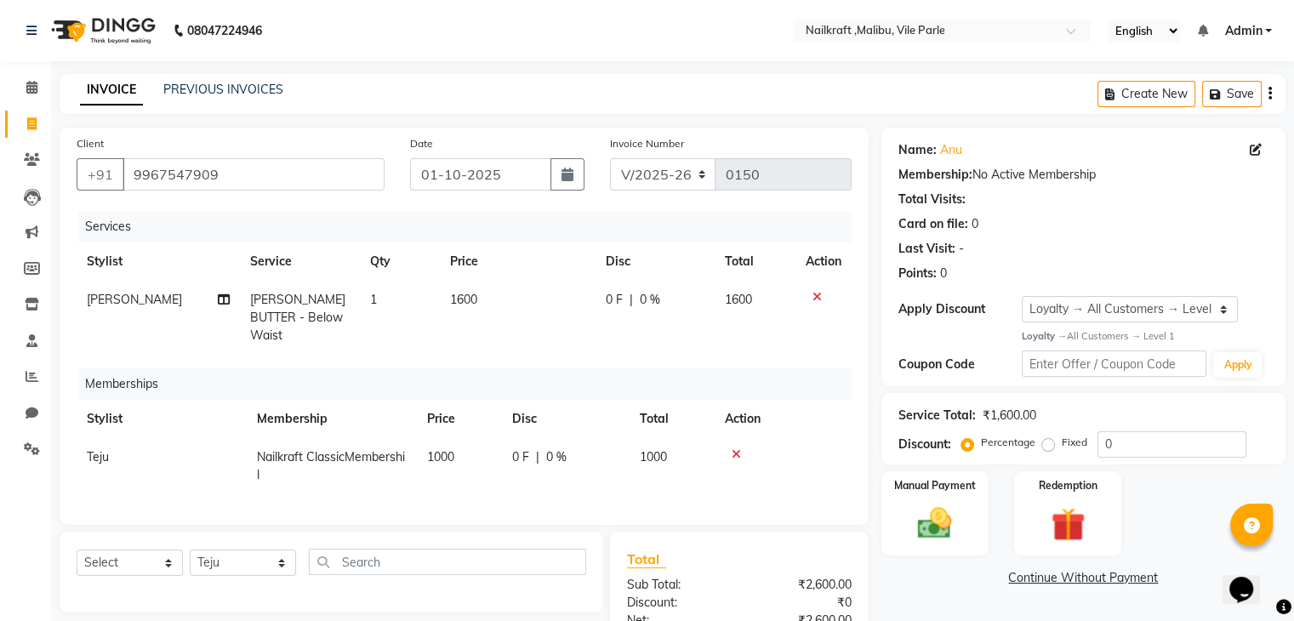
scroll to position [146, 0]
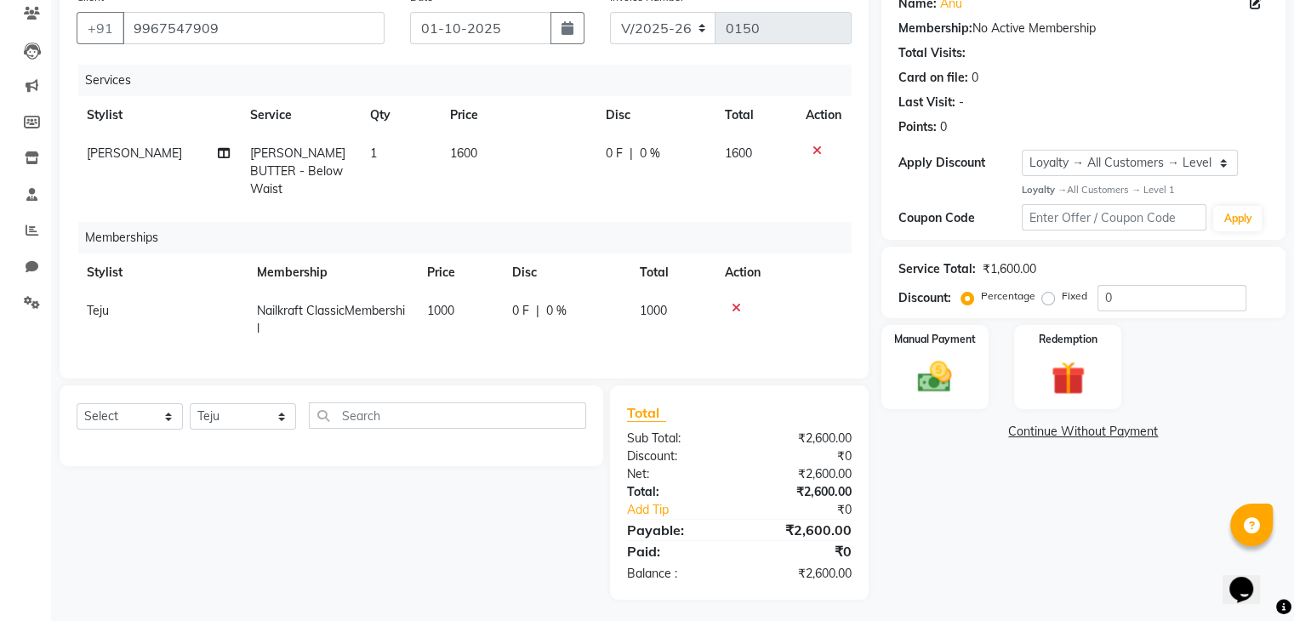
click at [1033, 515] on div "Name: Anu Membership: No Active Membership Total Visits: Card on file: 0 Last V…" at bounding box center [1089, 290] width 417 height 618
click at [946, 361] on img at bounding box center [934, 376] width 57 height 41
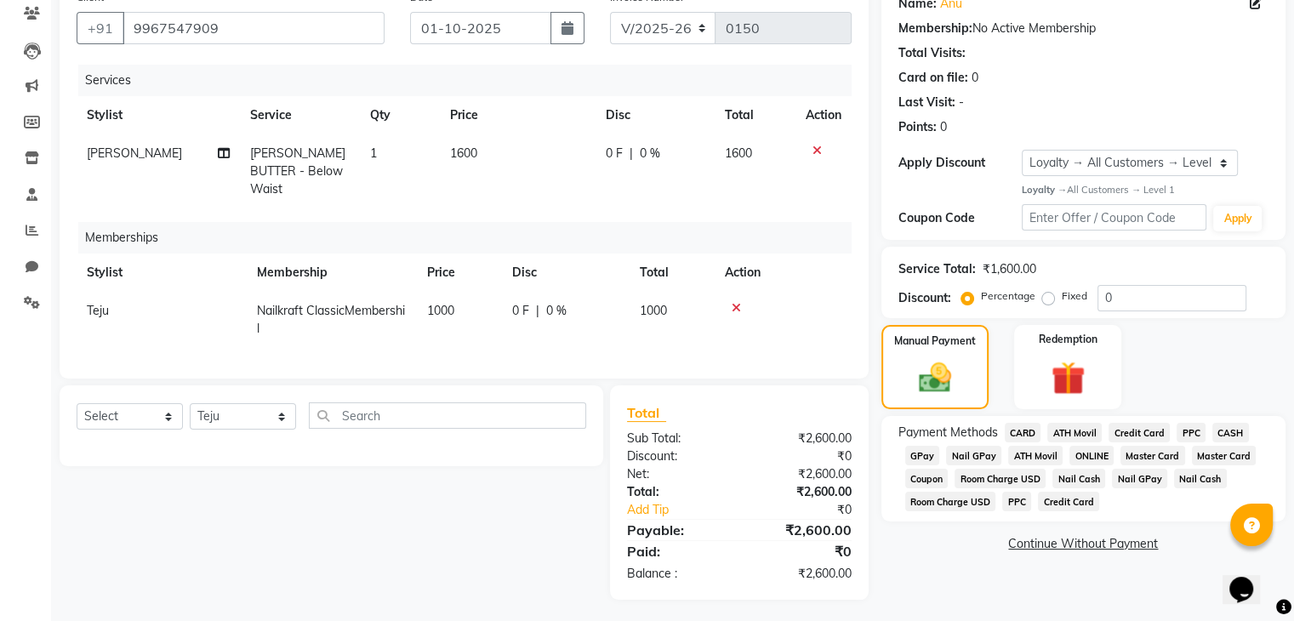
click at [1229, 435] on span "CASH" at bounding box center [1230, 433] width 37 height 20
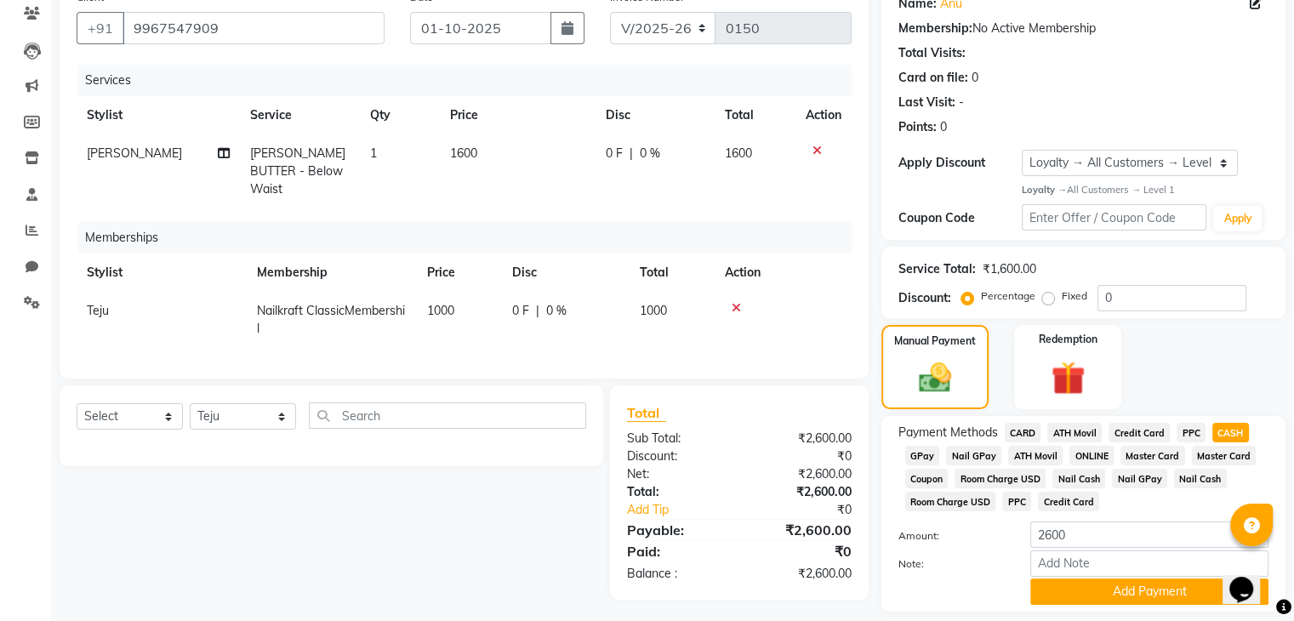
scroll to position [201, 0]
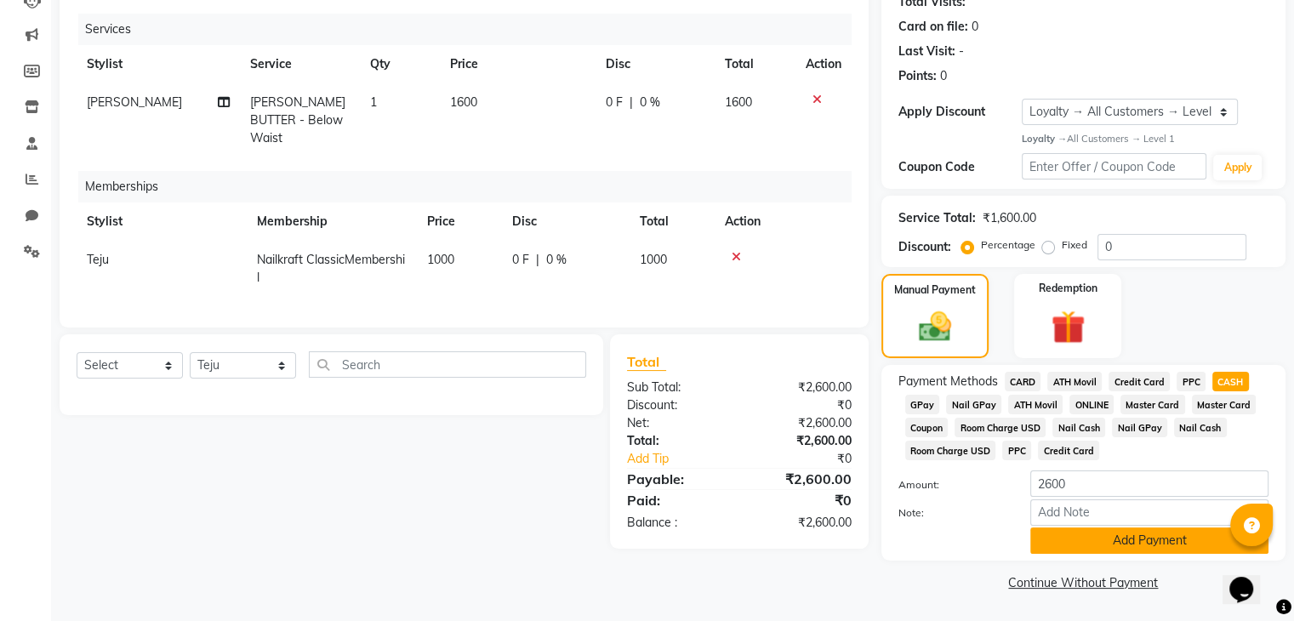
click at [1094, 542] on button "Add Payment" at bounding box center [1149, 540] width 238 height 26
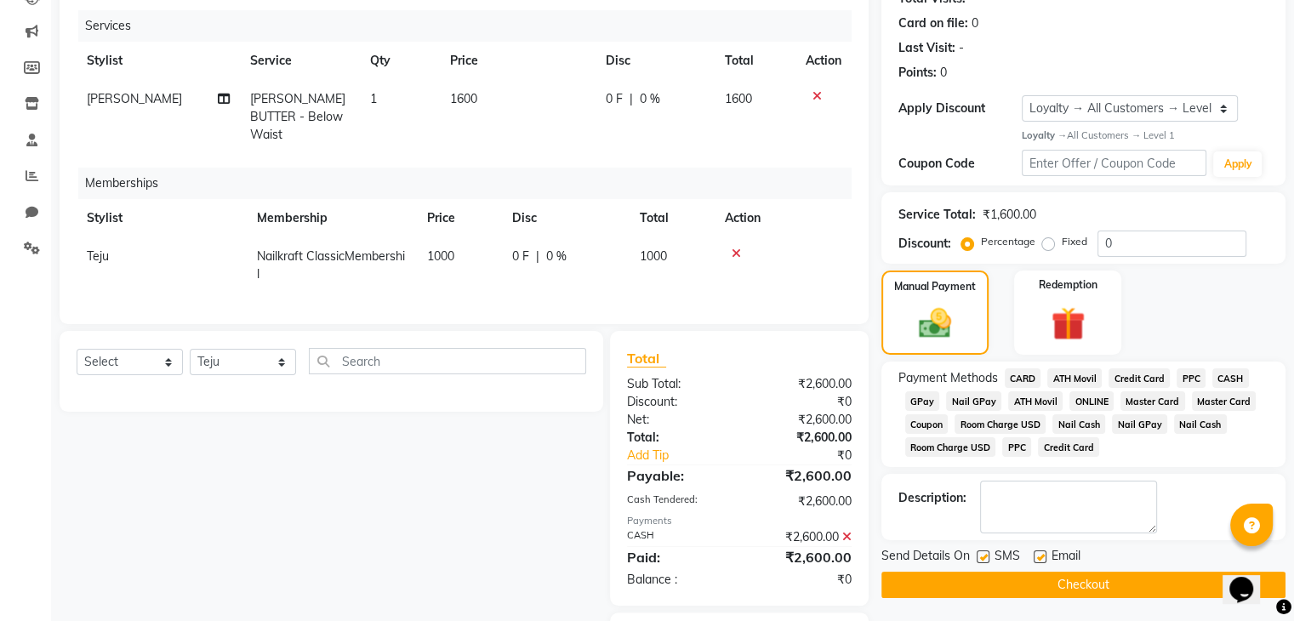
click at [1063, 583] on button "Checkout" at bounding box center [1083, 585] width 404 height 26
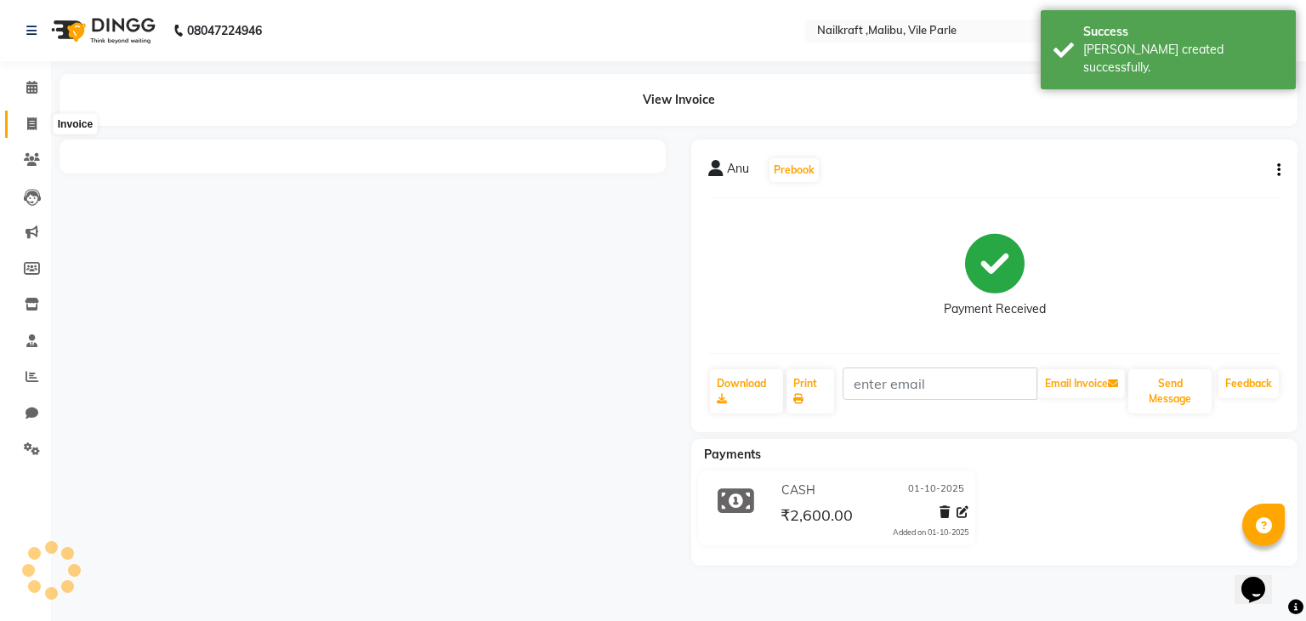
click at [30, 121] on icon at bounding box center [31, 123] width 9 height 13
select select "service"
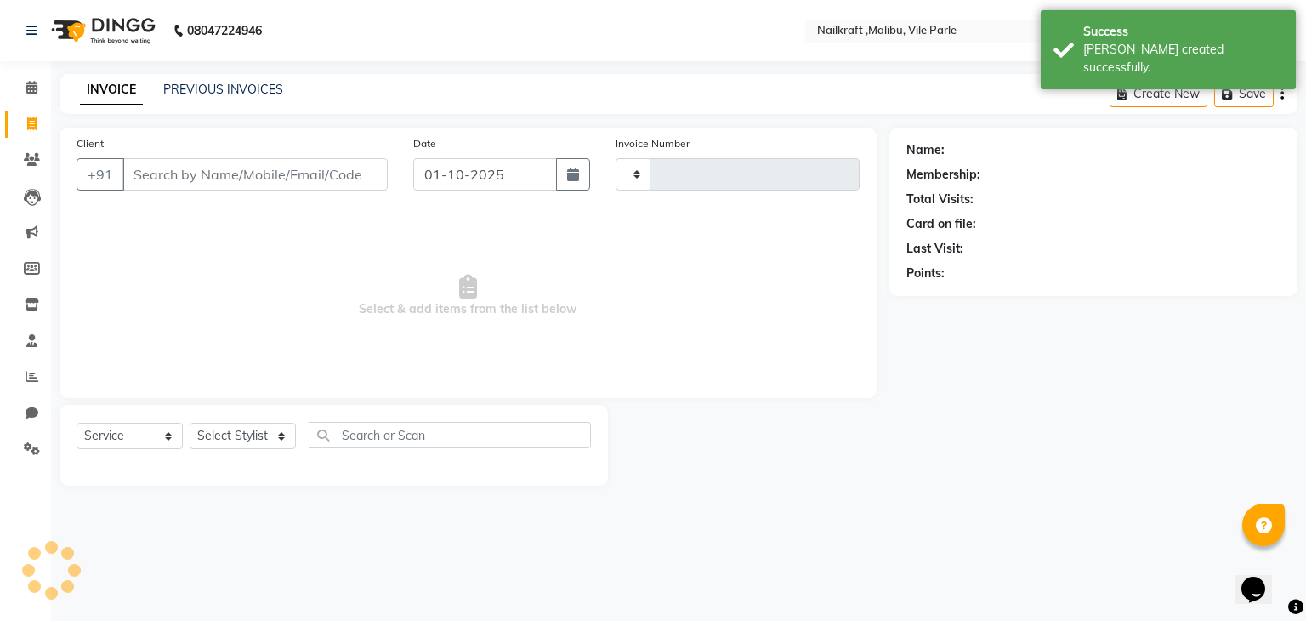
type input "0151"
select select "8988"
click at [201, 161] on input "Client" at bounding box center [254, 174] width 265 height 32
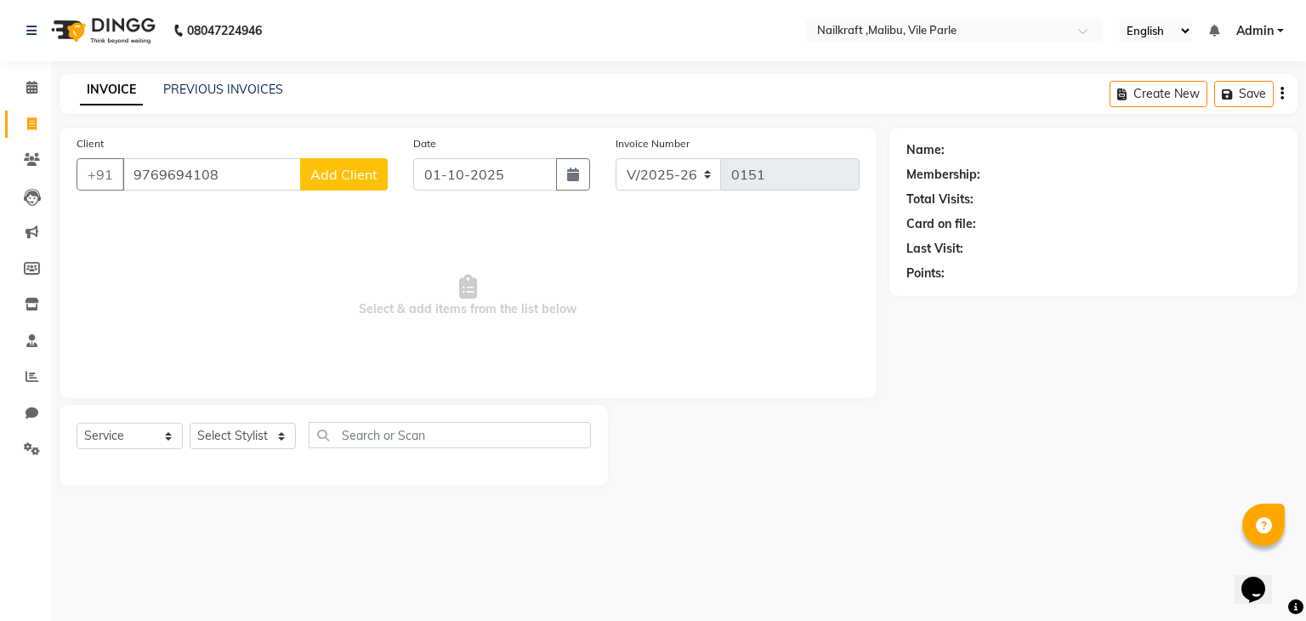
type input "9769694108"
click at [343, 176] on span "Add Client" at bounding box center [343, 174] width 67 height 17
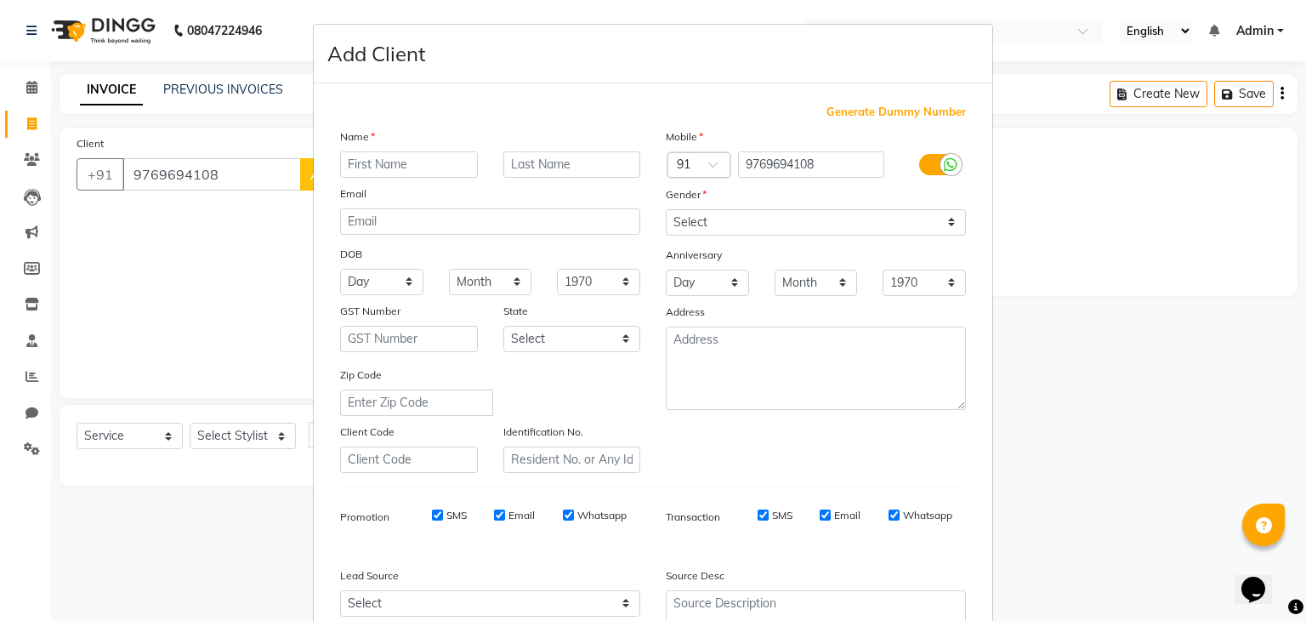
click at [416, 166] on input "text" at bounding box center [409, 164] width 138 height 26
type input "[PERSON_NAME]"
click at [752, 213] on select "Select [DEMOGRAPHIC_DATA] [DEMOGRAPHIC_DATA] Other Prefer Not To Say" at bounding box center [816, 222] width 300 height 26
select select "[DEMOGRAPHIC_DATA]"
click at [666, 210] on select "Select [DEMOGRAPHIC_DATA] [DEMOGRAPHIC_DATA] Other Prefer Not To Say" at bounding box center [816, 222] width 300 height 26
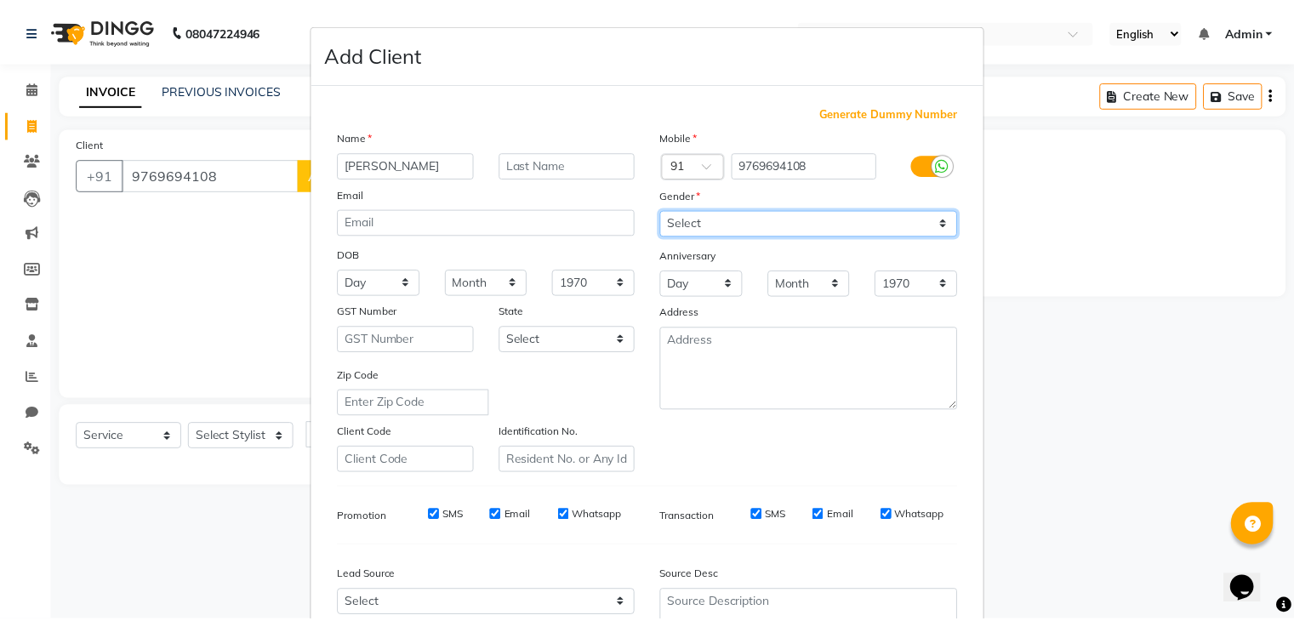
scroll to position [173, 0]
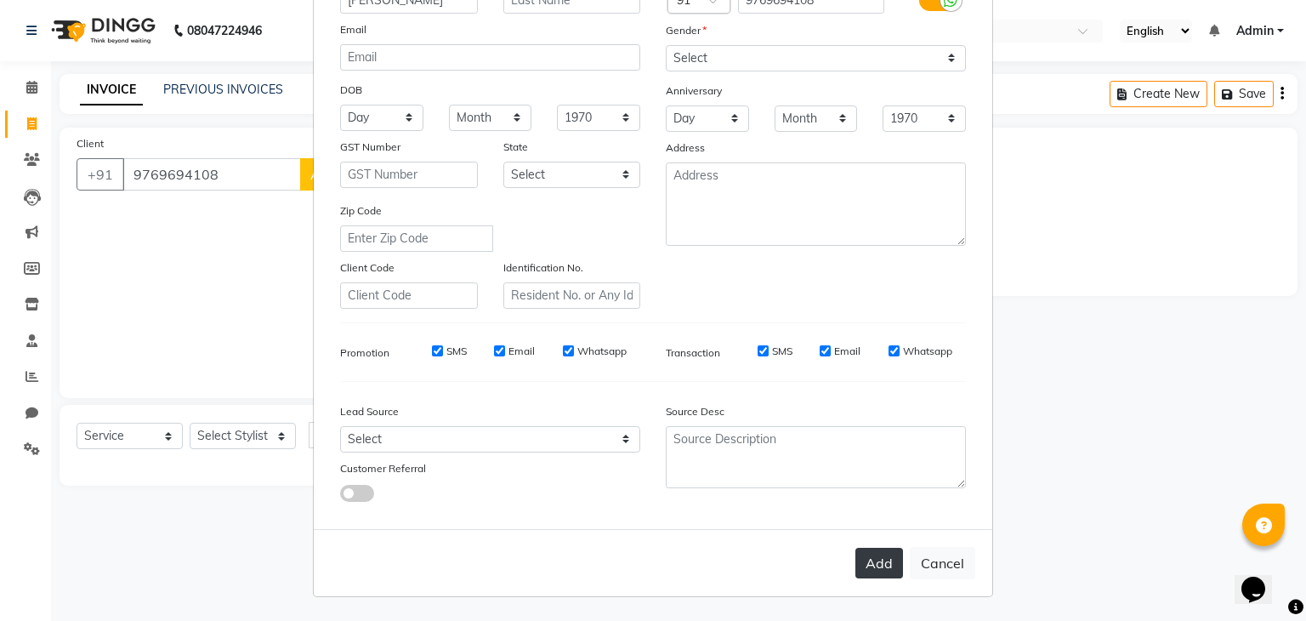
click at [877, 566] on button "Add" at bounding box center [880, 563] width 48 height 31
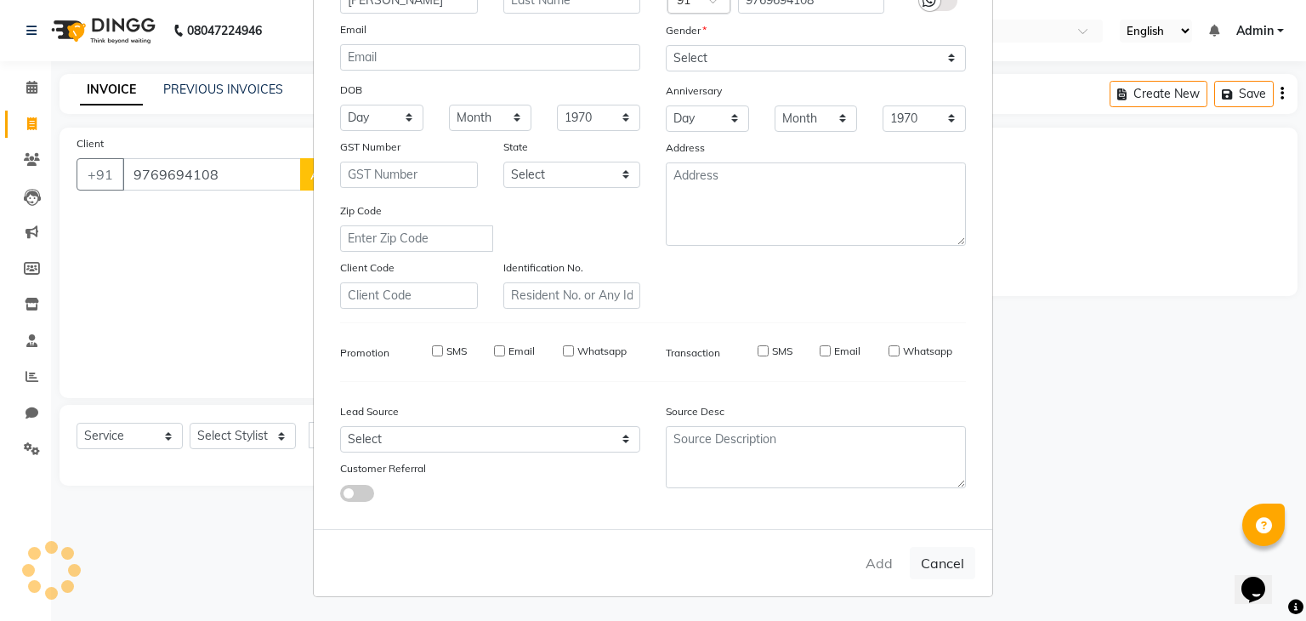
select select
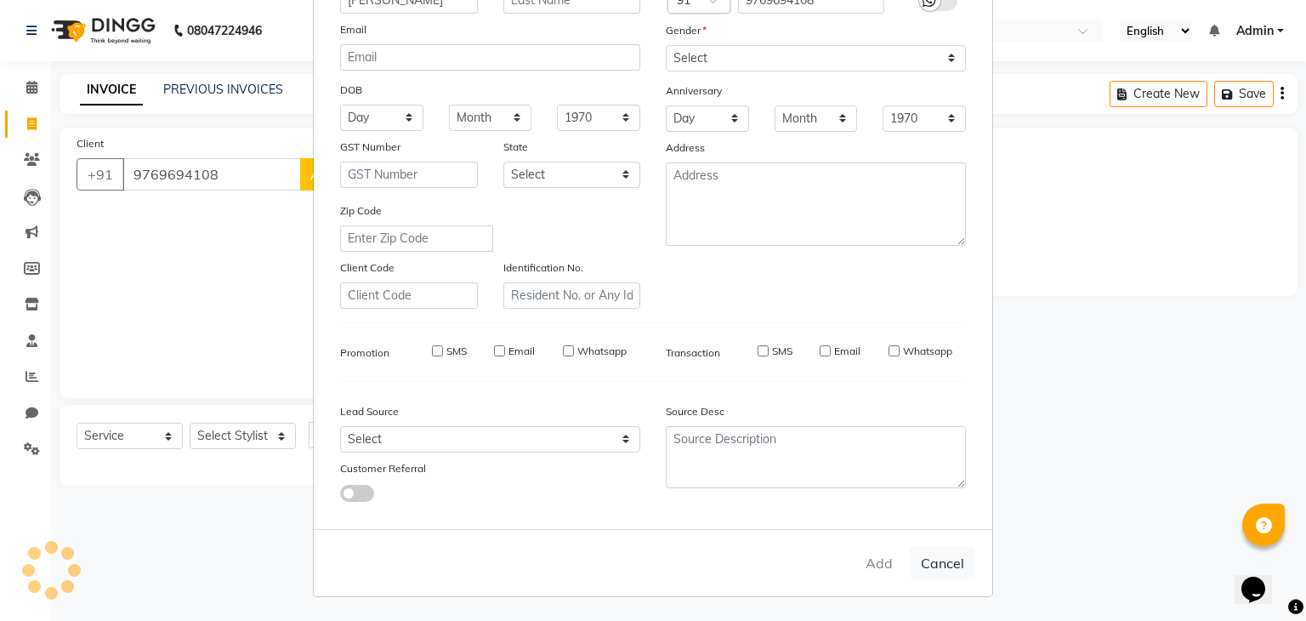
select select
checkbox input "false"
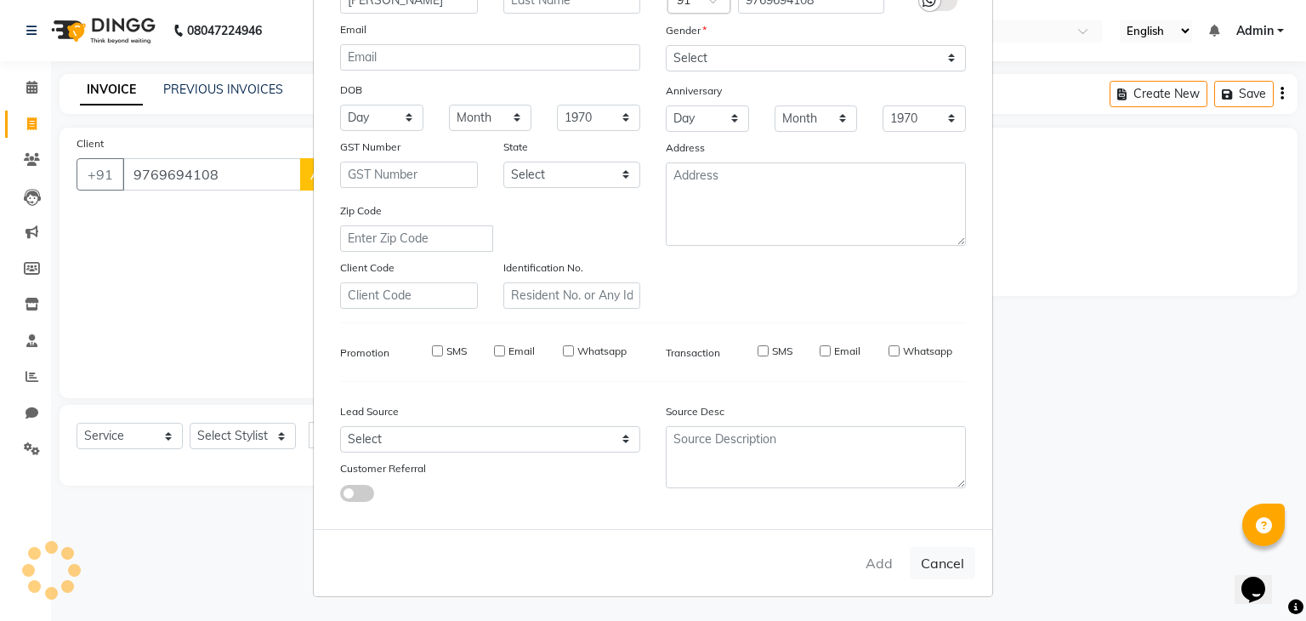
checkbox input "false"
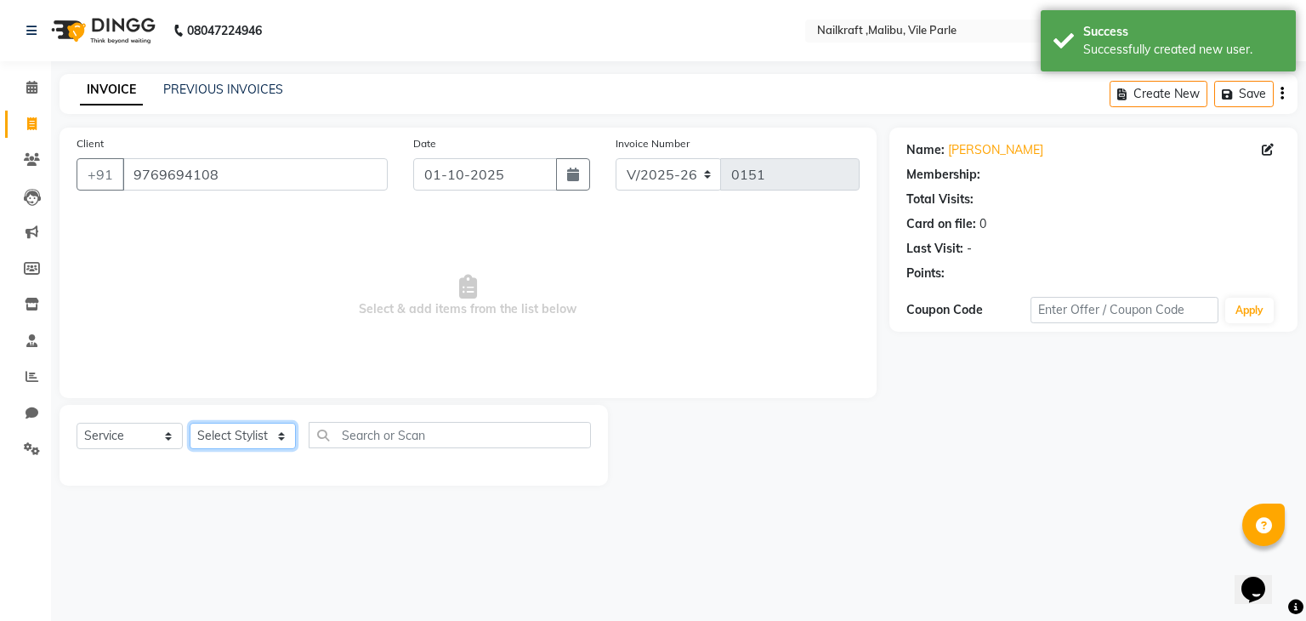
click at [229, 436] on select "Select Stylist [PERSON_NAME] [PERSON_NAME] [PERSON_NAME] ville parle NailKraft …" at bounding box center [243, 436] width 106 height 26
select select "1: Object"
select select "91262"
click at [190, 424] on select "Select Stylist [PERSON_NAME] [PERSON_NAME] [PERSON_NAME] ville parle NailKraft …" at bounding box center [243, 436] width 106 height 26
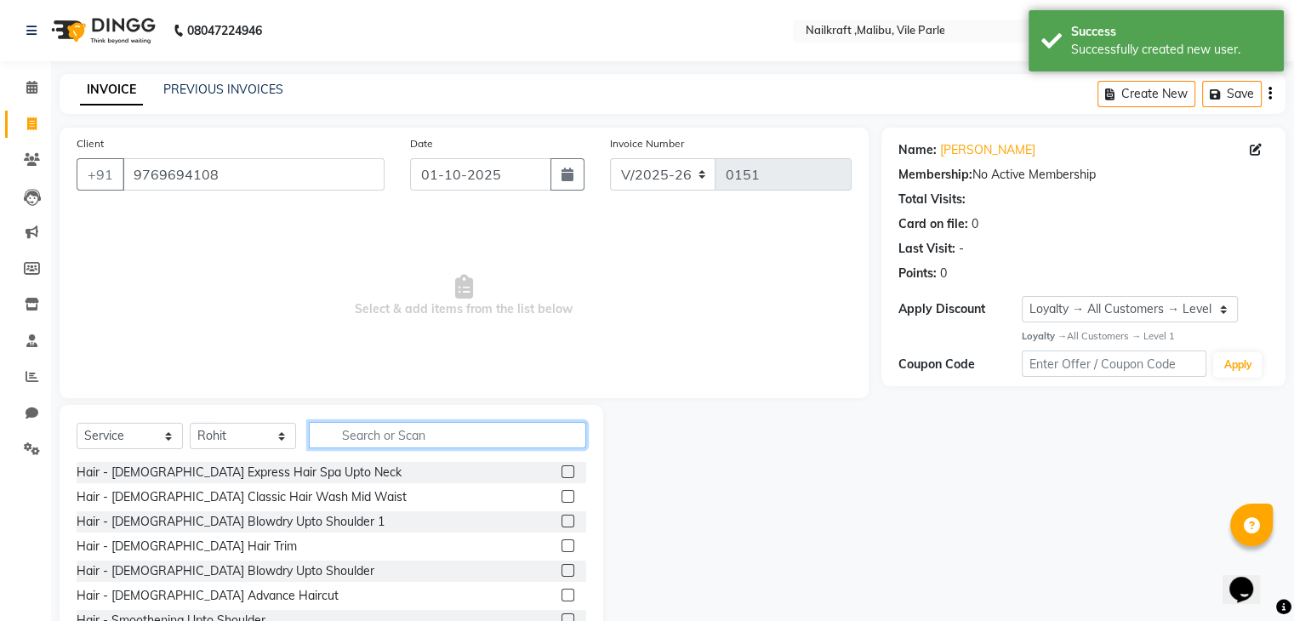
click at [391, 437] on input "text" at bounding box center [447, 435] width 277 height 26
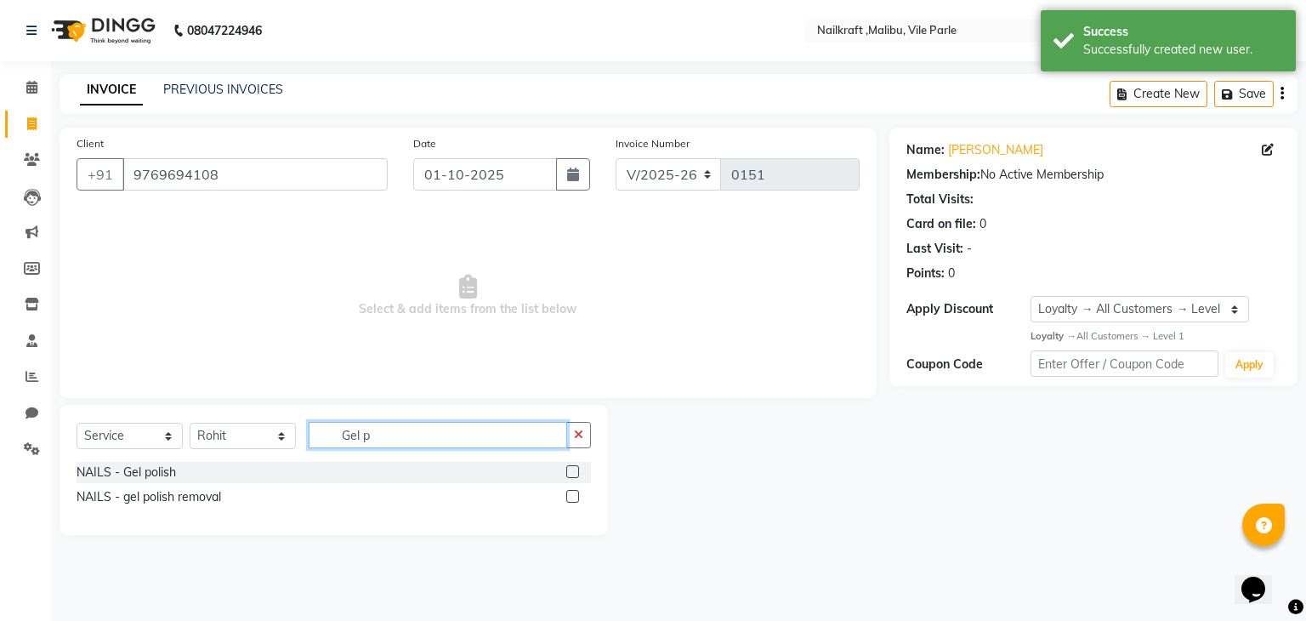
type input "Gel p"
click at [573, 497] on label at bounding box center [572, 496] width 13 height 13
click at [573, 497] on input "checkbox" at bounding box center [571, 497] width 11 height 11
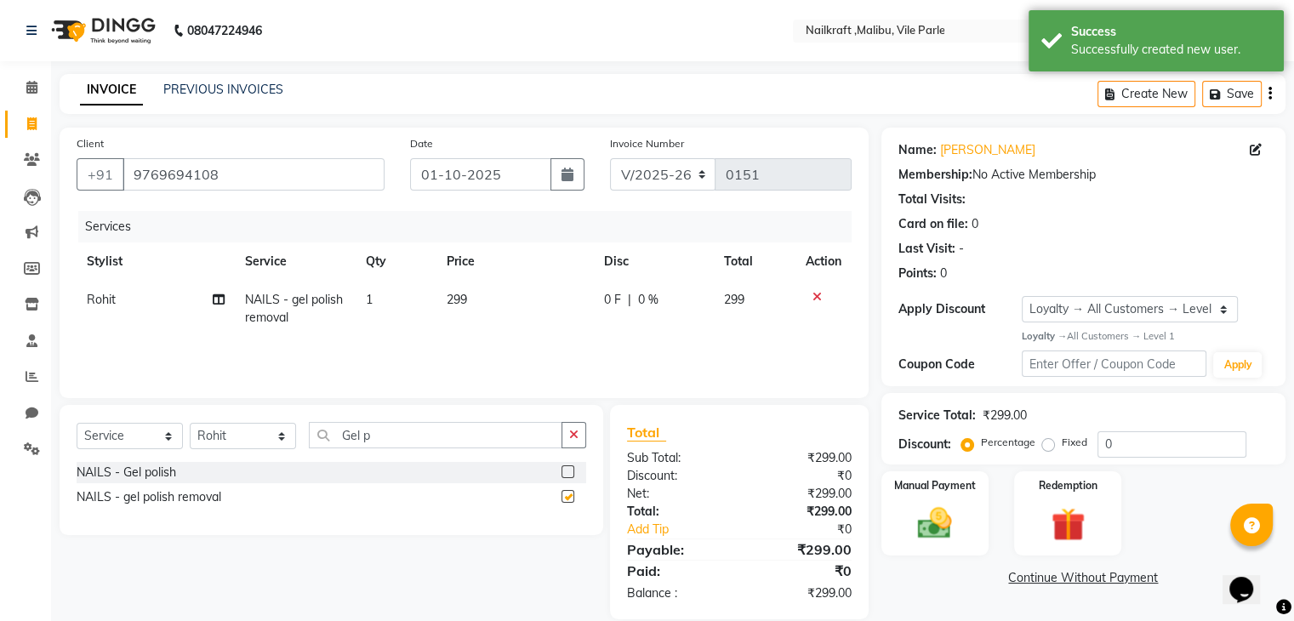
checkbox input "false"
click at [467, 298] on td "299" at bounding box center [514, 309] width 157 height 56
select select "91262"
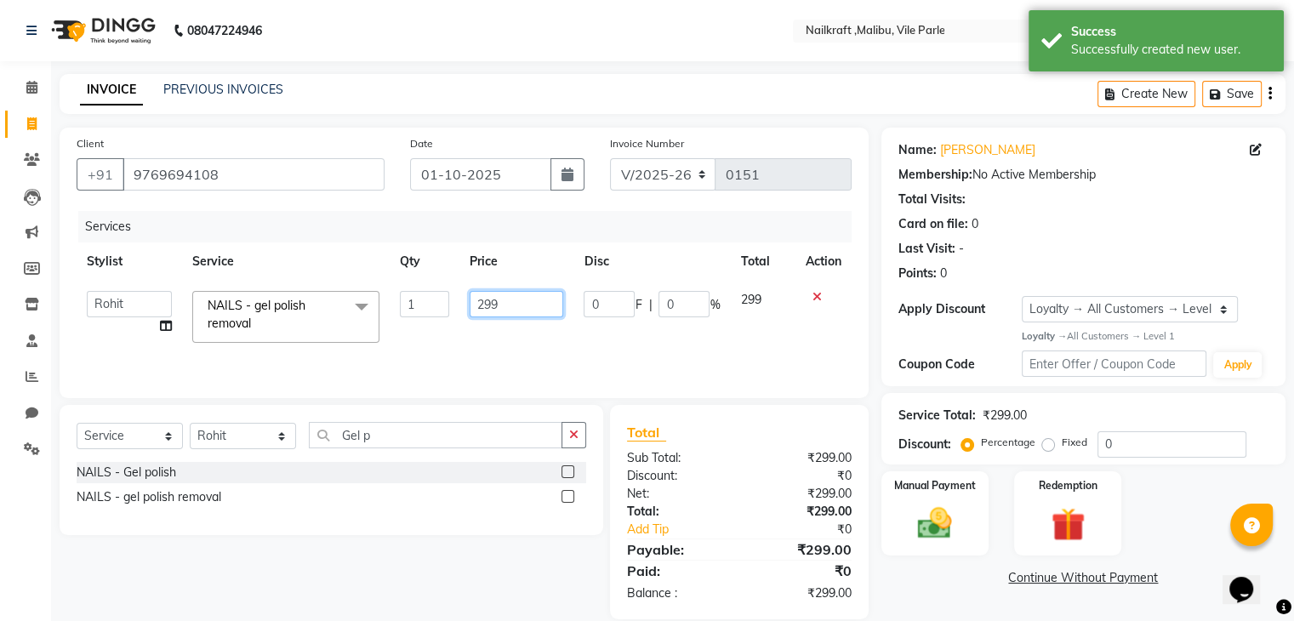
click at [510, 304] on input "299" at bounding box center [517, 304] width 94 height 26
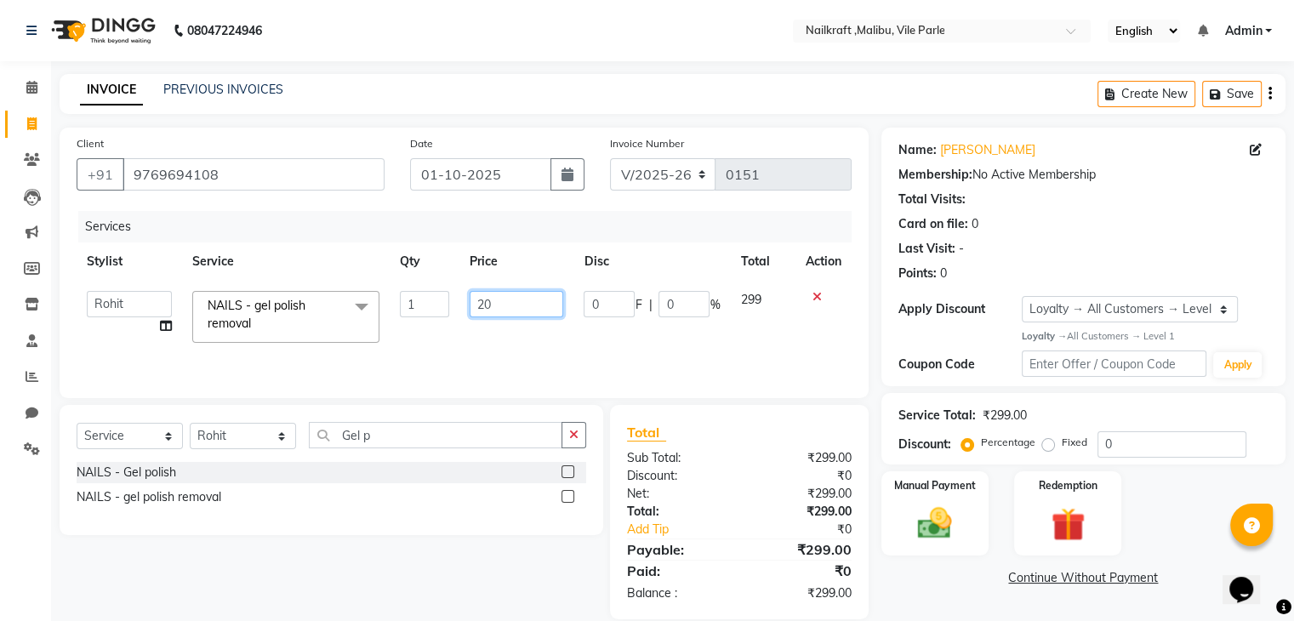
type input "200"
click at [935, 600] on div "Name: [PERSON_NAME] Membership: No Active Membership Total Visits: Card on file…" at bounding box center [1089, 374] width 417 height 492
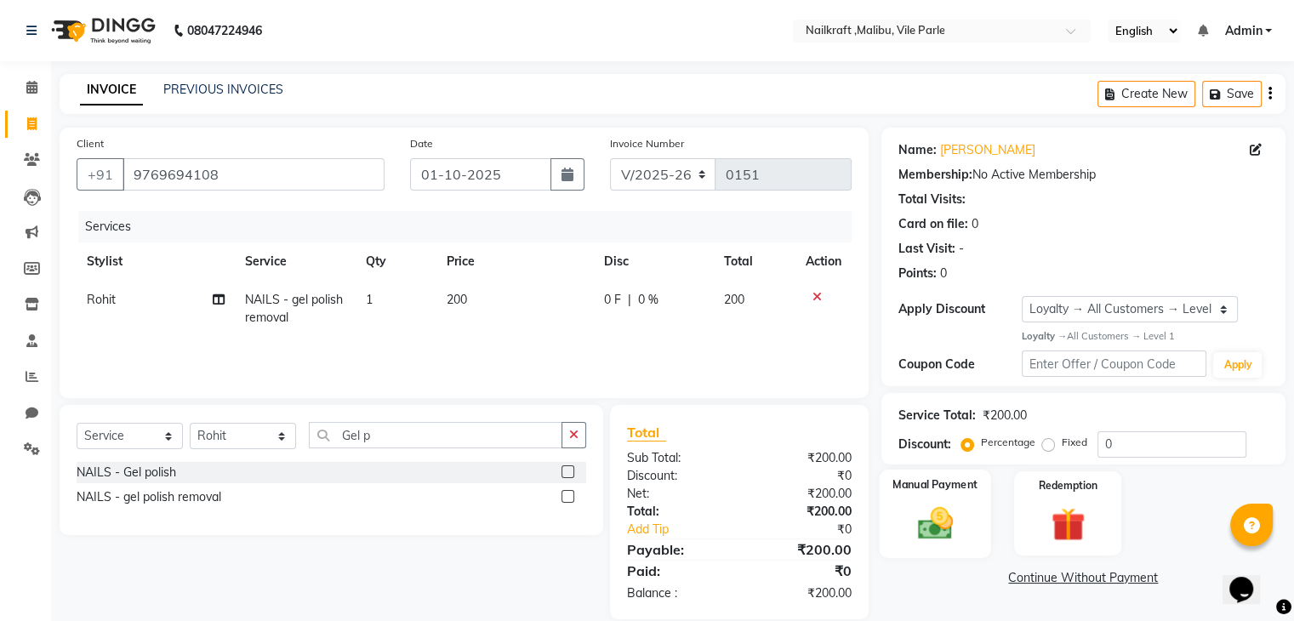
click at [939, 508] on img at bounding box center [934, 523] width 57 height 41
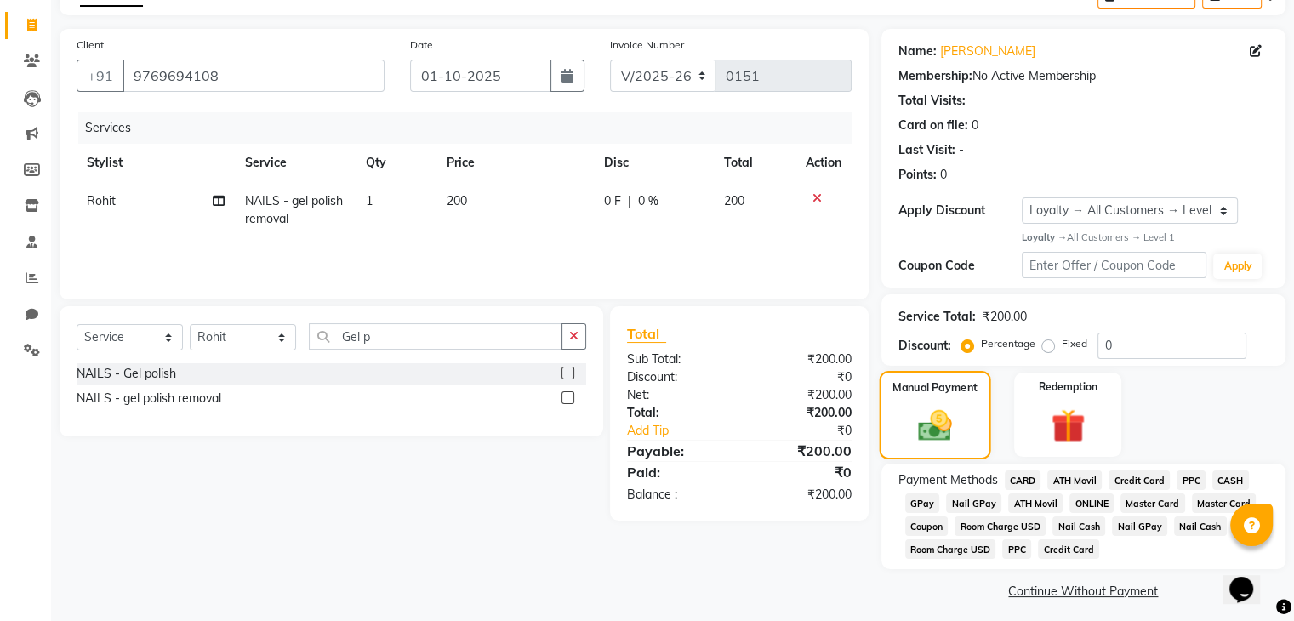
scroll to position [110, 0]
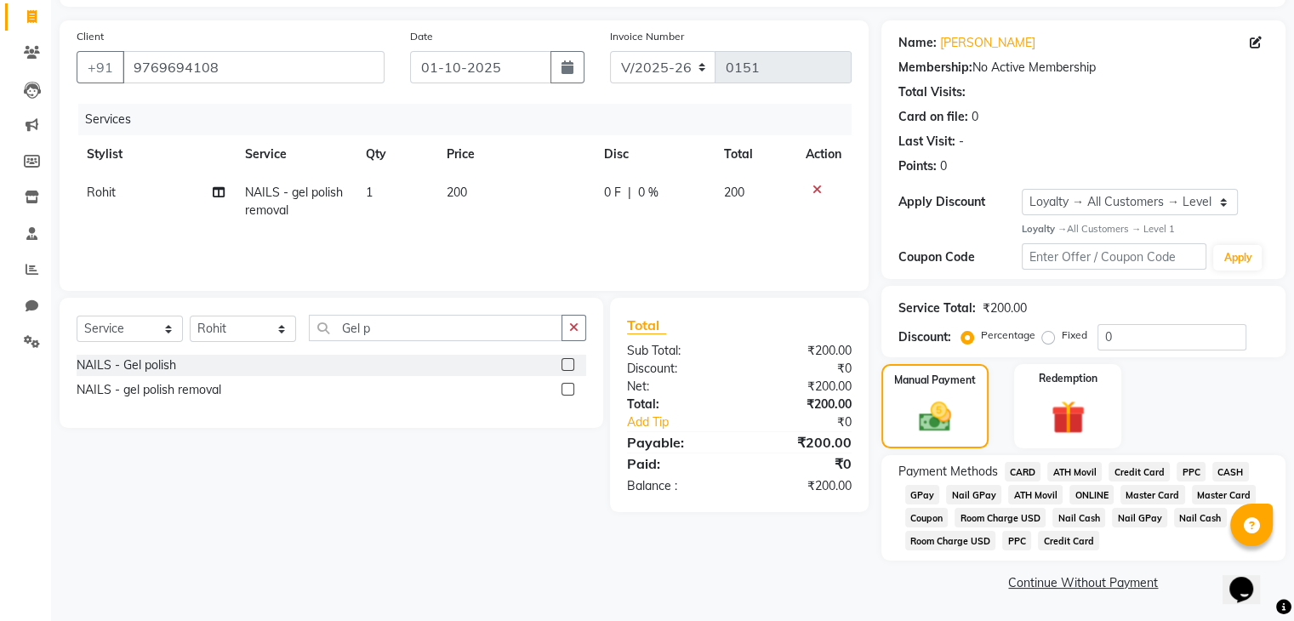
click at [1227, 472] on span "CASH" at bounding box center [1230, 472] width 37 height 20
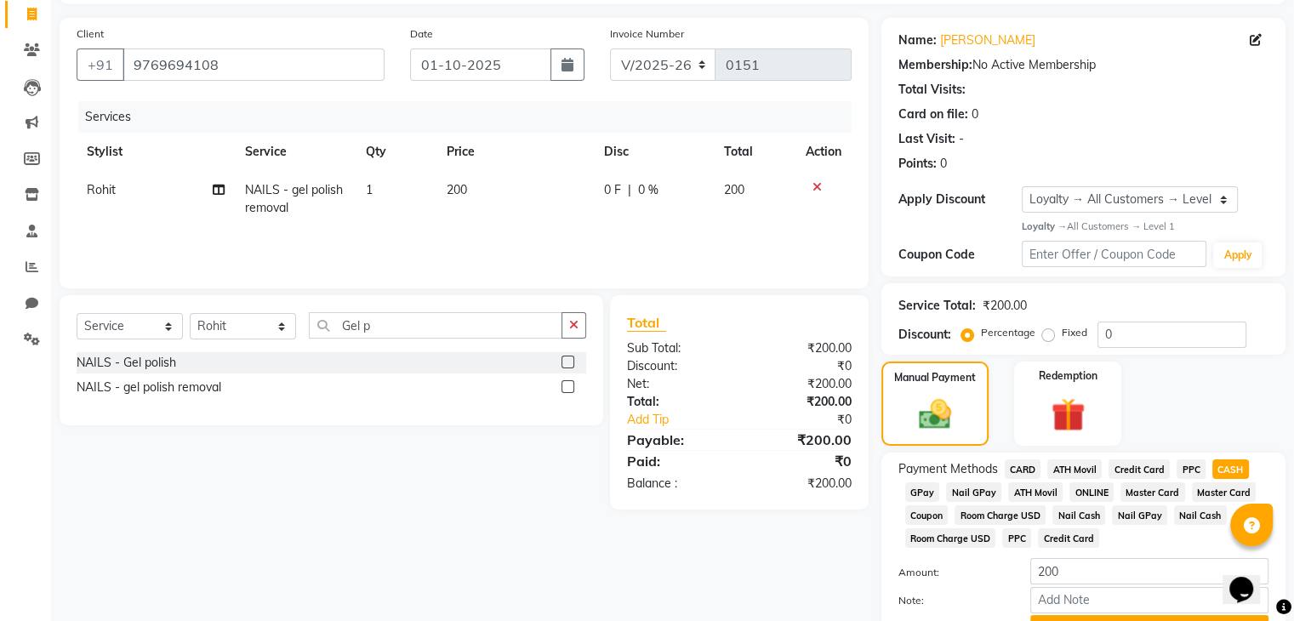
scroll to position [201, 0]
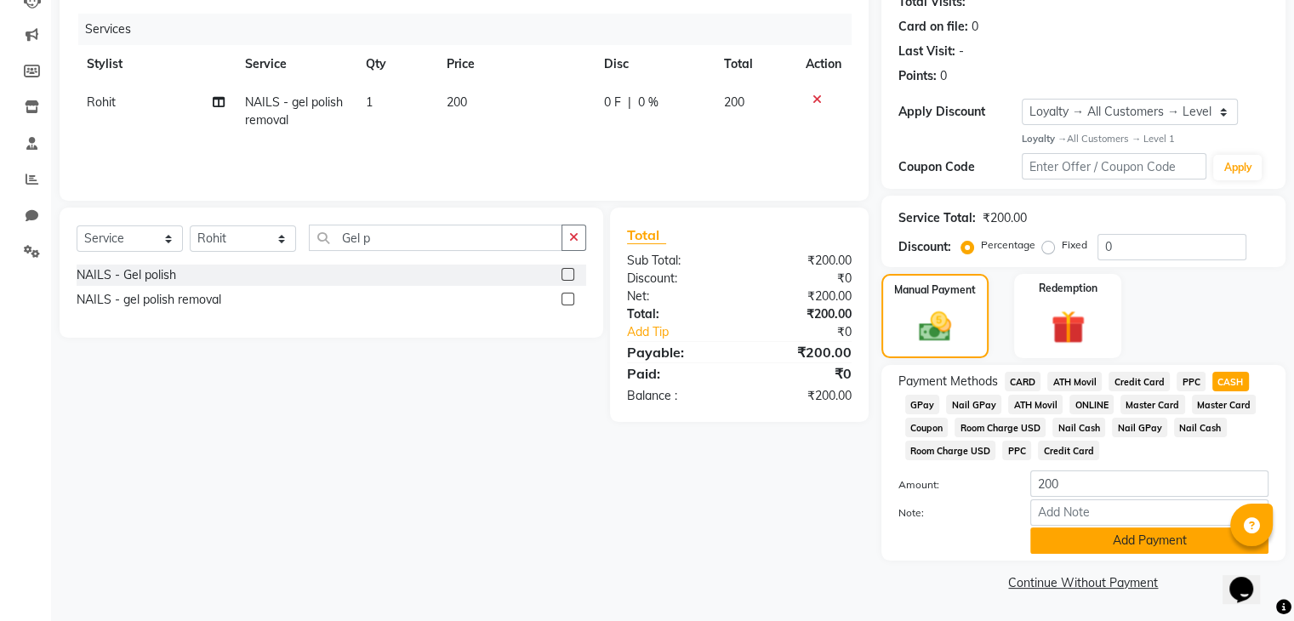
click at [1102, 537] on button "Add Payment" at bounding box center [1149, 540] width 238 height 26
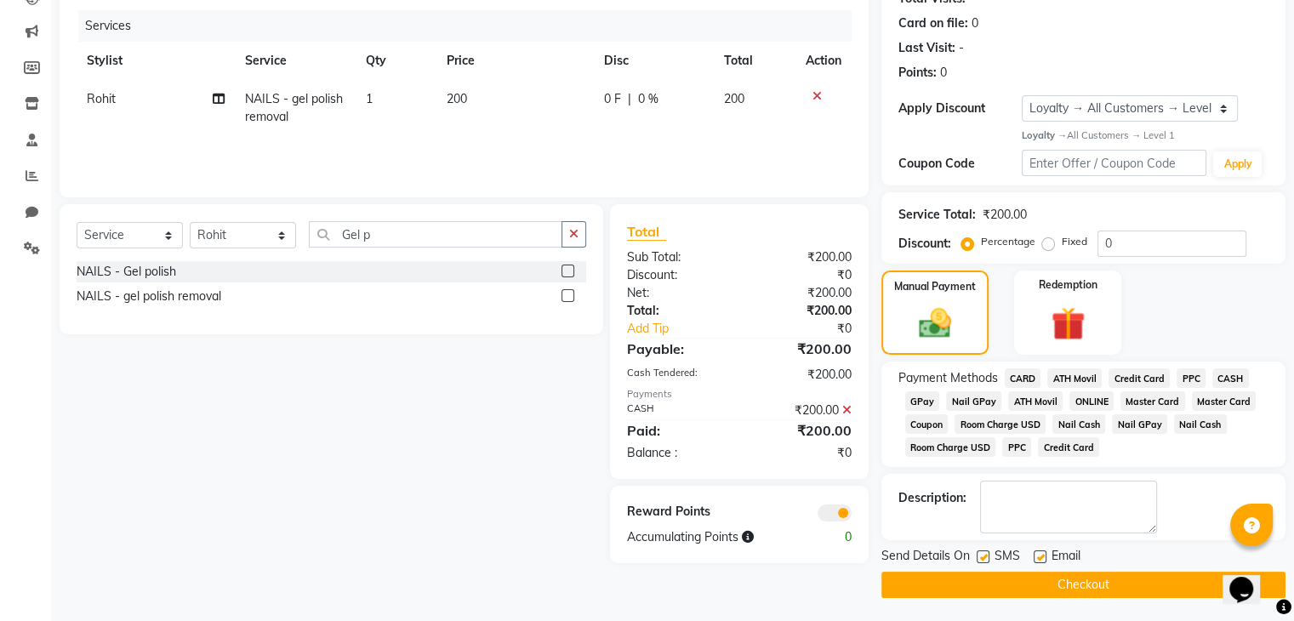
scroll to position [205, 0]
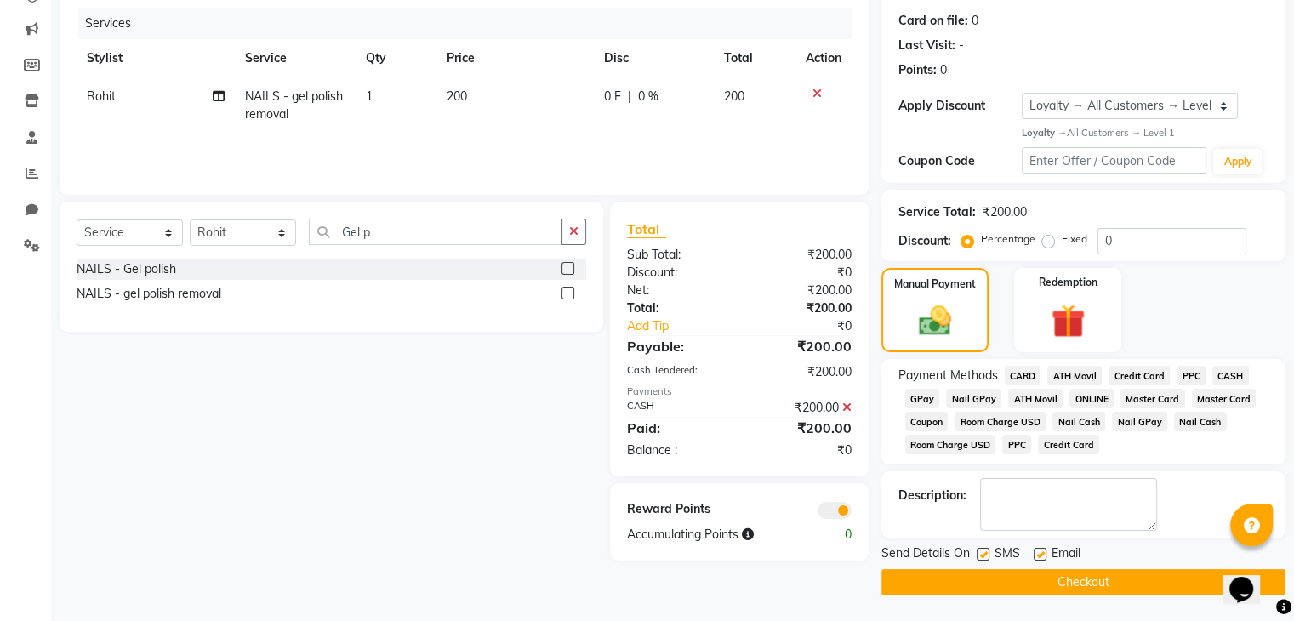
click at [979, 580] on button "Checkout" at bounding box center [1083, 582] width 404 height 26
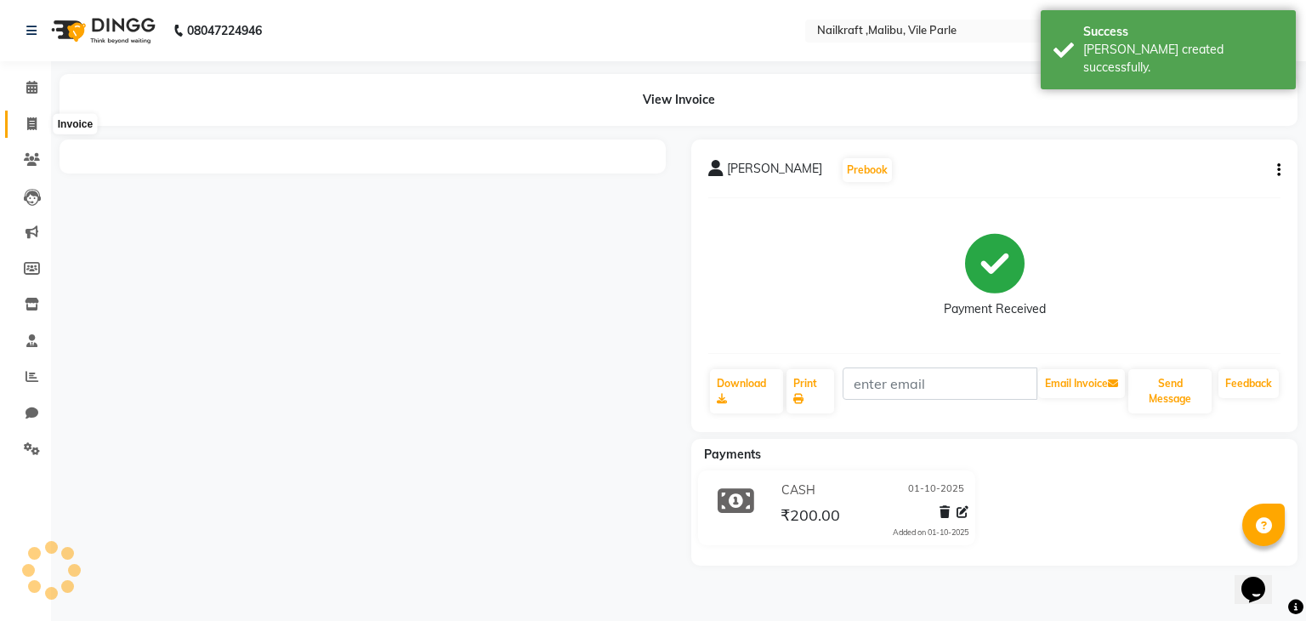
click at [37, 130] on span at bounding box center [32, 125] width 30 height 20
select select "service"
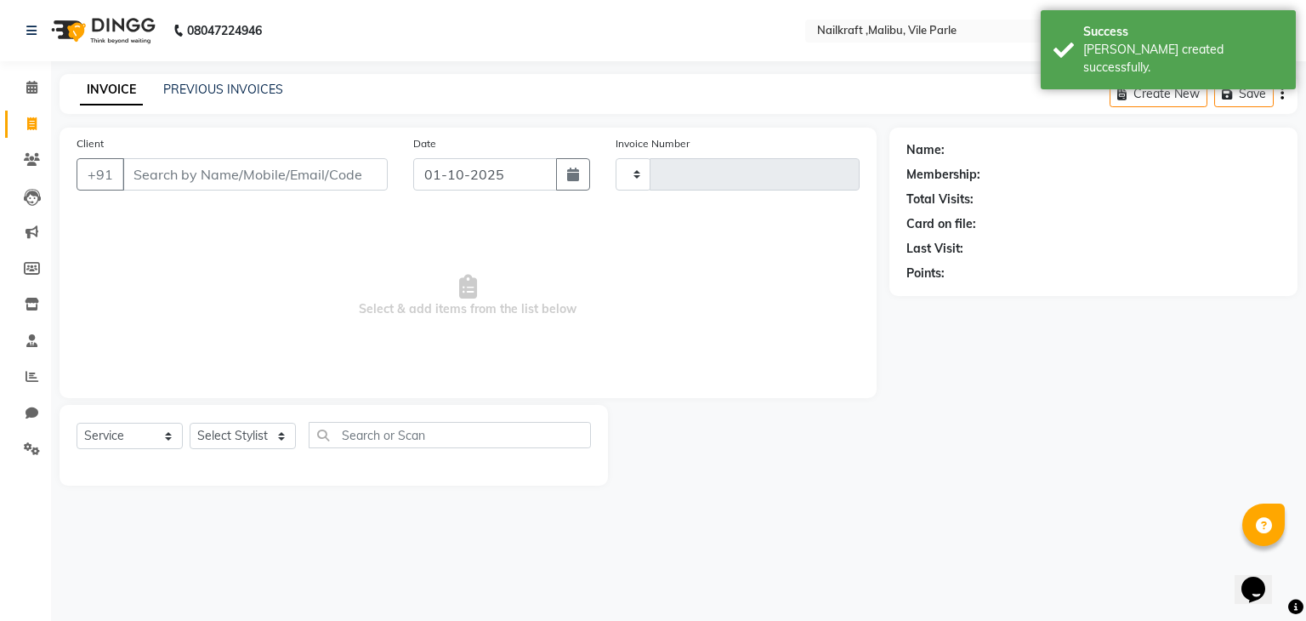
type input "0152"
select select "8988"
click at [209, 179] on input "Client" at bounding box center [254, 174] width 265 height 32
type input "9833287008"
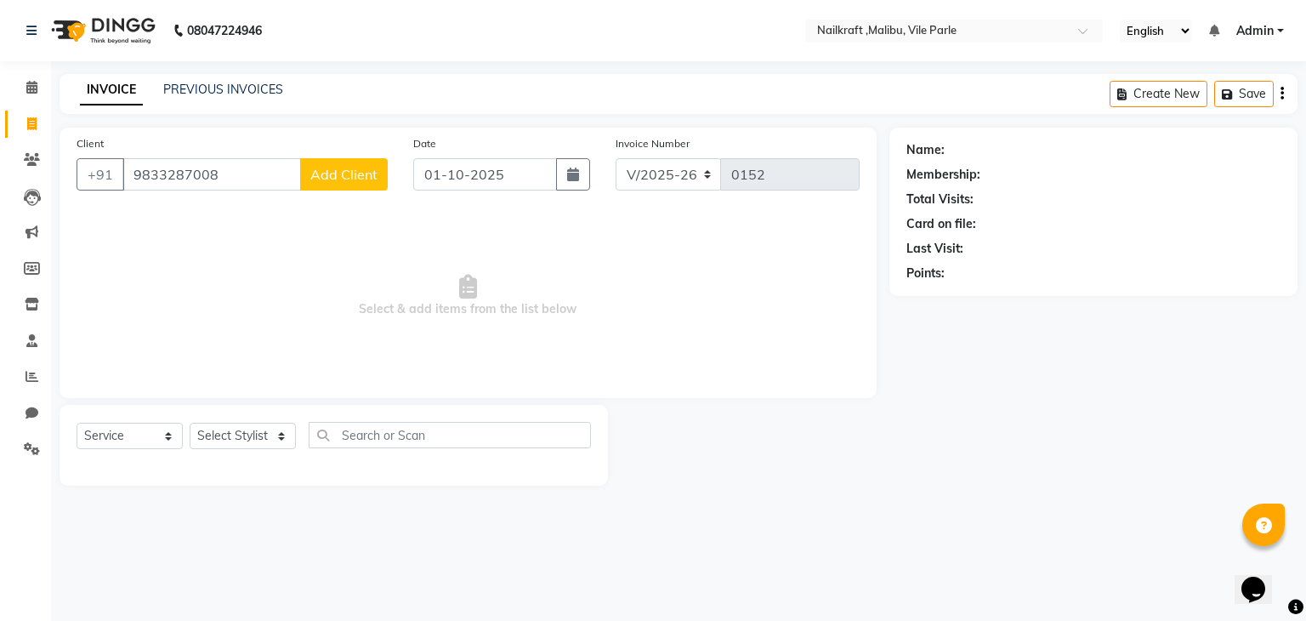
click at [350, 179] on span "Add Client" at bounding box center [343, 174] width 67 height 17
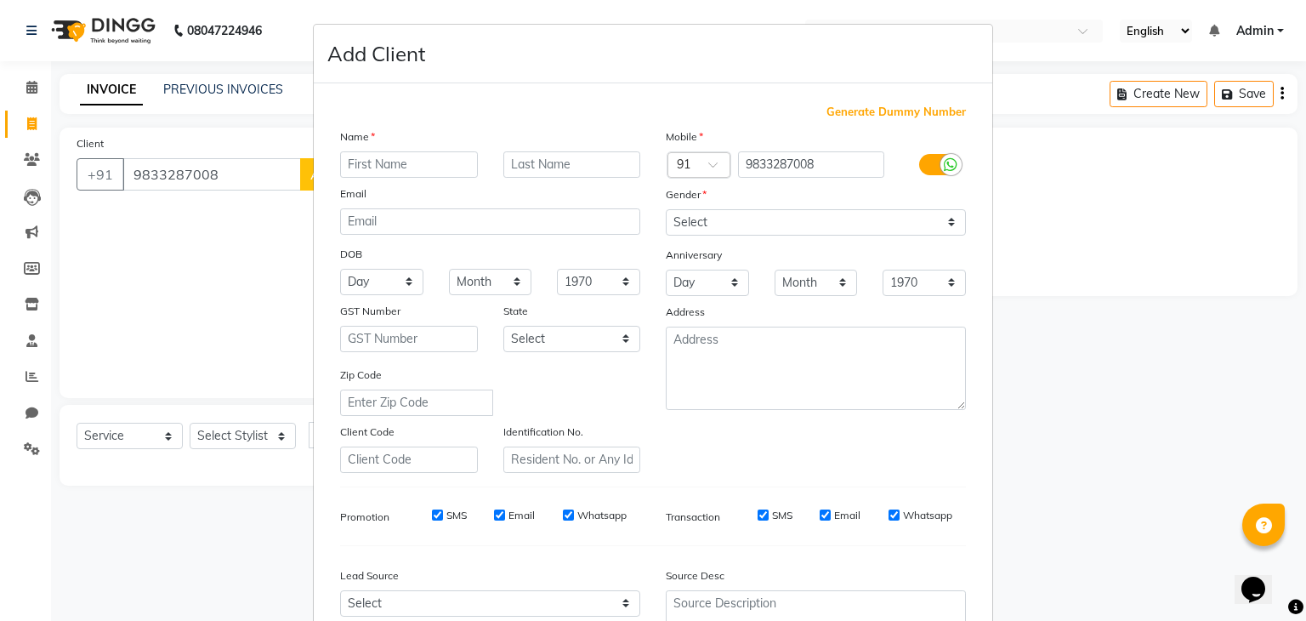
click at [384, 158] on input "text" at bounding box center [409, 164] width 138 height 26
type input "[DEMOGRAPHIC_DATA]"
click at [816, 219] on select "Select [DEMOGRAPHIC_DATA] [DEMOGRAPHIC_DATA] Other Prefer Not To Say" at bounding box center [816, 222] width 300 height 26
select select "[DEMOGRAPHIC_DATA]"
click at [666, 210] on select "Select [DEMOGRAPHIC_DATA] [DEMOGRAPHIC_DATA] Other Prefer Not To Say" at bounding box center [816, 222] width 300 height 26
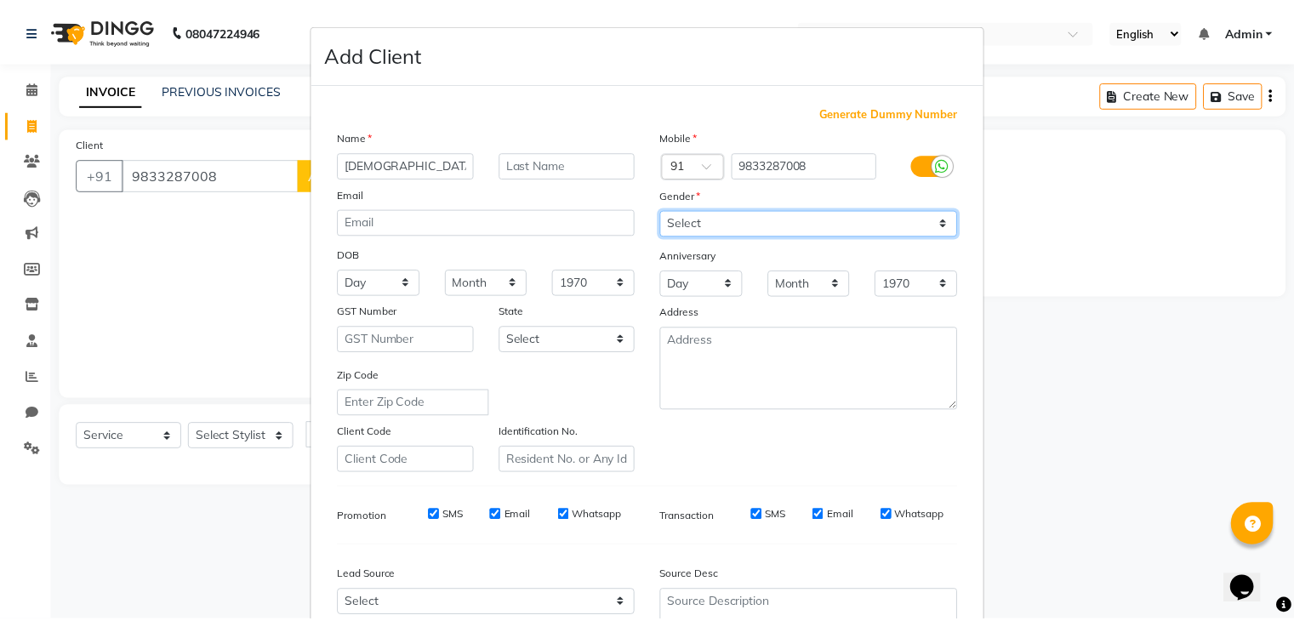
scroll to position [173, 0]
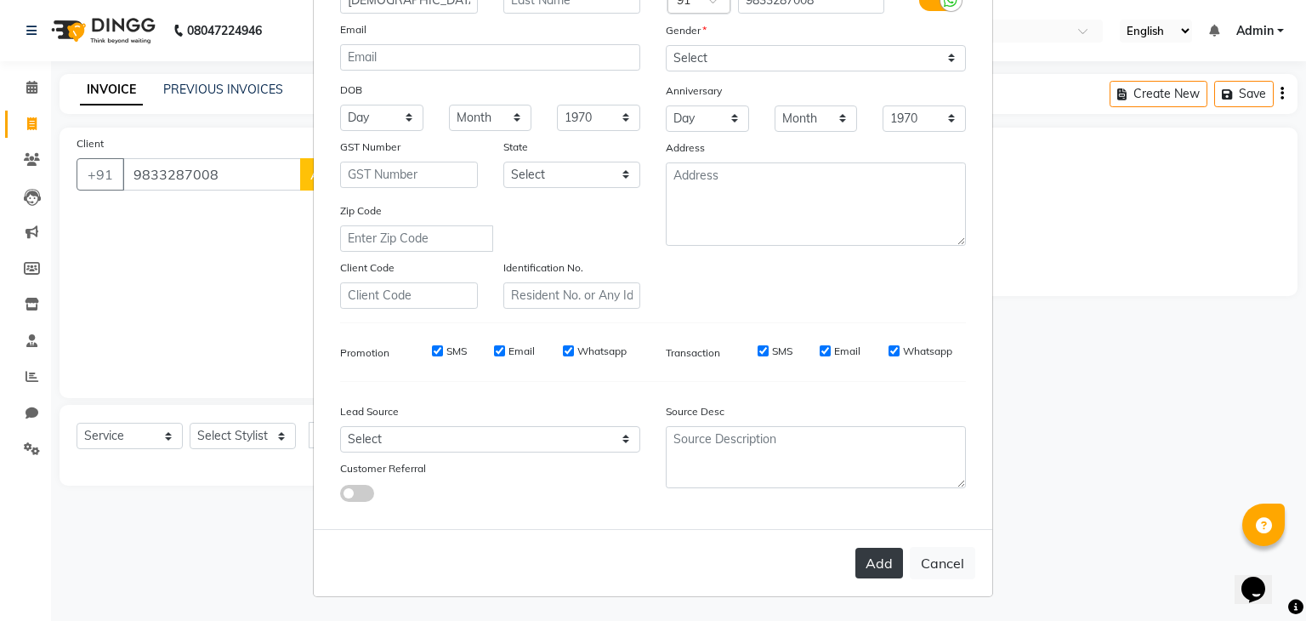
click at [879, 560] on button "Add" at bounding box center [880, 563] width 48 height 31
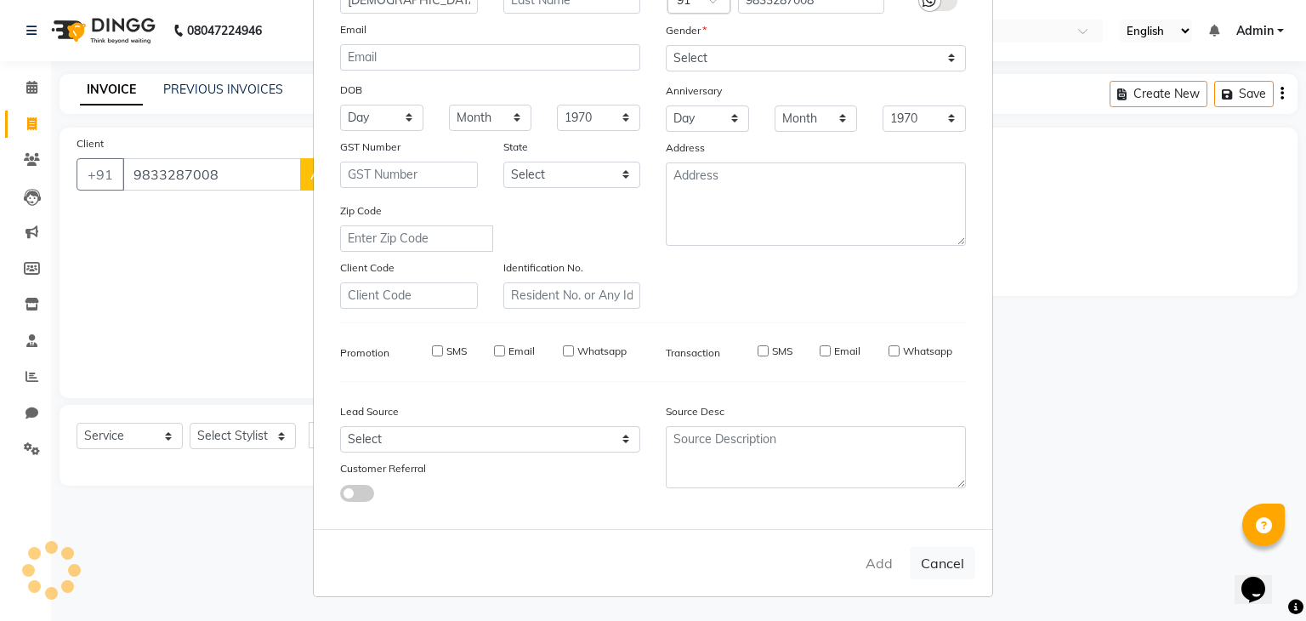
select select
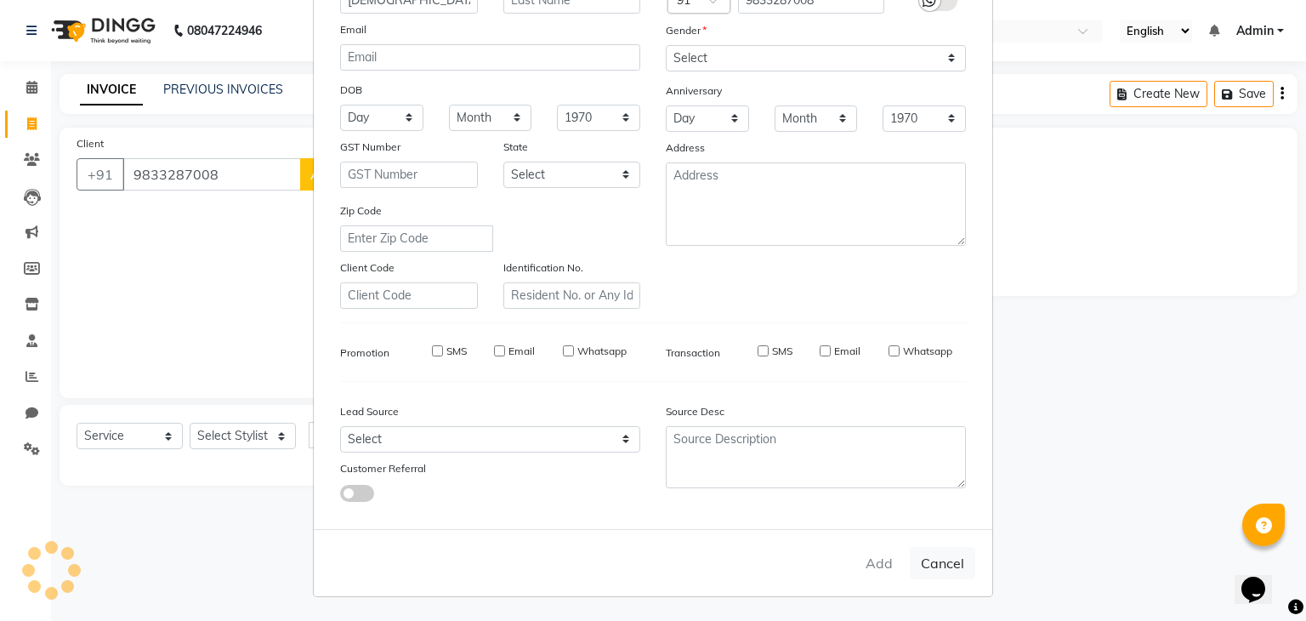
select select
checkbox input "false"
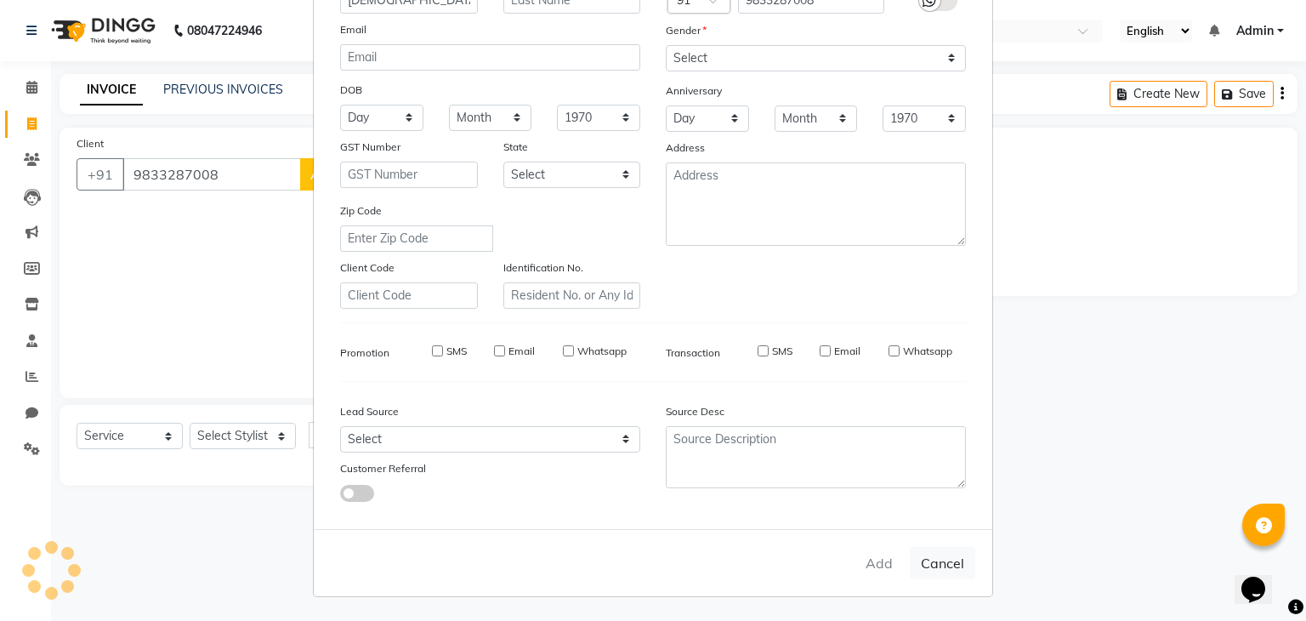
checkbox input "false"
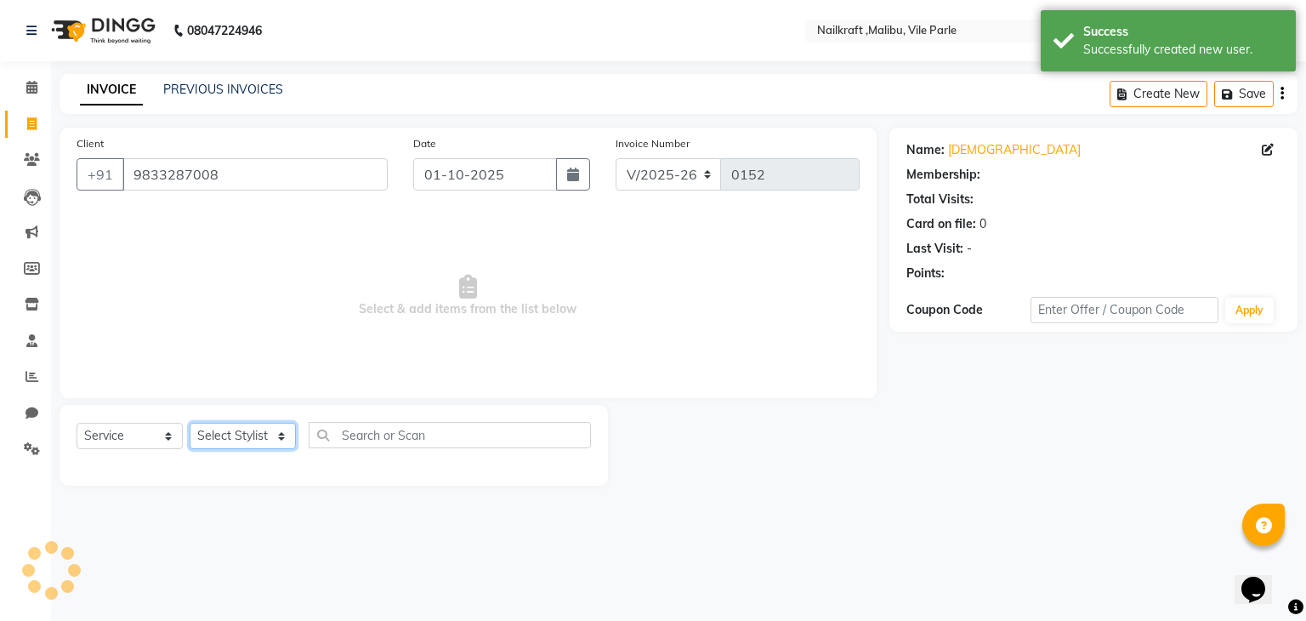
click at [259, 440] on select "Select Stylist [PERSON_NAME] [PERSON_NAME] [PERSON_NAME] ville parle NailKraft …" at bounding box center [243, 436] width 106 height 26
select select "1: Object"
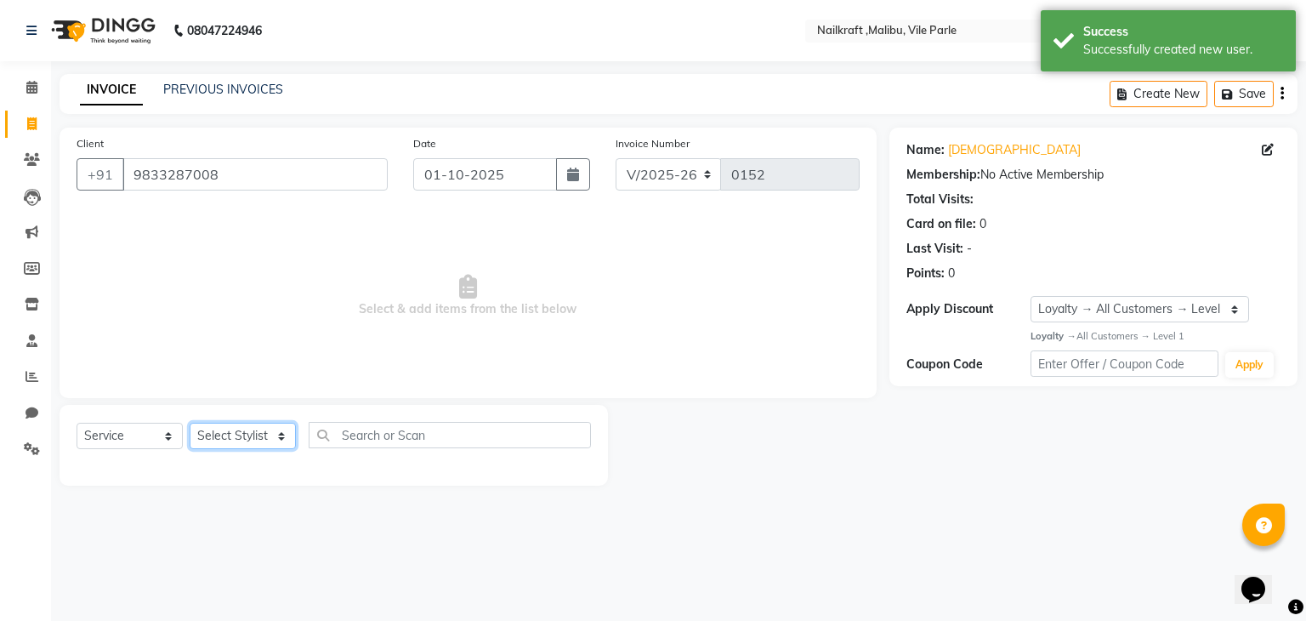
select select "91263"
click at [190, 424] on select "Select Stylist [PERSON_NAME] [PERSON_NAME] [PERSON_NAME] ville parle NailKraft …" at bounding box center [243, 436] width 106 height 26
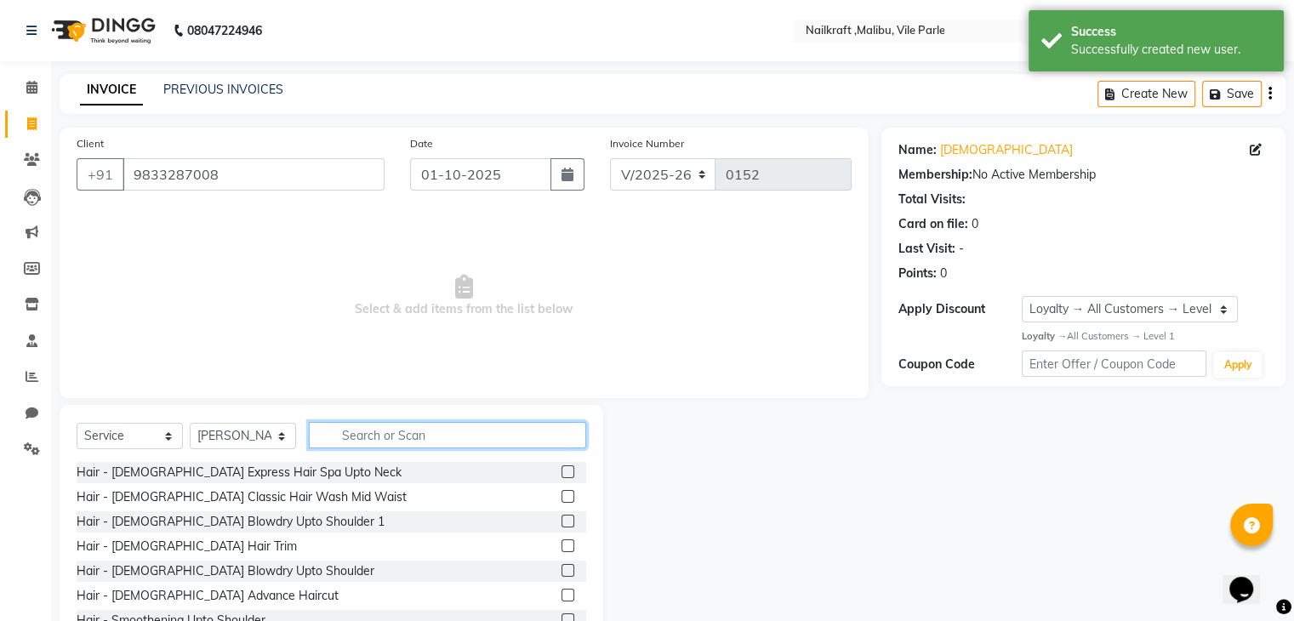
click at [412, 439] on input "text" at bounding box center [447, 435] width 277 height 26
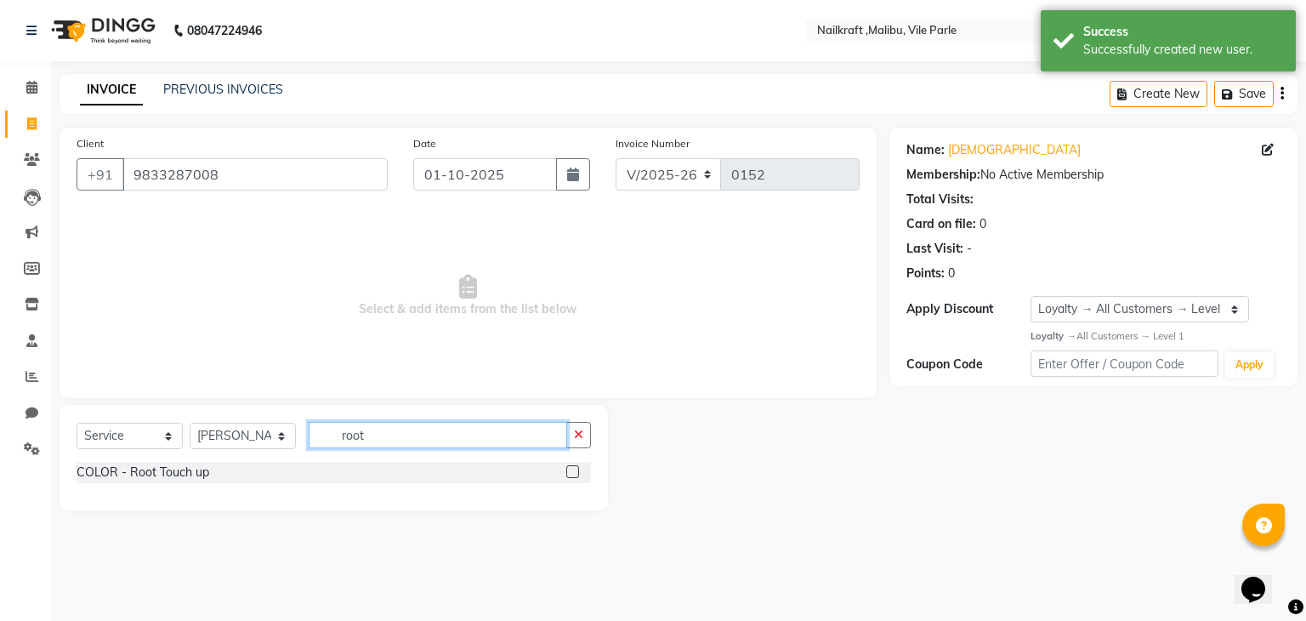
type input "root"
click at [577, 474] on label at bounding box center [572, 471] width 13 height 13
click at [577, 474] on input "checkbox" at bounding box center [571, 472] width 11 height 11
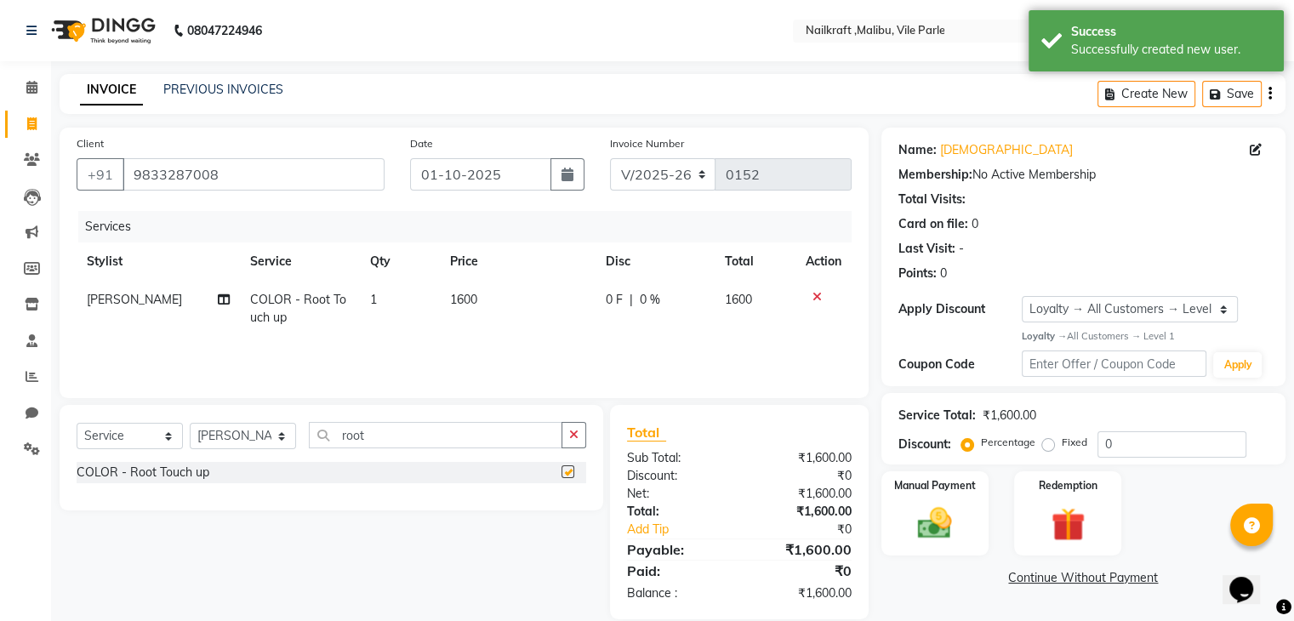
checkbox input "false"
click at [489, 300] on td "1600" at bounding box center [518, 309] width 156 height 56
select select "91263"
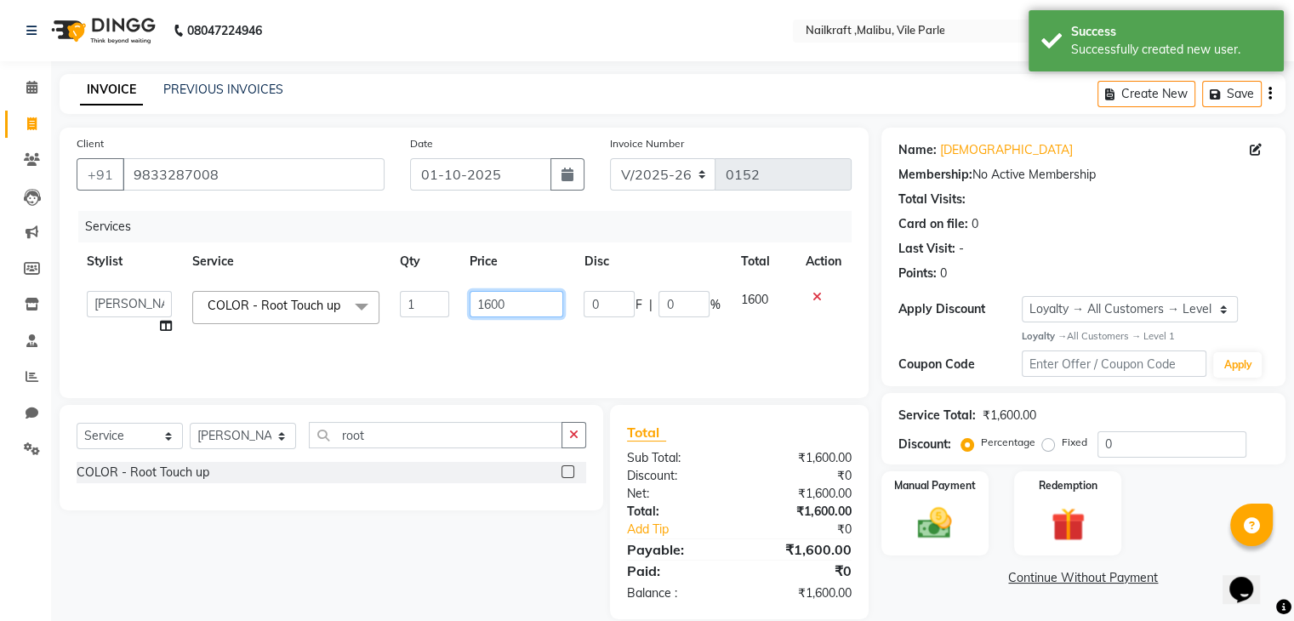
click at [527, 312] on input "1600" at bounding box center [517, 304] width 94 height 26
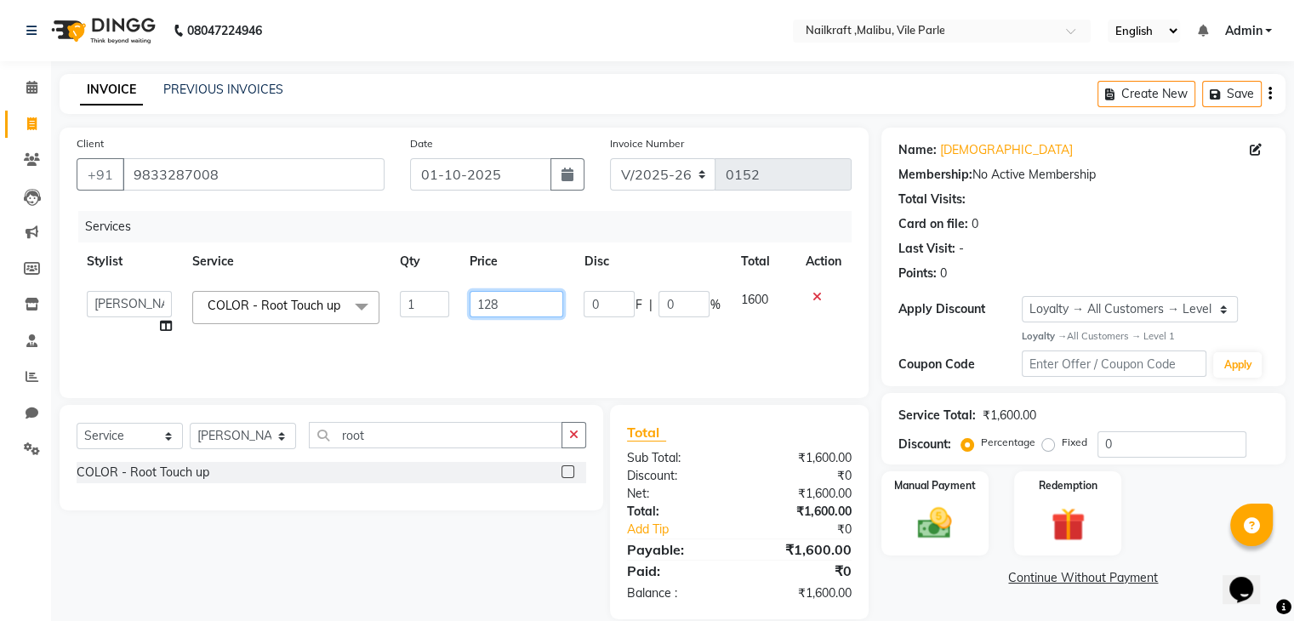
type input "1280"
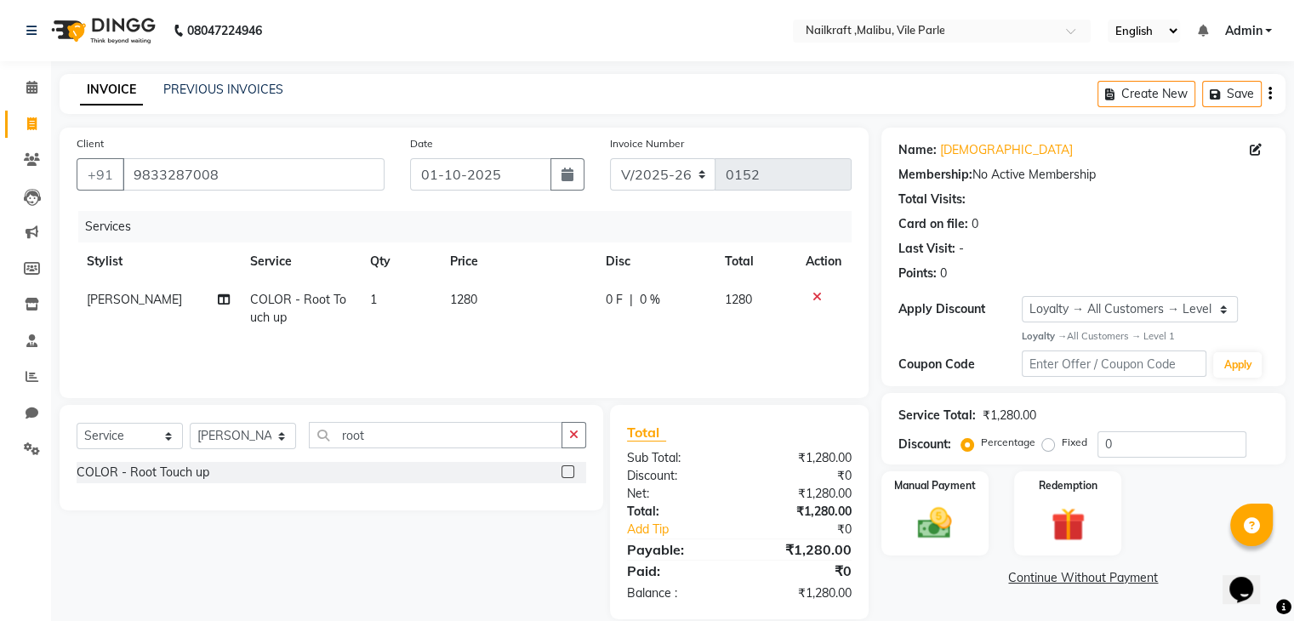
click at [942, 592] on div "Name: [PERSON_NAME] Membership: No Active Membership Total Visits: Card on file…" at bounding box center [1089, 374] width 417 height 492
click at [947, 492] on label "Manual Payment" at bounding box center [934, 484] width 85 height 16
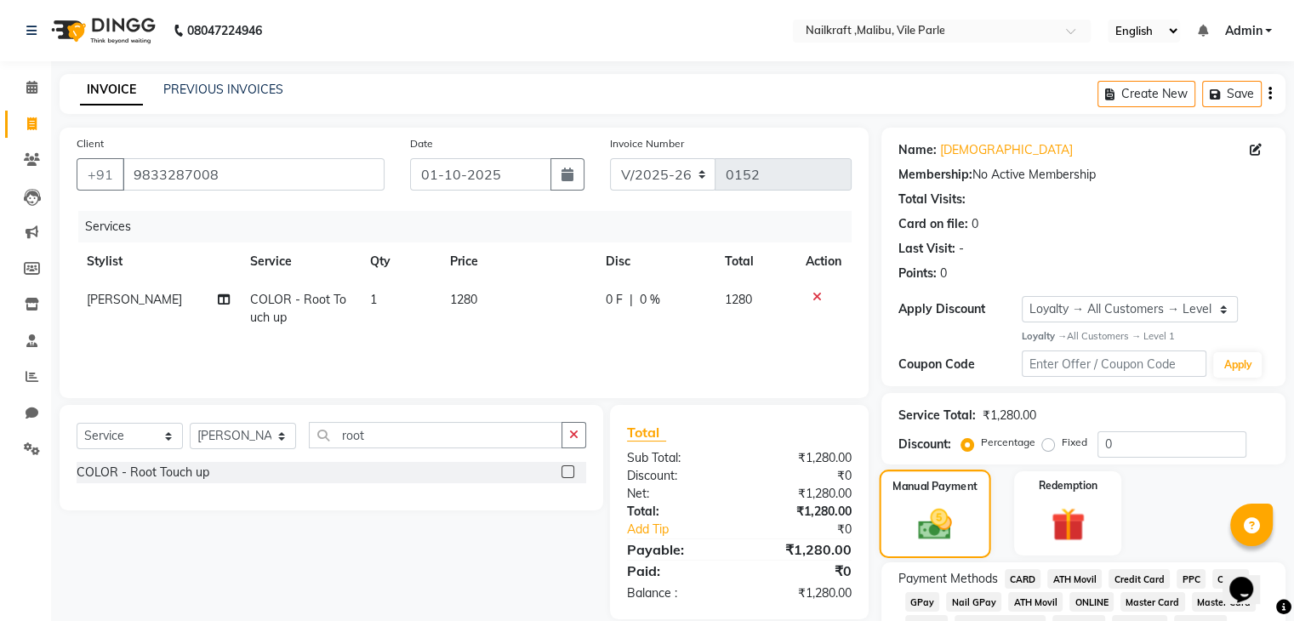
scroll to position [110, 0]
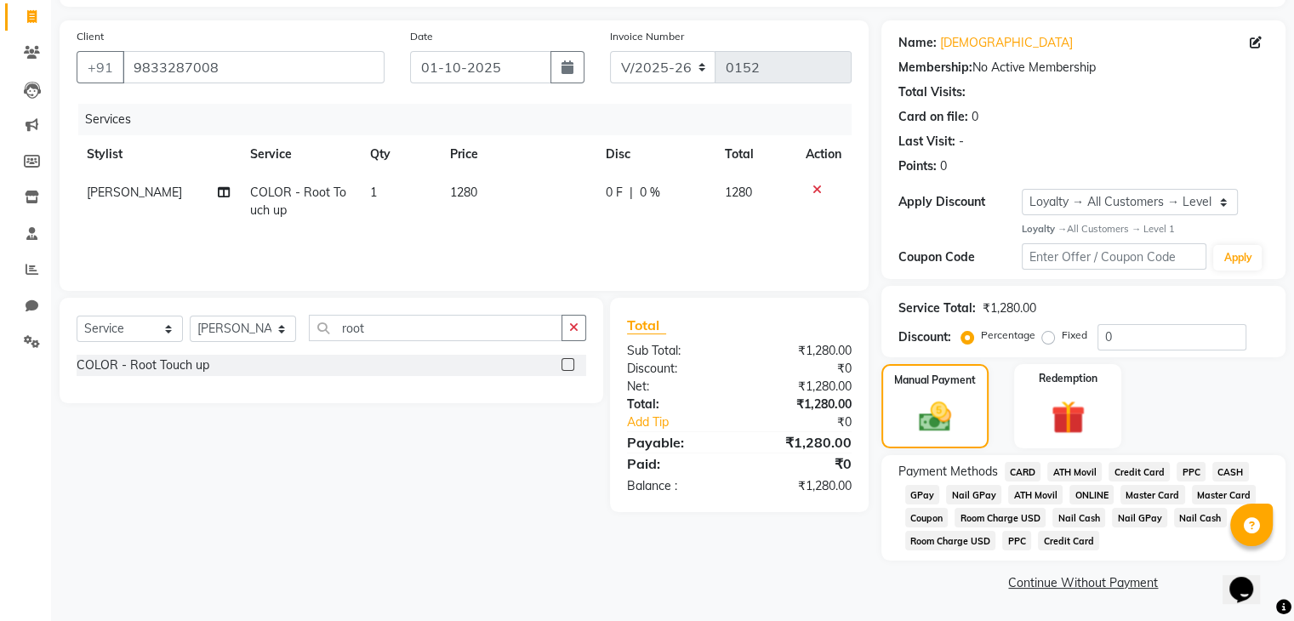
click at [917, 492] on span "GPay" at bounding box center [922, 495] width 35 height 20
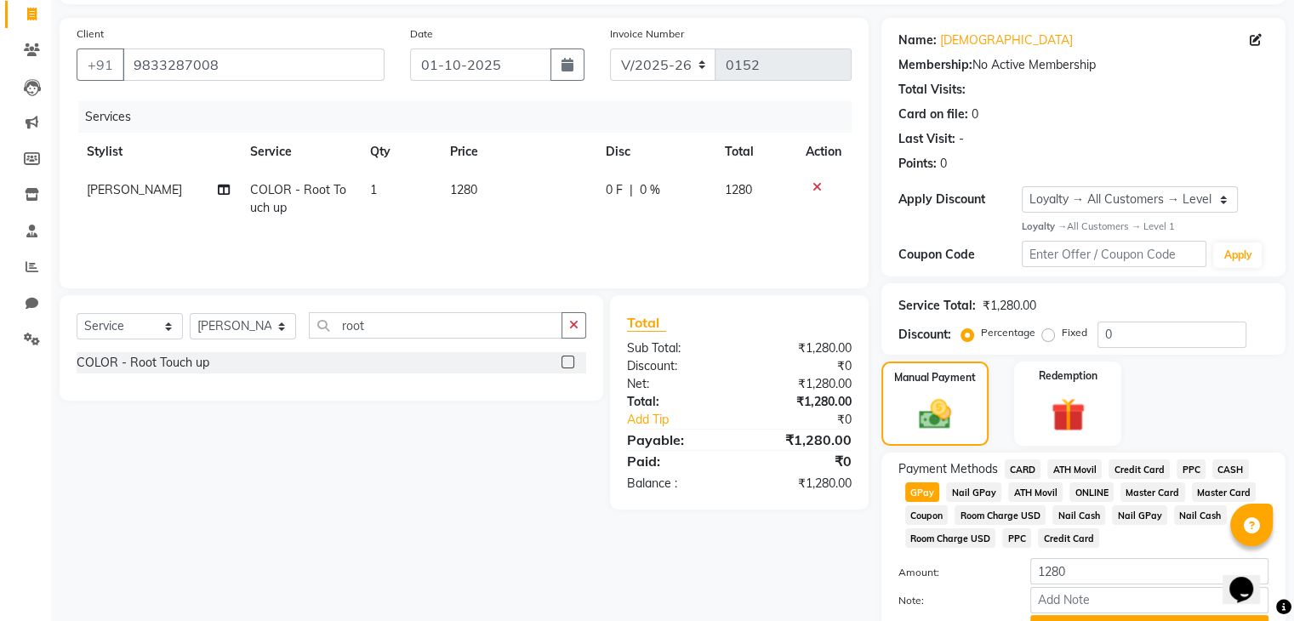
scroll to position [201, 0]
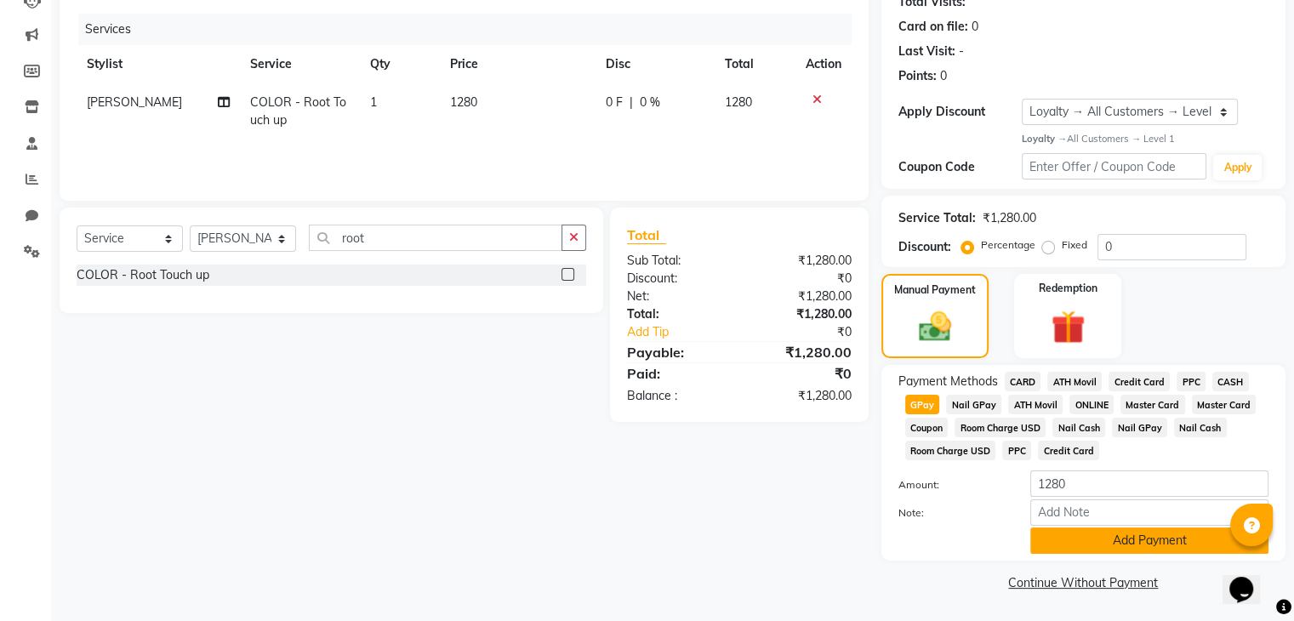
click at [1096, 534] on button "Add Payment" at bounding box center [1149, 540] width 238 height 26
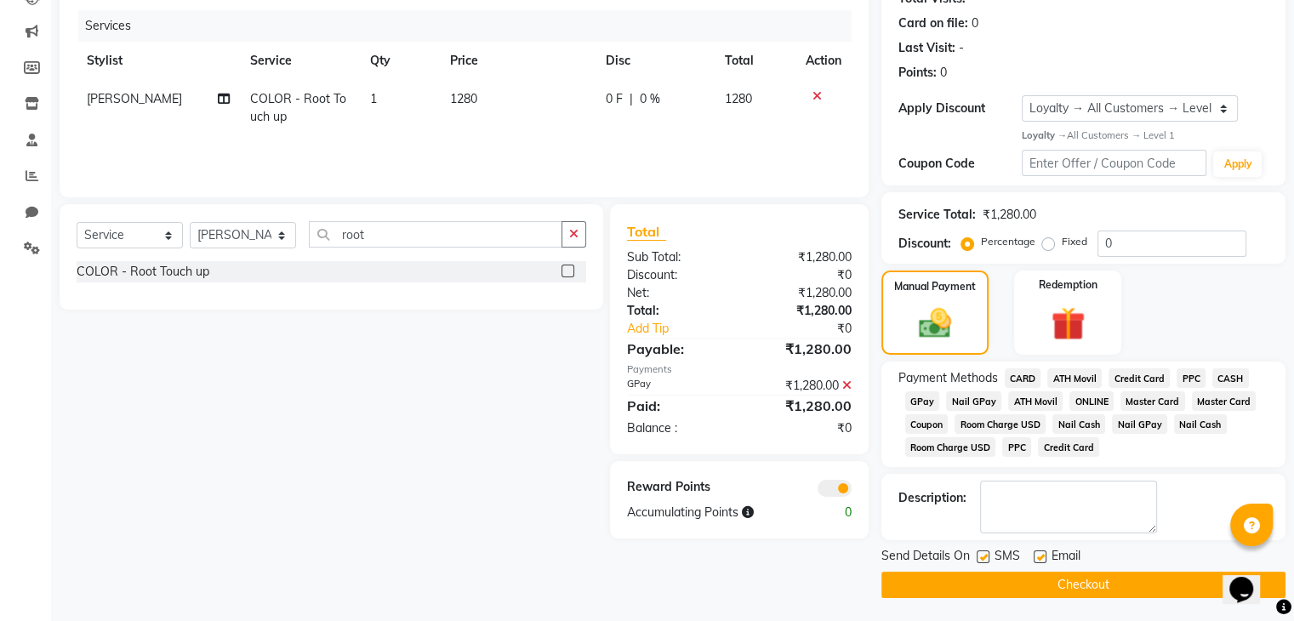
scroll to position [205, 0]
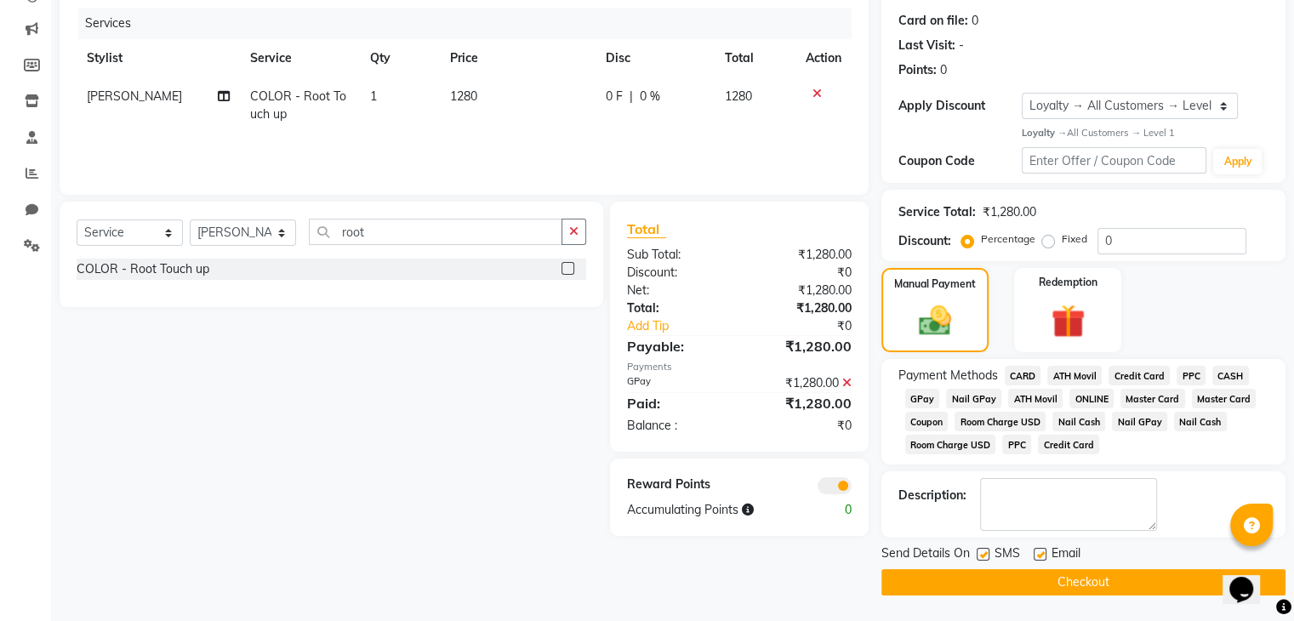
click at [1026, 586] on button "Checkout" at bounding box center [1083, 582] width 404 height 26
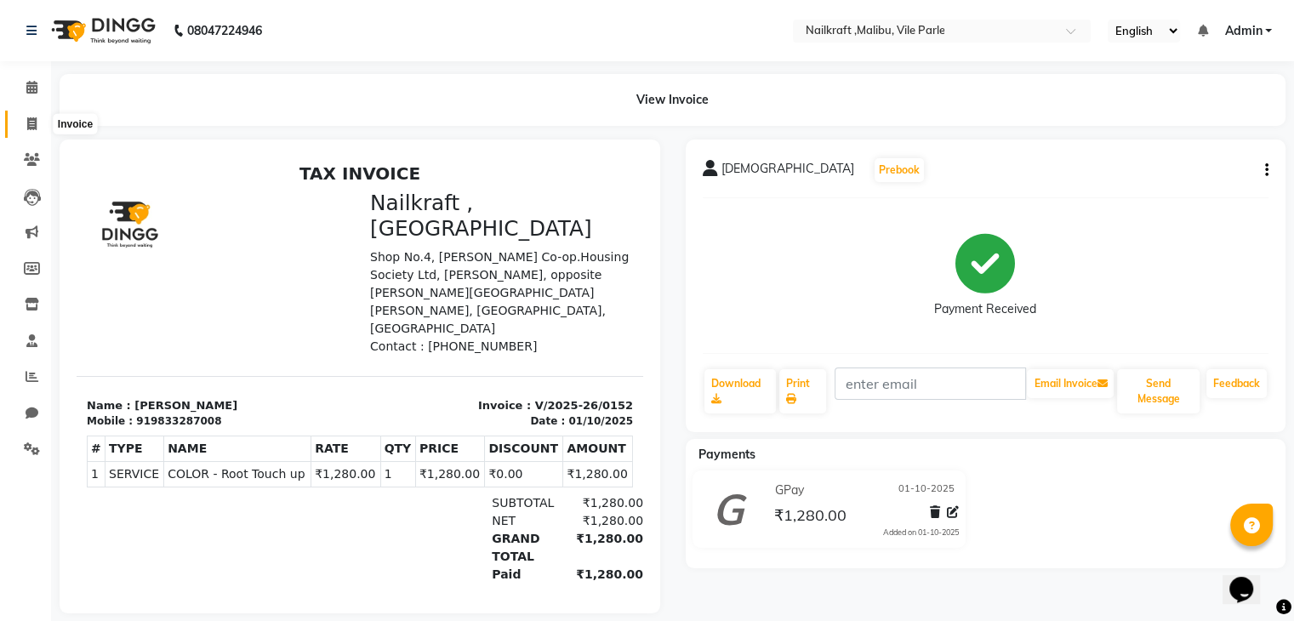
click at [34, 124] on icon at bounding box center [31, 123] width 9 height 13
select select "service"
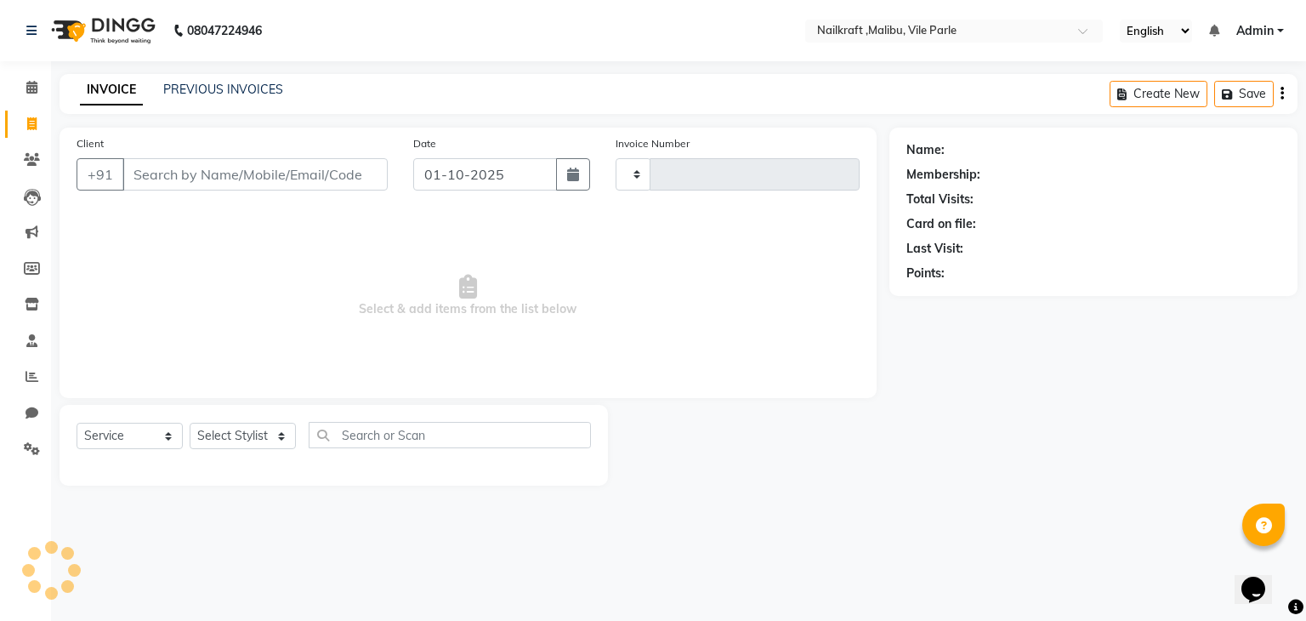
type input "0153"
select select "8988"
click at [257, 180] on input "Client" at bounding box center [254, 174] width 265 height 32
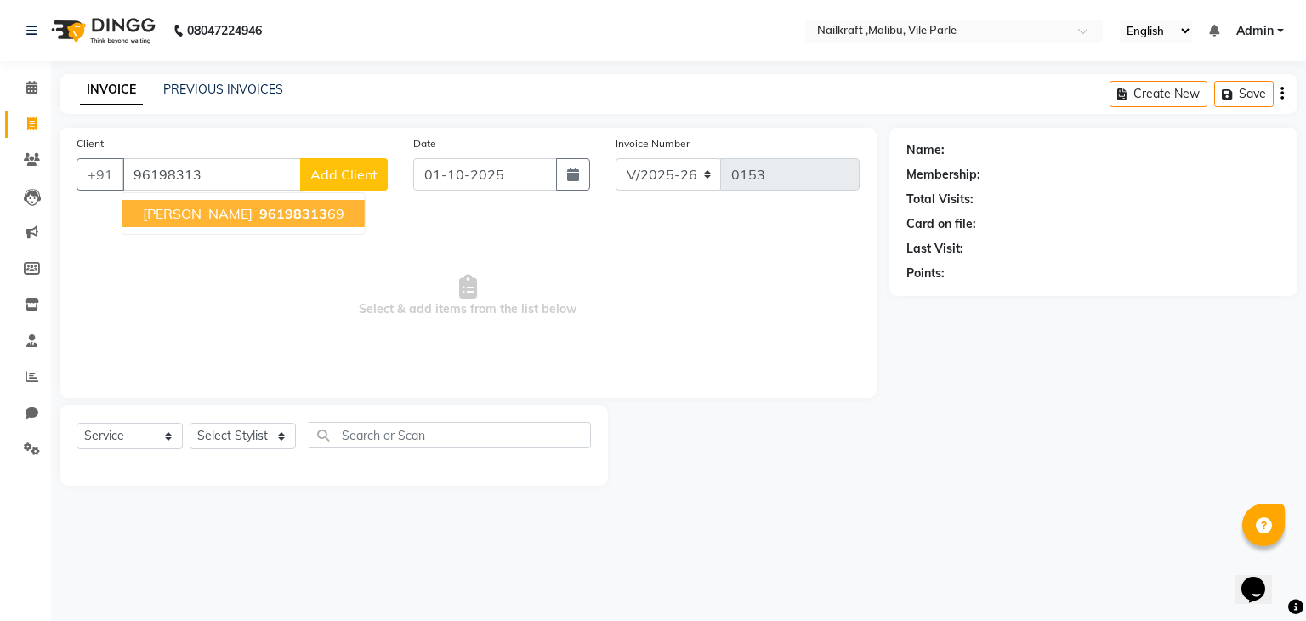
click at [242, 216] on span "[PERSON_NAME]" at bounding box center [198, 213] width 110 height 17
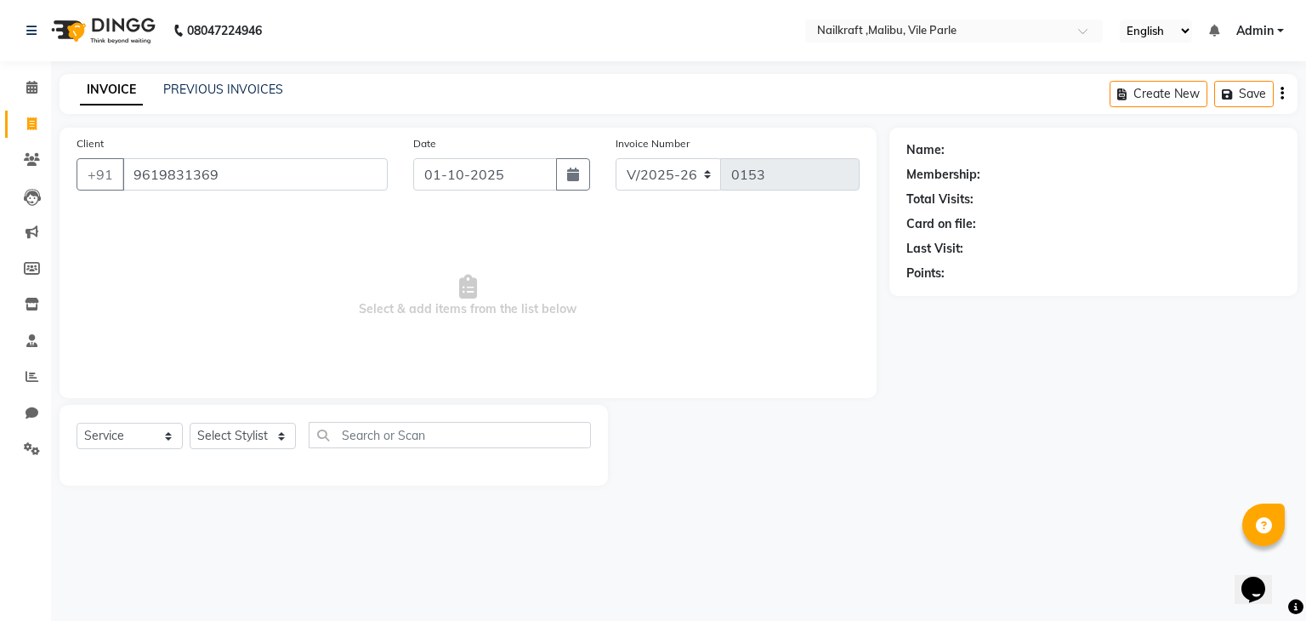
type input "9619831369"
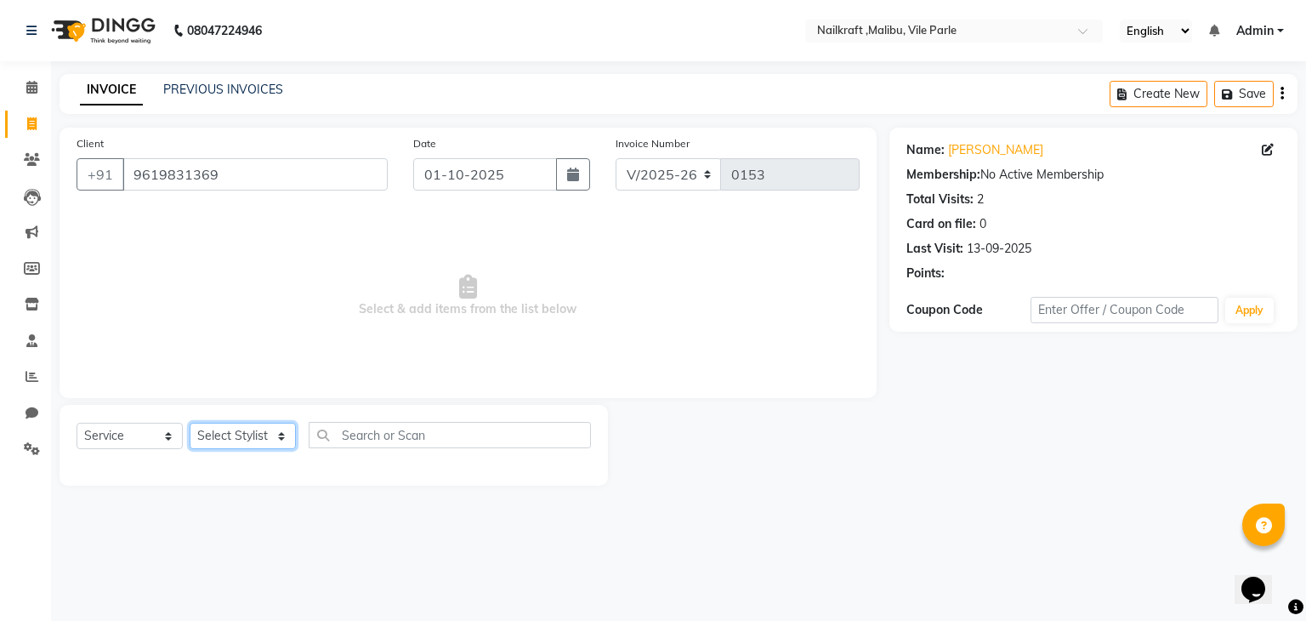
click at [242, 438] on select "Select Stylist [PERSON_NAME] [PERSON_NAME] [PERSON_NAME] ville parle NailKraft …" at bounding box center [243, 436] width 106 height 26
select select "91255"
click at [190, 424] on select "Select Stylist [PERSON_NAME] [PERSON_NAME] [PERSON_NAME] ville parle NailKraft …" at bounding box center [243, 436] width 106 height 26
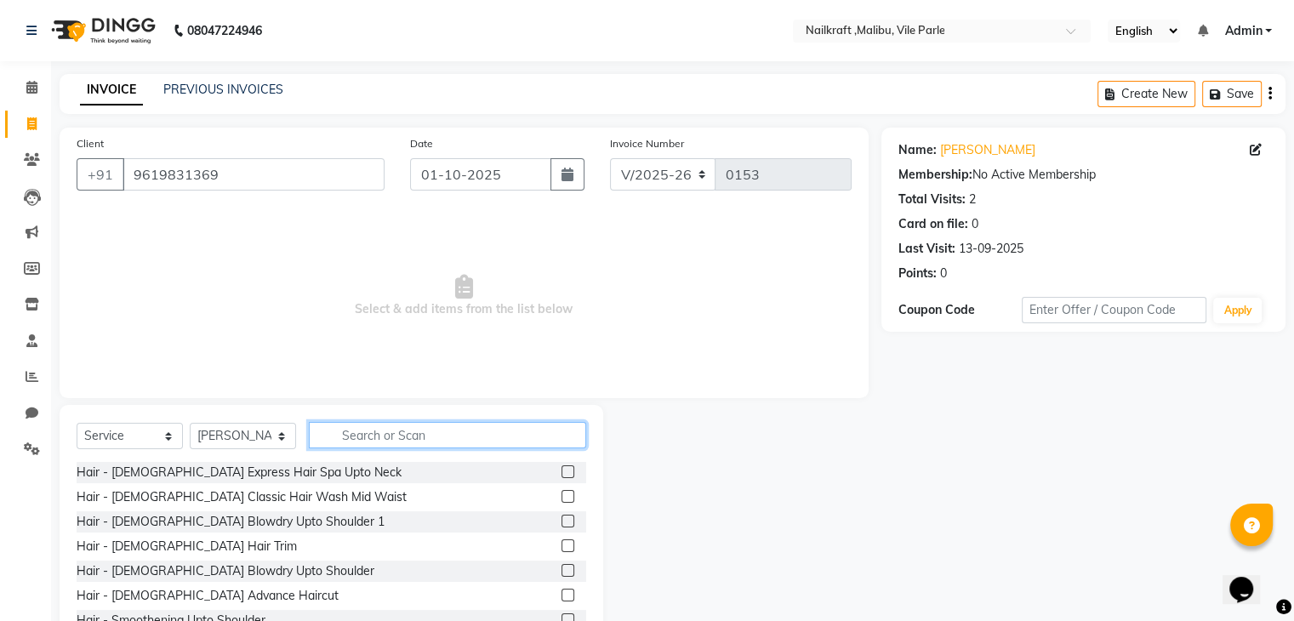
click at [351, 435] on input "text" at bounding box center [447, 435] width 277 height 26
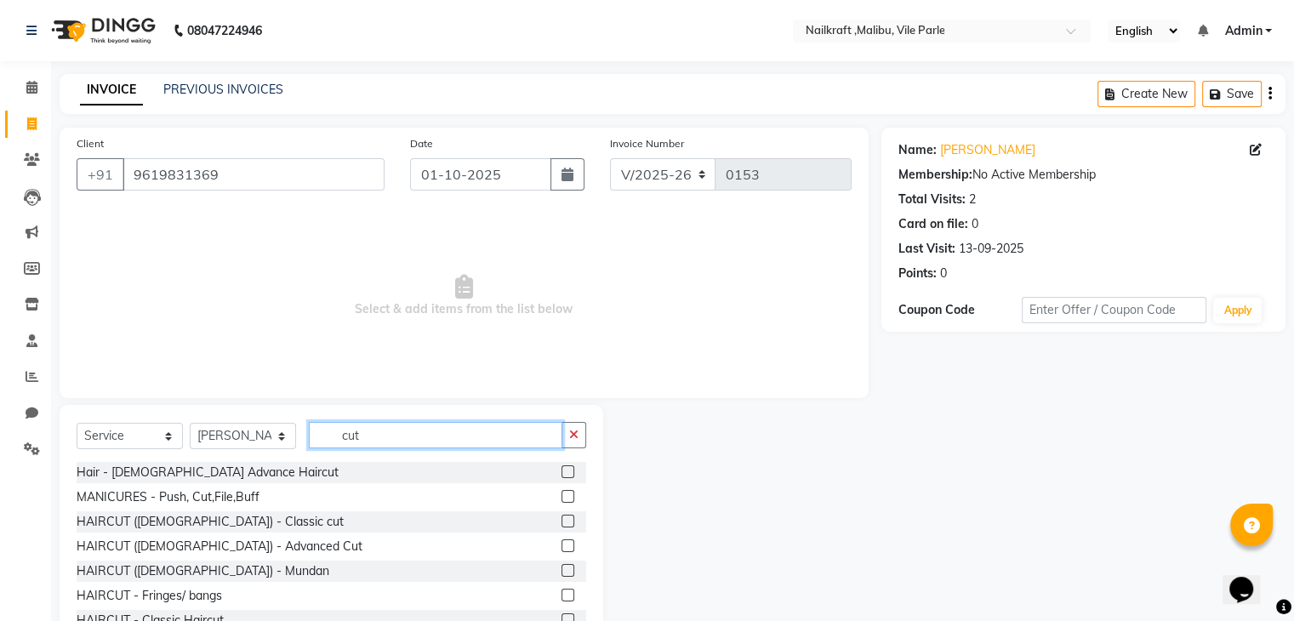
type input "cut"
click at [561, 498] on label at bounding box center [567, 496] width 13 height 13
click at [561, 498] on input "checkbox" at bounding box center [566, 497] width 11 height 11
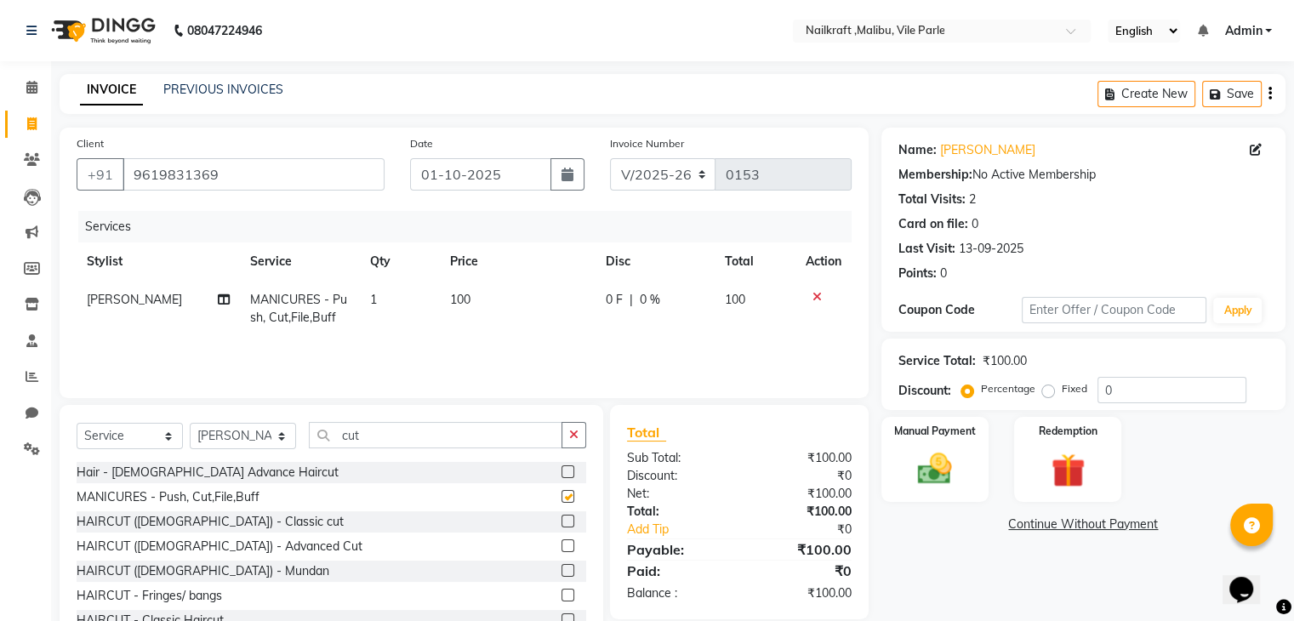
checkbox input "false"
click at [922, 467] on img at bounding box center [934, 469] width 57 height 41
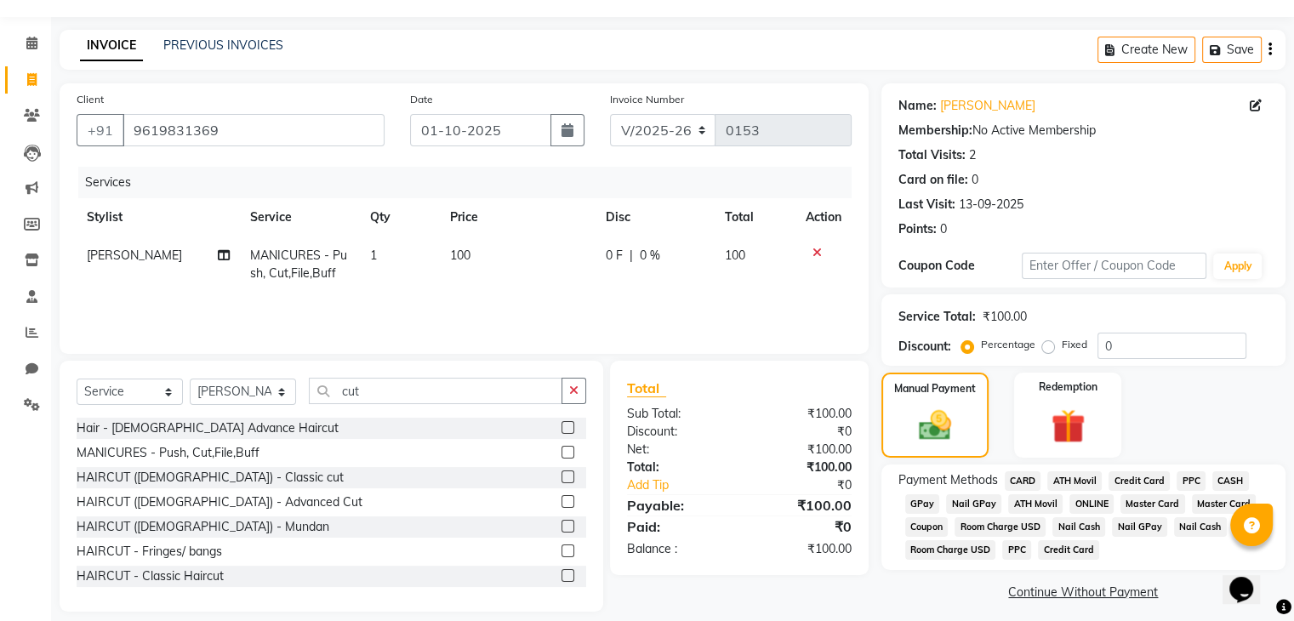
scroll to position [61, 0]
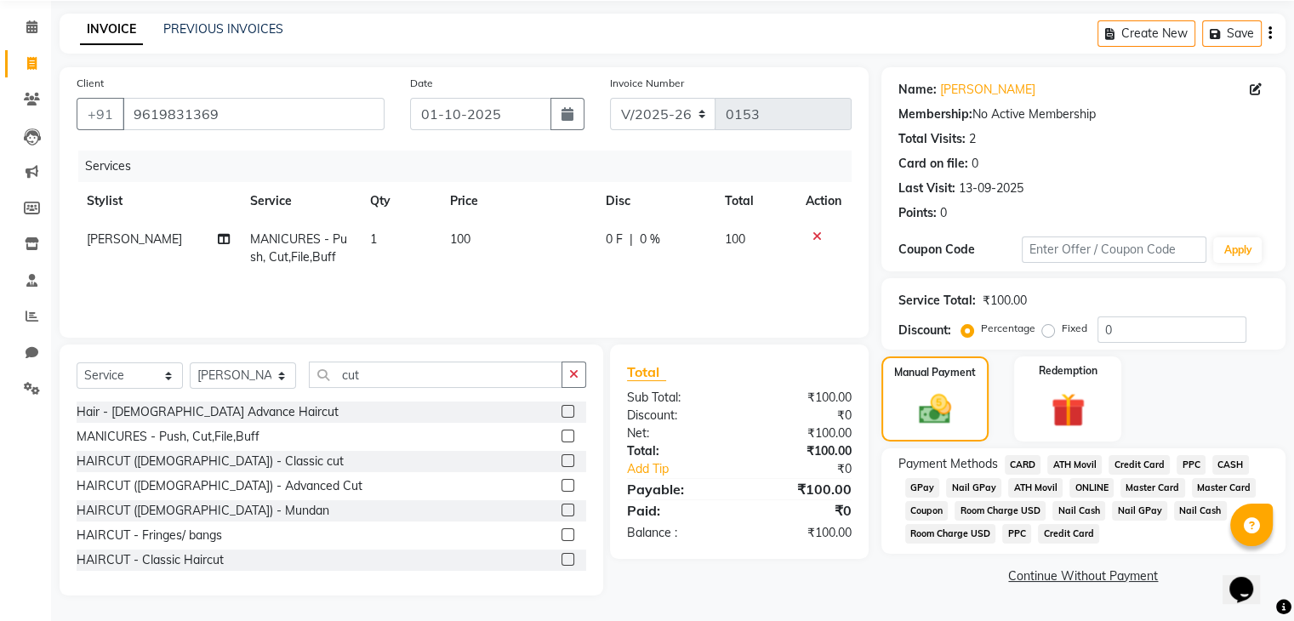
click at [1232, 463] on span "CASH" at bounding box center [1230, 465] width 37 height 20
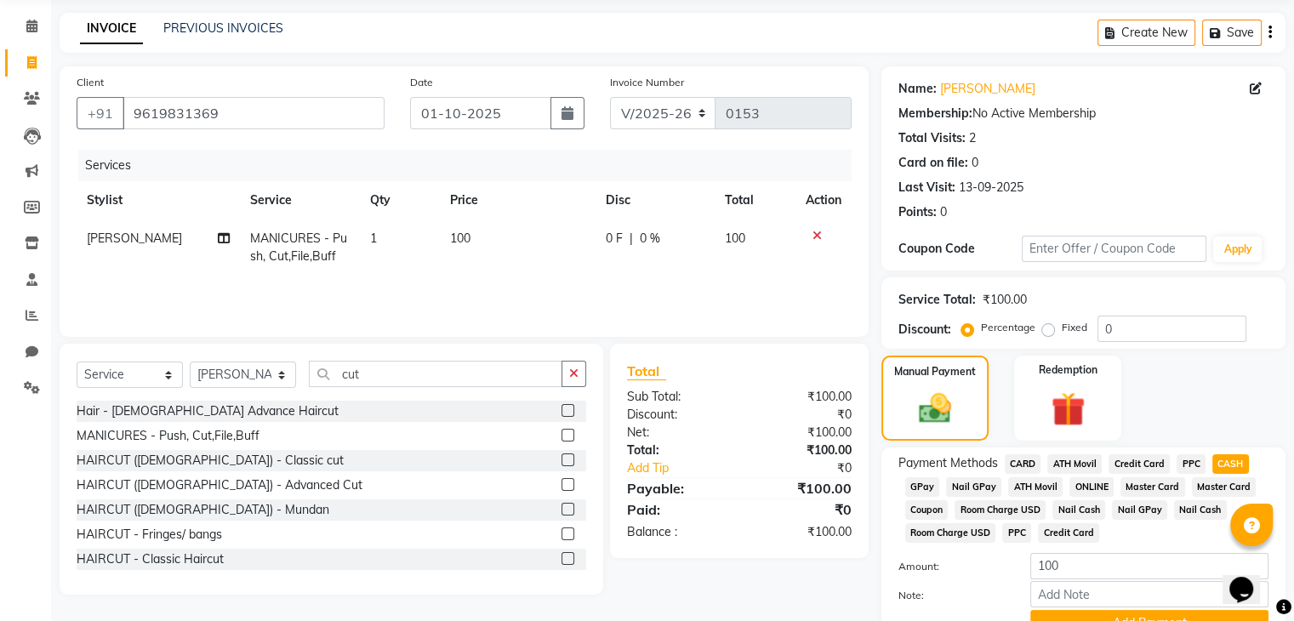
scroll to position [146, 0]
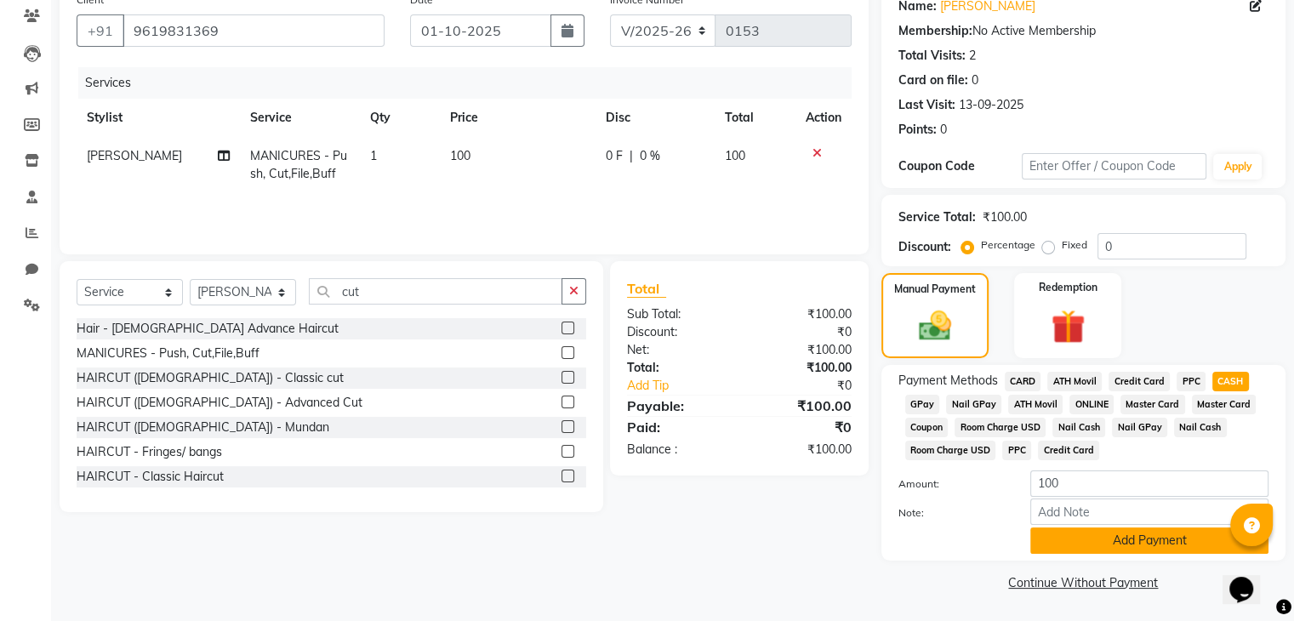
click at [1136, 537] on button "Add Payment" at bounding box center [1149, 540] width 238 height 26
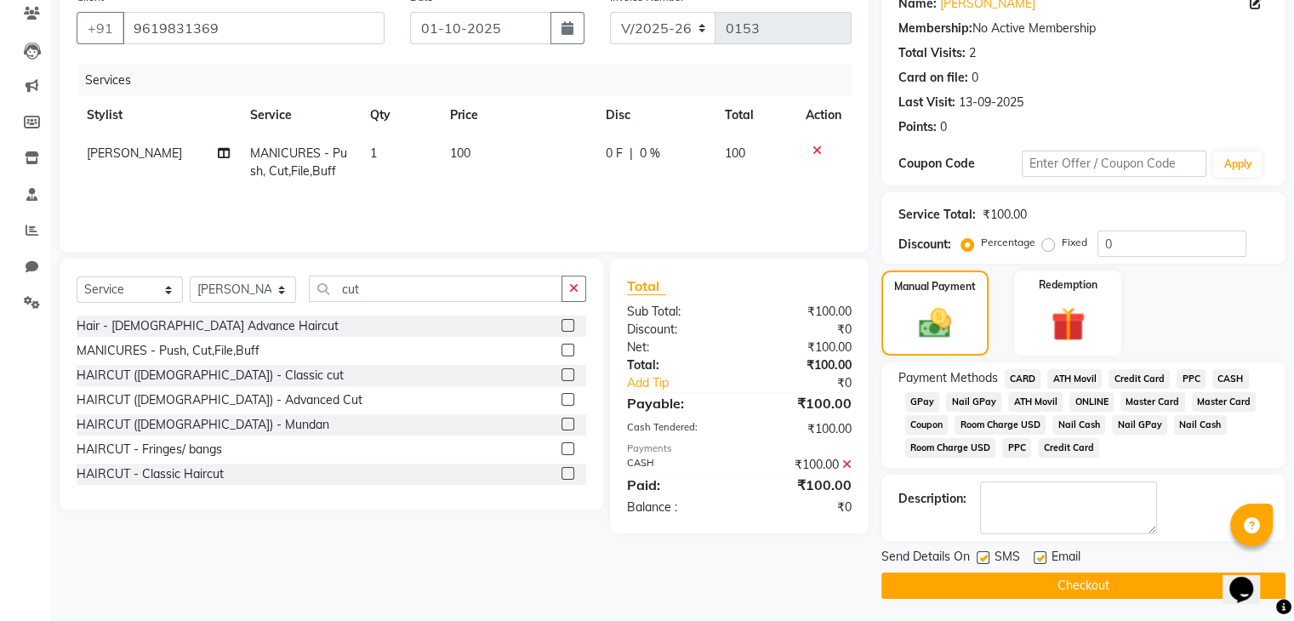
click at [1075, 595] on button "Checkout" at bounding box center [1083, 585] width 404 height 26
